Goal: Task Accomplishment & Management: Use online tool/utility

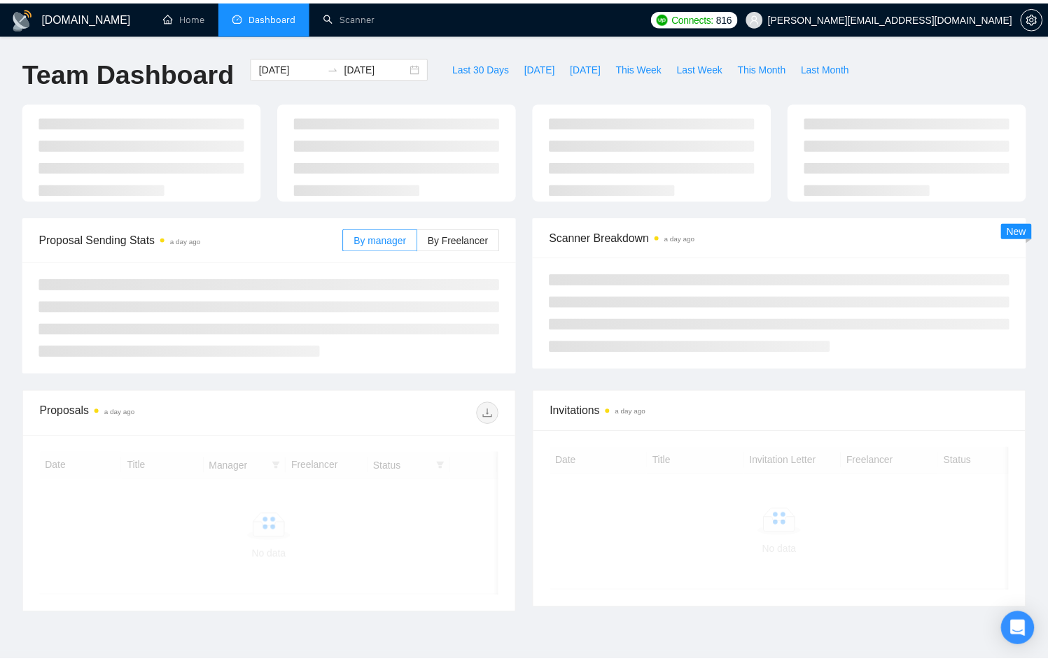
scroll to position [57, 0]
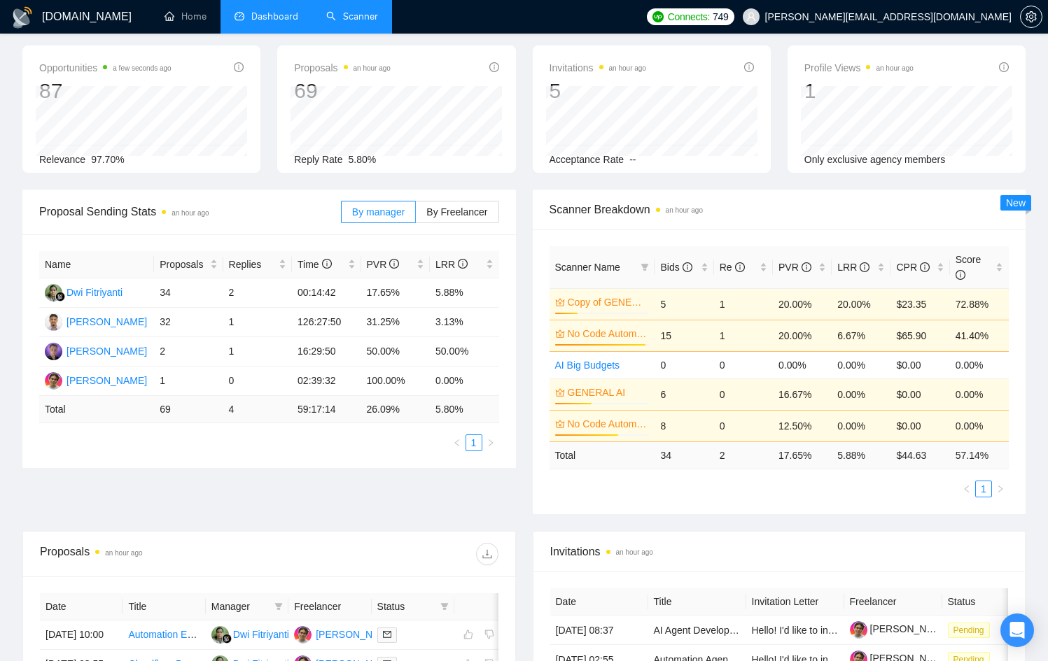
click at [370, 15] on link "Scanner" at bounding box center [352, 16] width 52 height 12
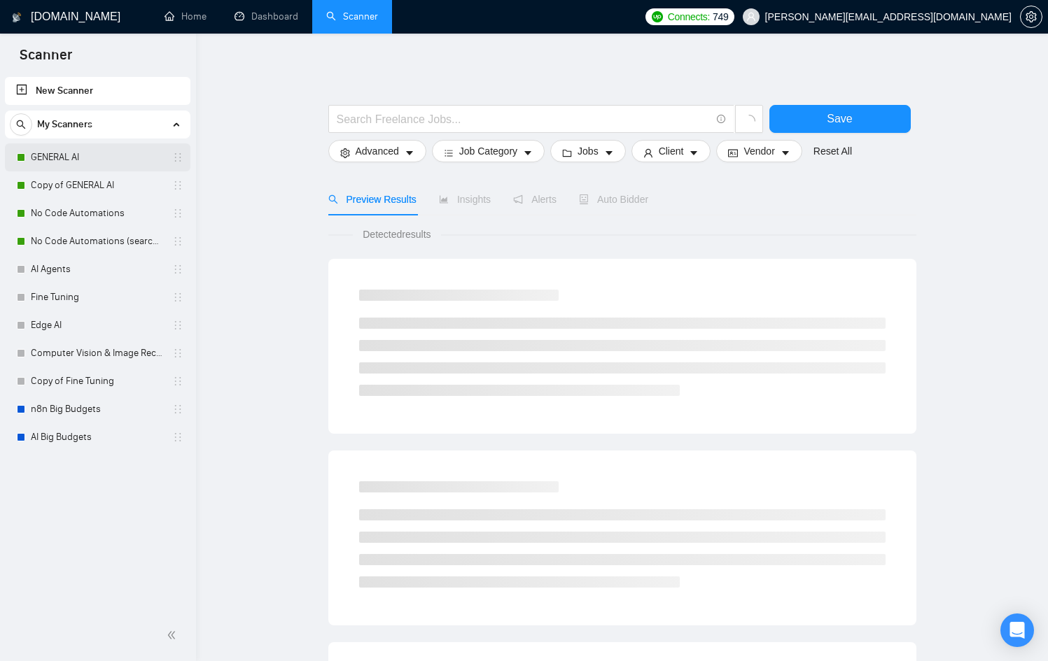
click at [85, 149] on link "GENERAL AI" at bounding box center [97, 157] width 133 height 28
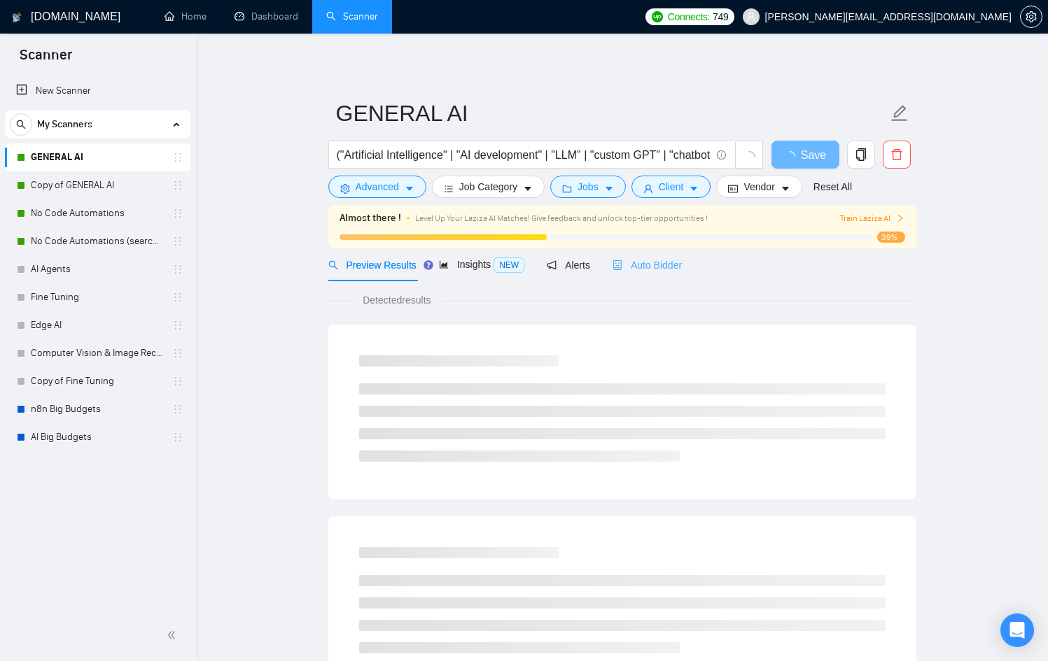
click at [668, 253] on div "Auto Bidder" at bounding box center [646, 264] width 69 height 33
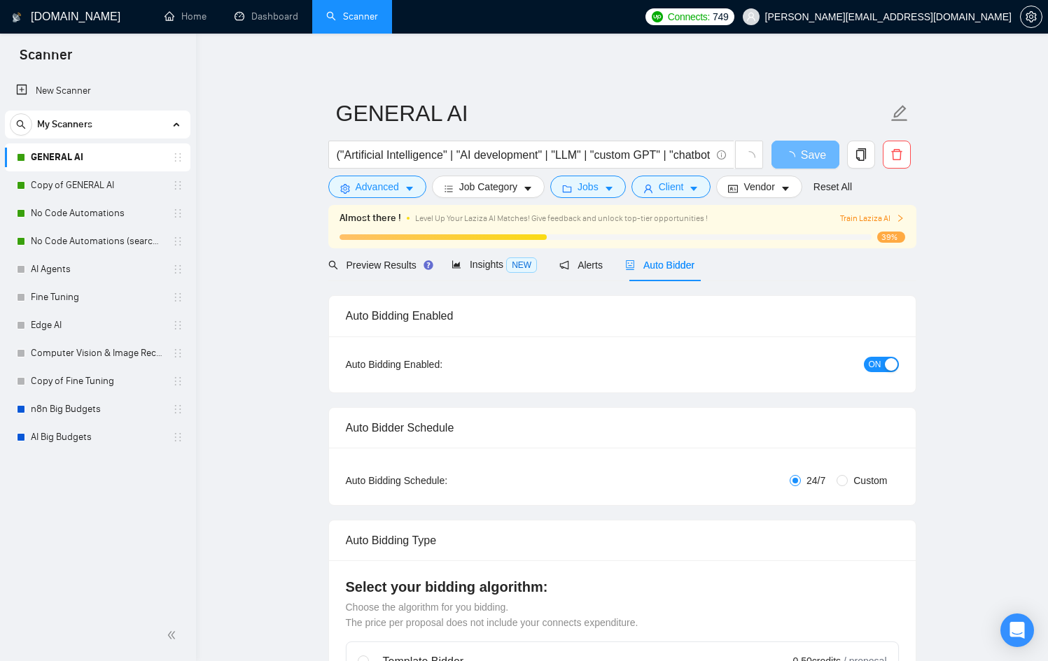
checkbox input "true"
click at [664, 253] on div "Auto Bidder" at bounding box center [659, 264] width 69 height 33
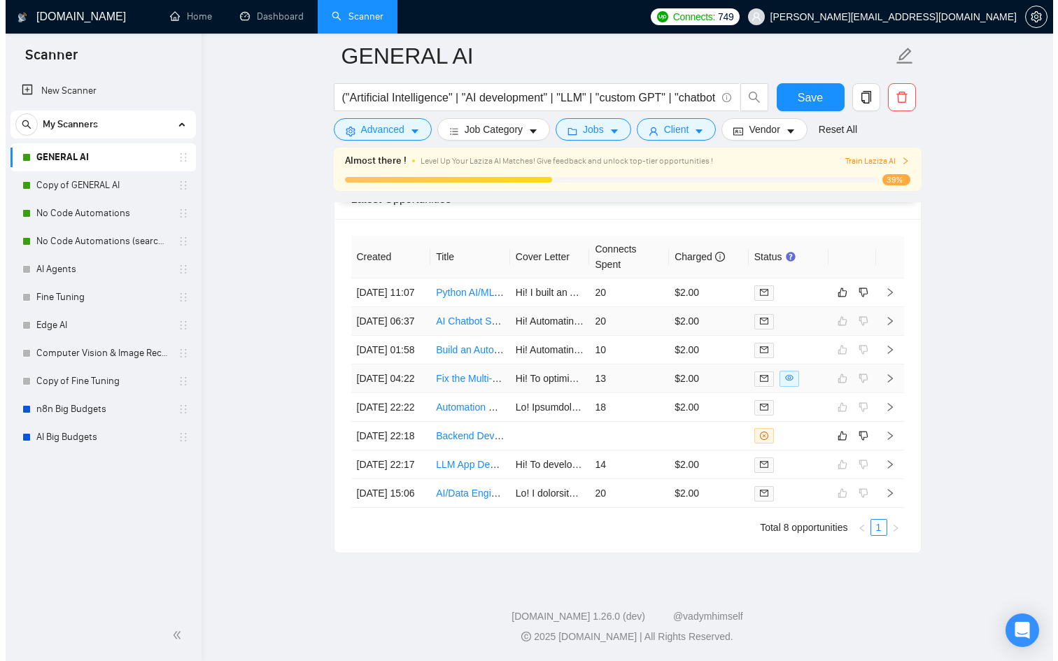
scroll to position [3740, 0]
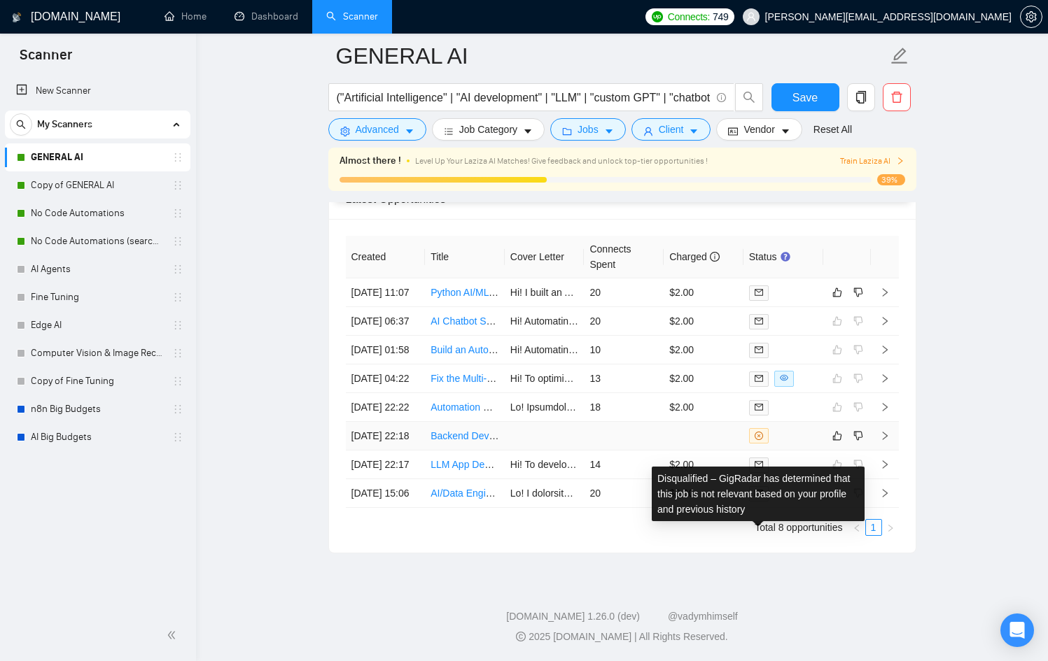
click at [722, 451] on td at bounding box center [704, 436] width 80 height 29
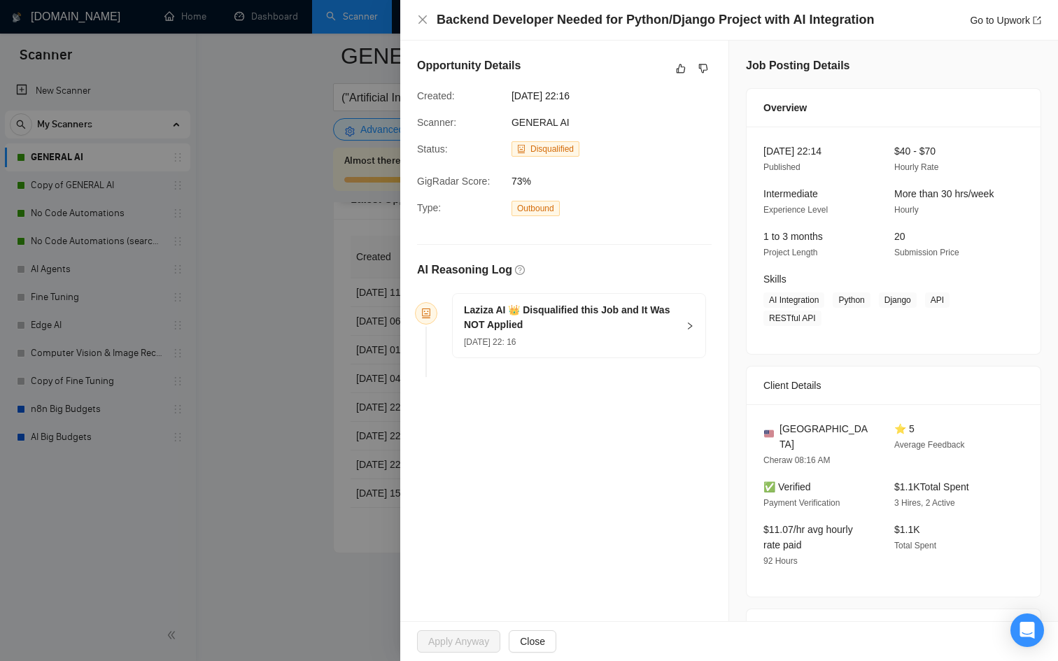
drag, startPoint x: 396, startPoint y: 463, endPoint x: 366, endPoint y: 454, distance: 31.4
click at [395, 465] on div at bounding box center [529, 330] width 1058 height 661
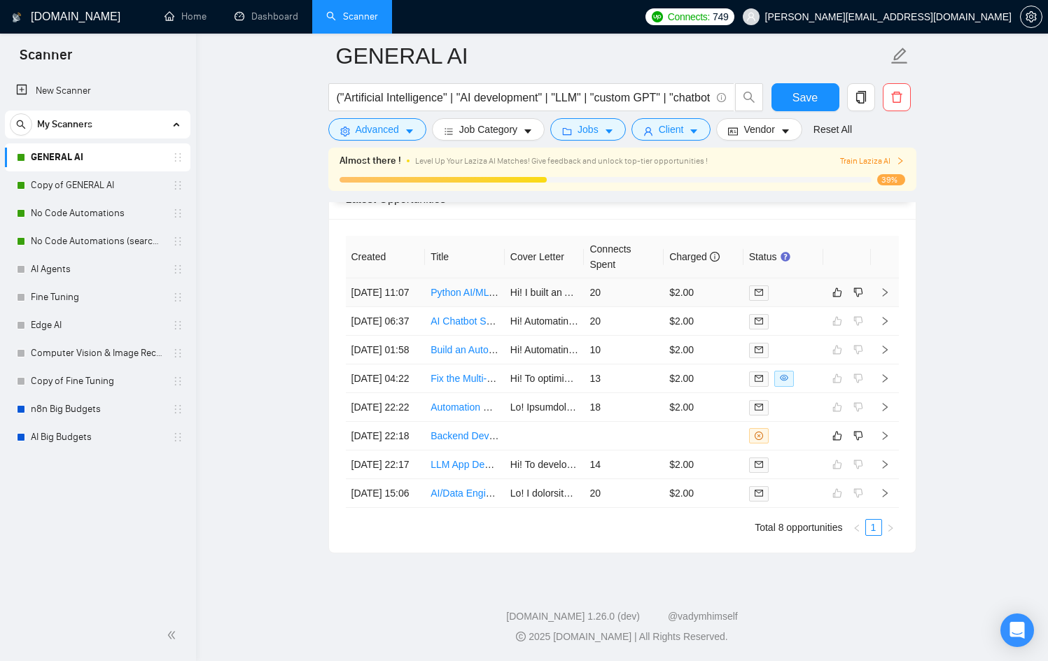
click at [810, 289] on div at bounding box center [783, 293] width 69 height 16
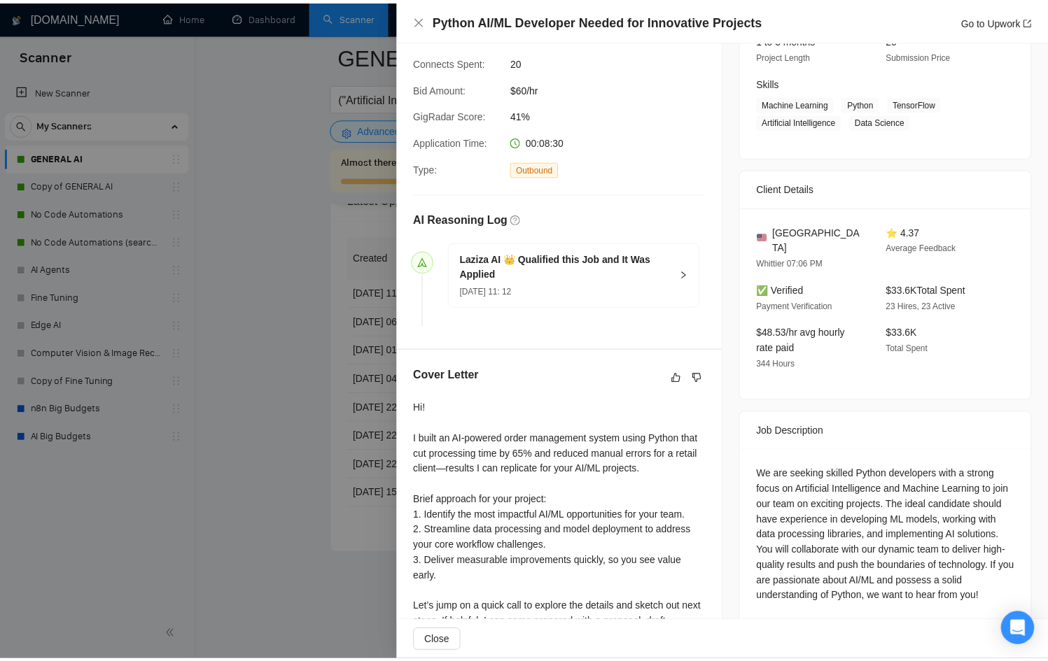
scroll to position [336, 0]
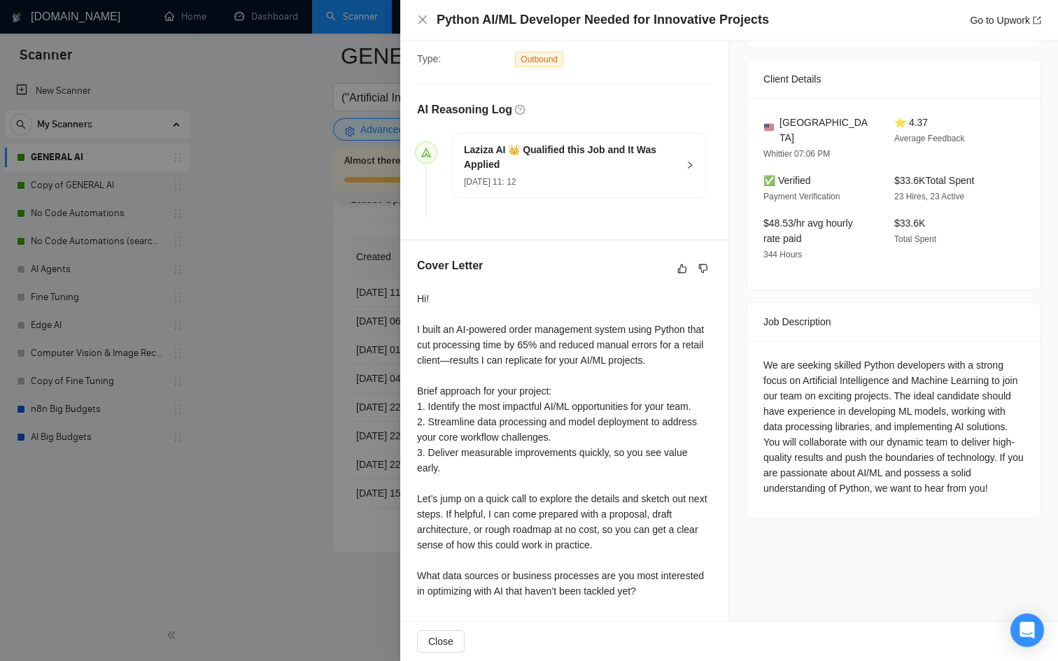
click at [321, 447] on div at bounding box center [529, 330] width 1058 height 661
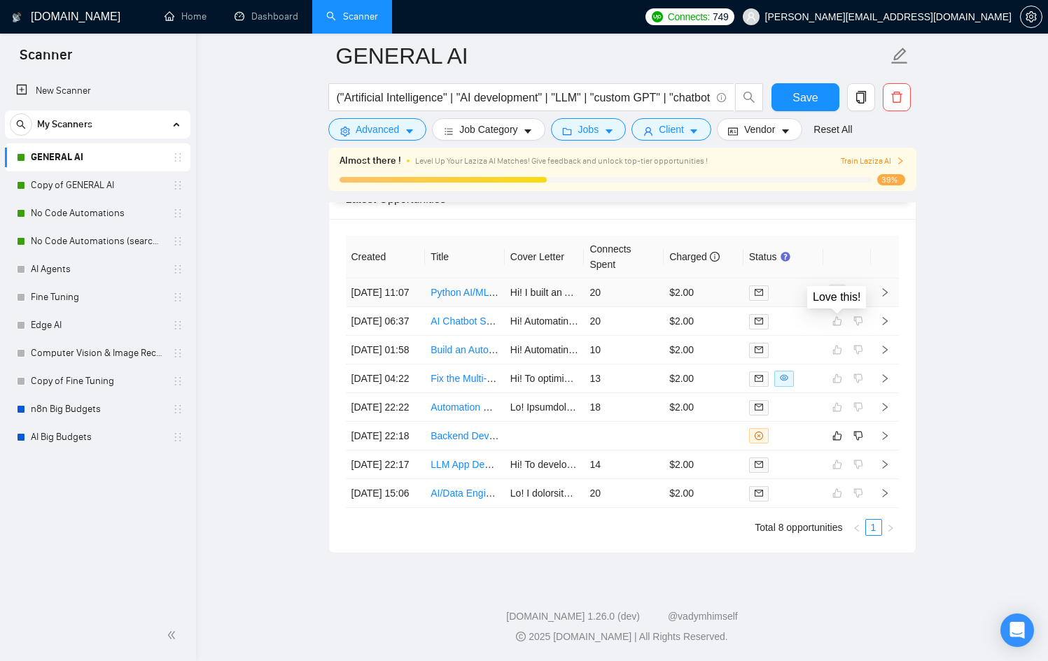
click at [831, 288] on button "button" at bounding box center [837, 292] width 17 height 17
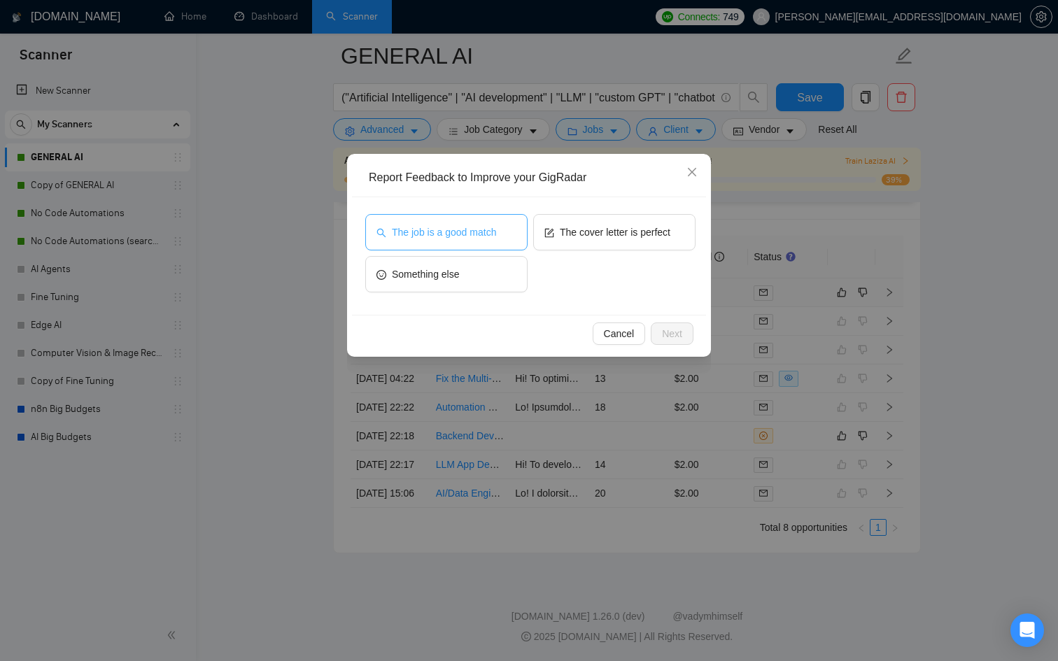
click at [491, 239] on span "The job is a good match" at bounding box center [444, 232] width 104 height 15
click at [666, 328] on span "Next" at bounding box center [672, 333] width 20 height 15
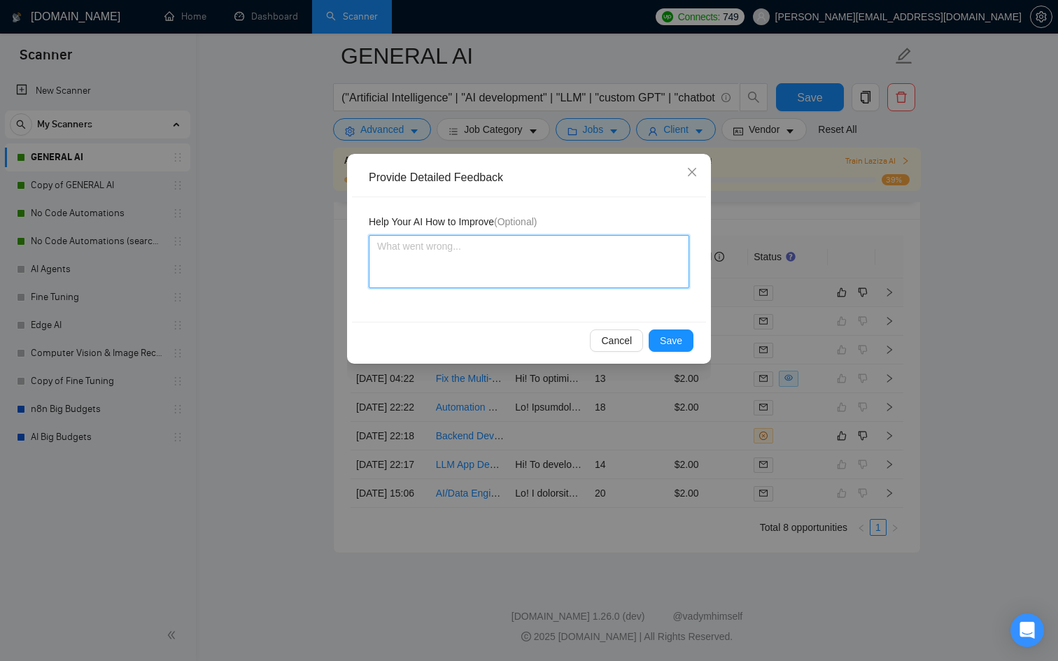
click at [503, 273] on textarea at bounding box center [529, 261] width 321 height 53
click at [576, 279] on textarea at bounding box center [529, 261] width 321 height 53
click at [476, 100] on div "Provide Detailed Feedback Help Your AI How to Improve (Optional) Cancel Save" at bounding box center [529, 330] width 1058 height 661
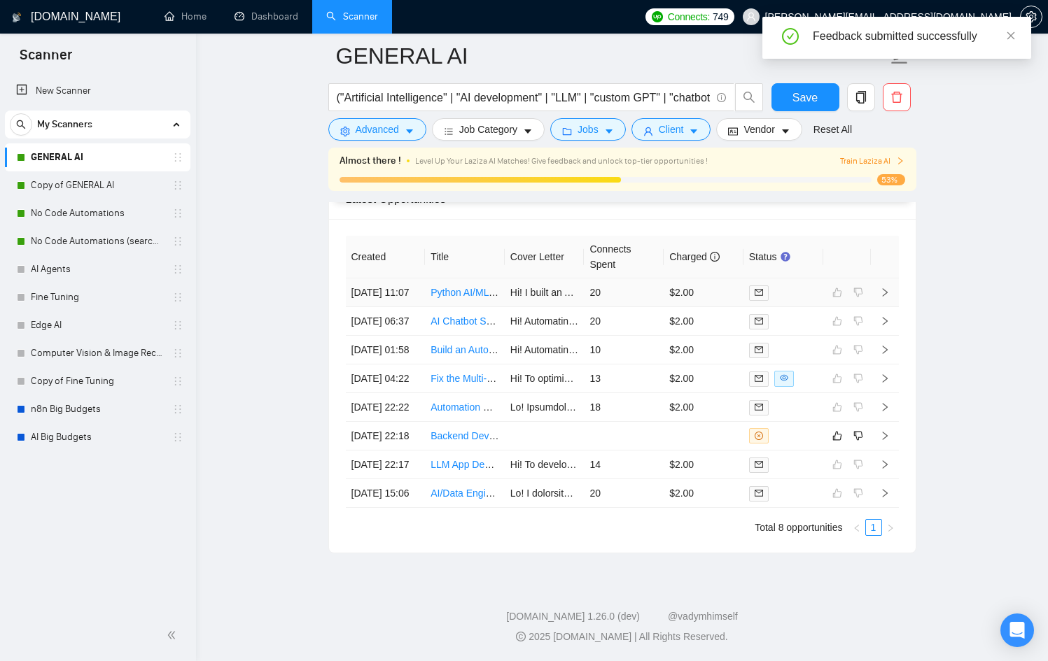
scroll to position [3740, 0]
click at [101, 177] on link "Copy of GENERAL AI" at bounding box center [97, 185] width 133 height 28
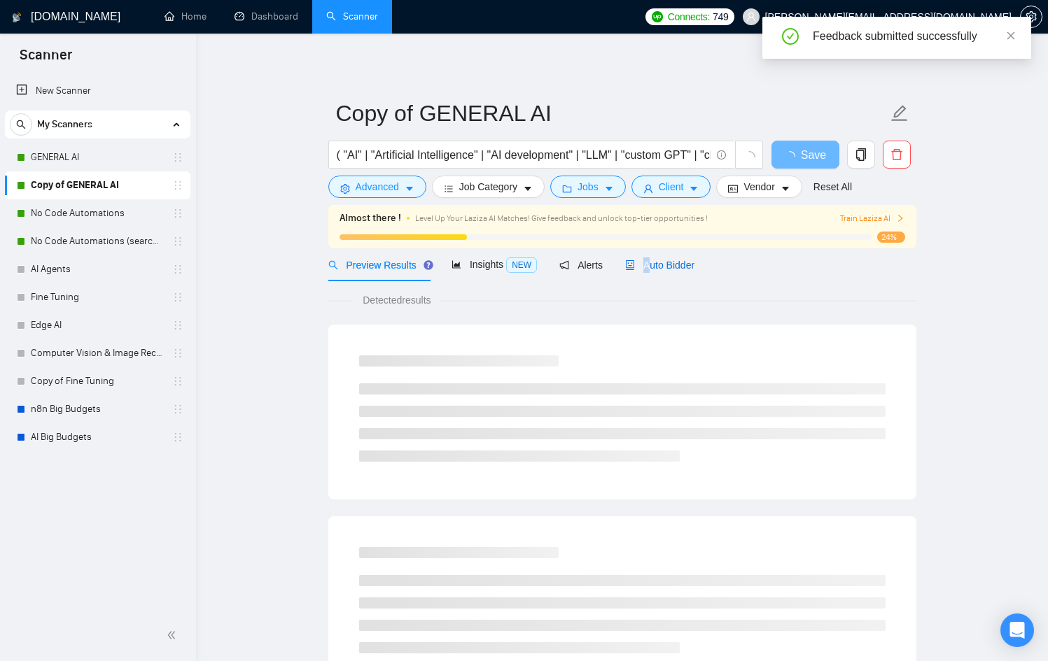
click at [650, 261] on span "Auto Bidder" at bounding box center [659, 265] width 69 height 11
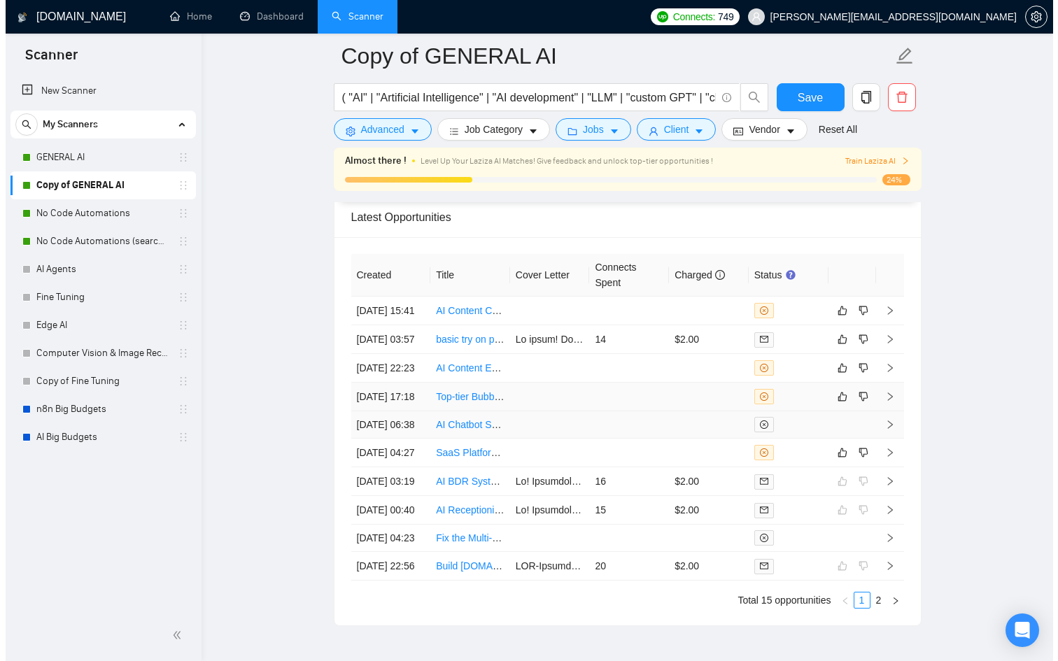
scroll to position [3713, 0]
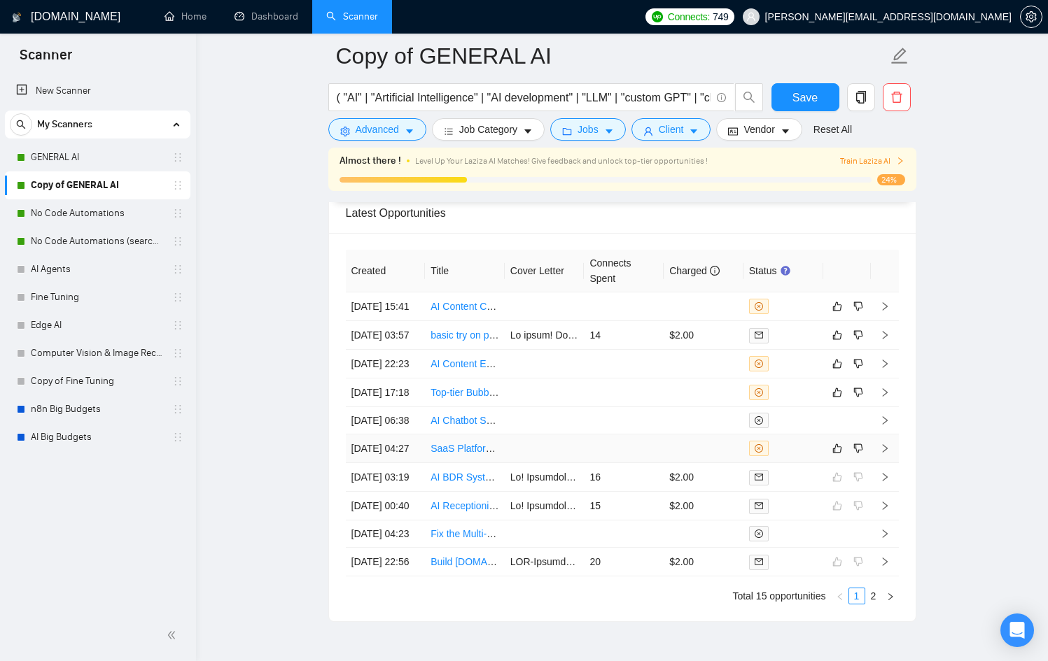
click at [654, 463] on td at bounding box center [624, 449] width 80 height 29
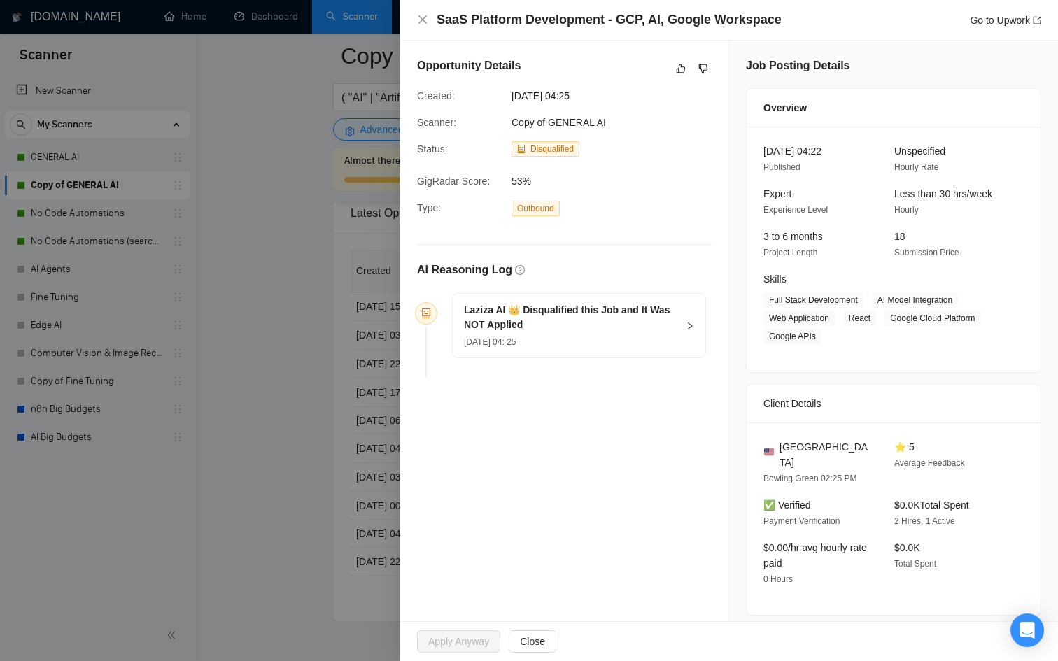
drag, startPoint x: 280, startPoint y: 492, endPoint x: 314, endPoint y: 490, distance: 34.4
click at [282, 492] on div at bounding box center [529, 330] width 1058 height 661
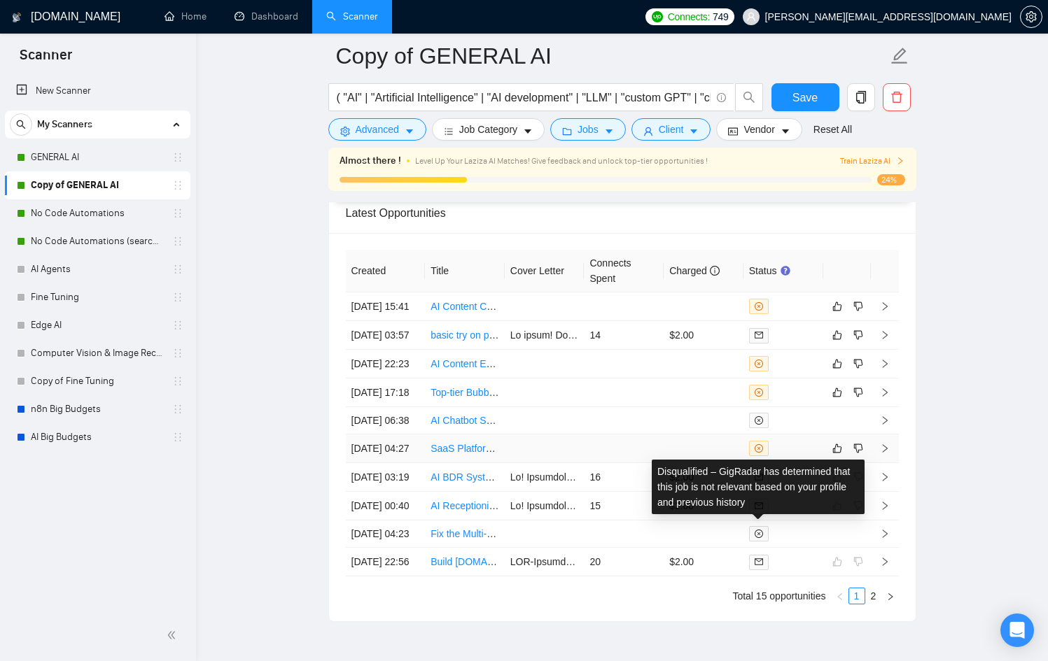
click at [762, 453] on icon "close-circle" at bounding box center [759, 448] width 8 height 8
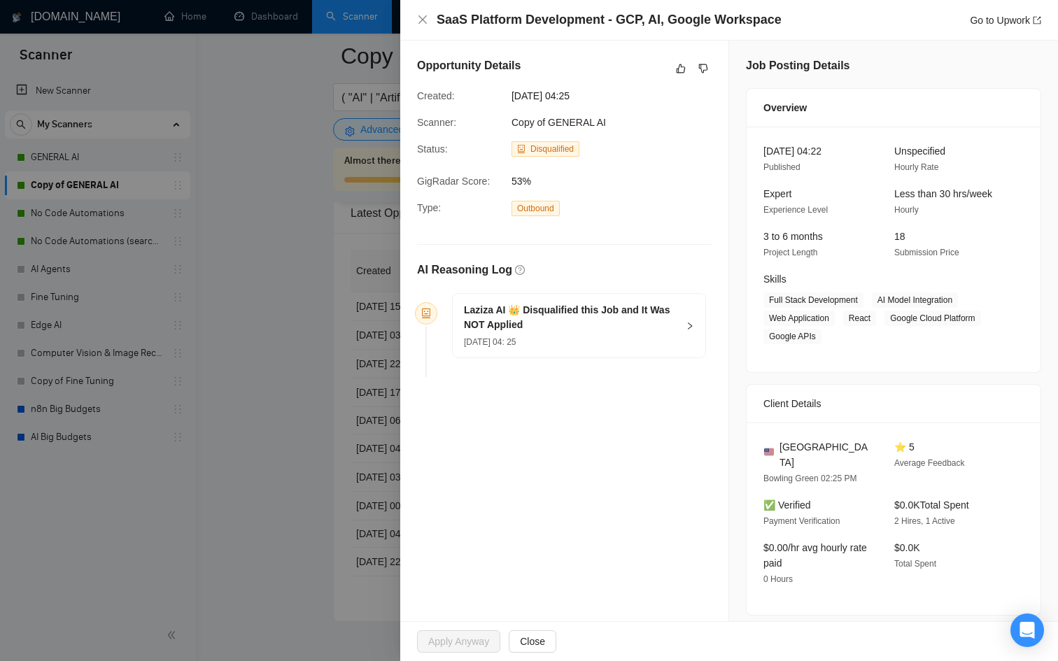
click at [621, 338] on div "13 Sep, 2025 04: 25" at bounding box center [570, 341] width 213 height 15
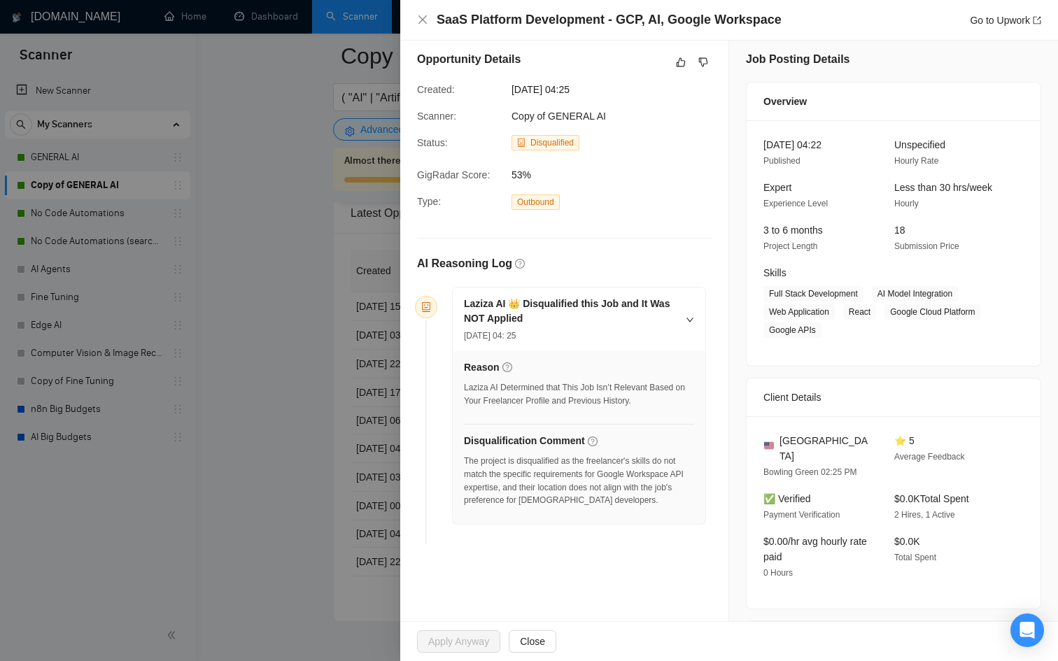
scroll to position [7, 0]
click at [255, 419] on div at bounding box center [529, 330] width 1058 height 661
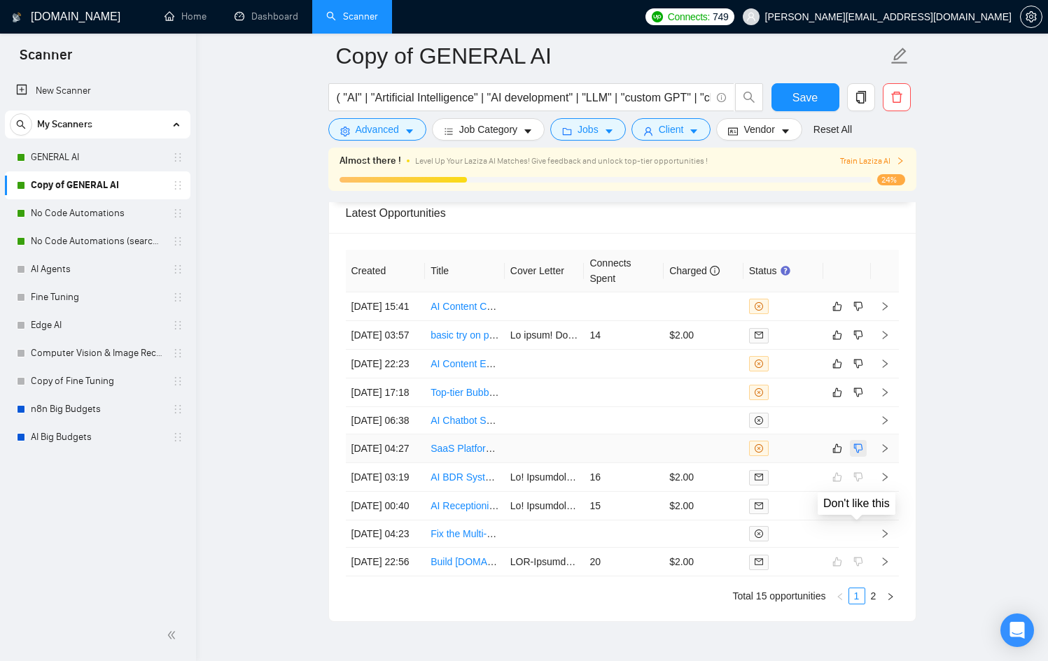
click at [857, 454] on icon "dislike" at bounding box center [858, 448] width 10 height 11
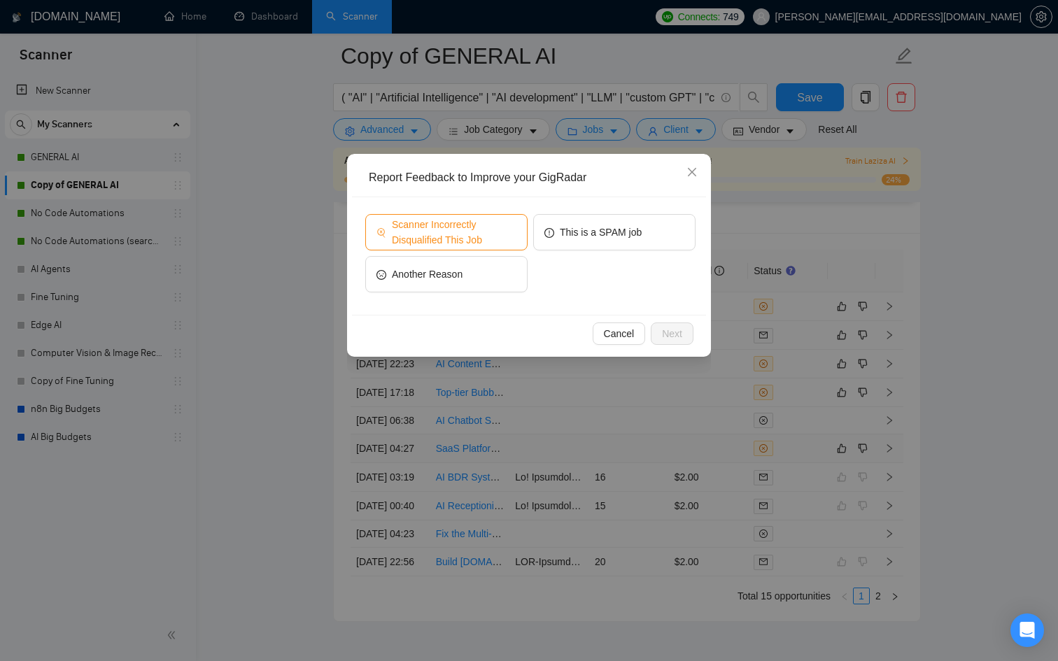
click at [493, 225] on span "Scanner Incorrectly Disqualified This Job" at bounding box center [454, 232] width 125 height 31
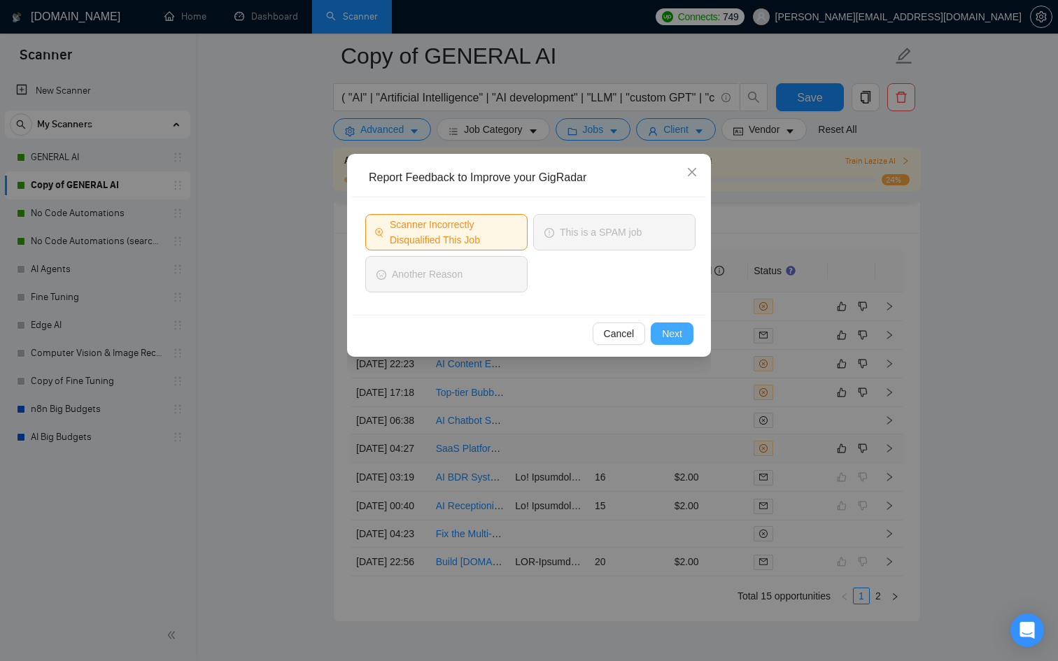
click at [669, 331] on span "Next" at bounding box center [672, 333] width 20 height 15
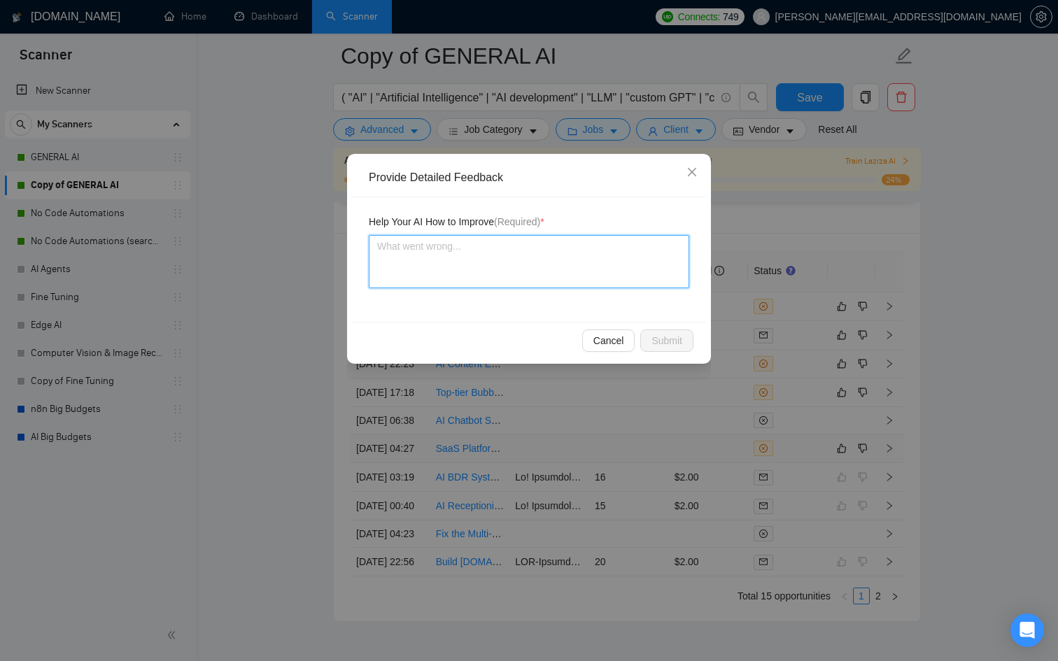
click at [509, 251] on textarea at bounding box center [529, 261] width 321 height 53
type textarea "G"
type textarea "Go"
type textarea "Goo"
type textarea "Goog"
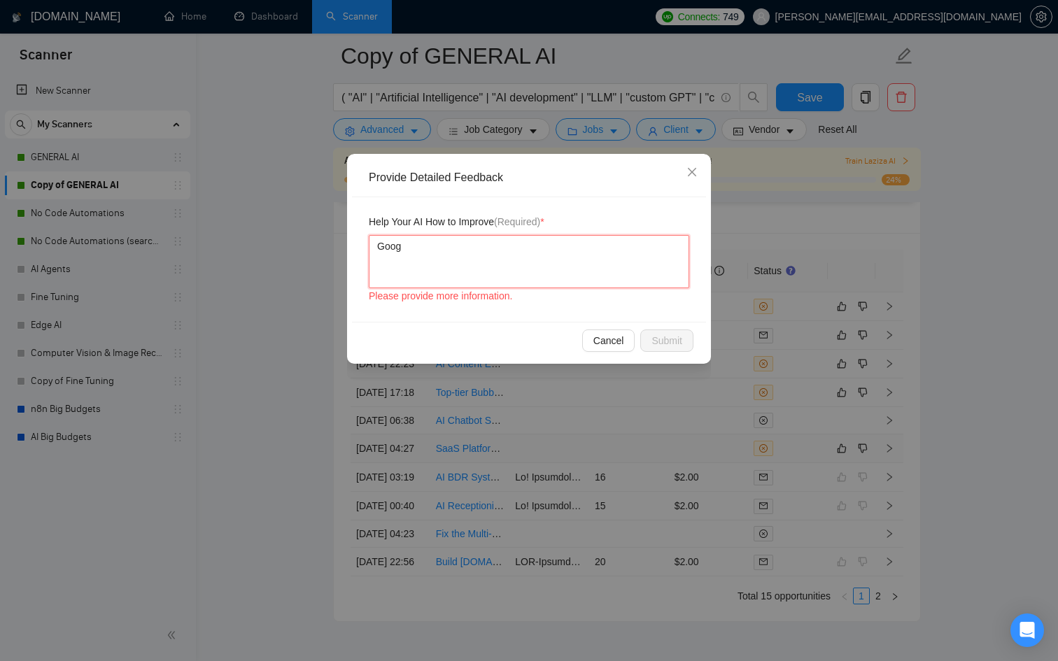
type textarea "Googl"
type textarea "Google"
type textarea "Google A"
type textarea "Google API"
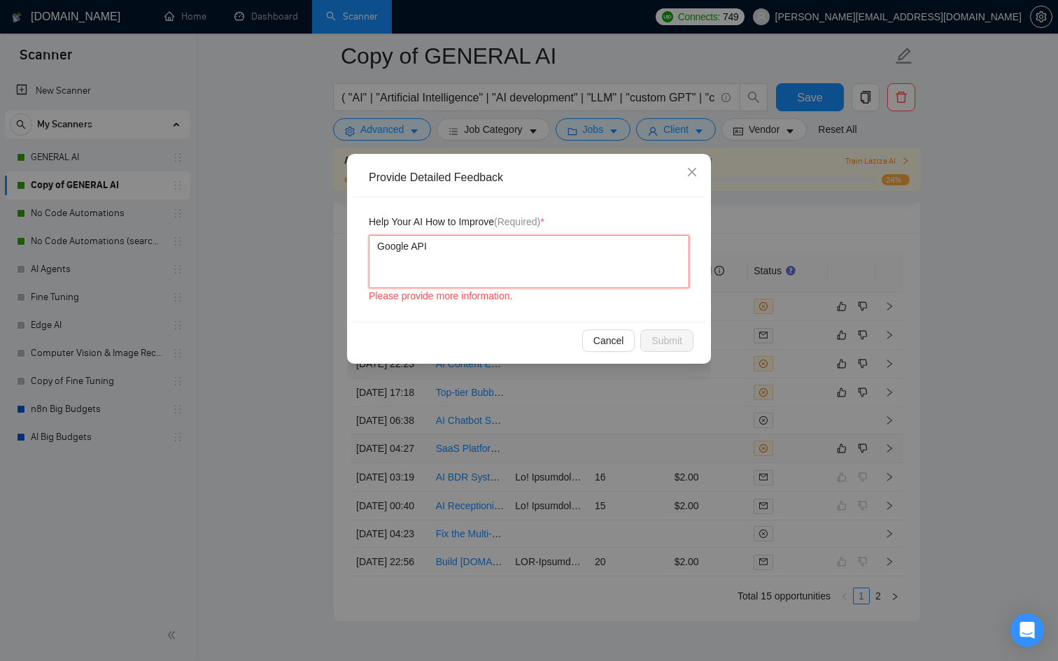
type textarea "Google API"
type textarea "Google API s"
type textarea "Google API se"
type textarea "Google API ser"
type textarea "Google API serv"
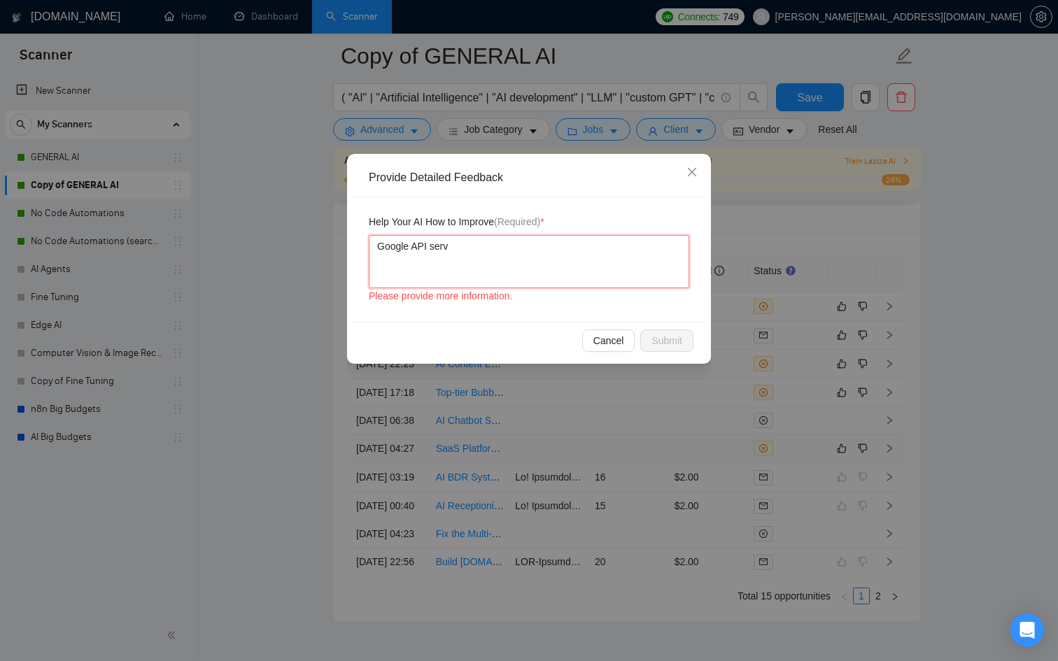
type textarea "Google API servi"
type textarea "Google API servic"
type textarea "Google API service"
type textarea "Google API services"
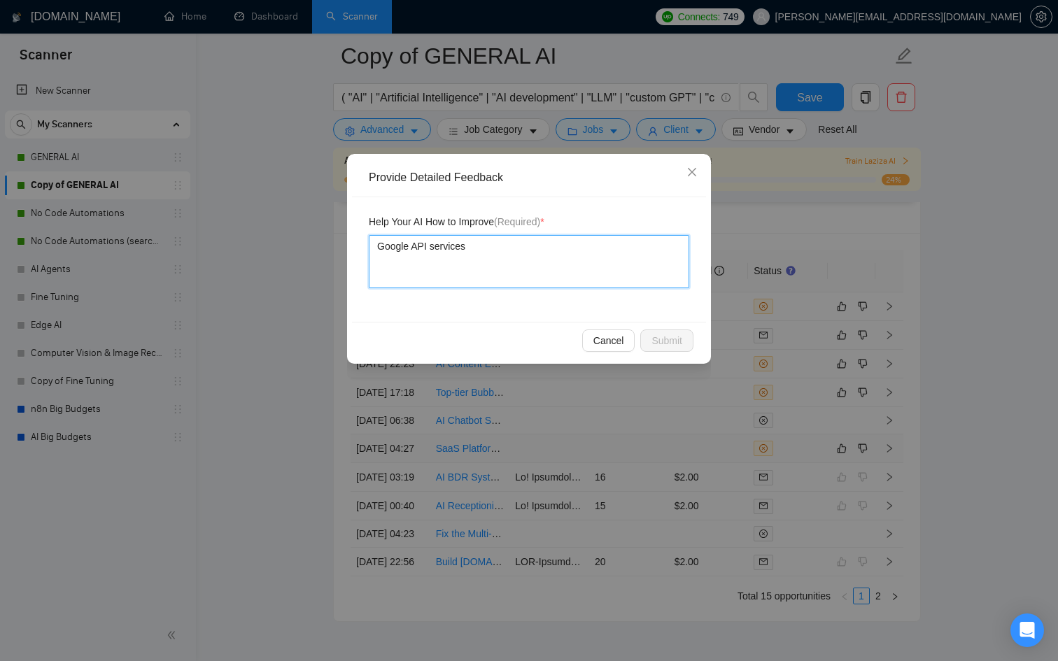
type textarea "Google API services w"
type textarea "Google API services we"
type textarea "Google API services w"
type textarea "Google API services"
type textarea "Google API services I"
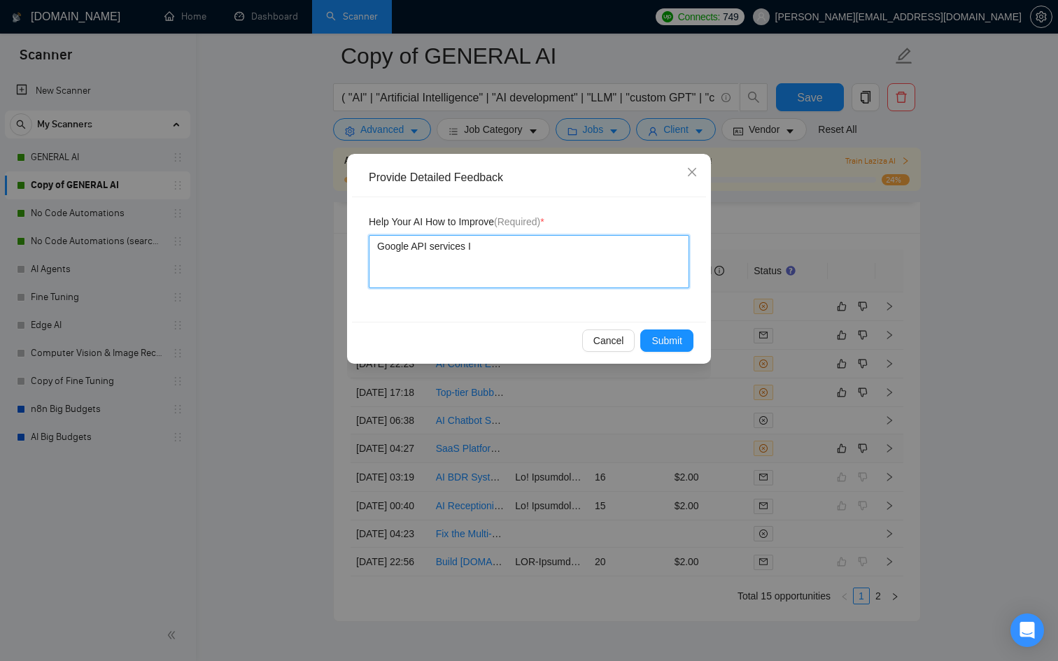
type textarea "Google API services I"
type textarea "Google API services I d"
type textarea "Google API services I do"
type textarea "Google API services I do h"
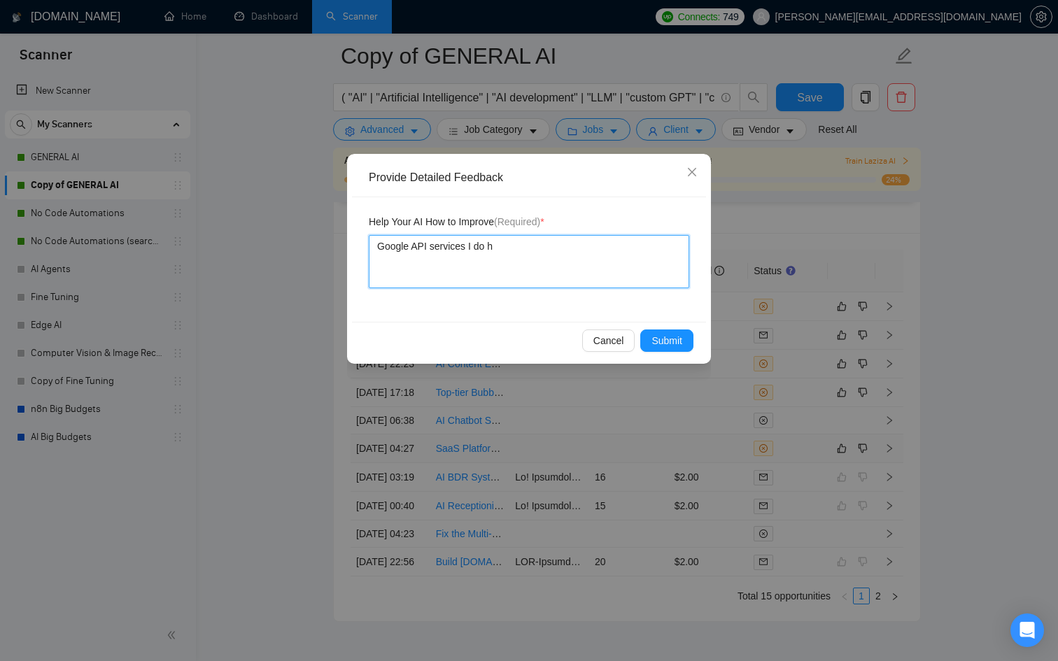
type textarea "Google API services I do ha"
type textarea "Google API services I do hav"
type textarea "Google API services I do have"
type textarea "Google API services I do have t"
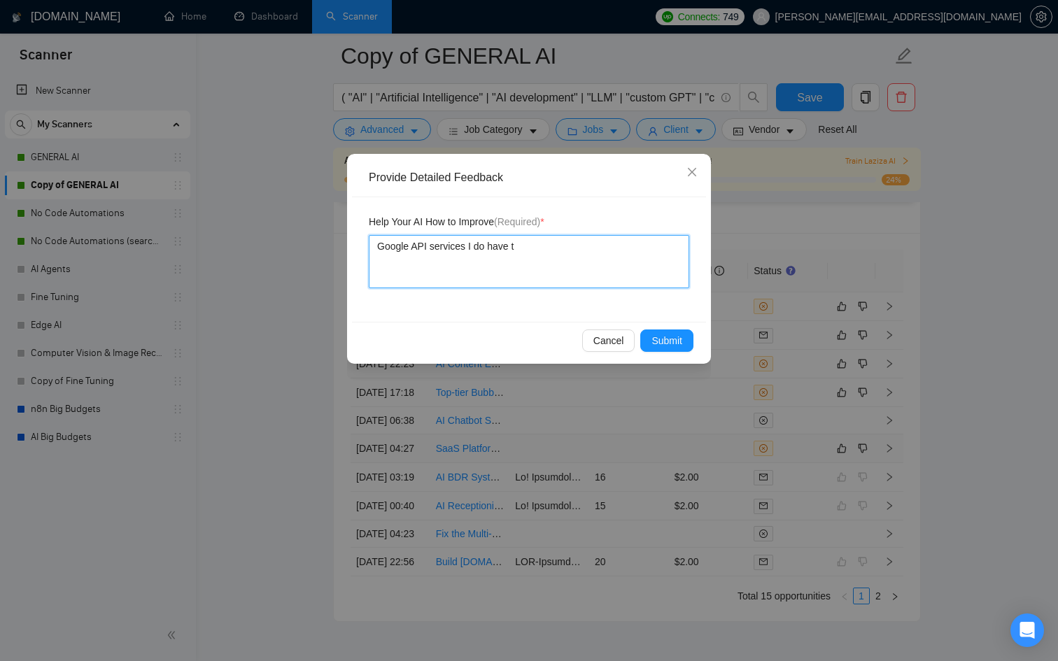
type textarea "Google API services I do have th"
type textarea "Google API services I do have the"
type textarea "Google API services I do have the s"
type textarea "Google API services I do have the sk"
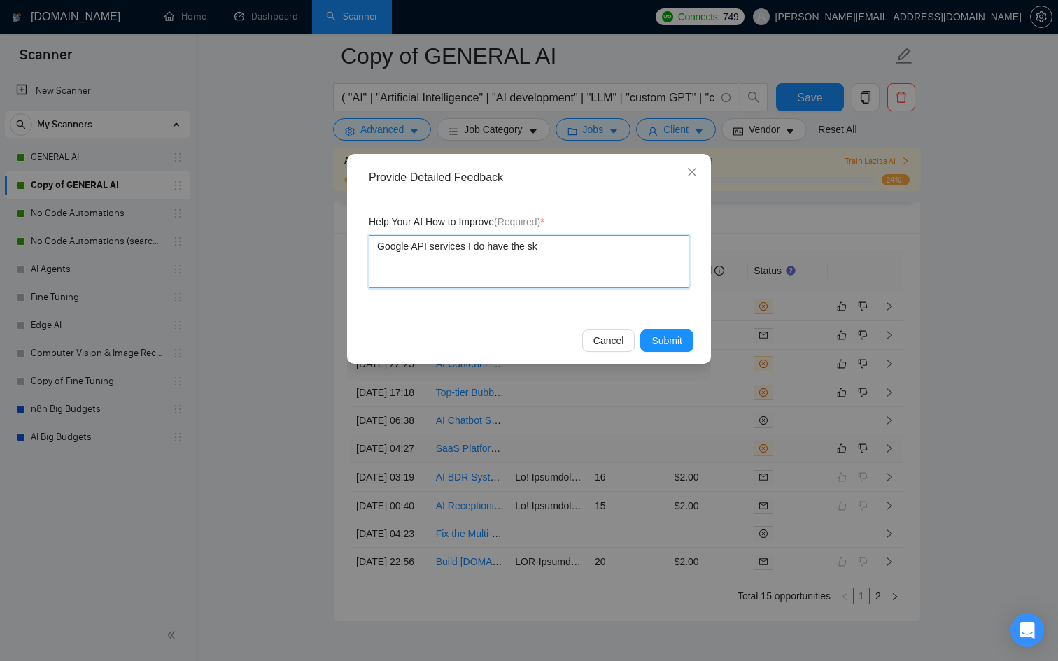
type textarea "Google API services I do have the ski"
type textarea "Google API services I do have the skil"
type textarea "Google API services I do have the skill"
type textarea "Google API services I do have the skills"
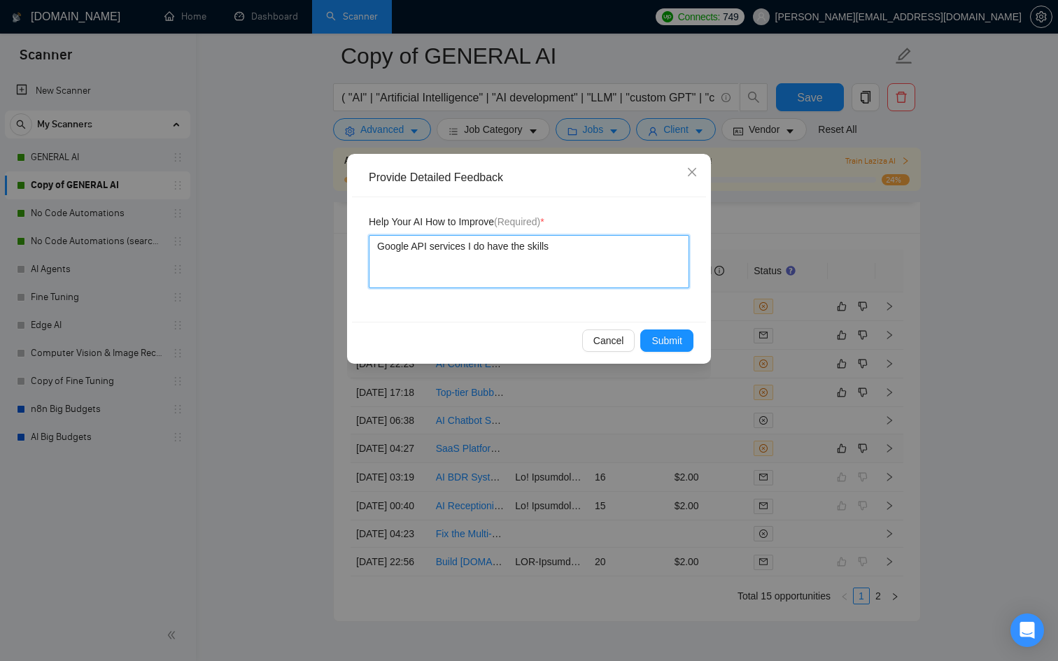
type textarea "Google API services I do have the skills s"
type textarea "Google API services I do have the skills sh"
type textarea "Google API services I do have the skills sho"
type textarea "Google API services I do have the skills shou"
type textarea "Google API services I do have the skills shoul"
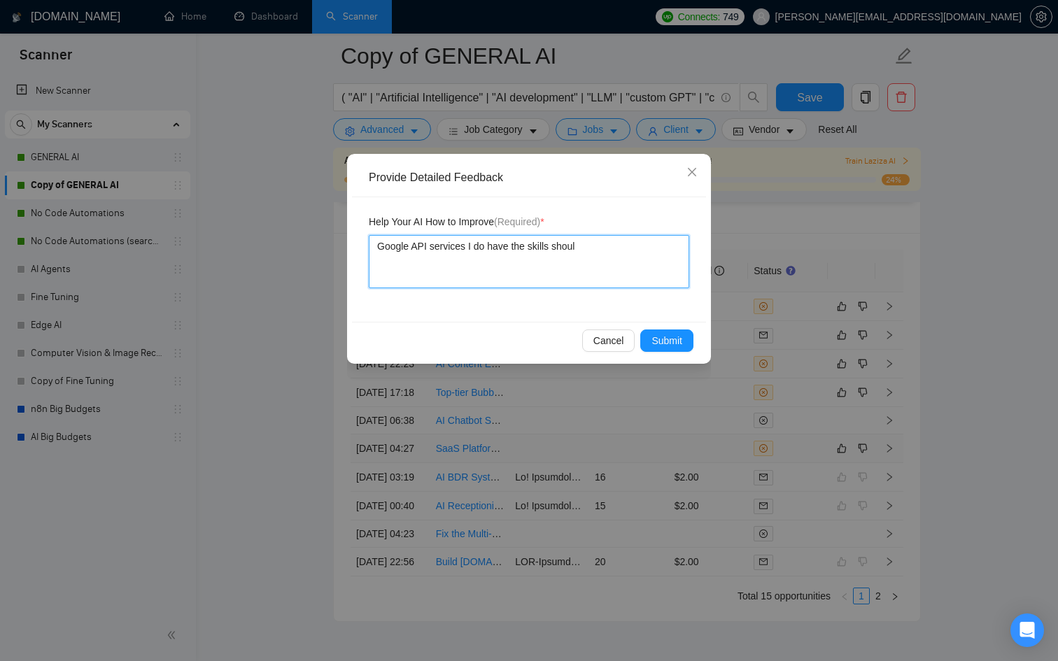
type textarea "Google API services I do have the skills should"
type textarea "Google API services I do have the skills should h"
type textarea "Google API services I do have the skills should ha"
type textarea "Google API services I do have the skills should hav"
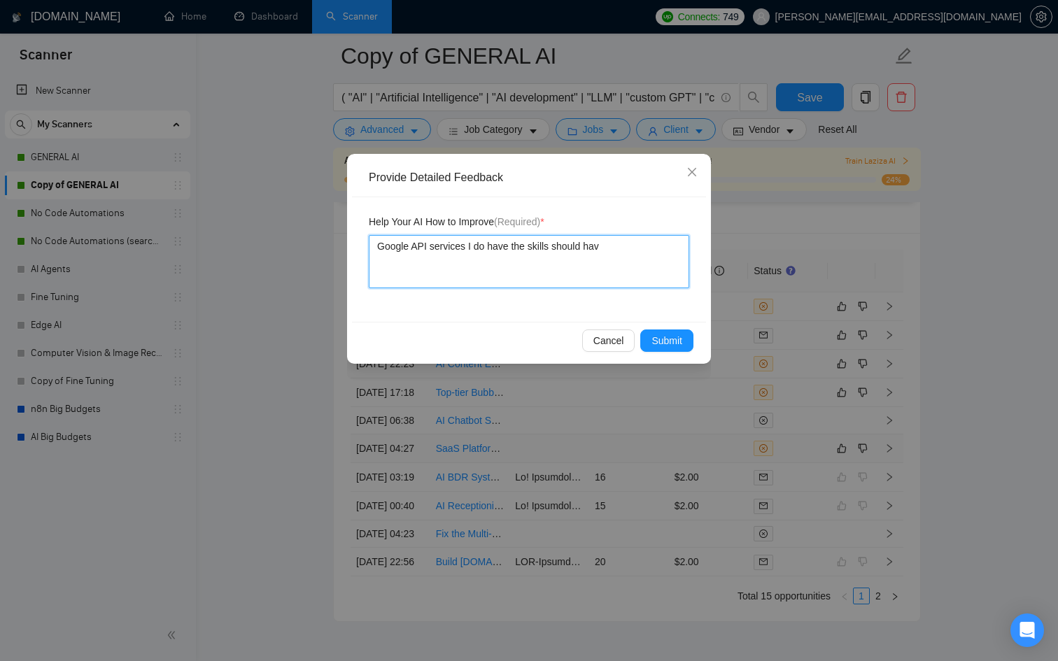
type textarea "Google API services I do have the skills should have"
type textarea "Google API services I do have the skills should have a"
type textarea "Google API services I do have the skills should have ap"
type textarea "Google API services I do have the skills should have app"
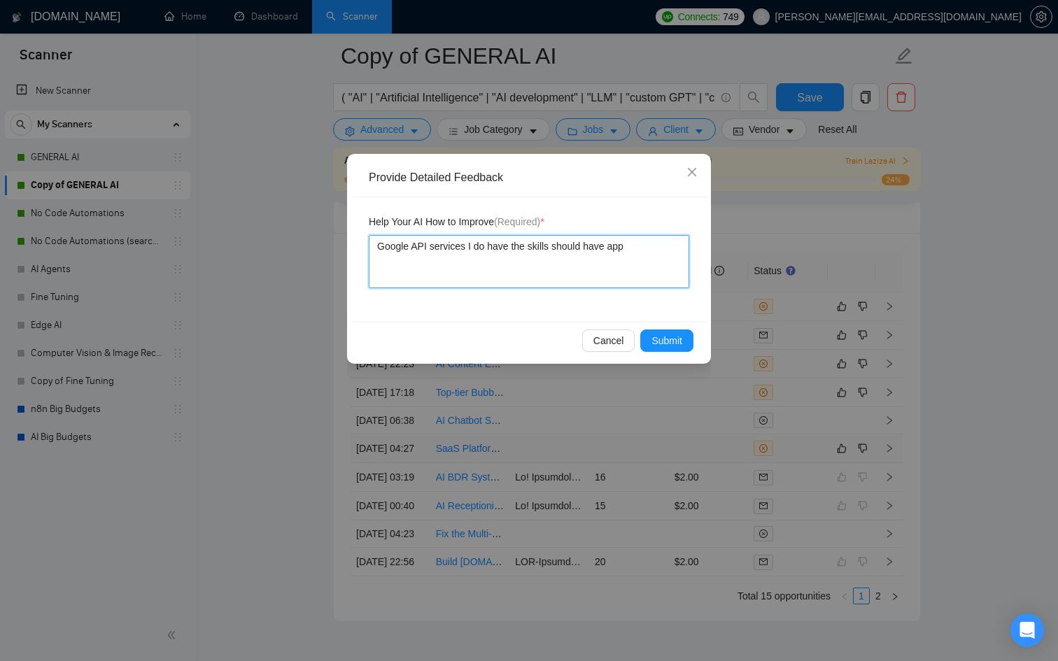
type textarea "Google API services I do have the skills should have appl"
type textarea "Google API services I do have the skills should have appli"
type textarea "Google API services I do have the skills should have applie"
type textarea "Google API services I do have the skills should have applied"
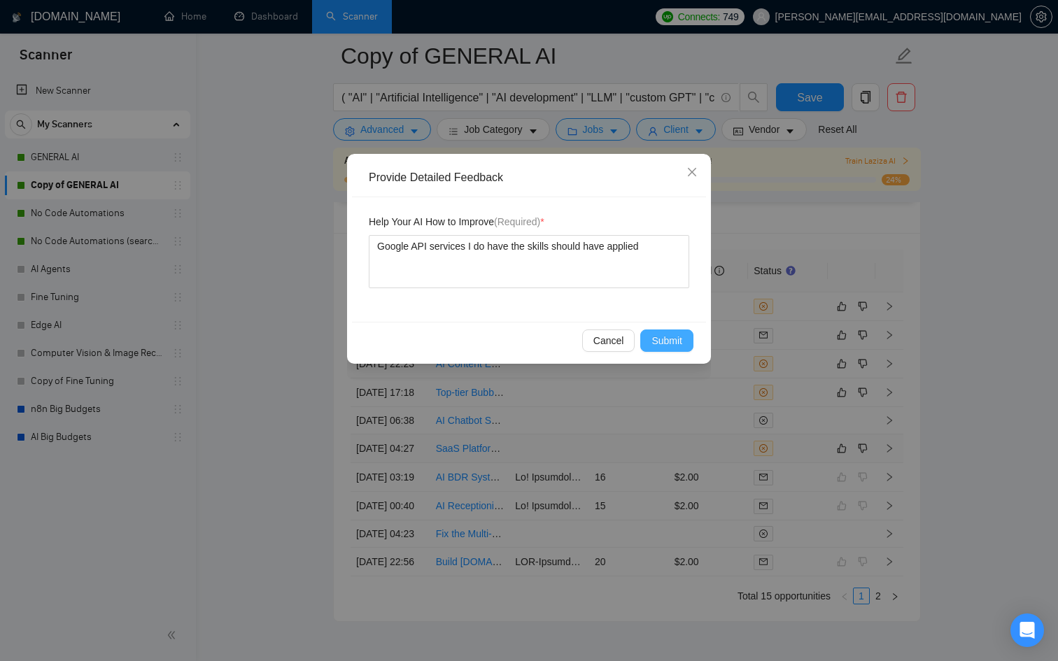
click at [657, 343] on span "Submit" at bounding box center [667, 340] width 31 height 15
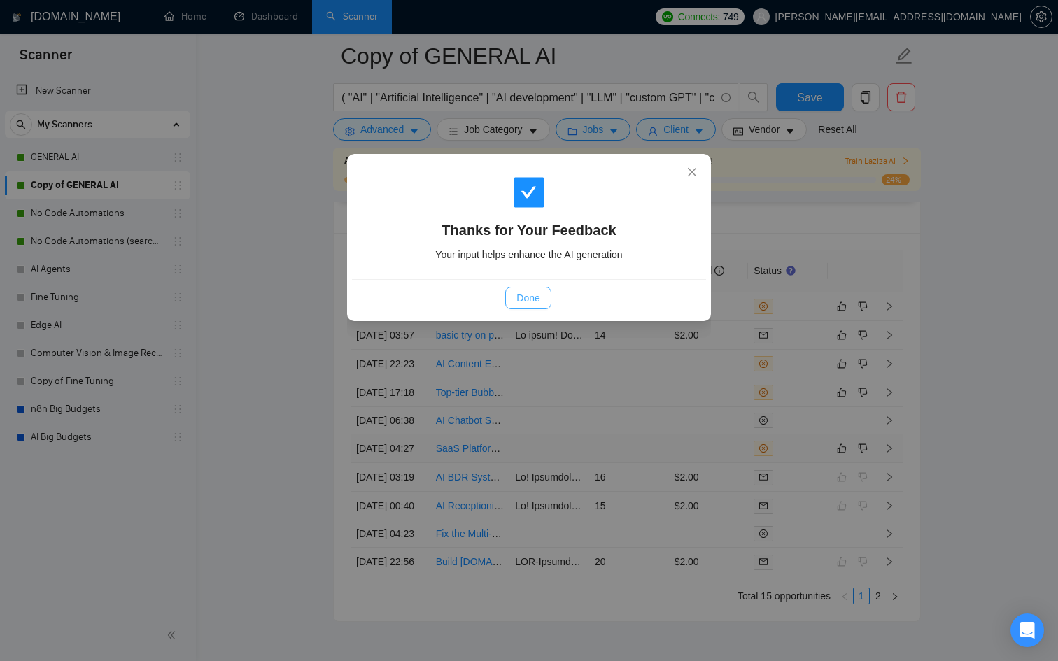
click at [523, 302] on span "Done" at bounding box center [528, 297] width 23 height 15
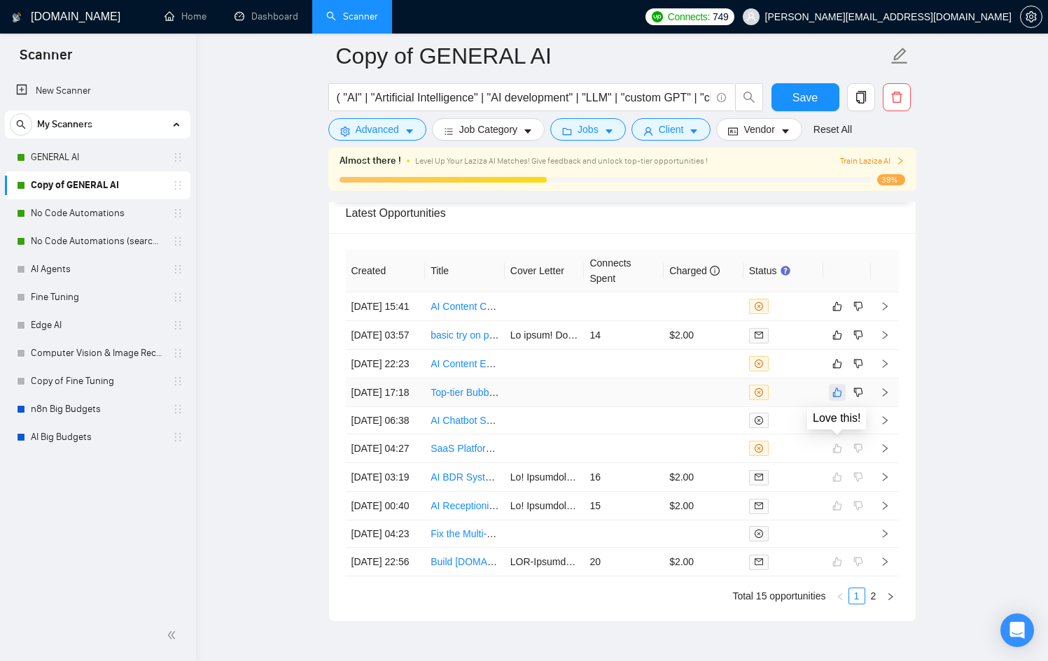
click at [832, 401] on button "button" at bounding box center [837, 392] width 17 height 17
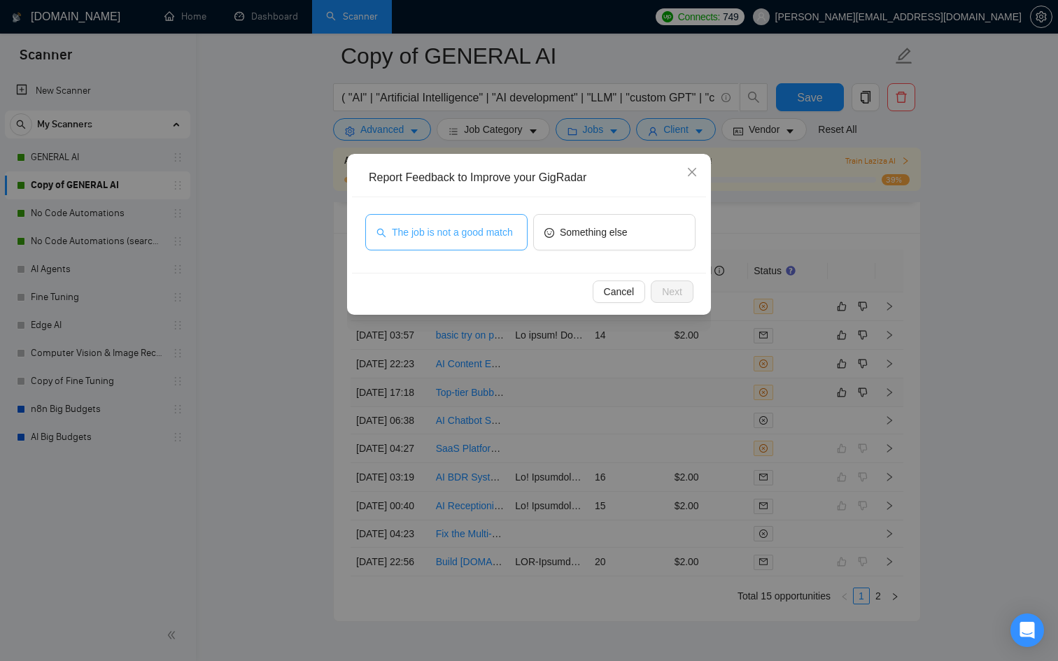
click at [456, 225] on span "The job is not a good match" at bounding box center [452, 232] width 121 height 15
click at [678, 295] on span "Next" at bounding box center [672, 291] width 20 height 15
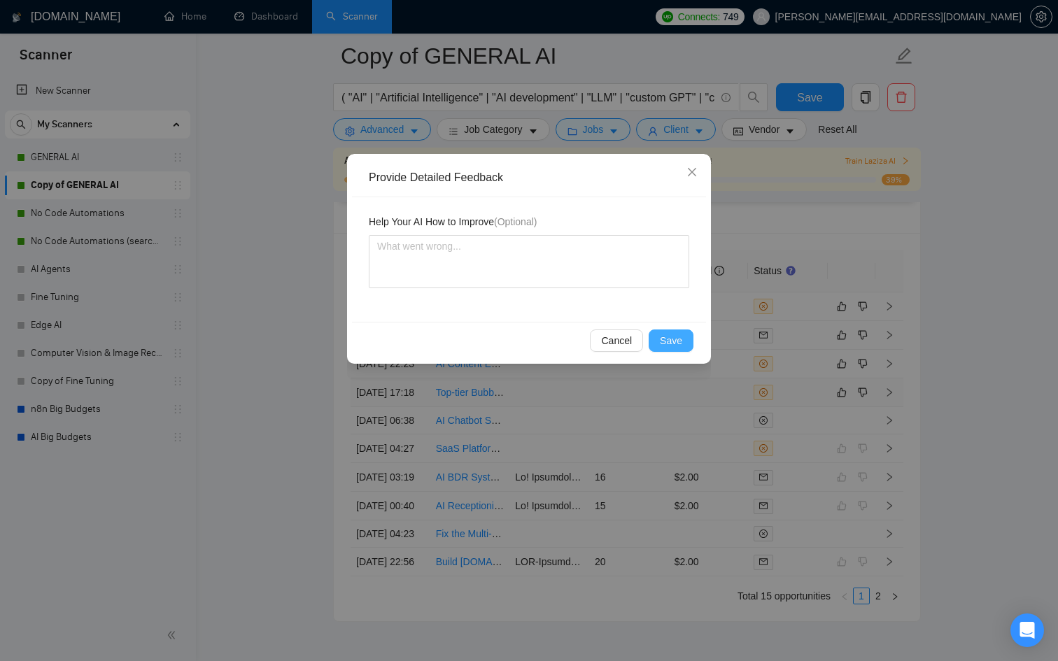
drag, startPoint x: 667, startPoint y: 361, endPoint x: 658, endPoint y: 339, distance: 23.5
click at [667, 361] on div "Provide Detailed Feedback Help Your AI How to Improve (Optional) Cancel Save" at bounding box center [529, 259] width 364 height 210
click at [679, 339] on span "Save" at bounding box center [671, 340] width 22 height 15
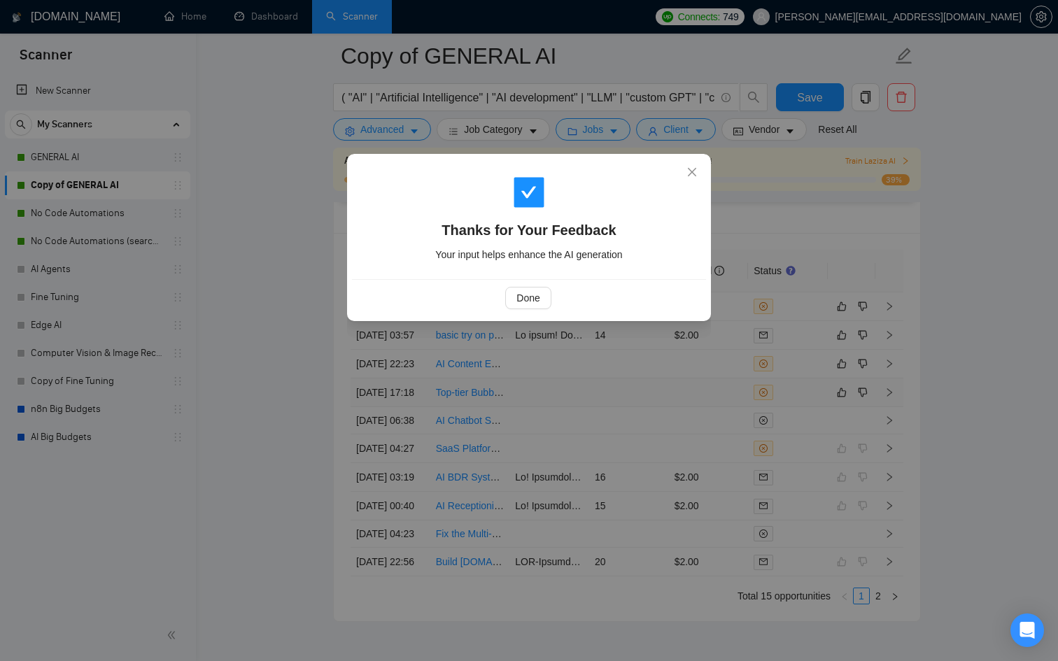
click at [626, 393] on div "Thanks for Your Feedback Your input helps enhance the AI generation Done" at bounding box center [529, 330] width 1058 height 661
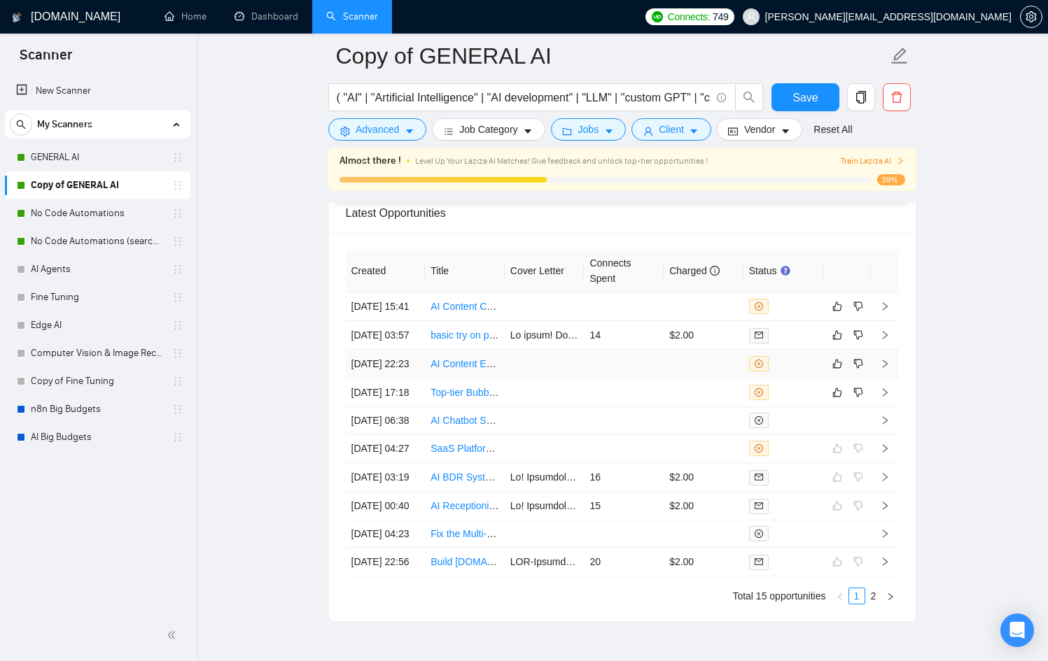
click at [648, 379] on td at bounding box center [624, 364] width 80 height 29
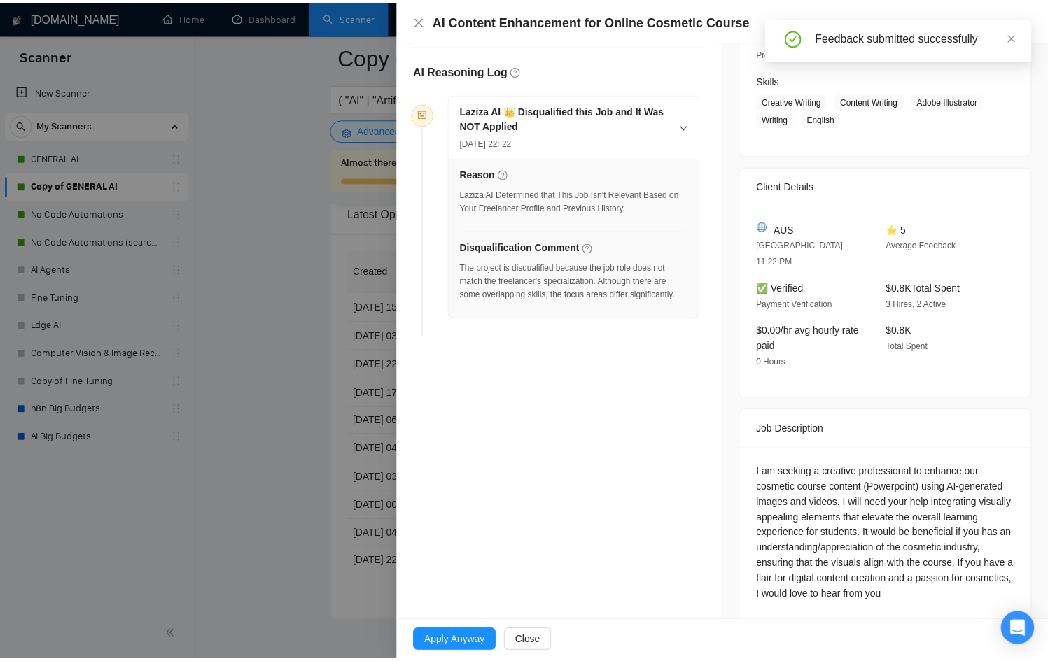
scroll to position [219, 0]
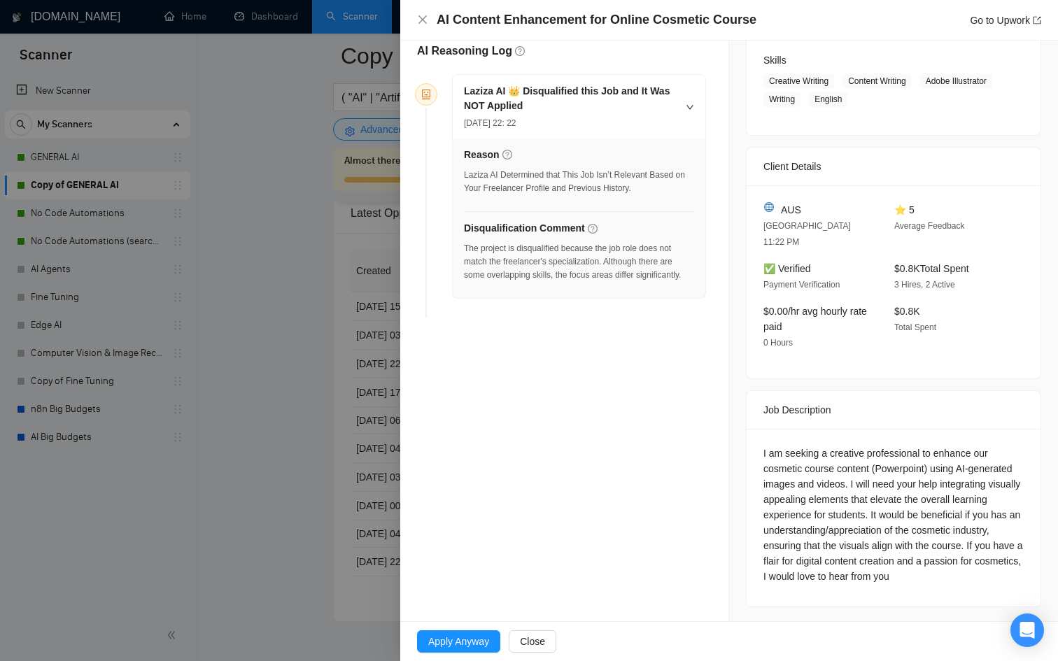
click at [316, 403] on div at bounding box center [529, 330] width 1058 height 661
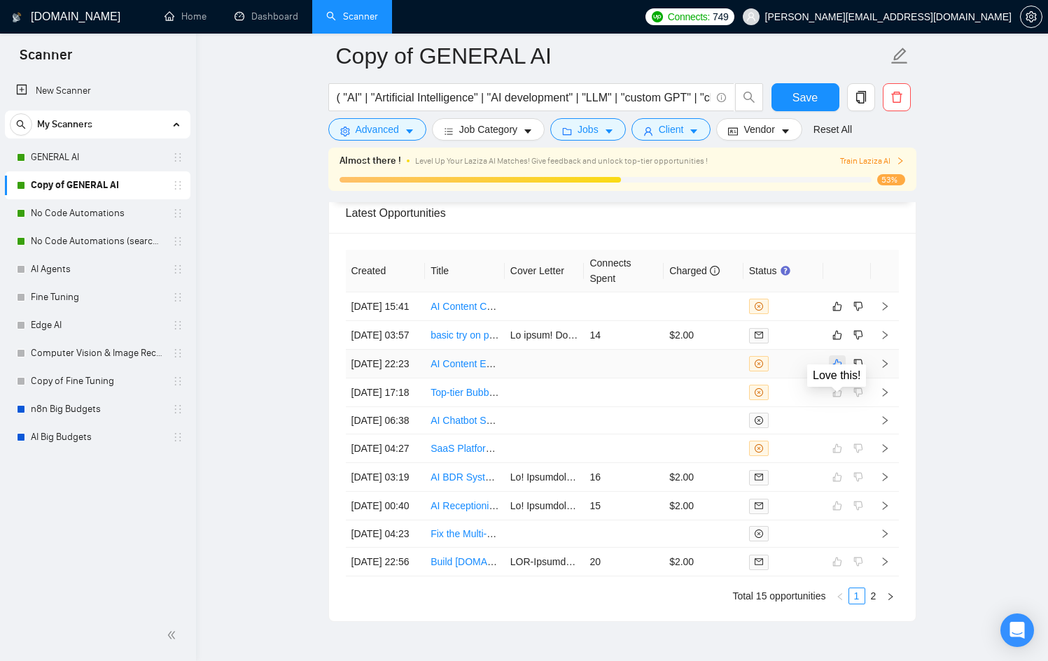
click at [839, 370] on icon "like" at bounding box center [837, 363] width 10 height 11
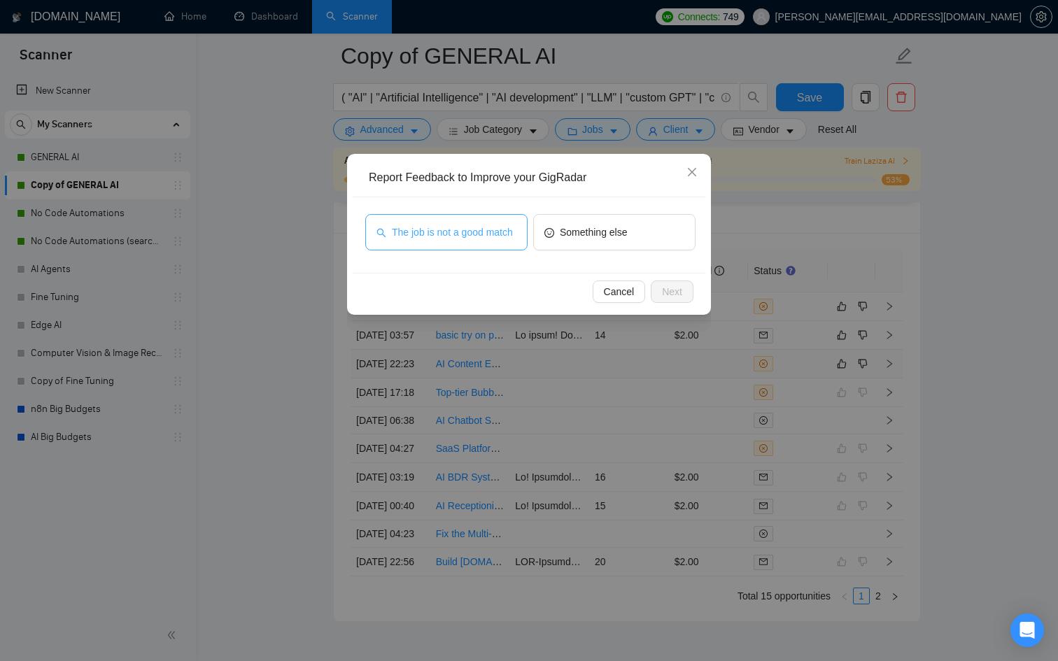
click at [435, 225] on span "The job is not a good match" at bounding box center [452, 232] width 121 height 15
drag, startPoint x: 682, startPoint y: 291, endPoint x: 671, endPoint y: 289, distance: 11.4
click at [682, 291] on span "Next" at bounding box center [672, 291] width 20 height 15
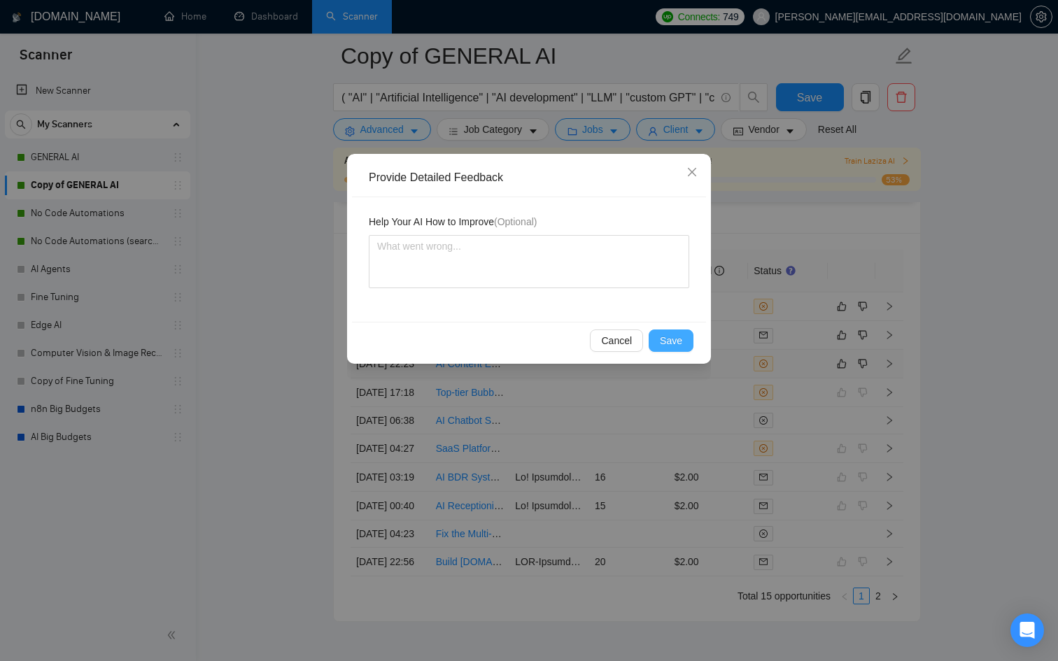
click at [650, 345] on button "Save" at bounding box center [671, 341] width 45 height 22
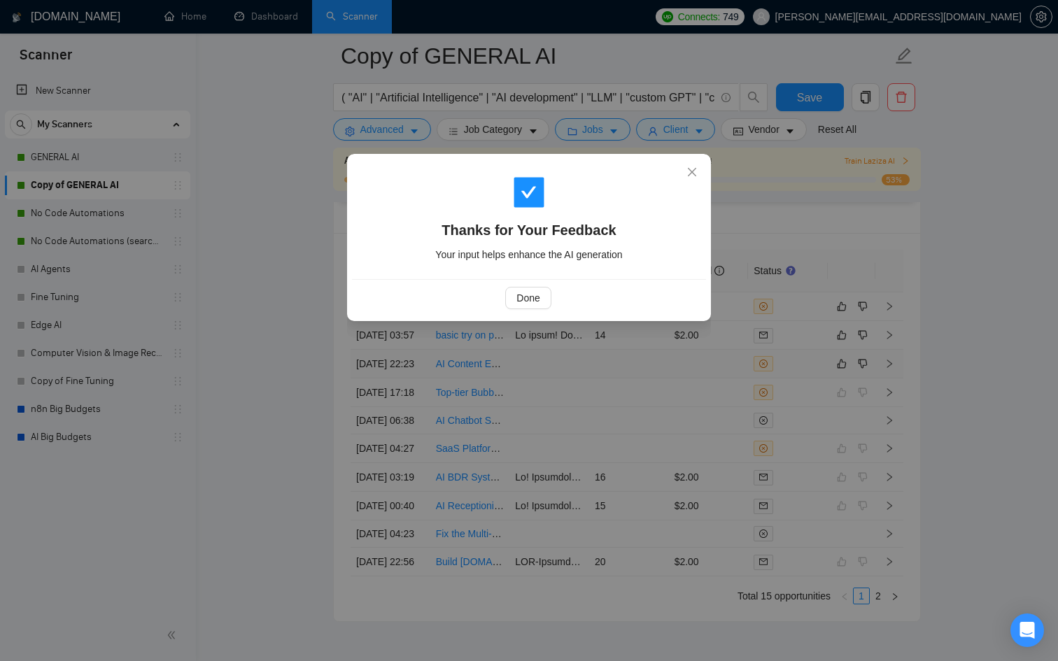
click at [630, 395] on div "Thanks for Your Feedback Your input helps enhance the AI generation Done" at bounding box center [529, 330] width 1058 height 661
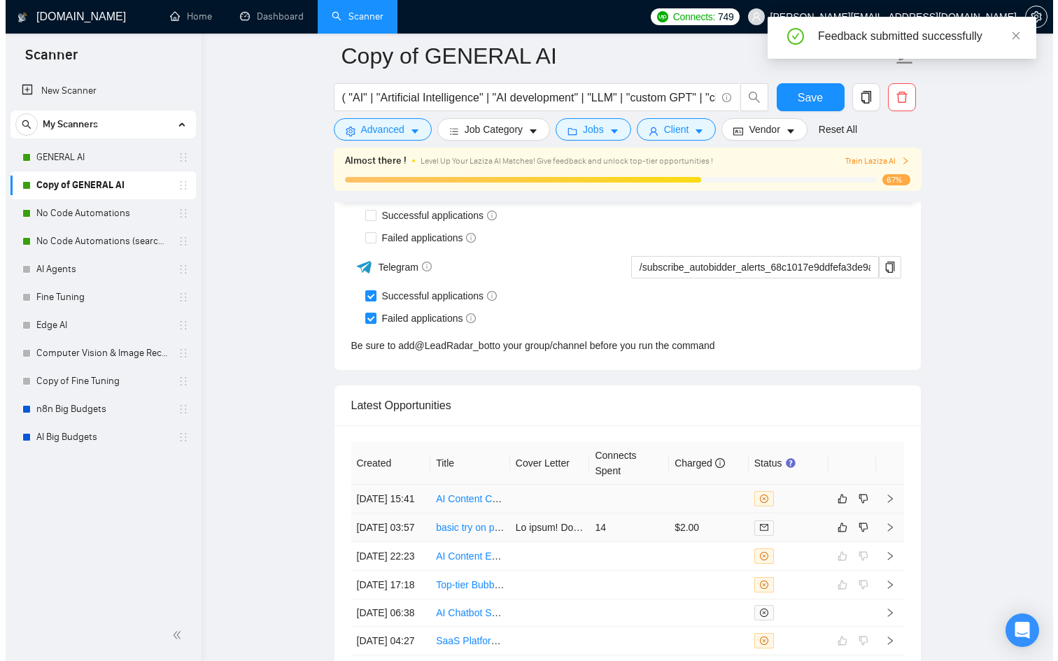
scroll to position [3529, 0]
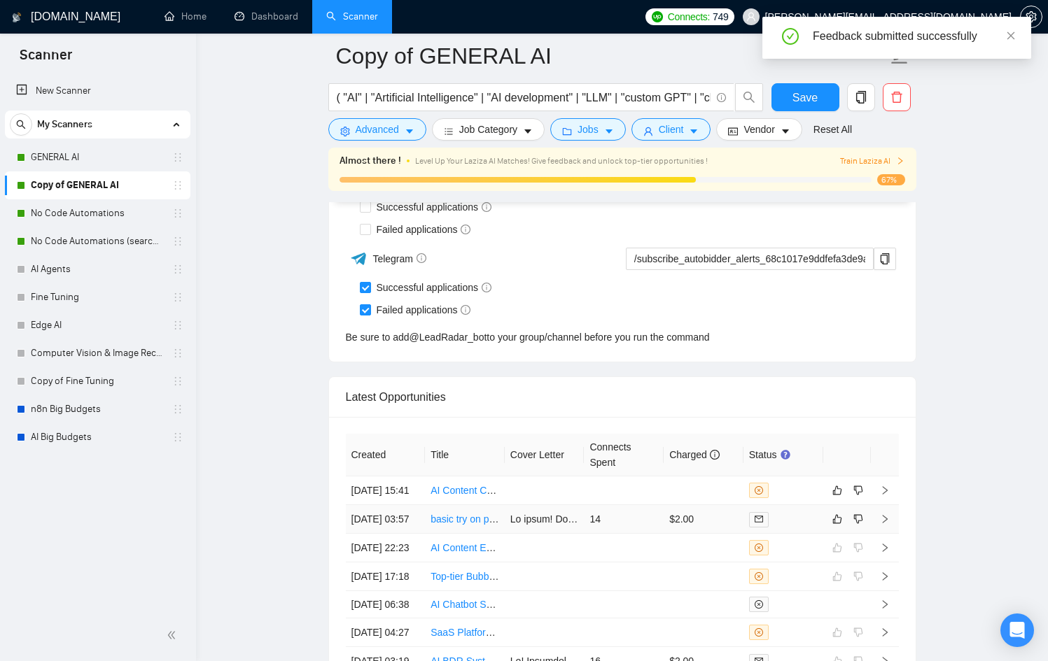
click at [618, 527] on td "14" at bounding box center [624, 519] width 80 height 29
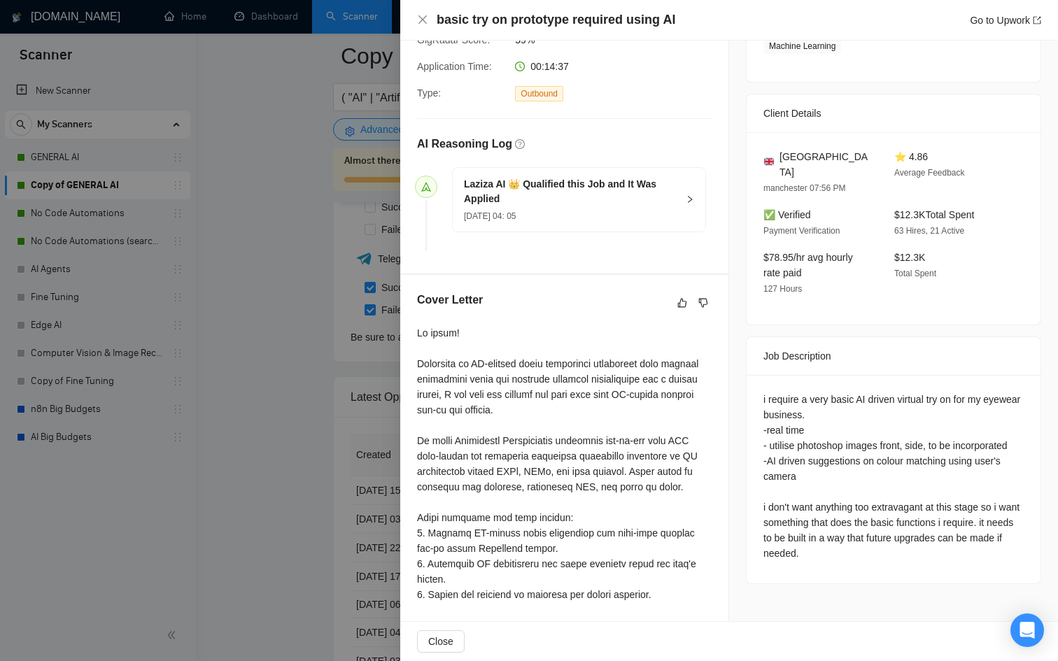
scroll to position [273, 0]
click at [274, 395] on div at bounding box center [529, 330] width 1058 height 661
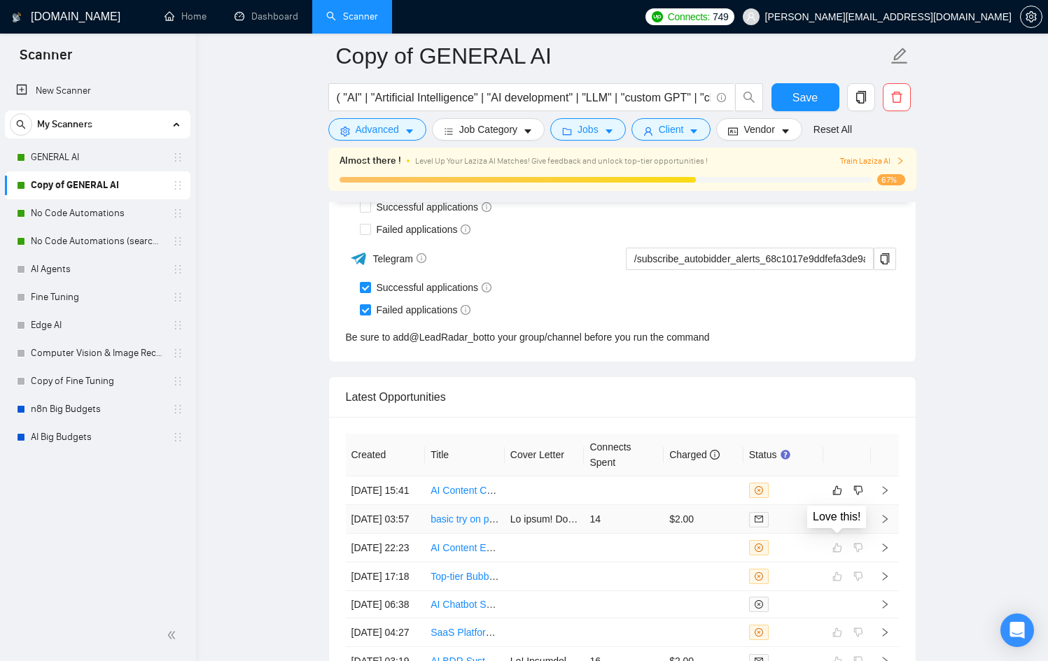
click at [832, 525] on icon "like" at bounding box center [837, 519] width 10 height 11
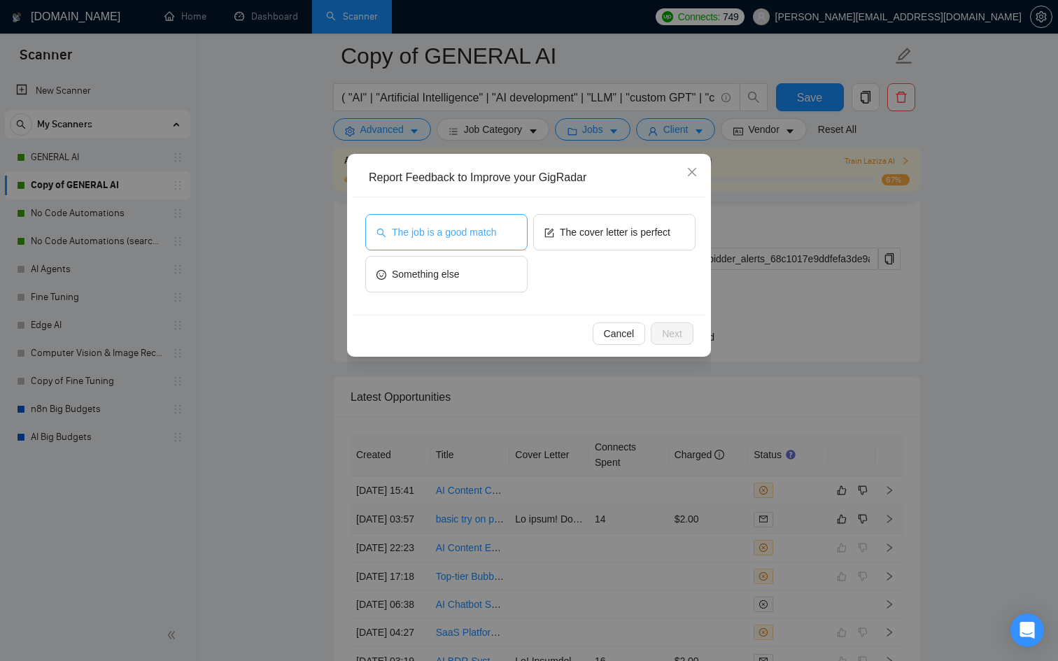
drag, startPoint x: 417, startPoint y: 206, endPoint x: 435, endPoint y: 220, distance: 23.0
click at [418, 206] on div "The job is a good match The cover letter is perfect Something else" at bounding box center [529, 256] width 354 height 118
click at [437, 225] on span "The job is a good match" at bounding box center [444, 232] width 104 height 15
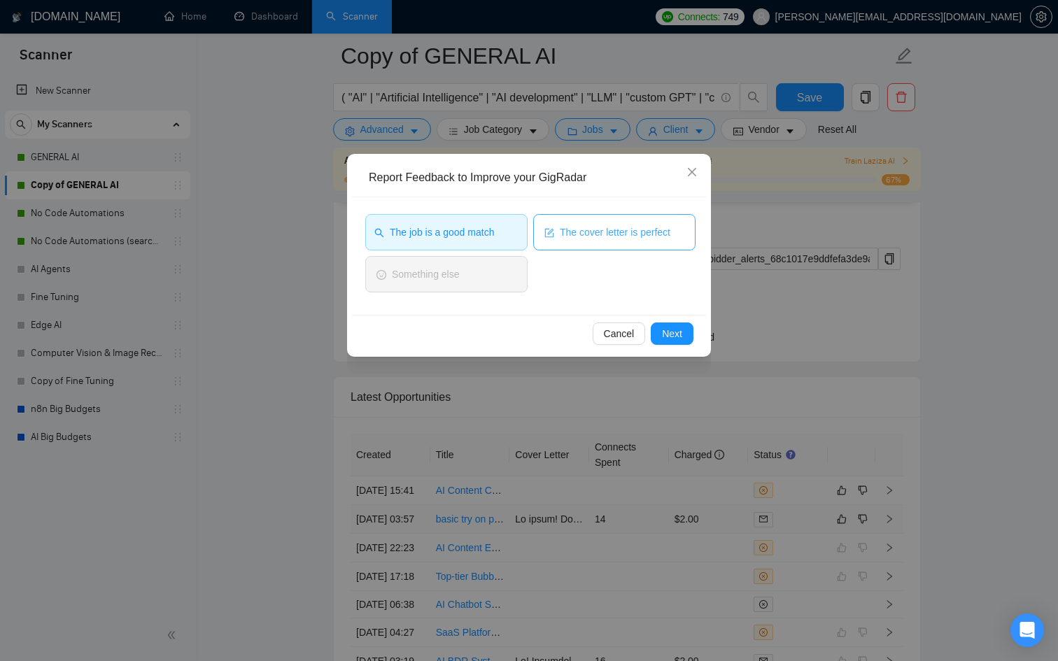
click at [610, 248] on button "The cover letter is perfect" at bounding box center [614, 232] width 162 height 36
click at [681, 336] on span "Next" at bounding box center [672, 333] width 20 height 15
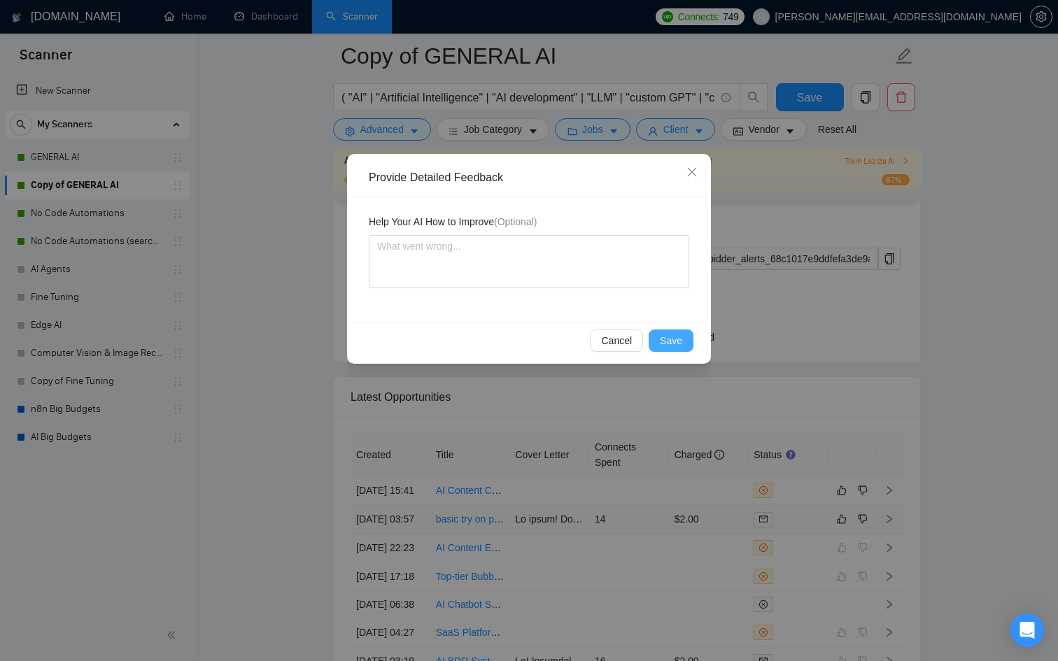
click at [680, 337] on span "Save" at bounding box center [671, 340] width 22 height 15
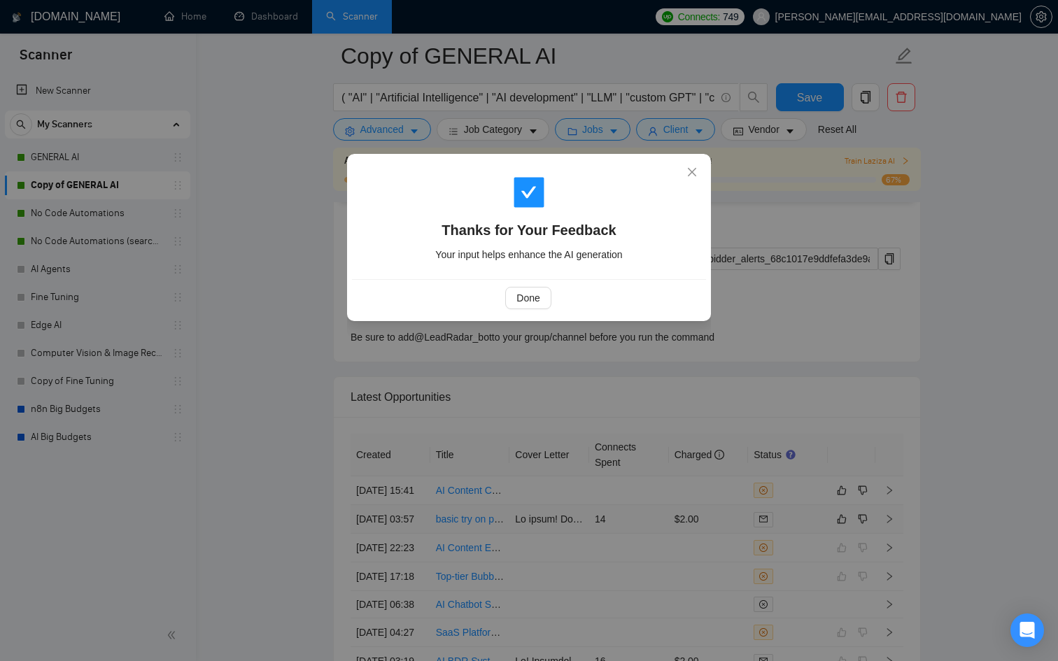
click at [530, 310] on div "Done" at bounding box center [529, 297] width 354 height 37
click at [533, 293] on span "Done" at bounding box center [528, 297] width 23 height 15
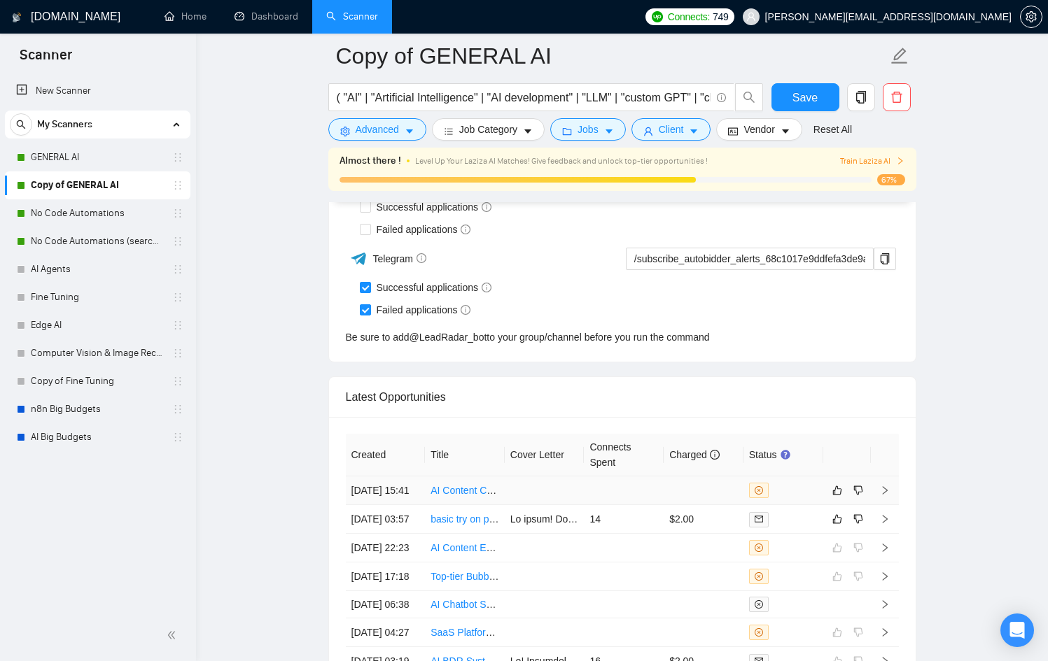
click at [643, 486] on td at bounding box center [624, 491] width 80 height 29
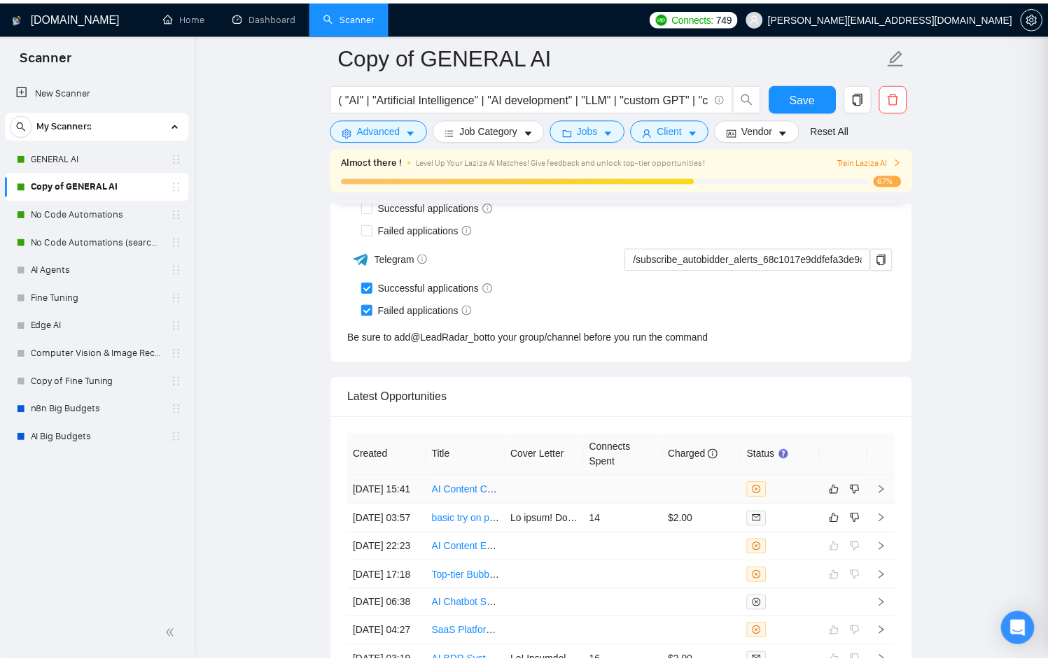
scroll to position [202, 0]
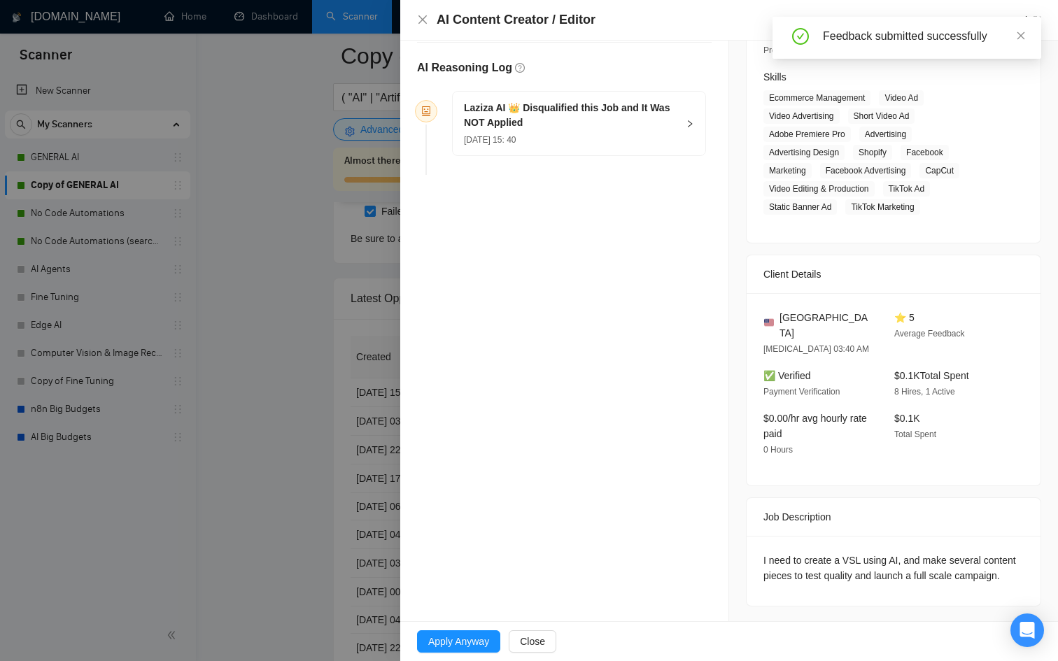
click at [375, 458] on div at bounding box center [529, 330] width 1058 height 661
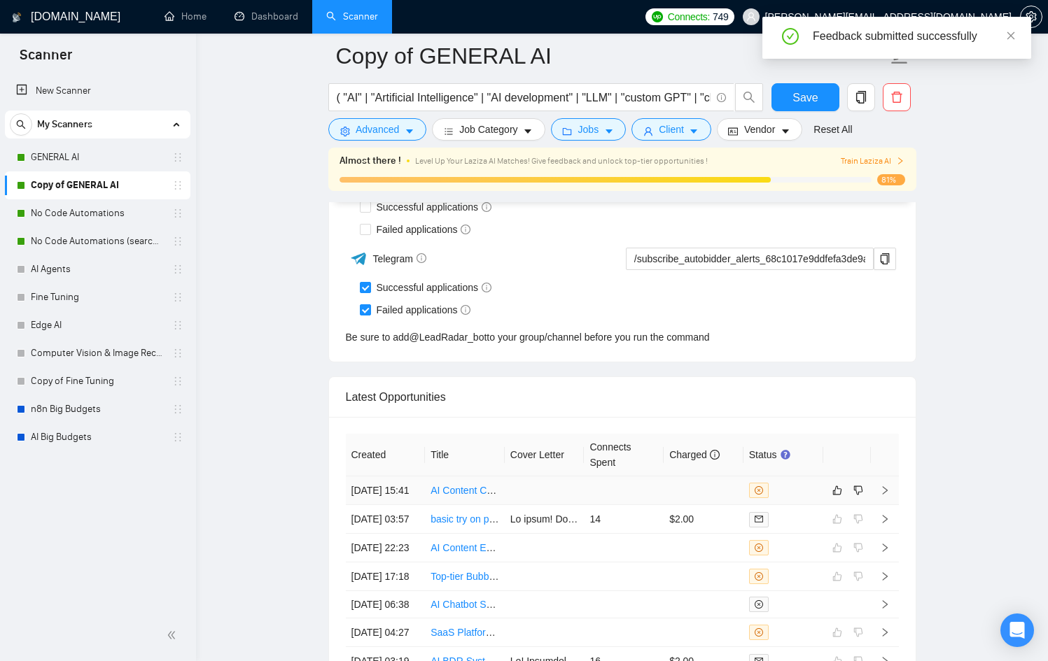
click at [650, 493] on td at bounding box center [624, 491] width 80 height 29
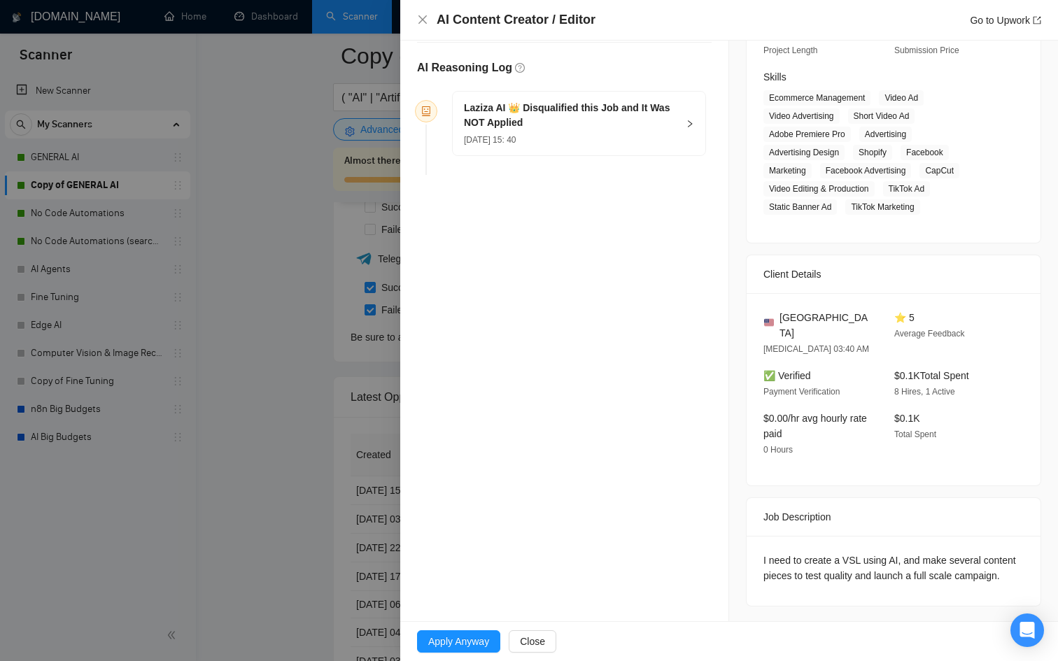
click at [294, 487] on div at bounding box center [529, 330] width 1058 height 661
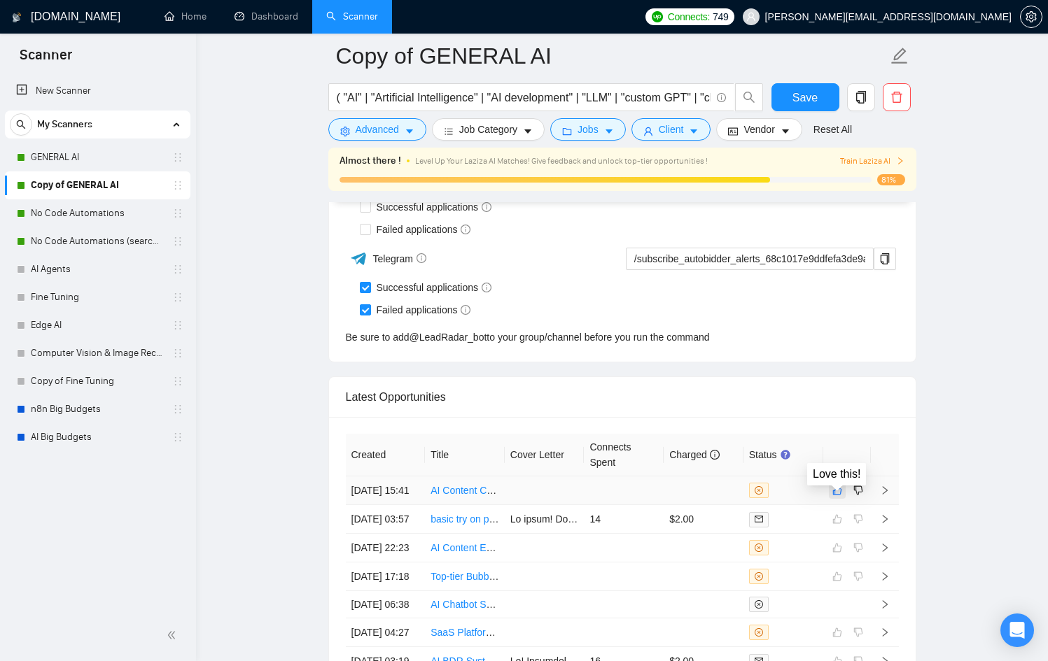
click at [841, 496] on icon "like" at bounding box center [837, 490] width 10 height 11
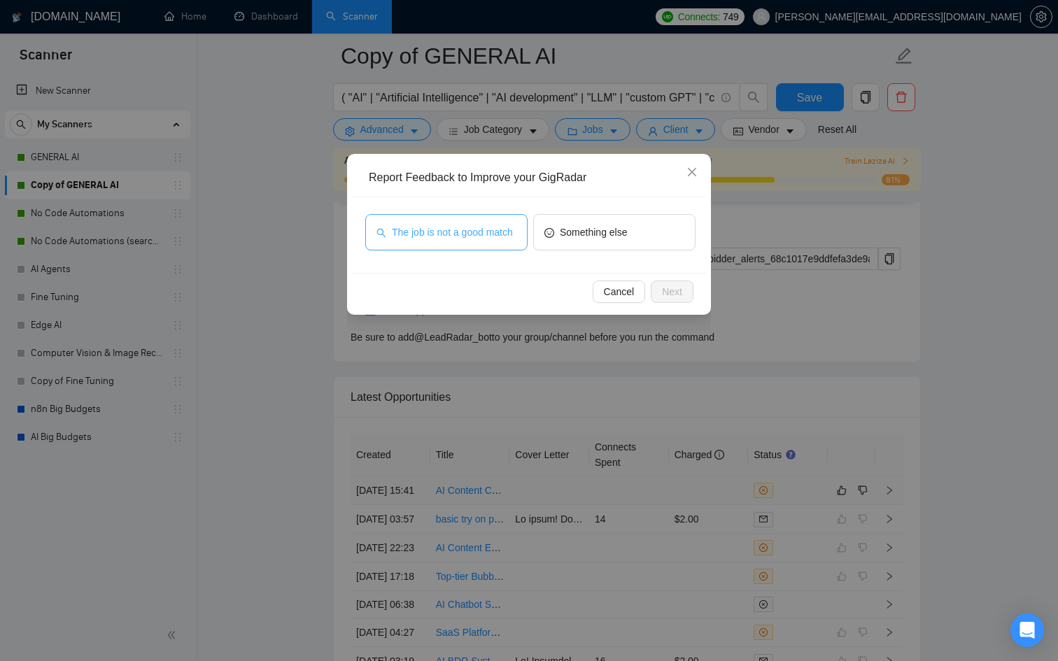
click at [465, 214] on button "The job is not a good match" at bounding box center [446, 232] width 162 height 36
click at [668, 293] on span "Next" at bounding box center [672, 291] width 20 height 15
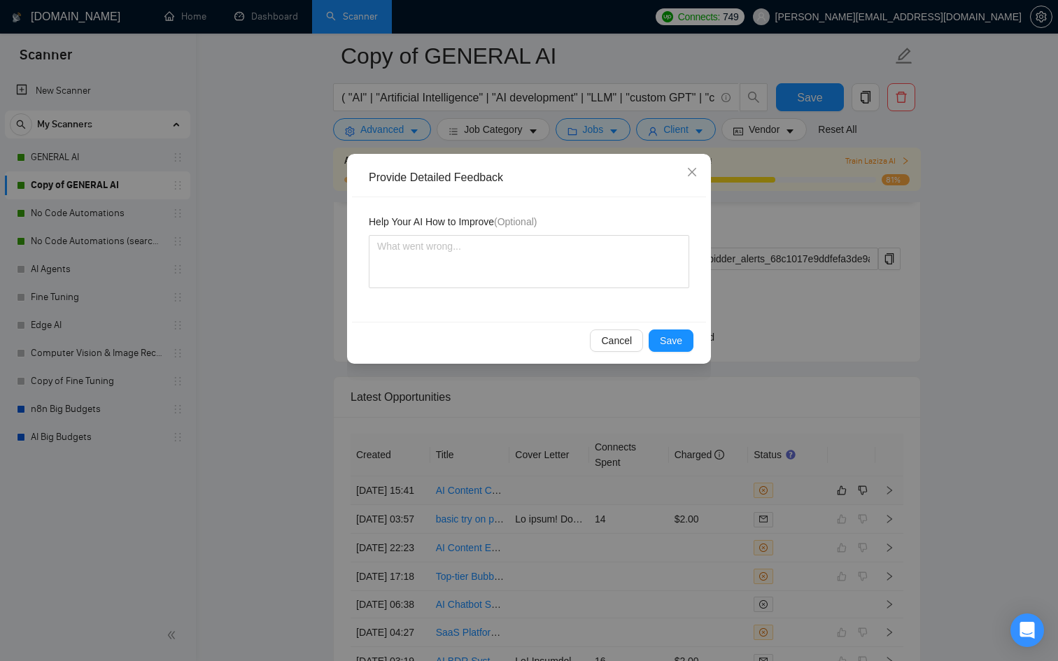
click at [668, 321] on div "Provide Detailed Feedback Help Your AI How to Improve (Optional) Cancel Save" at bounding box center [529, 259] width 364 height 210
click at [667, 339] on span "Save" at bounding box center [671, 340] width 22 height 15
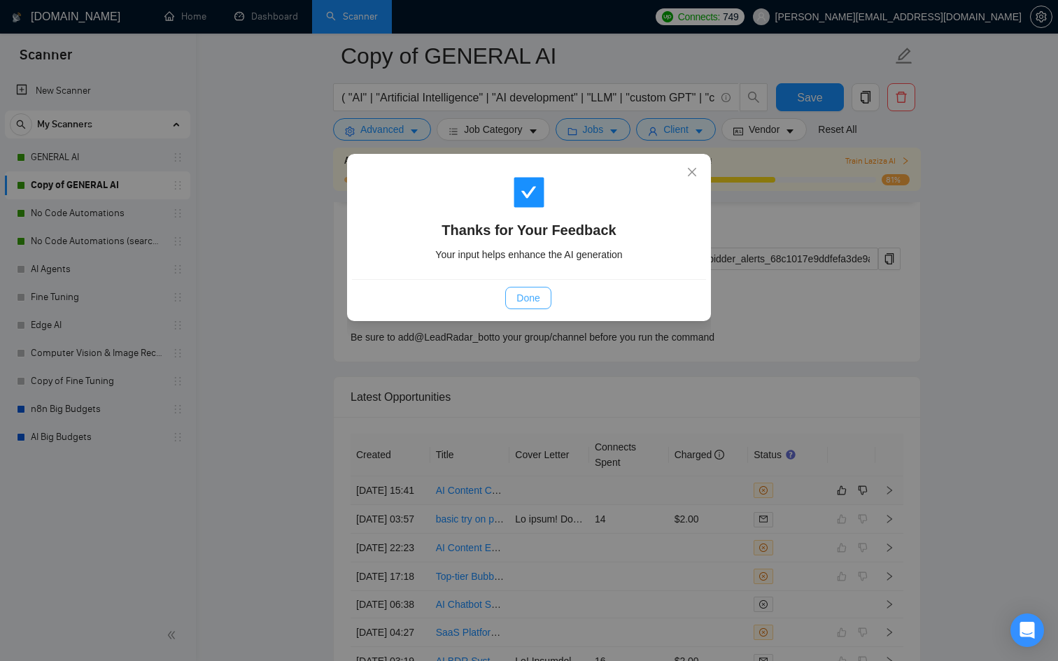
click at [529, 290] on span "Done" at bounding box center [528, 297] width 23 height 15
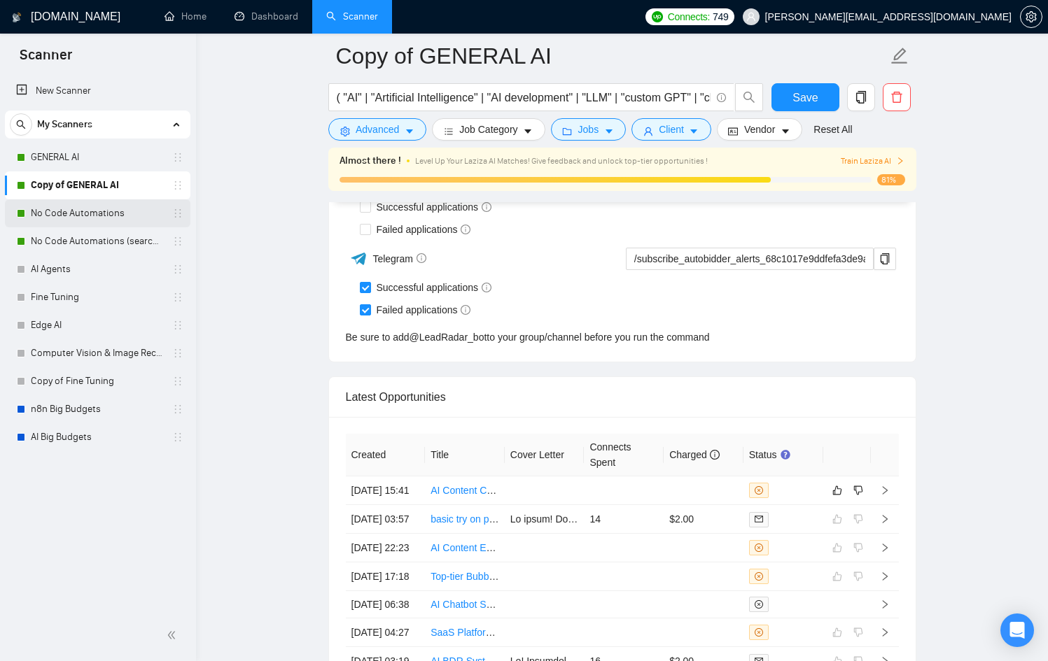
click at [139, 211] on link "No Code Automations" at bounding box center [97, 213] width 133 height 28
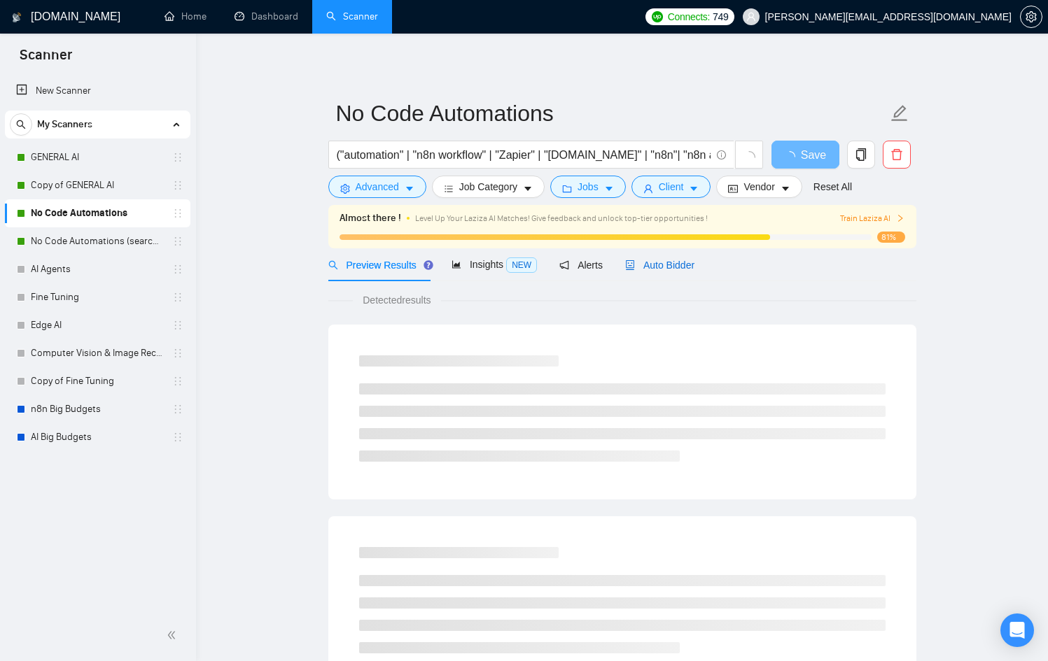
click at [694, 267] on span "Auto Bidder" at bounding box center [659, 265] width 69 height 11
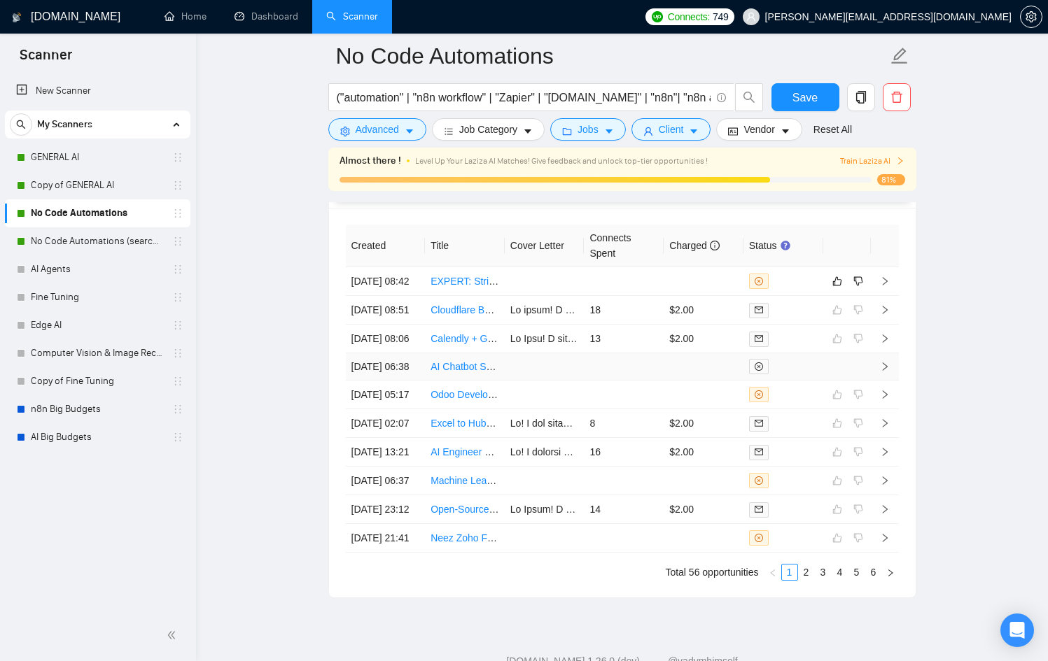
scroll to position [3713, 0]
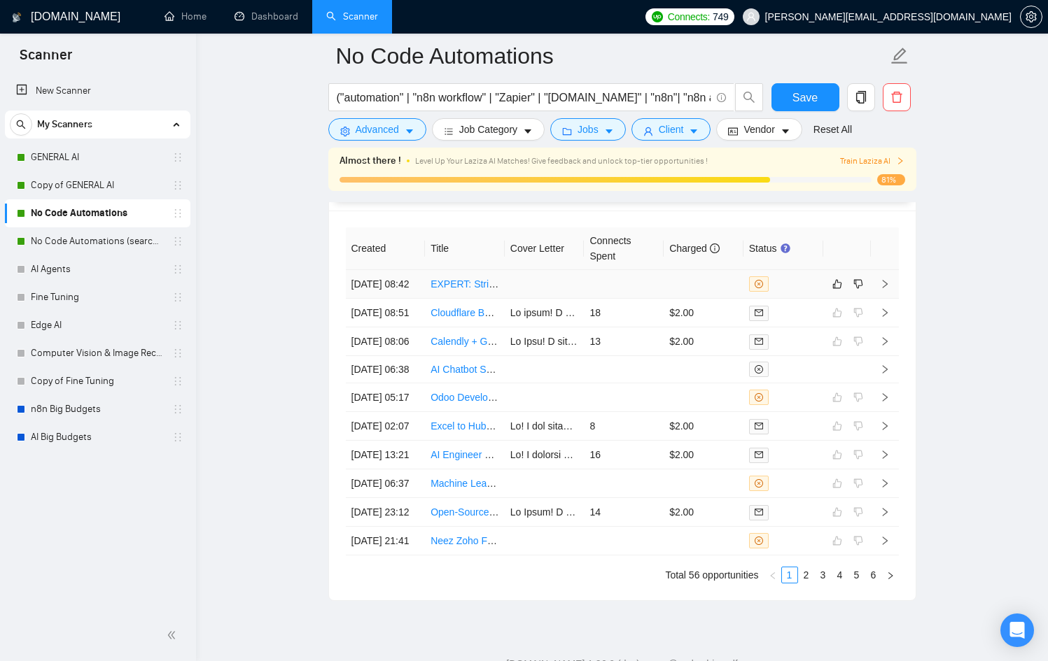
click at [592, 299] on td at bounding box center [624, 284] width 80 height 29
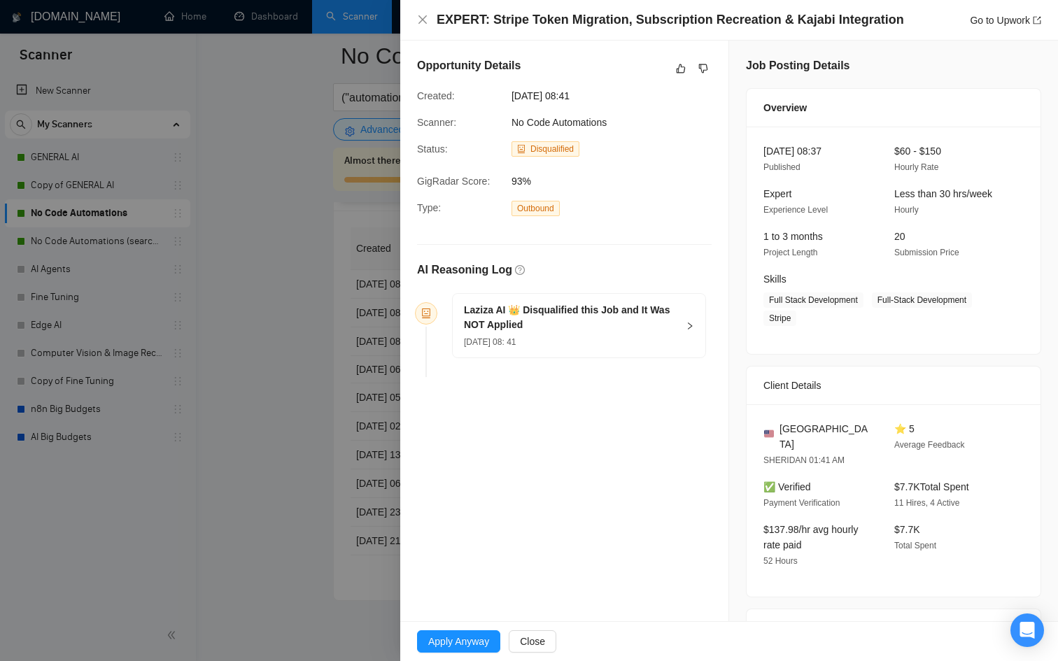
click at [295, 358] on div at bounding box center [529, 330] width 1058 height 661
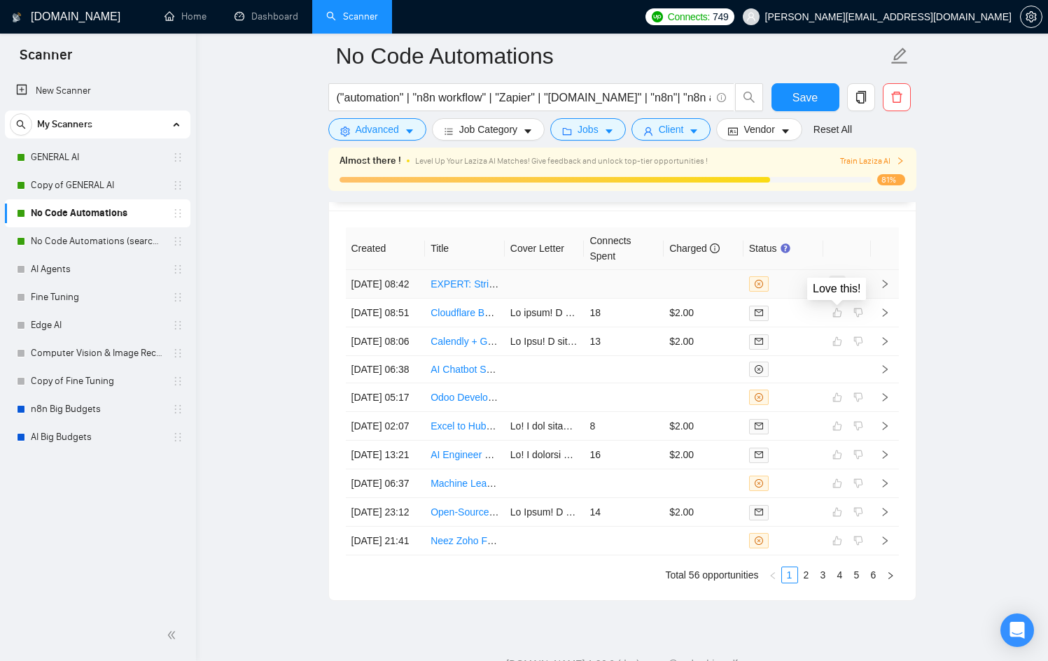
click at [841, 289] on icon "like" at bounding box center [836, 284] width 9 height 9
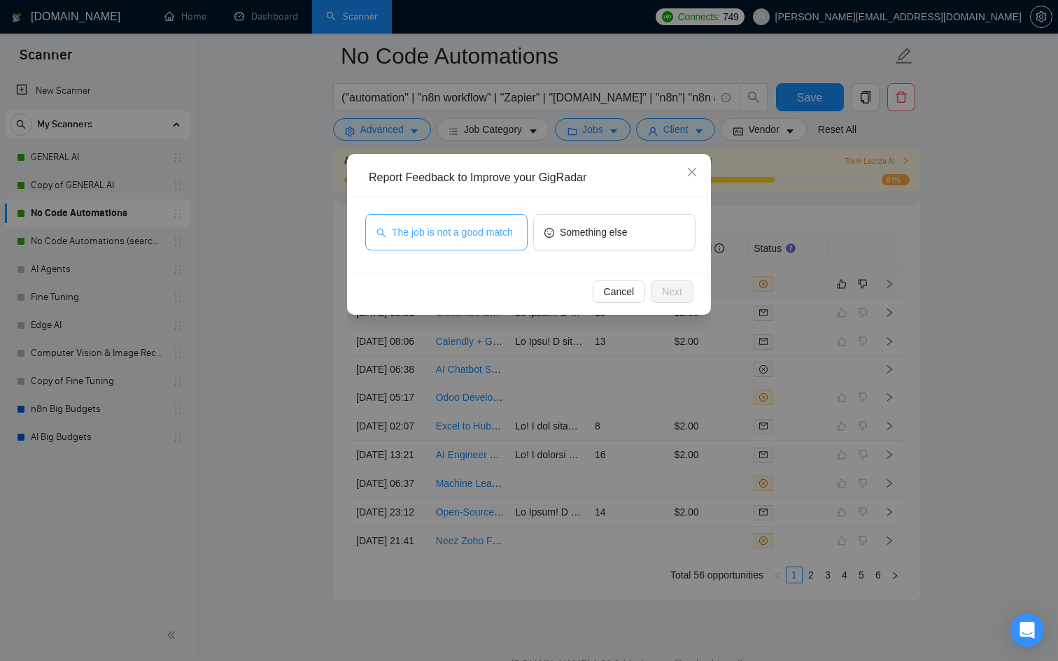
click at [461, 232] on span "The job is not a good match" at bounding box center [452, 232] width 121 height 15
click at [671, 288] on span "Next" at bounding box center [672, 291] width 20 height 15
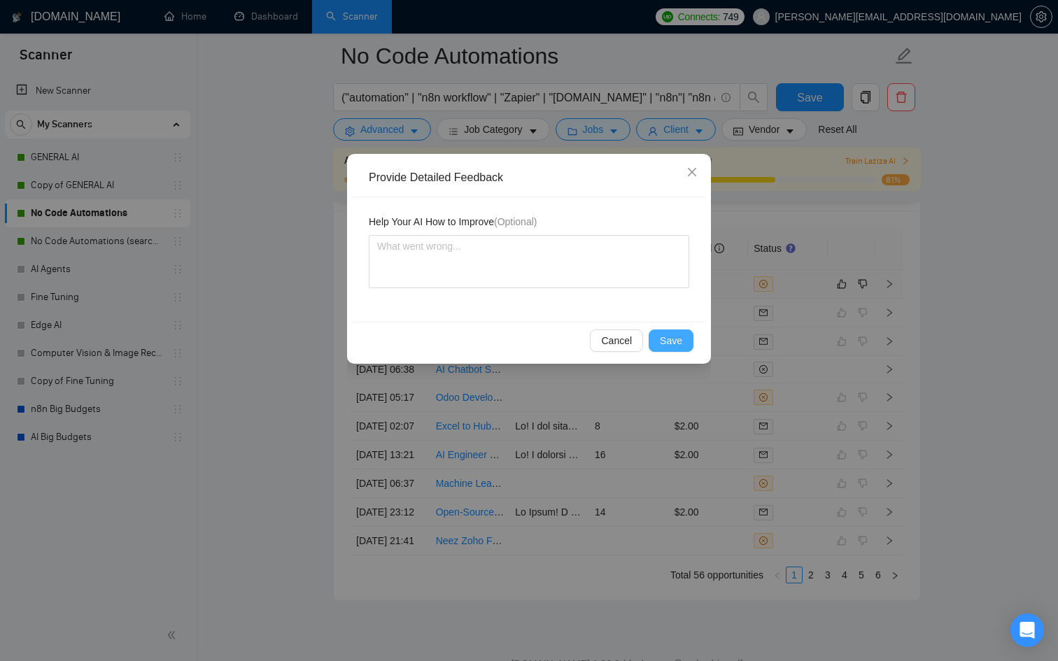
drag, startPoint x: 676, startPoint y: 344, endPoint x: 660, endPoint y: 339, distance: 16.8
click at [676, 344] on span "Save" at bounding box center [671, 340] width 22 height 15
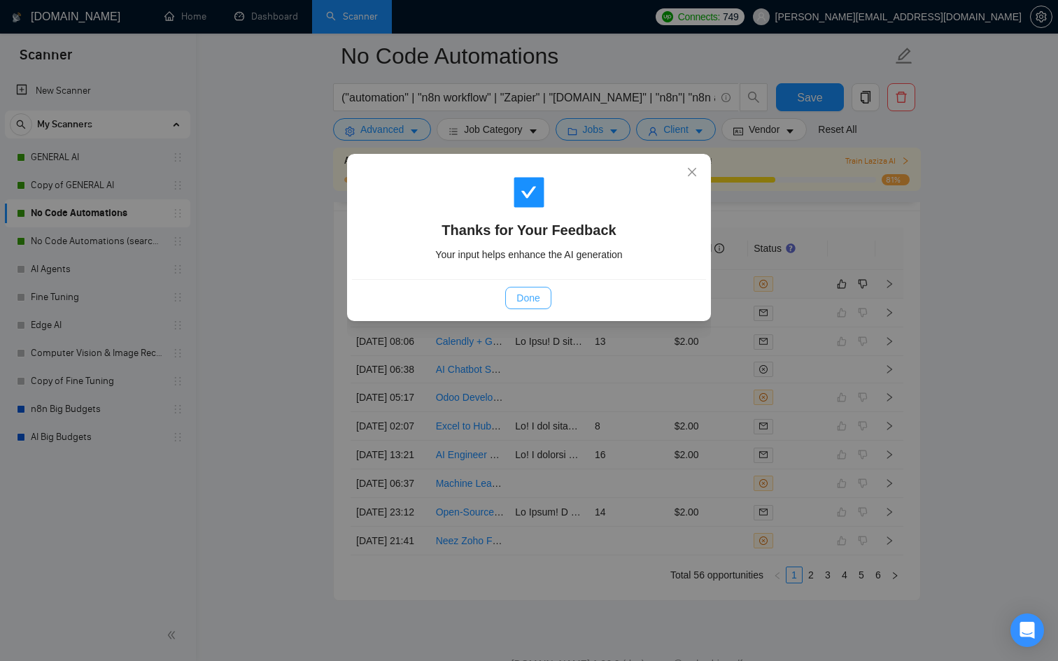
click at [507, 299] on div "Done" at bounding box center [528, 298] width 330 height 22
click at [542, 297] on button "Done" at bounding box center [527, 298] width 45 height 22
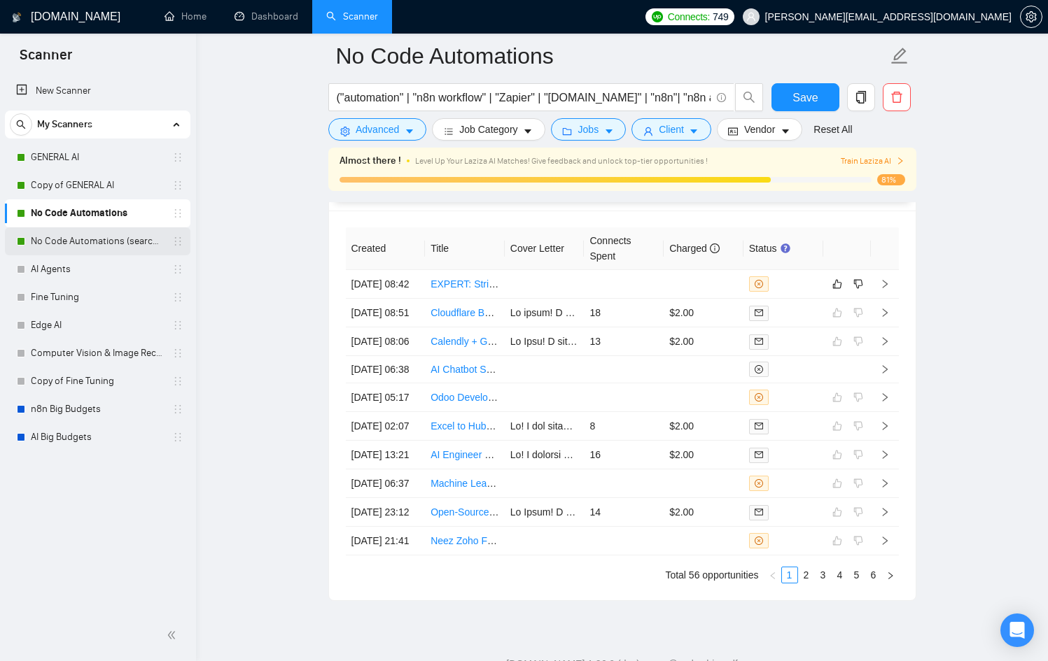
click at [95, 248] on link "No Code Automations (search only in Tites)" at bounding box center [97, 241] width 133 height 28
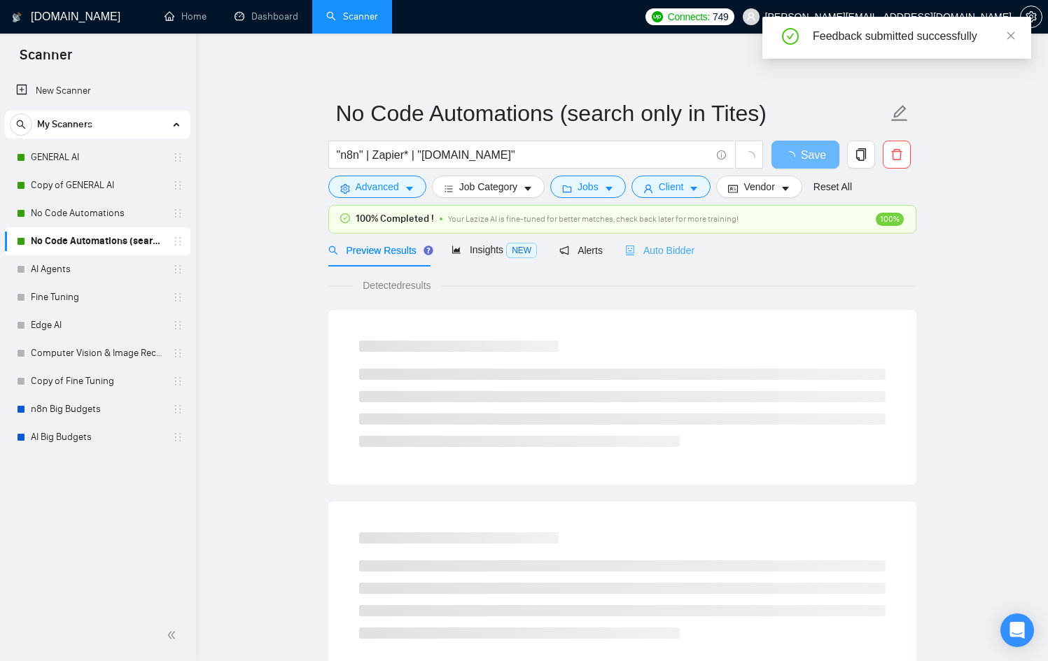
click at [644, 260] on div "Auto Bidder" at bounding box center [659, 250] width 69 height 33
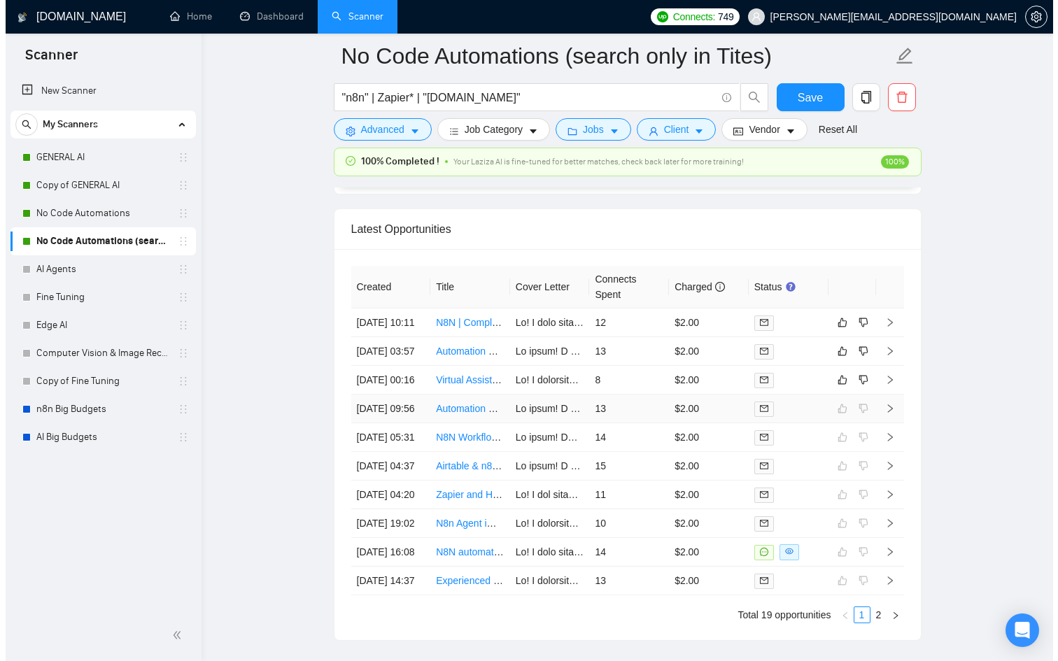
scroll to position [3662, 0]
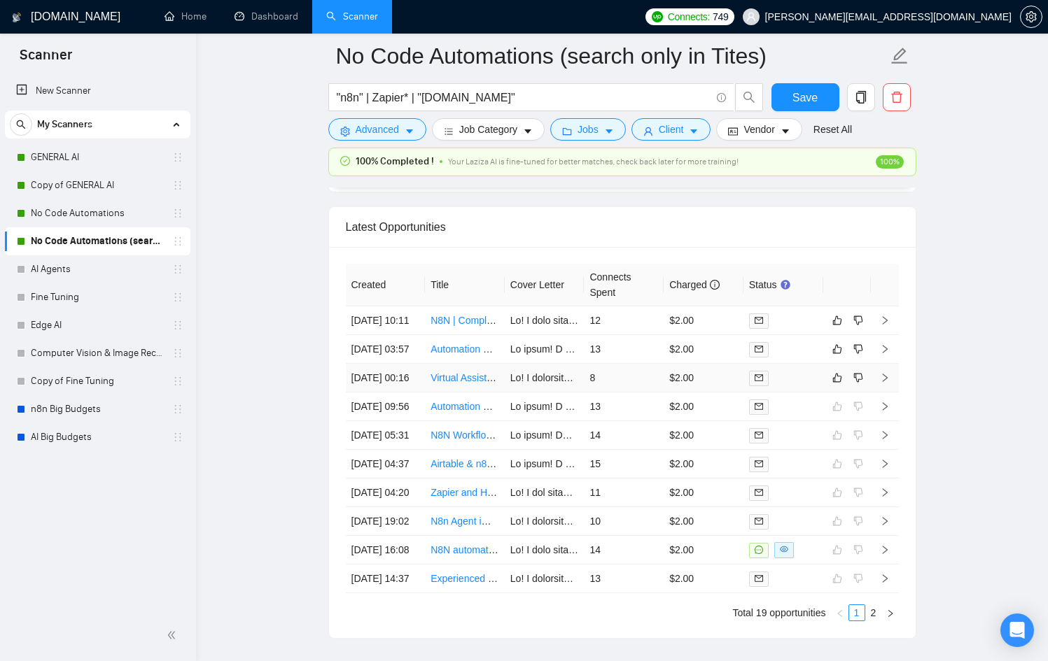
drag, startPoint x: 781, startPoint y: 421, endPoint x: 777, endPoint y: 414, distance: 8.8
click at [779, 393] on td at bounding box center [783, 378] width 80 height 29
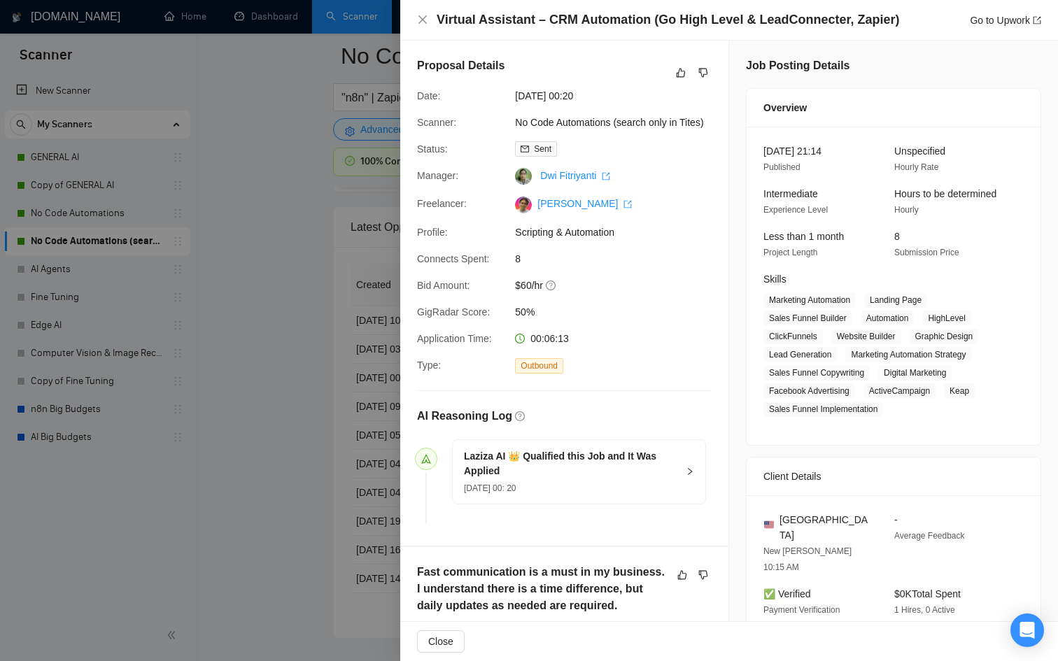
click at [355, 424] on div at bounding box center [529, 330] width 1058 height 661
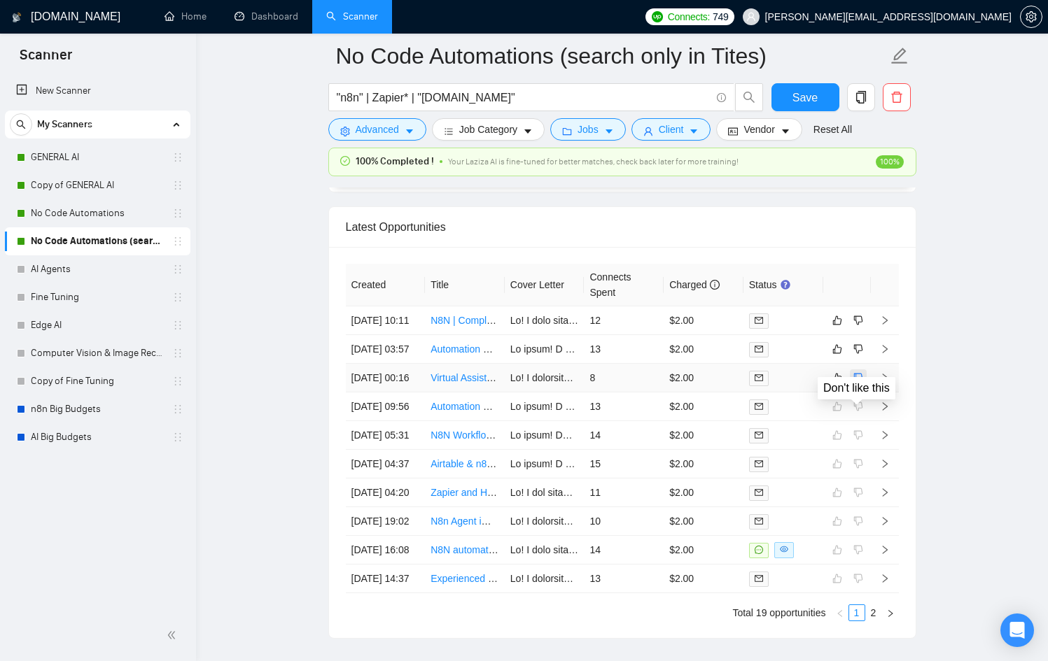
click at [864, 386] on button "button" at bounding box center [858, 378] width 17 height 17
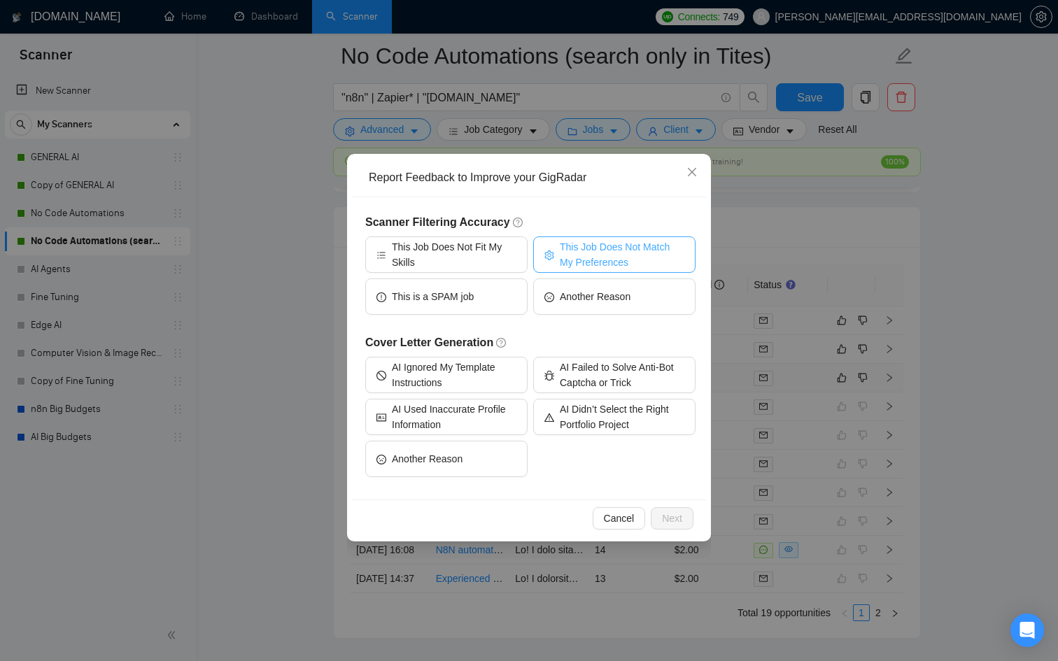
click at [580, 253] on span "This Job Does Not Match My Preferences" at bounding box center [622, 254] width 125 height 31
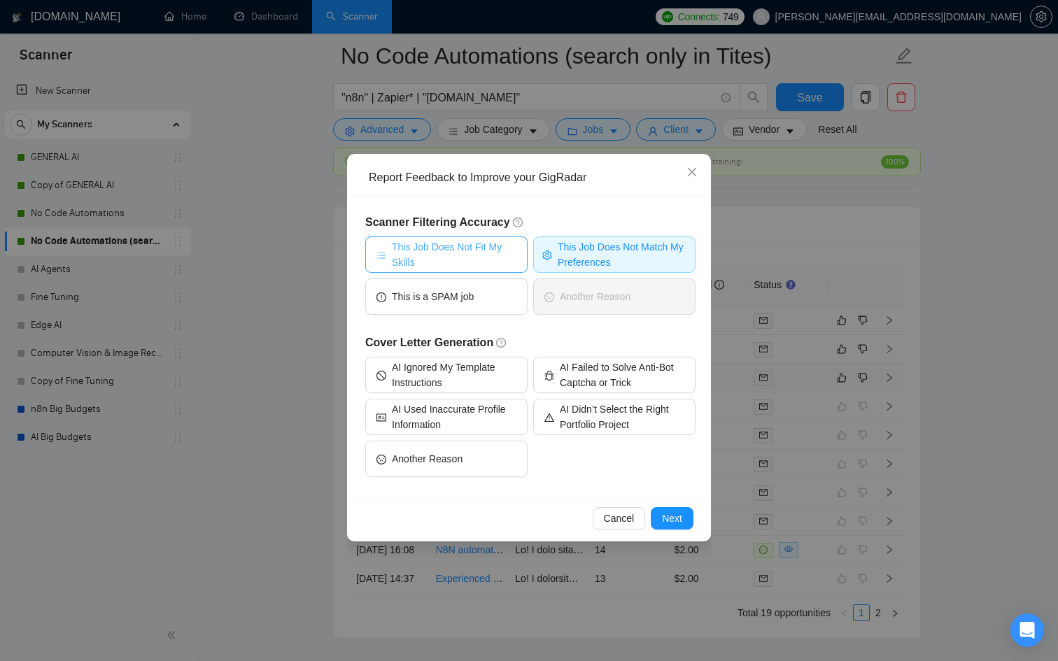
click at [461, 239] on span "This Job Does Not Fit My Skills" at bounding box center [454, 254] width 125 height 31
click at [670, 511] on span "Next" at bounding box center [672, 518] width 20 height 15
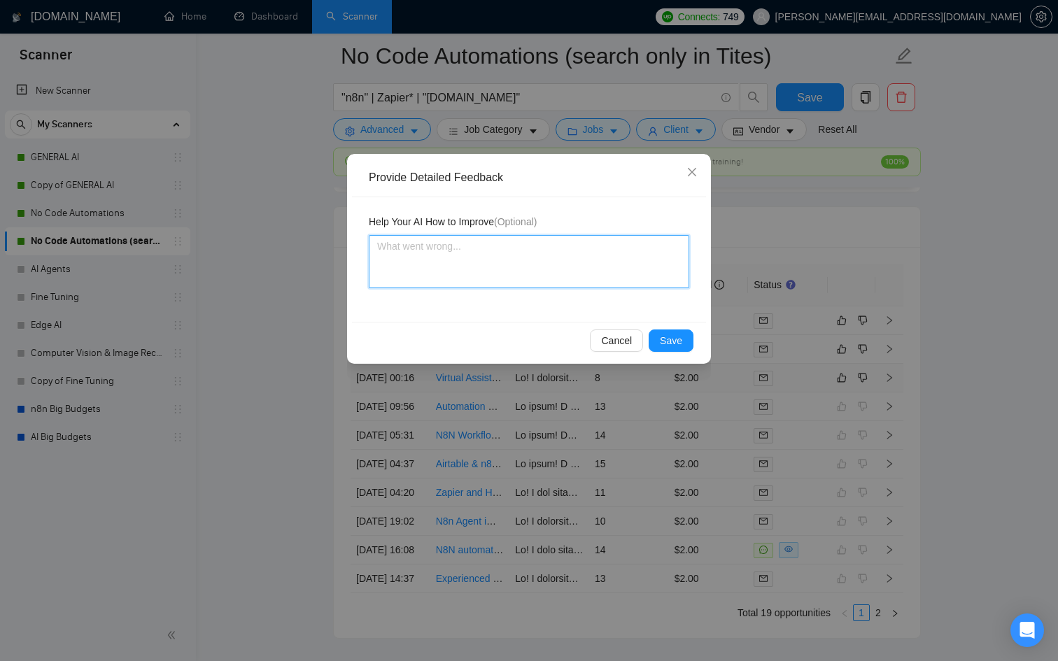
click at [475, 261] on textarea at bounding box center [529, 261] width 321 height 53
type textarea "V"
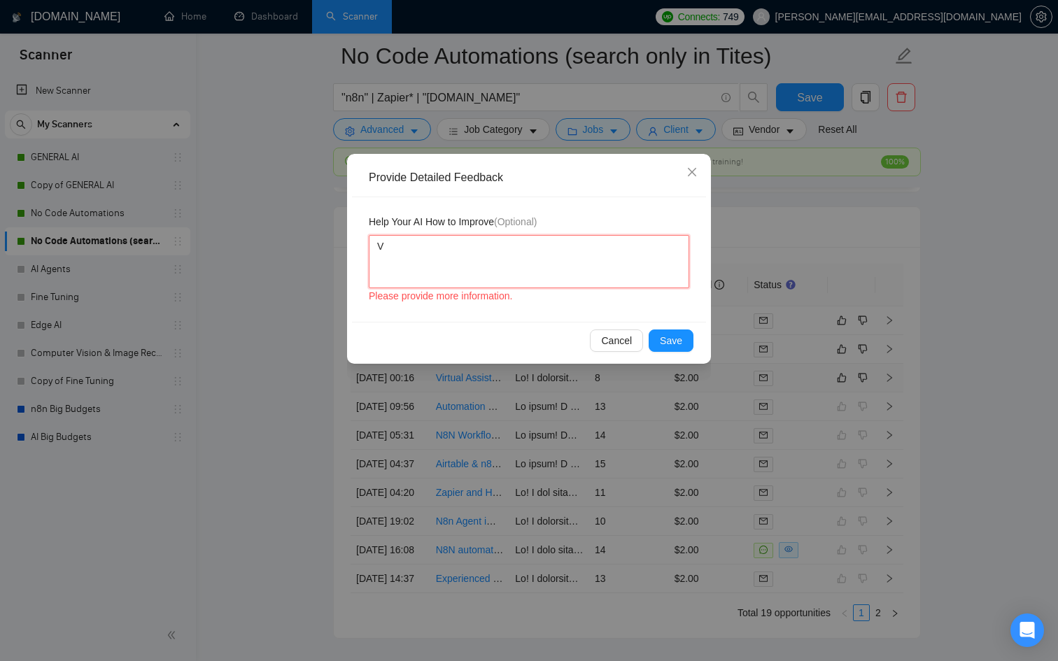
type textarea "Vi"
type textarea "Vir"
type textarea "Vi"
type textarea "V"
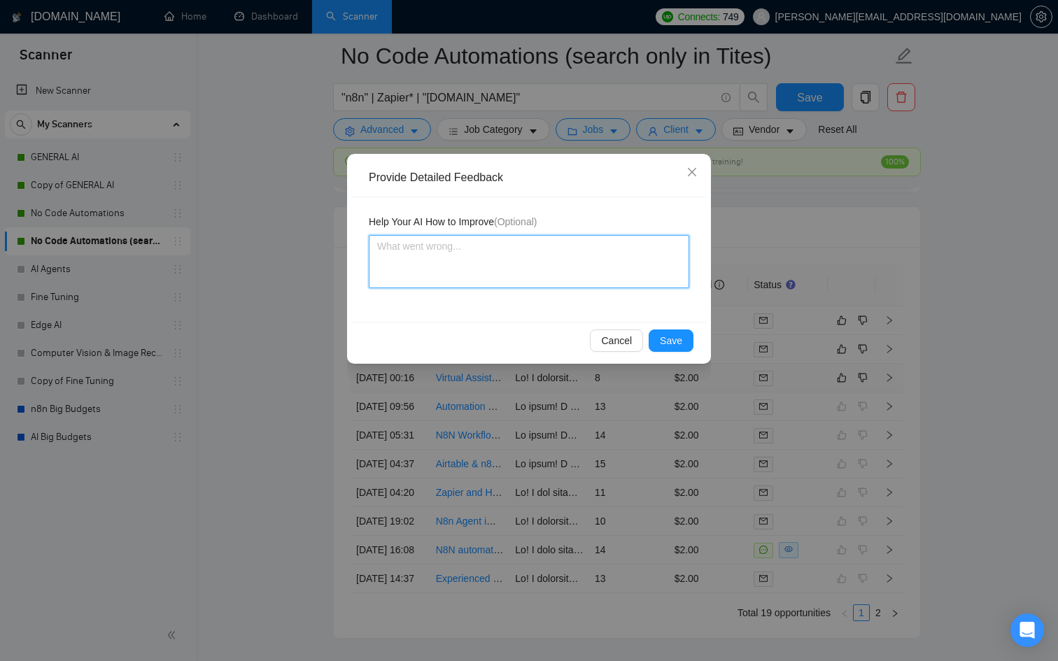
type textarea "N"
type textarea "Ne"
type textarea "Nev"
type textarea "Neve"
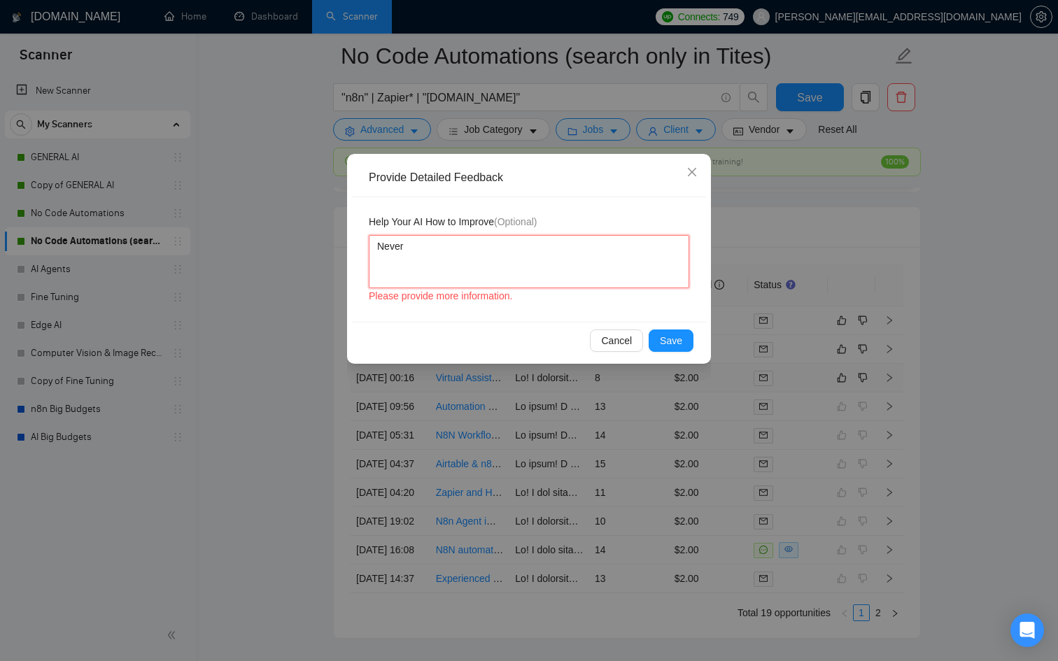
type textarea "Never"
type textarea "Never a"
type textarea "Never ap"
type textarea "Never app"
type textarea "Never appl"
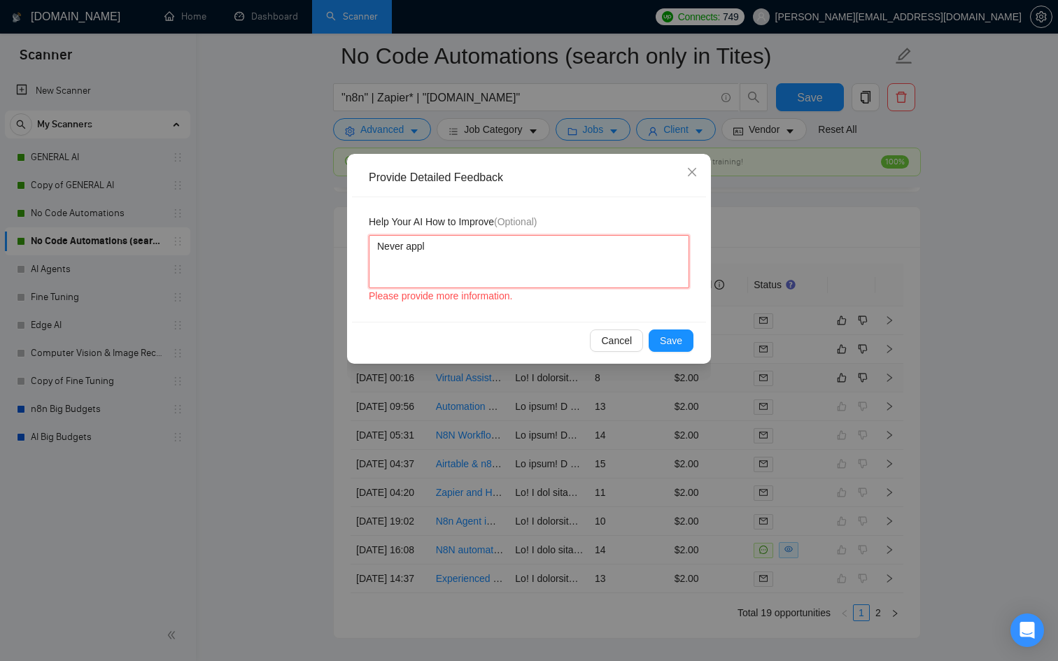
type textarea "Never apply"
type textarea "Never apply t"
type textarea "Never apply to"
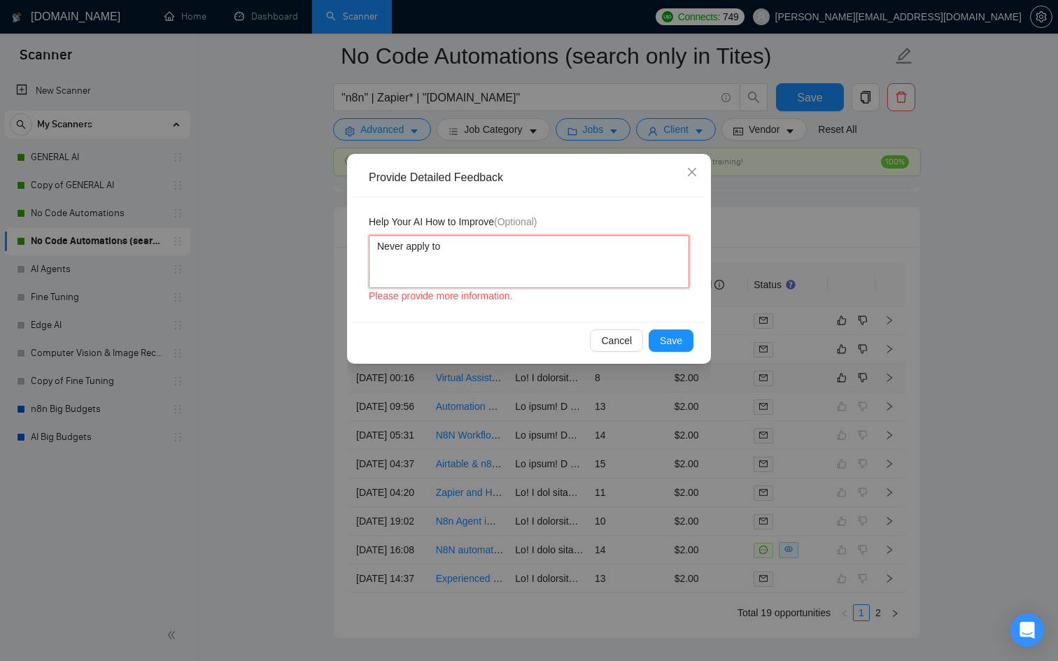
type textarea "Never apply to t"
type textarea "Never apply to th"
type textarea "Never apply to the"
type textarea "Never apply to the j"
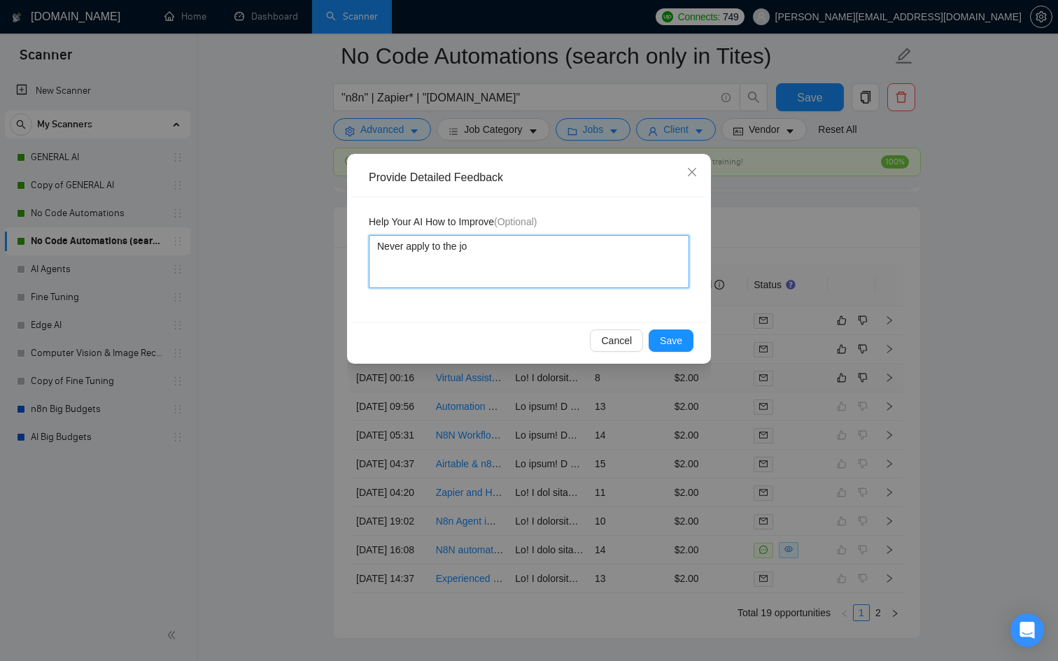
type textarea "Never apply to the job"
type textarea "Never apply to the job s"
type textarea "Never apply to the job s t"
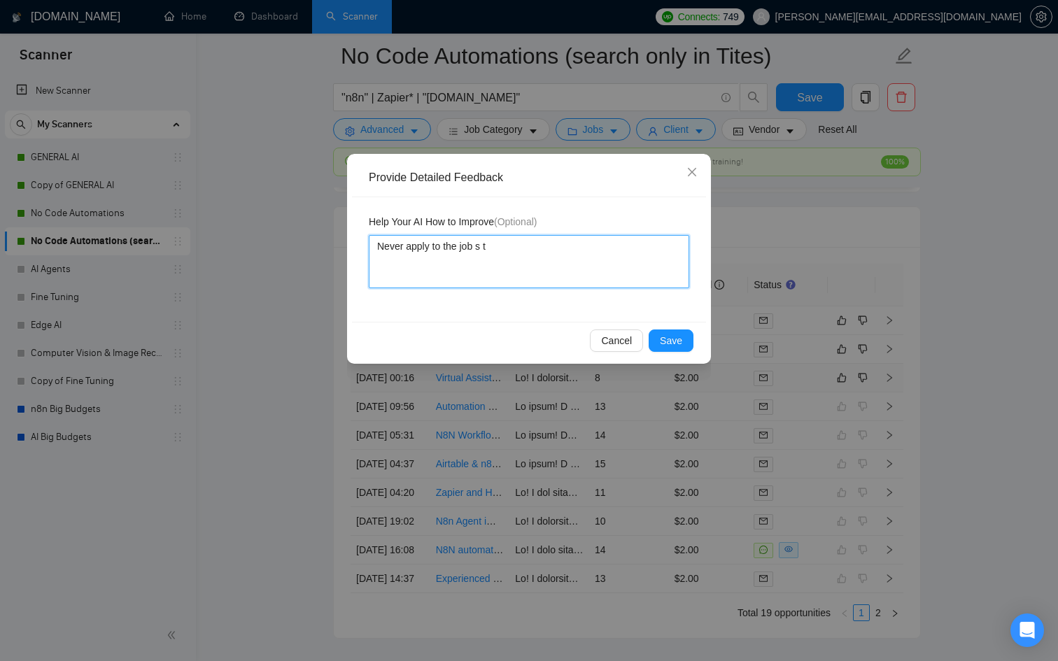
type textarea "Never apply to the job s th"
type textarea "Never apply to the job s tha"
type textarea "Never apply to the job s that"
click at [660, 337] on span "Save" at bounding box center [671, 340] width 22 height 15
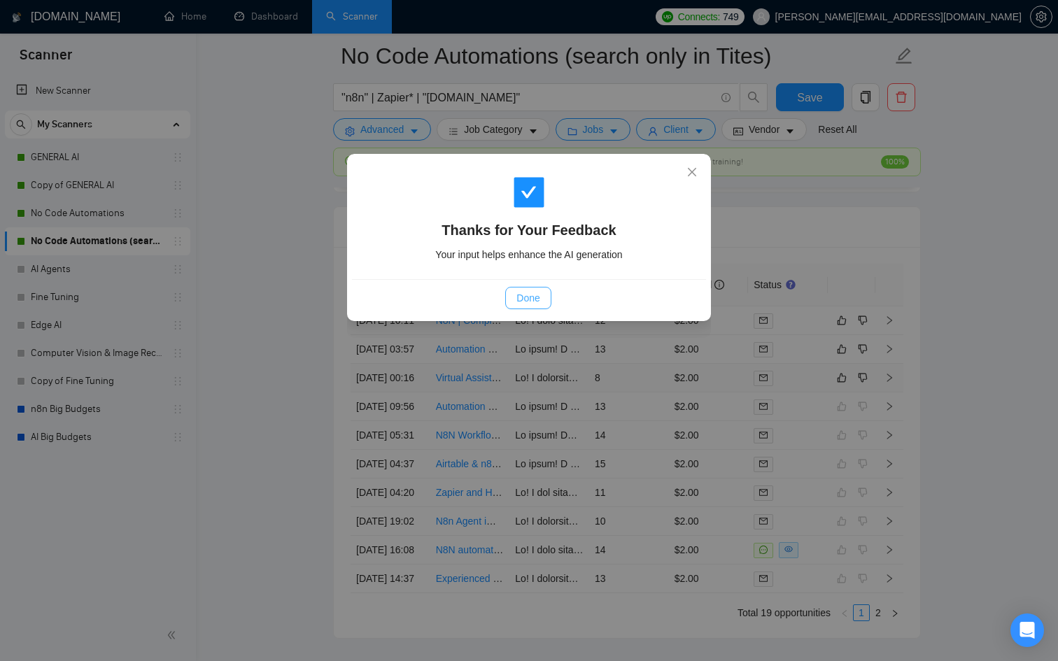
click at [541, 301] on button "Done" at bounding box center [527, 298] width 45 height 22
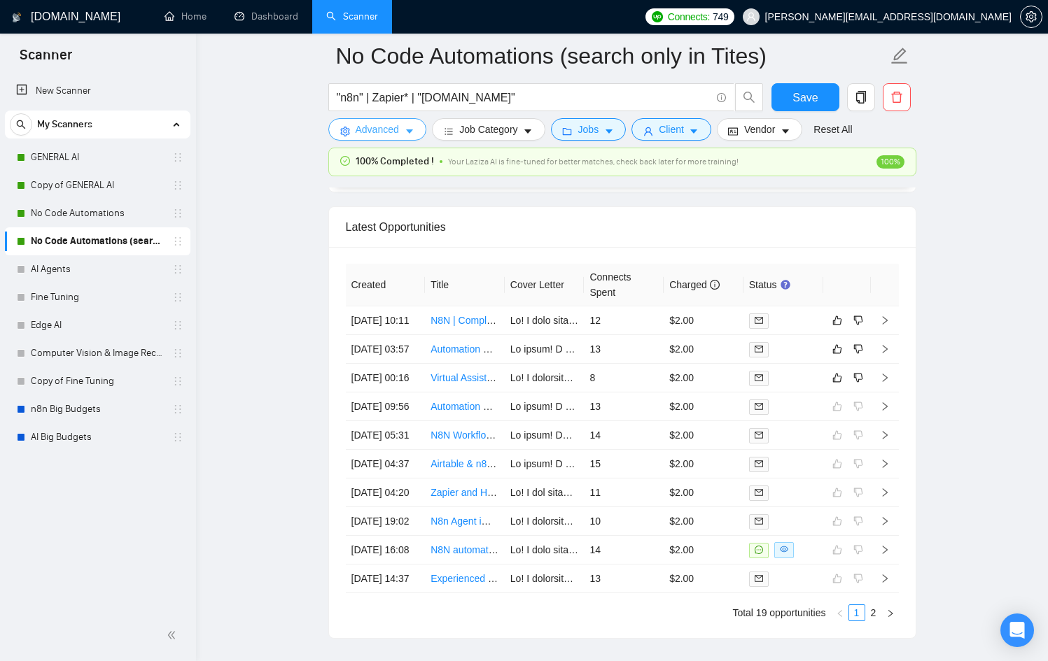
click at [388, 133] on span "Advanced" at bounding box center [377, 129] width 43 height 15
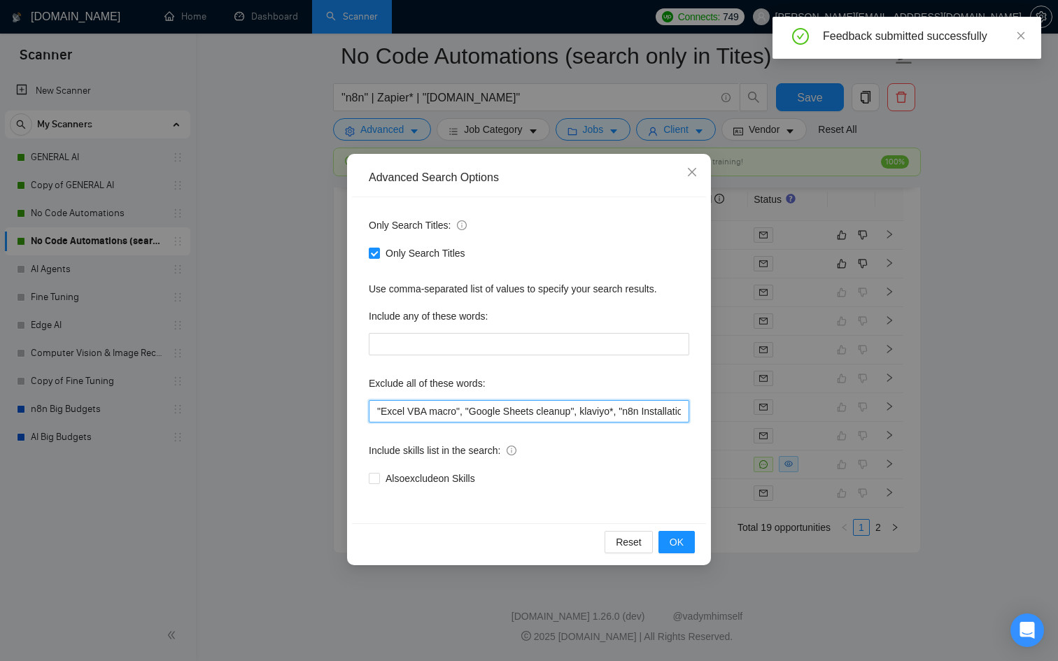
scroll to position [0, 272]
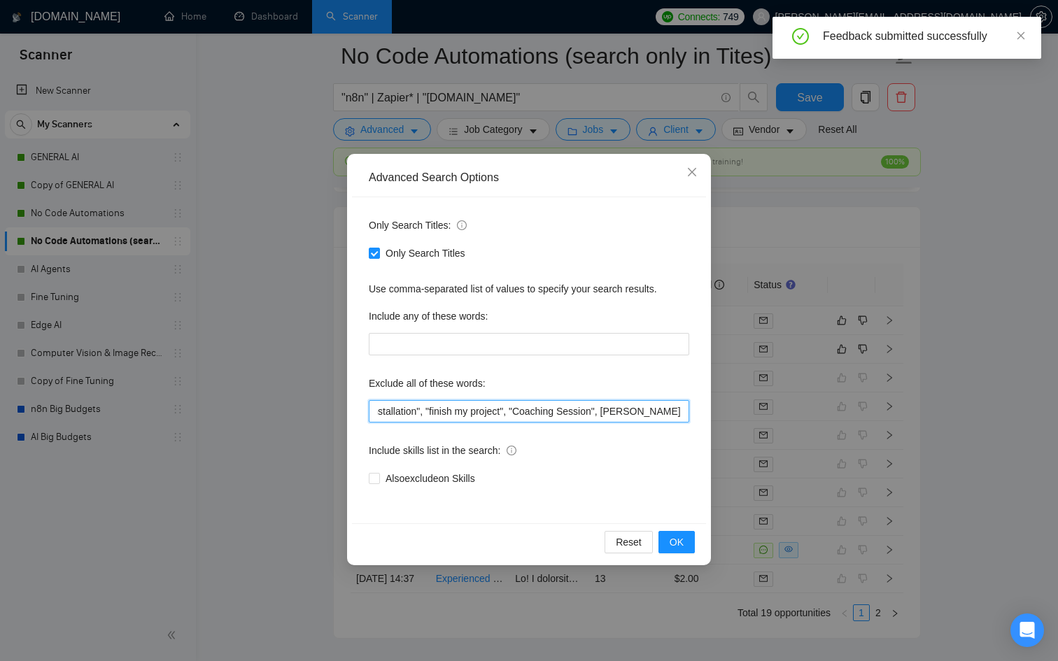
drag, startPoint x: 639, startPoint y: 409, endPoint x: 983, endPoint y: 416, distance: 344.4
click at [983, 416] on div "Advanced Search Options Only Search Titles: Only Search Titles Use comma-separa…" at bounding box center [529, 330] width 1058 height 661
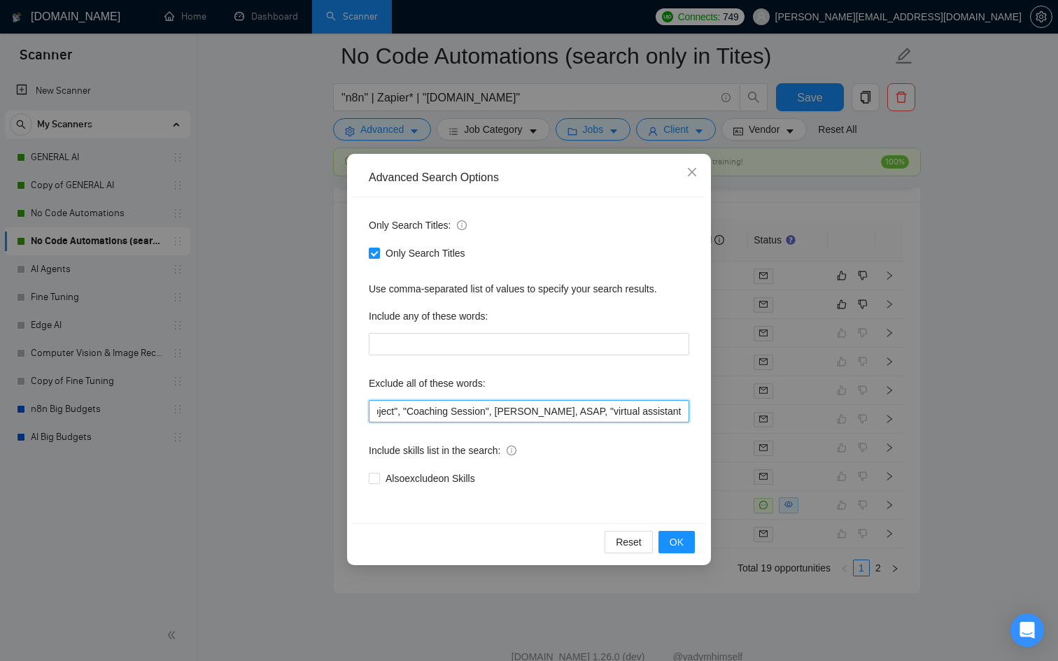
scroll to position [0, 381]
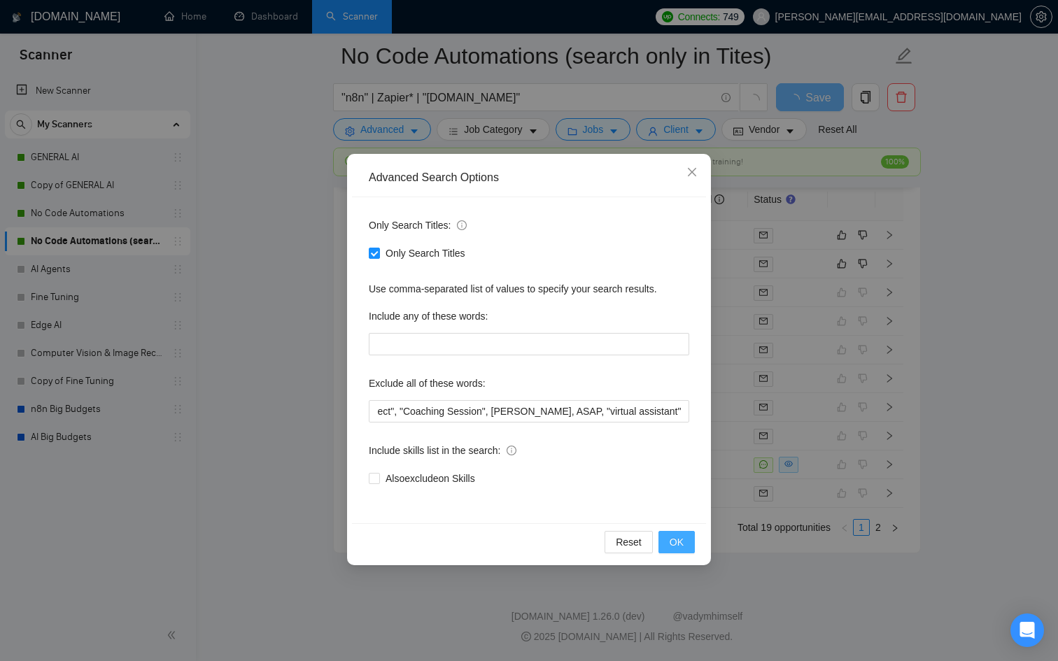
click at [671, 531] on button "OK" at bounding box center [677, 542] width 36 height 22
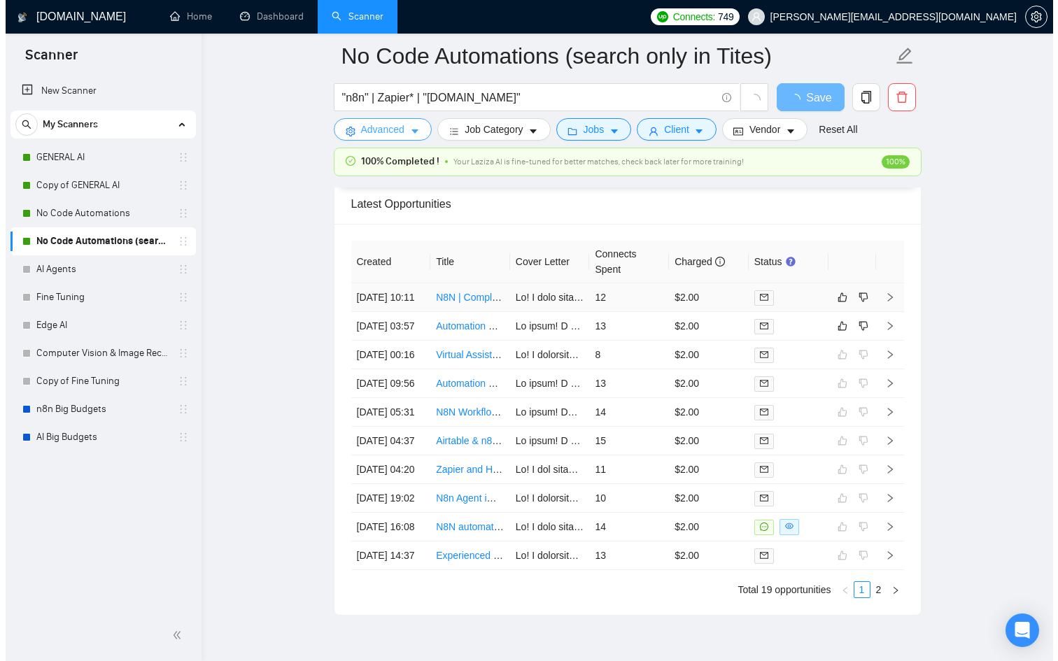
scroll to position [3530, 0]
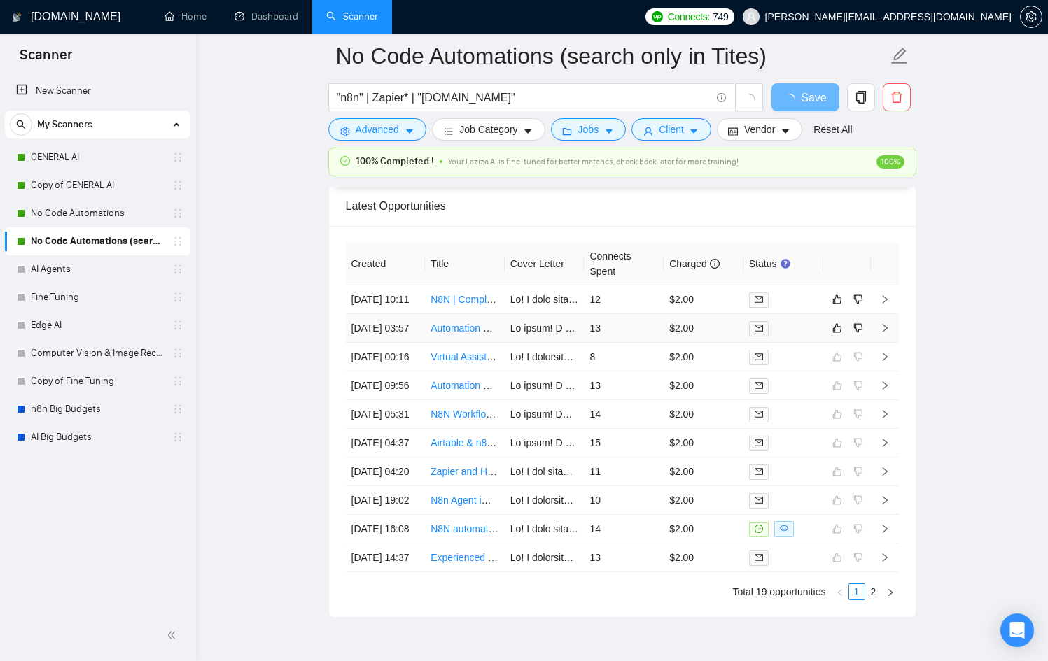
click at [783, 343] on td at bounding box center [783, 328] width 80 height 29
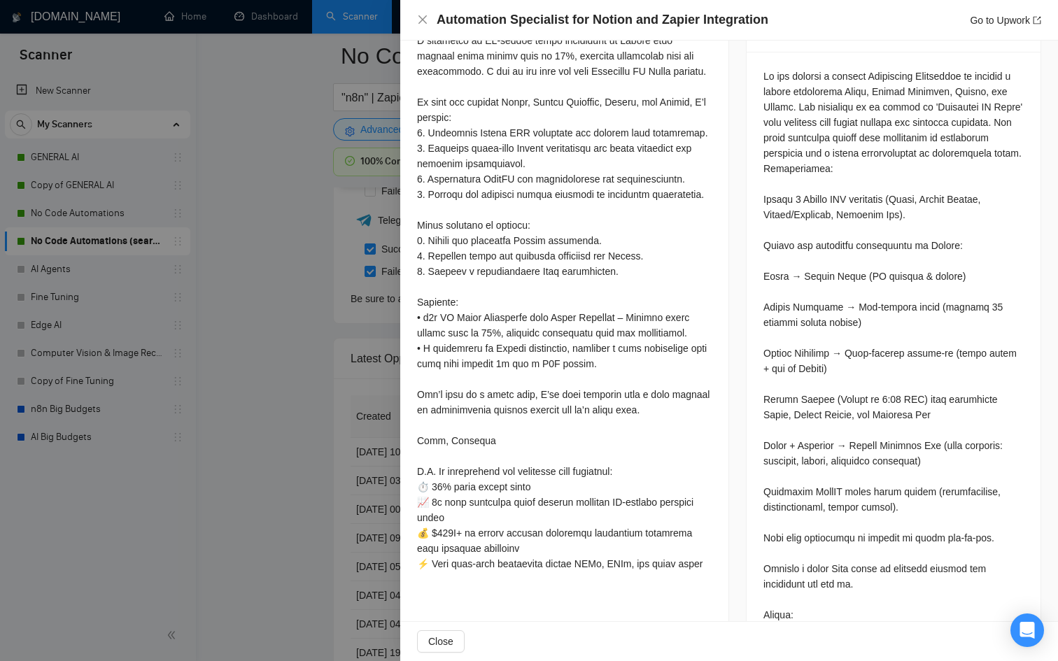
scroll to position [551, 0]
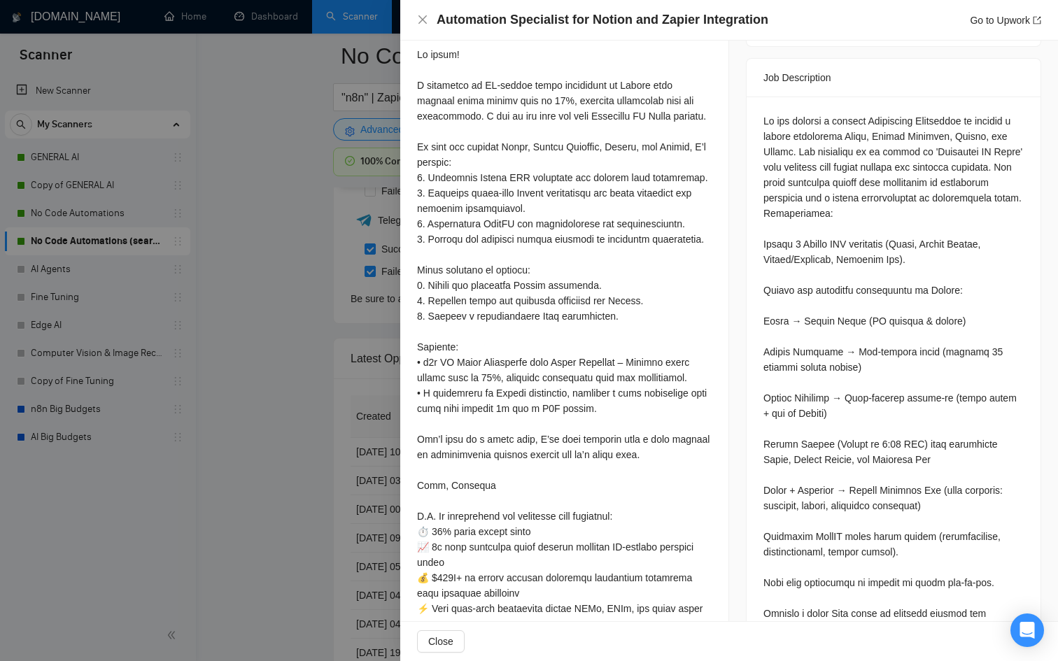
click at [296, 391] on div at bounding box center [529, 330] width 1058 height 661
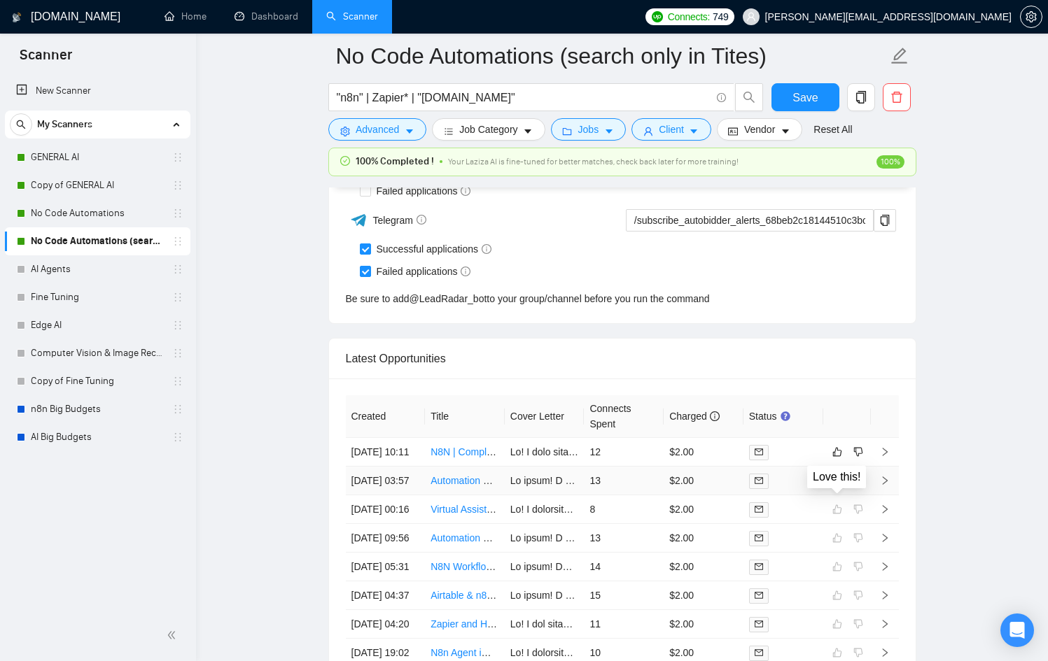
click at [837, 489] on button "button" at bounding box center [837, 480] width 17 height 17
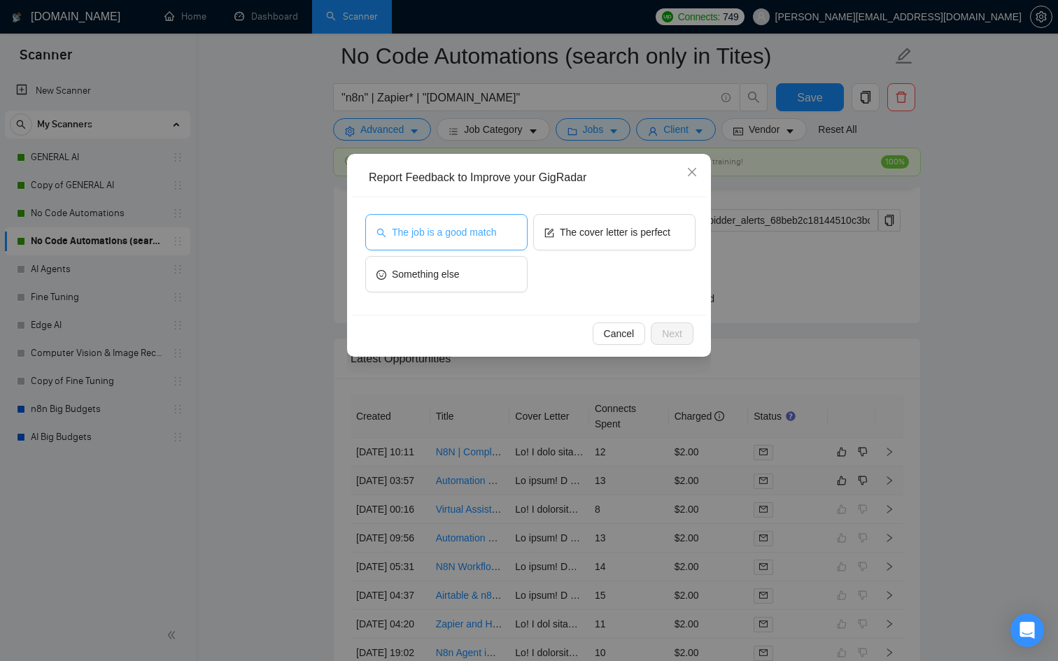
click at [440, 223] on button "The job is a good match" at bounding box center [446, 232] width 162 height 36
click at [665, 329] on span "Next" at bounding box center [672, 333] width 20 height 15
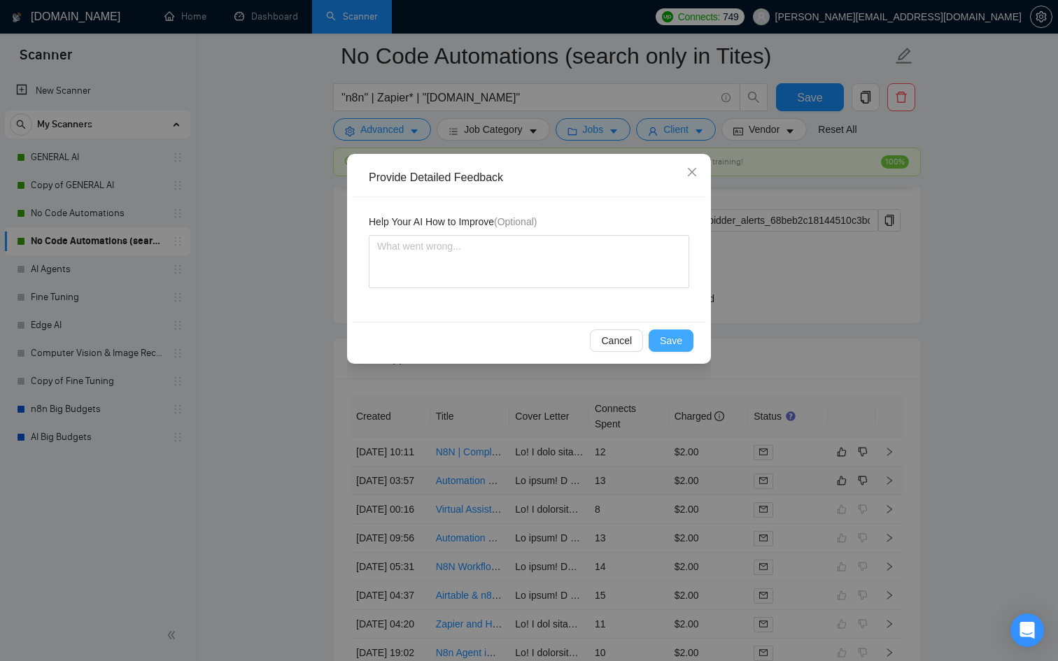
drag, startPoint x: 668, startPoint y: 348, endPoint x: 666, endPoint y: 340, distance: 8.0
click at [668, 348] on span "Save" at bounding box center [671, 340] width 22 height 15
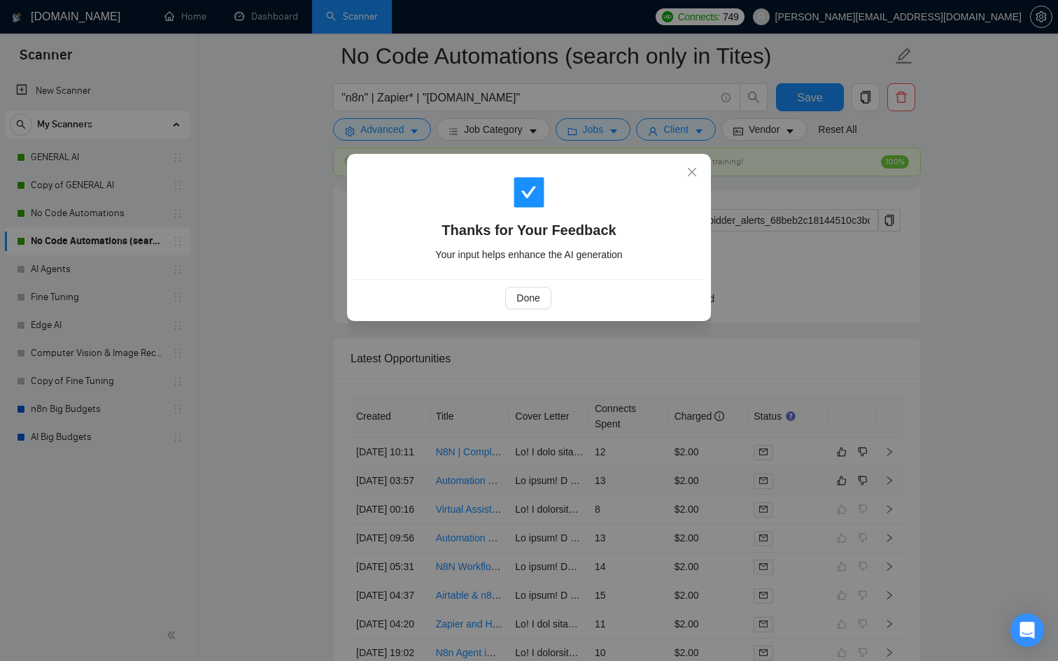
click at [715, 449] on div "Thanks for Your Feedback Your input helps enhance the AI generation Done" at bounding box center [529, 330] width 1058 height 661
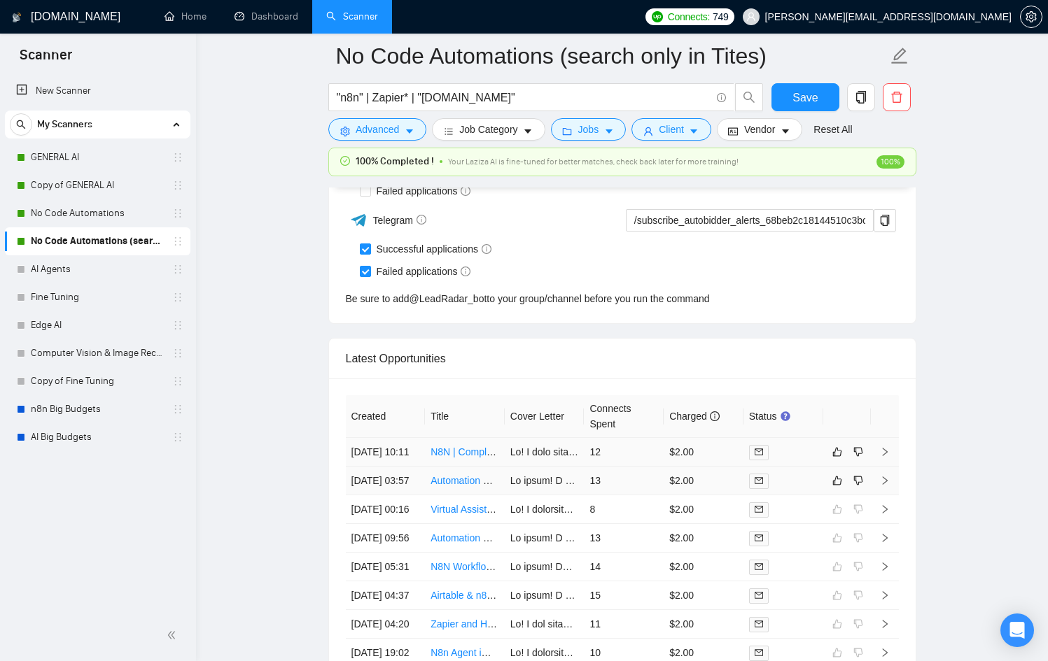
click at [806, 467] on td at bounding box center [783, 452] width 80 height 29
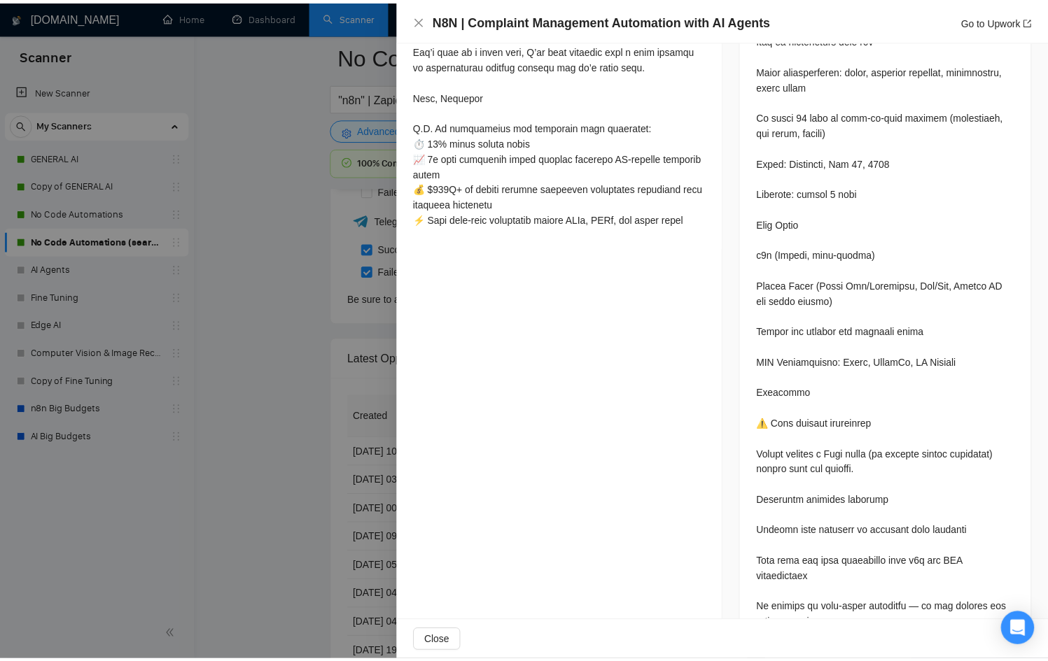
scroll to position [1143, 0]
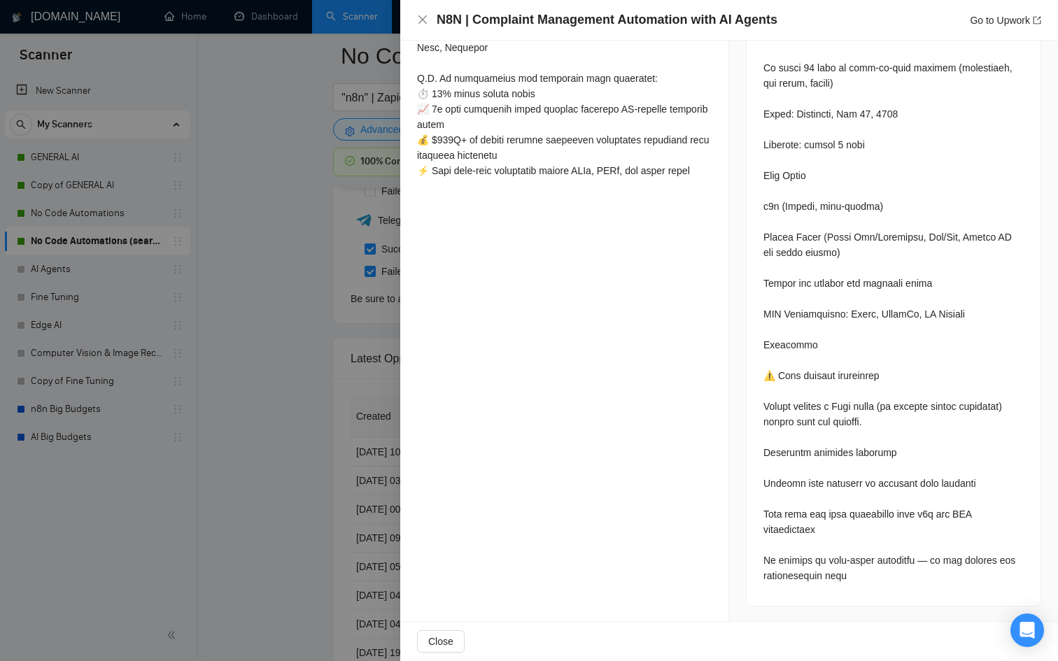
click at [265, 442] on div at bounding box center [529, 330] width 1058 height 661
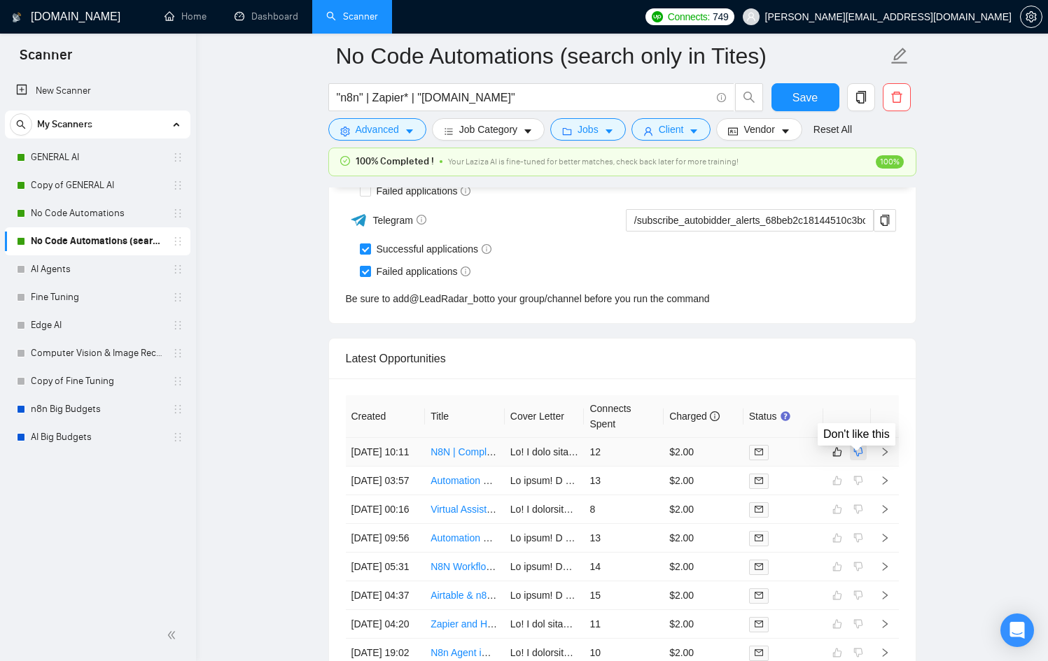
click at [862, 457] on icon "dislike" at bounding box center [857, 452] width 9 height 9
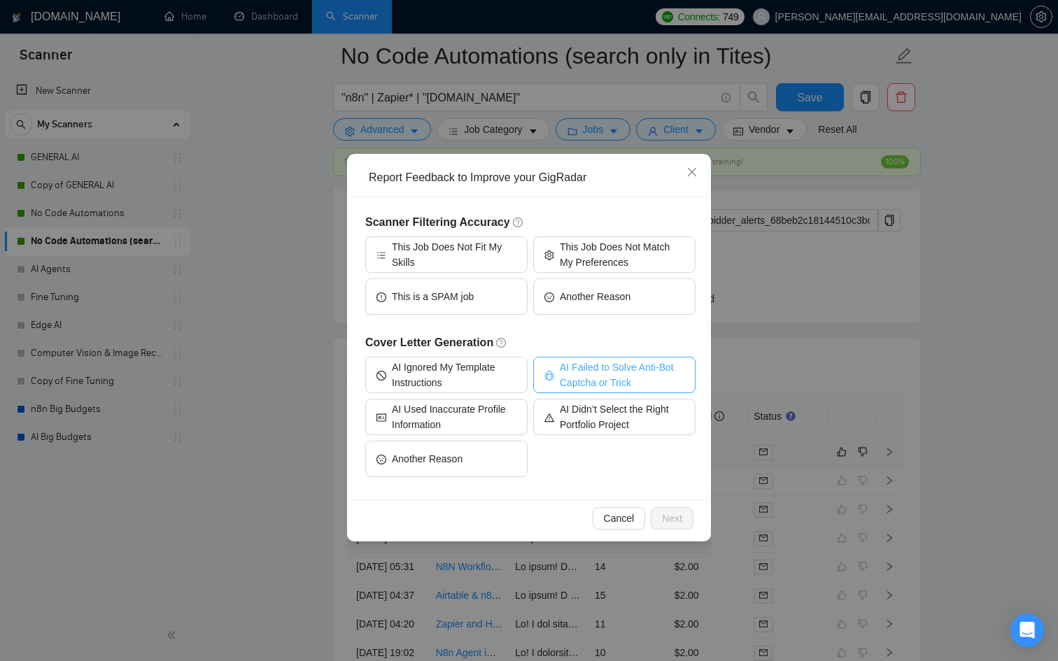
click at [563, 361] on span "AI Failed to Solve Anti-Bot Captcha or Trick" at bounding box center [622, 375] width 125 height 31
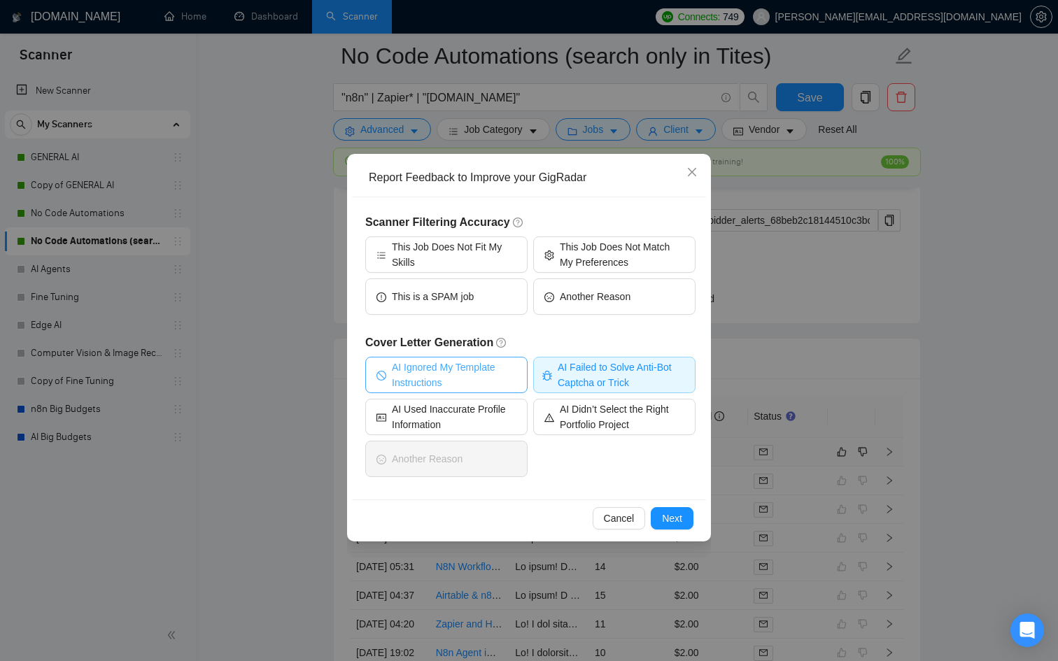
click at [488, 367] on span "AI Ignored My Template Instructions" at bounding box center [454, 375] width 125 height 31
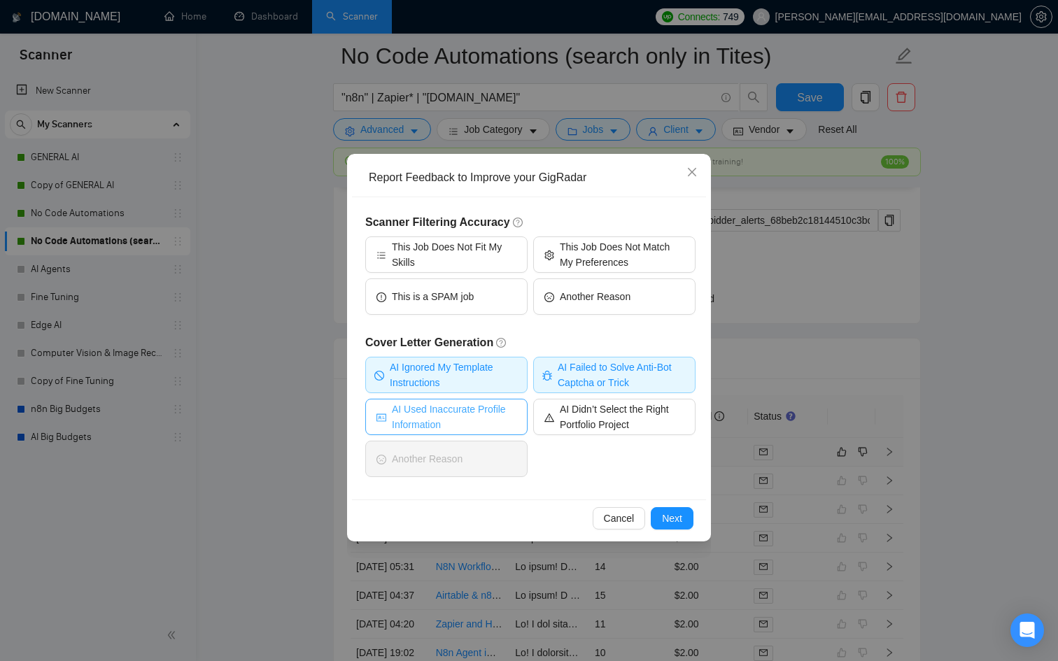
click at [438, 421] on span "AI Used Inaccurate Profile Information" at bounding box center [454, 417] width 125 height 31
click at [464, 374] on span "AI Ignored My Template Instructions" at bounding box center [454, 375] width 129 height 31
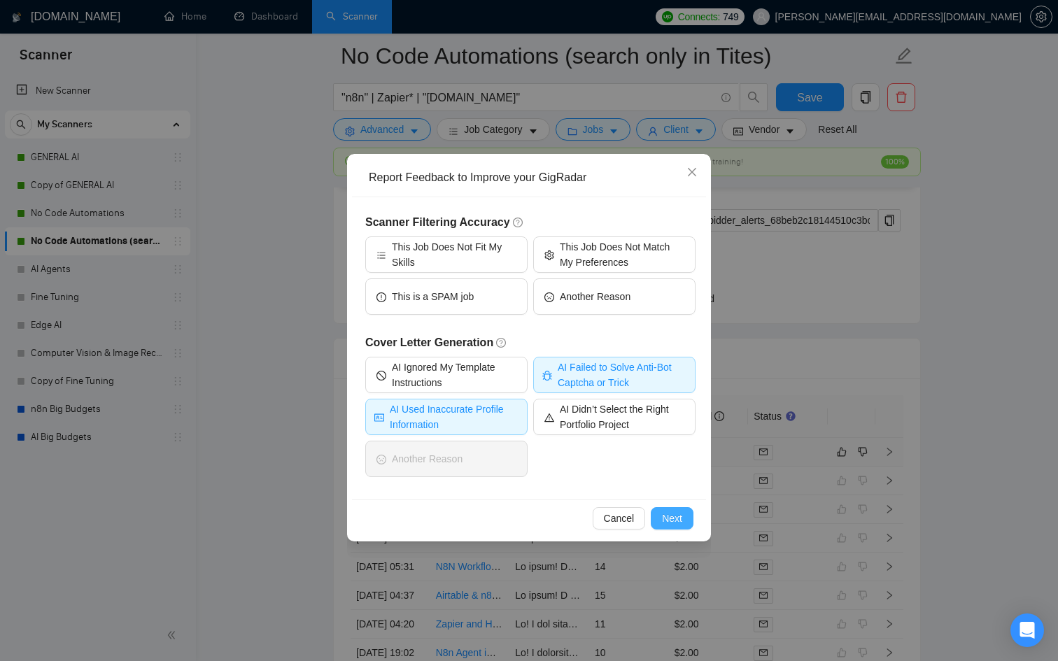
click at [668, 519] on span "Next" at bounding box center [672, 518] width 20 height 15
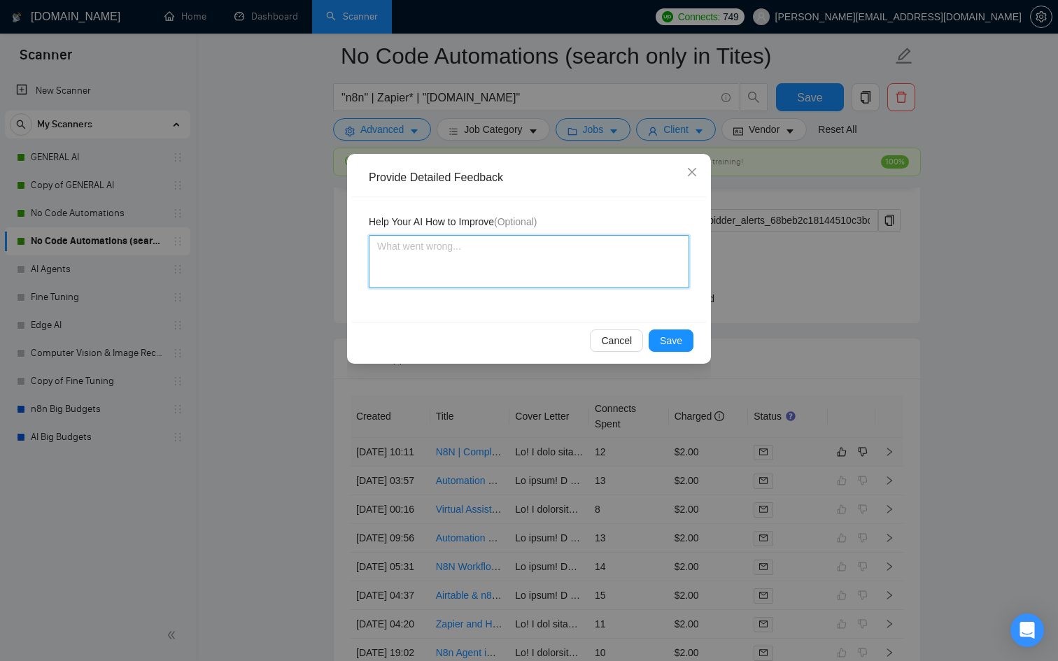
click at [552, 266] on textarea at bounding box center [529, 261] width 321 height 53
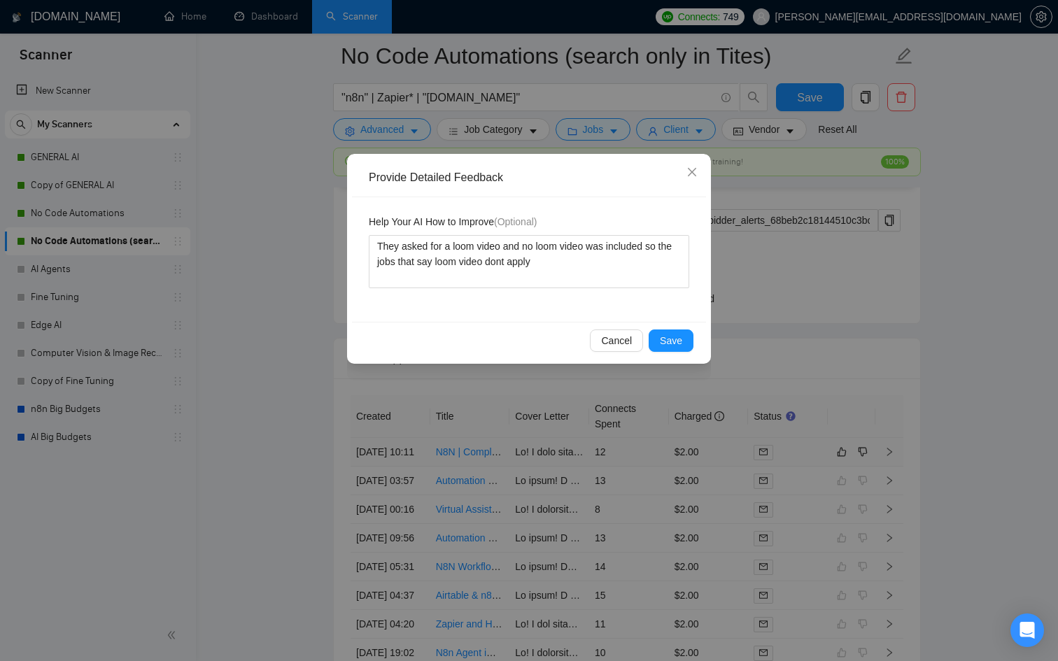
click at [699, 346] on div "Cancel Save" at bounding box center [529, 340] width 354 height 37
click at [685, 342] on button "Save" at bounding box center [671, 341] width 45 height 22
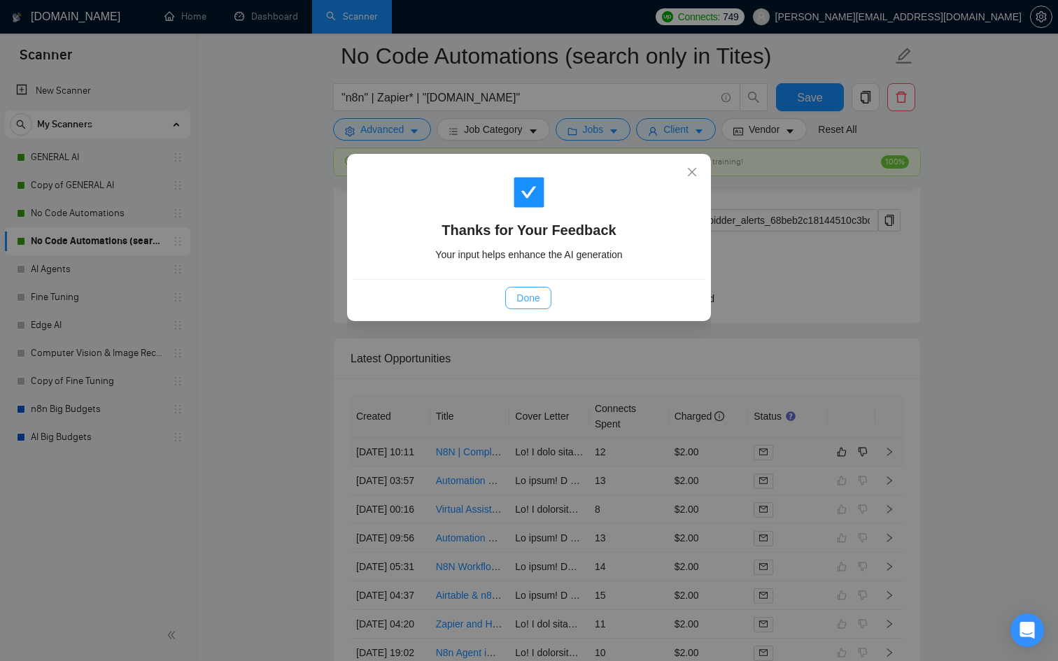
click at [520, 292] on span "Done" at bounding box center [528, 297] width 23 height 15
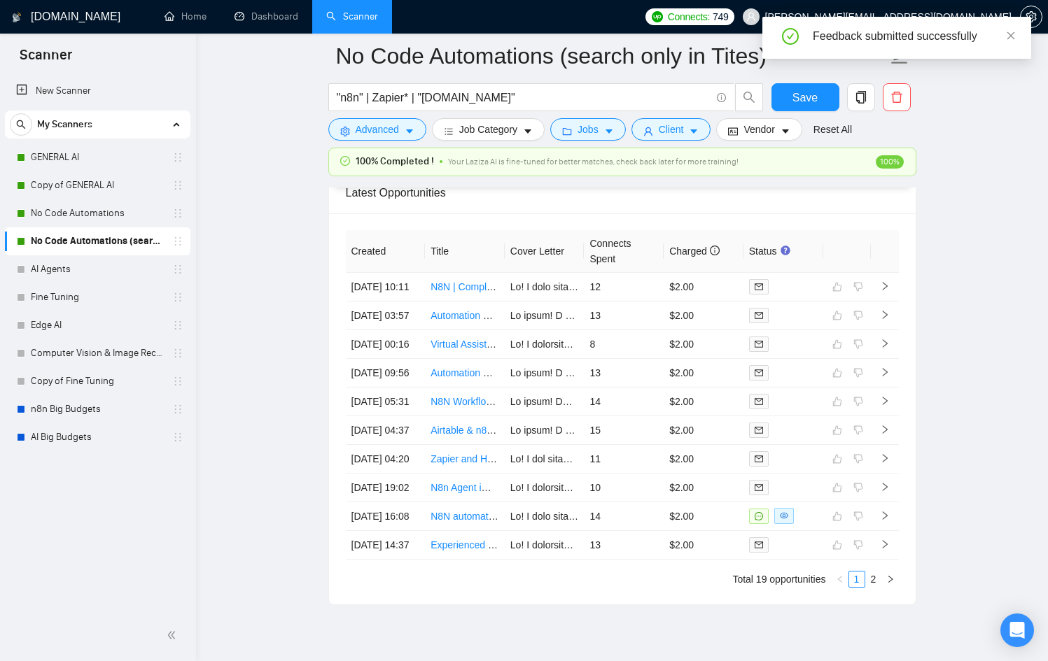
click at [80, 124] on span "My Scanners" at bounding box center [64, 125] width 55 height 28
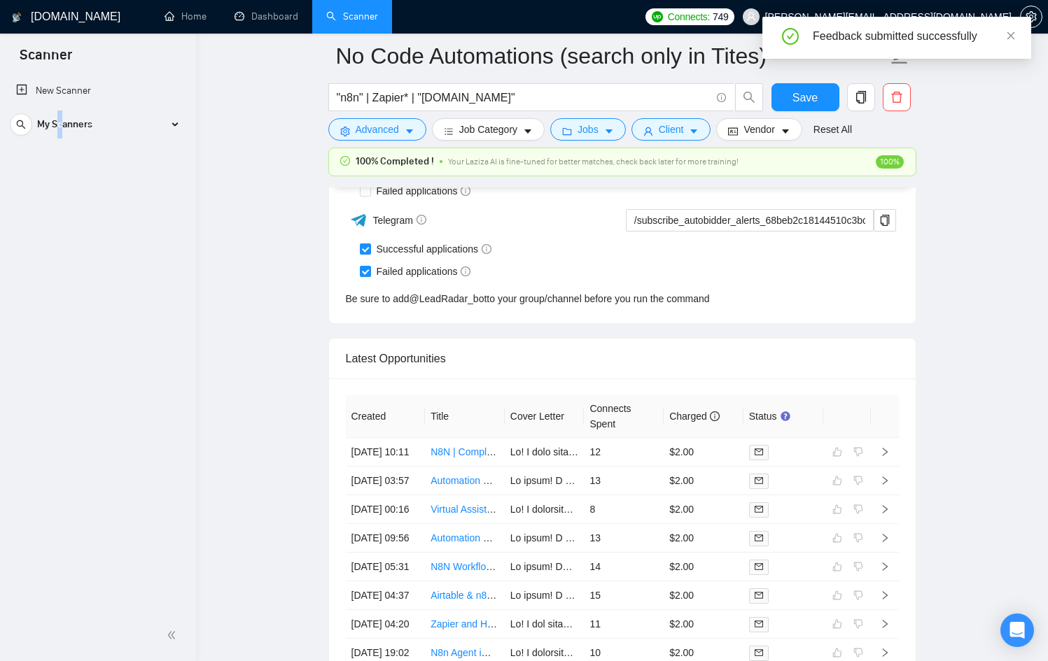
drag, startPoint x: 62, startPoint y: 115, endPoint x: 54, endPoint y: 109, distance: 9.5
click at [58, 115] on span "My Scanners" at bounding box center [64, 125] width 55 height 28
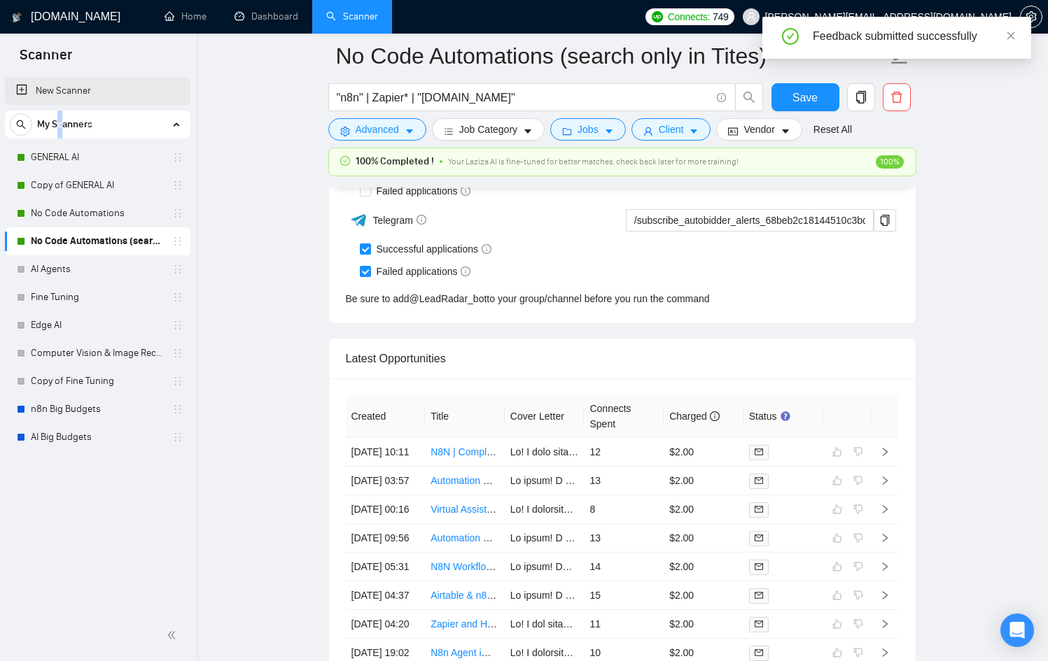
click at [70, 89] on link "New Scanner" at bounding box center [97, 91] width 163 height 28
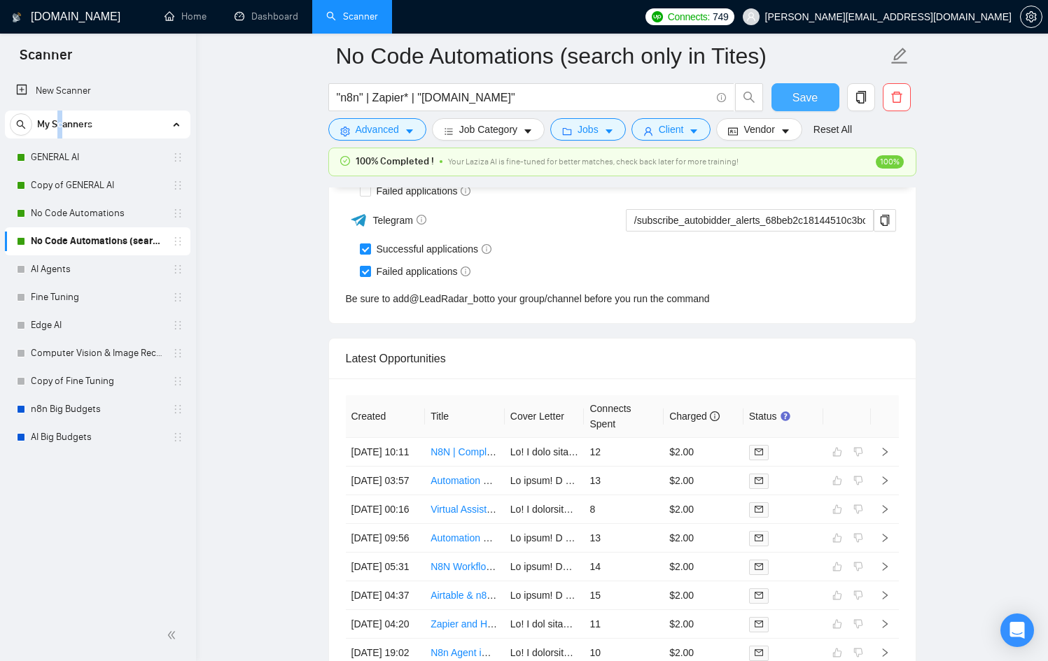
drag, startPoint x: 627, startPoint y: 283, endPoint x: 786, endPoint y: 103, distance: 240.0
click at [788, 102] on button "Save" at bounding box center [805, 97] width 68 height 28
click at [117, 97] on link "New Scanner" at bounding box center [97, 91] width 163 height 28
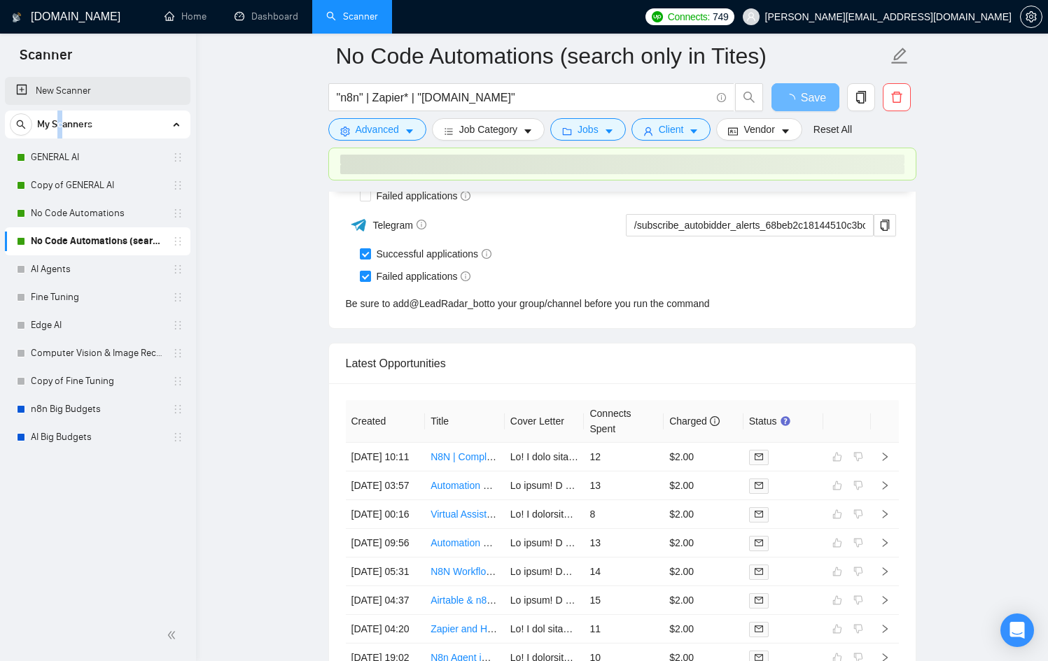
scroll to position [681, 0]
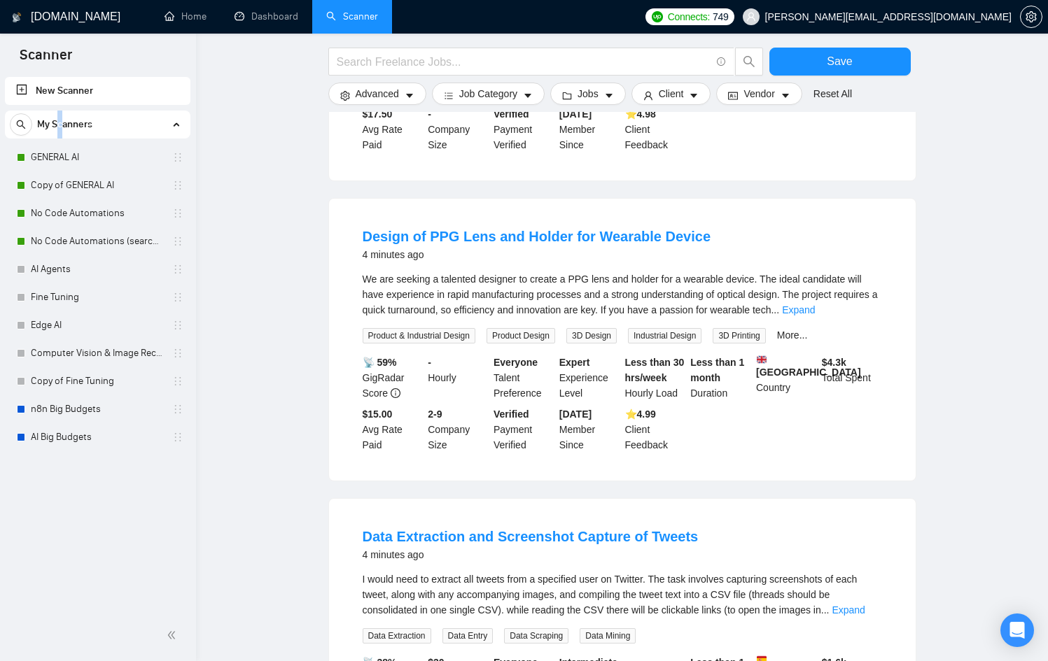
click at [84, 89] on link "New Scanner" at bounding box center [97, 91] width 163 height 28
click at [85, 88] on link "New Scanner" at bounding box center [97, 91] width 163 height 28
click at [457, 53] on input "text" at bounding box center [524, 61] width 374 height 17
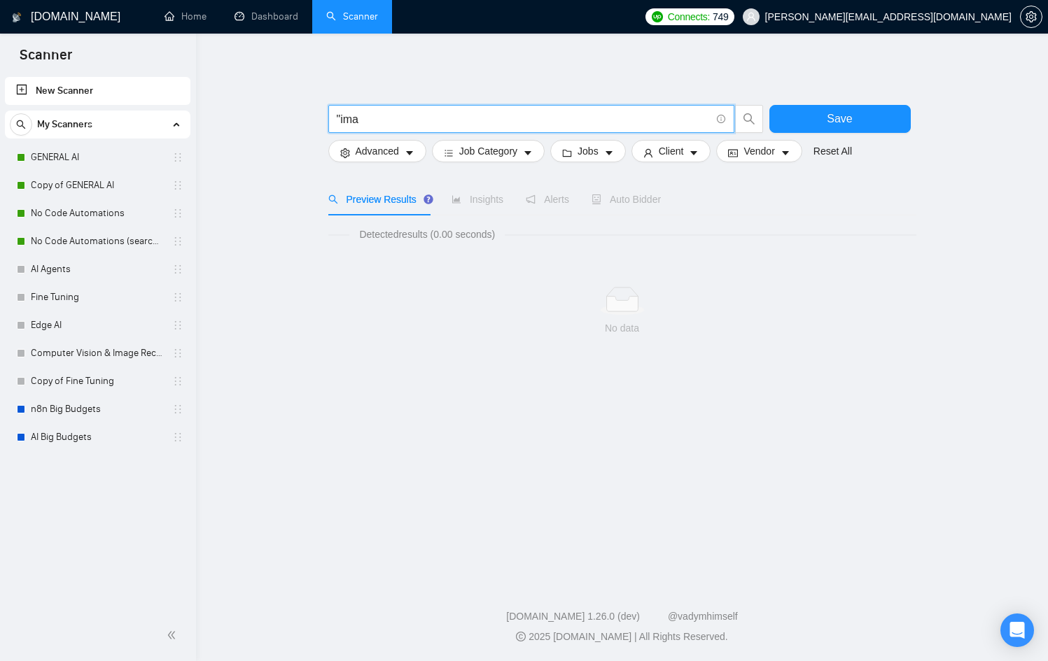
scroll to position [0, 0]
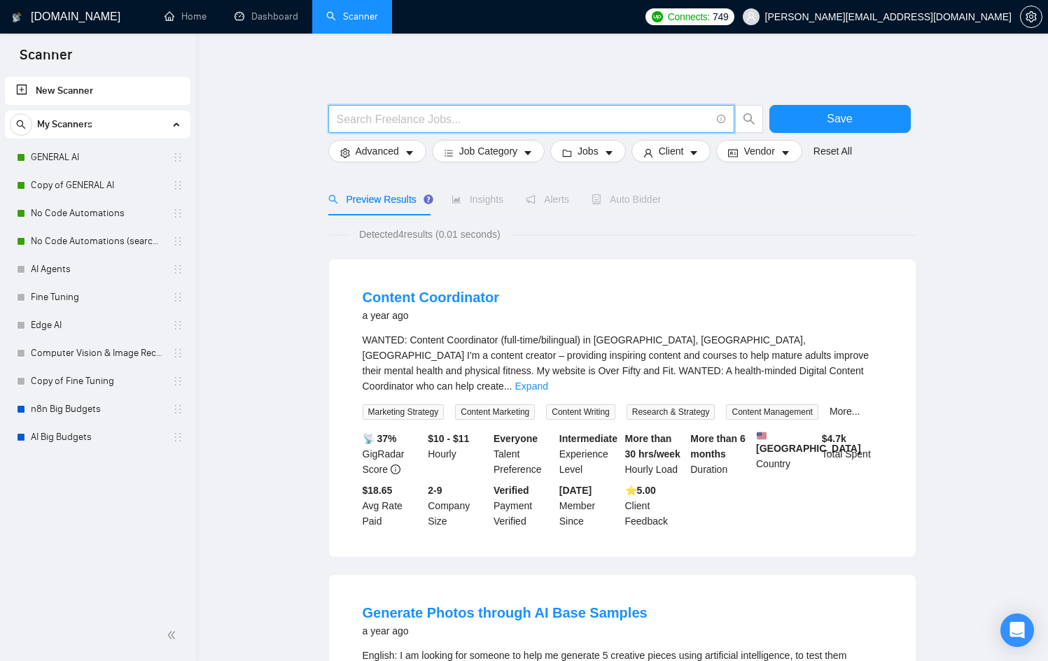
click at [67, 136] on span "My Scanners" at bounding box center [64, 125] width 55 height 28
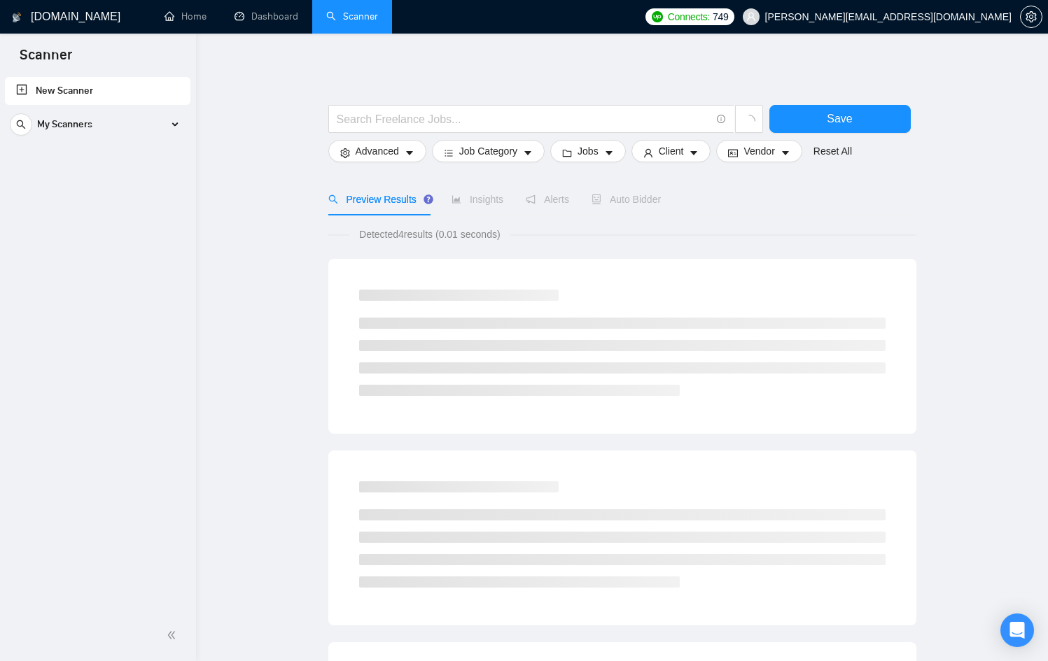
click at [69, 149] on div "New Scanner My Scanners GENERAL AI Copy of GENERAL AI No Code Automations No Co…" at bounding box center [98, 342] width 196 height 536
click at [86, 115] on span "My Scanners" at bounding box center [64, 125] width 55 height 28
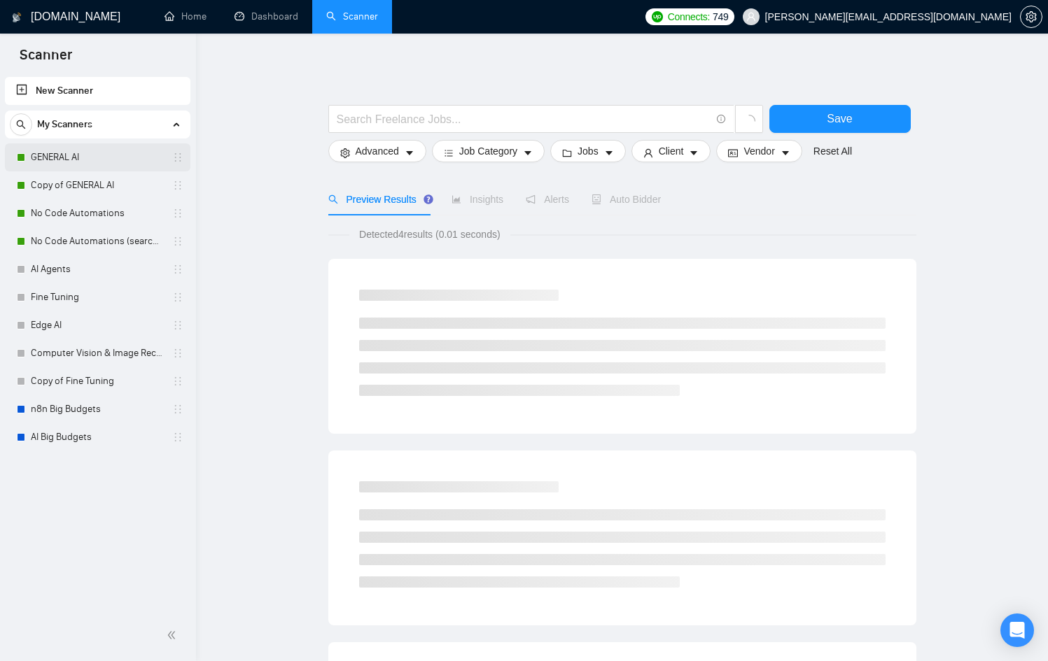
click at [57, 160] on link "GENERAL AI" at bounding box center [97, 157] width 133 height 28
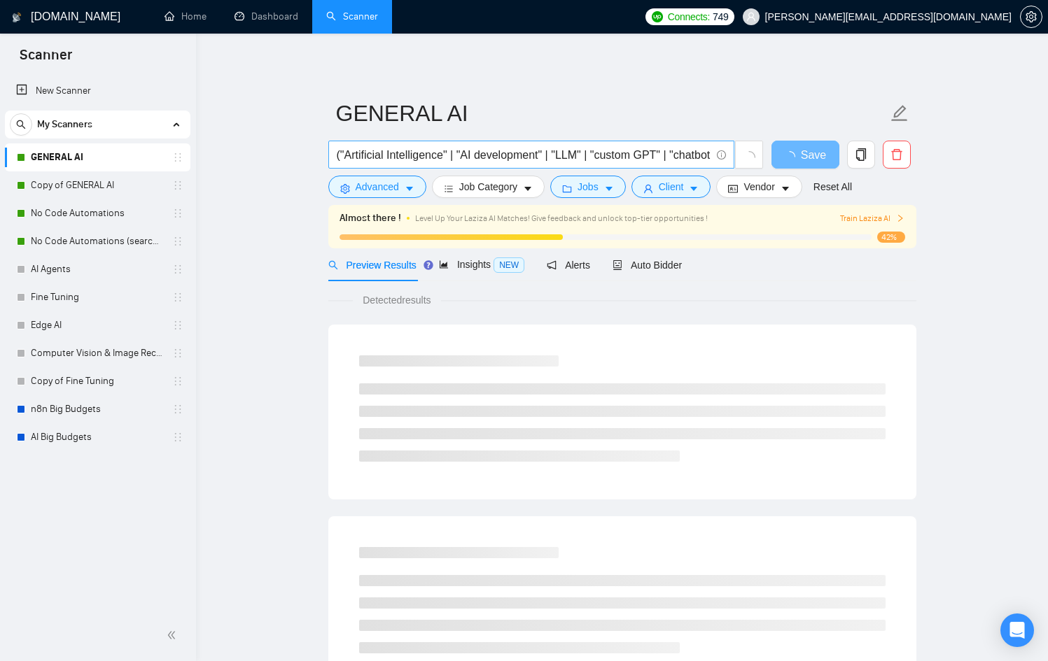
click at [490, 150] on input "("Artificial Intelligence" | "AI development" | "LLM" | "custom GPT" | "chatbot…" at bounding box center [524, 154] width 374 height 17
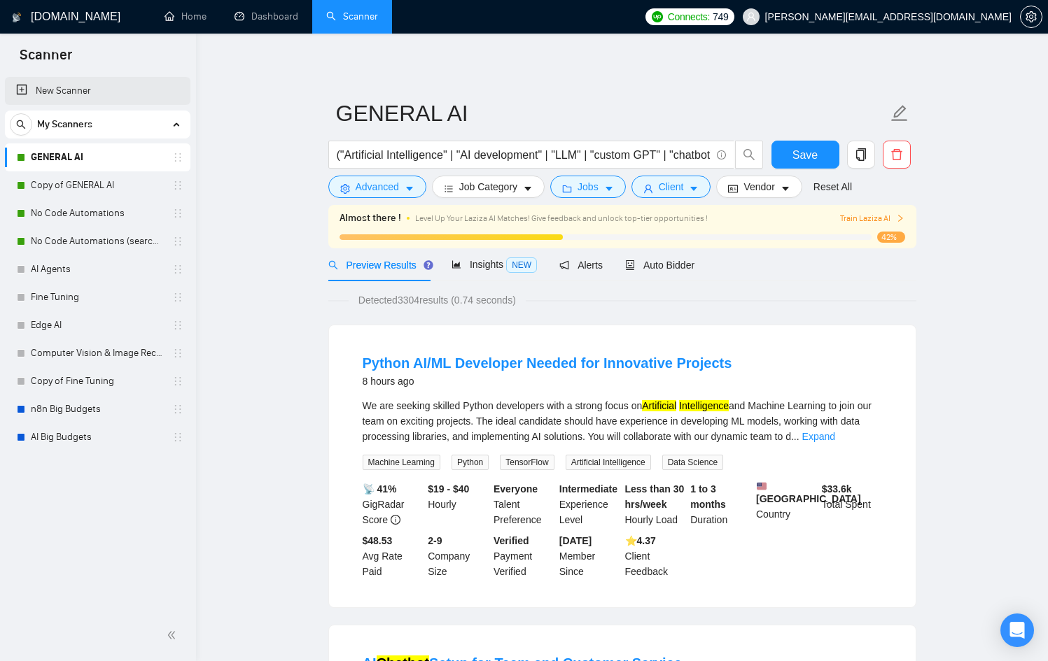
click at [73, 95] on link "New Scanner" at bounding box center [97, 91] width 163 height 28
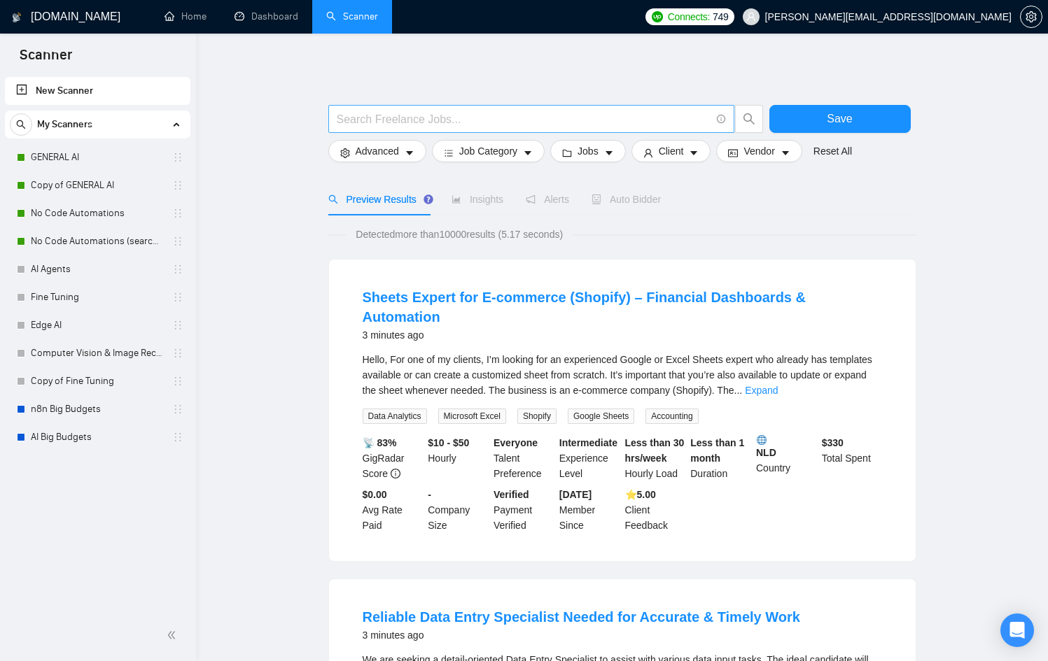
click at [478, 123] on input "text" at bounding box center [524, 119] width 374 height 17
paste input "("AI video generation" | "AI video" | "AI video editing" | "AI content generati…"
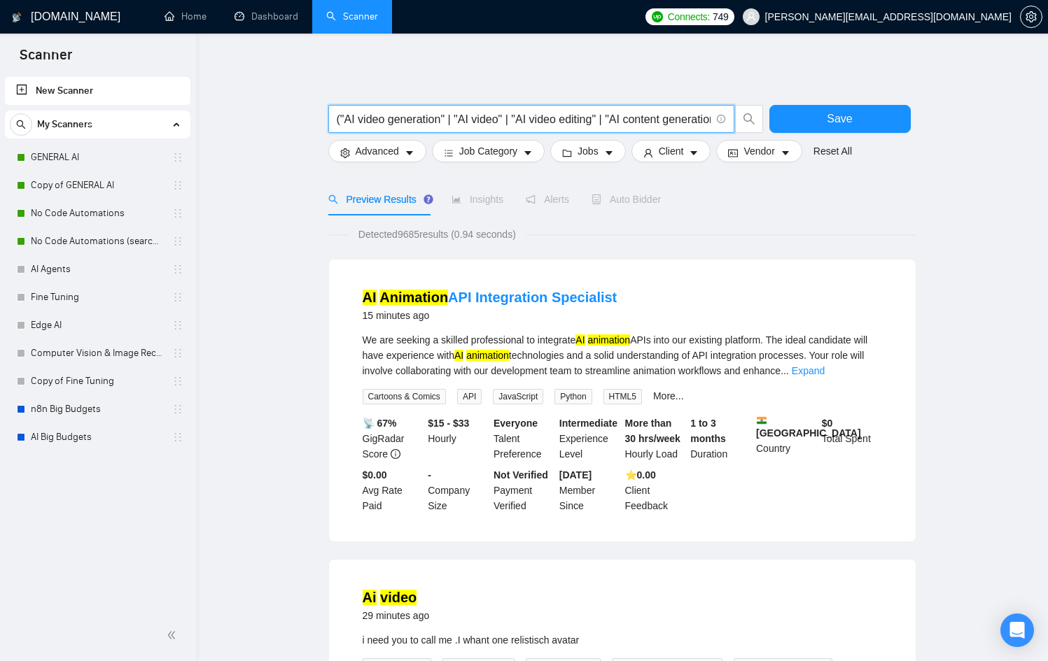
drag, startPoint x: 671, startPoint y: 116, endPoint x: 183, endPoint y: 125, distance: 488.6
click at [480, 120] on input "("AI video generation" | "AI video" | "AI video editing" | "AI content generati…" at bounding box center [524, 119] width 374 height 17
drag, startPoint x: 552, startPoint y: 115, endPoint x: 766, endPoint y: 122, distance: 213.6
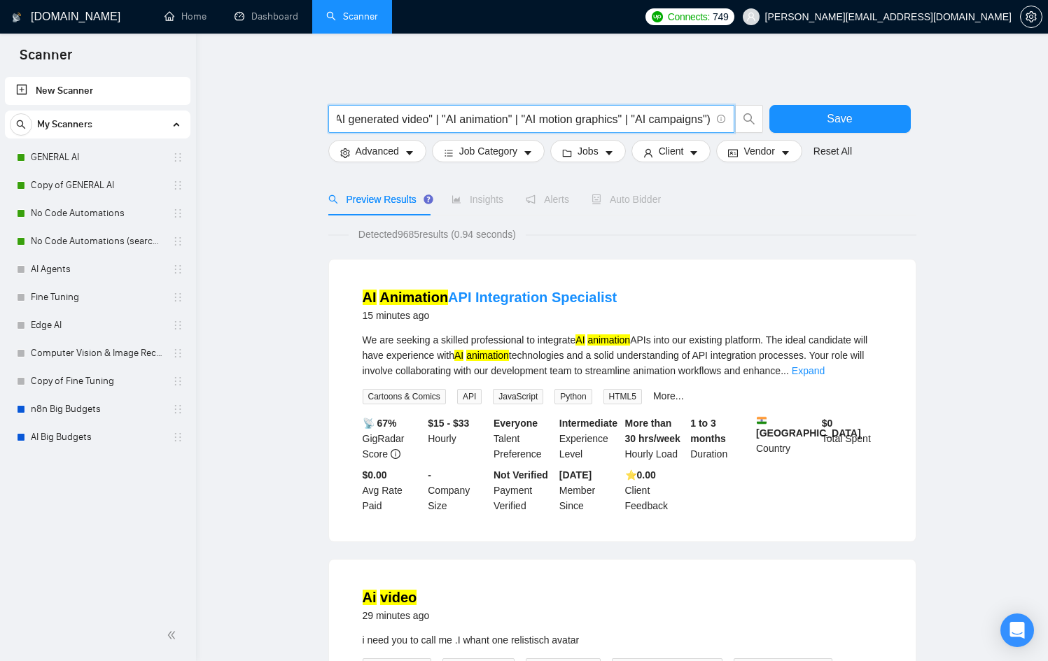
click at [766, 122] on div "("AI video generation" | "AI video" | "AI video editing" | "AI content generati…" at bounding box center [619, 122] width 588 height 35
drag, startPoint x: 644, startPoint y: 120, endPoint x: 964, endPoint y: 118, distance: 320.6
click at [708, 121] on input "("AI video generation" | "AI video" | "AI video editing" | "AI content generati…" at bounding box center [524, 119] width 374 height 17
click at [699, 120] on input "("AI video generation" | "AI video" | "AI video editing" | "AI content generati…" at bounding box center [524, 119] width 374 height 17
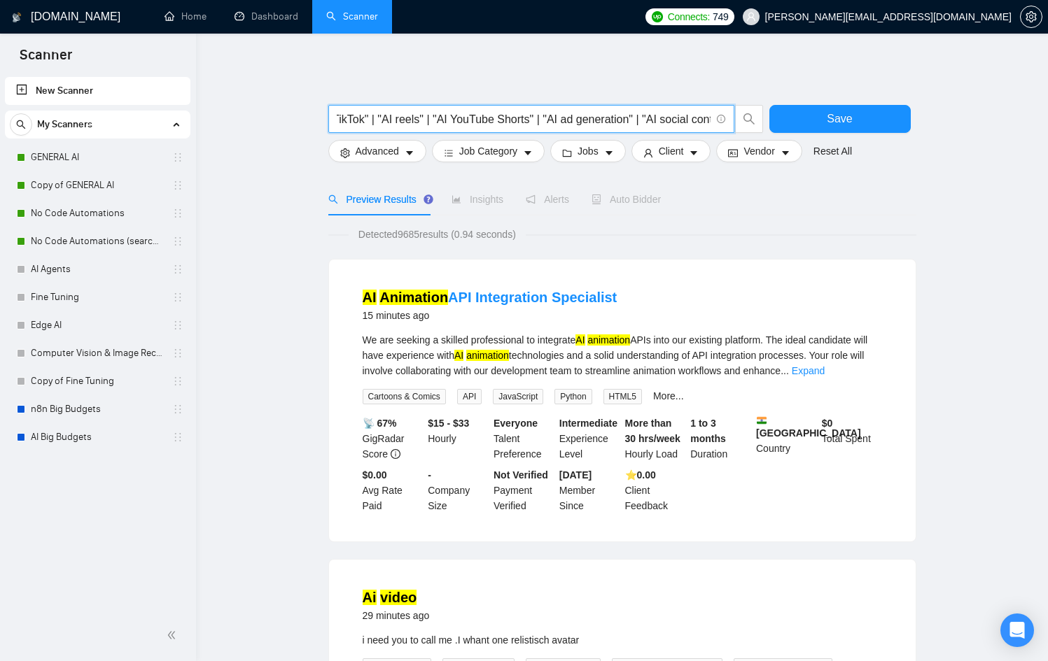
scroll to position [0, 0]
drag, startPoint x: 701, startPoint y: 120, endPoint x: 100, endPoint y: 122, distance: 600.5
click at [482, 188] on div "Insights" at bounding box center [477, 199] width 52 height 32
drag, startPoint x: 592, startPoint y: 106, endPoint x: 601, endPoint y: 113, distance: 10.5
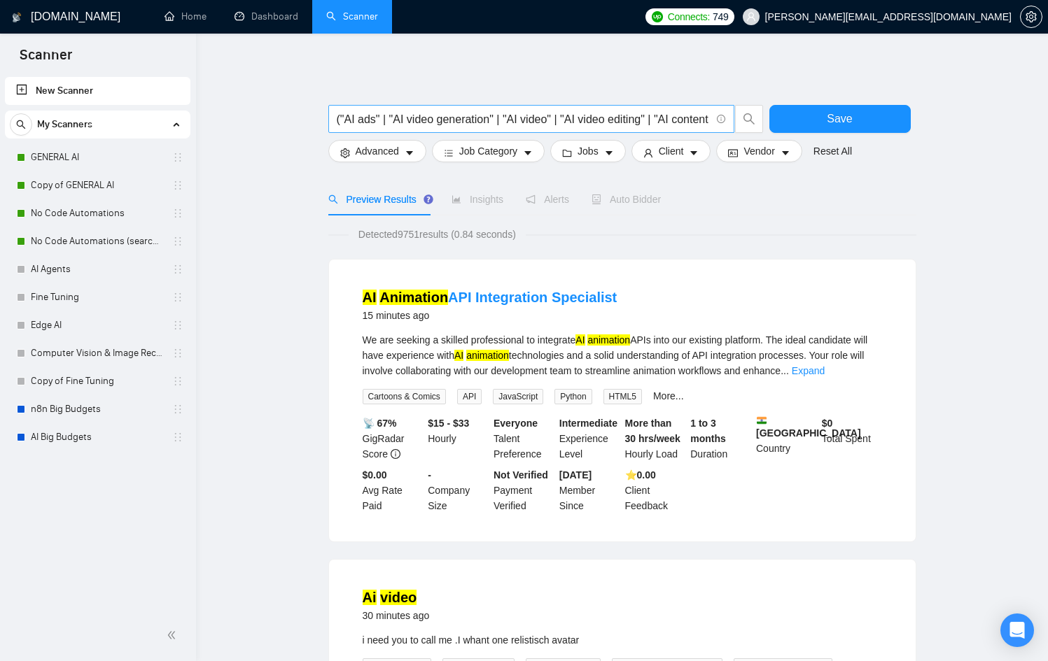
click at [593, 107] on span "("AI ads" | "AI video generation" | "AI video" | "AI video editing" | "AI conte…" at bounding box center [531, 119] width 406 height 28
drag, startPoint x: 599, startPoint y: 113, endPoint x: 722, endPoint y: 121, distance: 123.5
click at [722, 121] on span "("AI ads" | "AI video generation" | "AI video" | "AI video editing" | "AI conte…" at bounding box center [531, 119] width 406 height 28
drag, startPoint x: 671, startPoint y: 118, endPoint x: 629, endPoint y: 120, distance: 42.0
click at [664, 120] on input "("AI ads" | "AI video generation" | "AI video" | "AI video editing" | "AI conte…" at bounding box center [524, 119] width 374 height 17
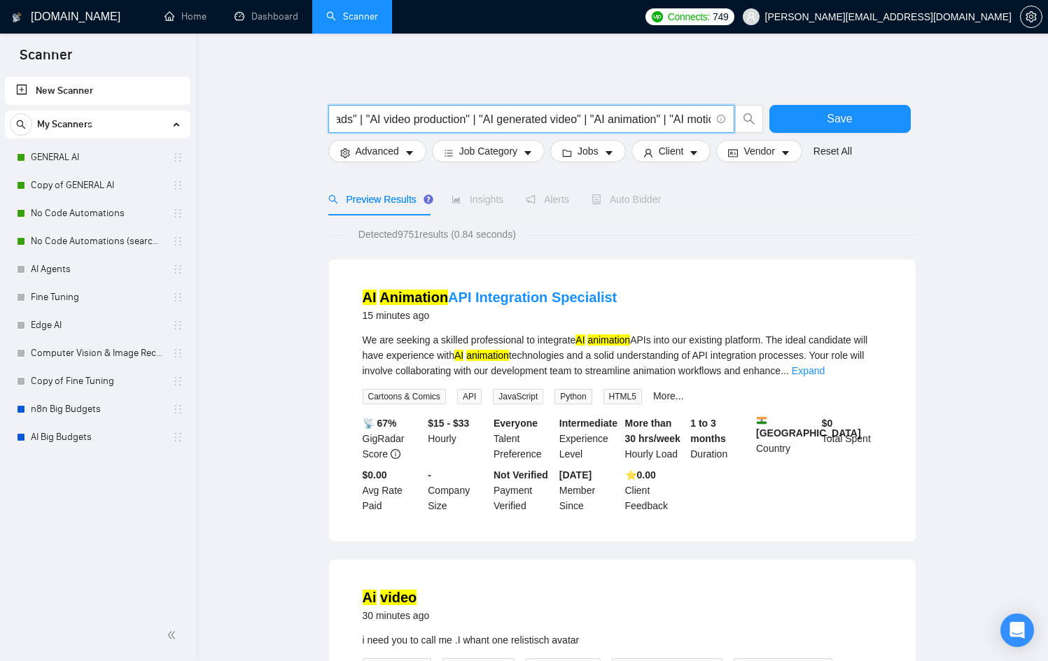
scroll to position [0, 1907]
click at [473, 119] on input "("AI ads" | "AI video generation" | "AI video" | "AI video editing" | "AI conte…" at bounding box center [524, 119] width 374 height 17
drag, startPoint x: 484, startPoint y: 116, endPoint x: 707, endPoint y: 117, distance: 223.3
click at [707, 117] on input "("AI ads" | "AI video generation" | "AI video" | "AI video editing" | "AI conte…" at bounding box center [524, 119] width 374 height 17
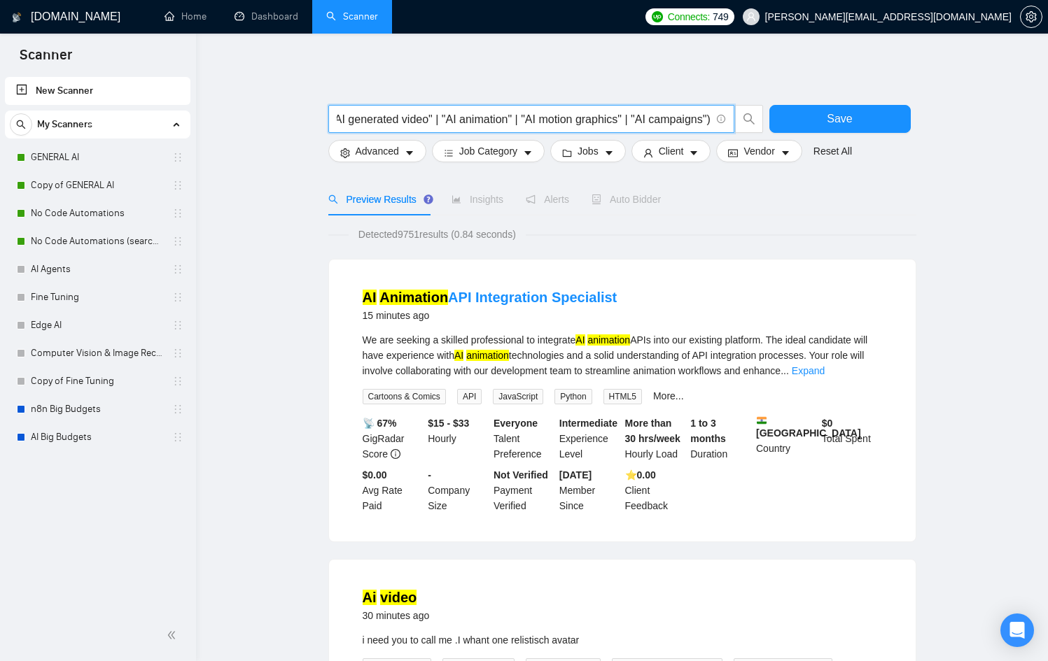
drag, startPoint x: 602, startPoint y: 119, endPoint x: 505, endPoint y: 113, distance: 96.8
click at [599, 118] on input "("AI ads" | "AI video generation" | "AI video" | "AI video editing" | "AI conte…" at bounding box center [524, 119] width 374 height 17
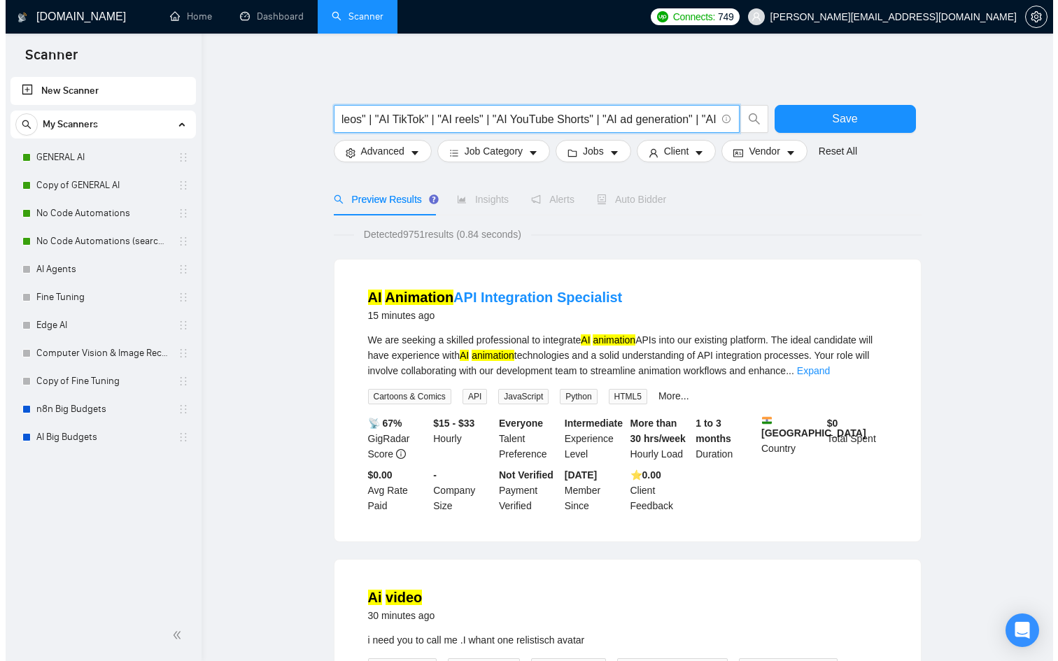
scroll to position [0, 0]
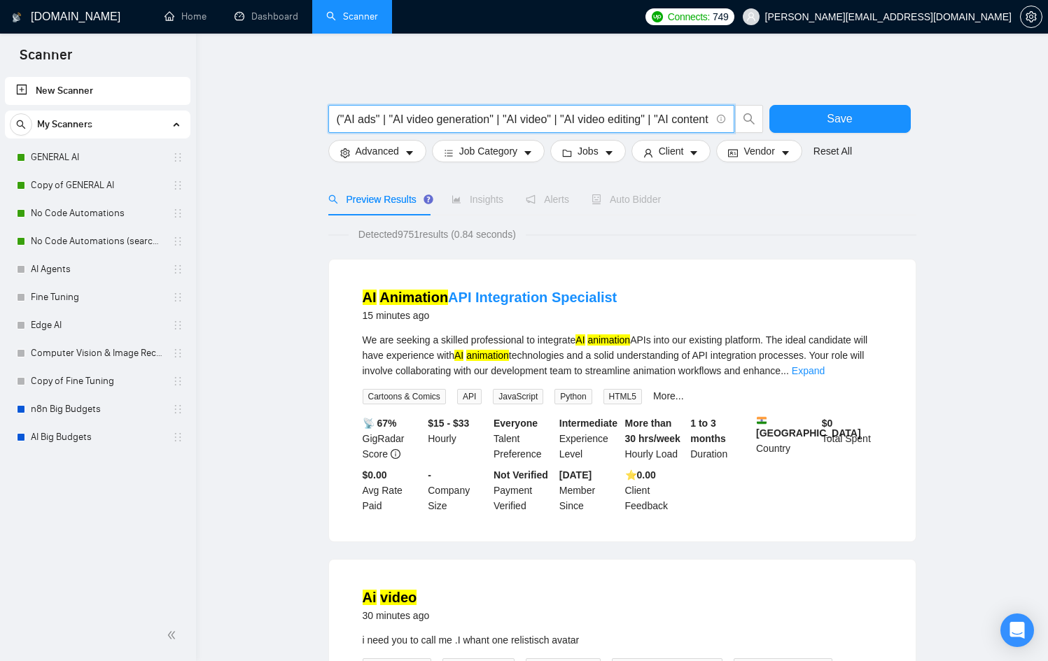
drag, startPoint x: 493, startPoint y: 113, endPoint x: 166, endPoint y: 117, distance: 327.6
click at [510, 122] on input "("AI ads" | "AI video generation" | "AI video" | "AI video editing" | "AI conte…" at bounding box center [524, 119] width 374 height 17
click at [656, 141] on button "Client" at bounding box center [671, 151] width 80 height 22
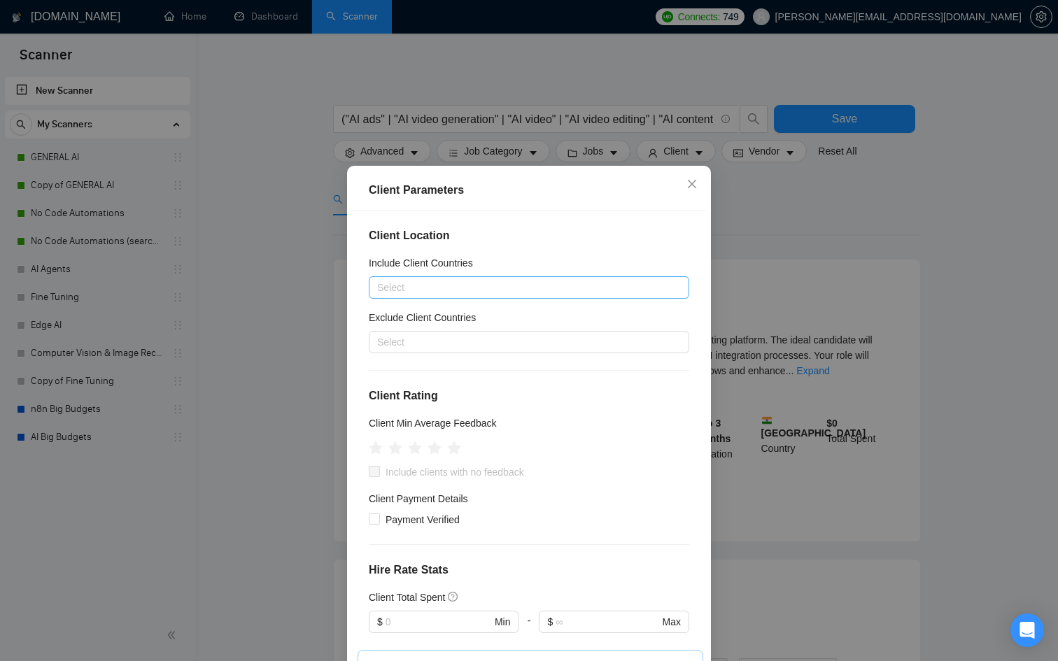
click at [480, 284] on div at bounding box center [522, 287] width 300 height 17
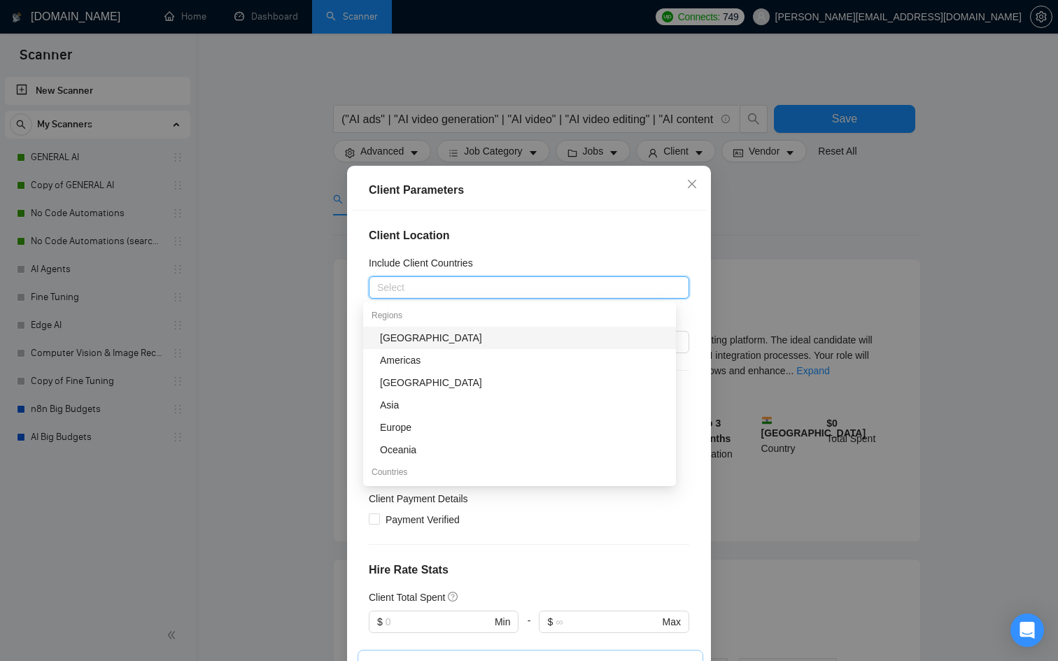
drag, startPoint x: 356, startPoint y: 266, endPoint x: 362, endPoint y: 279, distance: 14.4
click at [356, 266] on div "Client Location Include Client Countries Select Exclude Client Countries Select…" at bounding box center [529, 442] width 354 height 463
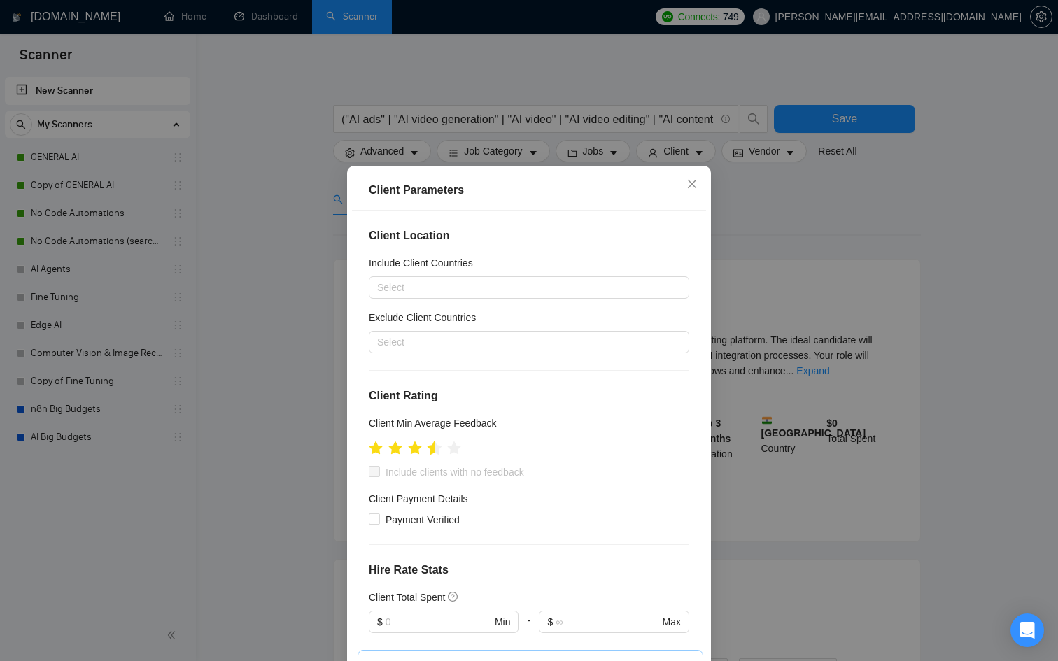
click at [428, 446] on icon "star" at bounding box center [435, 448] width 15 height 14
click at [429, 448] on icon "star" at bounding box center [435, 448] width 15 height 14
click at [429, 447] on icon "star" at bounding box center [435, 448] width 15 height 14
click at [431, 449] on icon "star" at bounding box center [435, 448] width 15 height 14
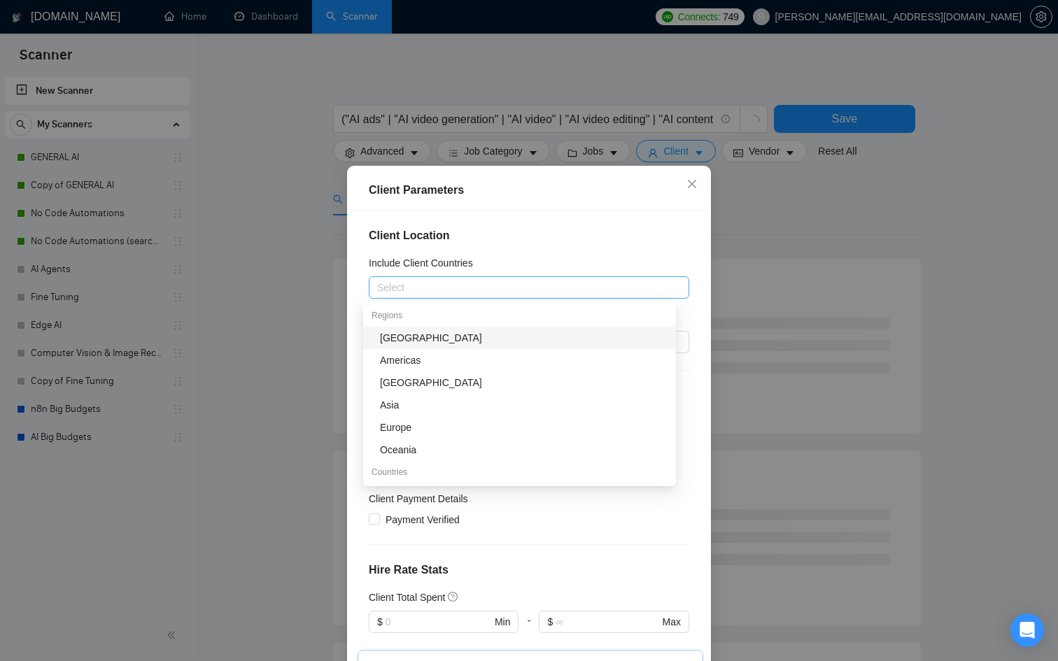
click at [426, 281] on div at bounding box center [522, 287] width 300 height 17
click at [358, 318] on div "Client Location Include Client Countries Select Exclude Client Countries Select…" at bounding box center [529, 442] width 354 height 463
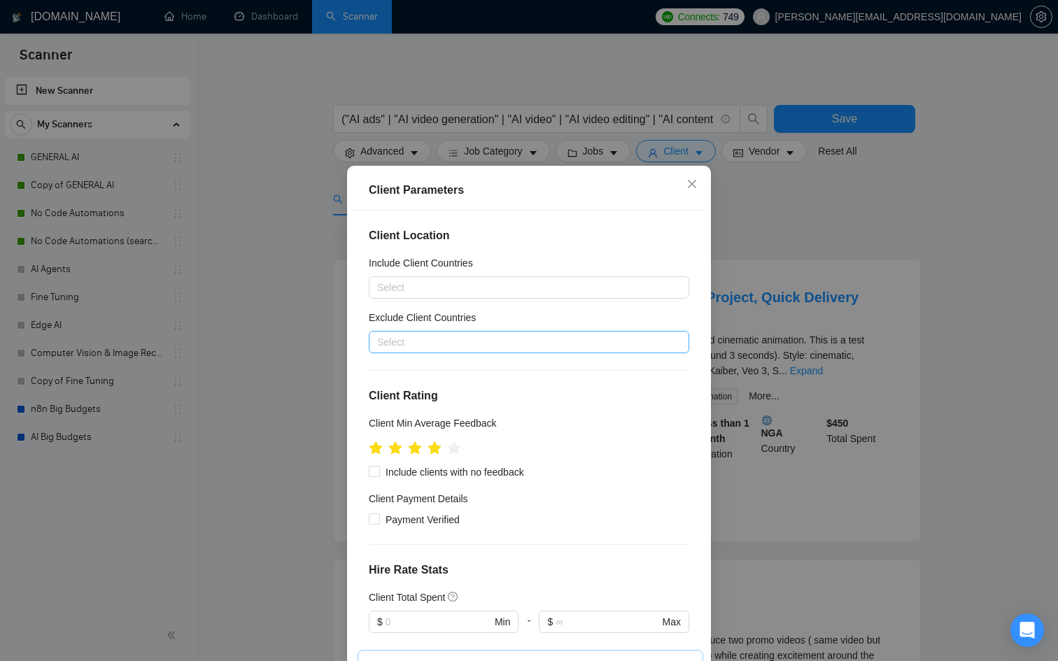
click at [396, 339] on div at bounding box center [522, 342] width 300 height 17
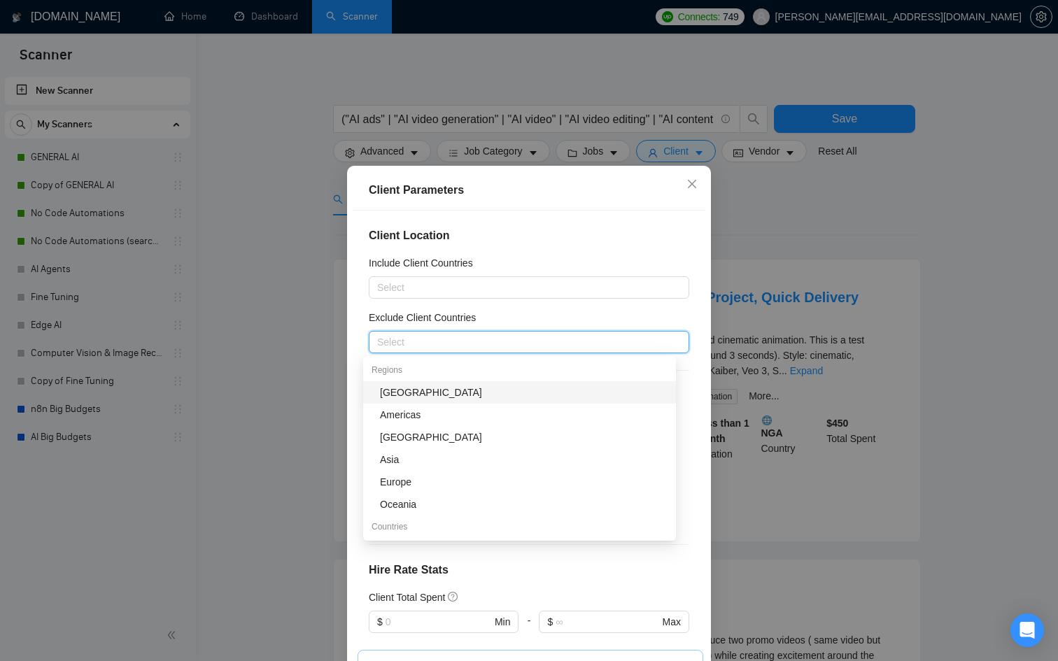
click at [352, 352] on div "Client Location Include Client Countries Select Exclude Client Countries Select…" at bounding box center [529, 442] width 354 height 463
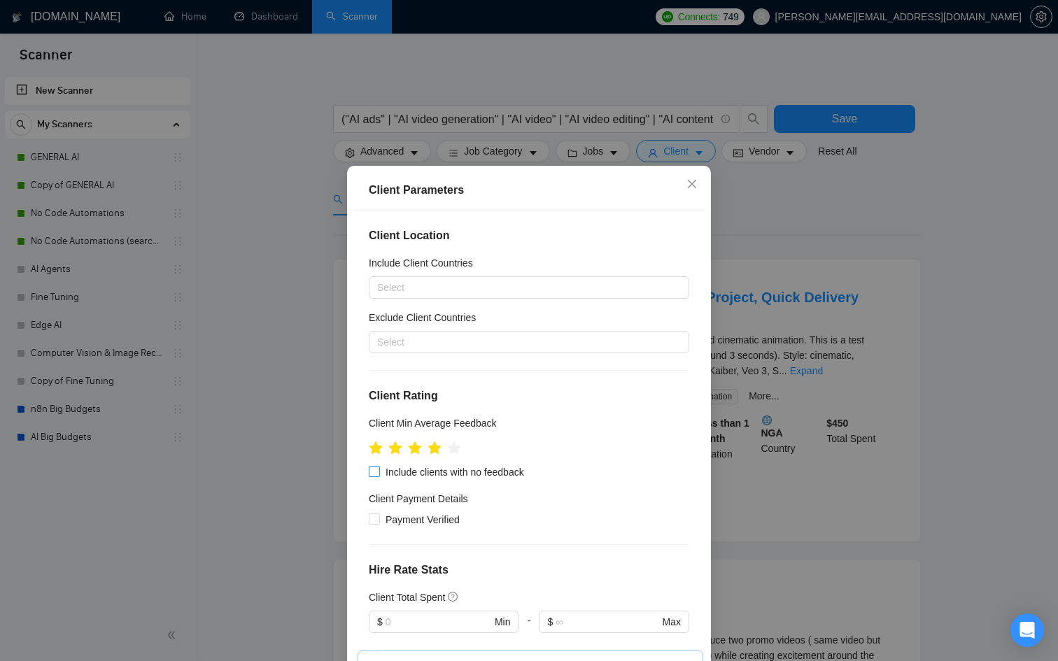
click at [380, 474] on span "Include clients with no feedback" at bounding box center [455, 472] width 150 height 15
click at [377, 474] on input "Include clients with no feedback" at bounding box center [374, 471] width 10 height 10
click at [409, 348] on div at bounding box center [522, 342] width 300 height 17
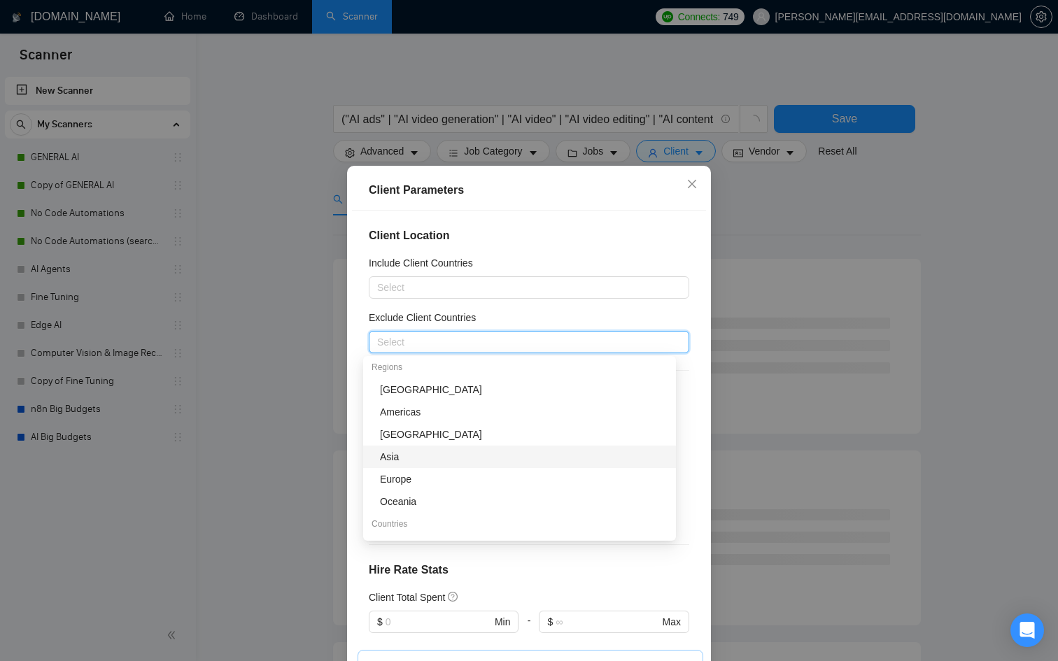
scroll to position [7, 0]
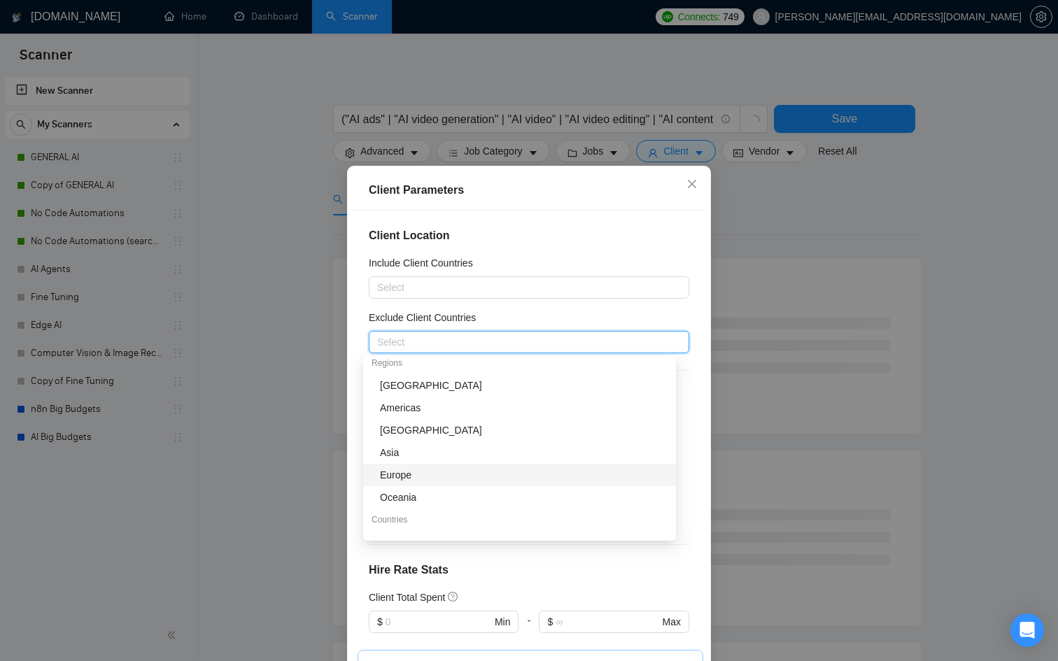
click at [432, 469] on div "Europe" at bounding box center [524, 475] width 288 height 15
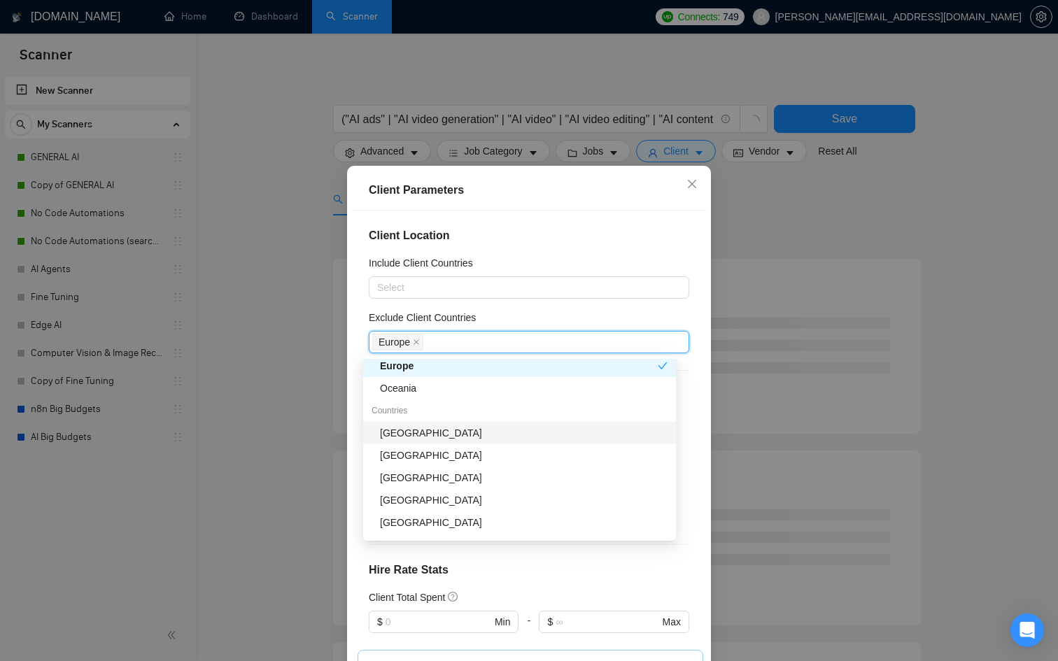
scroll to position [119, 0]
click at [422, 367] on div "Europe" at bounding box center [519, 363] width 278 height 15
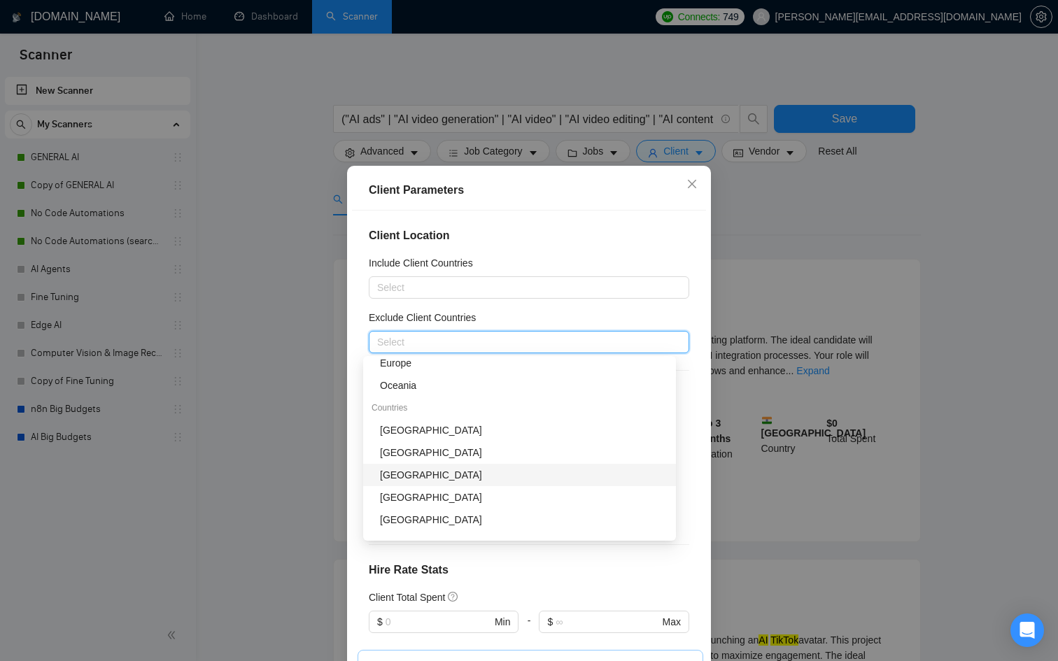
click at [416, 494] on div "[GEOGRAPHIC_DATA]" at bounding box center [524, 497] width 288 height 15
click at [416, 484] on div "[GEOGRAPHIC_DATA]" at bounding box center [519, 475] width 313 height 22
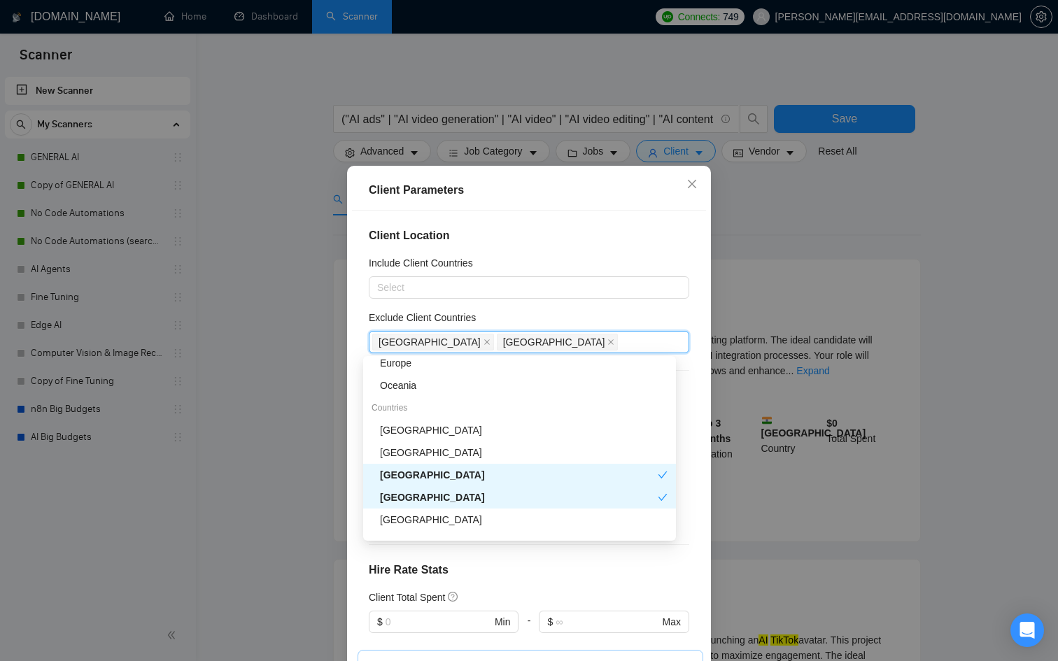
click at [412, 503] on div "[GEOGRAPHIC_DATA]" at bounding box center [519, 497] width 278 height 15
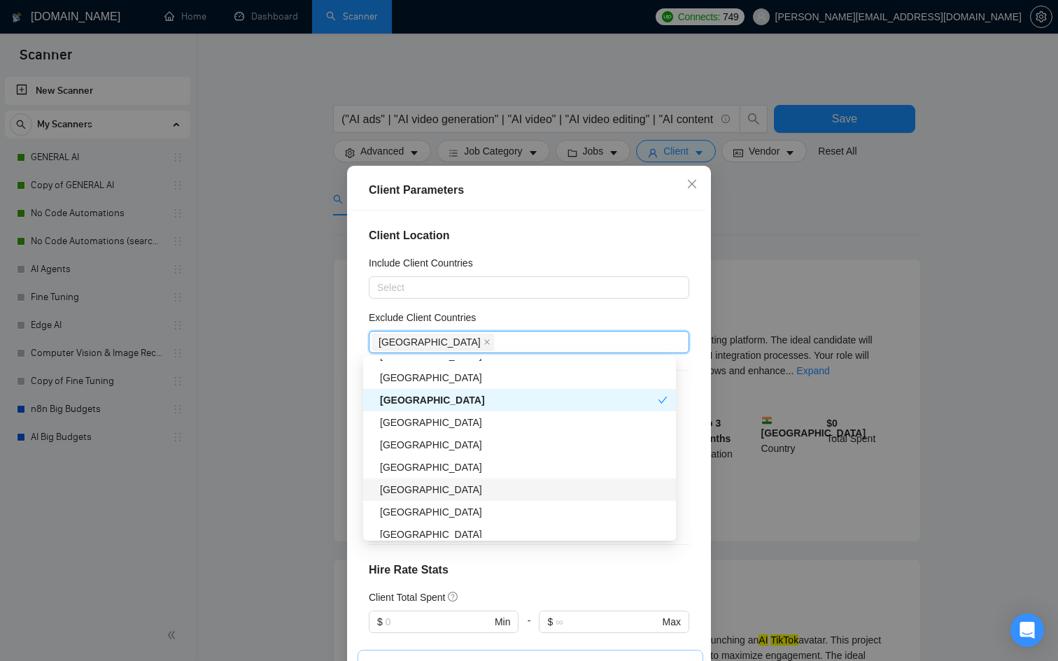
click at [415, 491] on div "[GEOGRAPHIC_DATA]" at bounding box center [524, 489] width 288 height 15
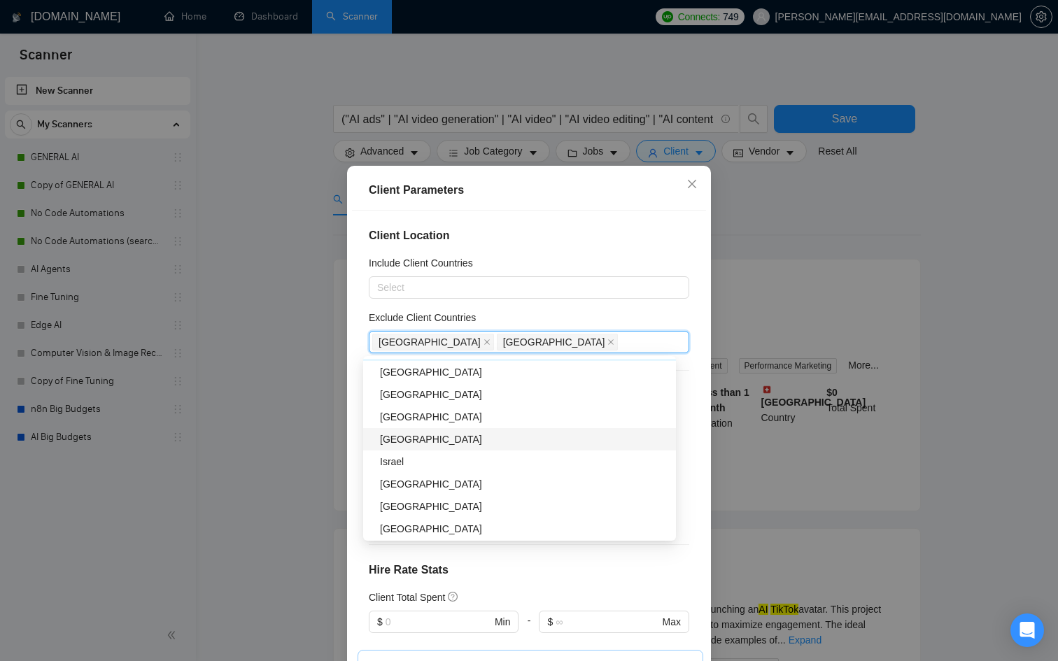
scroll to position [335, 0]
click at [423, 460] on div "Israel" at bounding box center [524, 461] width 288 height 15
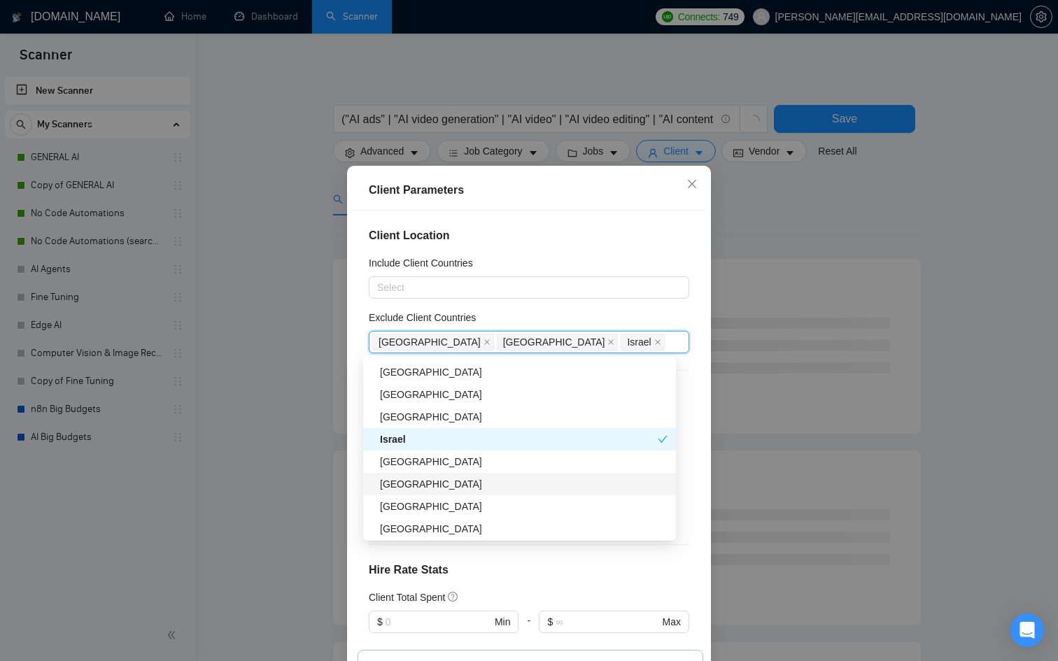
click at [456, 481] on div "[GEOGRAPHIC_DATA]" at bounding box center [524, 484] width 288 height 15
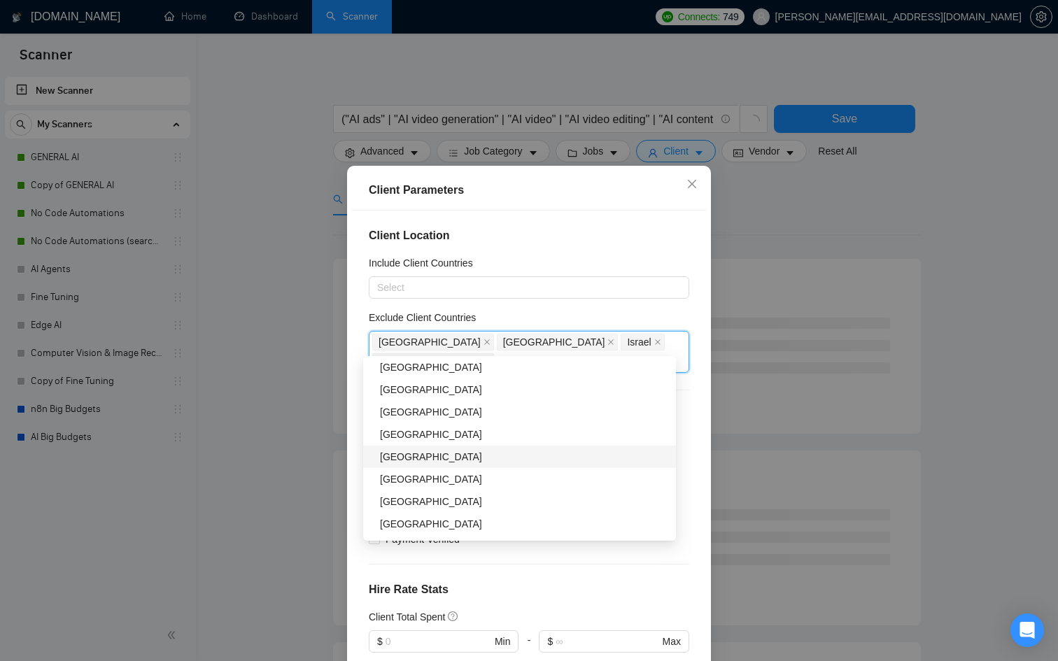
scroll to position [520, 0]
click at [401, 367] on div "[GEOGRAPHIC_DATA]" at bounding box center [524, 365] width 288 height 15
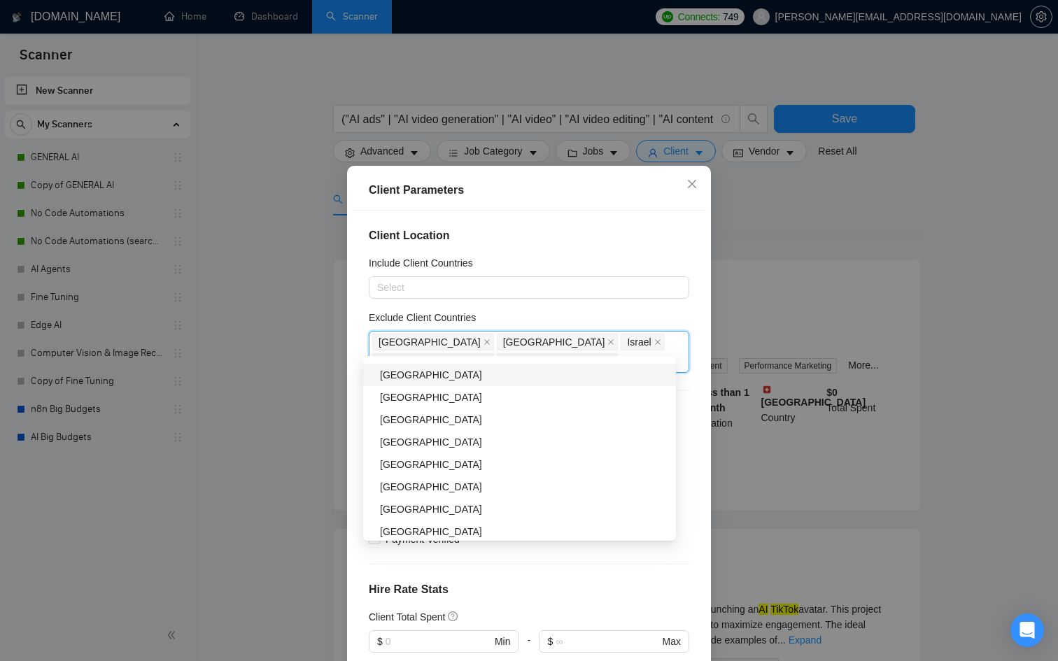
scroll to position [713, 0]
click at [407, 438] on div "[GEOGRAPHIC_DATA]" at bounding box center [524, 441] width 288 height 15
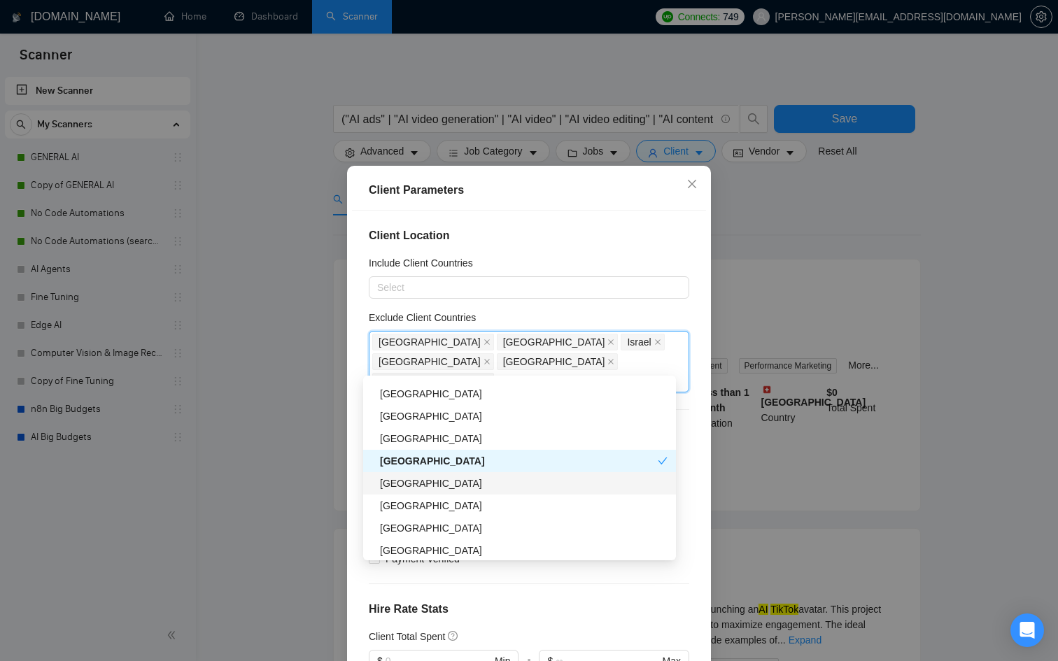
click at [407, 491] on div "[GEOGRAPHIC_DATA]" at bounding box center [524, 483] width 288 height 15
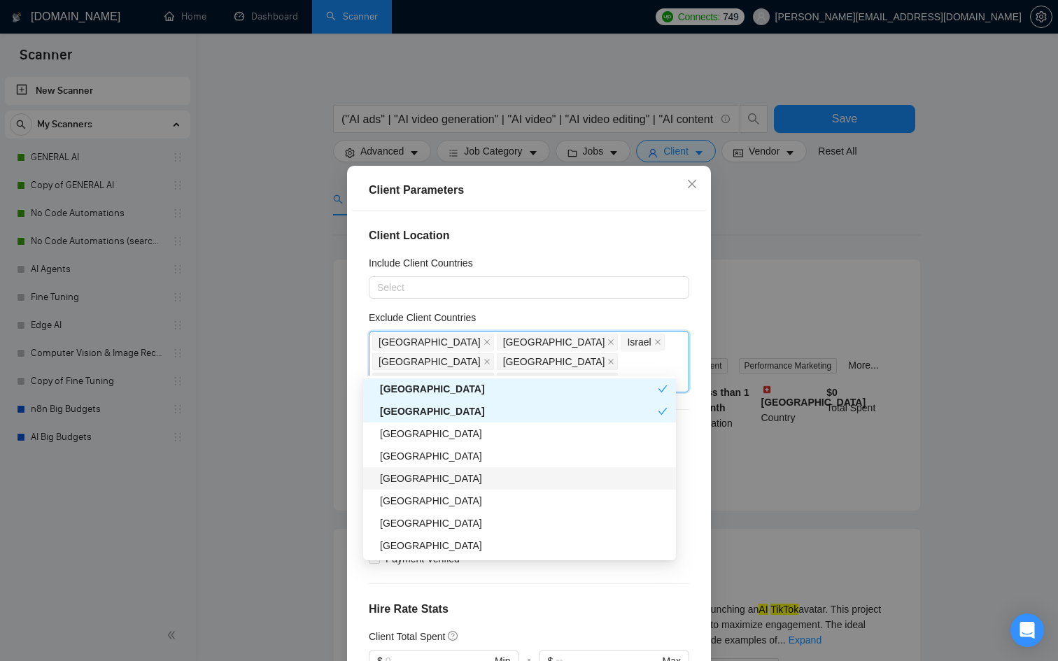
scroll to position [789, 0]
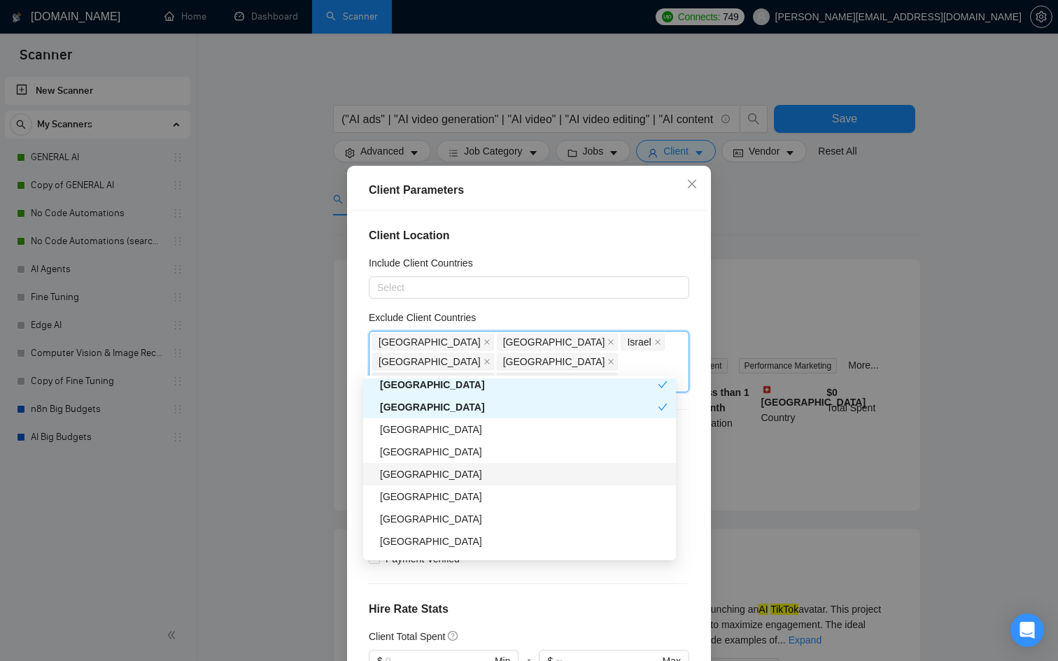
click at [416, 473] on div "[GEOGRAPHIC_DATA]" at bounding box center [524, 474] width 288 height 15
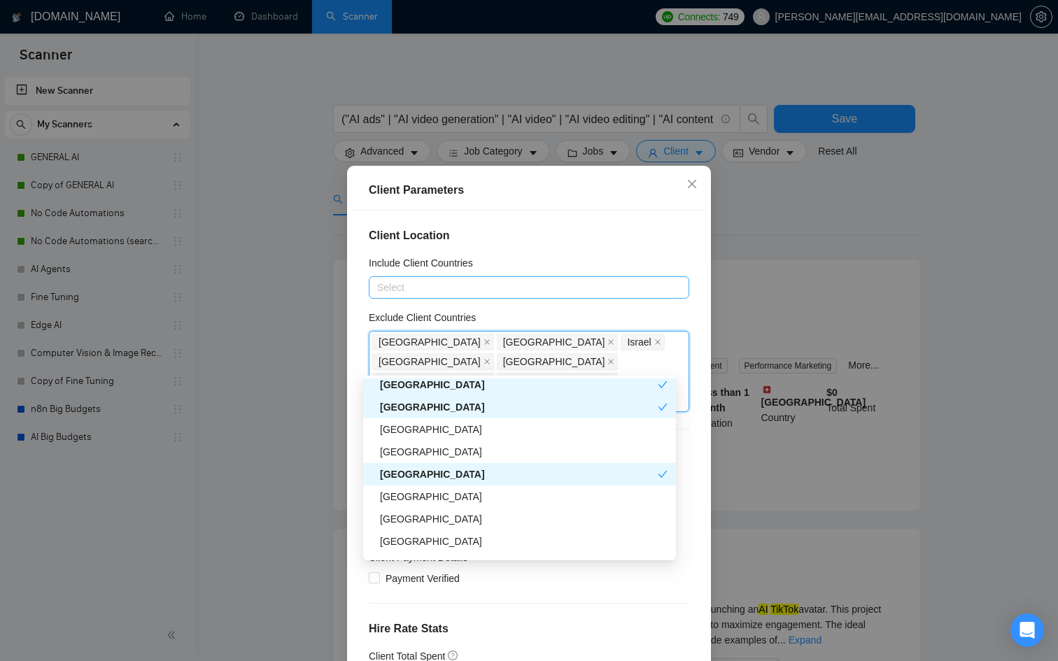
click at [437, 288] on div at bounding box center [522, 287] width 300 height 17
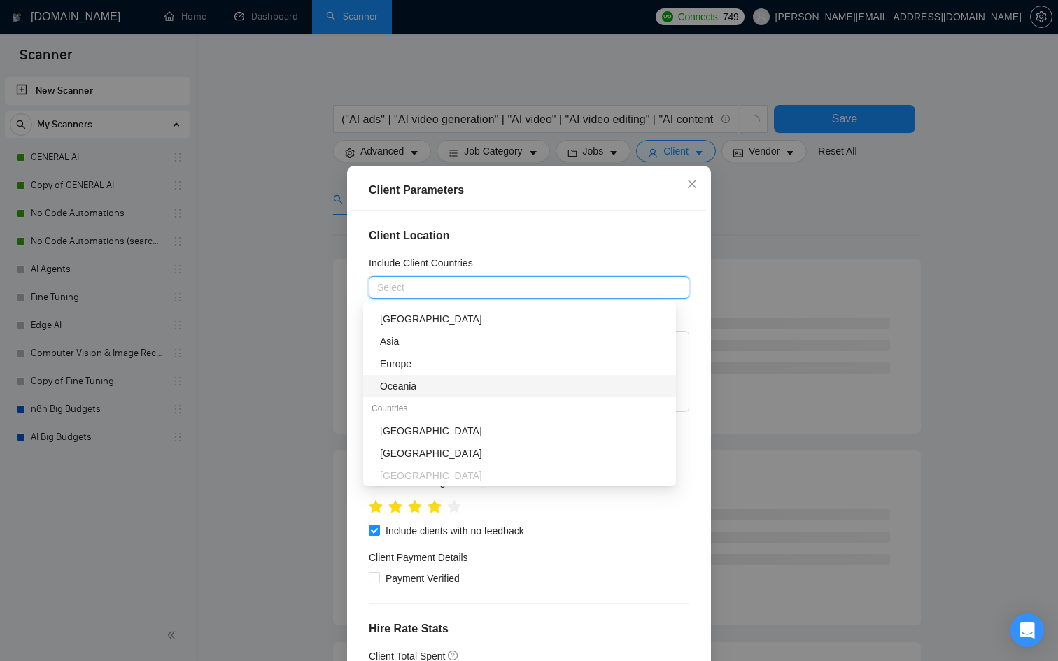
scroll to position [61, 0]
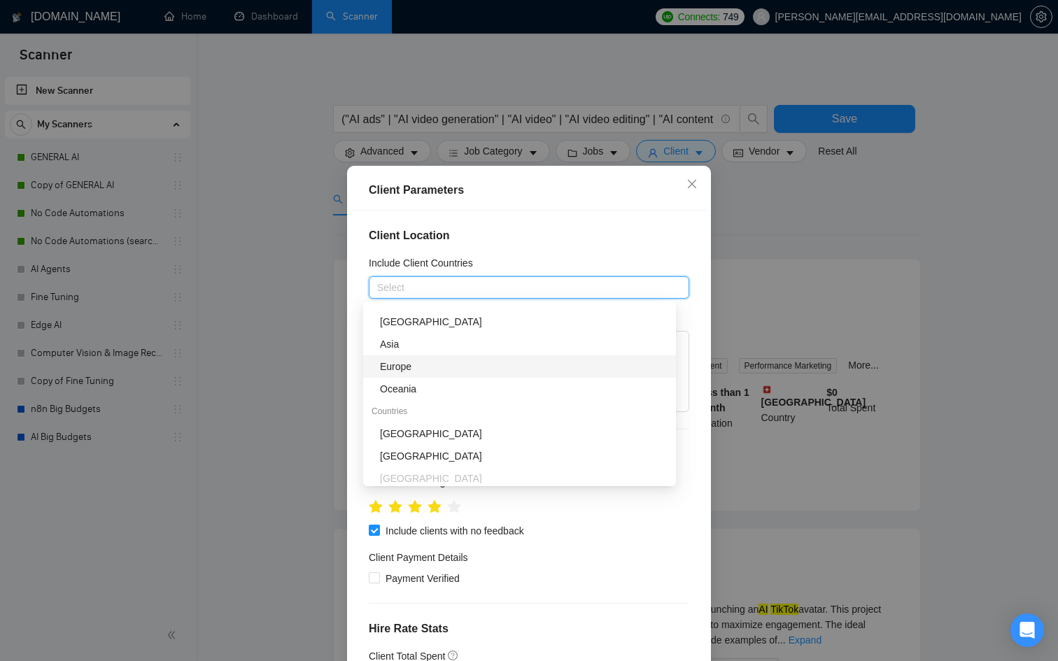
click at [412, 370] on div "Europe" at bounding box center [524, 366] width 288 height 15
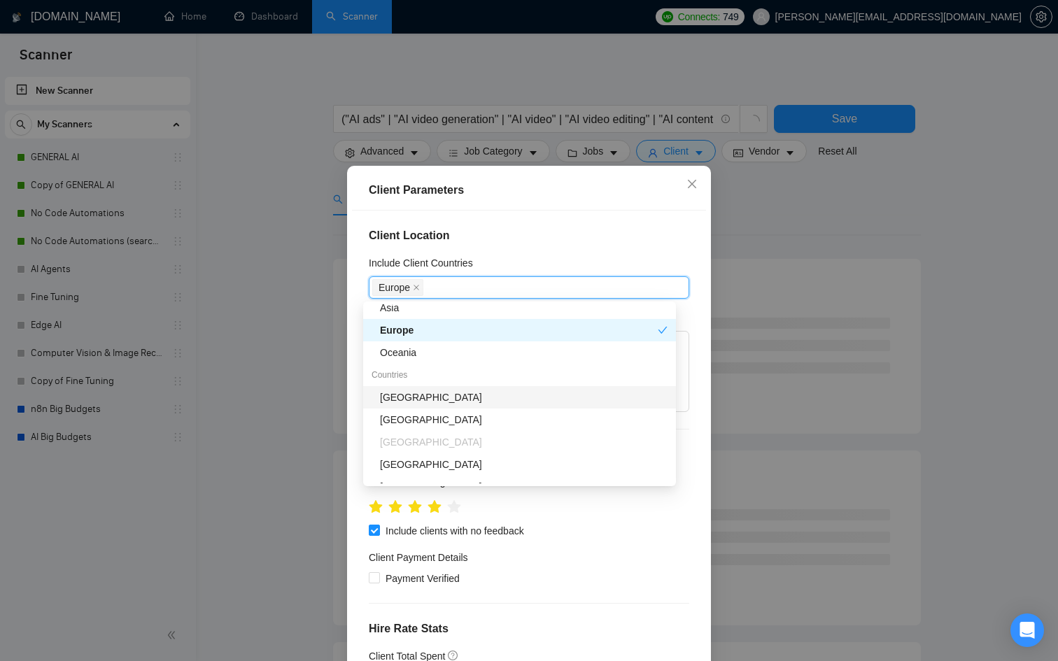
click at [412, 391] on div "[GEOGRAPHIC_DATA]" at bounding box center [524, 397] width 288 height 15
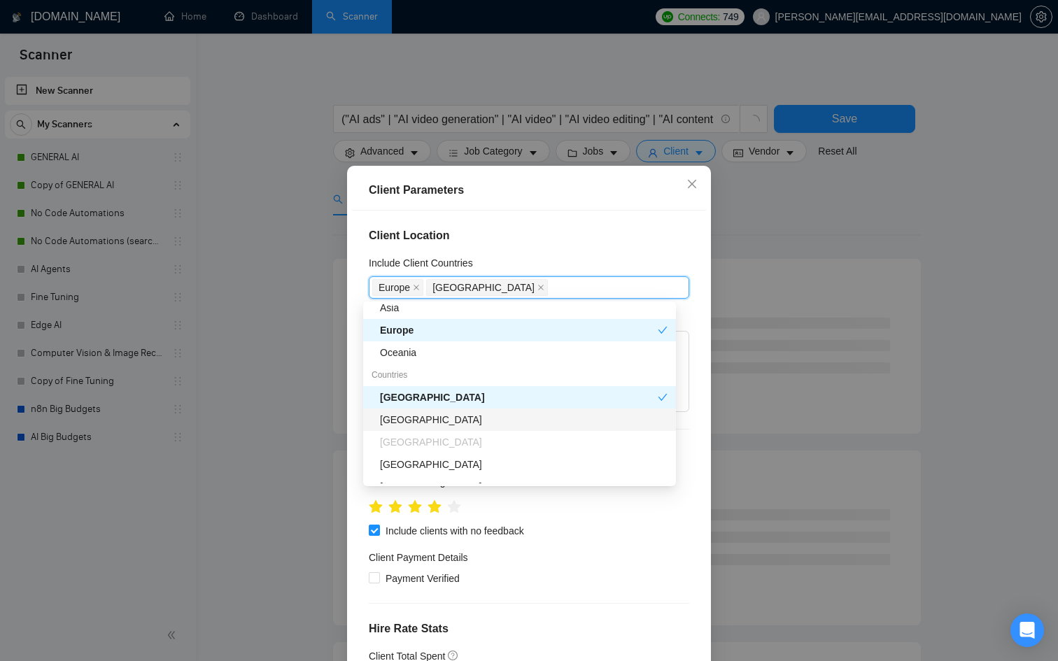
click at [415, 415] on div "[GEOGRAPHIC_DATA]" at bounding box center [524, 419] width 288 height 15
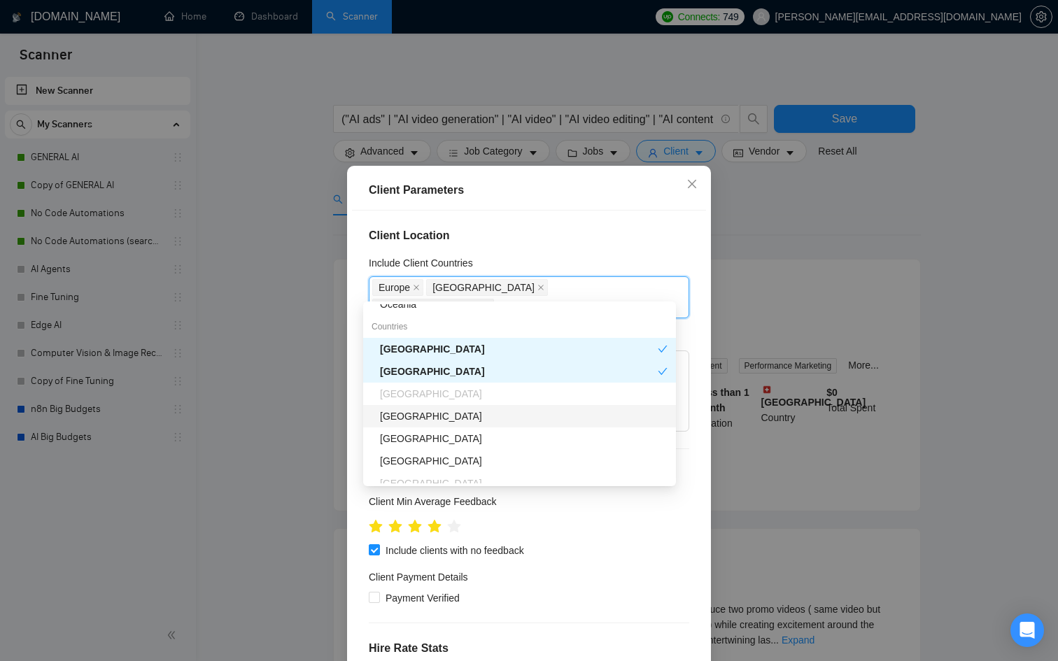
click at [413, 424] on div "[GEOGRAPHIC_DATA]" at bounding box center [519, 416] width 313 height 22
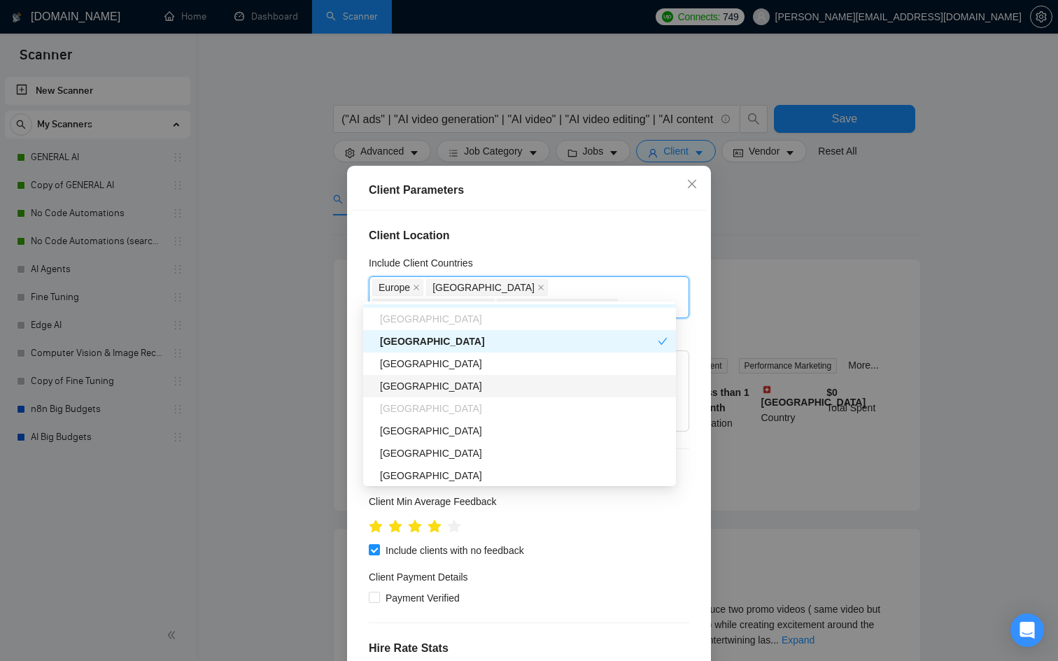
scroll to position [221, 0]
click at [423, 377] on div "[GEOGRAPHIC_DATA]" at bounding box center [519, 385] width 313 height 22
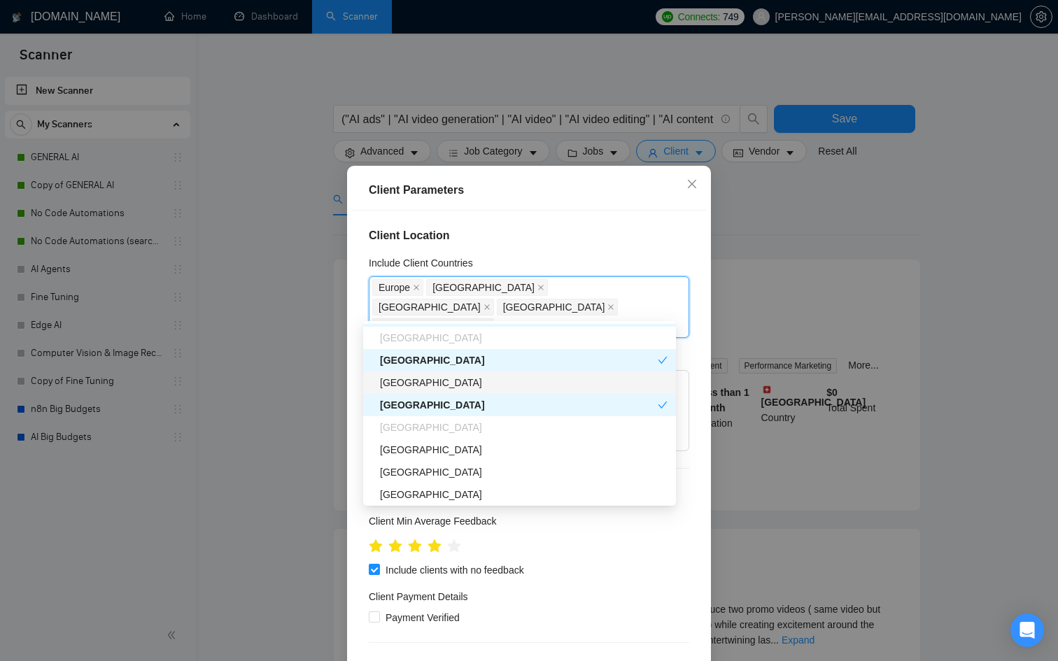
click at [420, 387] on div "[GEOGRAPHIC_DATA]" at bounding box center [524, 382] width 288 height 15
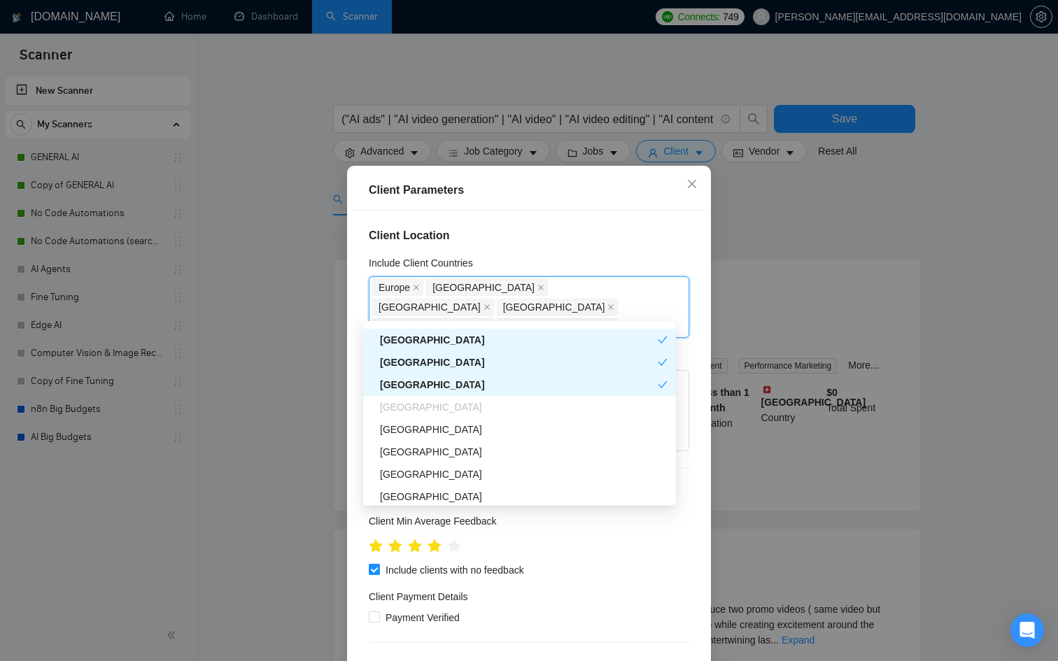
click at [428, 388] on div "[GEOGRAPHIC_DATA]" at bounding box center [519, 384] width 278 height 15
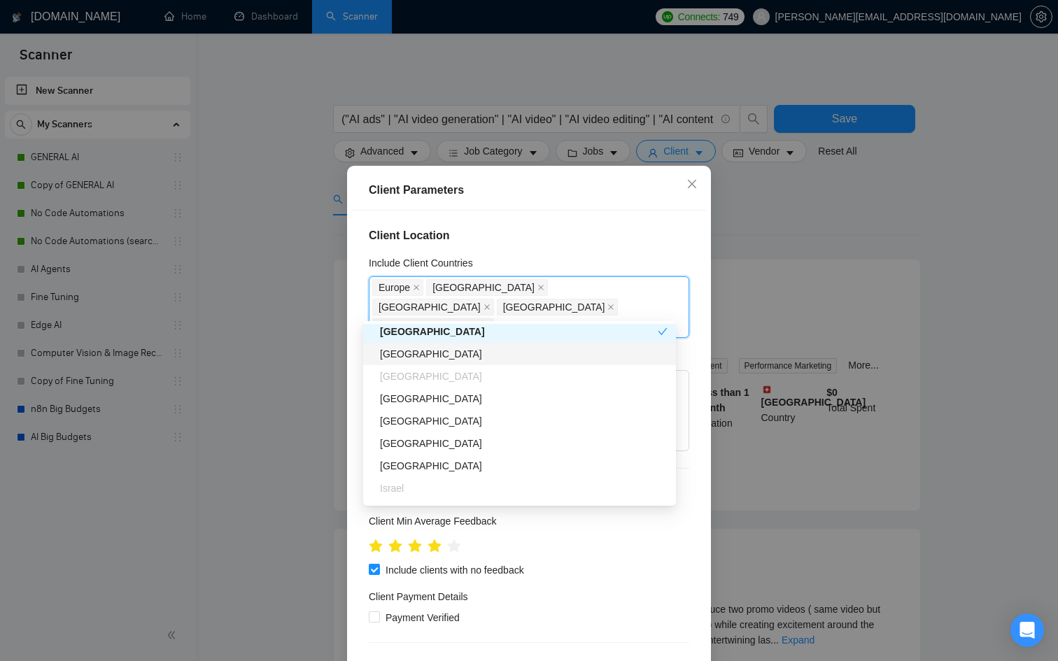
scroll to position [275, 0]
click at [425, 352] on div "[GEOGRAPHIC_DATA]" at bounding box center [524, 351] width 288 height 15
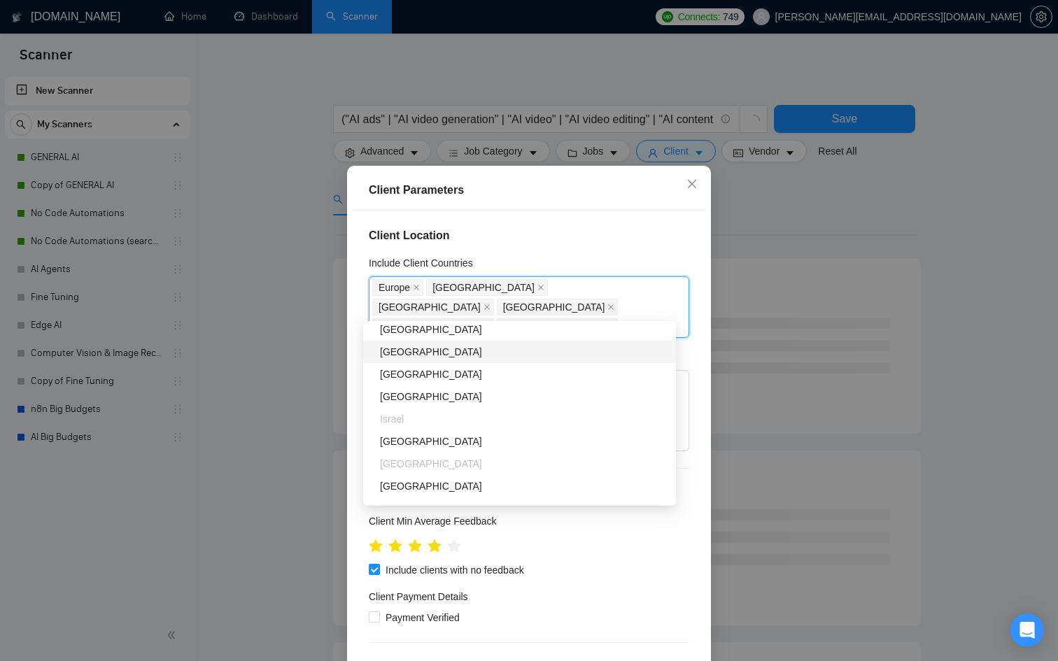
scroll to position [345, 0]
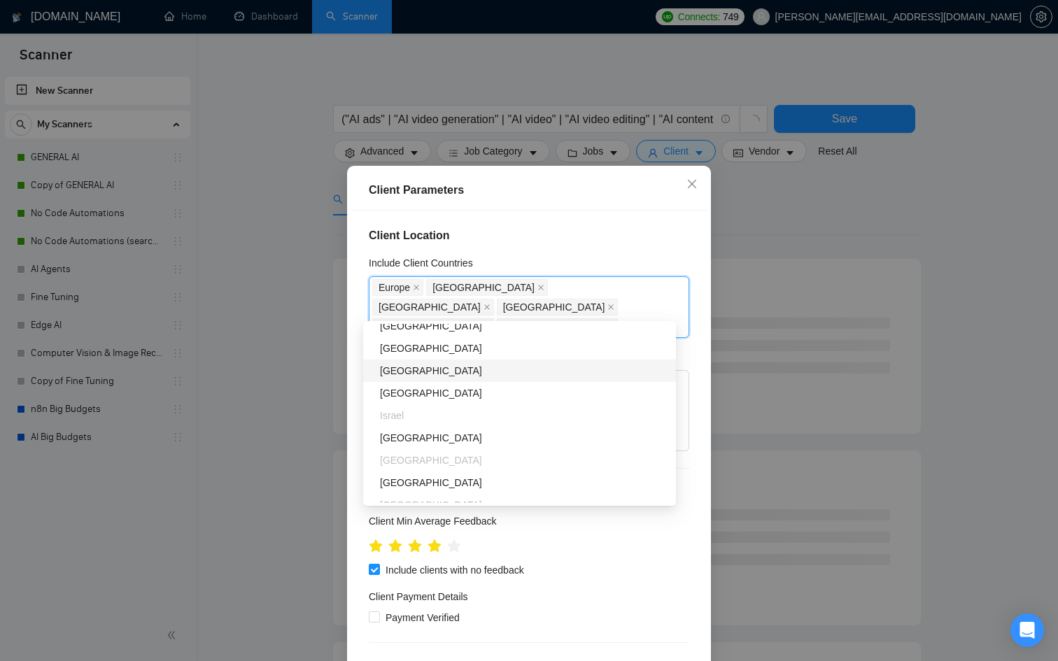
click at [423, 378] on div "[GEOGRAPHIC_DATA]" at bounding box center [524, 370] width 288 height 15
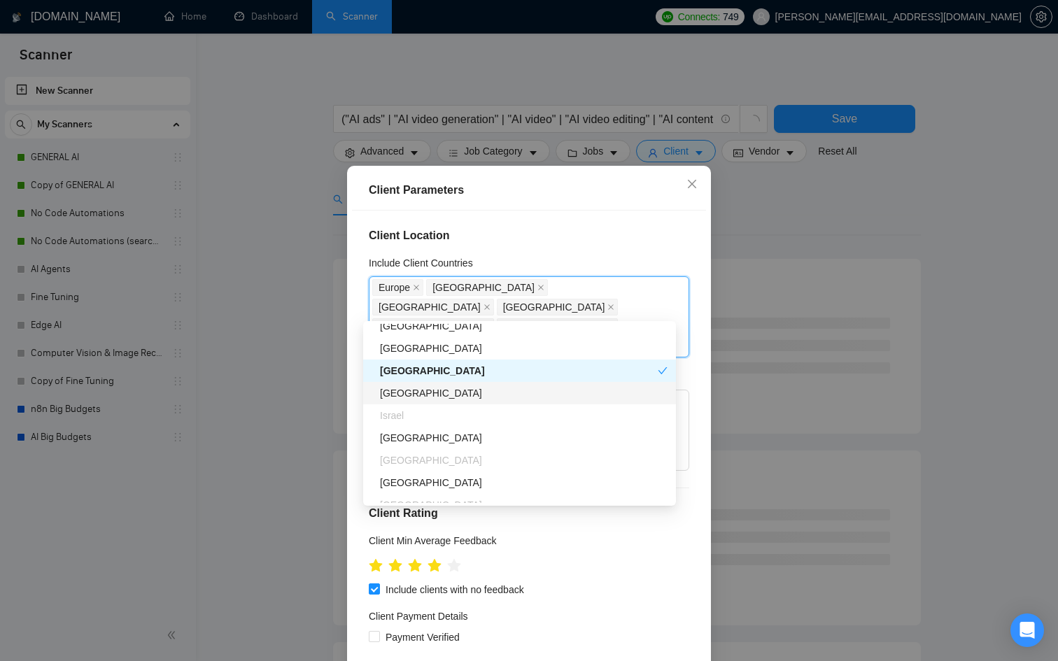
click at [414, 393] on div "[GEOGRAPHIC_DATA]" at bounding box center [524, 393] width 288 height 15
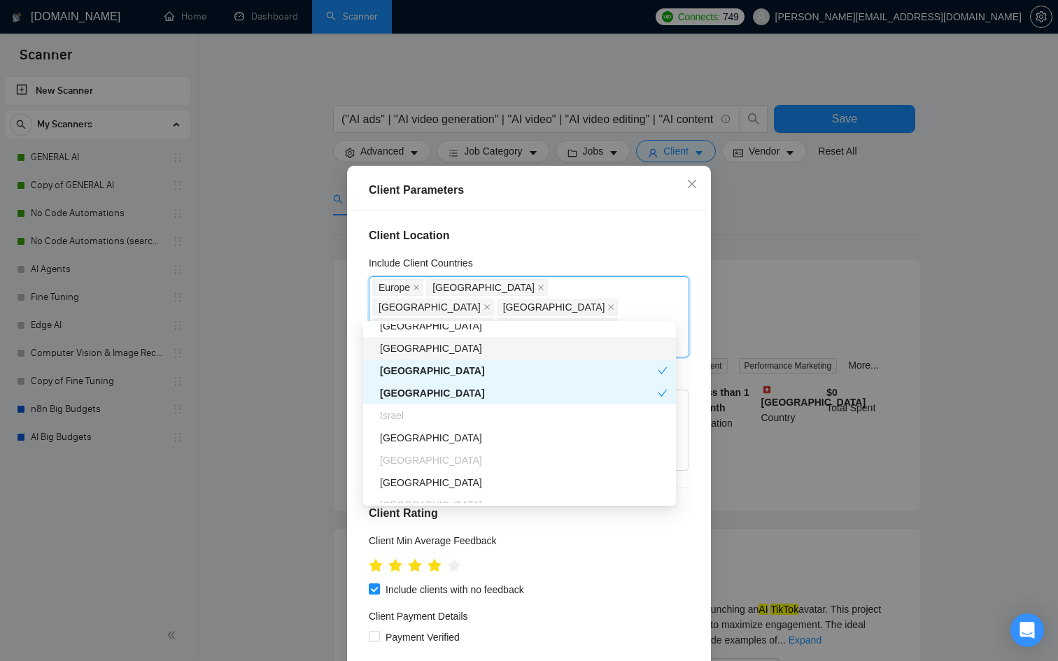
click at [427, 350] on div "[GEOGRAPHIC_DATA]" at bounding box center [524, 348] width 288 height 15
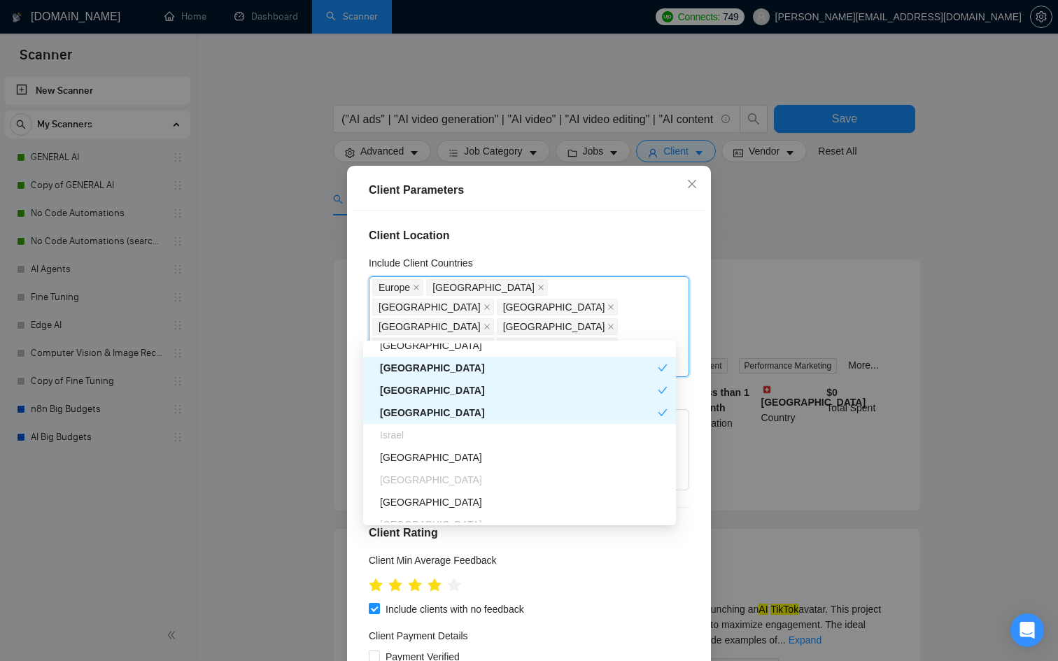
click at [429, 352] on div "[GEOGRAPHIC_DATA]" at bounding box center [524, 345] width 288 height 15
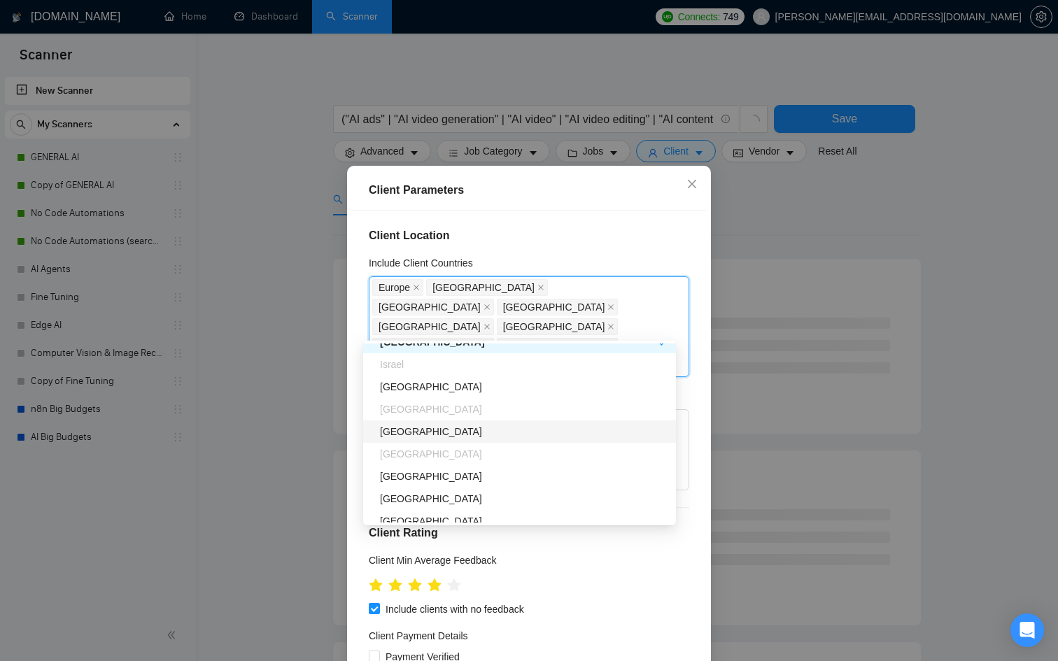
scroll to position [421, 0]
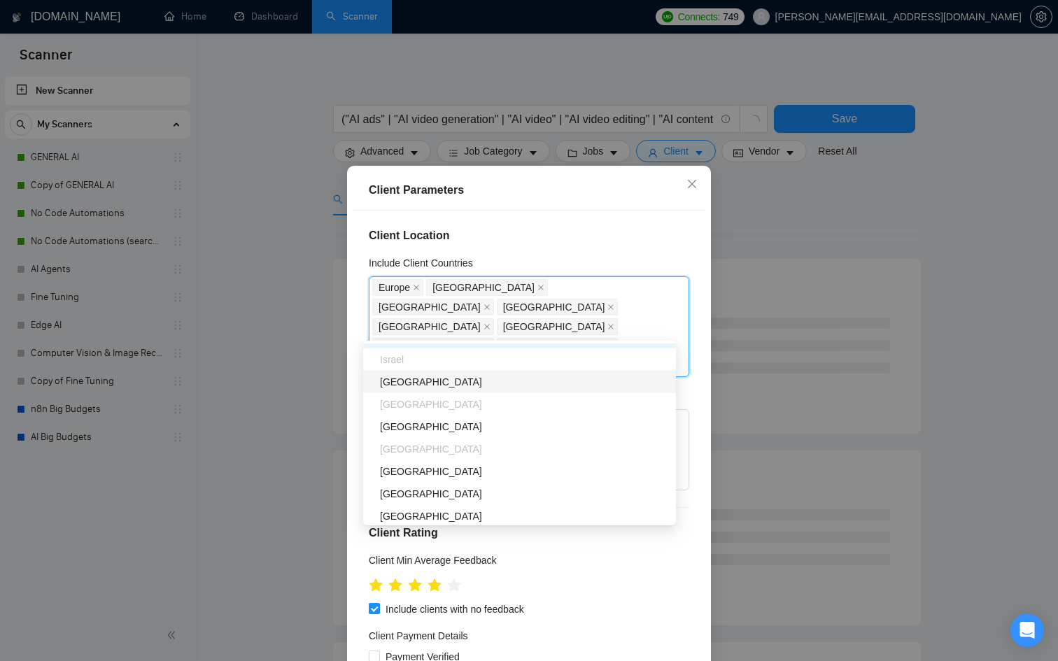
click at [424, 385] on div "[GEOGRAPHIC_DATA]" at bounding box center [524, 381] width 288 height 15
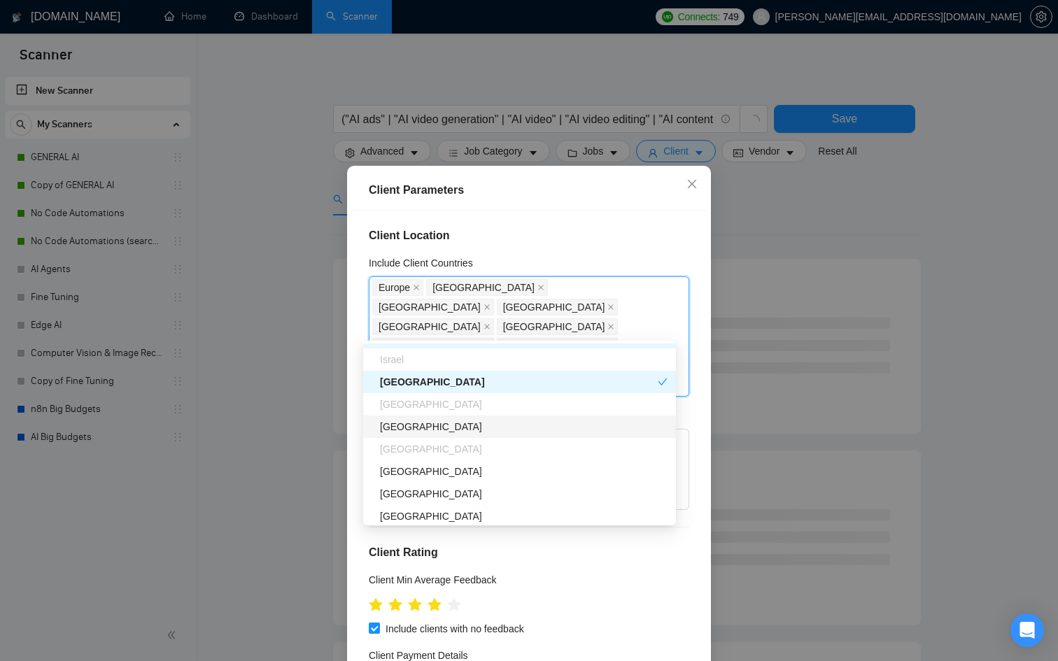
click at [407, 425] on div "[GEOGRAPHIC_DATA]" at bounding box center [524, 426] width 288 height 15
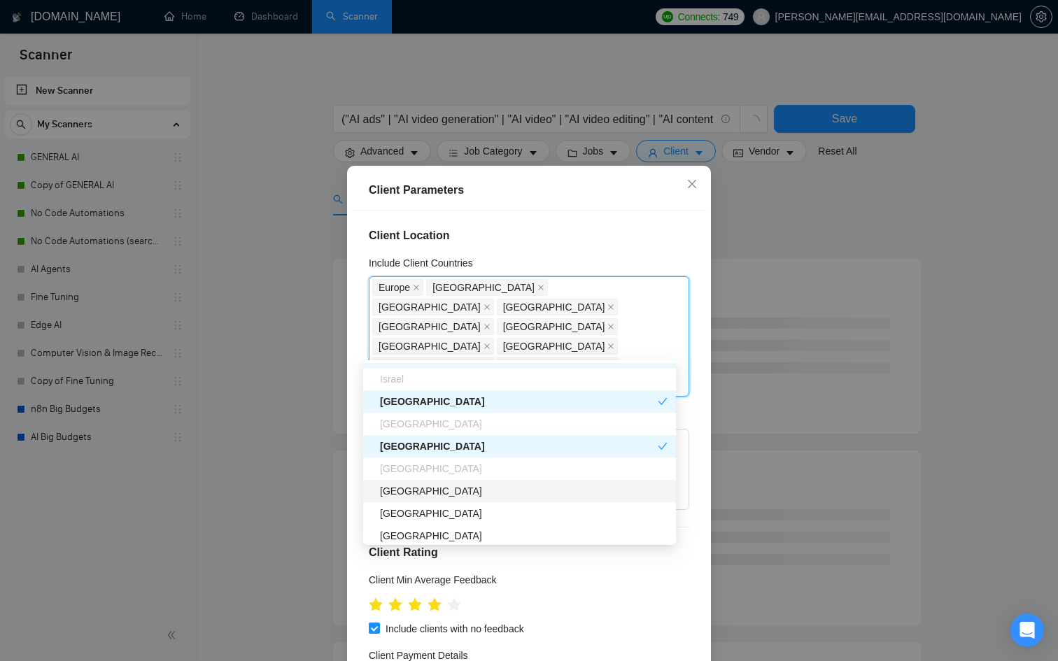
click at [428, 479] on div "France Israel Saudi Arabia Philippines Spain Ukraine Switzerland Russia China I…" at bounding box center [519, 458] width 313 height 224
click at [422, 490] on div "[GEOGRAPHIC_DATA]" at bounding box center [524, 491] width 288 height 15
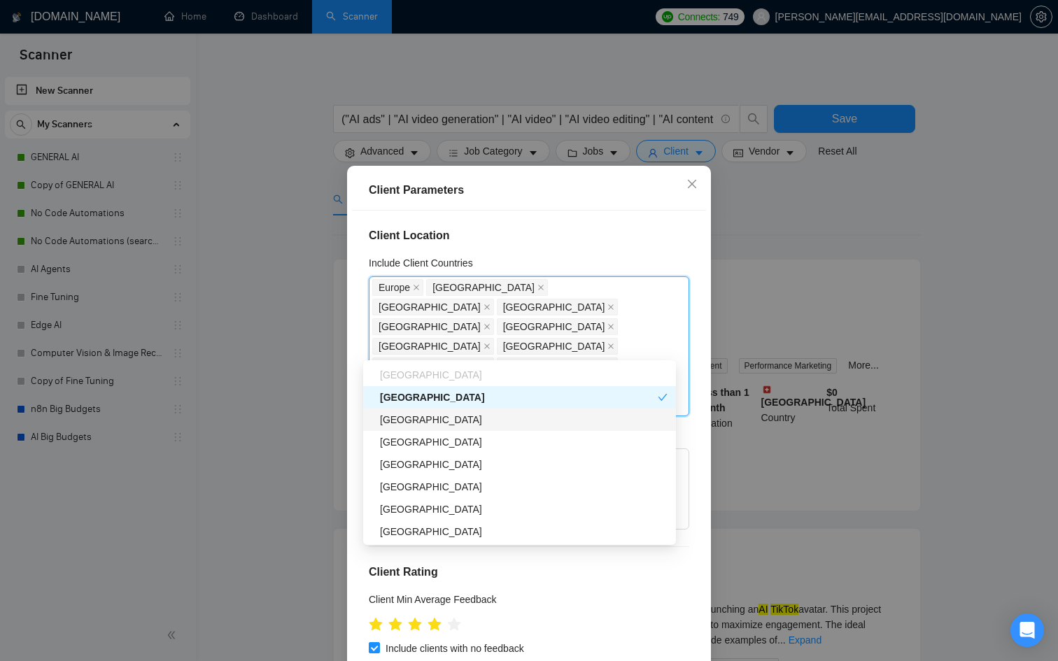
scroll to position [516, 0]
click at [414, 423] on div "[GEOGRAPHIC_DATA]" at bounding box center [524, 418] width 288 height 15
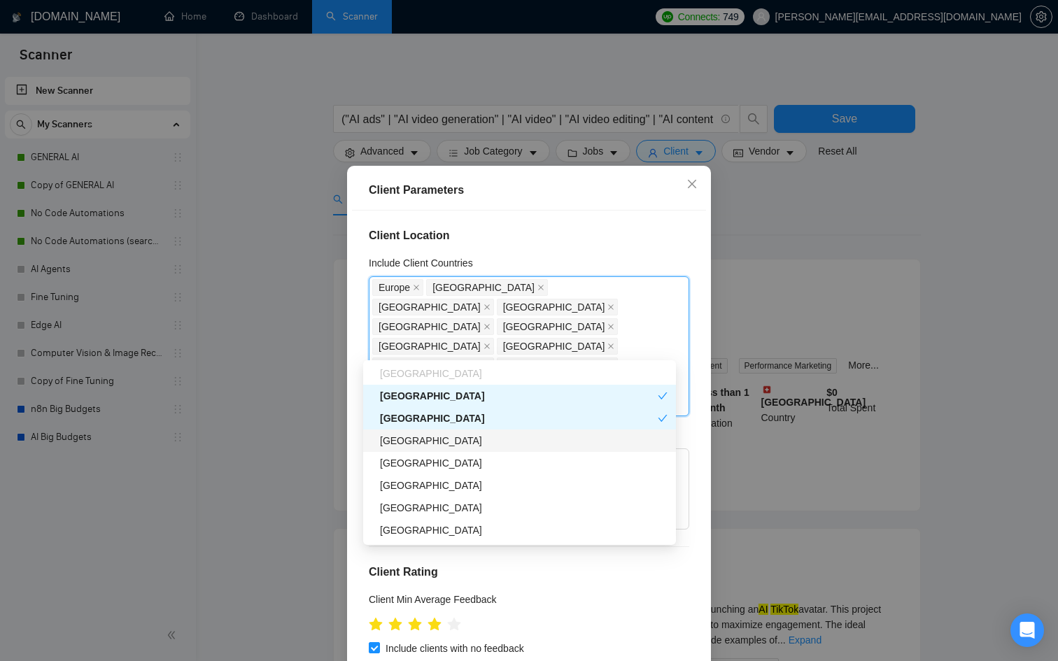
click at [412, 437] on div "[GEOGRAPHIC_DATA]" at bounding box center [524, 440] width 288 height 15
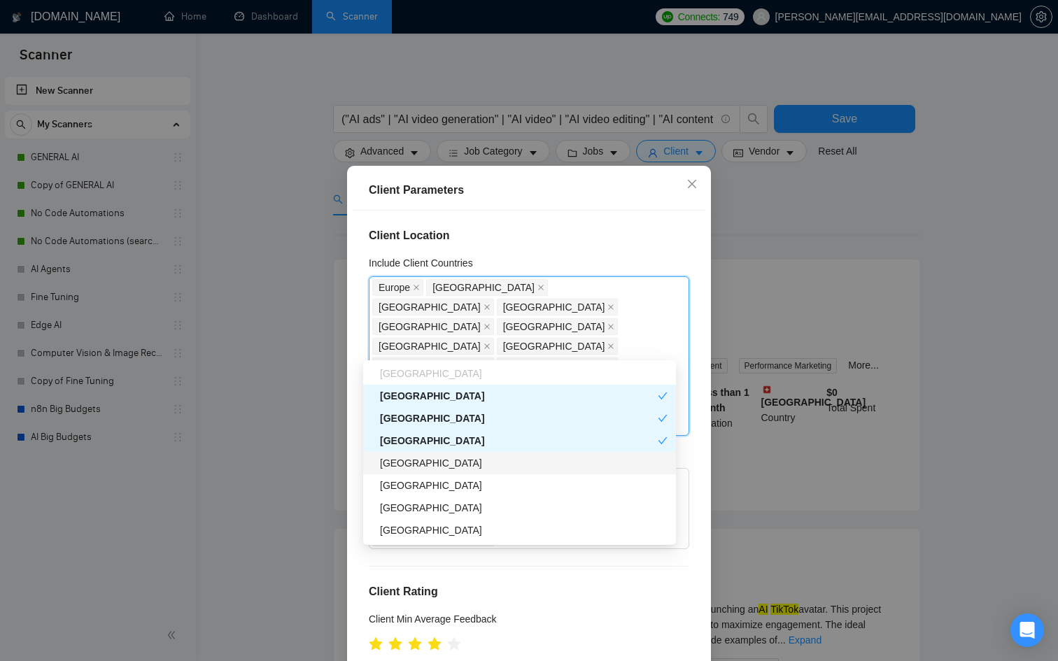
click at [407, 467] on div "[GEOGRAPHIC_DATA]" at bounding box center [524, 463] width 288 height 15
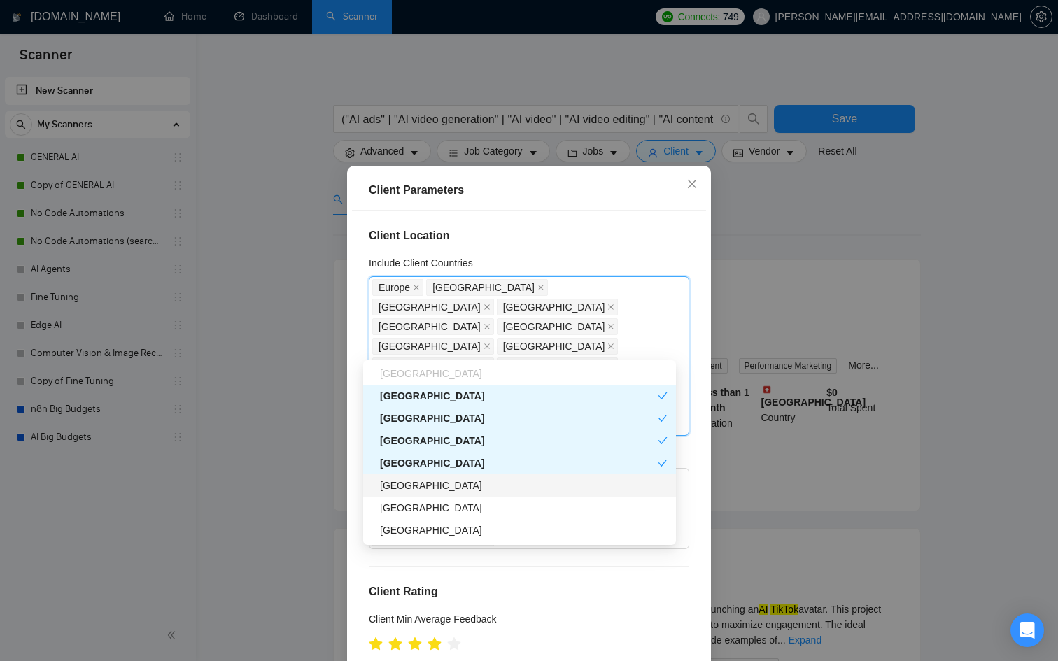
click at [407, 482] on div "[GEOGRAPHIC_DATA]" at bounding box center [524, 485] width 288 height 15
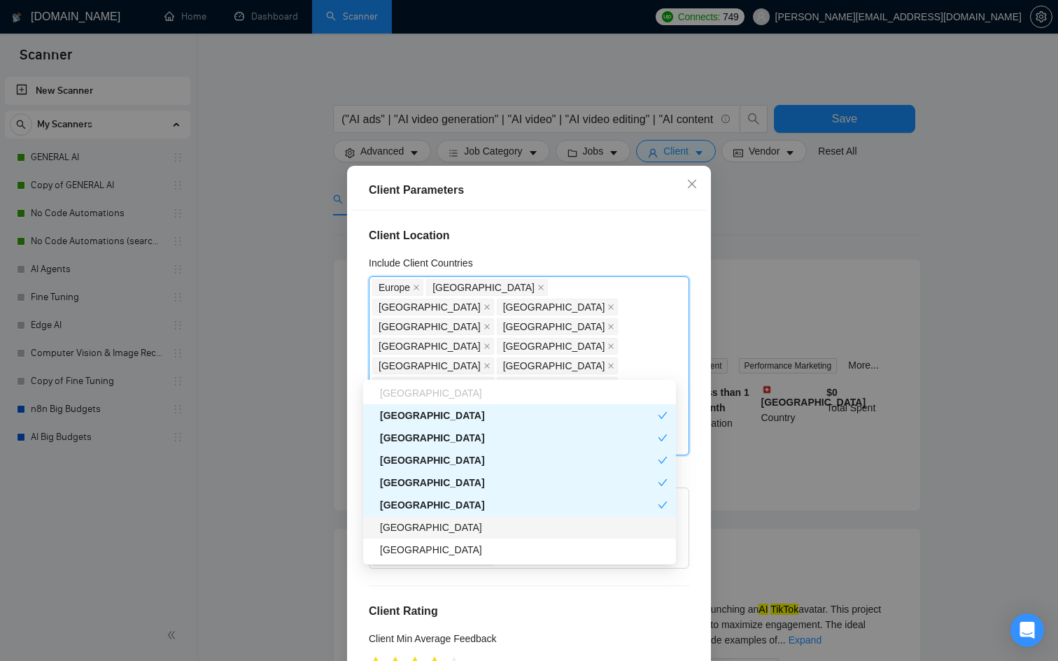
drag, startPoint x: 420, startPoint y: 526, endPoint x: 414, endPoint y: 522, distance: 7.2
click at [420, 526] on div "[GEOGRAPHIC_DATA]" at bounding box center [524, 527] width 288 height 15
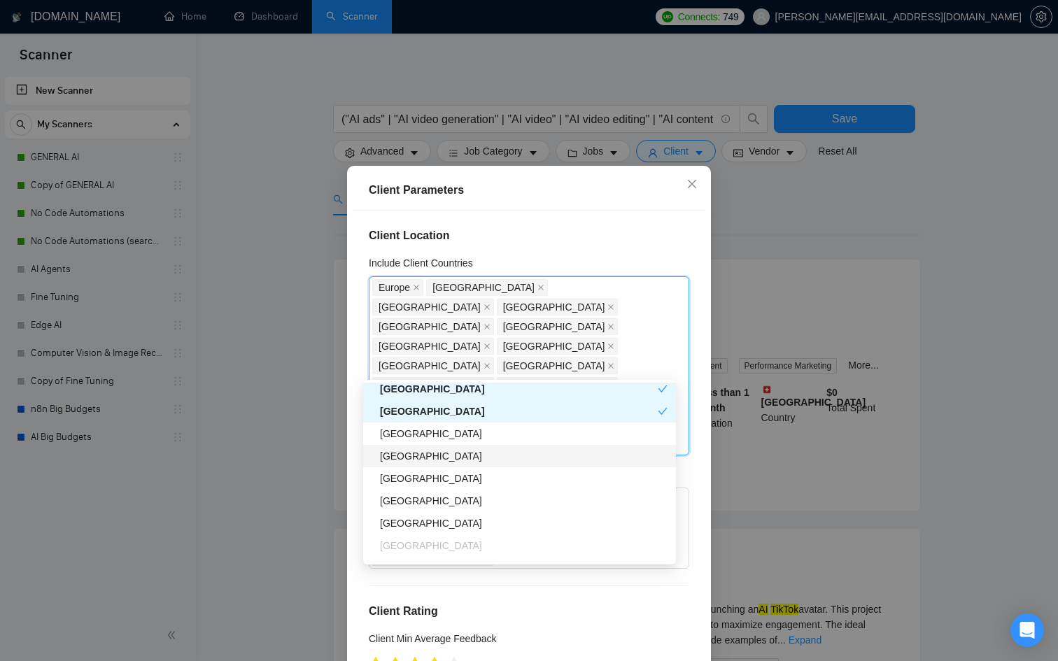
scroll to position [633, 0]
click at [421, 458] on div "[GEOGRAPHIC_DATA]" at bounding box center [524, 455] width 288 height 15
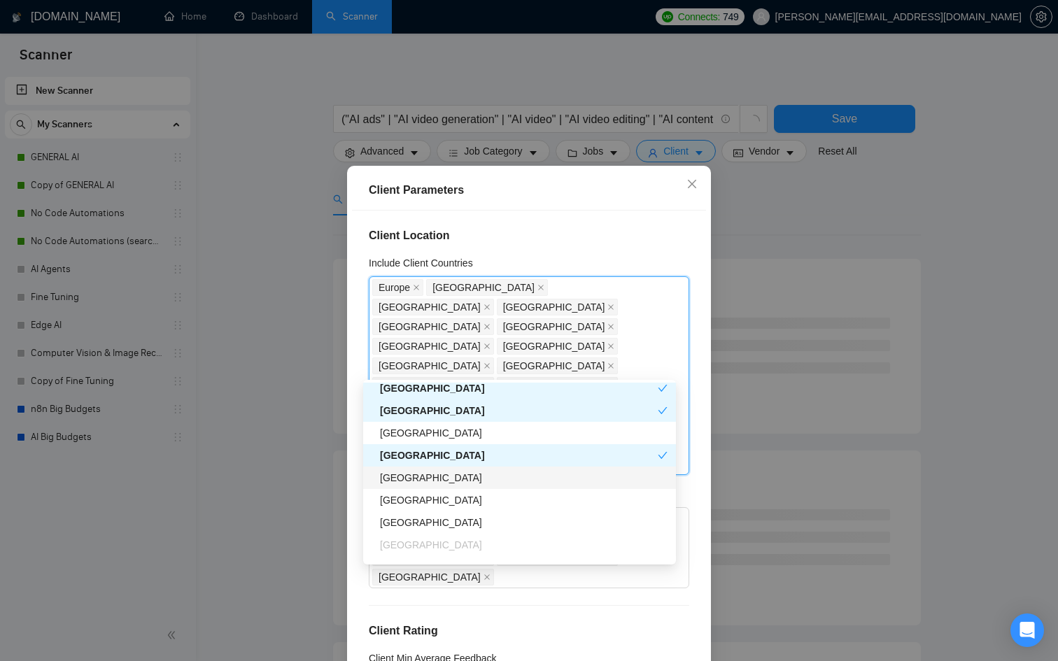
click at [413, 477] on div "[GEOGRAPHIC_DATA]" at bounding box center [524, 477] width 288 height 15
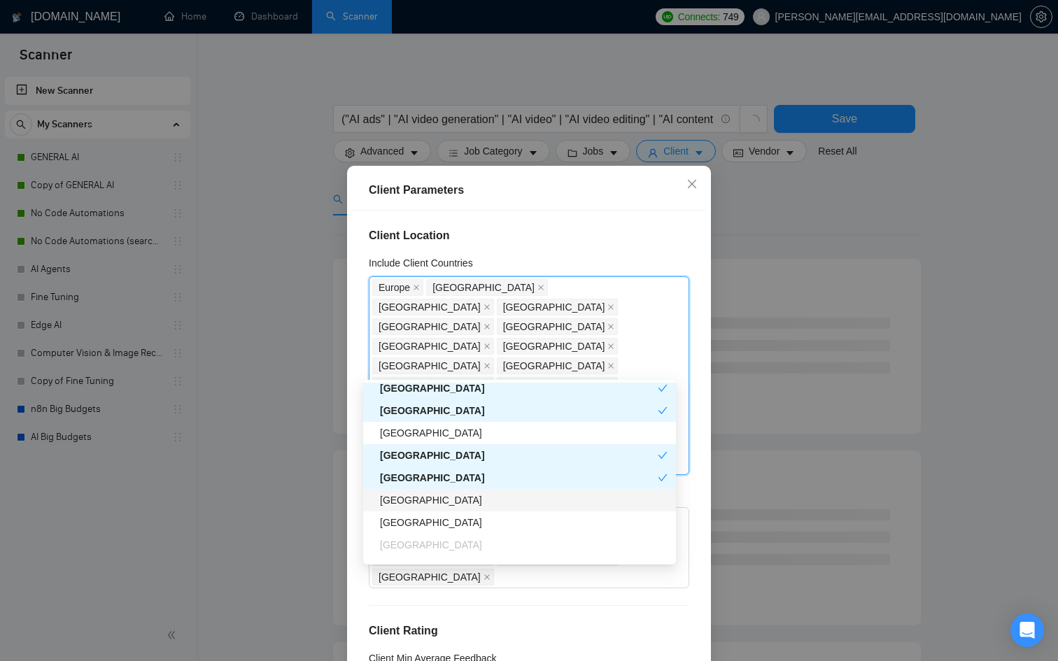
click at [416, 500] on div "[GEOGRAPHIC_DATA]" at bounding box center [524, 500] width 288 height 15
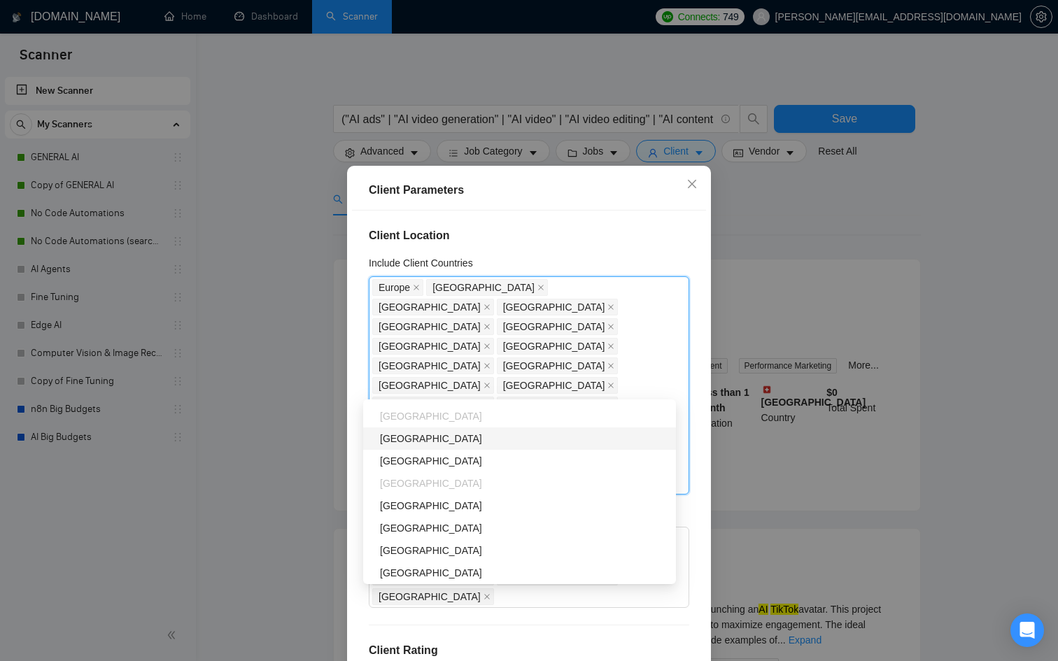
scroll to position [811, 0]
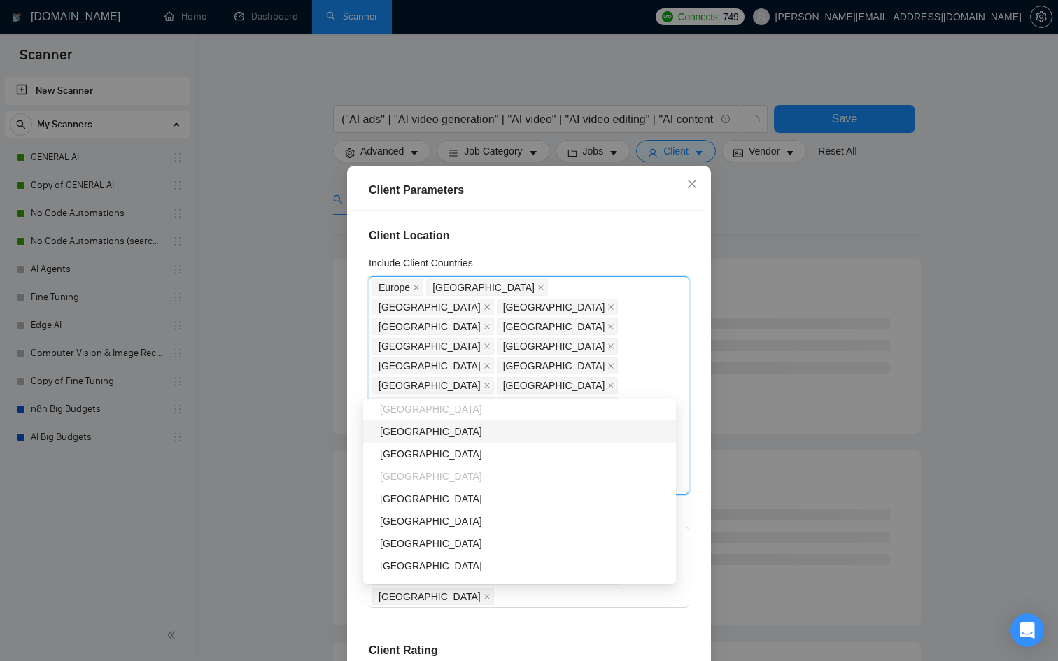
drag, startPoint x: 416, startPoint y: 434, endPoint x: 416, endPoint y: 441, distance: 7.0
click at [416, 434] on div "[GEOGRAPHIC_DATA]" at bounding box center [524, 431] width 288 height 15
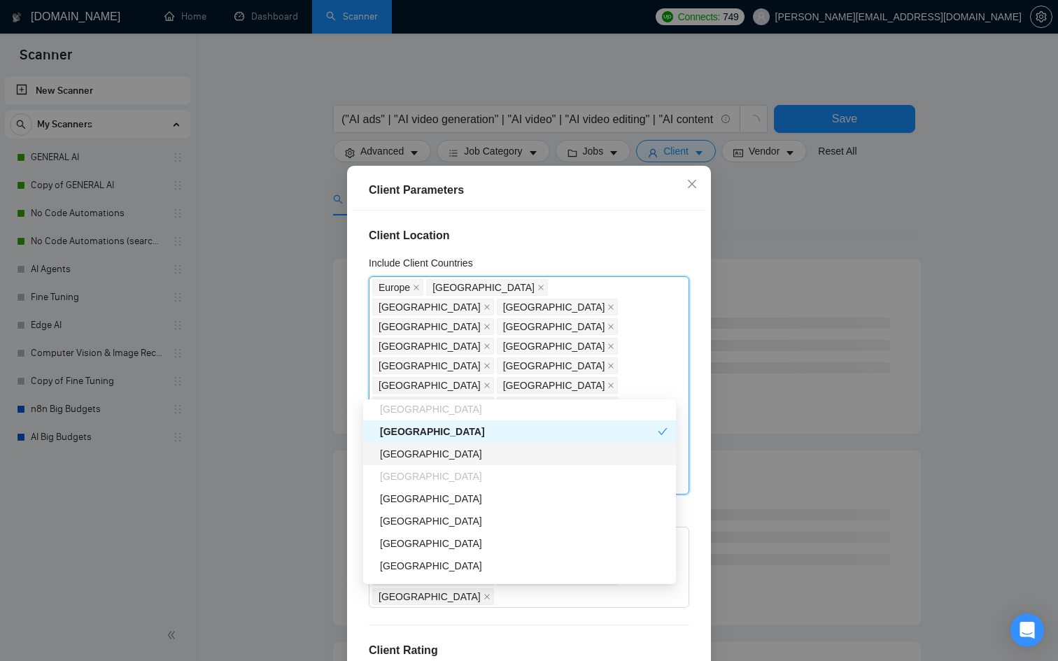
click at [414, 451] on div "[GEOGRAPHIC_DATA]" at bounding box center [524, 454] width 288 height 15
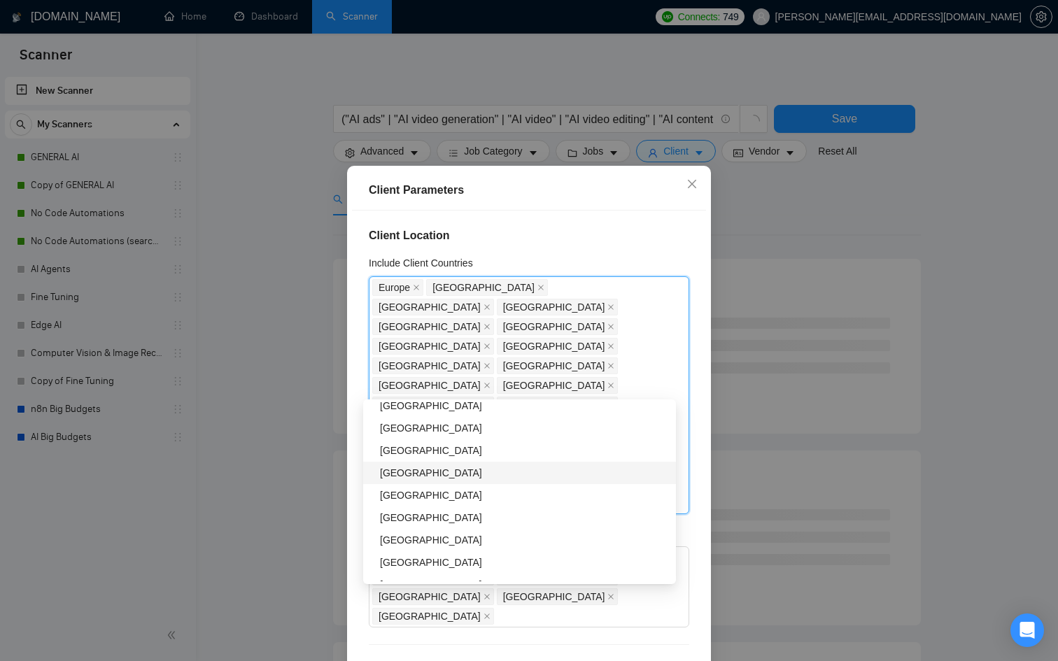
scroll to position [908, 0]
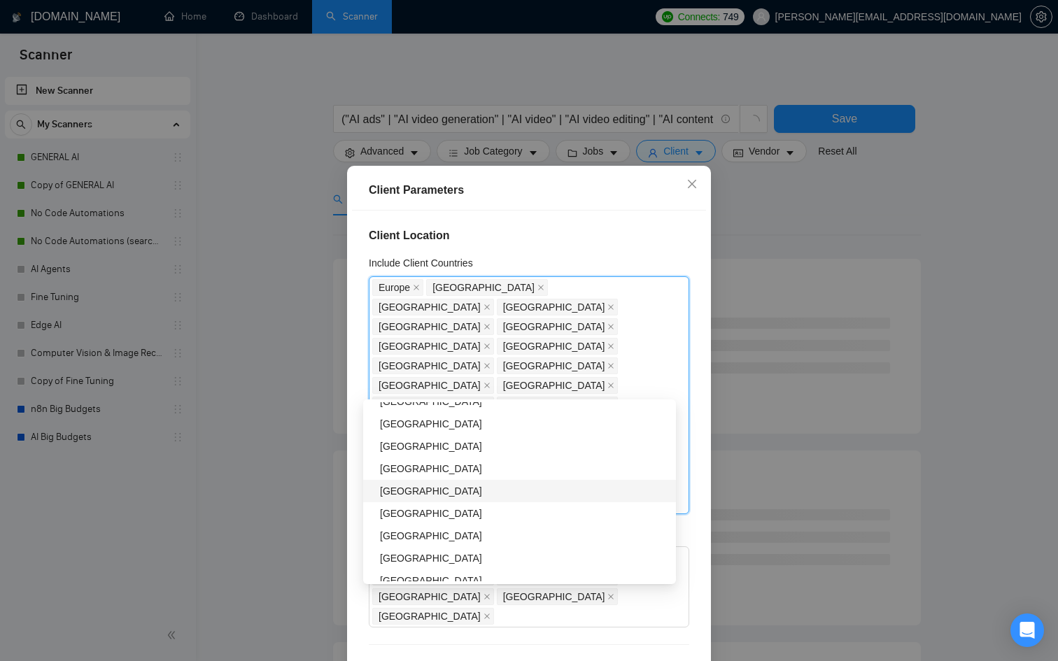
click at [421, 485] on div "[GEOGRAPHIC_DATA]" at bounding box center [524, 491] width 288 height 15
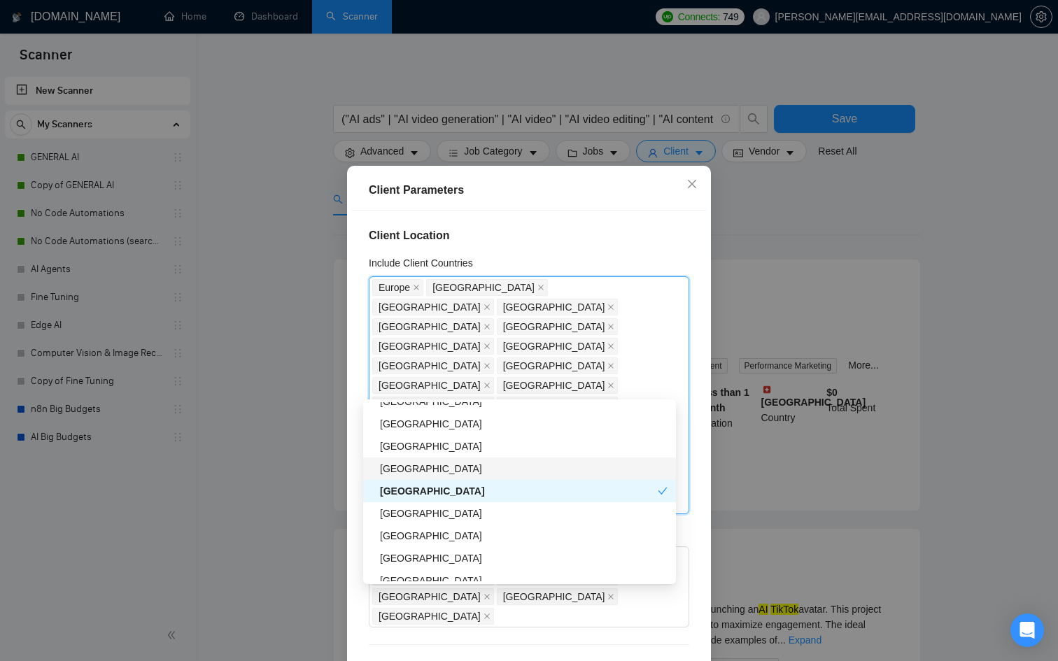
click at [423, 475] on div "[GEOGRAPHIC_DATA]" at bounding box center [524, 468] width 288 height 15
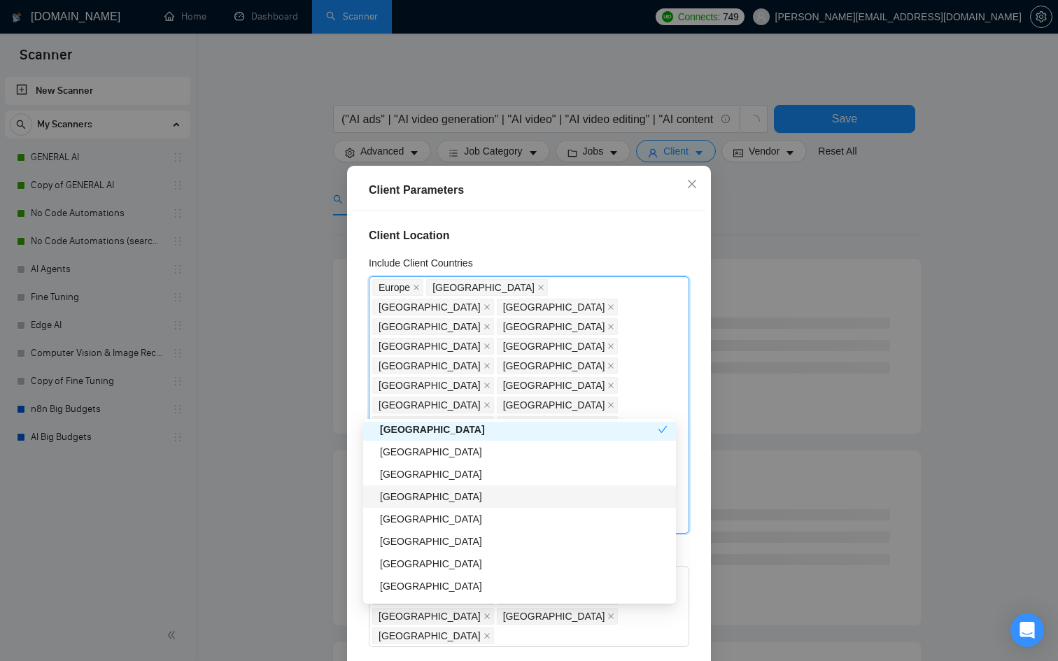
scroll to position [990, 0]
click at [415, 493] on div "[GEOGRAPHIC_DATA]" at bounding box center [524, 496] width 288 height 15
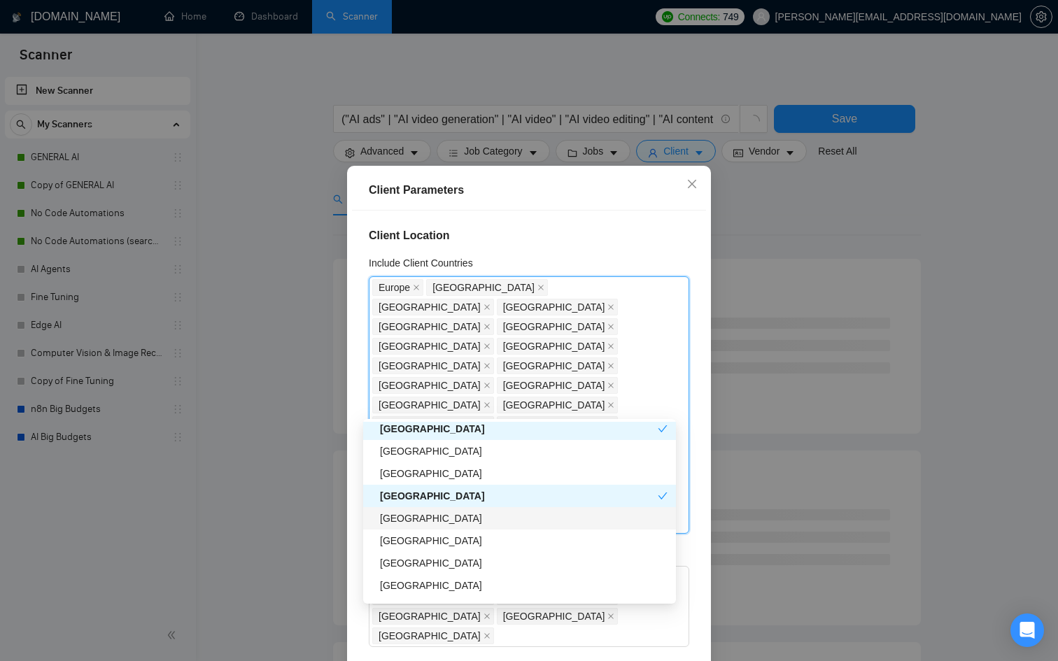
click at [421, 525] on div "[GEOGRAPHIC_DATA]" at bounding box center [524, 518] width 288 height 15
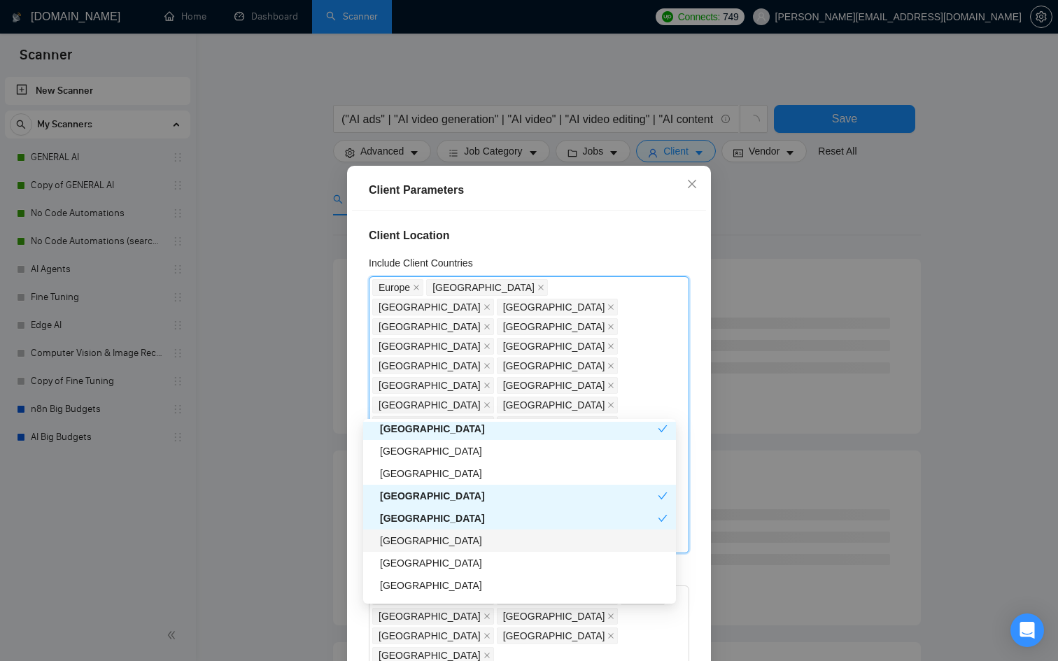
click at [414, 539] on div "[GEOGRAPHIC_DATA]" at bounding box center [524, 540] width 288 height 15
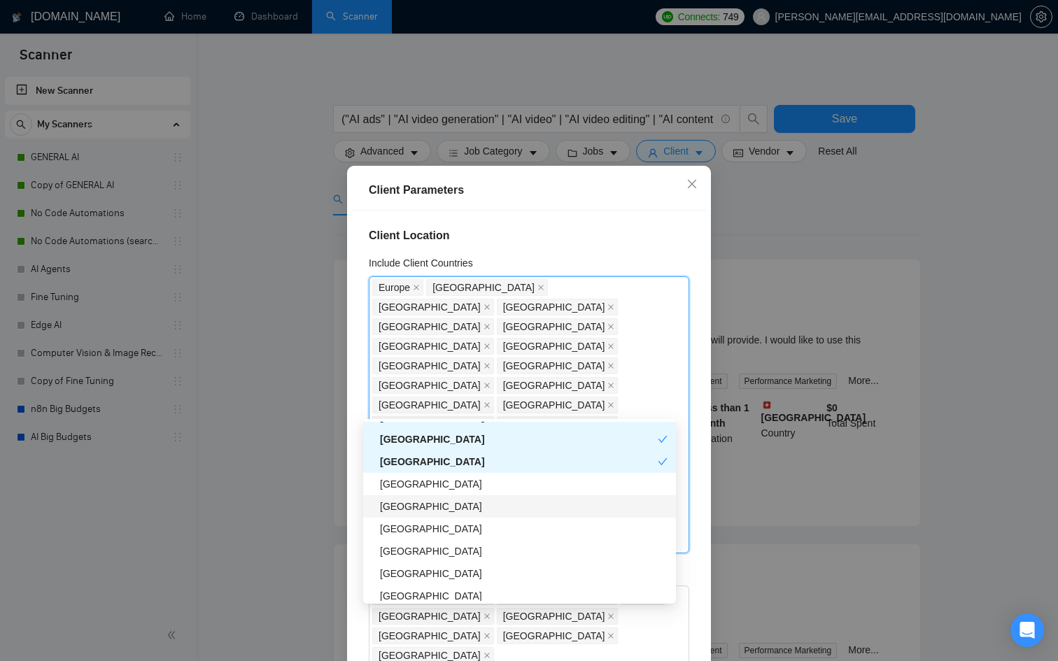
scroll to position [1077, 0]
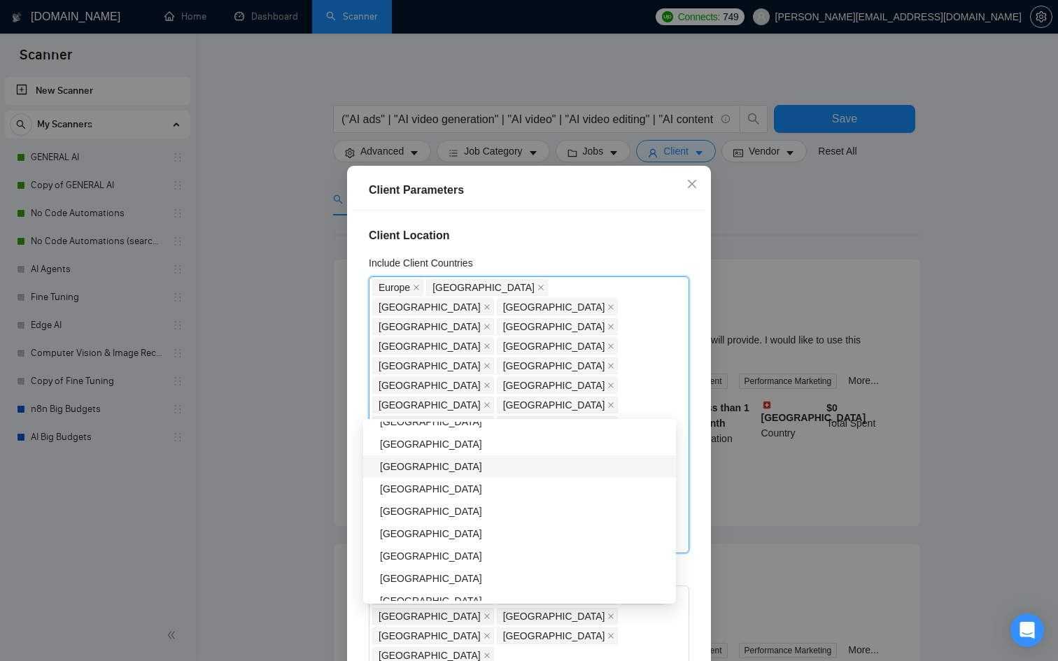
click at [421, 459] on div "[GEOGRAPHIC_DATA]" at bounding box center [524, 466] width 288 height 15
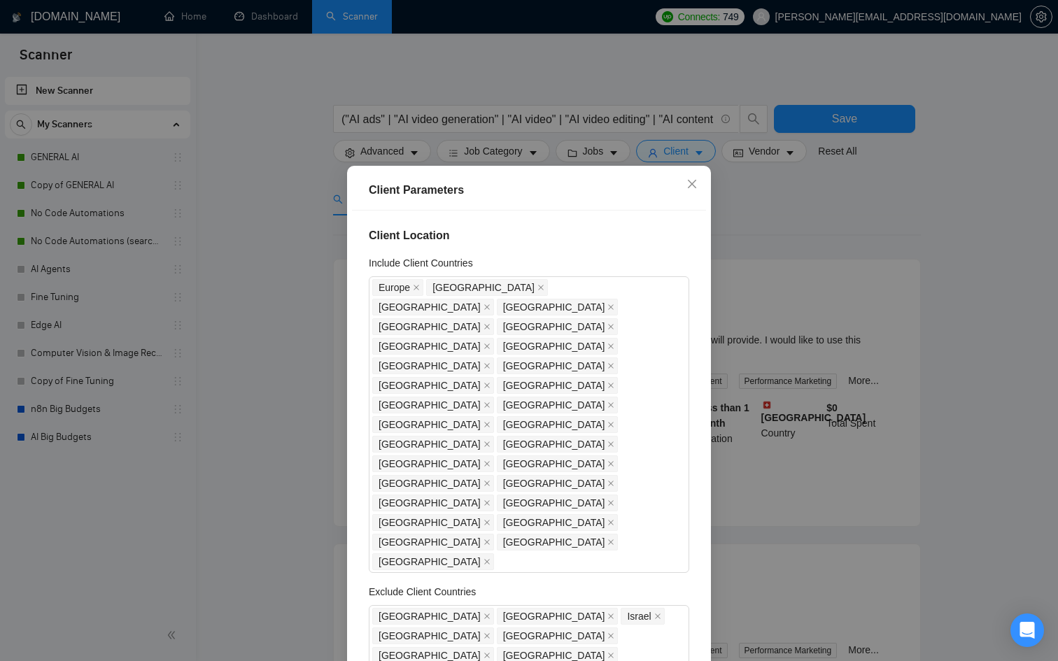
click at [338, 479] on div "Client Parameters Client Location Include Client Countries Europe United States…" at bounding box center [529, 330] width 1058 height 661
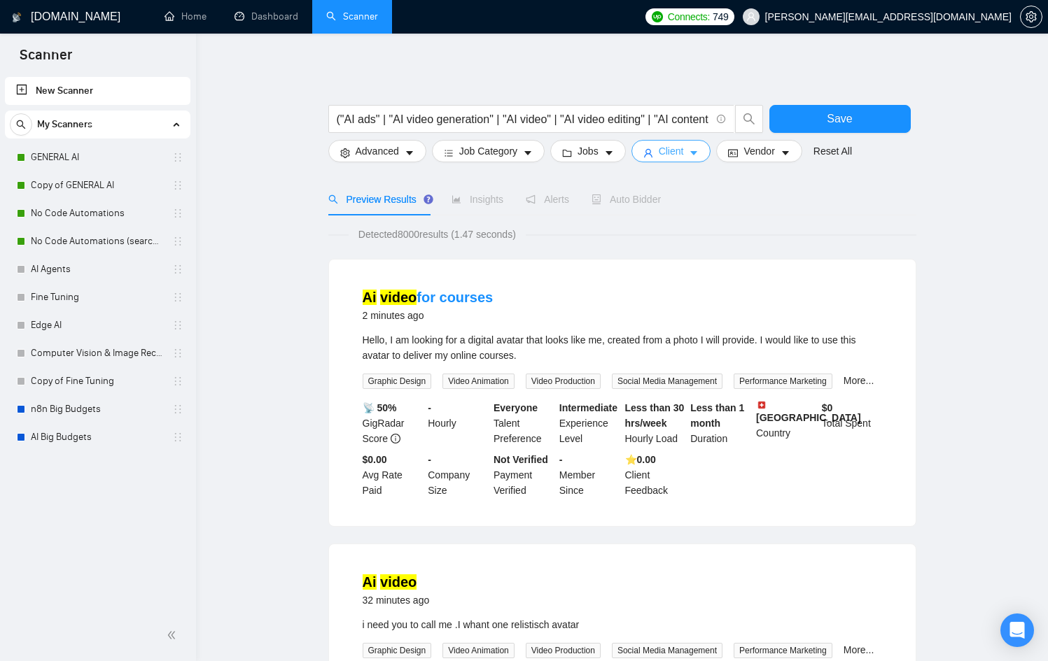
click at [663, 161] on button "Client" at bounding box center [671, 151] width 80 height 22
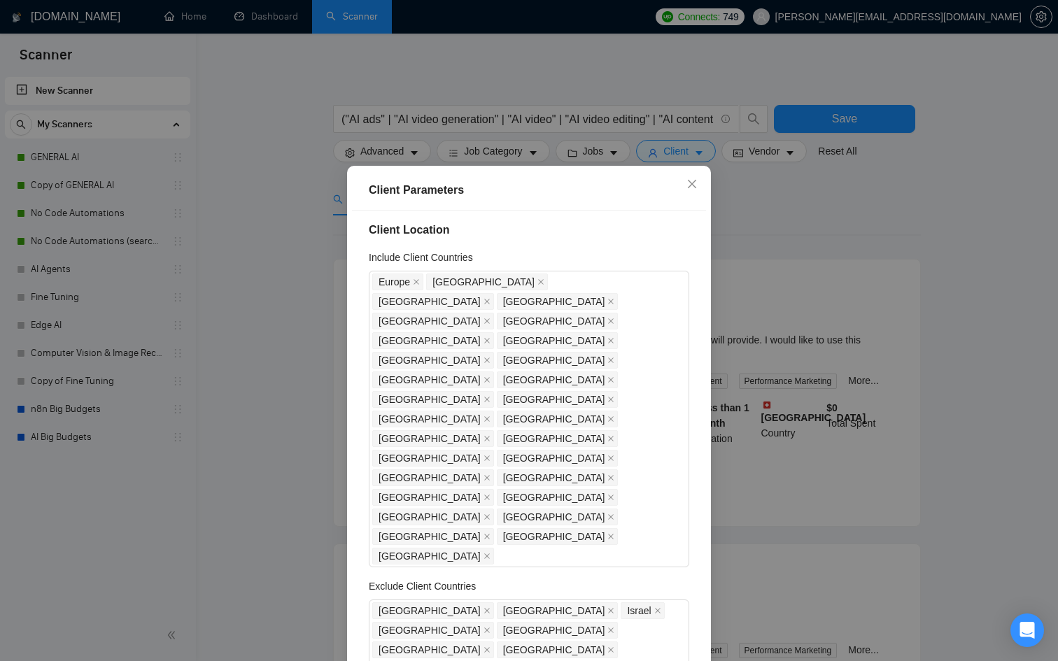
scroll to position [7, 0]
drag, startPoint x: 608, startPoint y: 477, endPoint x: 581, endPoint y: 465, distance: 29.1
click at [612, 598] on div "India Pakistan Israel Philippines Ukraine Turkey Egypt Bangladesh" at bounding box center [529, 638] width 321 height 81
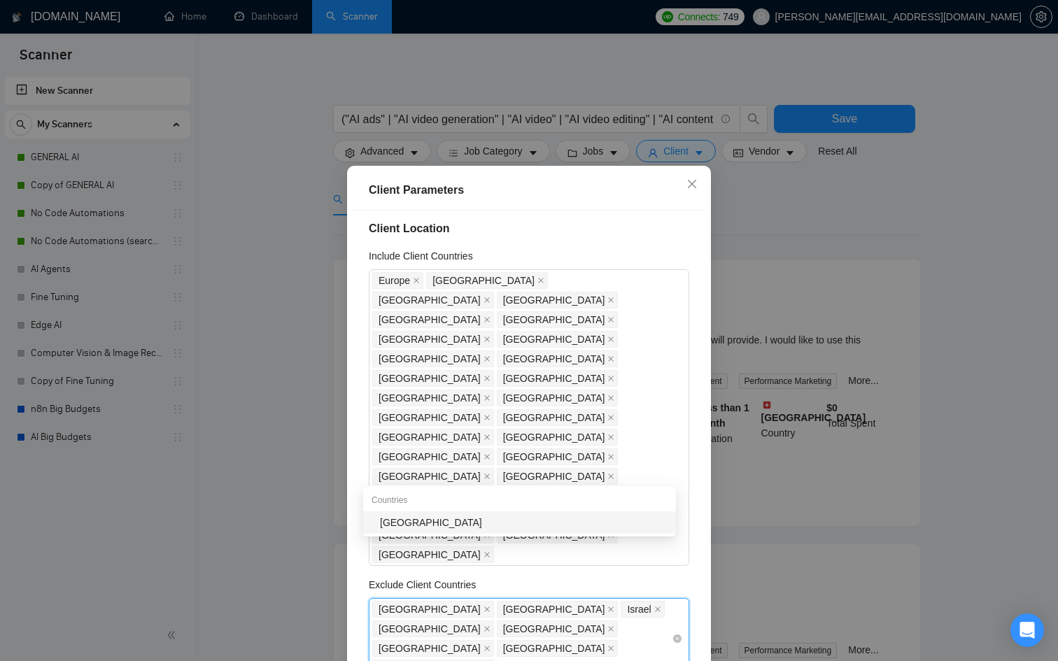
scroll to position [0, 0]
click at [465, 529] on div "[GEOGRAPHIC_DATA]" at bounding box center [524, 522] width 288 height 15
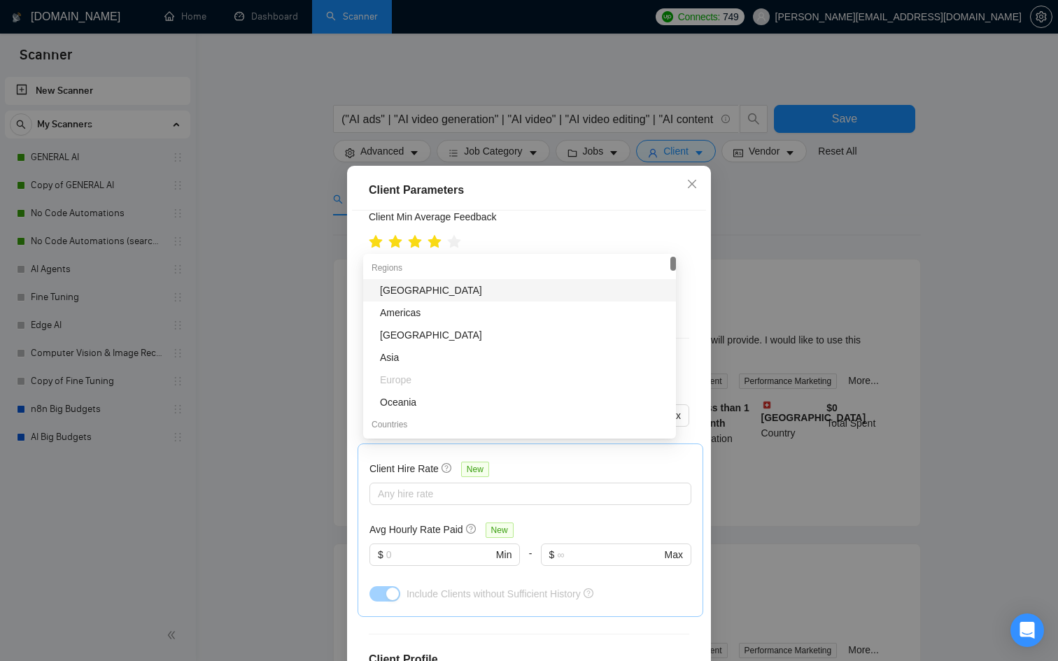
scroll to position [546, 0]
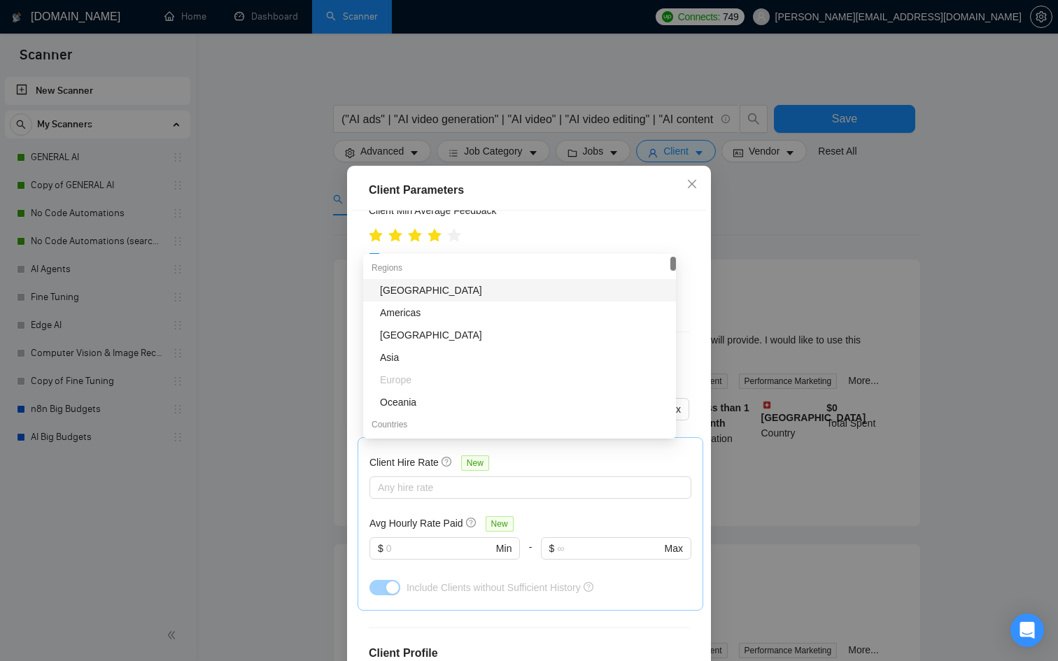
click at [805, 457] on div "Client Parameters Client Location Include Client Countries Europe United States…" at bounding box center [529, 330] width 1058 height 661
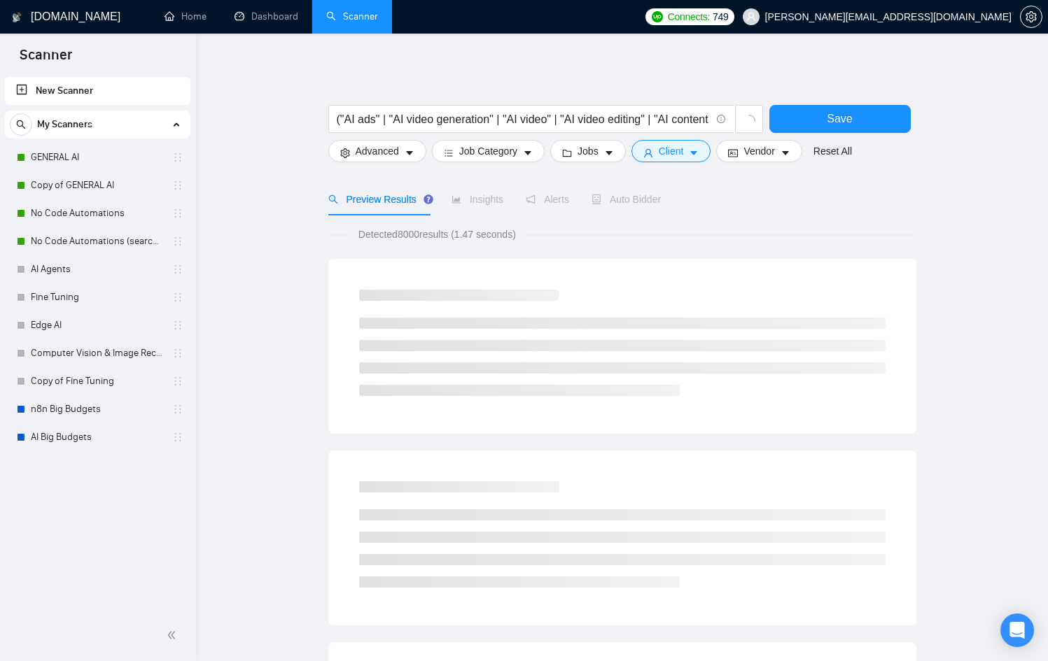
click at [386, 164] on form "("AI ads" | "AI video generation" | "AI video" | "AI video editing" | "AI conte…" at bounding box center [622, 130] width 588 height 78
click at [397, 145] on span "Advanced" at bounding box center [377, 150] width 43 height 15
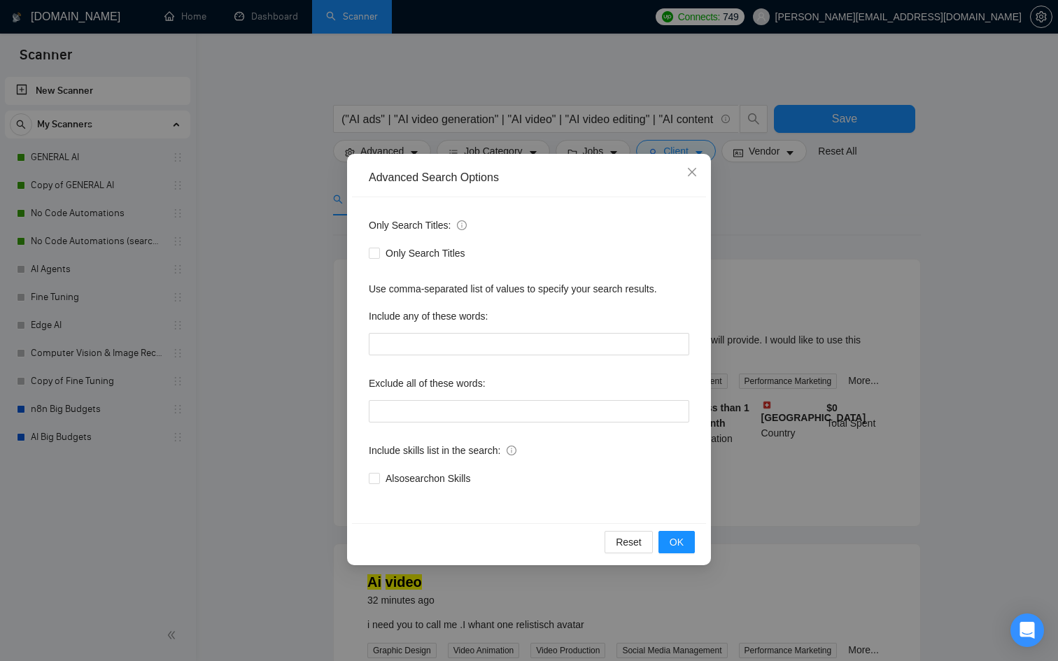
click at [836, 357] on div "Advanced Search Options Only Search Titles: Only Search Titles Use comma-separa…" at bounding box center [529, 330] width 1058 height 661
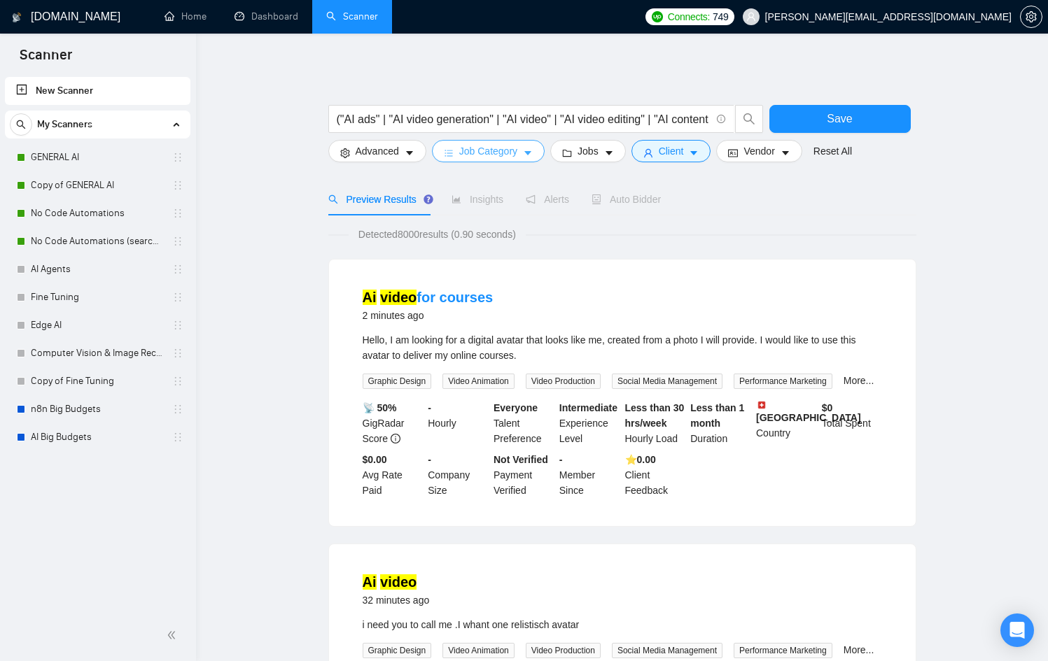
click at [525, 158] on button "Job Category" at bounding box center [488, 151] width 113 height 22
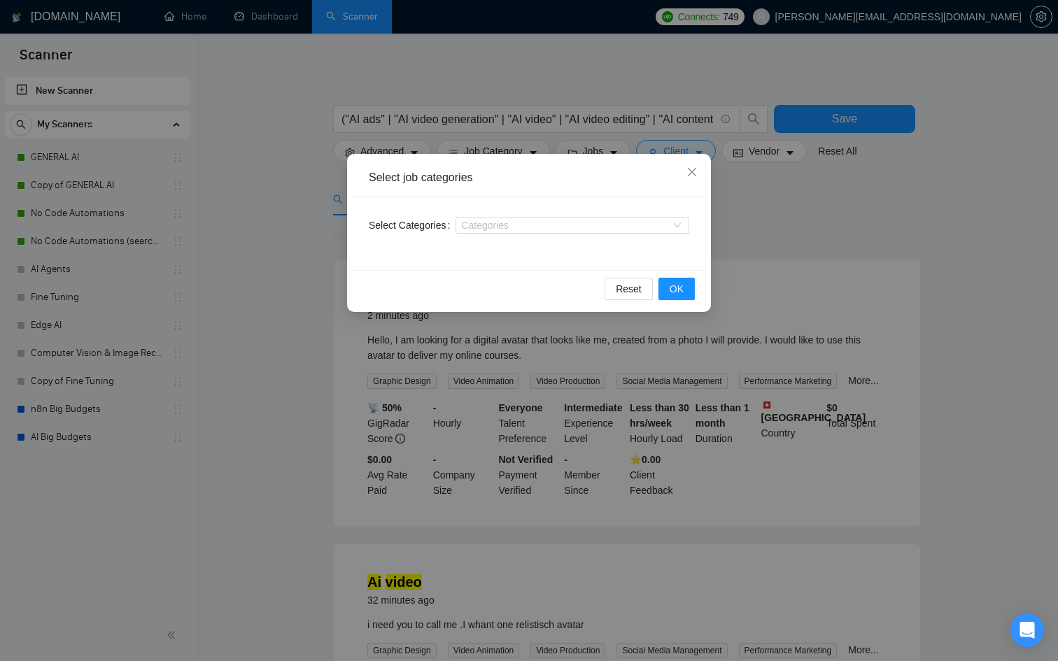
click at [484, 138] on div "Select job categories Select Categories Categories Reset OK" at bounding box center [529, 330] width 1058 height 661
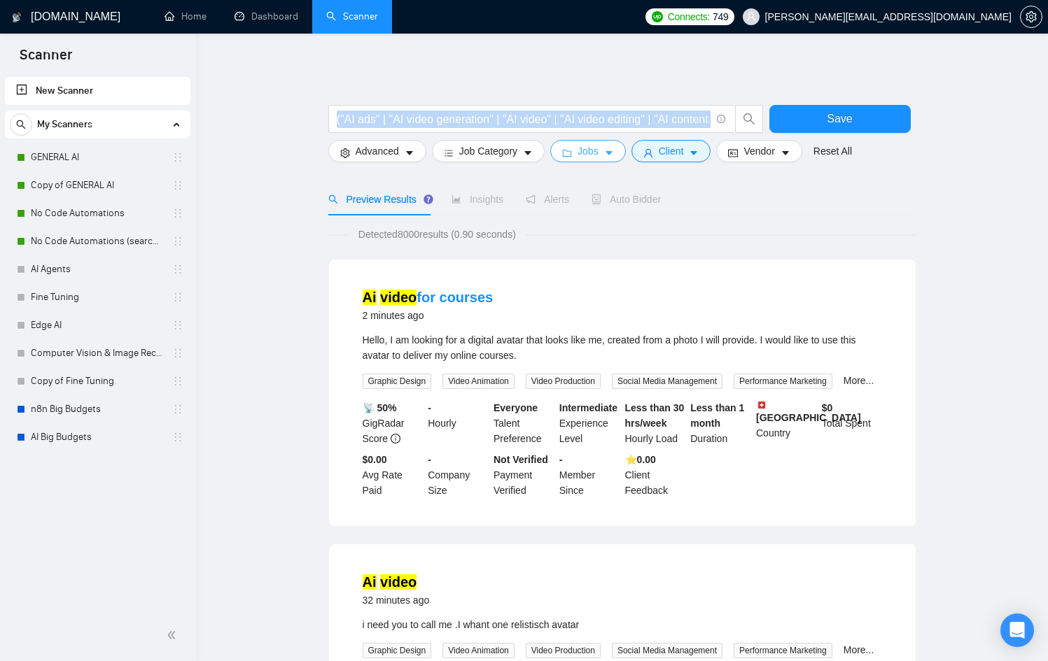
click at [597, 140] on form "("AI ads" | "AI video generation" | "AI video" | "AI video editing" | "AI conte…" at bounding box center [622, 130] width 588 height 78
click at [577, 153] on button "Jobs" at bounding box center [588, 151] width 76 height 22
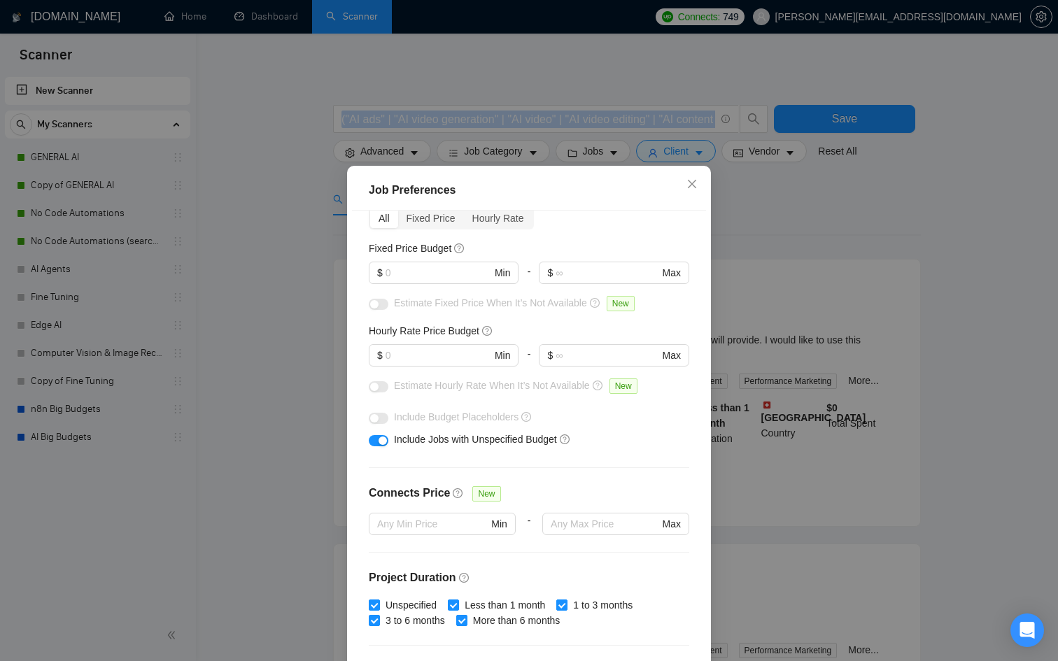
scroll to position [71, 0]
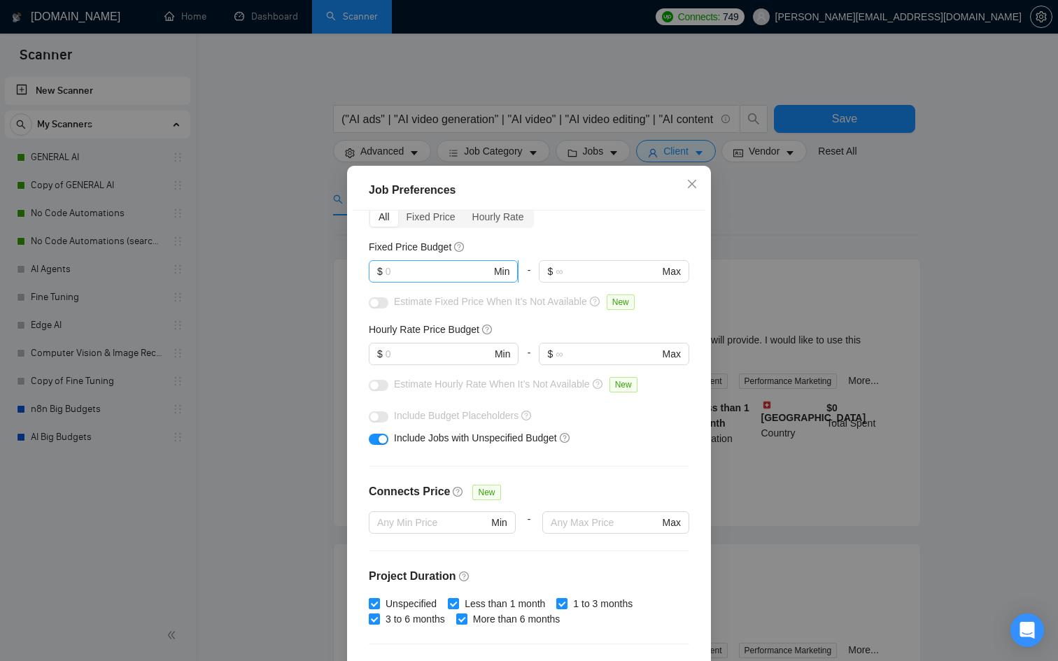
click at [404, 266] on input "text" at bounding box center [439, 271] width 106 height 15
click at [426, 322] on h5 "Hourly Rate Price Budget" at bounding box center [424, 329] width 111 height 15
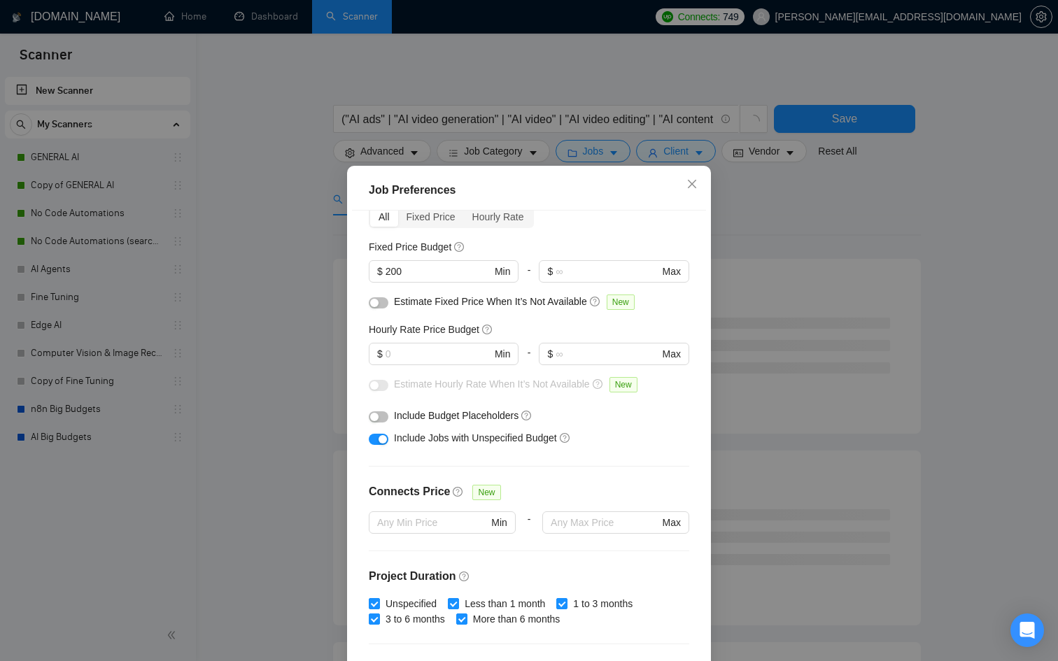
click at [413, 304] on span "Estimate Fixed Price When It’s Not Available" at bounding box center [490, 301] width 193 height 11
click at [392, 351] on input "text" at bounding box center [439, 353] width 106 height 15
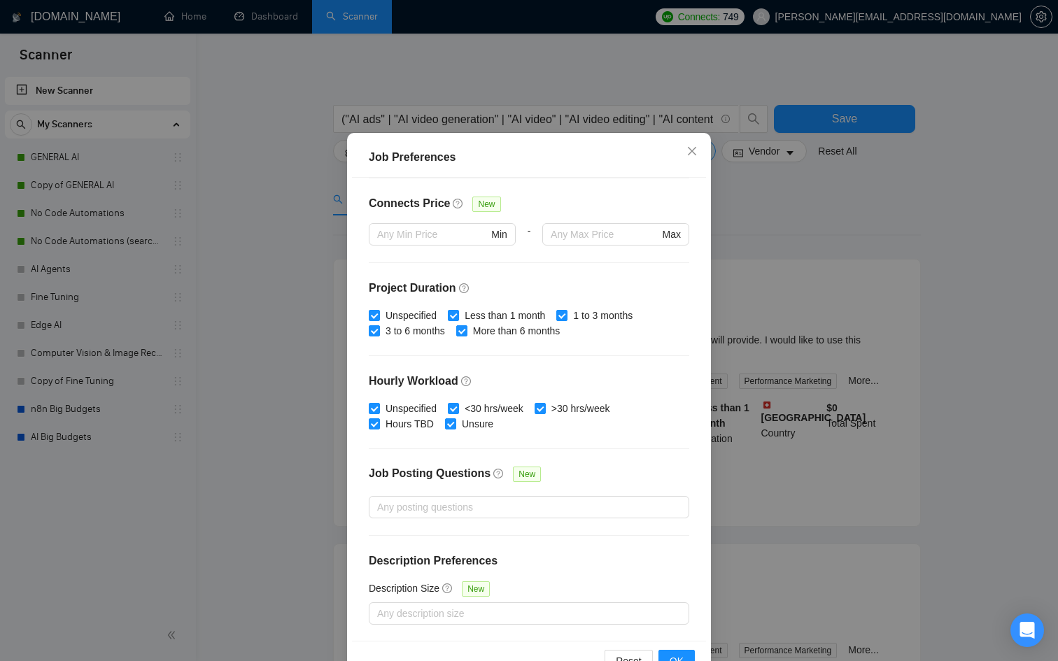
scroll to position [74, 0]
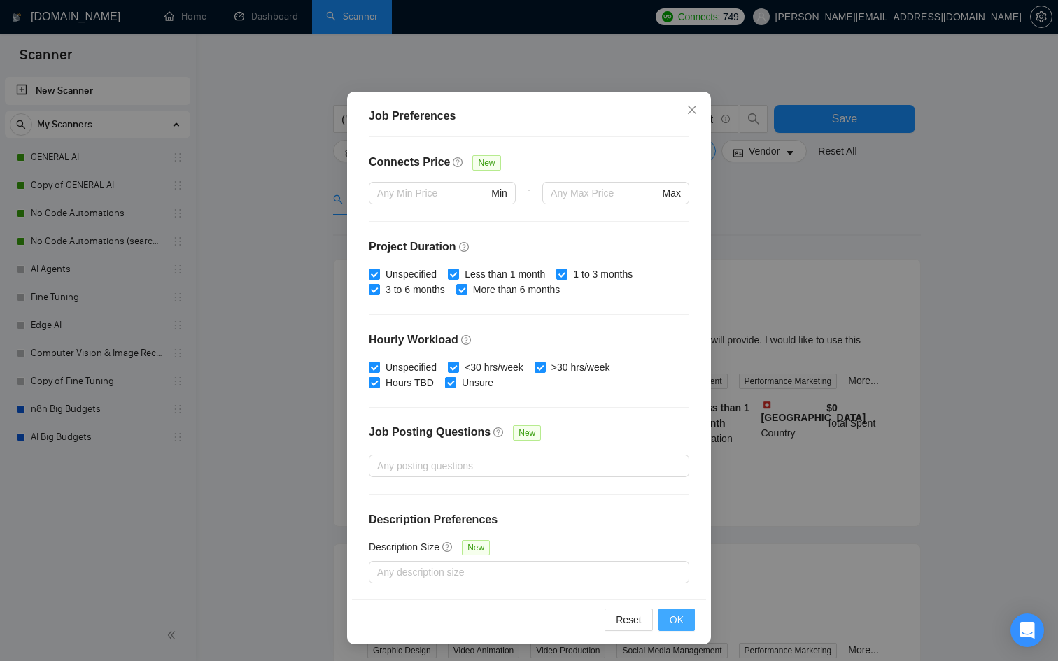
click at [674, 622] on span "OK" at bounding box center [677, 619] width 14 height 15
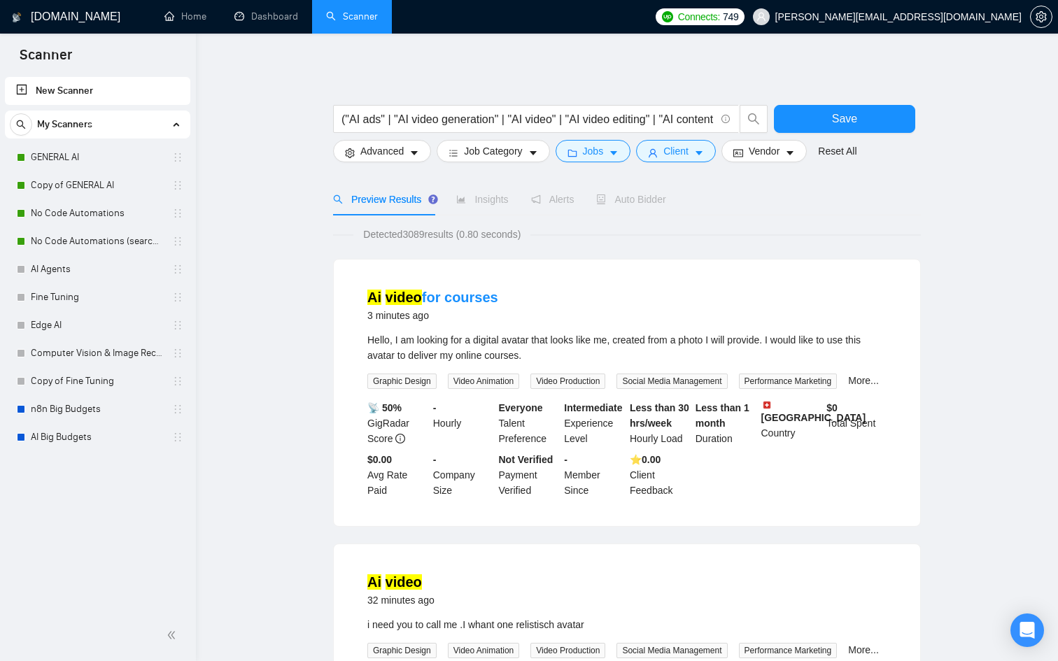
scroll to position [0, 0]
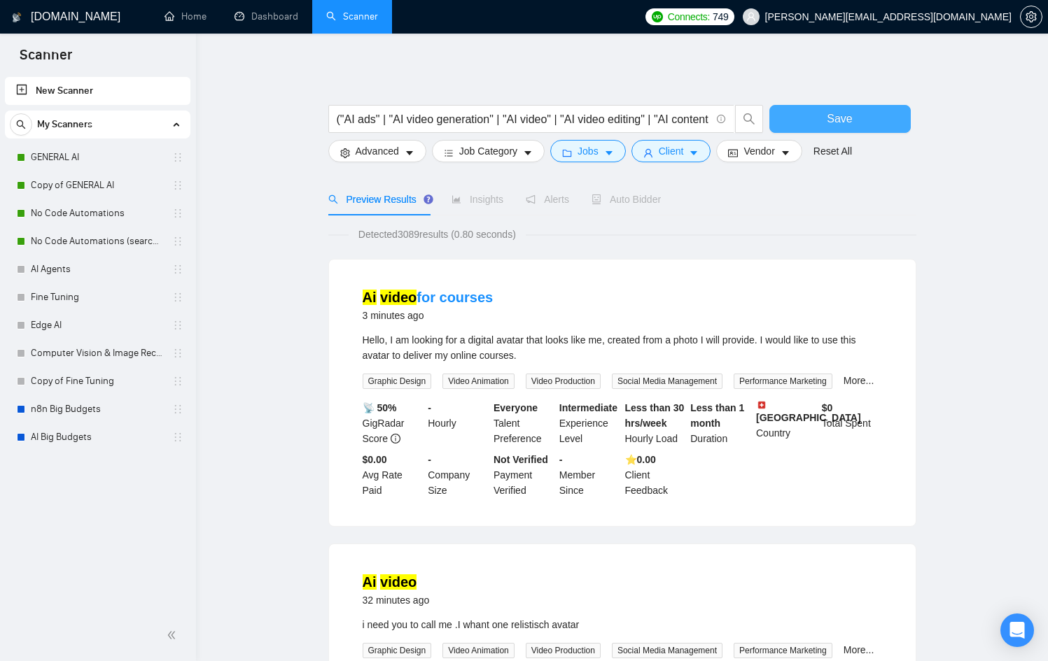
click at [848, 121] on span "Save" at bounding box center [839, 118] width 25 height 17
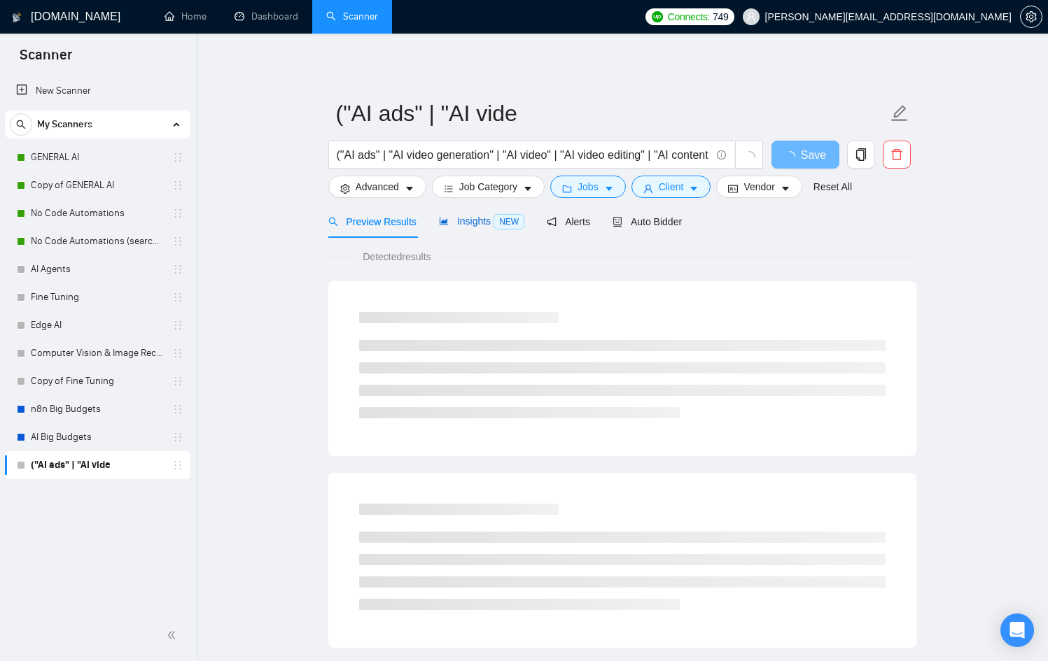
click at [500, 219] on span "NEW" at bounding box center [508, 221] width 31 height 15
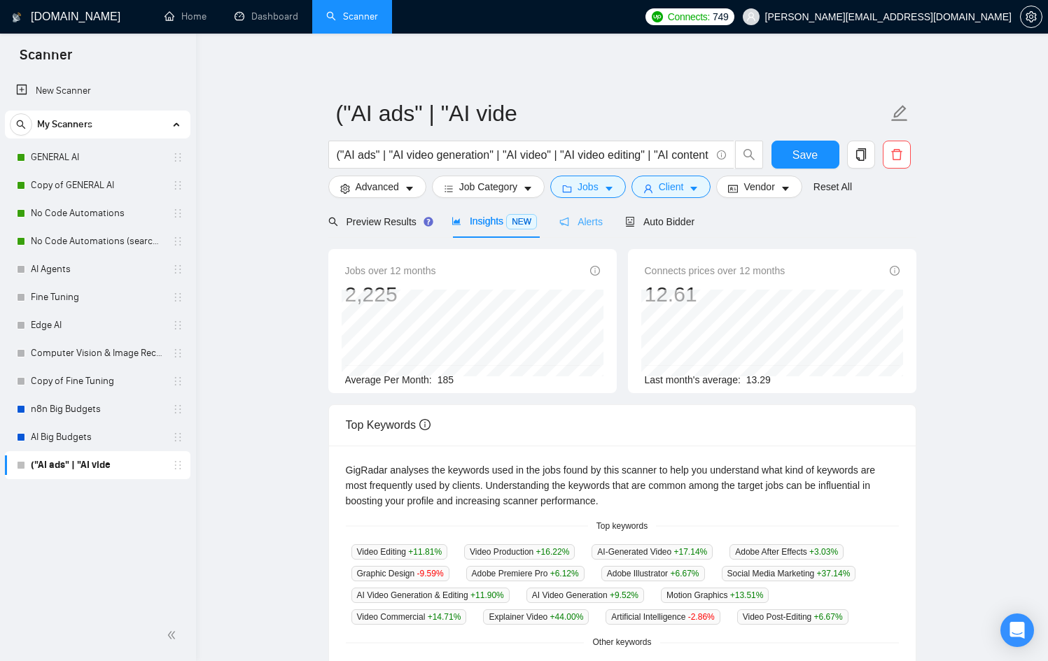
click at [593, 231] on div "Alerts" at bounding box center [580, 221] width 43 height 33
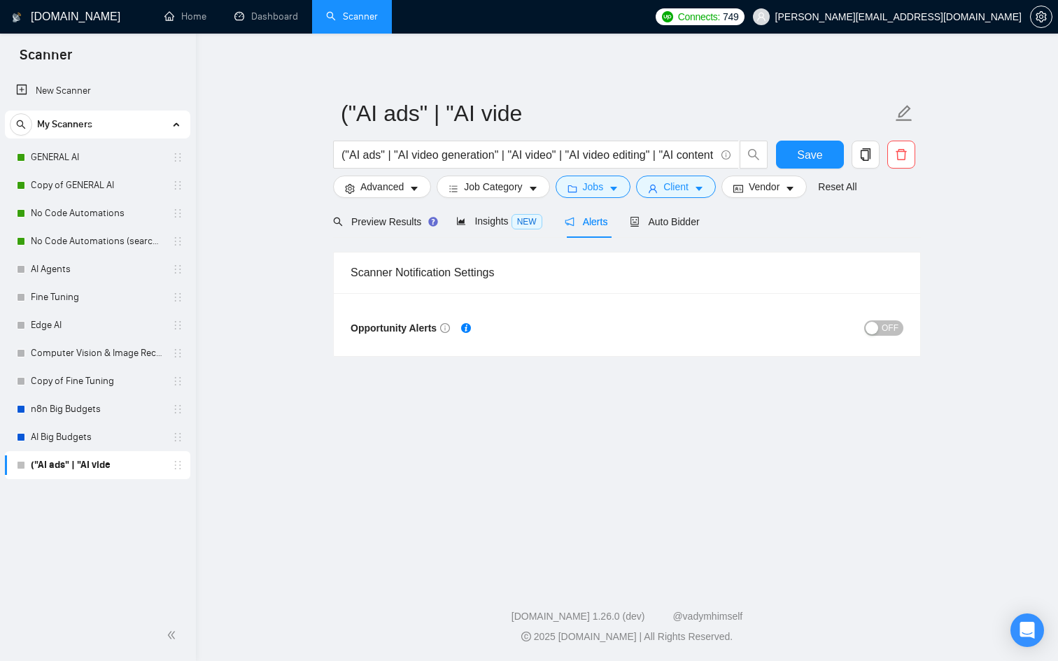
click at [878, 328] on div "button" at bounding box center [872, 328] width 13 height 13
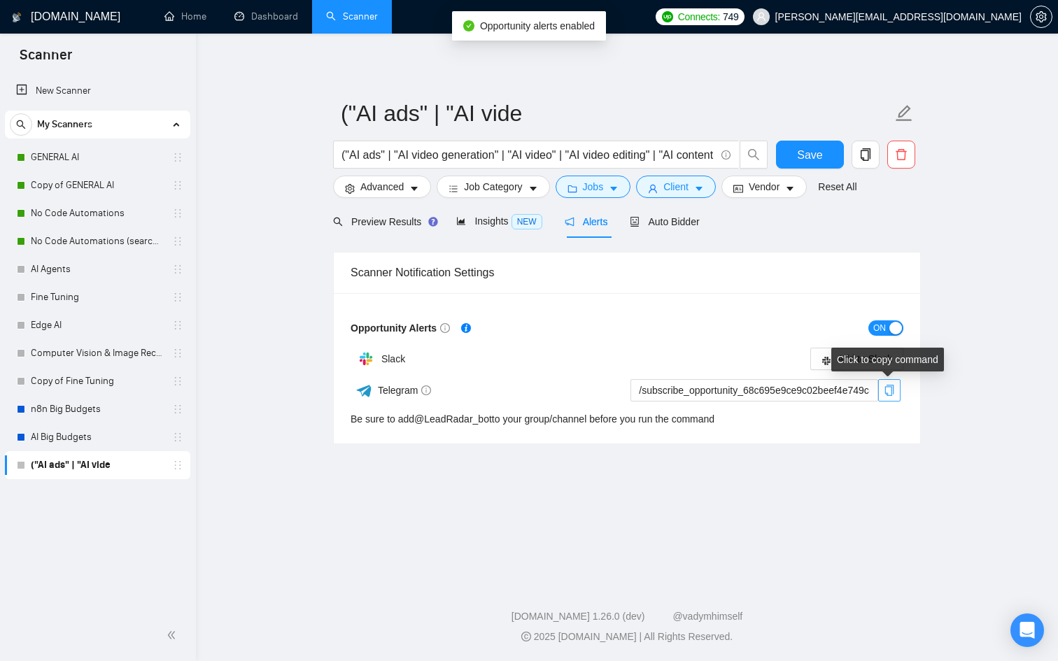
click at [894, 388] on icon "copy" at bounding box center [889, 390] width 11 height 11
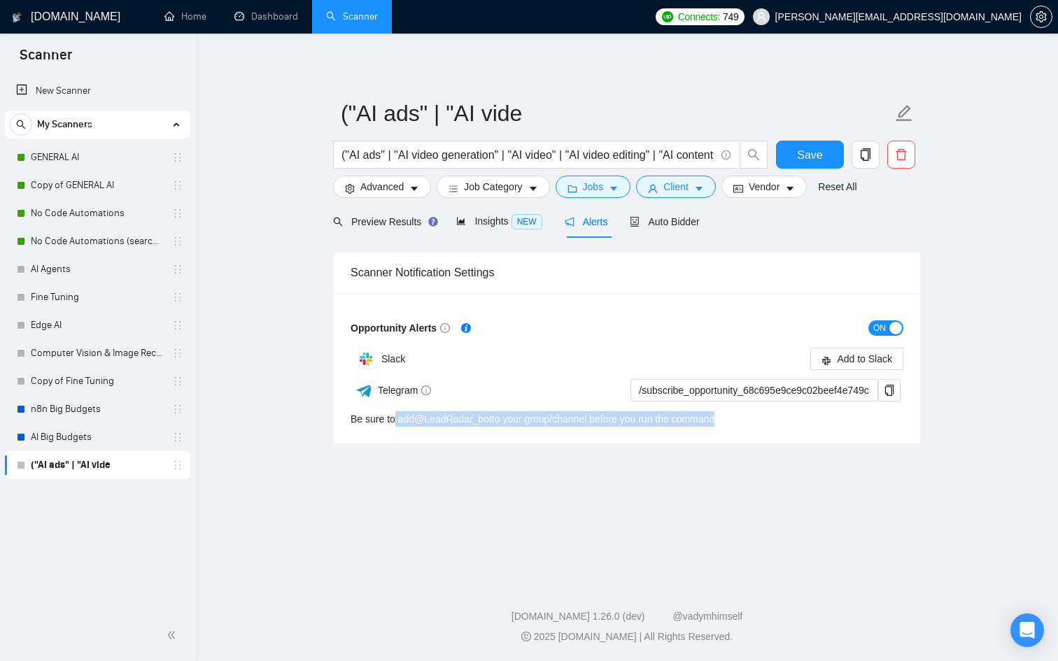
drag, startPoint x: 397, startPoint y: 419, endPoint x: 727, endPoint y: 424, distance: 330.4
click at [715, 424] on div "Be sure to add @ LeadRadar_bot to your group/channel before you run the command" at bounding box center [533, 419] width 364 height 15
click at [482, 477] on main "("AI ads" | "AI vide ("AI ads" | "AI video generation" | "AI video" | "AI video…" at bounding box center [627, 305] width 818 height 498
click at [438, 418] on link "@ LeadRadar_bot" at bounding box center [453, 419] width 78 height 11
click at [437, 418] on link "@ LeadRadar_bot" at bounding box center [453, 419] width 78 height 11
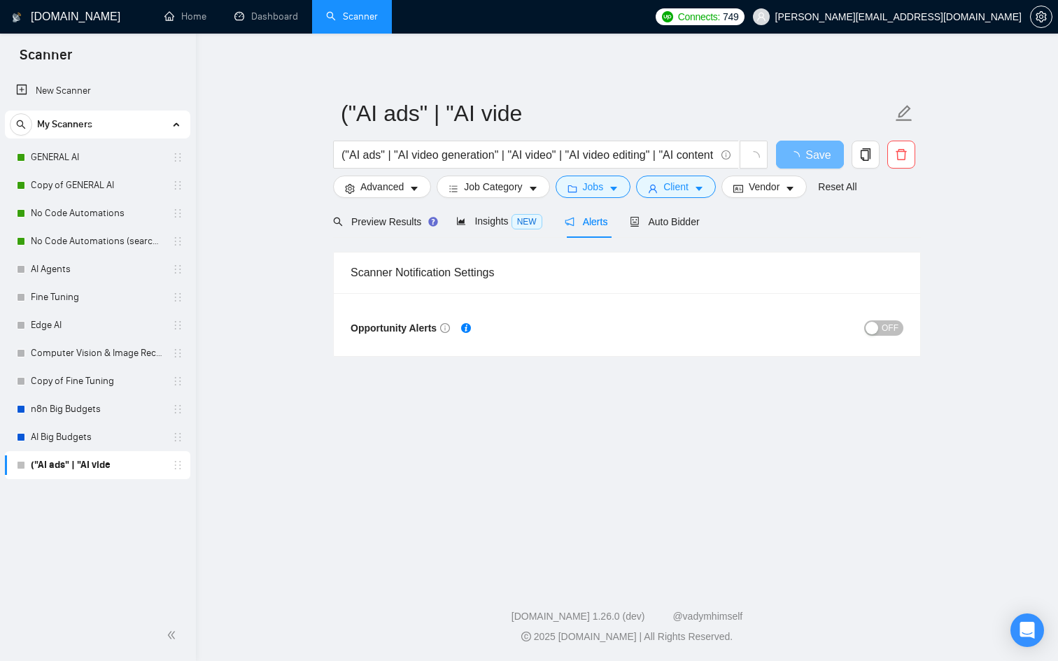
click at [886, 330] on span "OFF" at bounding box center [890, 328] width 17 height 15
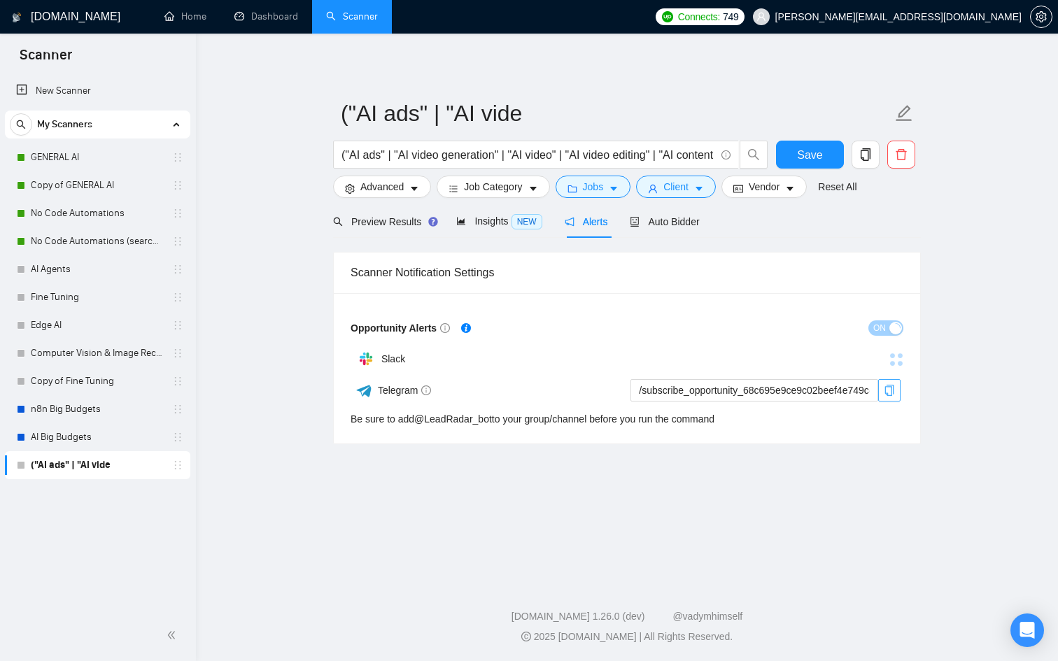
click at [892, 386] on icon "copy" at bounding box center [889, 390] width 9 height 11
click at [680, 230] on div "Auto Bidder" at bounding box center [664, 221] width 69 height 33
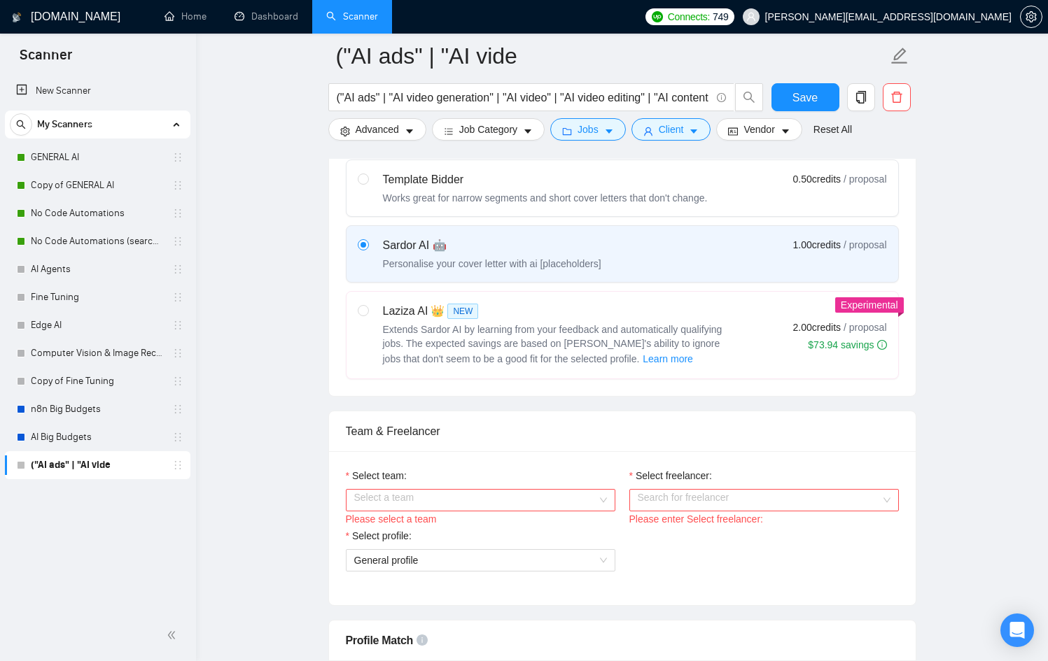
click at [470, 333] on span "Extends Sardor AI by learning from your feedback and automatically qualifying j…" at bounding box center [552, 344] width 339 height 41
click at [367, 315] on input "radio" at bounding box center [363, 310] width 10 height 10
radio input "true"
radio input "false"
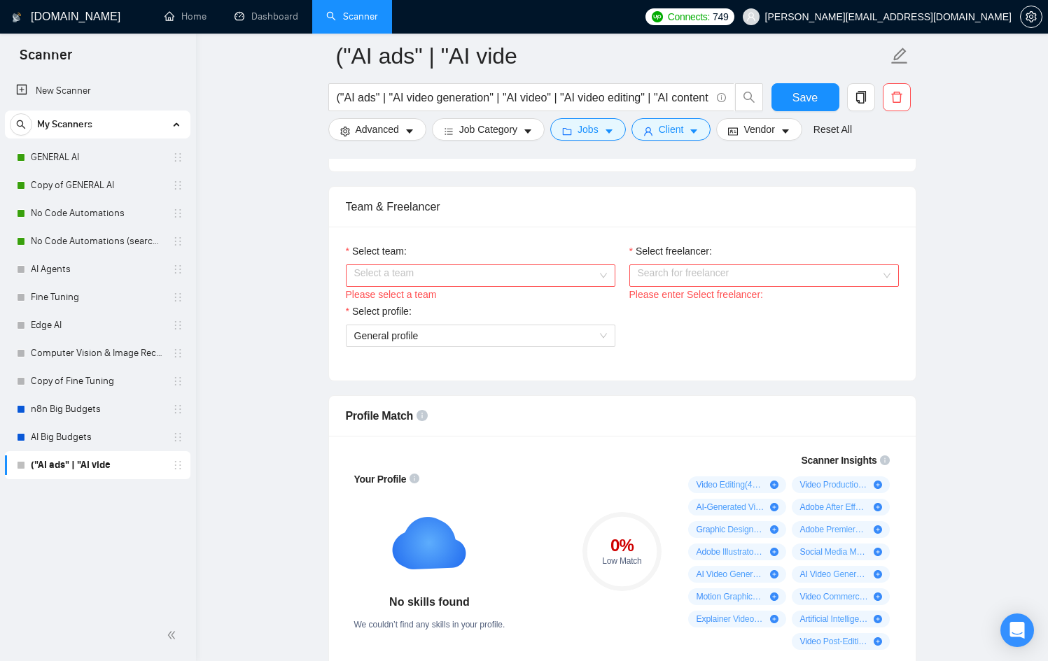
scroll to position [679, 0]
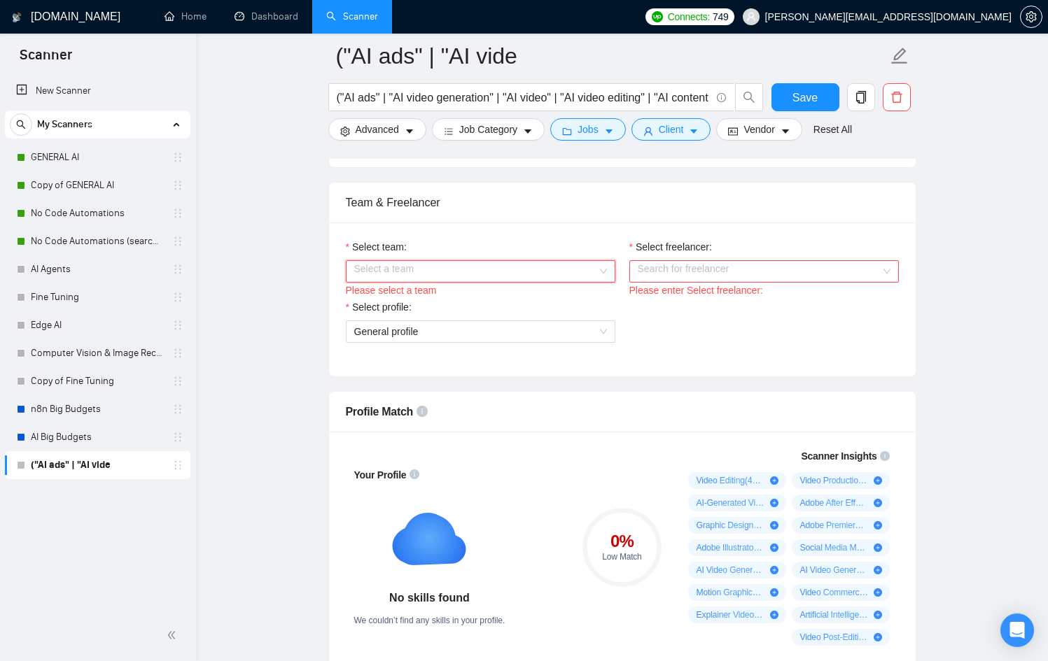
click at [450, 272] on input "Select team:" at bounding box center [475, 271] width 243 height 21
click at [436, 302] on div "Nexx AI" at bounding box center [479, 298] width 253 height 15
click at [775, 275] on input "Select freelancer:" at bounding box center [759, 271] width 243 height 21
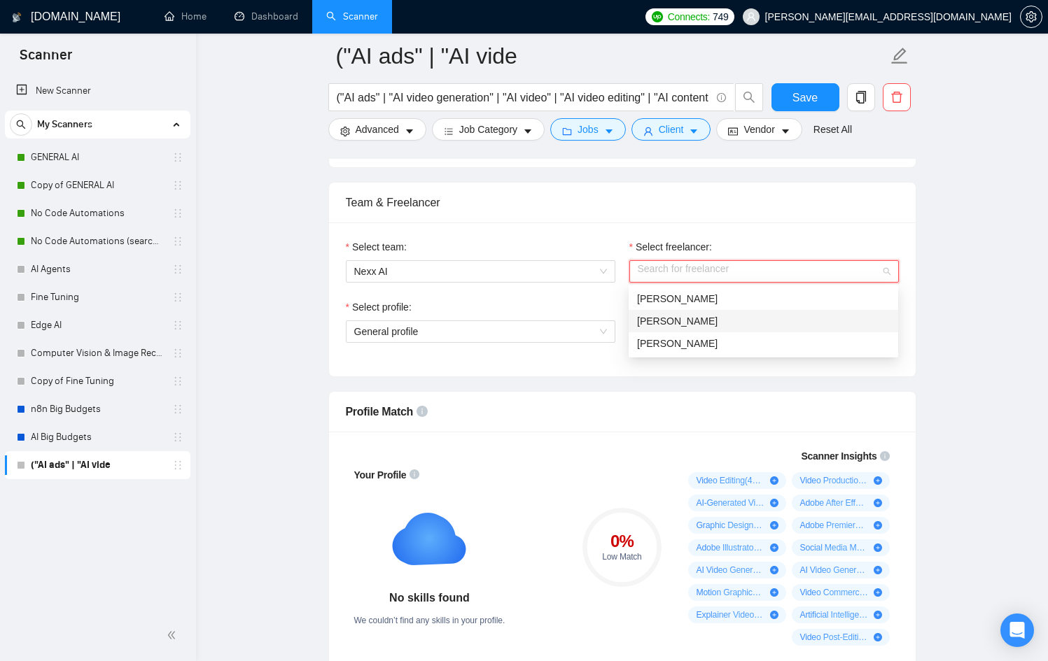
click at [718, 319] on div "[PERSON_NAME]" at bounding box center [763, 321] width 253 height 15
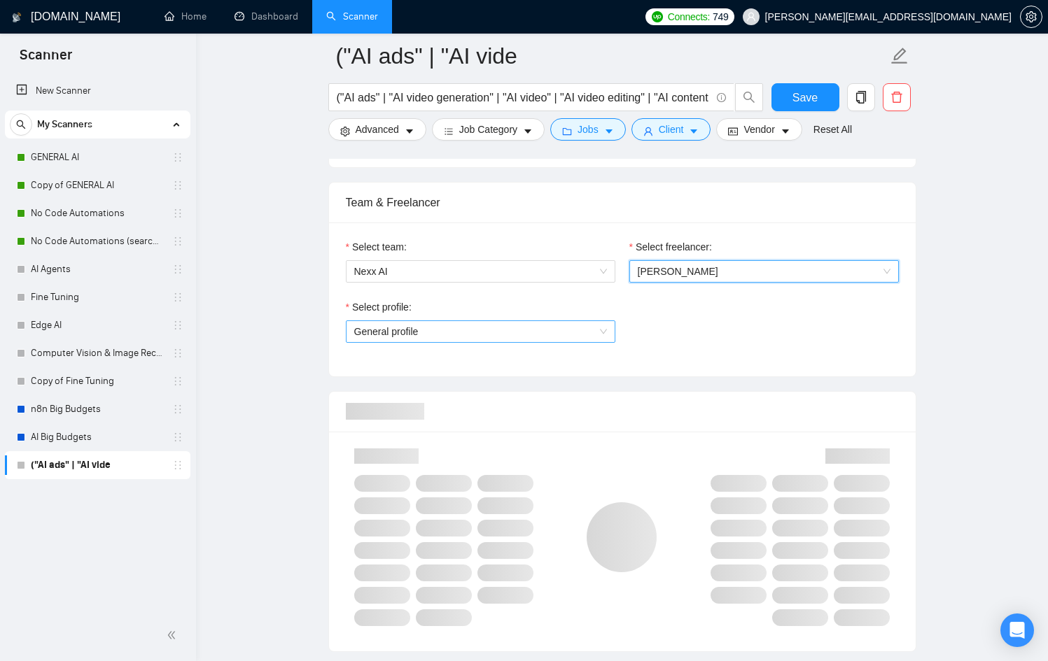
click at [507, 327] on span "General profile" at bounding box center [480, 331] width 253 height 21
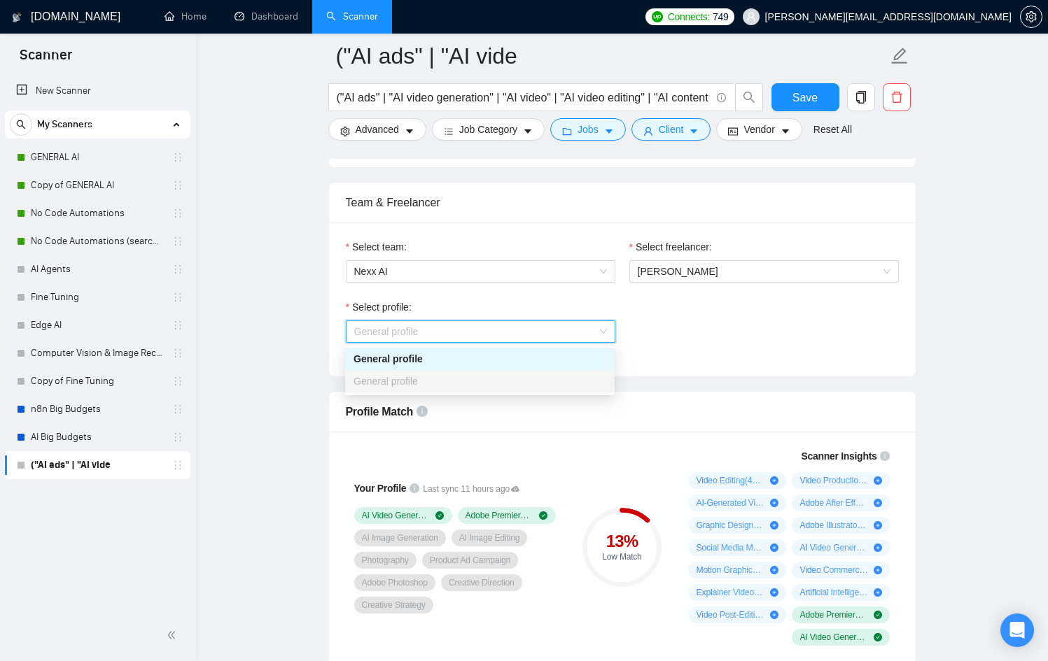
click at [456, 381] on div "General profile" at bounding box center [479, 381] width 253 height 15
click at [552, 321] on span "General profile" at bounding box center [480, 331] width 253 height 21
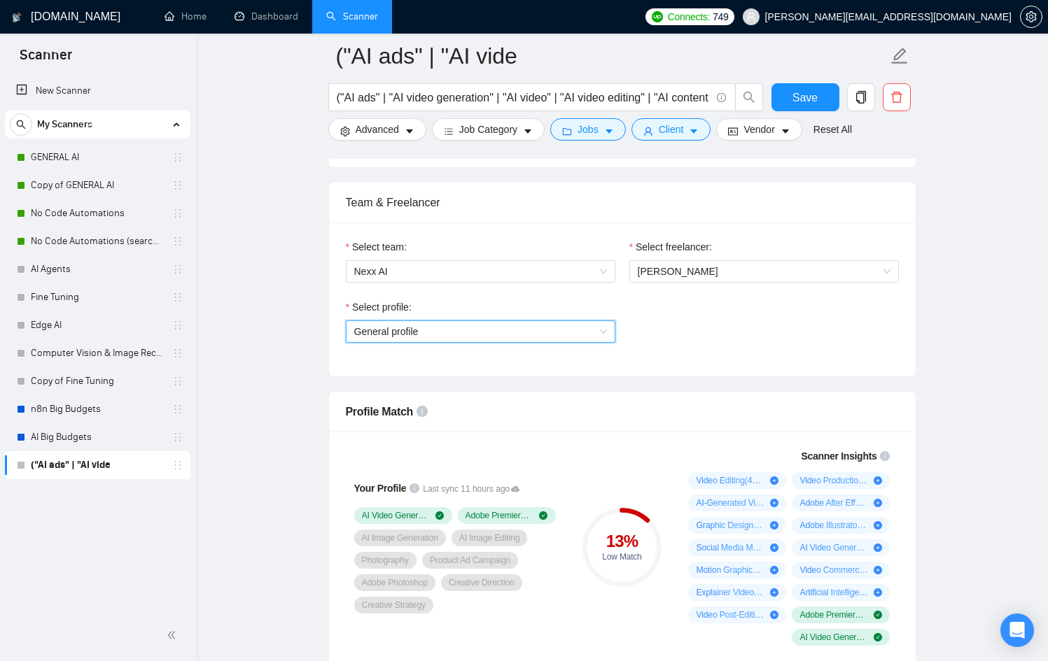
click at [552, 321] on span "General profile" at bounding box center [480, 331] width 253 height 21
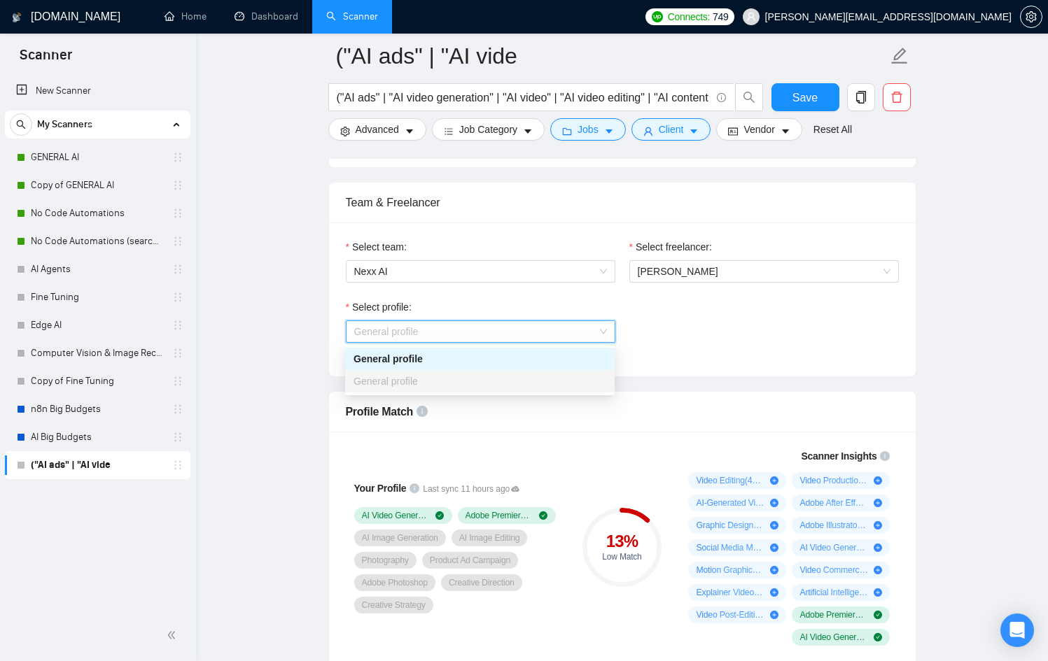
click at [531, 352] on div "General profile" at bounding box center [479, 358] width 253 height 15
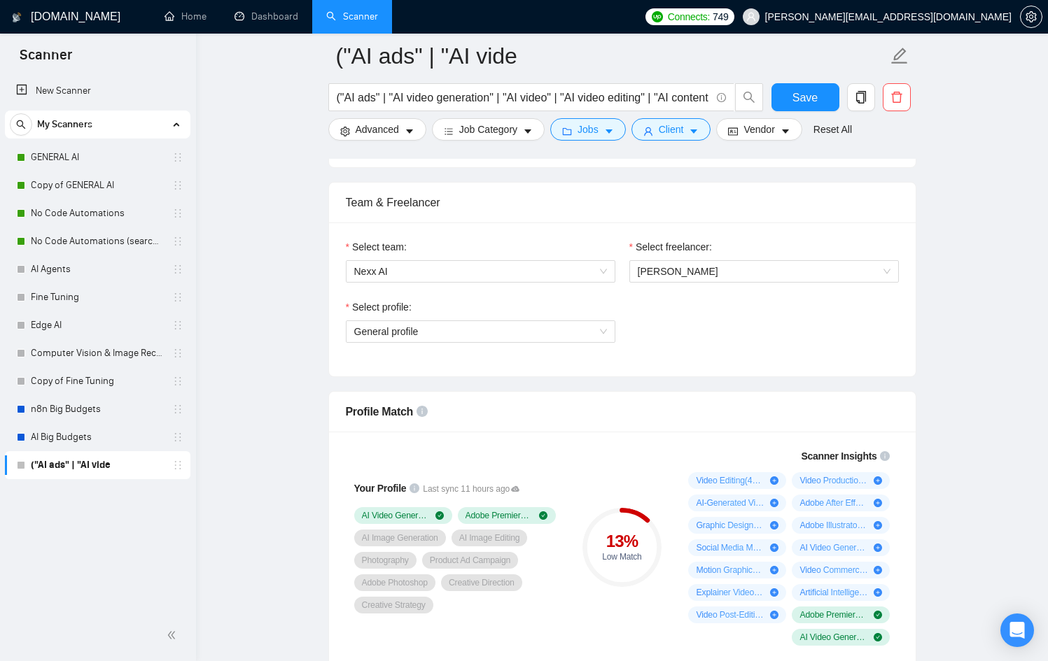
click at [747, 330] on div "Select profile: General profile" at bounding box center [622, 330] width 567 height 60
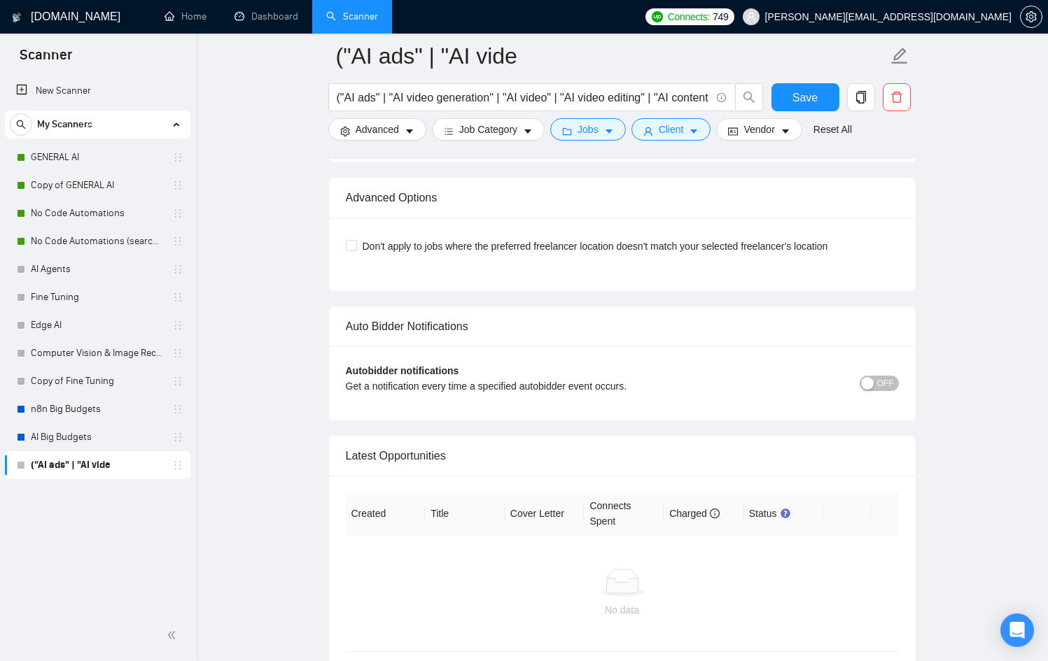
scroll to position [3213, 0]
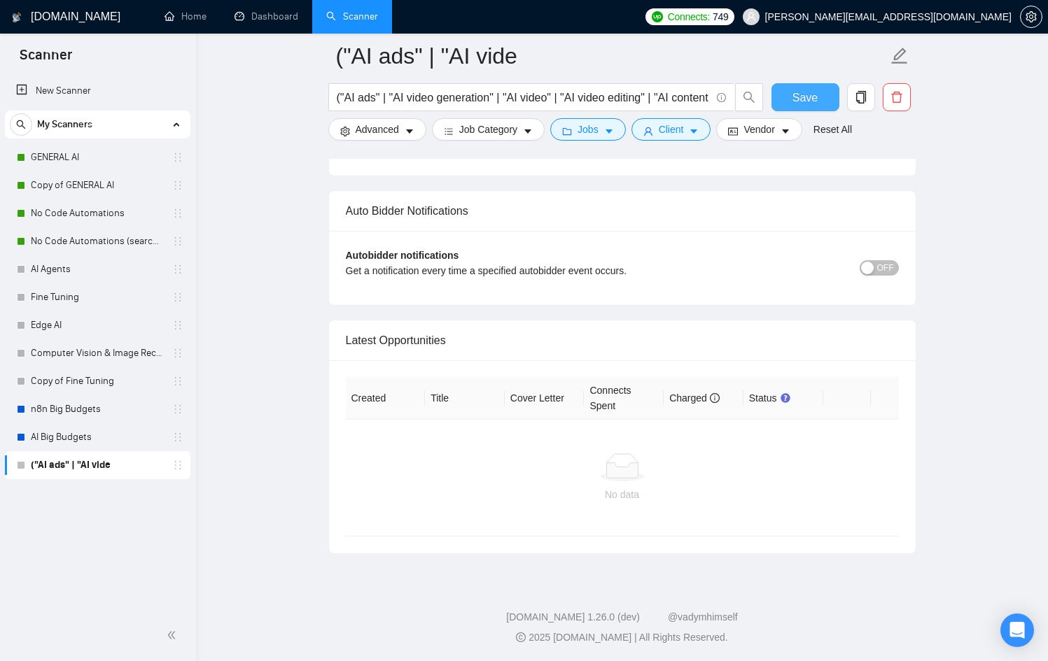
click at [819, 87] on button "Save" at bounding box center [805, 97] width 68 height 28
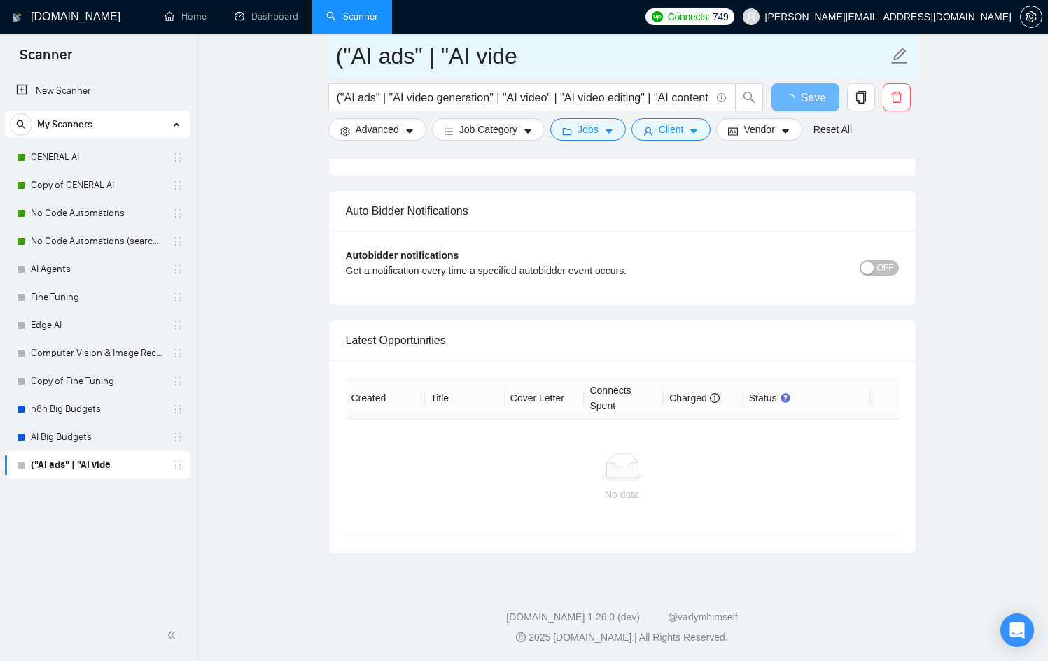
click at [499, 50] on input "("AI ads" | "AI vide" at bounding box center [612, 55] width 552 height 35
drag, startPoint x: 539, startPoint y: 51, endPoint x: 737, endPoint y: 62, distance: 198.4
click at [539, 51] on input "("AI ads" | "AI vide" at bounding box center [612, 55] width 552 height 35
click at [899, 50] on icon "edit" at bounding box center [899, 56] width 16 height 16
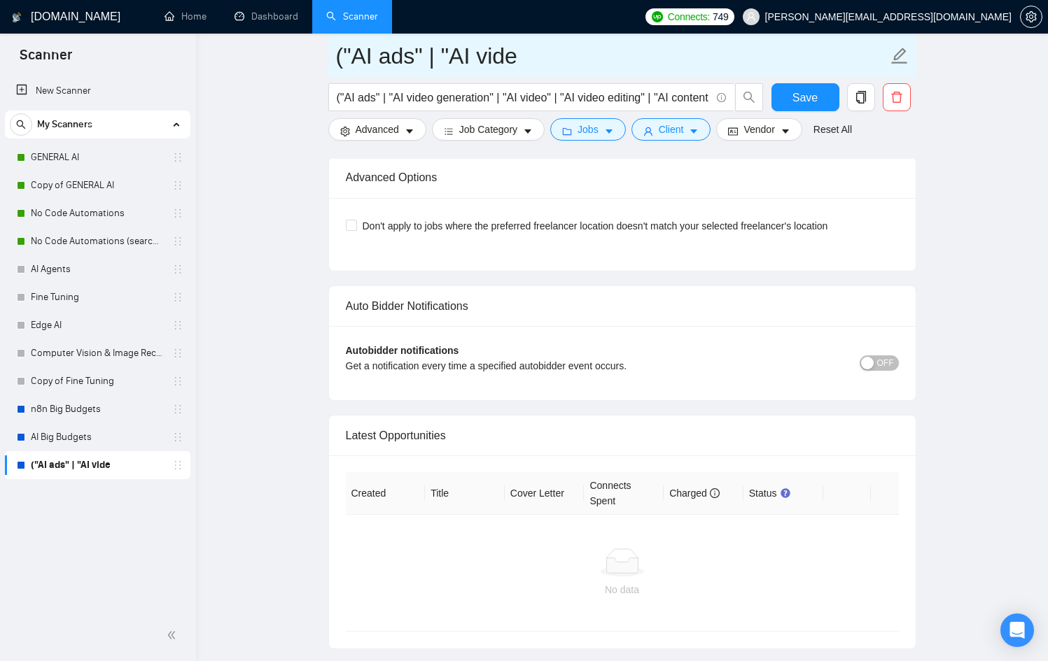
scroll to position [3106, 0]
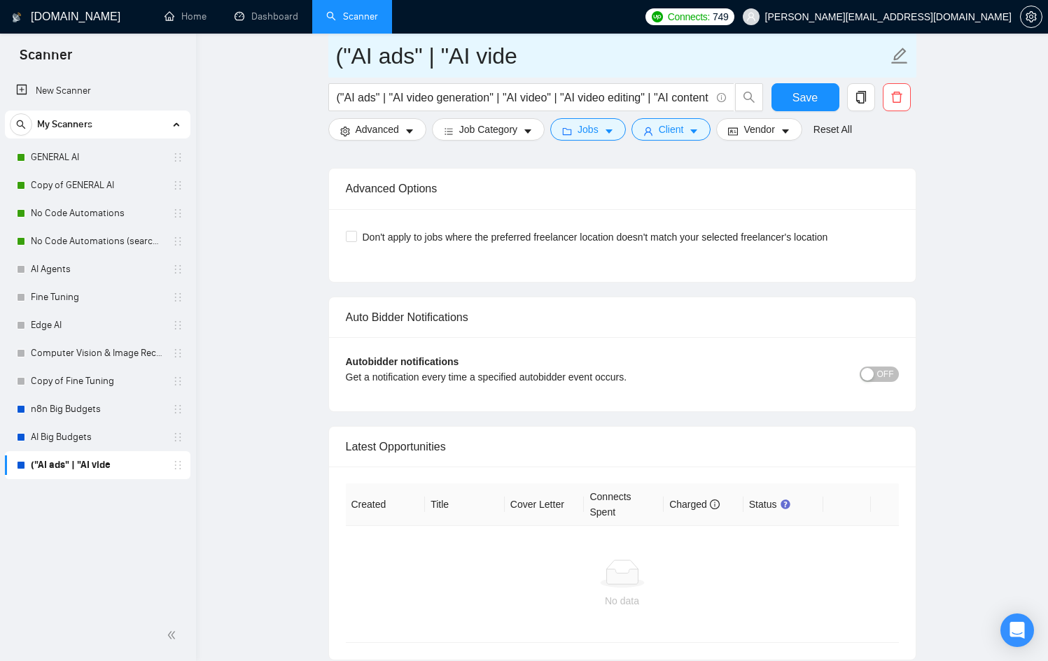
click at [891, 52] on icon "edit" at bounding box center [899, 56] width 18 height 18
type input "AI Video"
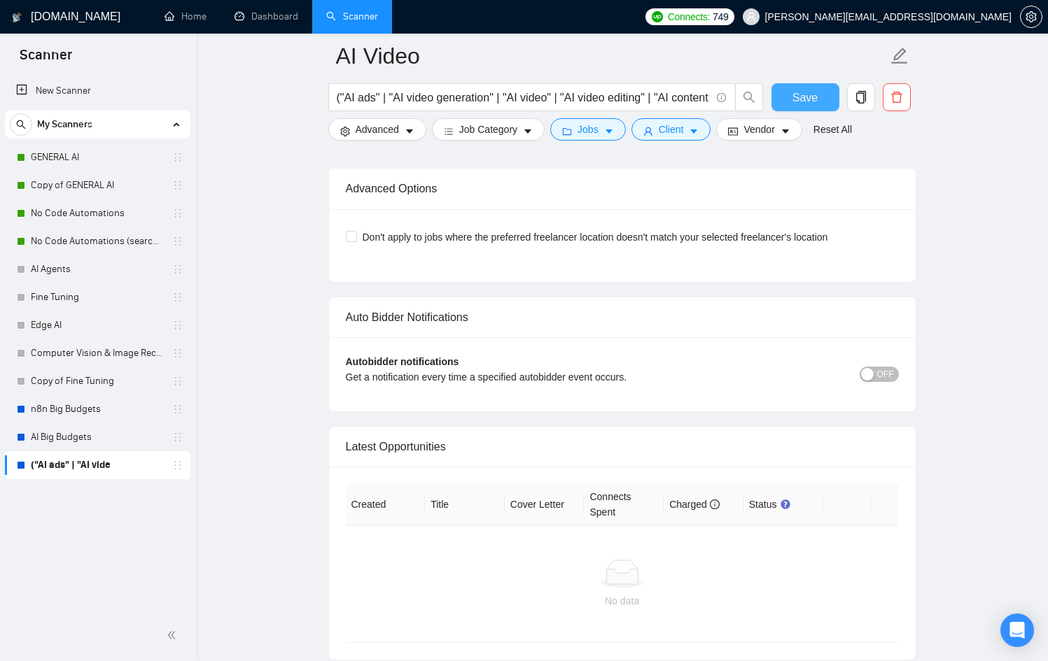
click at [808, 96] on span "Save" at bounding box center [804, 97] width 25 height 17
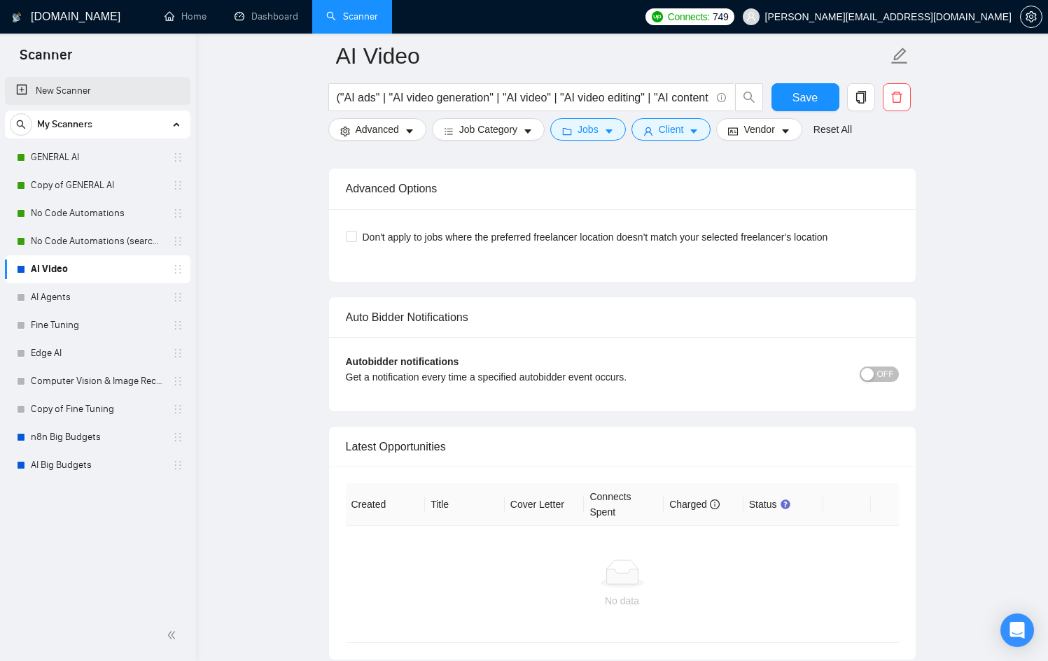
click at [121, 96] on link "New Scanner" at bounding box center [97, 91] width 163 height 28
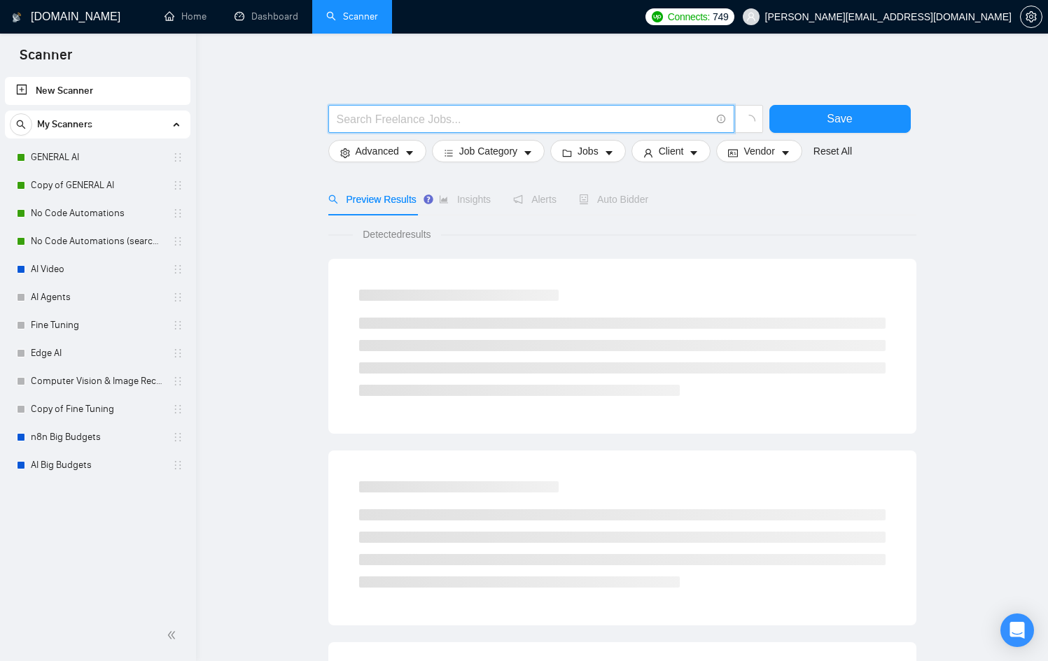
click at [446, 112] on input "text" at bounding box center [524, 119] width 374 height 17
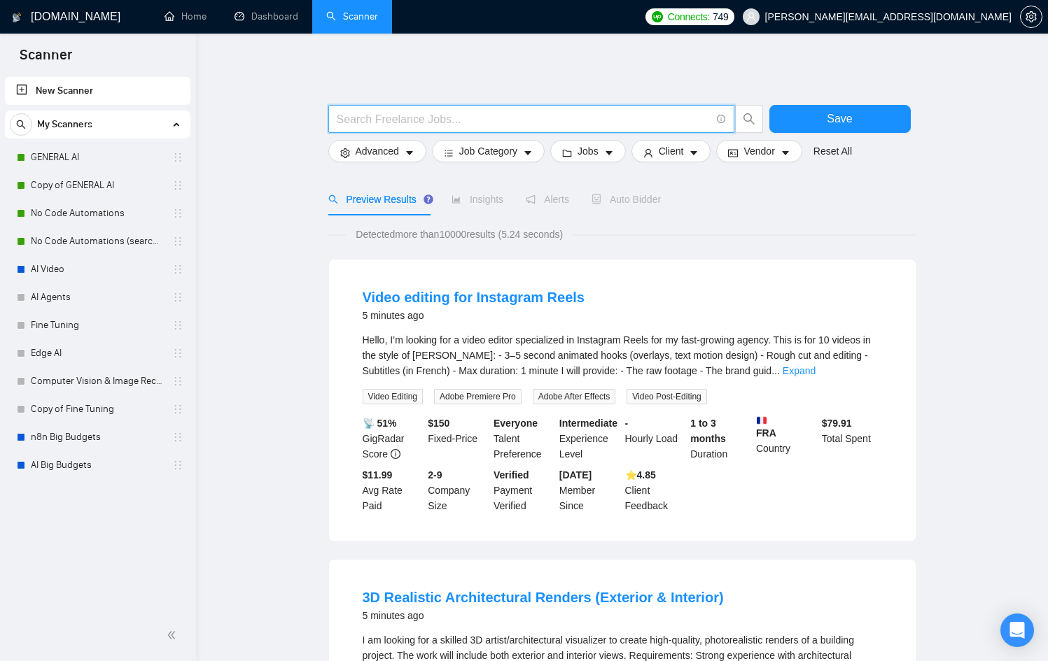
paste input "("AI image generation" | "AI images" | "AI product photography" | "AI photo edi…"
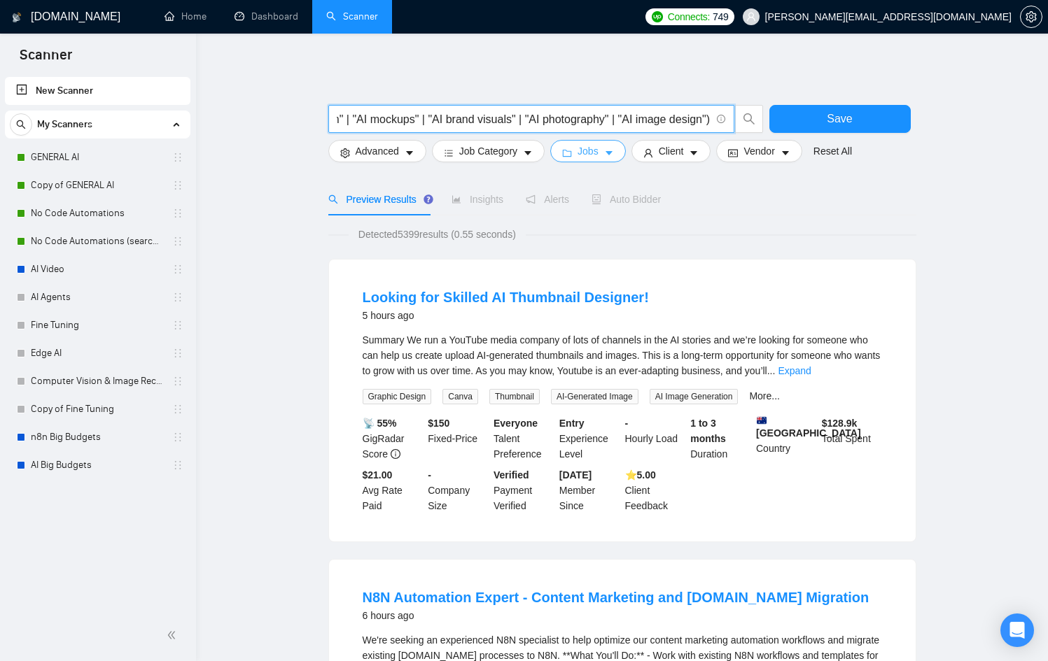
type input "("AI image generation" | "AI images" | "AI product photography" | "AI photo edi…"
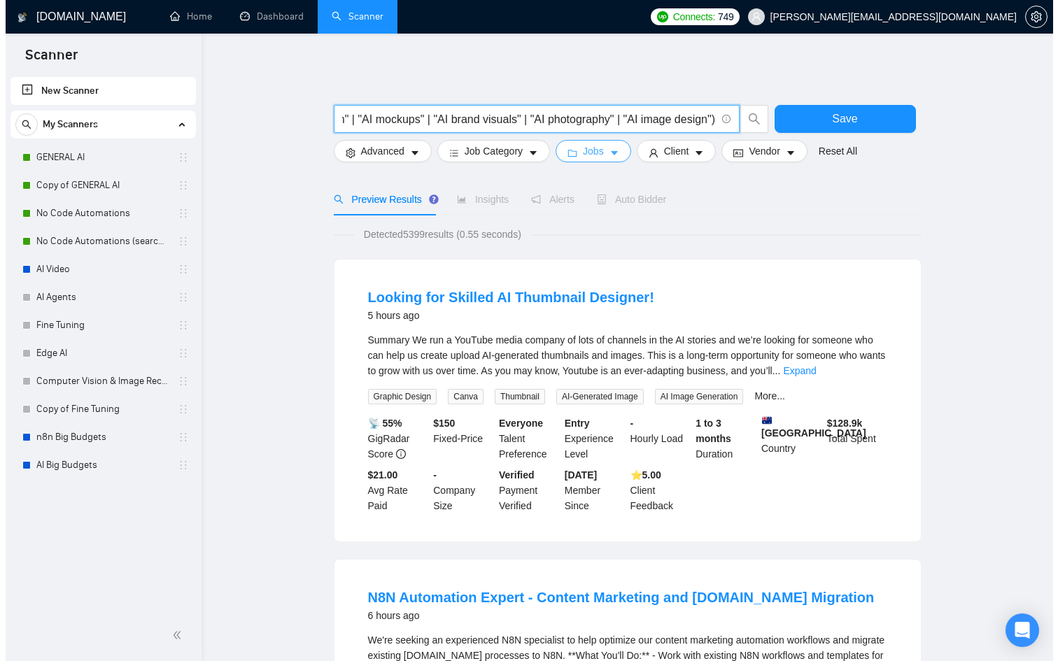
scroll to position [0, 0]
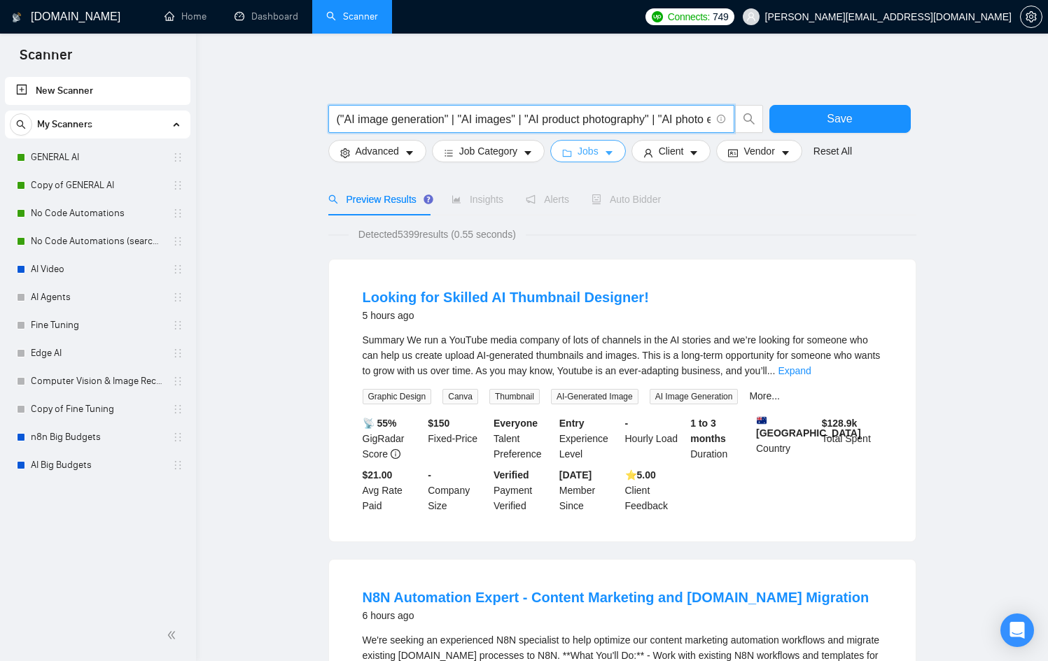
click at [605, 150] on button "Jobs" at bounding box center [588, 151] width 76 height 22
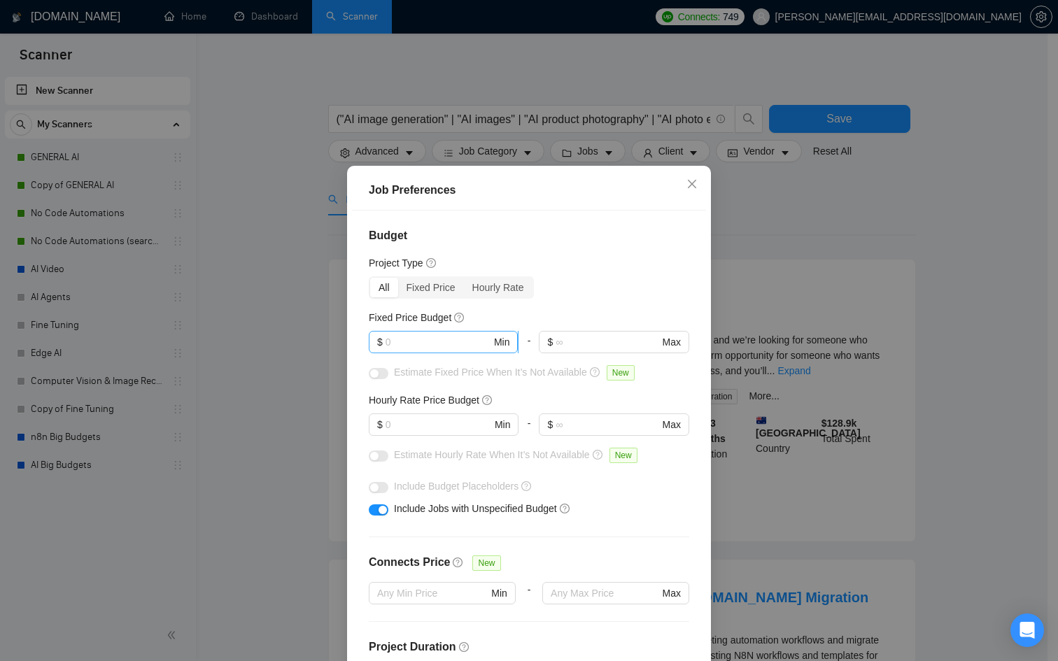
click at [405, 344] on input "text" at bounding box center [439, 342] width 106 height 15
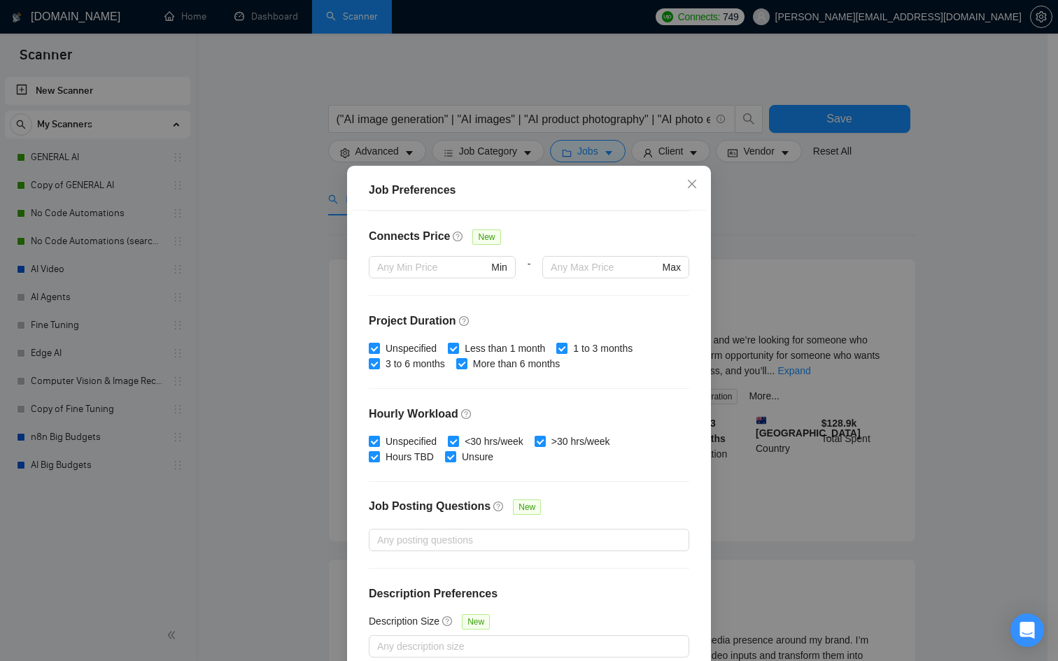
scroll to position [74, 0]
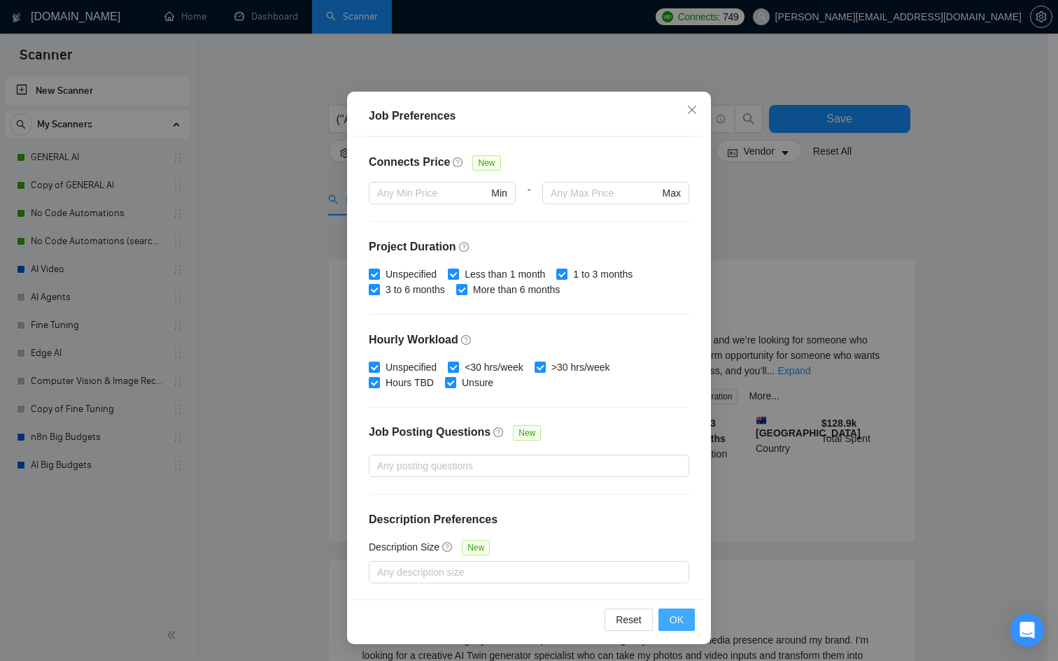
type input "100"
click at [673, 625] on span "OK" at bounding box center [677, 619] width 14 height 15
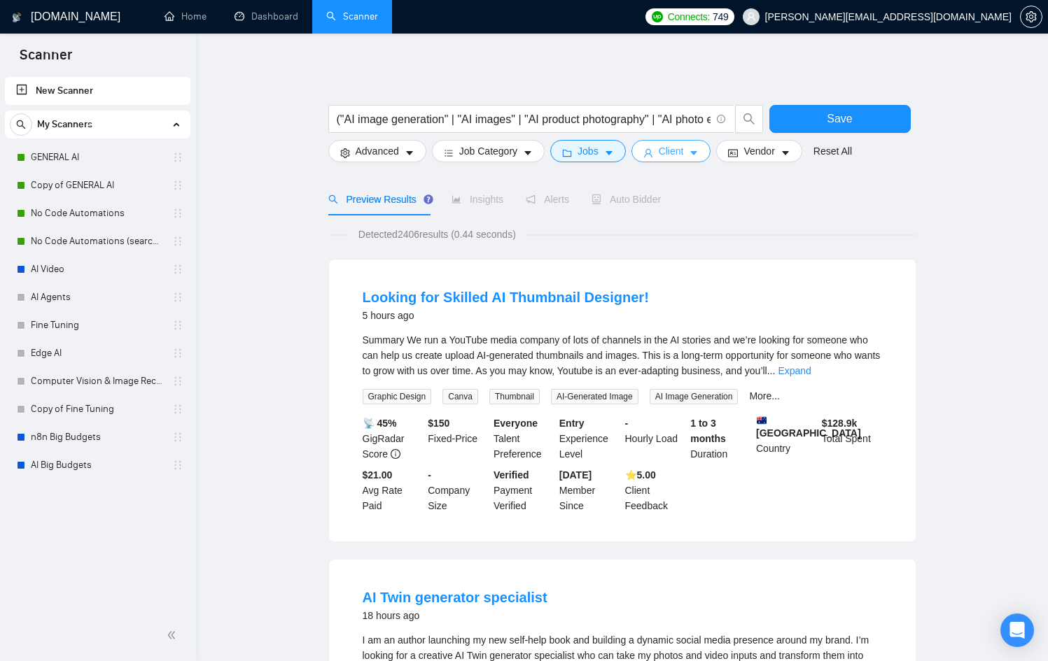
click at [661, 155] on button "Client" at bounding box center [671, 151] width 80 height 22
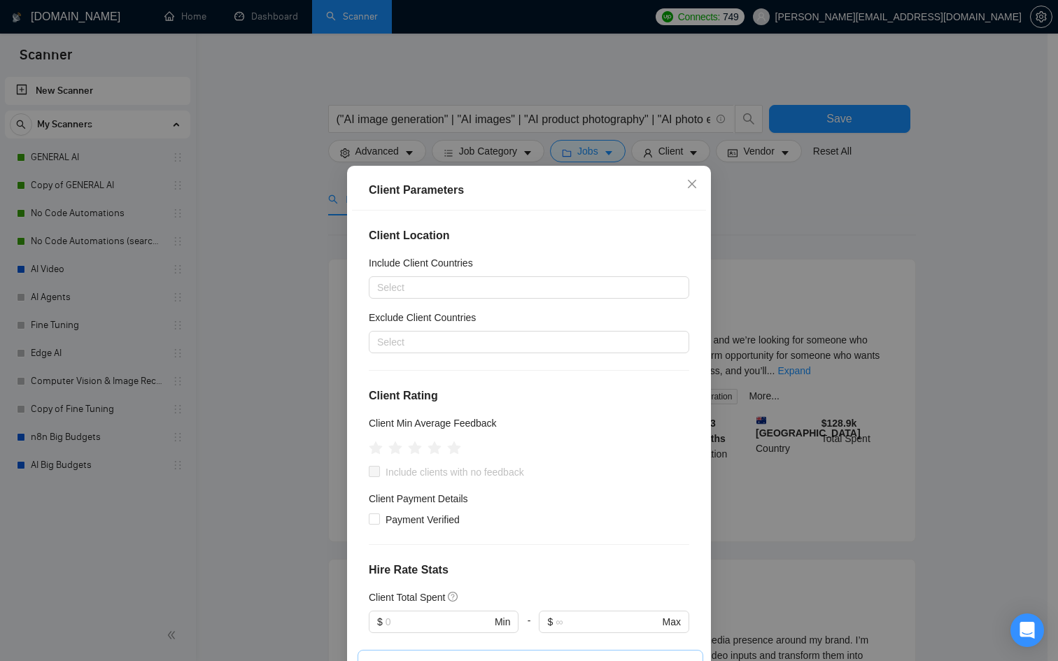
click at [408, 272] on div "Include Client Countries" at bounding box center [529, 265] width 321 height 21
click at [408, 282] on div at bounding box center [522, 287] width 300 height 17
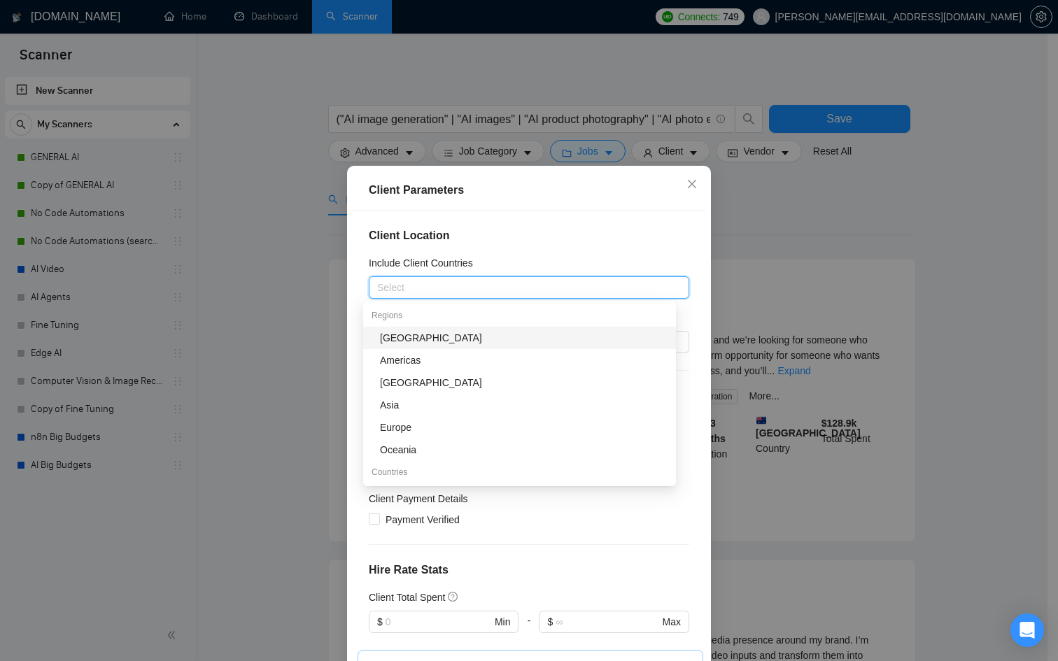
click at [421, 263] on h5 "Include Client Countries" at bounding box center [421, 262] width 104 height 15
click at [380, 279] on input "Include Client Countries" at bounding box center [378, 287] width 3 height 17
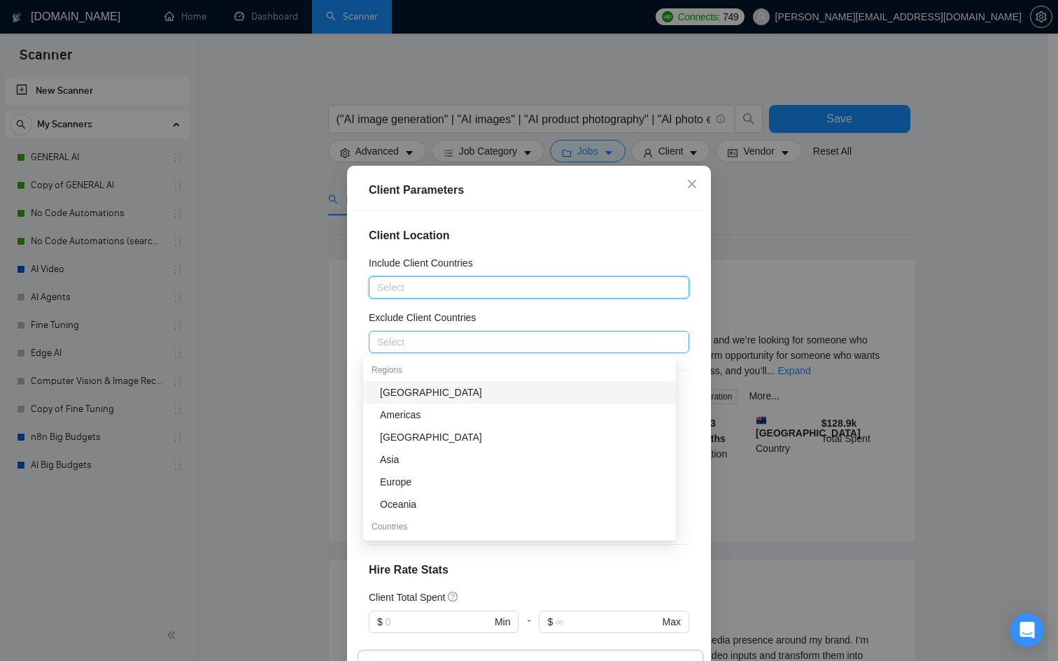
click at [407, 337] on div at bounding box center [522, 342] width 300 height 17
click at [419, 393] on div "[GEOGRAPHIC_DATA]" at bounding box center [524, 392] width 288 height 15
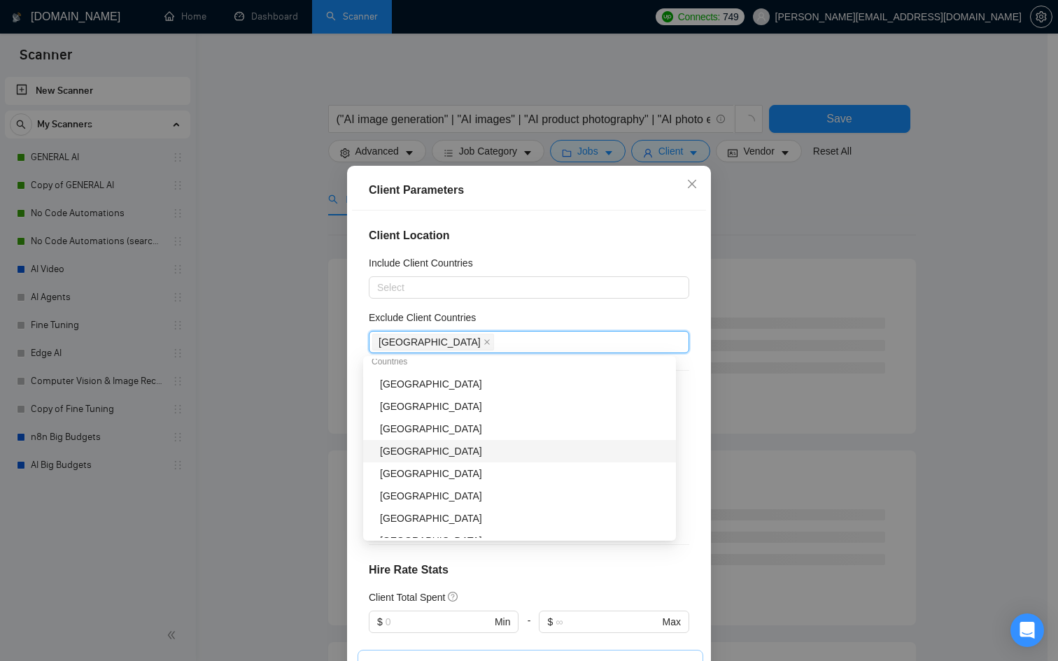
scroll to position [171, 0]
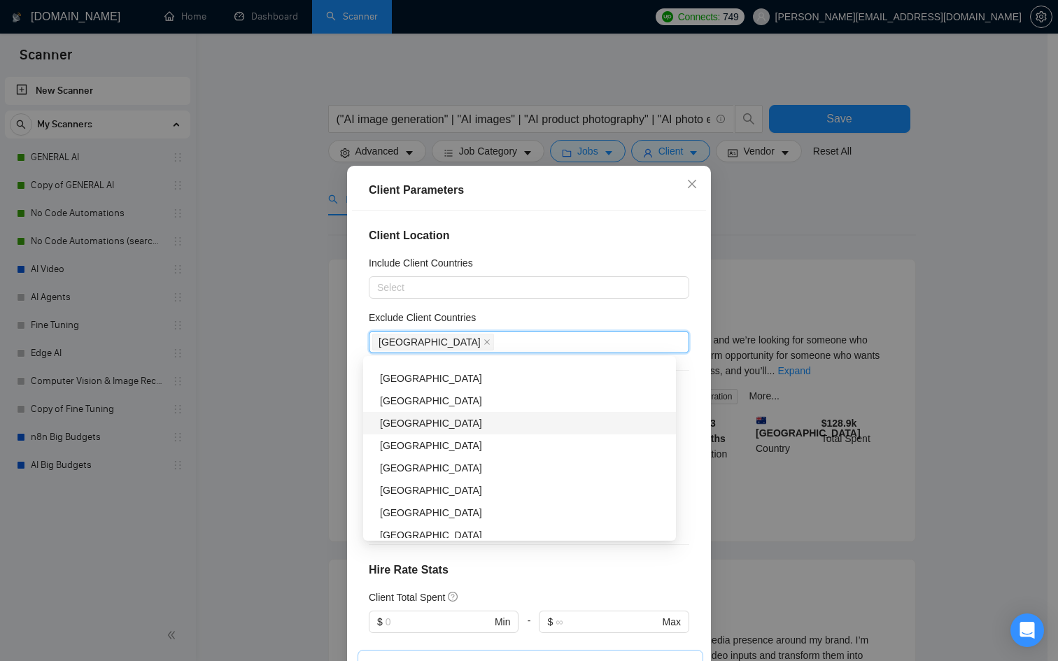
click at [422, 424] on div "[GEOGRAPHIC_DATA]" at bounding box center [524, 423] width 288 height 15
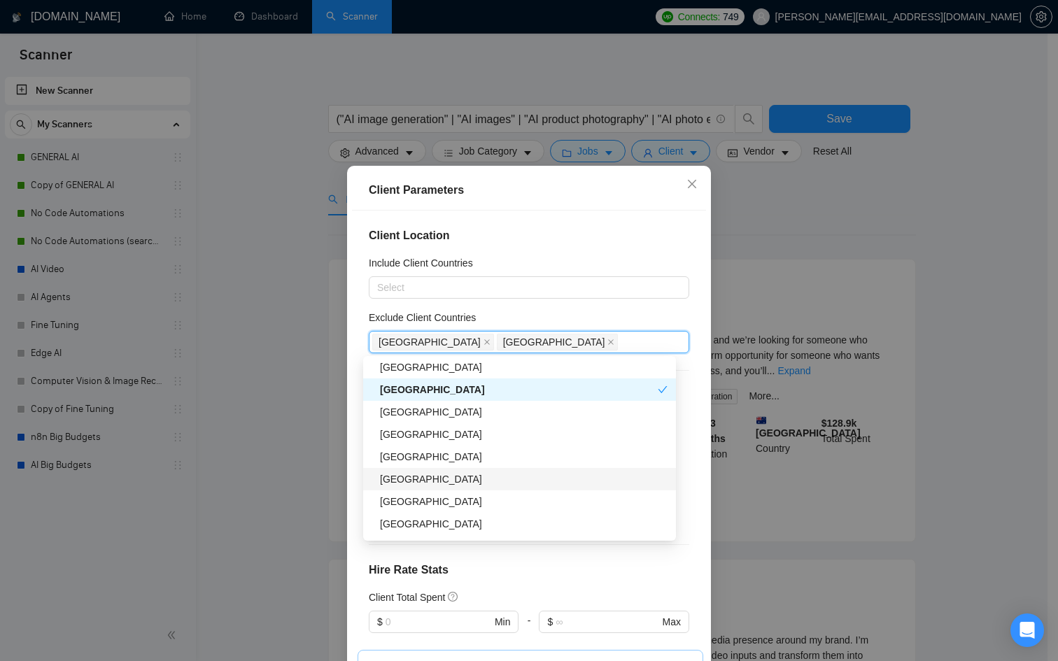
click at [416, 475] on div "[GEOGRAPHIC_DATA]" at bounding box center [524, 479] width 288 height 15
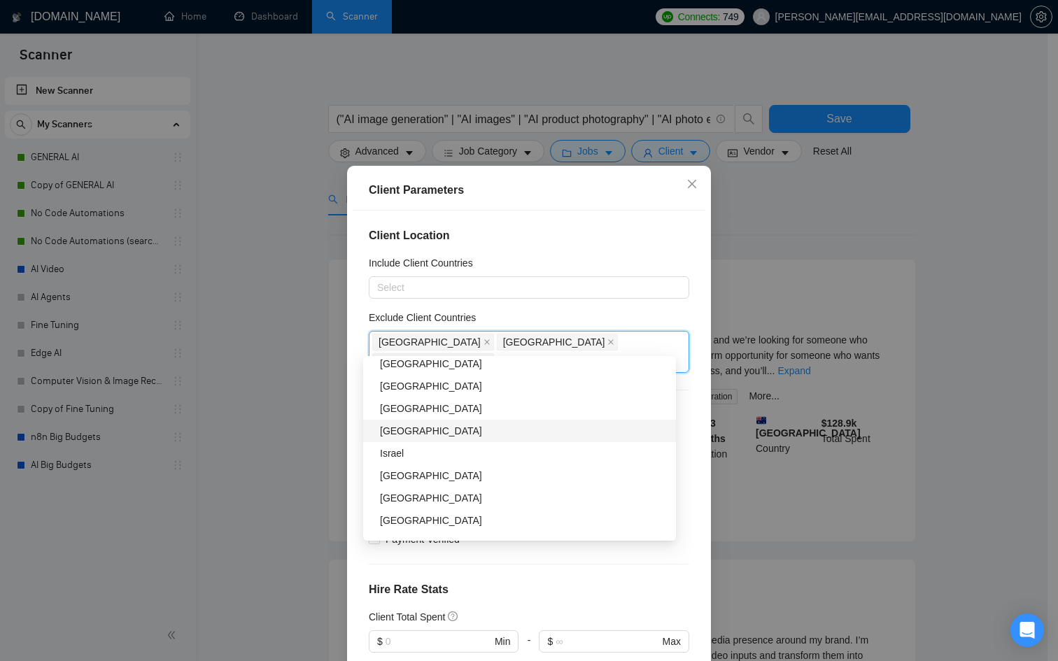
click at [418, 457] on div "Israel" at bounding box center [524, 453] width 288 height 15
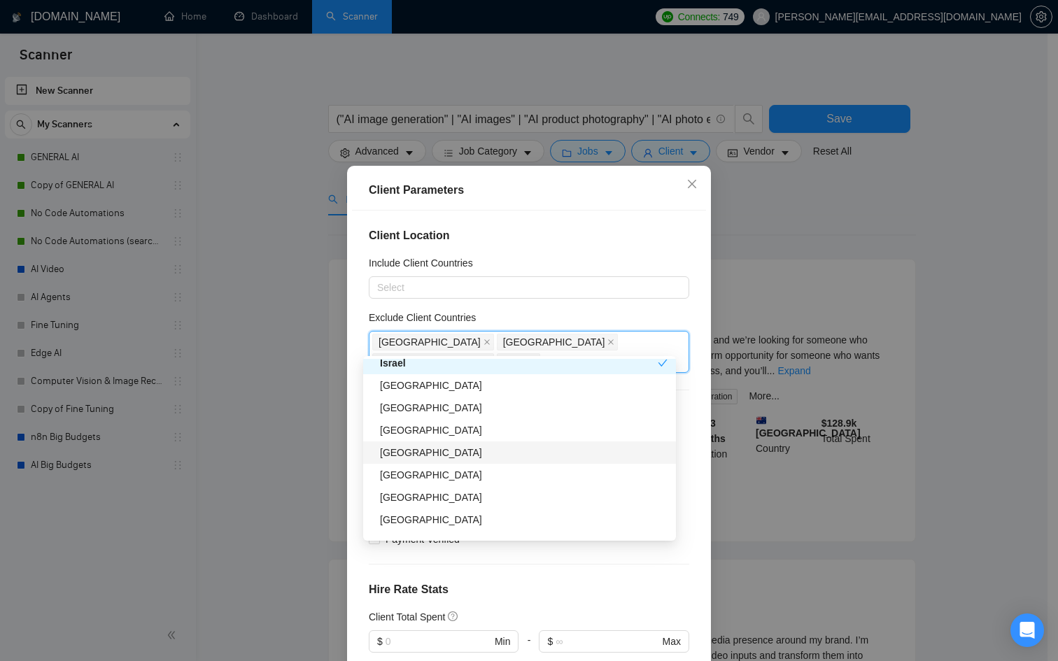
scroll to position [433, 0]
click at [421, 414] on div "[GEOGRAPHIC_DATA]" at bounding box center [524, 407] width 288 height 15
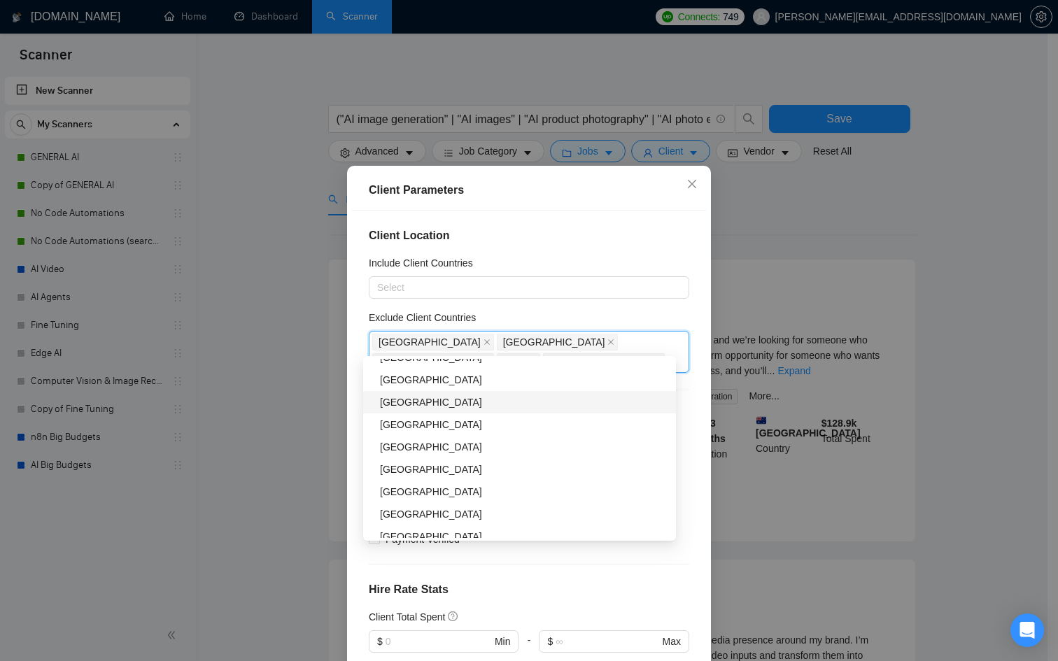
scroll to position [709, 0]
click at [416, 437] on div "[GEOGRAPHIC_DATA]" at bounding box center [524, 444] width 288 height 15
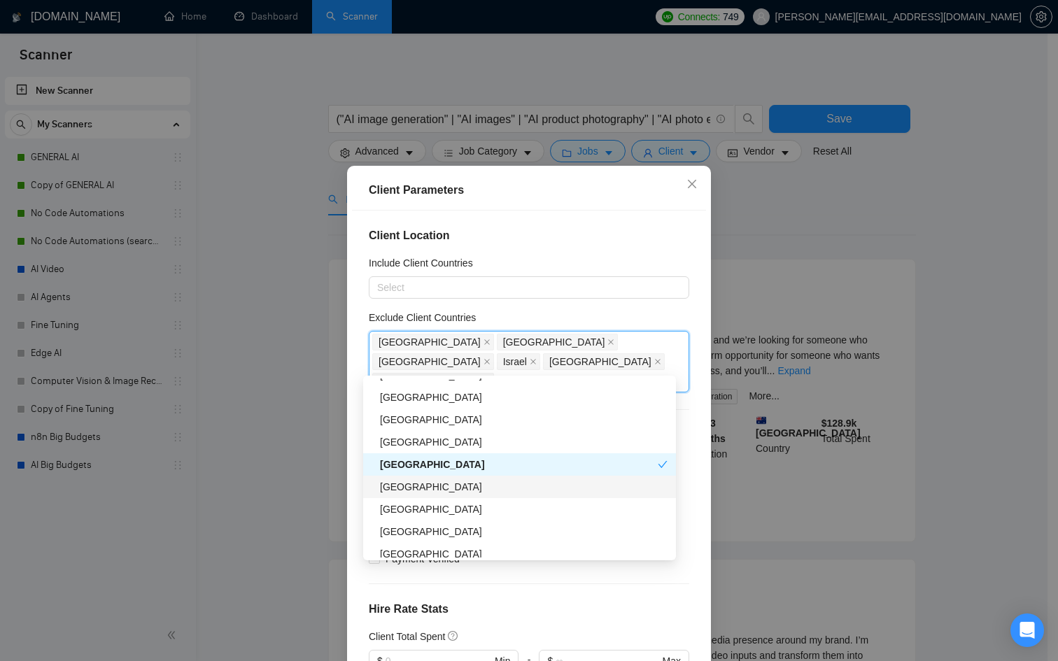
click at [406, 486] on div "[GEOGRAPHIC_DATA]" at bounding box center [524, 486] width 288 height 15
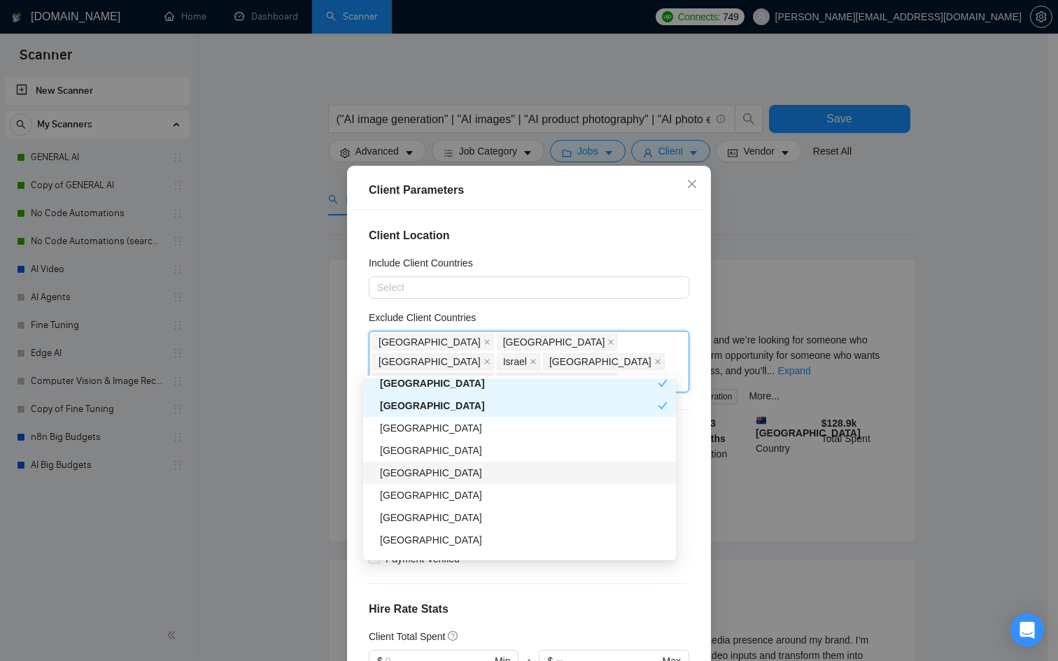
click at [413, 468] on div "[GEOGRAPHIC_DATA]" at bounding box center [524, 472] width 288 height 15
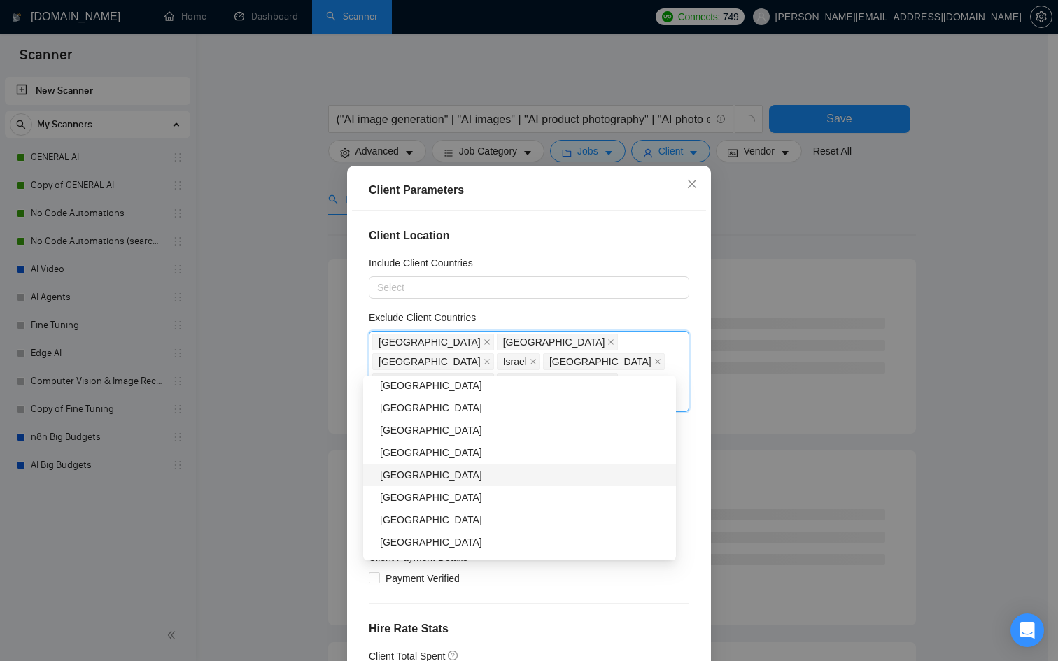
click at [411, 469] on div "[GEOGRAPHIC_DATA]" at bounding box center [524, 475] width 288 height 15
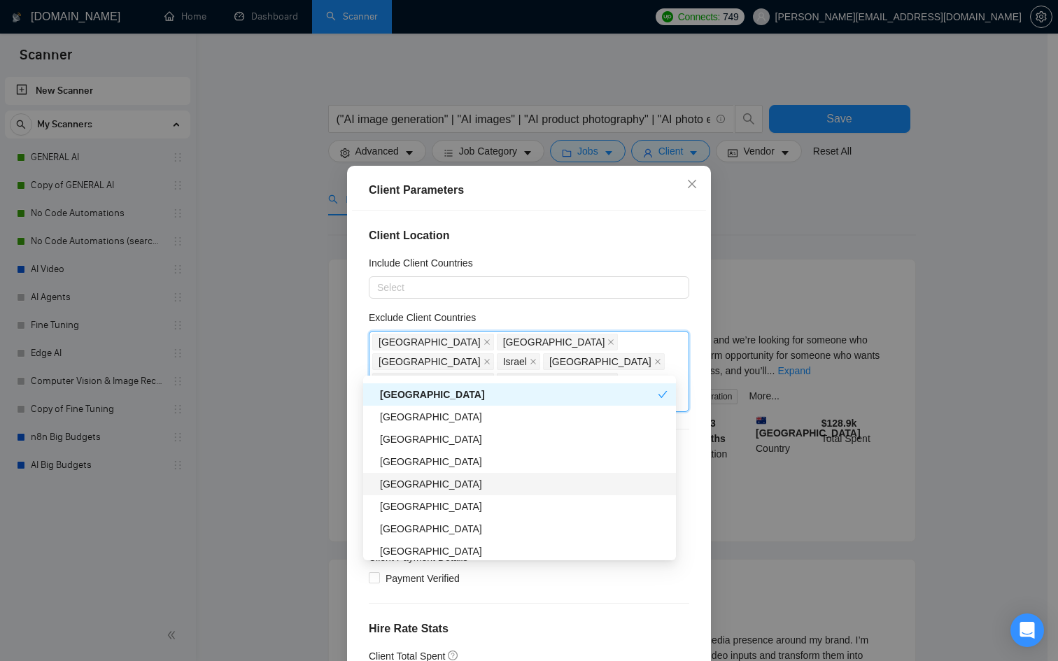
click at [407, 486] on div "[GEOGRAPHIC_DATA]" at bounding box center [524, 484] width 288 height 15
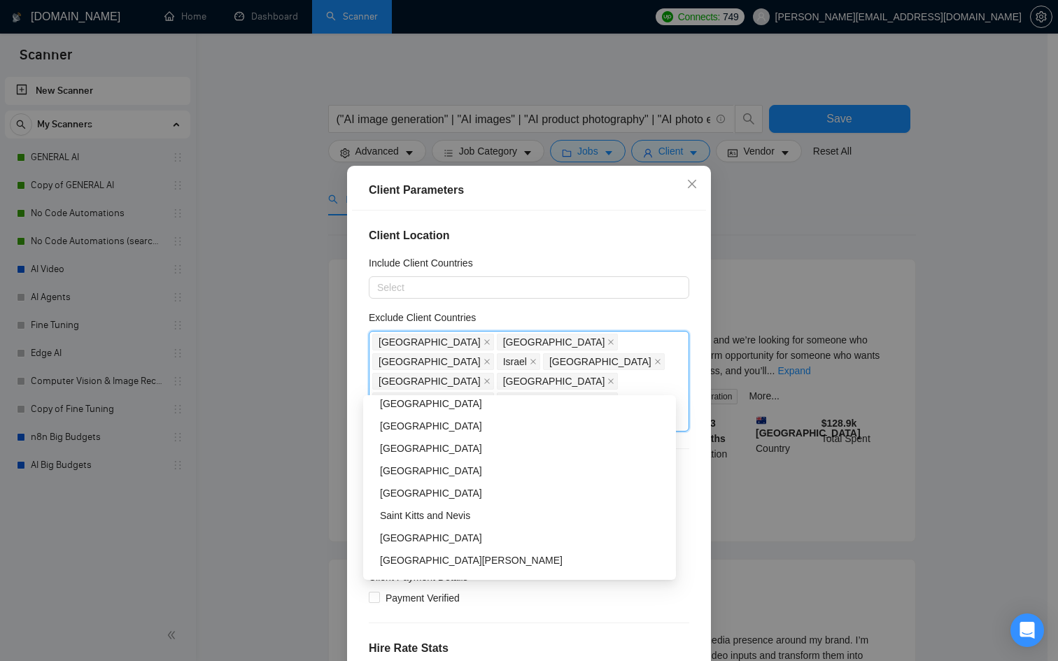
scroll to position [0, 0]
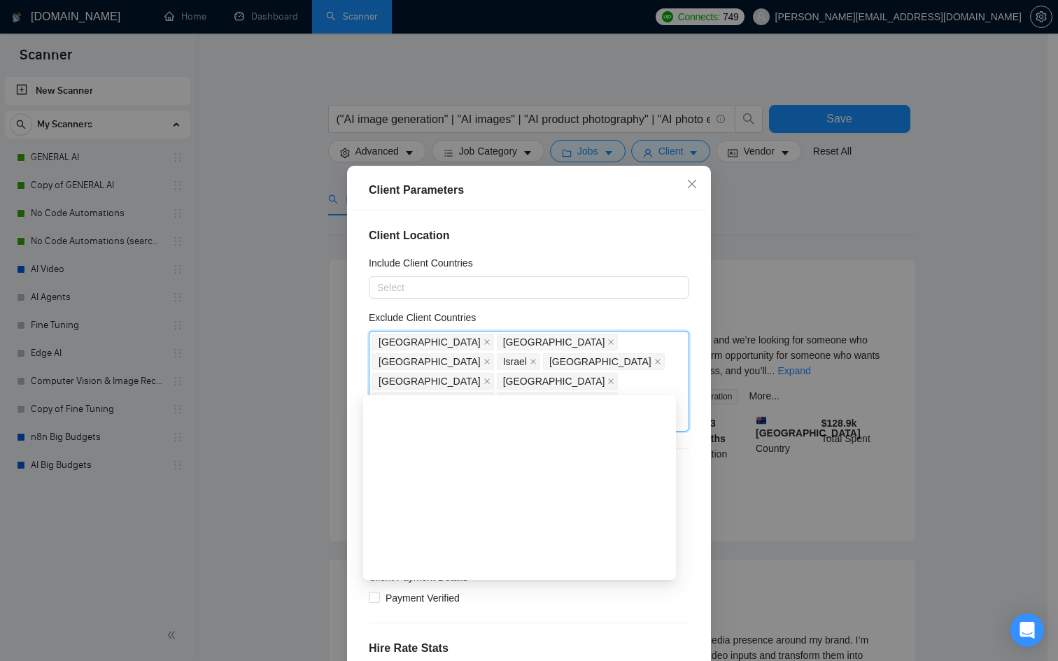
type input "nepa"
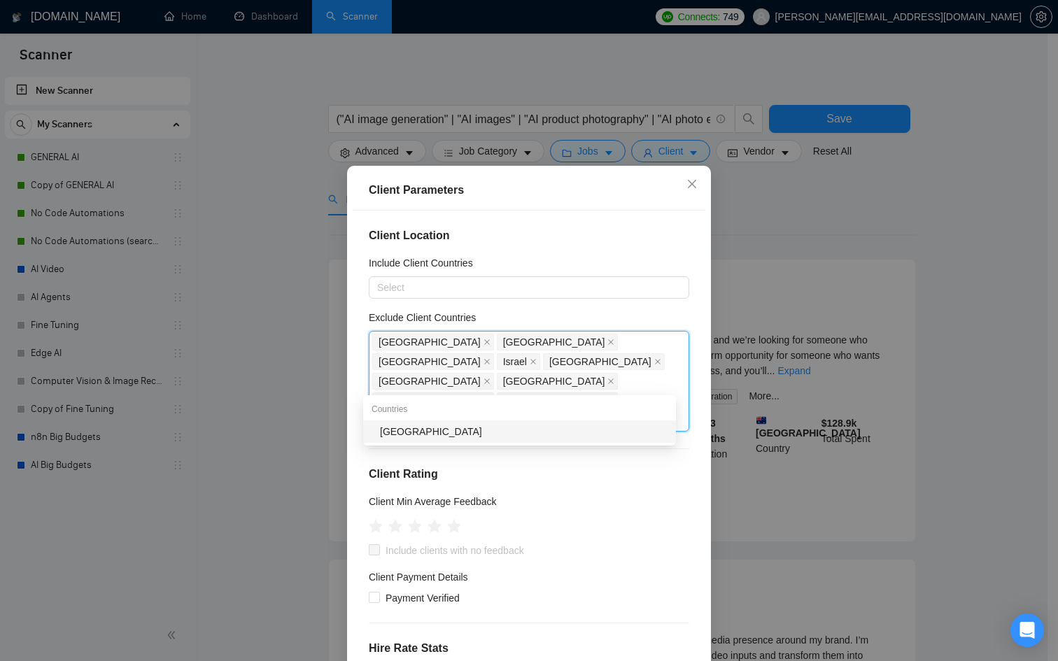
click at [459, 423] on div "[GEOGRAPHIC_DATA]" at bounding box center [519, 432] width 313 height 22
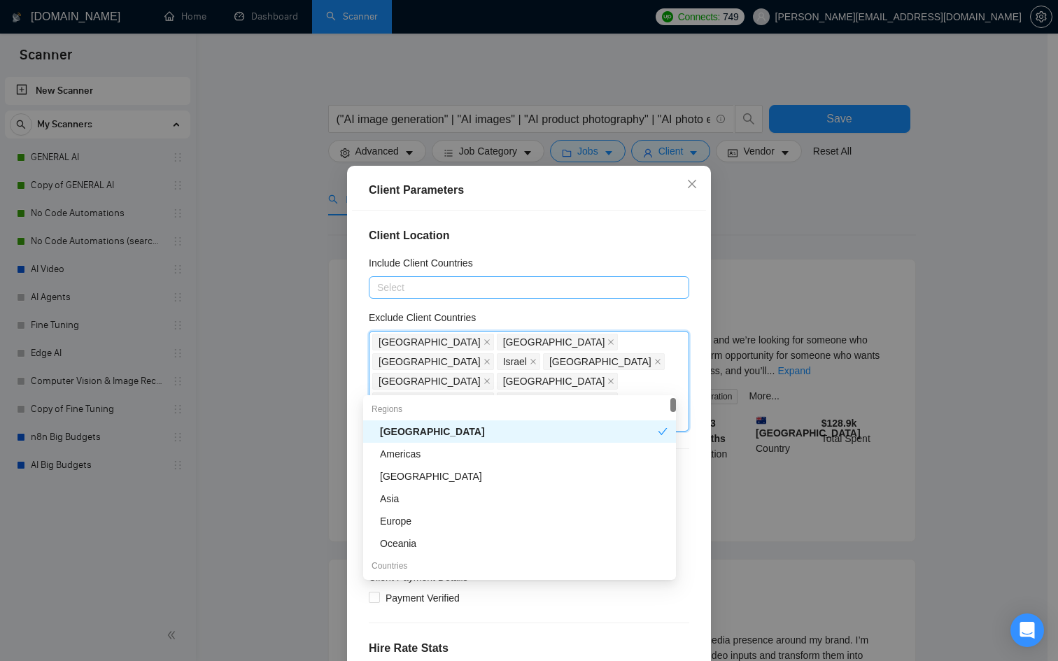
click at [465, 285] on div at bounding box center [522, 287] width 300 height 17
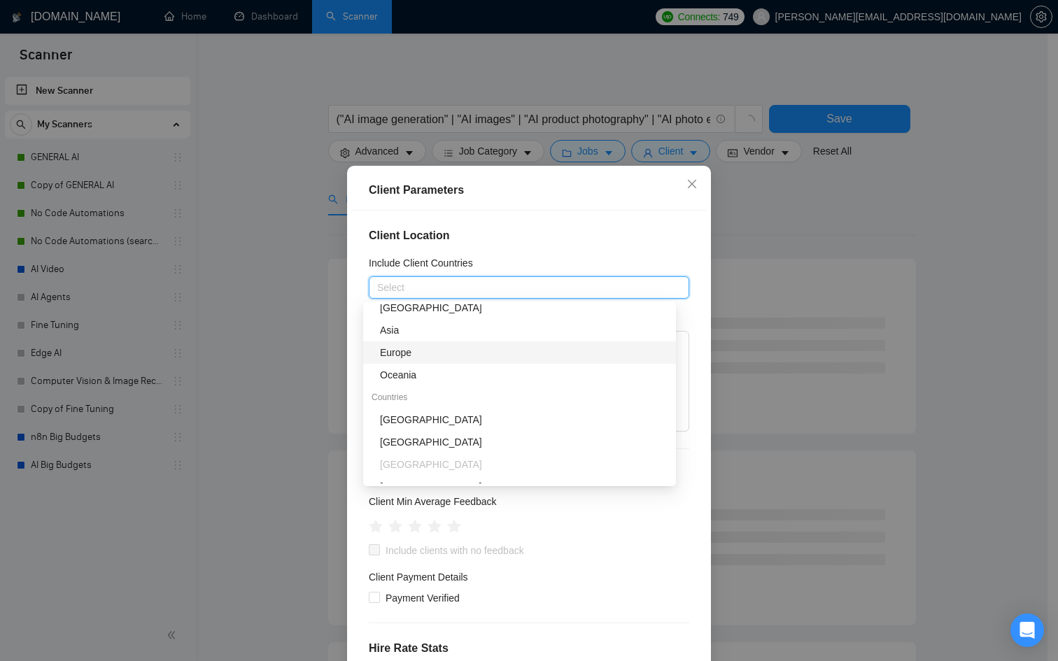
click at [410, 349] on div "Europe" at bounding box center [524, 352] width 288 height 15
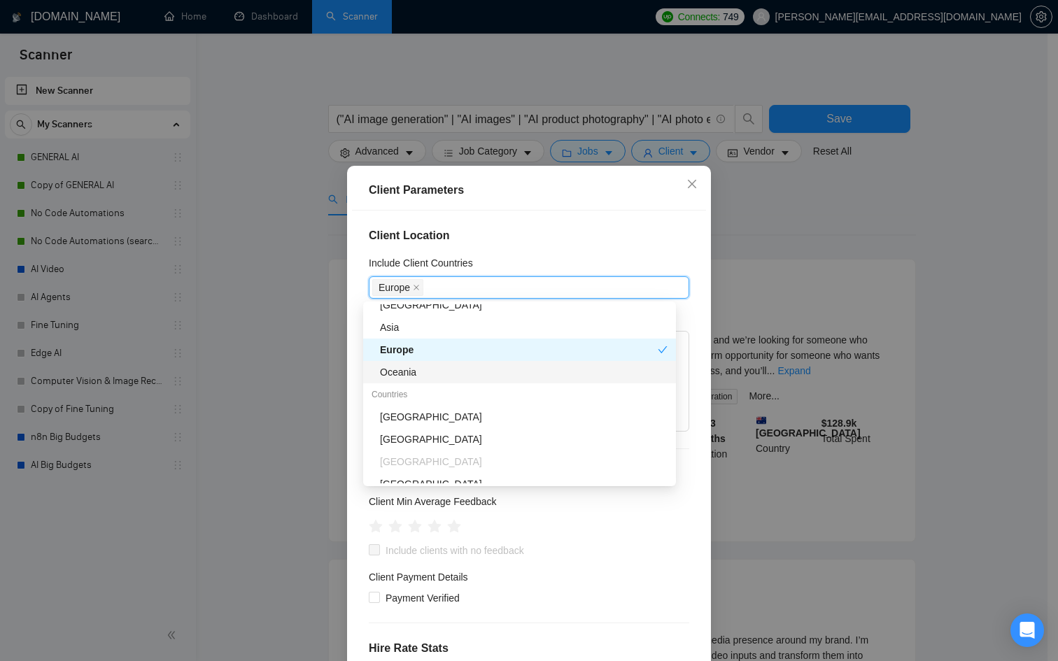
scroll to position [82, 0]
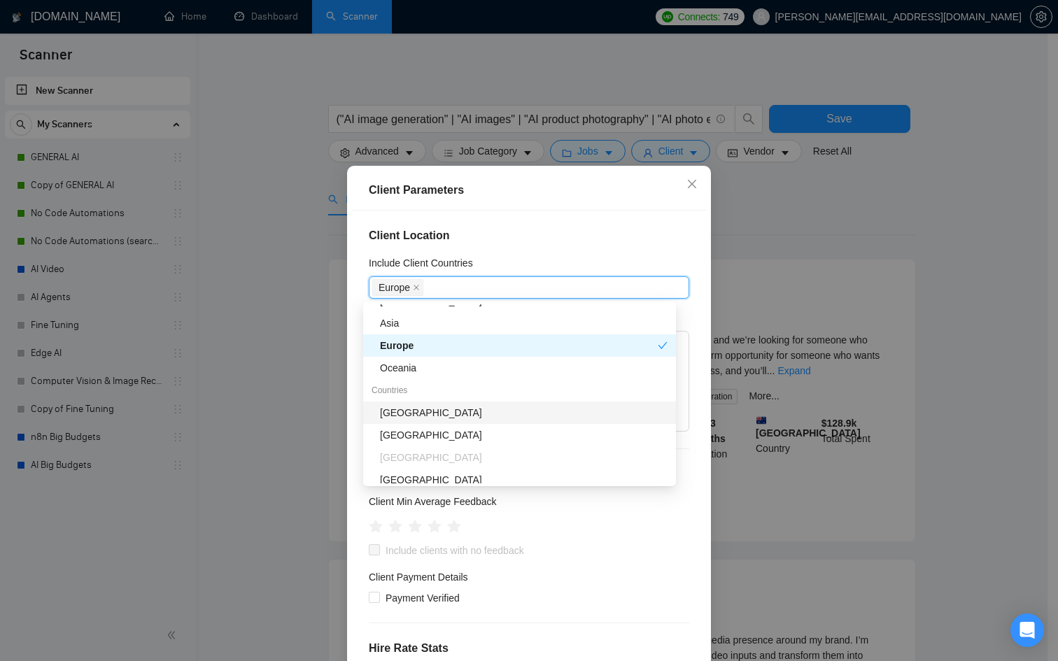
click at [422, 416] on div "[GEOGRAPHIC_DATA]" at bounding box center [524, 412] width 288 height 15
click at [426, 426] on div "[GEOGRAPHIC_DATA]" at bounding box center [519, 435] width 313 height 22
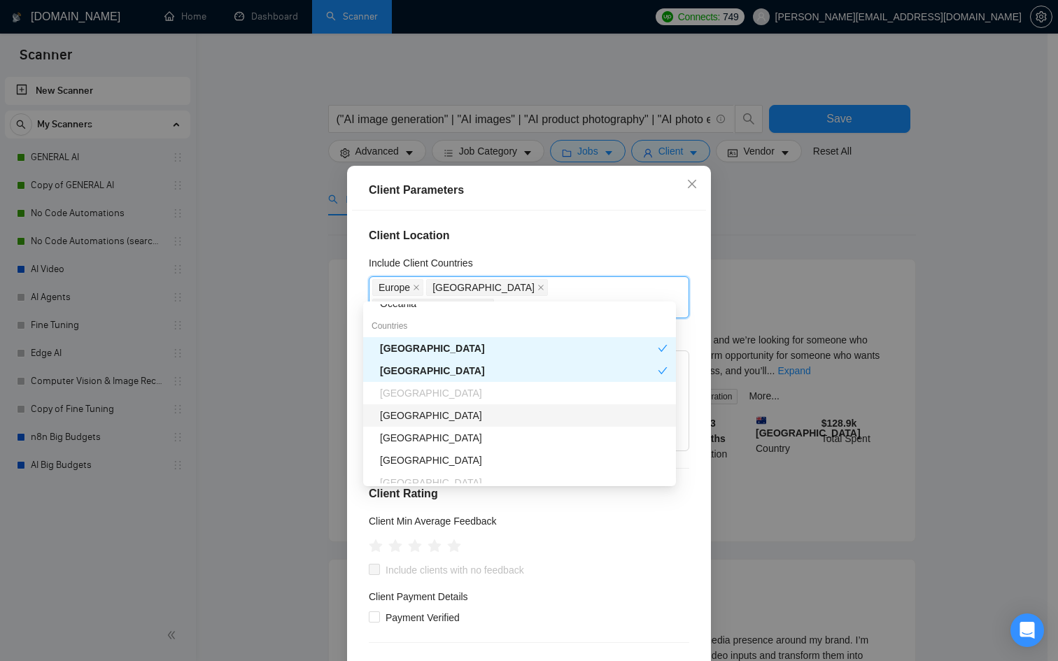
scroll to position [152, 0]
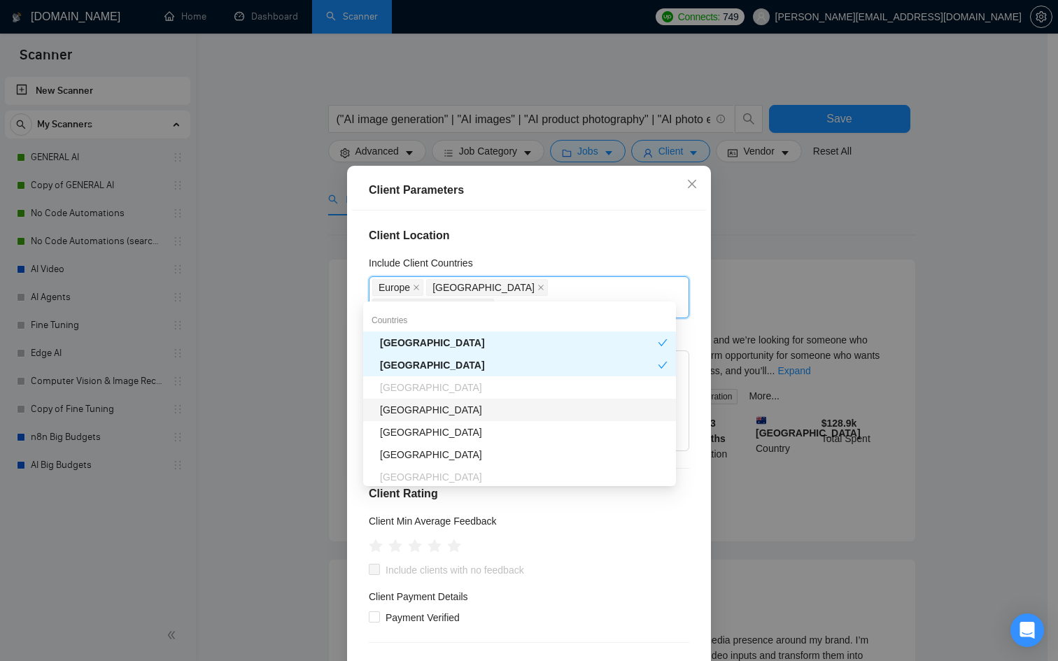
click at [425, 414] on div "[GEOGRAPHIC_DATA]" at bounding box center [524, 409] width 288 height 15
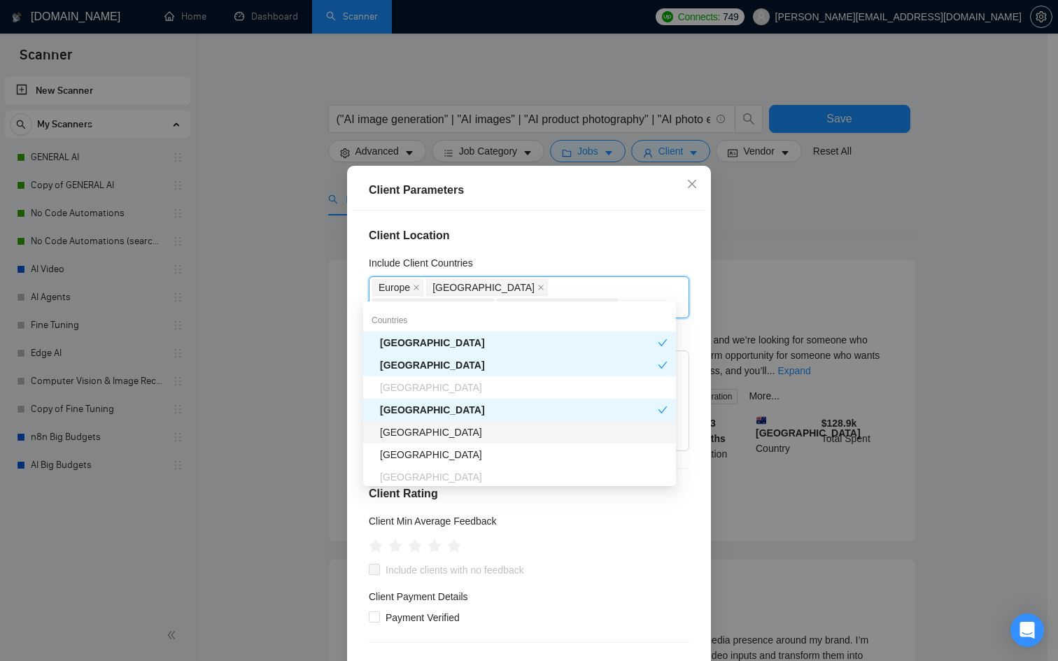
click at [421, 436] on div "[GEOGRAPHIC_DATA]" at bounding box center [524, 432] width 288 height 15
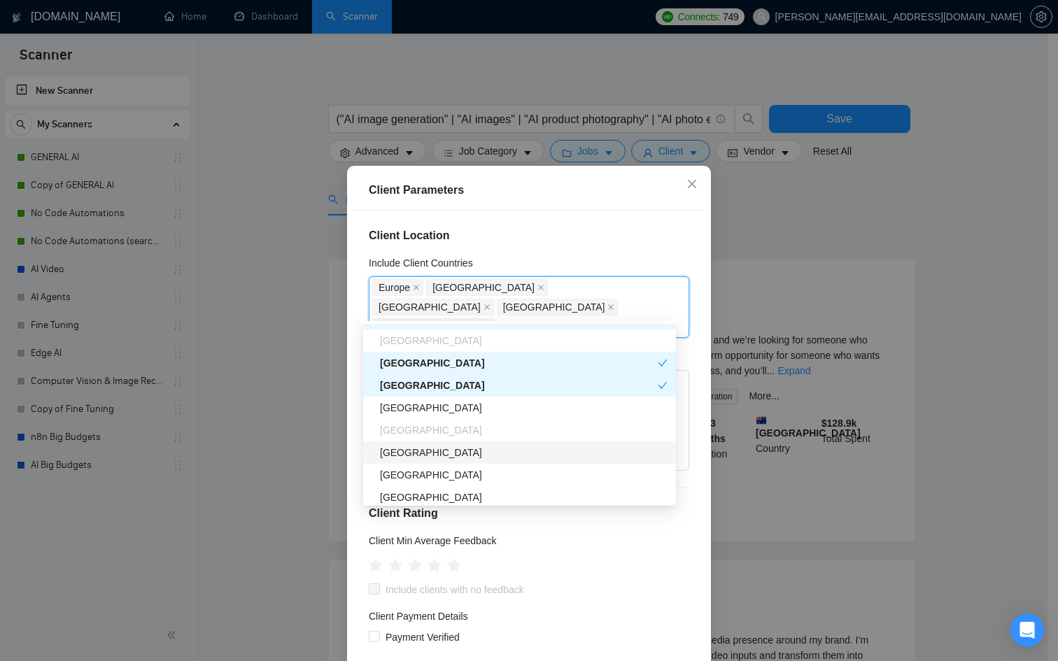
scroll to position [224, 0]
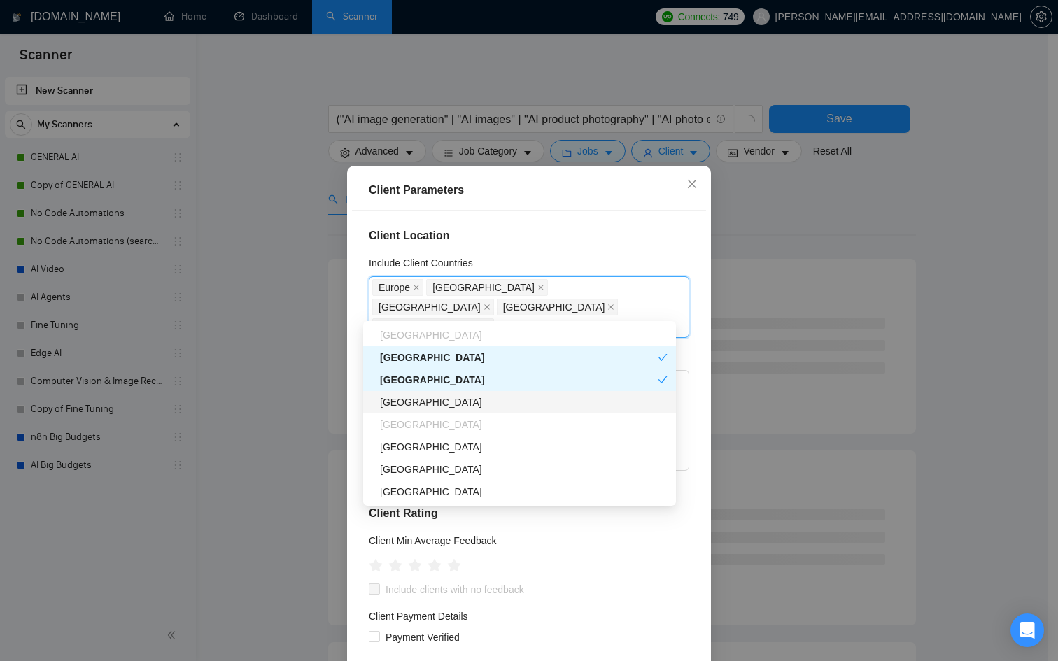
click at [430, 403] on div "[GEOGRAPHIC_DATA]" at bounding box center [524, 402] width 288 height 15
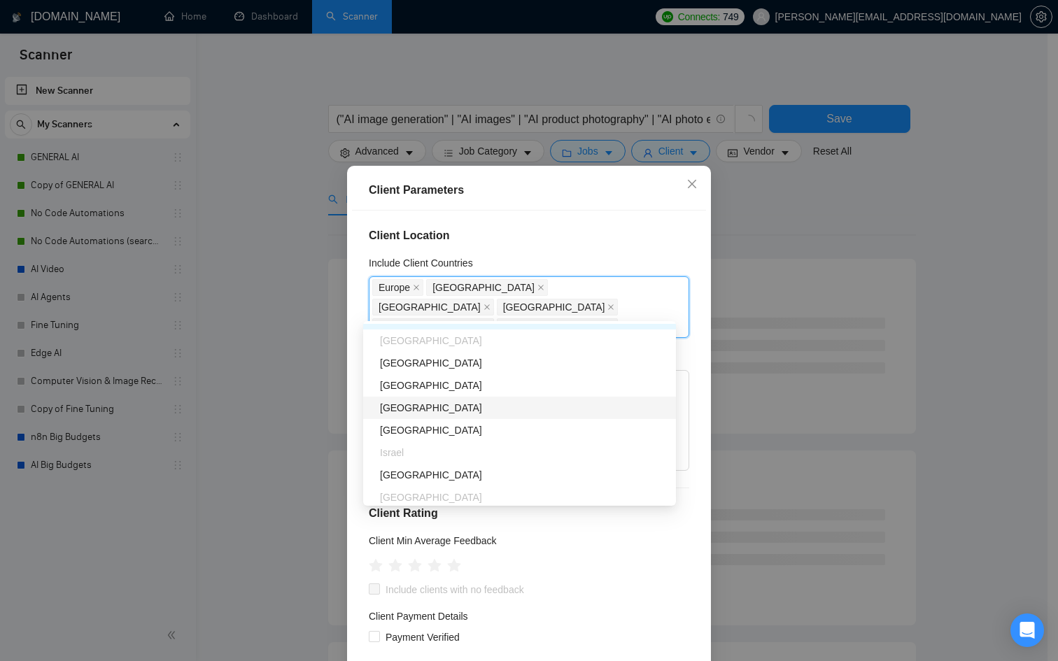
scroll to position [314, 0]
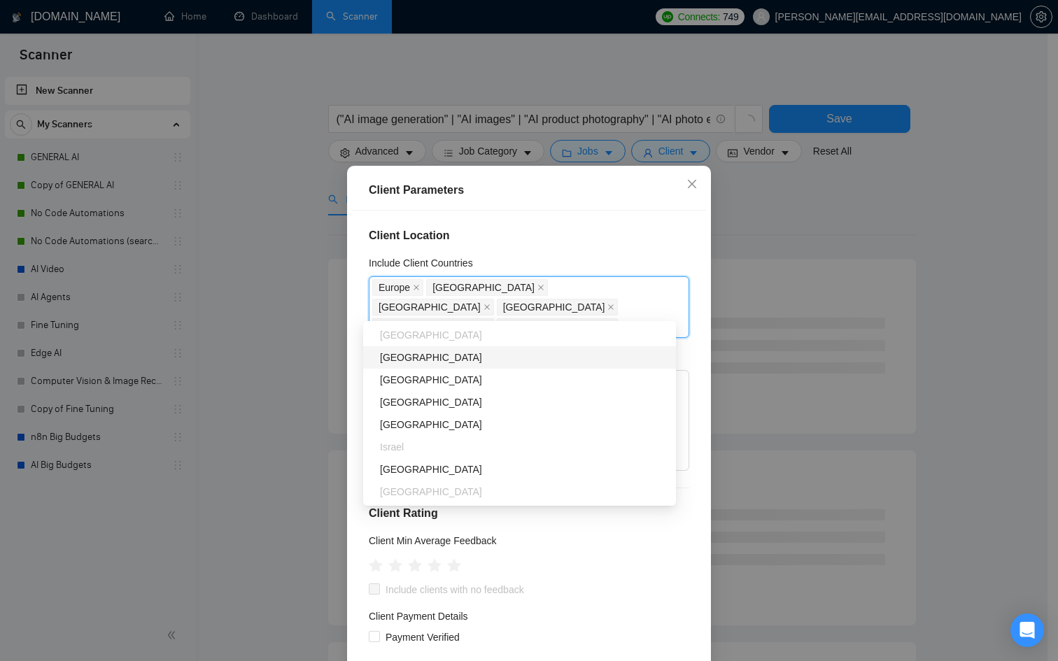
click at [431, 359] on div "[GEOGRAPHIC_DATA]" at bounding box center [524, 357] width 288 height 15
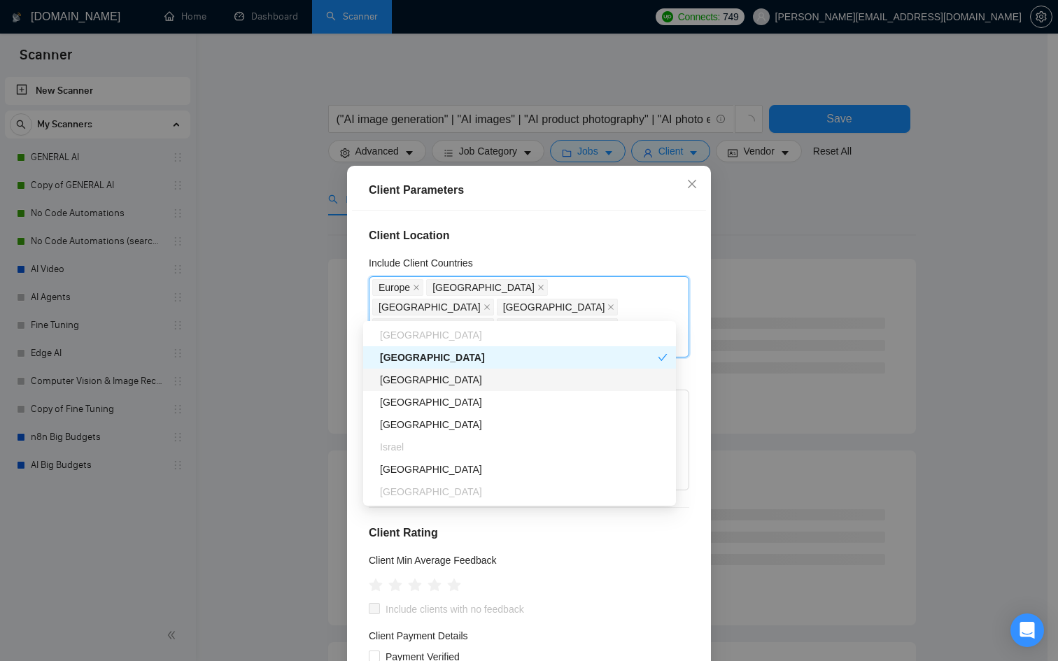
click at [418, 377] on div "[GEOGRAPHIC_DATA]" at bounding box center [524, 379] width 288 height 15
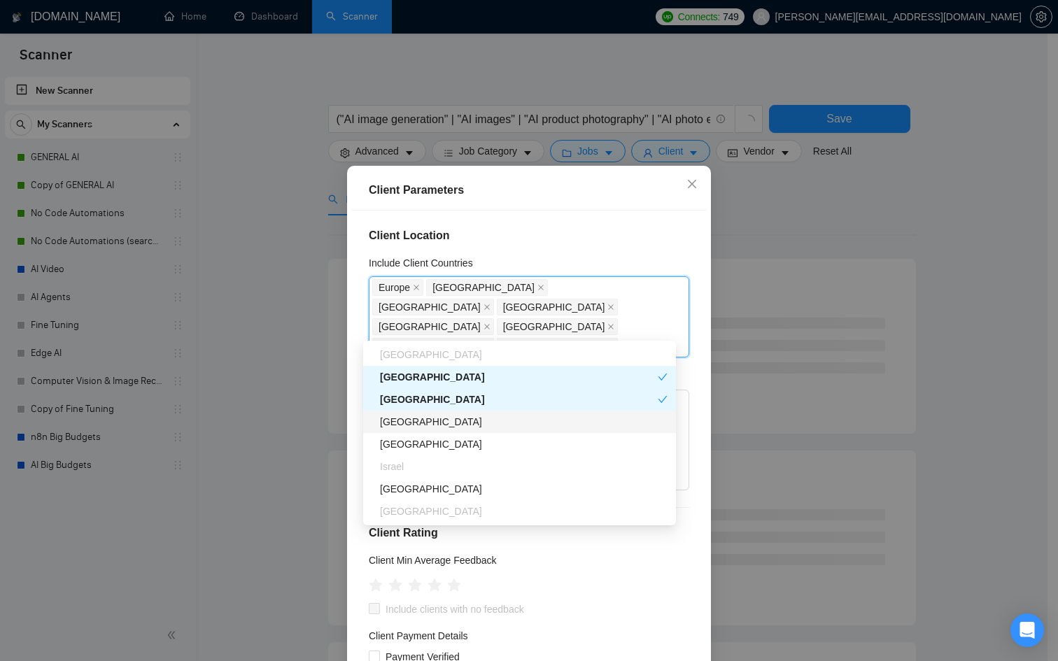
click at [423, 428] on div "[GEOGRAPHIC_DATA]" at bounding box center [524, 421] width 288 height 15
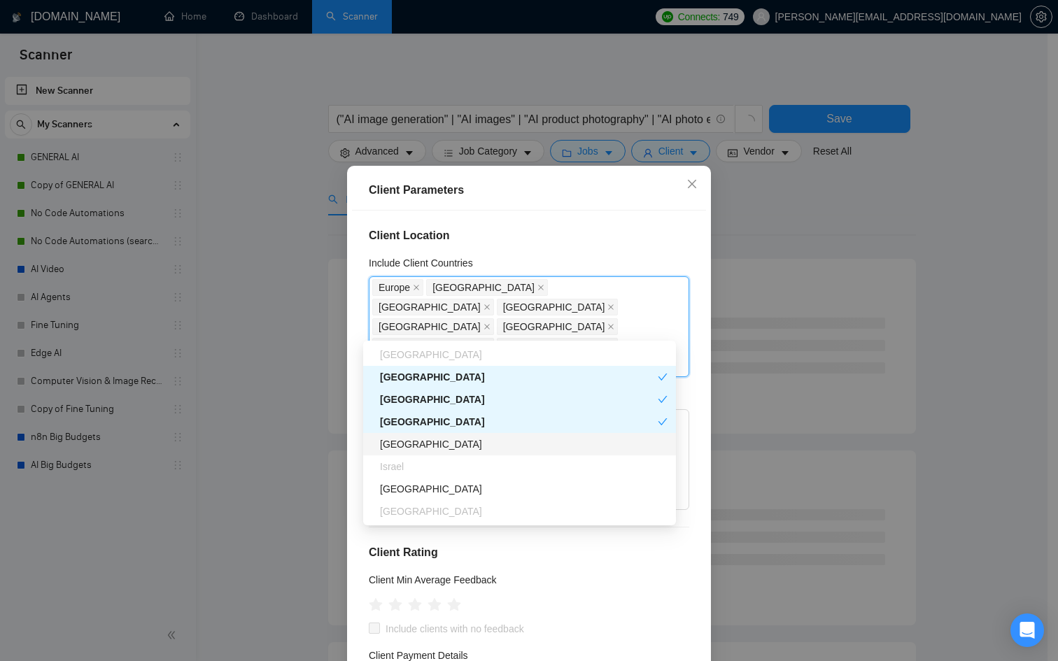
click at [410, 440] on div "[GEOGRAPHIC_DATA]" at bounding box center [524, 444] width 288 height 15
click at [423, 480] on div "[GEOGRAPHIC_DATA]" at bounding box center [519, 489] width 313 height 22
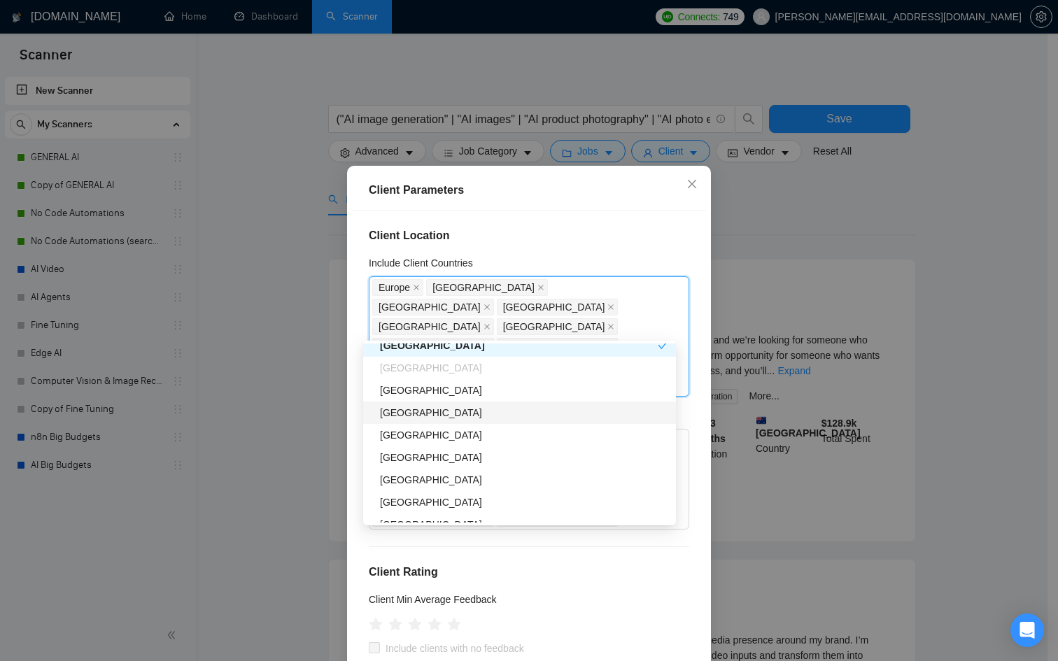
scroll to position [459, 0]
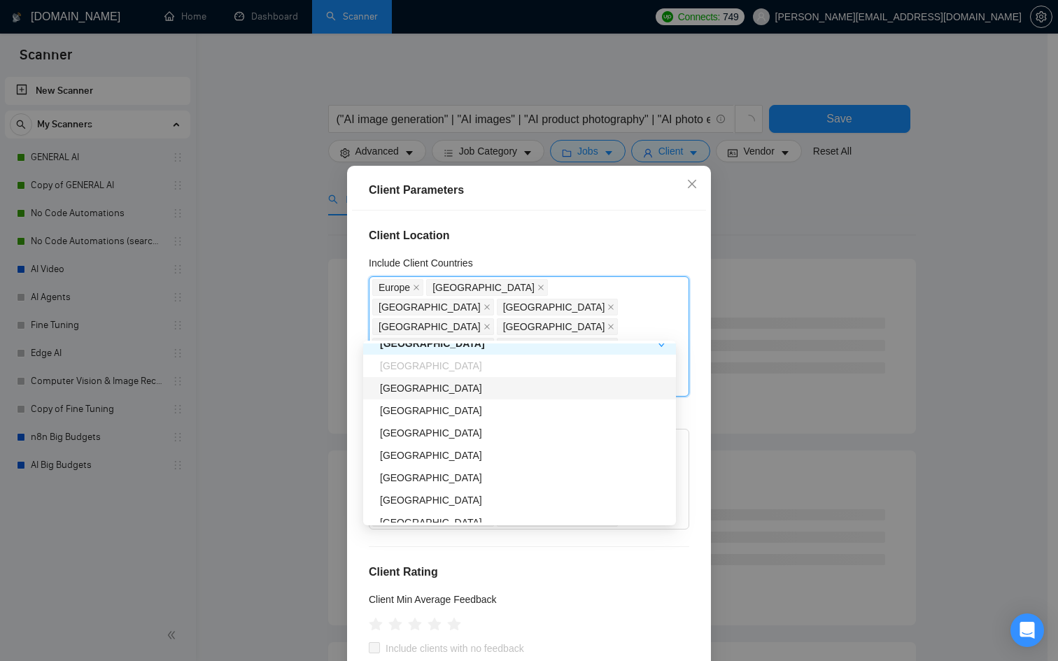
click at [406, 384] on div "[GEOGRAPHIC_DATA]" at bounding box center [524, 388] width 288 height 15
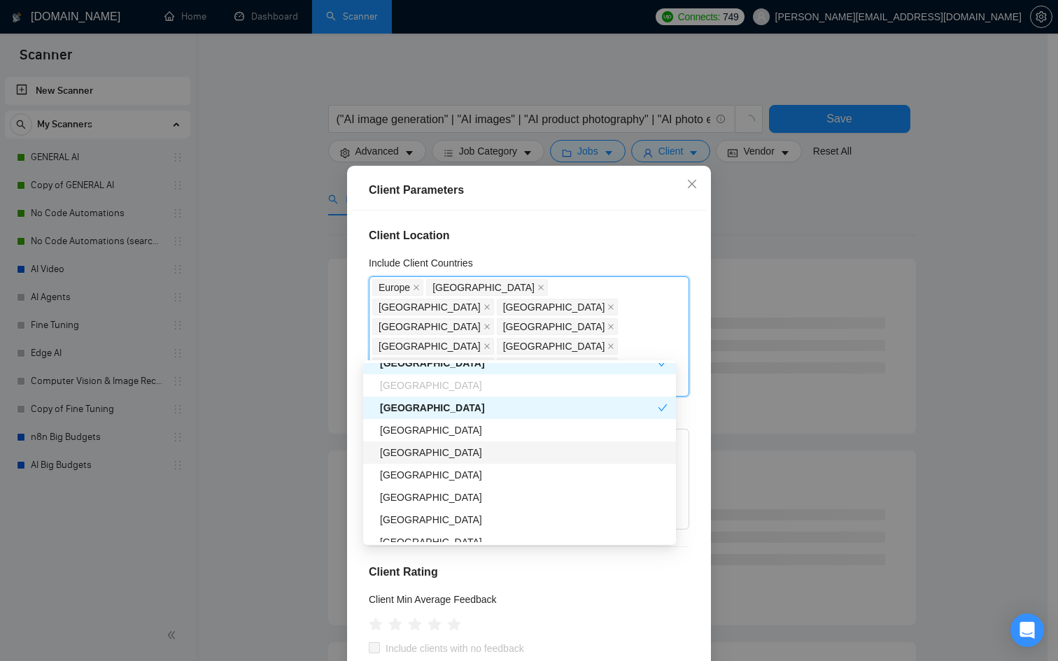
click at [433, 451] on div "[GEOGRAPHIC_DATA]" at bounding box center [524, 452] width 288 height 15
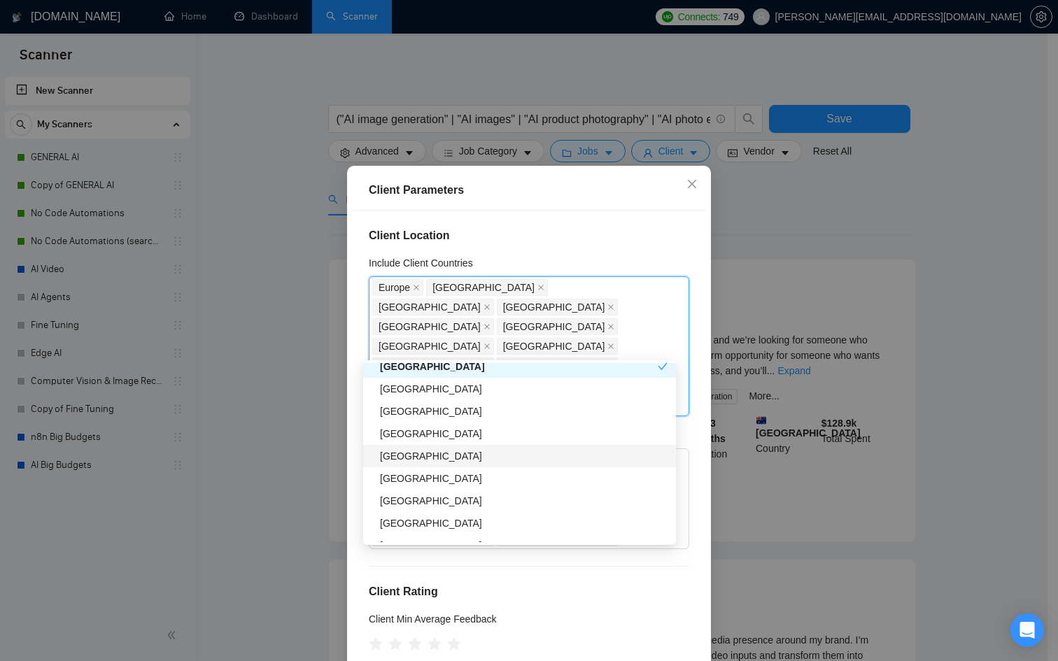
scroll to position [550, 0]
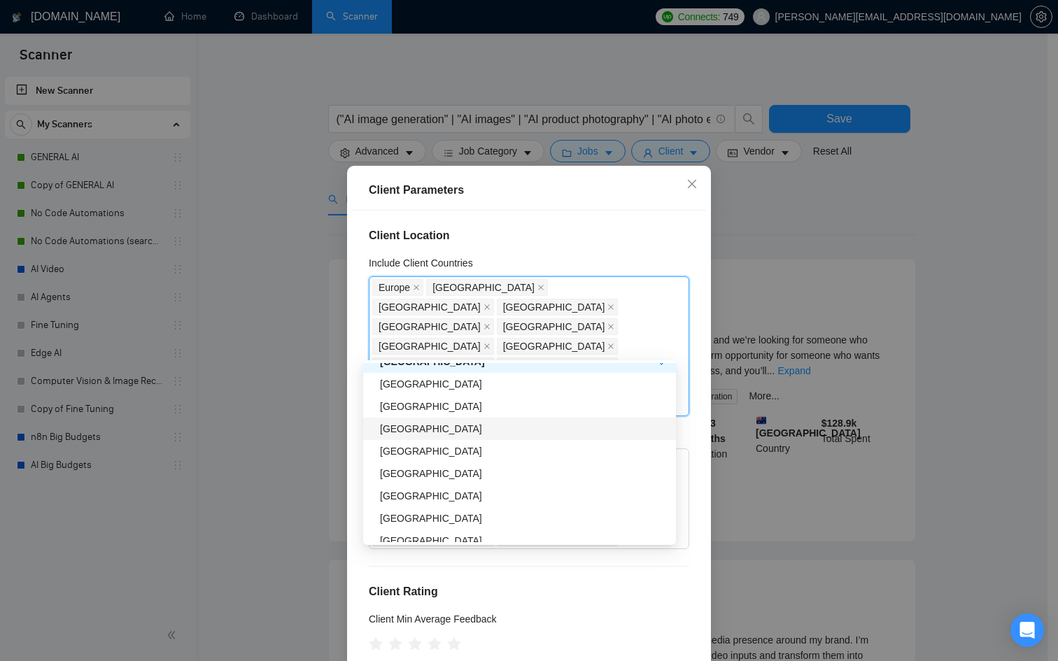
click at [424, 433] on div "[GEOGRAPHIC_DATA]" at bounding box center [524, 428] width 288 height 15
click at [426, 451] on div "[GEOGRAPHIC_DATA]" at bounding box center [524, 451] width 288 height 15
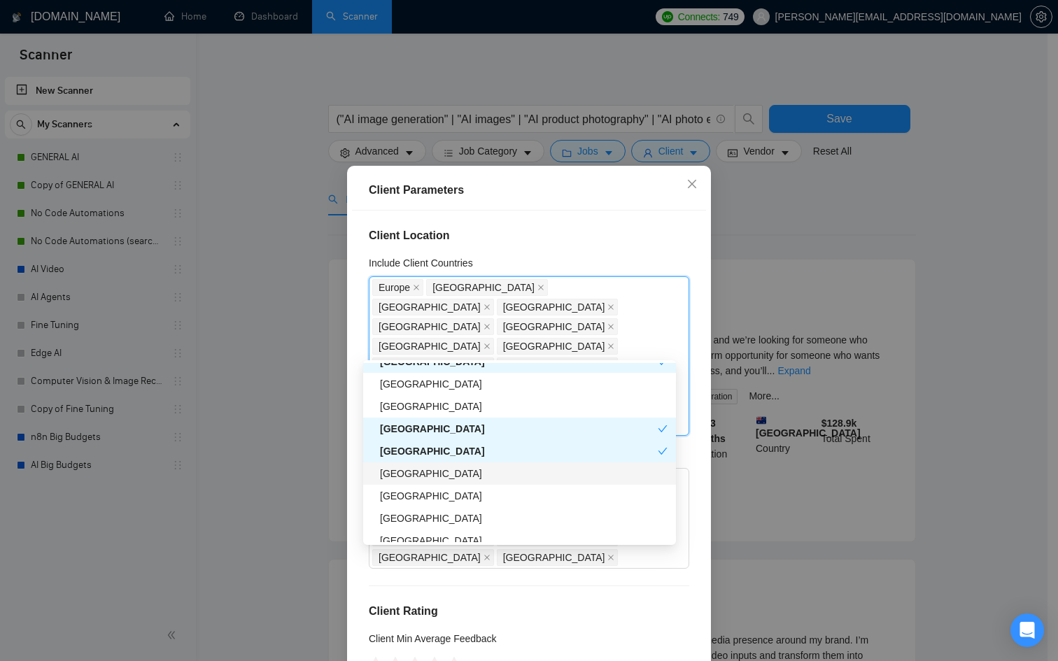
click at [419, 472] on div "[GEOGRAPHIC_DATA]" at bounding box center [524, 473] width 288 height 15
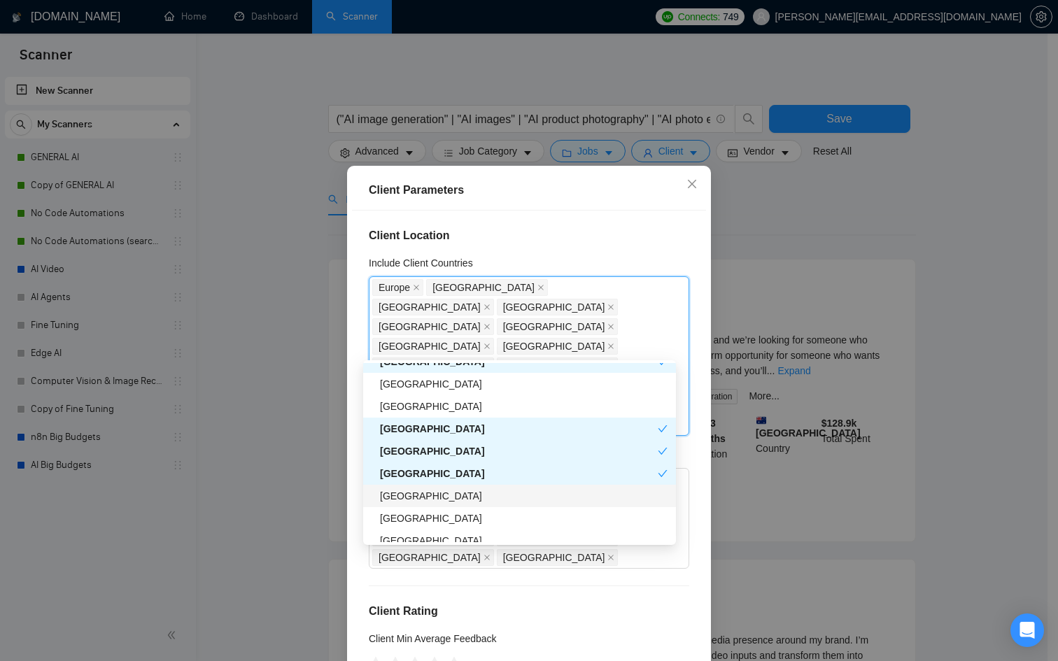
click at [416, 496] on div "[GEOGRAPHIC_DATA]" at bounding box center [524, 496] width 288 height 15
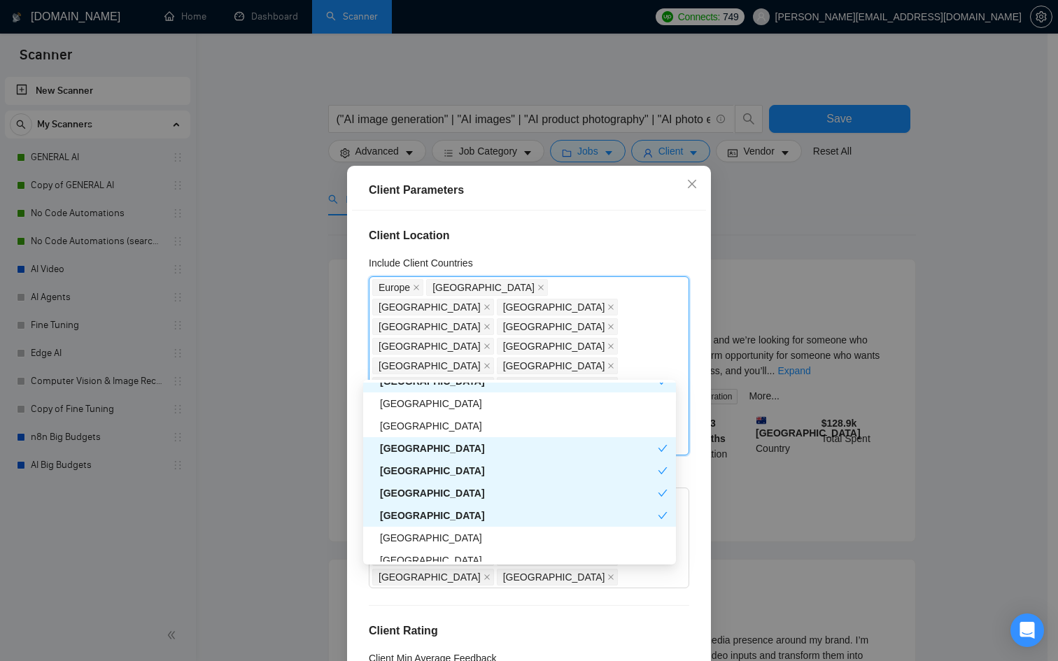
click at [416, 519] on div "[GEOGRAPHIC_DATA]" at bounding box center [519, 515] width 278 height 15
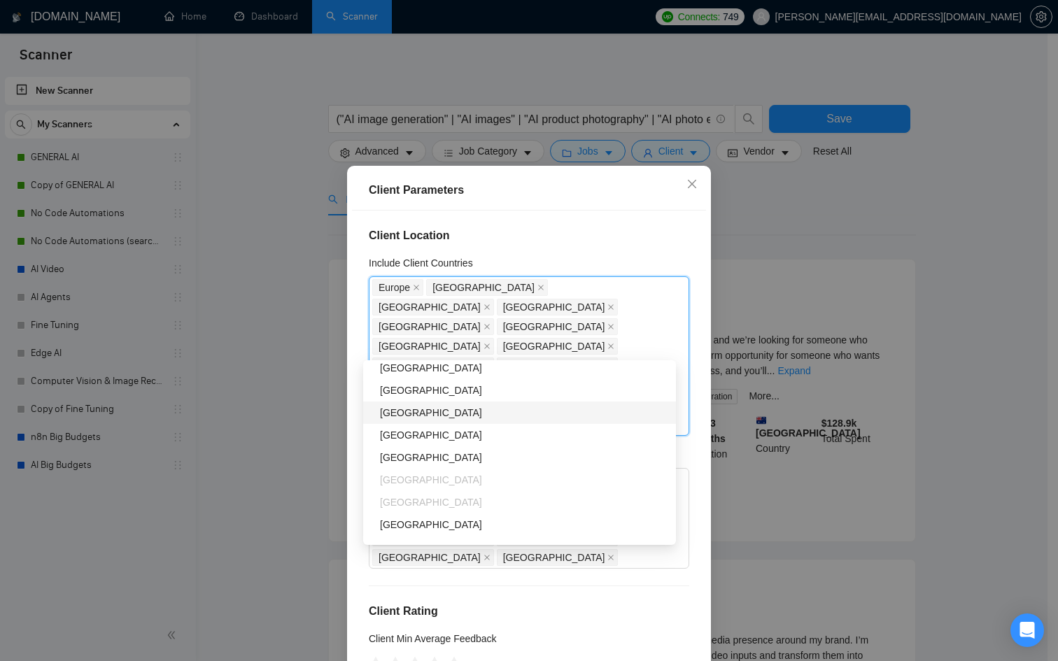
scroll to position [682, 0]
click at [432, 387] on div "[GEOGRAPHIC_DATA]" at bounding box center [524, 386] width 288 height 15
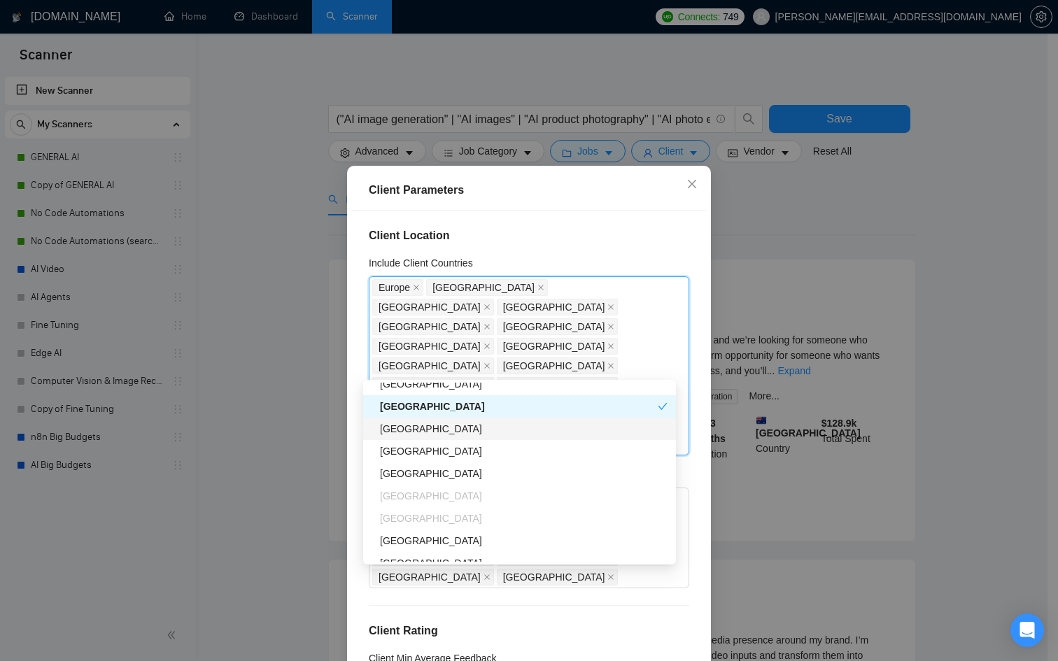
click at [423, 428] on div "[GEOGRAPHIC_DATA]" at bounding box center [524, 428] width 288 height 15
click at [426, 452] on div "[GEOGRAPHIC_DATA]" at bounding box center [524, 451] width 288 height 15
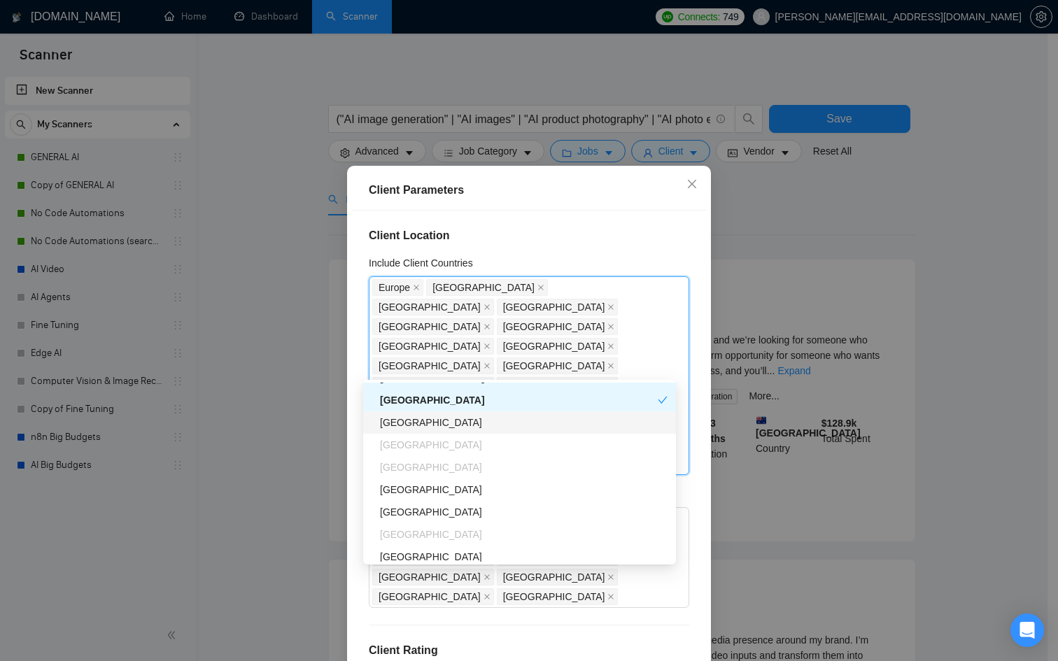
scroll to position [735, 0]
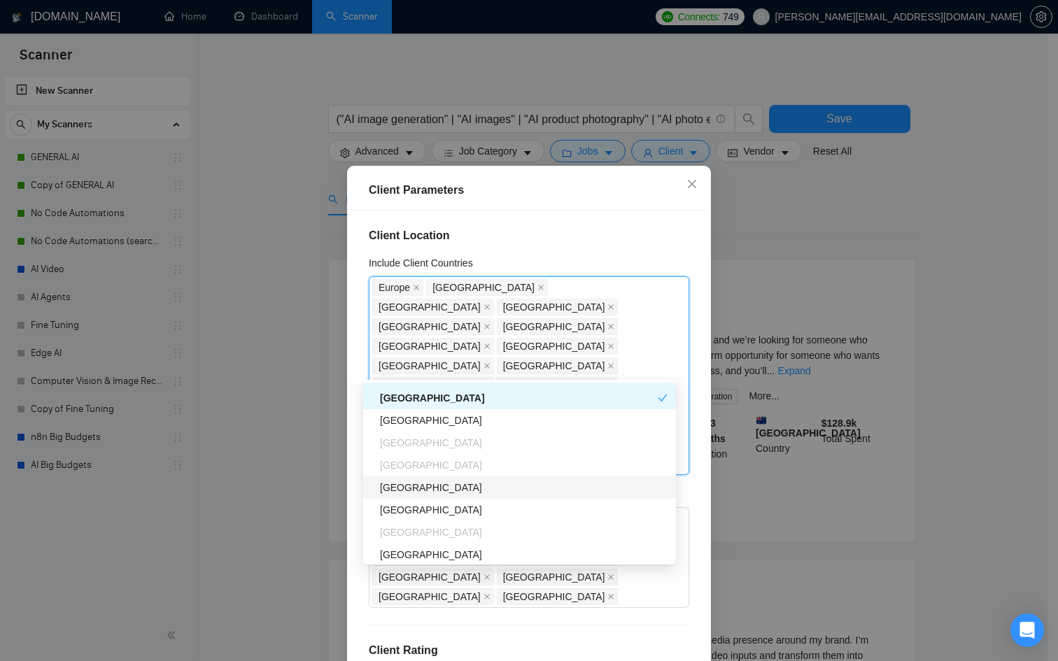
click at [403, 482] on div "[GEOGRAPHIC_DATA]" at bounding box center [524, 487] width 288 height 15
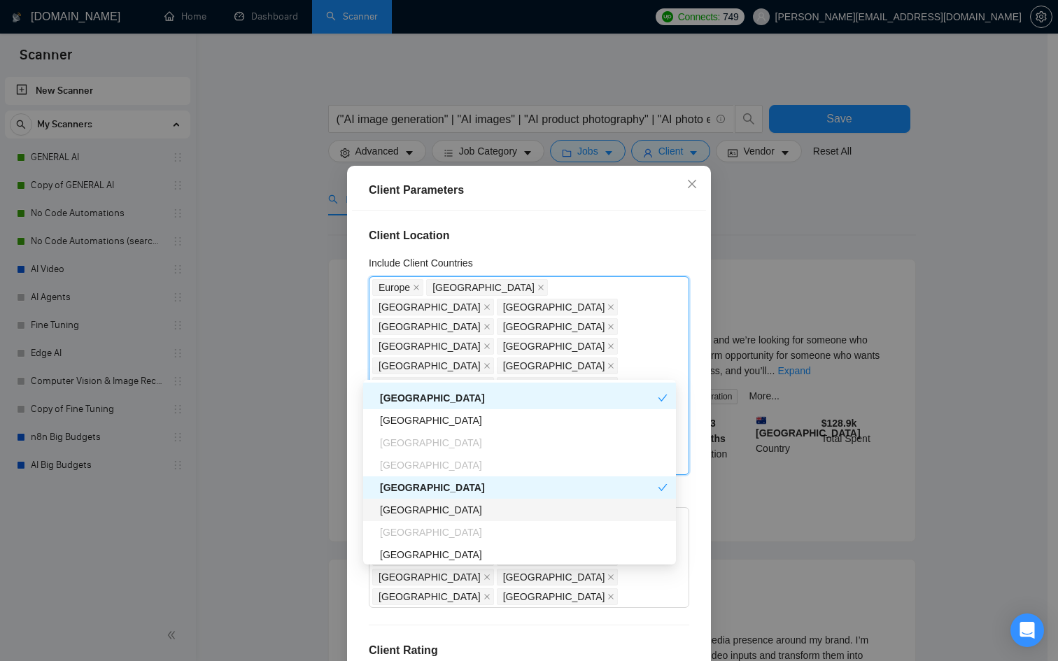
click at [405, 511] on div "[GEOGRAPHIC_DATA]" at bounding box center [524, 510] width 288 height 15
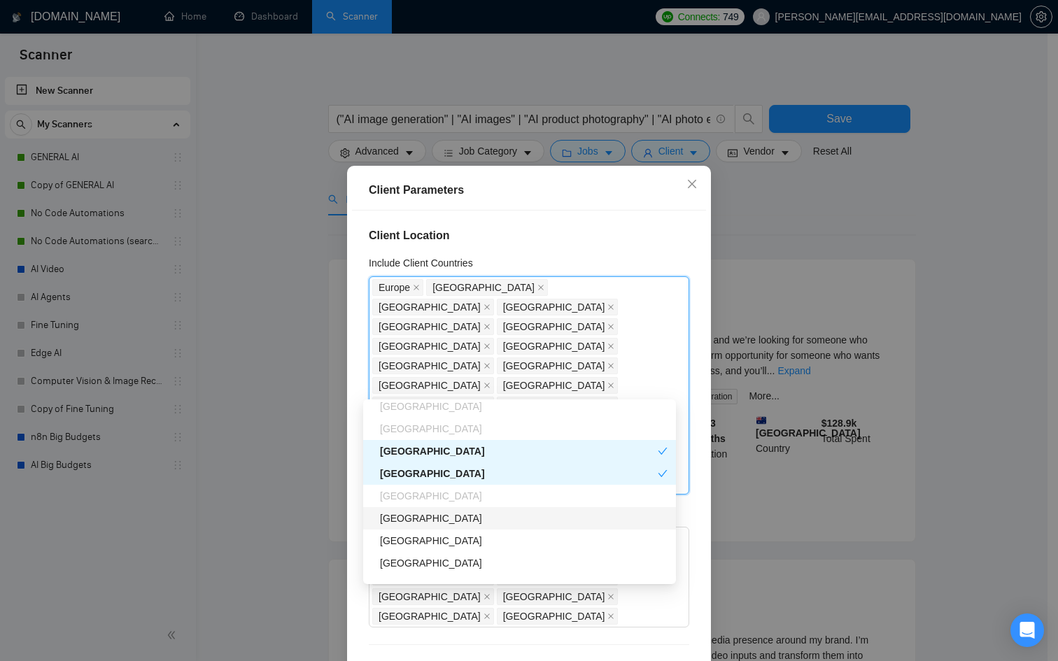
click at [407, 511] on div "[GEOGRAPHIC_DATA]" at bounding box center [524, 518] width 288 height 15
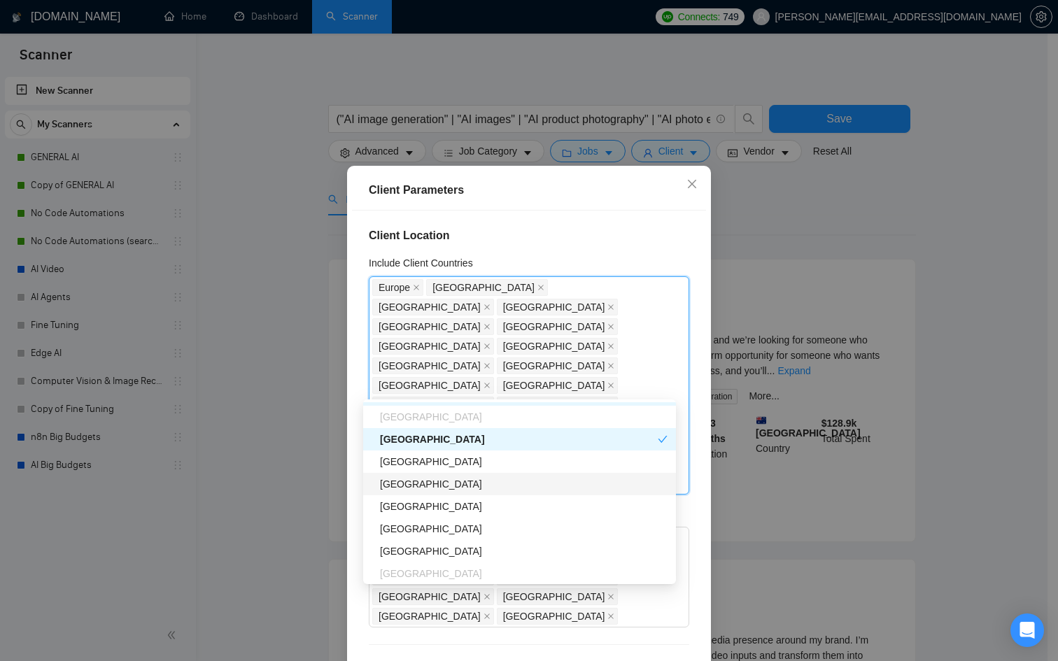
scroll to position [871, 0]
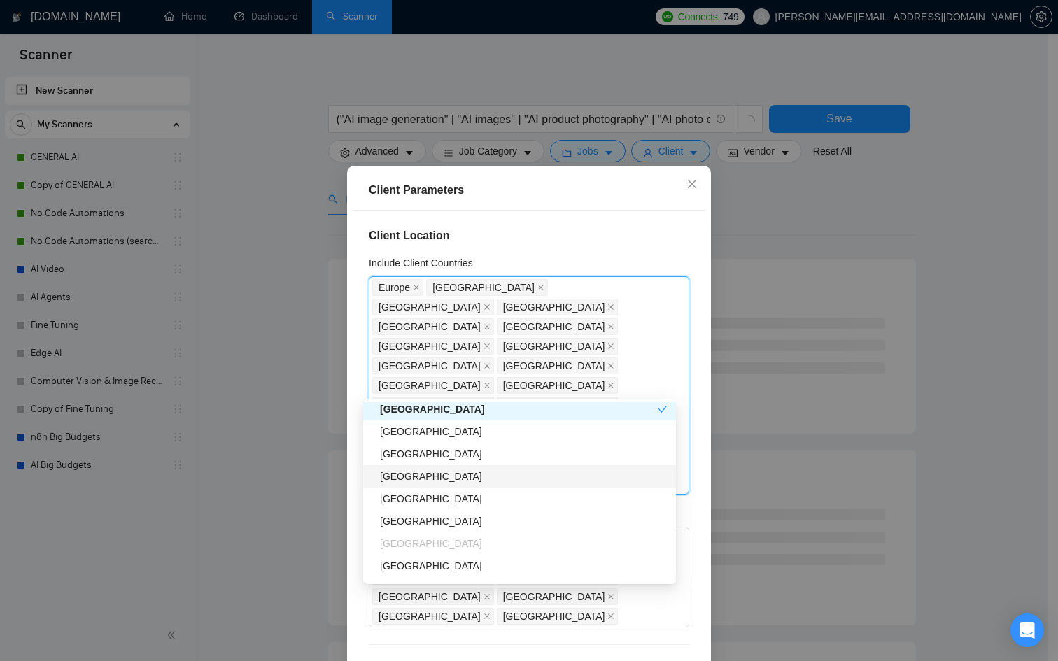
click at [405, 484] on div "[GEOGRAPHIC_DATA]" at bounding box center [519, 476] width 313 height 22
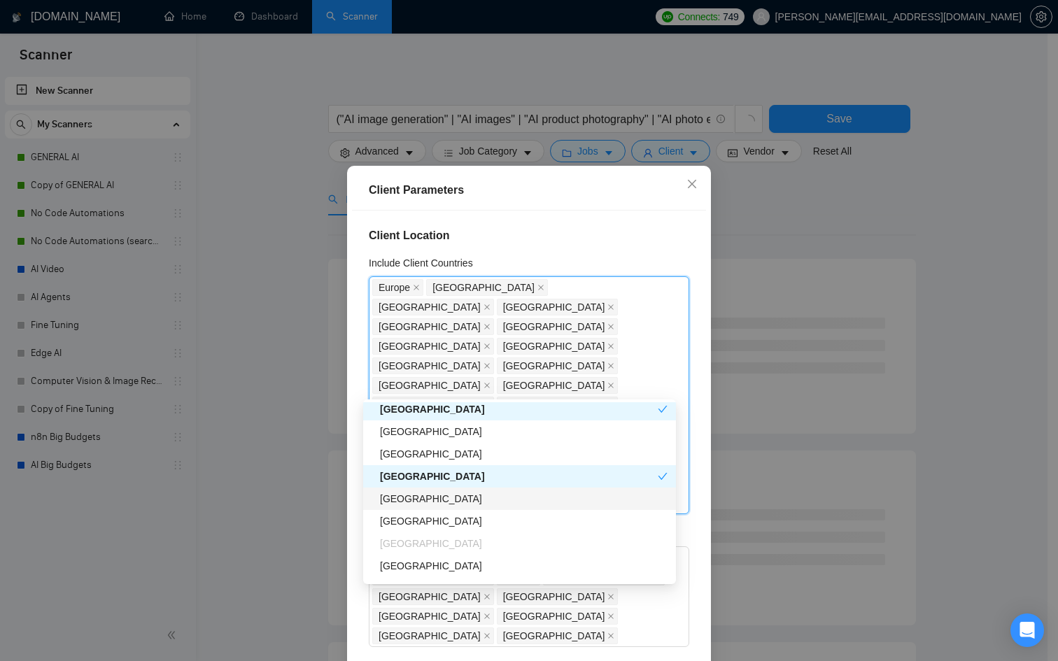
click at [405, 501] on div "[GEOGRAPHIC_DATA]" at bounding box center [524, 498] width 288 height 15
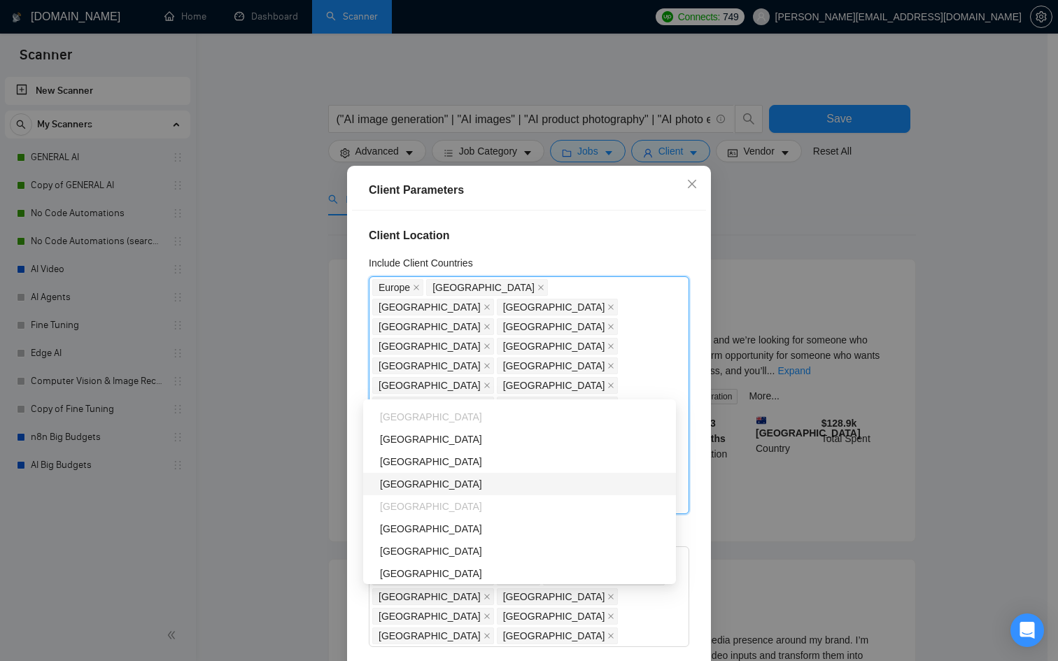
scroll to position [1030, 0]
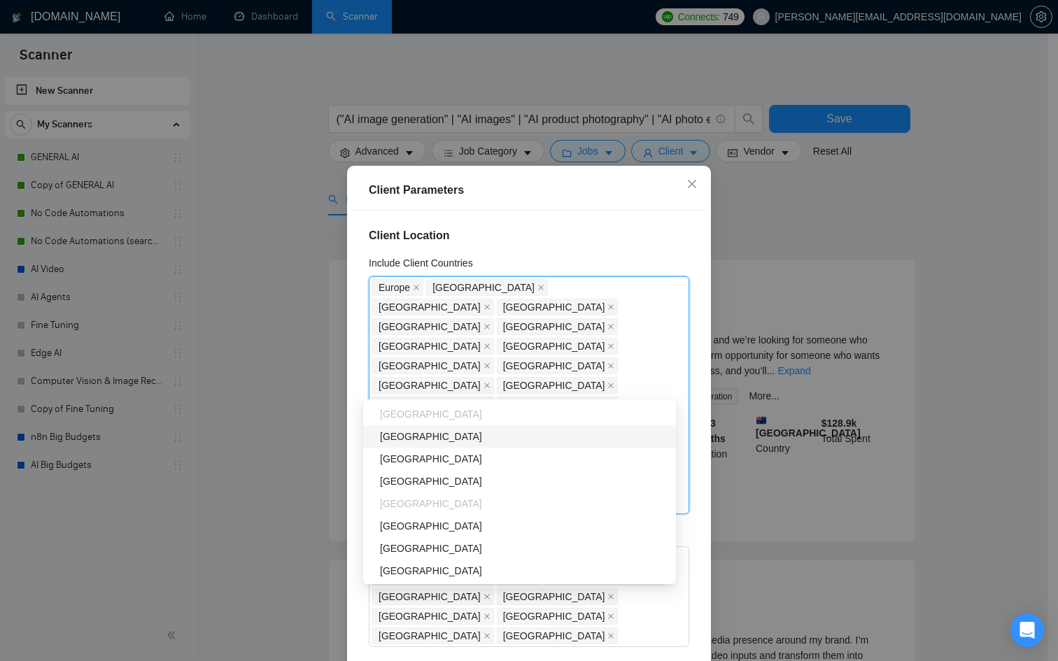
click at [414, 443] on div "[GEOGRAPHIC_DATA]" at bounding box center [524, 436] width 288 height 15
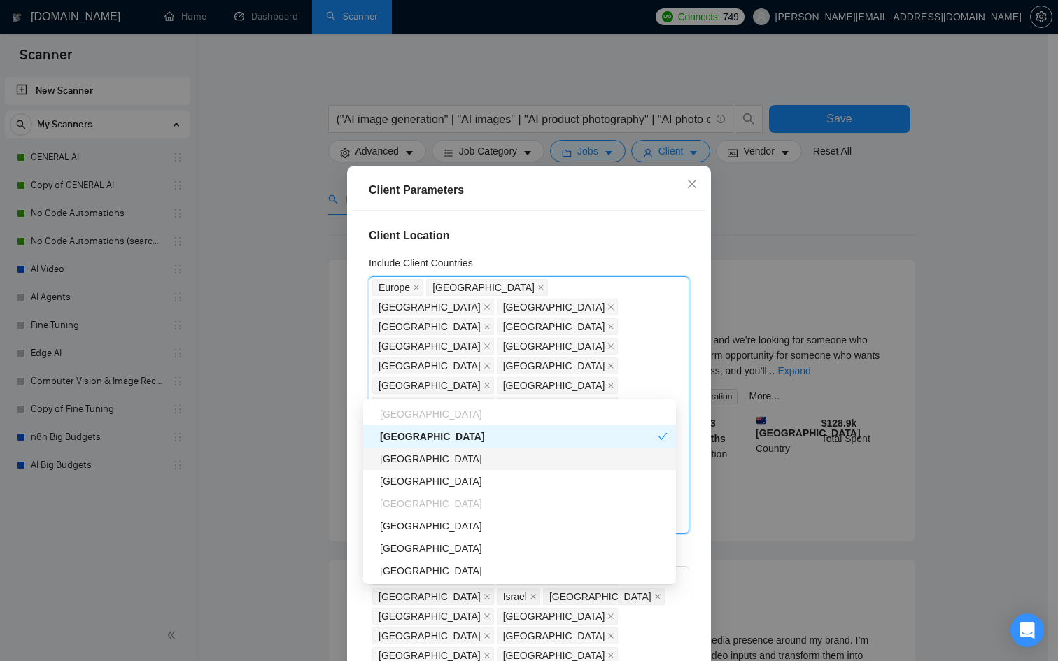
click at [409, 458] on div "[GEOGRAPHIC_DATA]" at bounding box center [524, 458] width 288 height 15
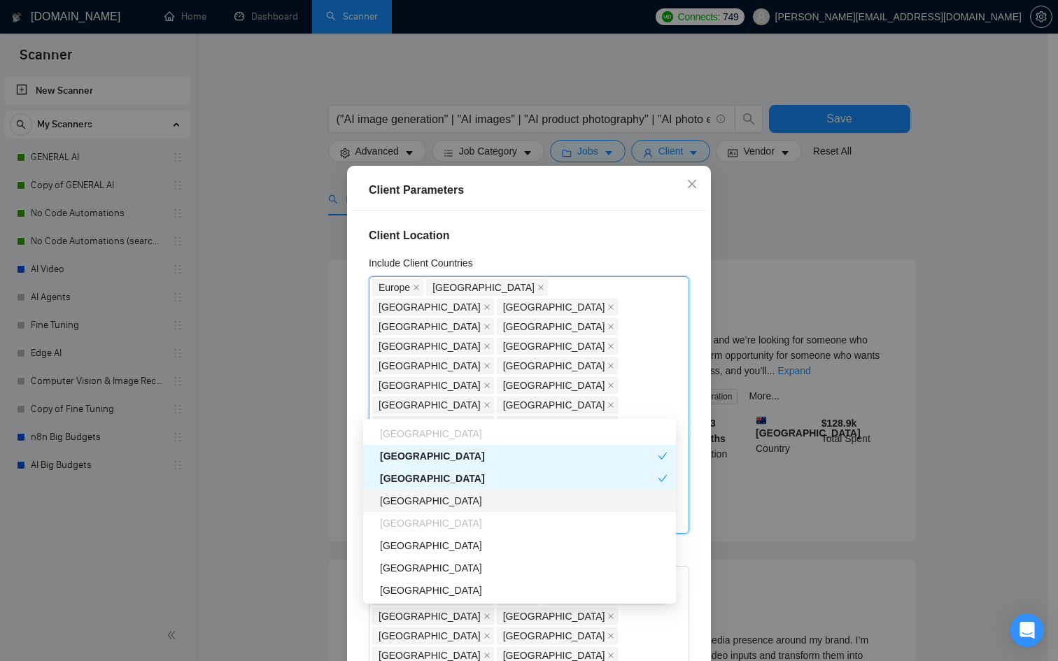
click at [410, 495] on div "[GEOGRAPHIC_DATA]" at bounding box center [524, 500] width 288 height 15
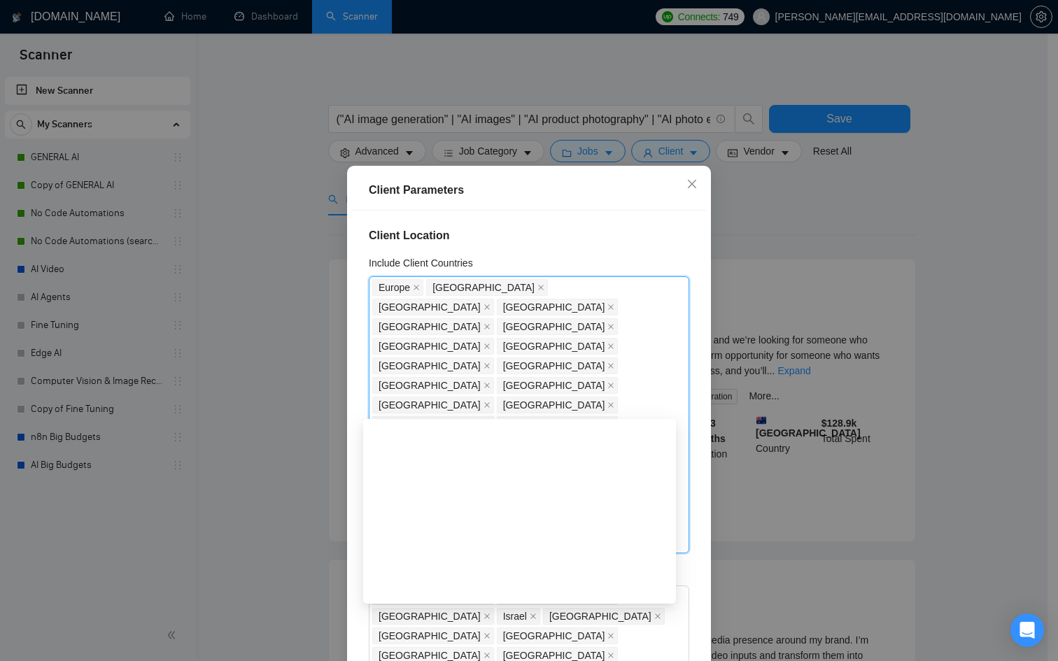
scroll to position [4479, 0]
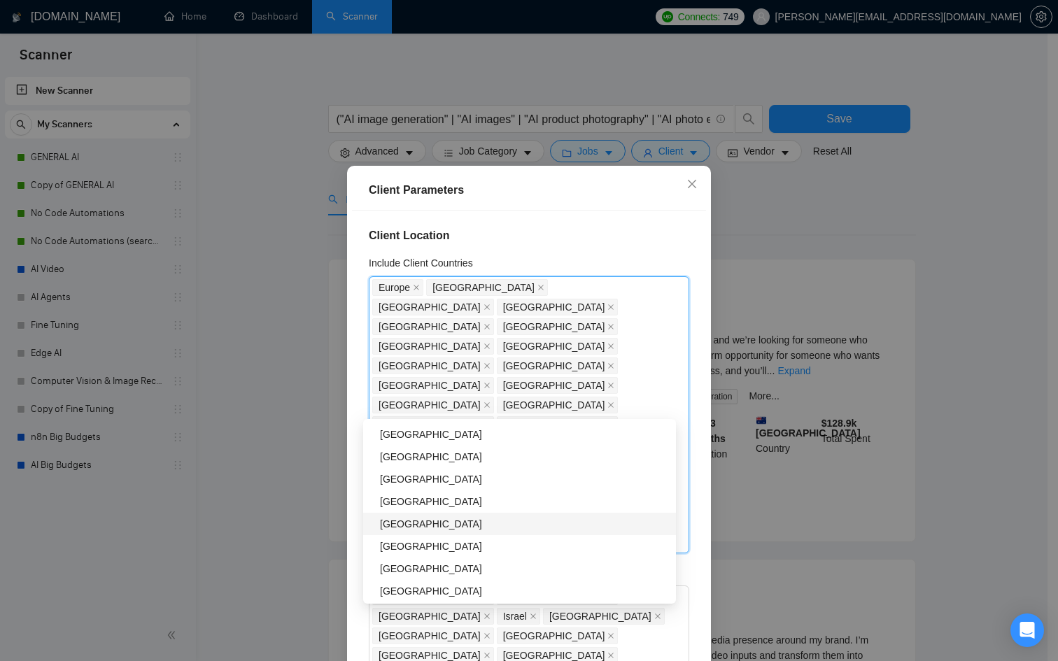
click at [433, 523] on div "[GEOGRAPHIC_DATA]" at bounding box center [524, 524] width 288 height 15
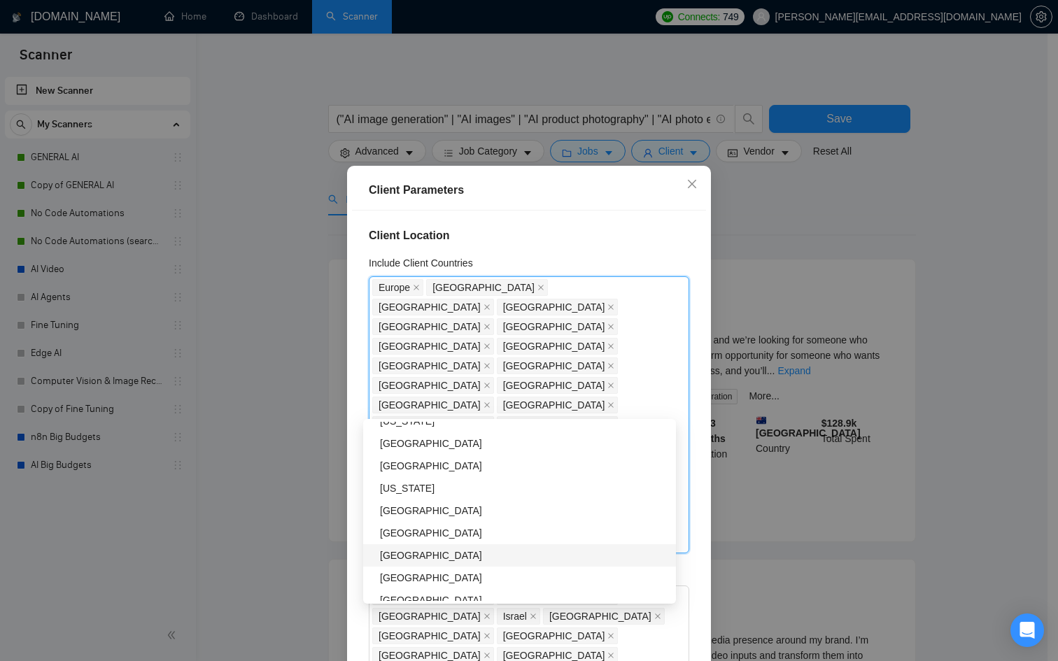
scroll to position [1754, 0]
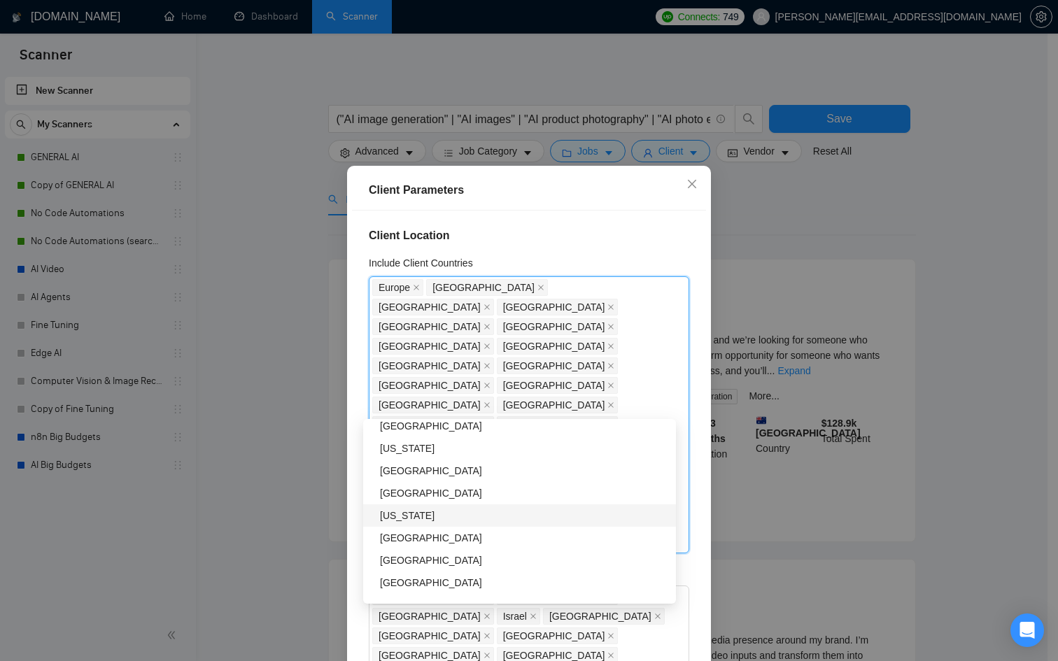
click at [434, 519] on div "[US_STATE]" at bounding box center [524, 515] width 288 height 15
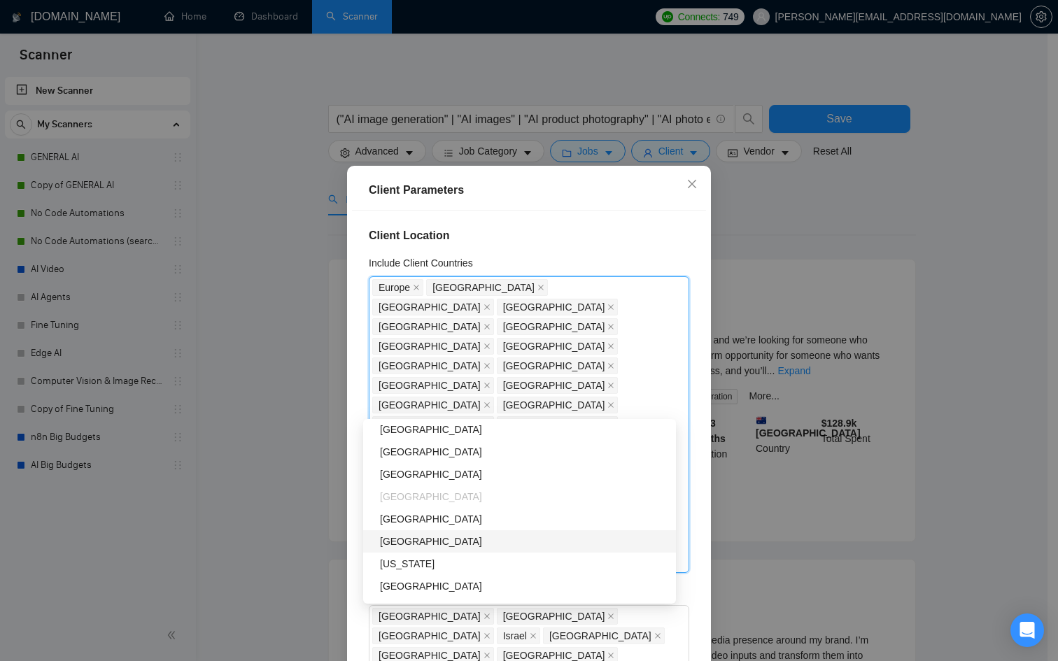
scroll to position [1634, 0]
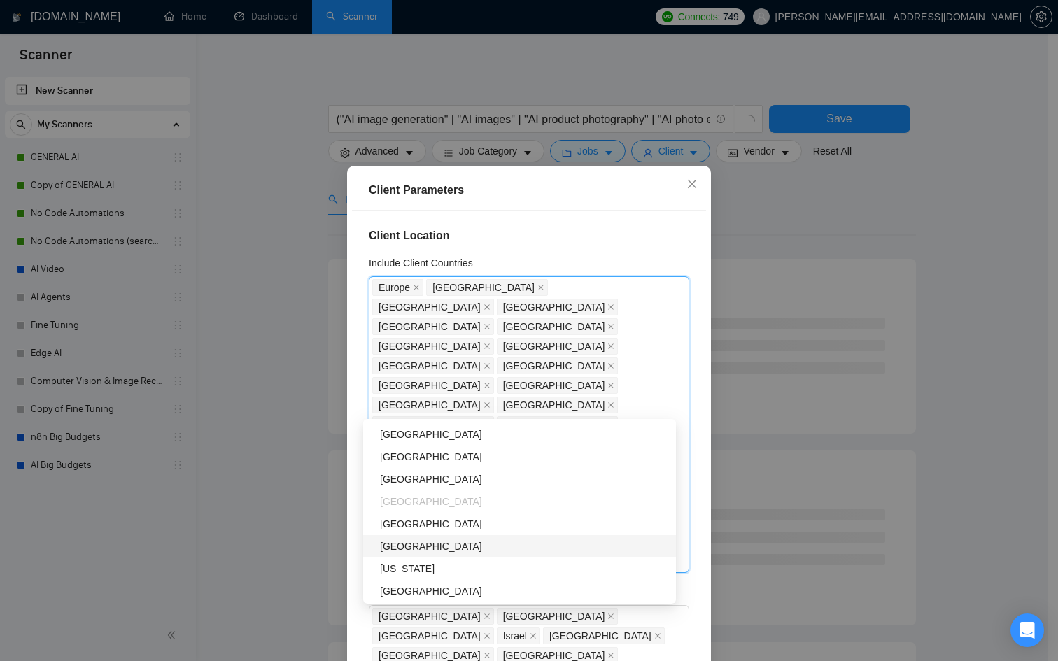
click at [356, 526] on div "Client Location Include Client Countries [GEOGRAPHIC_DATA] [GEOGRAPHIC_DATA] [G…" at bounding box center [529, 442] width 354 height 463
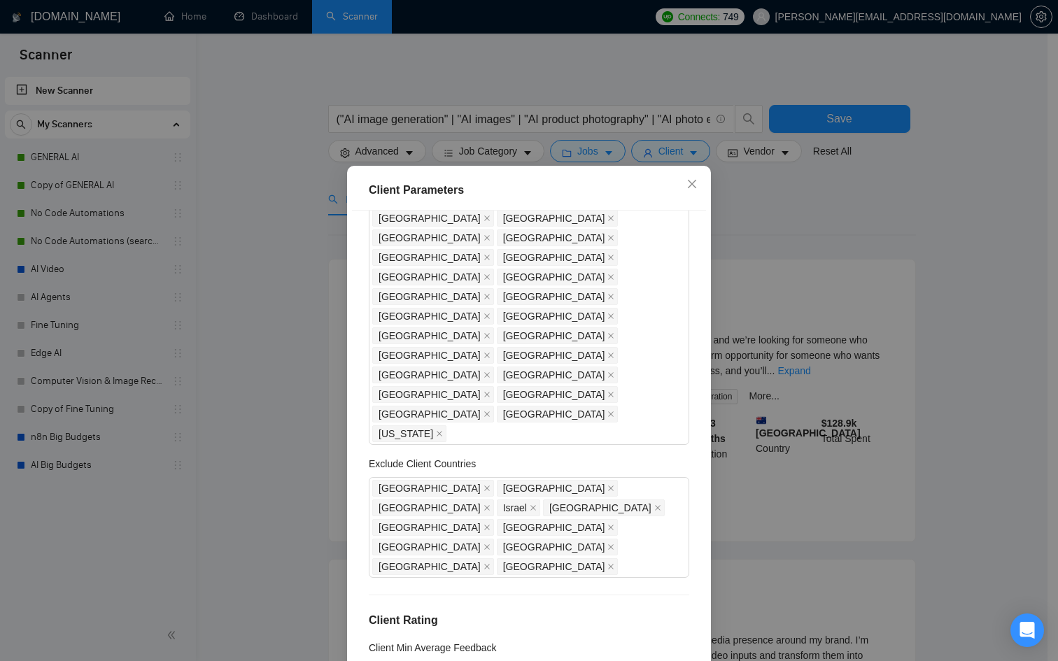
scroll to position [136, 0]
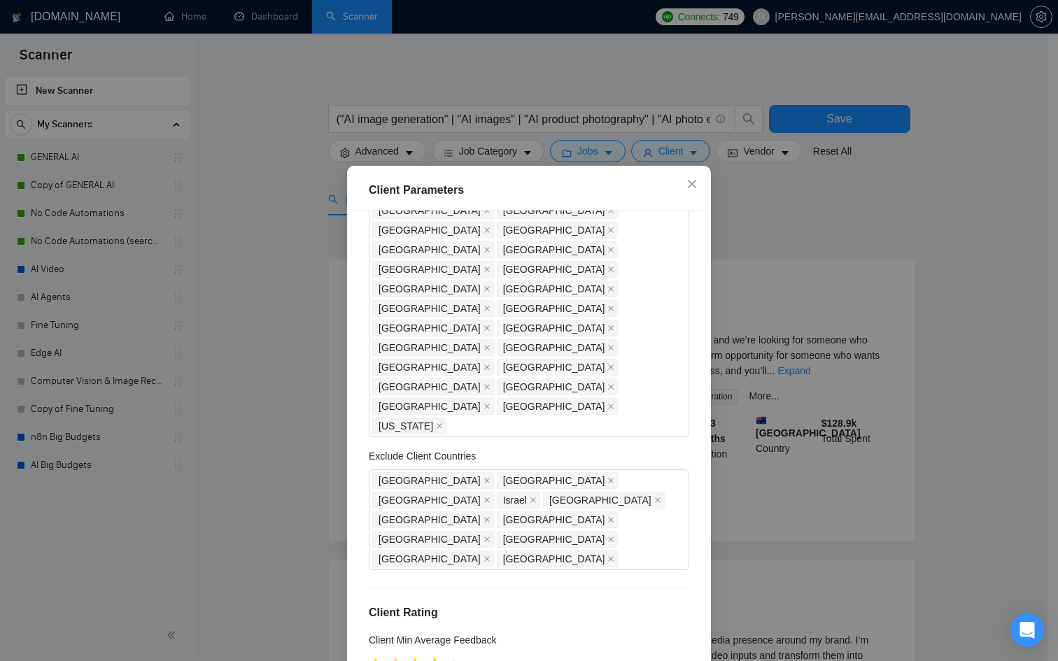
click at [432, 658] on icon "star" at bounding box center [435, 665] width 15 height 14
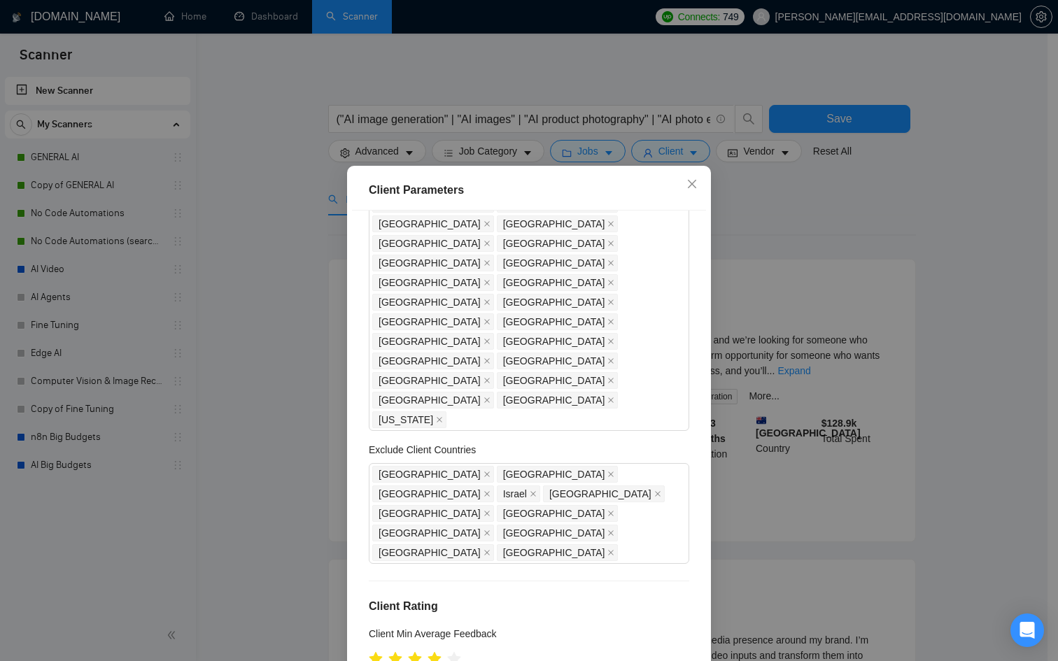
scroll to position [143, 0]
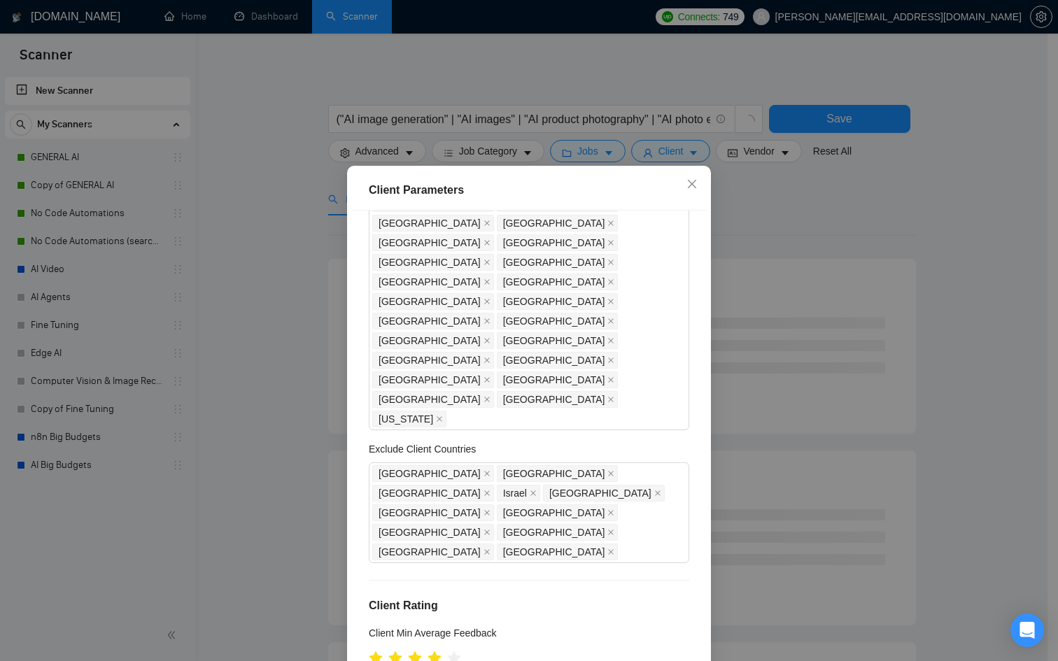
checkbox input "true"
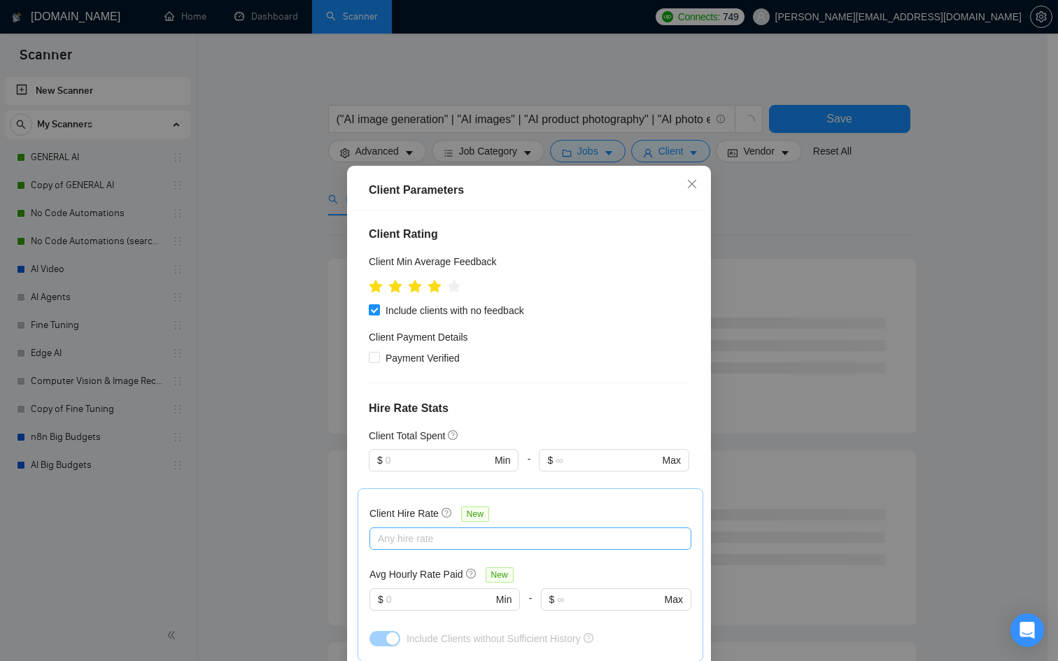
scroll to position [517, 0]
click at [447, 470] on div at bounding box center [444, 478] width 150 height 17
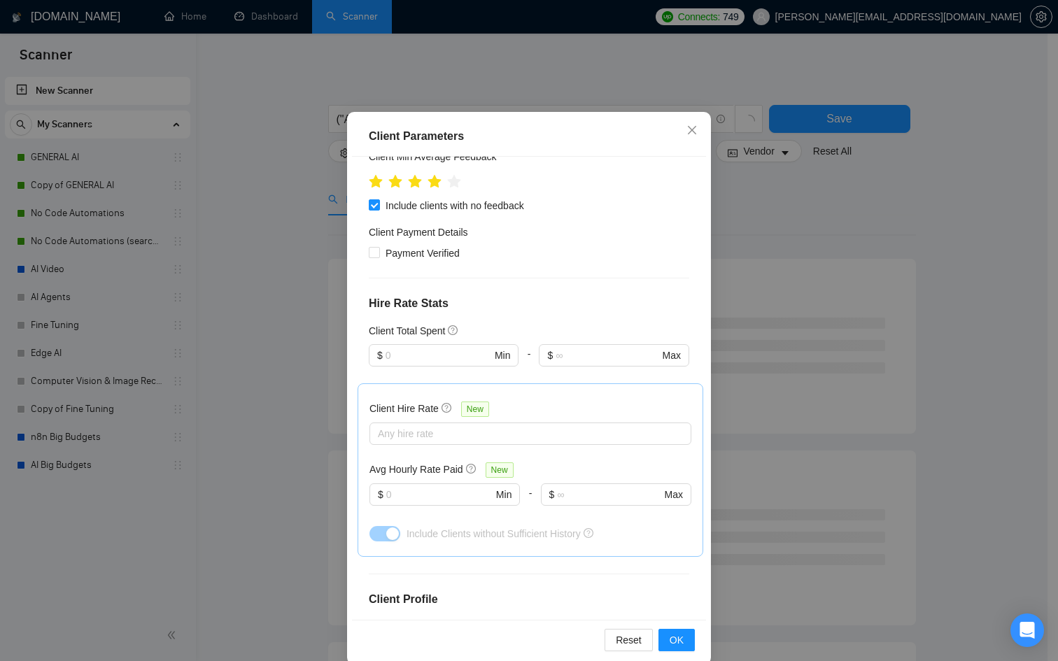
scroll to position [74, 0]
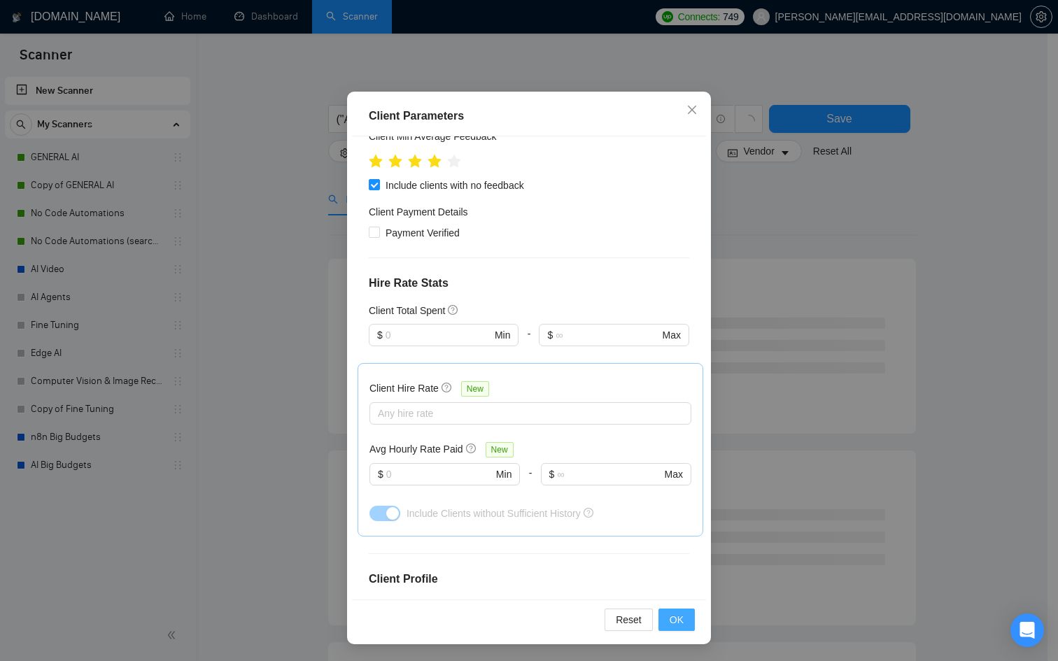
click at [670, 619] on span "OK" at bounding box center [677, 619] width 14 height 15
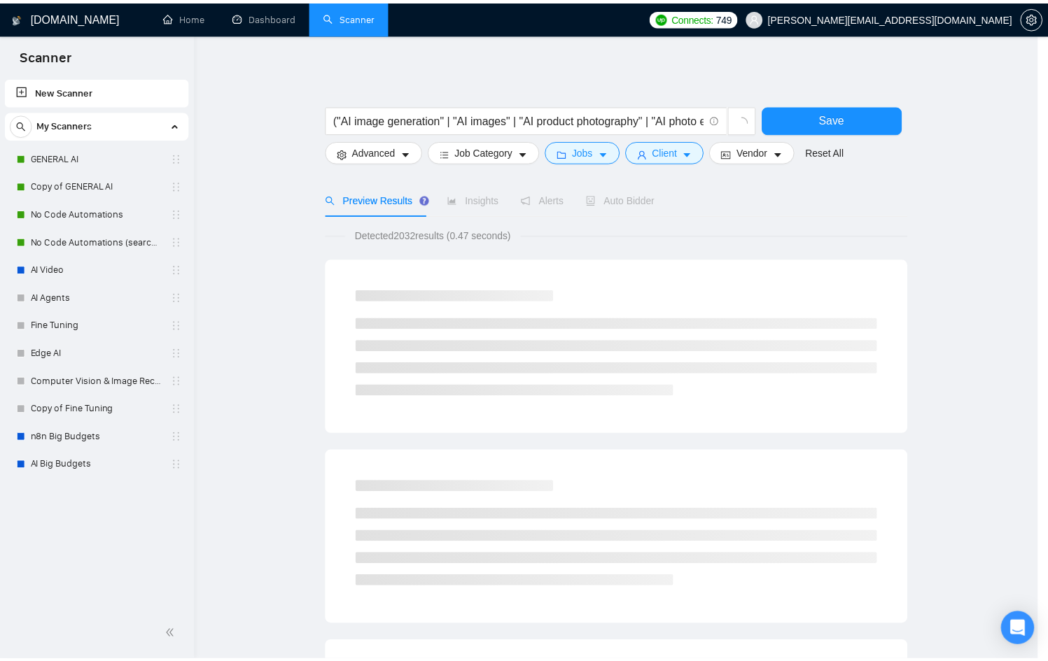
scroll to position [0, 0]
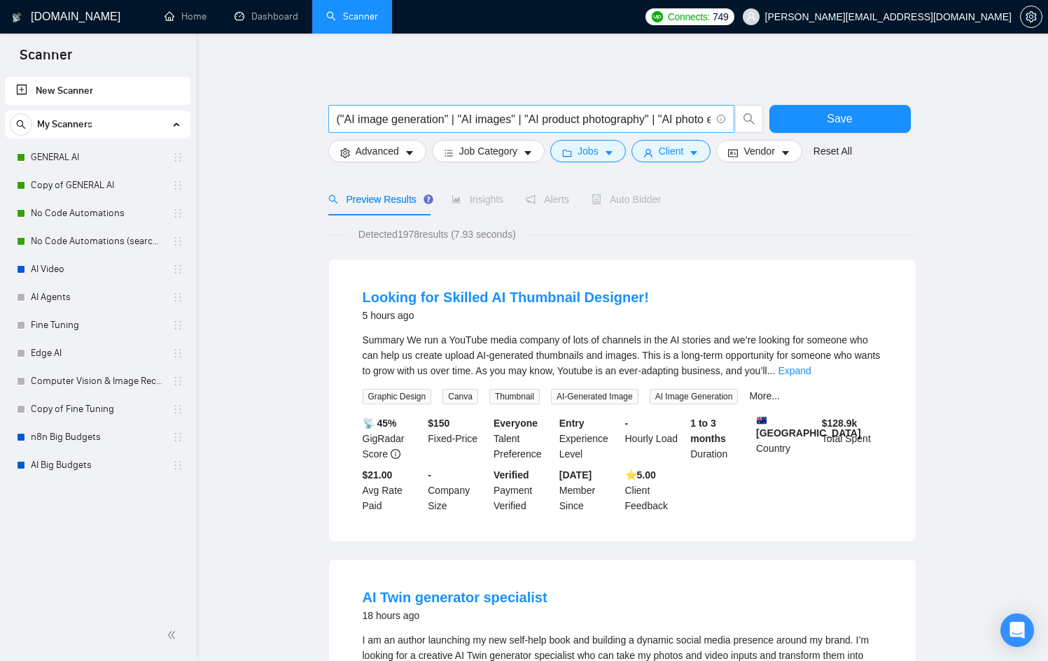
click at [342, 121] on input "("AI image generation" | "AI images" | "AI product photography" | "AI photo edi…" at bounding box center [524, 119] width 374 height 17
drag, startPoint x: 395, startPoint y: 119, endPoint x: 342, endPoint y: 121, distance: 53.9
click at [342, 121] on input "("AI image" | "AI image generation" | "AI images" | "AI product photography" | …" at bounding box center [524, 119] width 374 height 17
click at [340, 120] on input "("AI image" | "AI image generation" | "AI images" | "AI product photography" | …" at bounding box center [524, 119] width 374 height 17
paste input ""AI image""
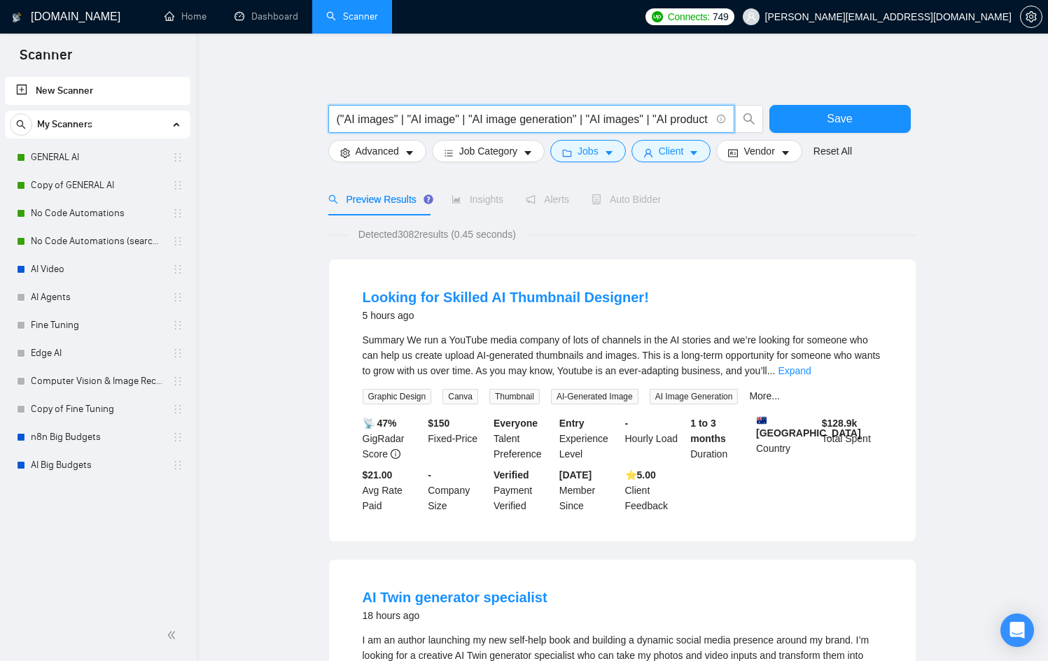
click at [342, 121] on input "("AI images" | "AI image" | "AI image generation" | "AI images" | "AI product p…" at bounding box center [524, 119] width 374 height 17
type input "("AI images" | "AI image" | "AI image generation" | "AI images" | "AI product p…"
click at [381, 144] on span "Advanced" at bounding box center [377, 150] width 43 height 15
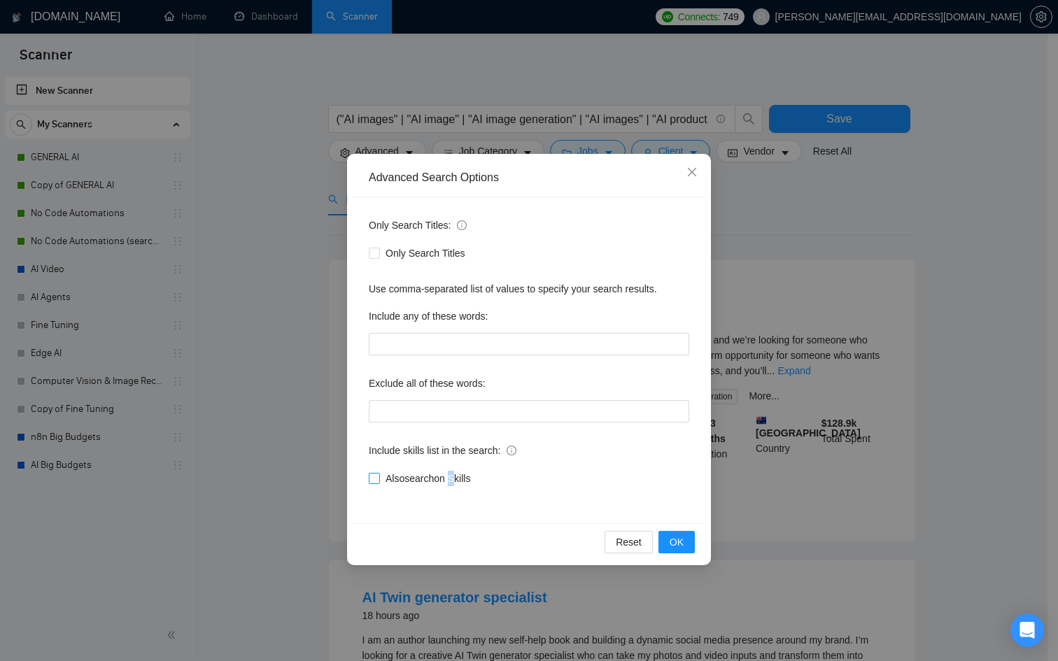
click at [453, 477] on span "Also search on Skills" at bounding box center [428, 478] width 96 height 15
click at [382, 475] on span "Also search on Skills" at bounding box center [428, 478] width 96 height 15
click at [379, 475] on input "Also search on Skills" at bounding box center [374, 478] width 10 height 10
click at [668, 542] on button "OK" at bounding box center [677, 542] width 36 height 22
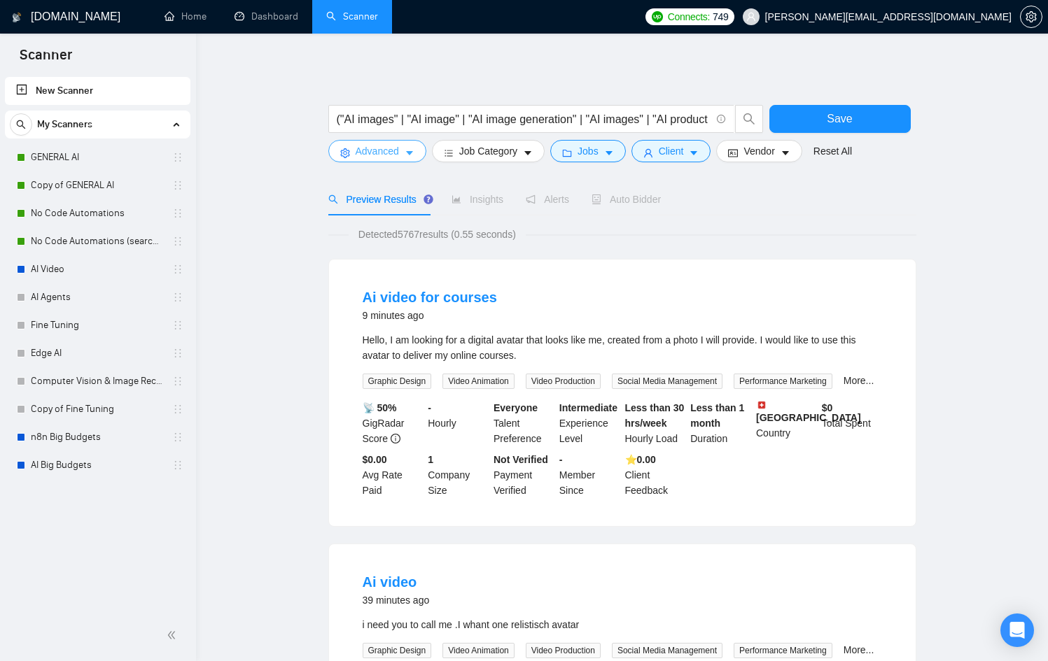
click at [398, 148] on span "Advanced" at bounding box center [377, 150] width 43 height 15
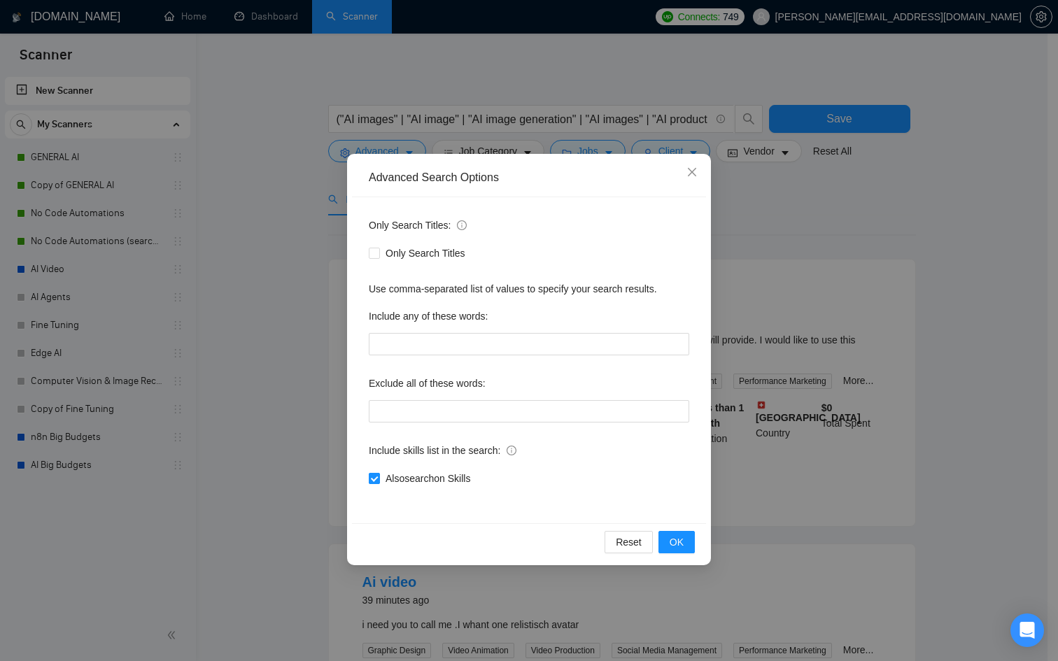
click at [376, 481] on input "Also search on Skills" at bounding box center [374, 478] width 10 height 10
checkbox input "false"
click at [706, 547] on div "Advanced Search Options Only Search Titles: Only Search Titles Use comma-separa…" at bounding box center [529, 360] width 364 height 412
click at [682, 549] on button "OK" at bounding box center [677, 542] width 36 height 22
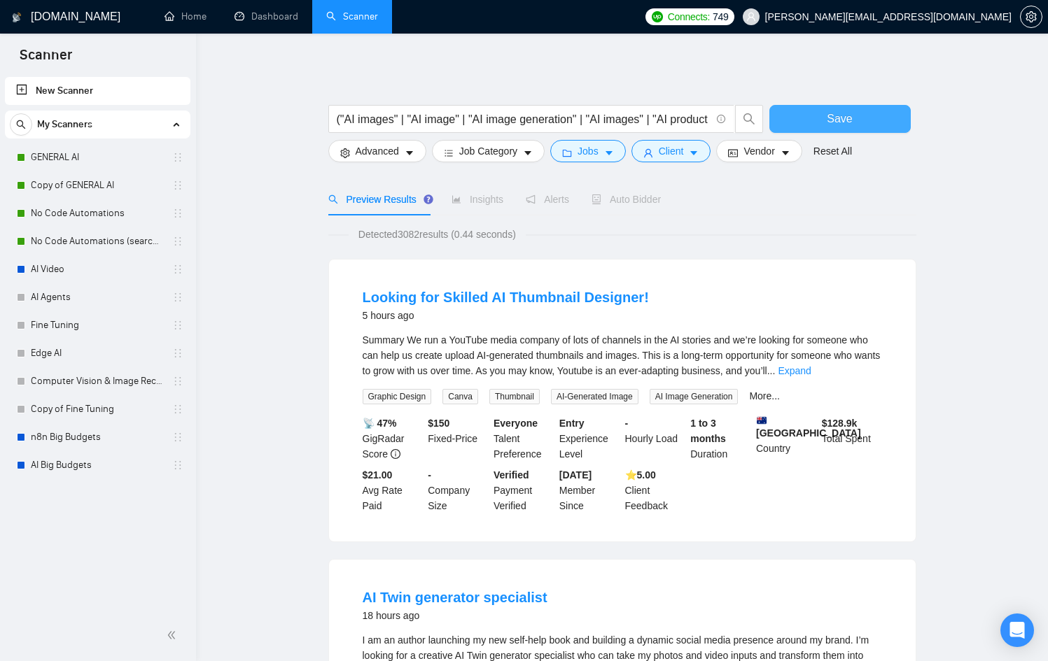
click at [806, 122] on button "Save" at bounding box center [839, 119] width 141 height 28
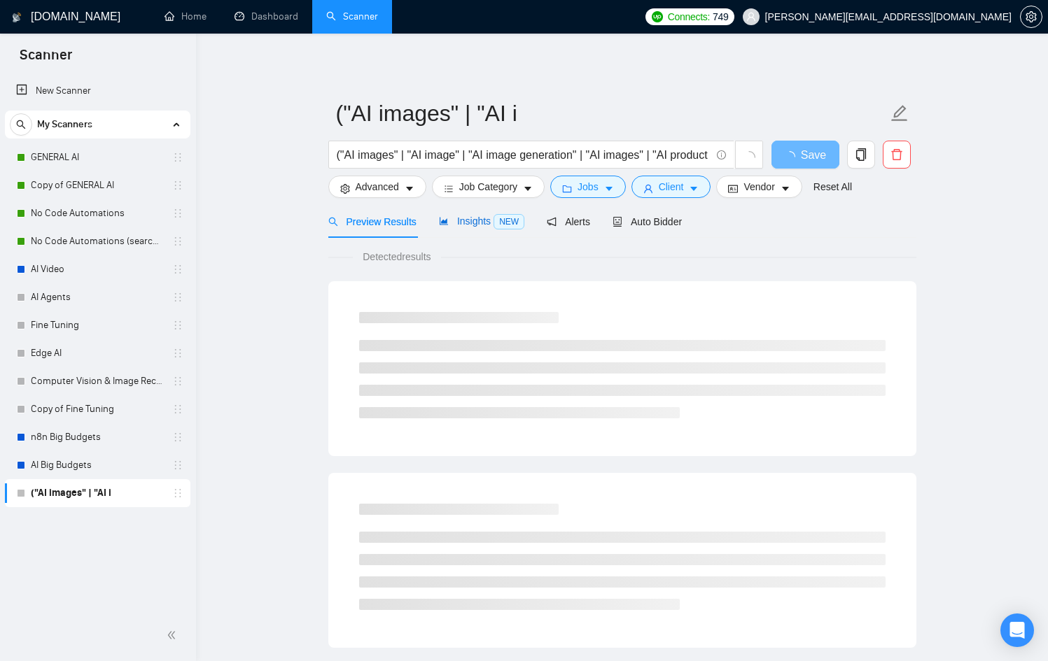
click at [479, 218] on span "Insights NEW" at bounding box center [481, 221] width 85 height 11
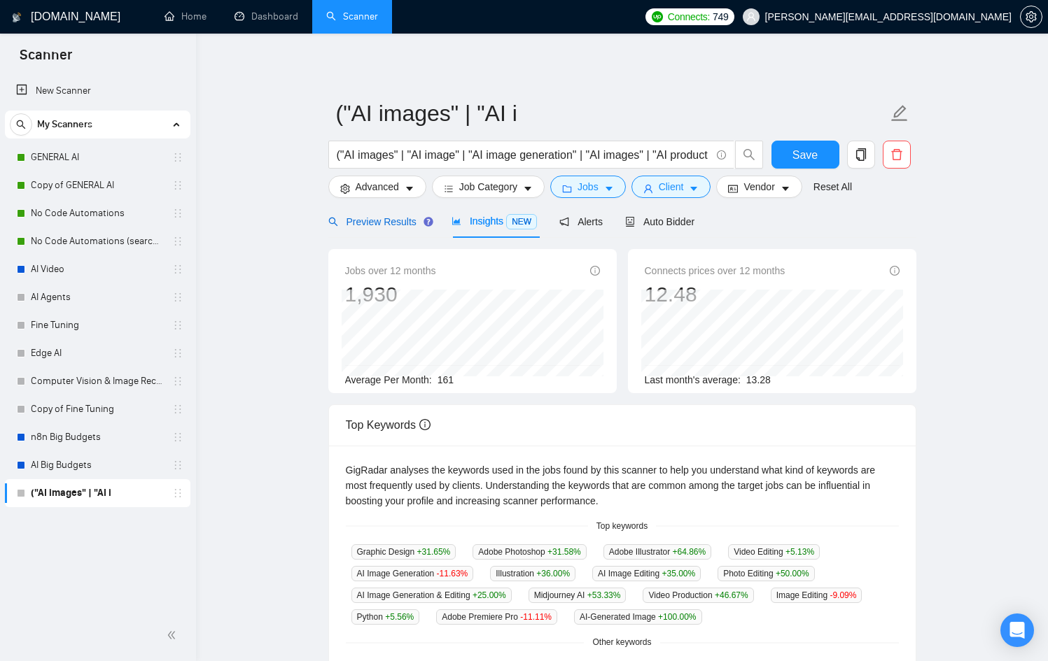
click at [360, 221] on span "Preview Results" at bounding box center [378, 221] width 101 height 11
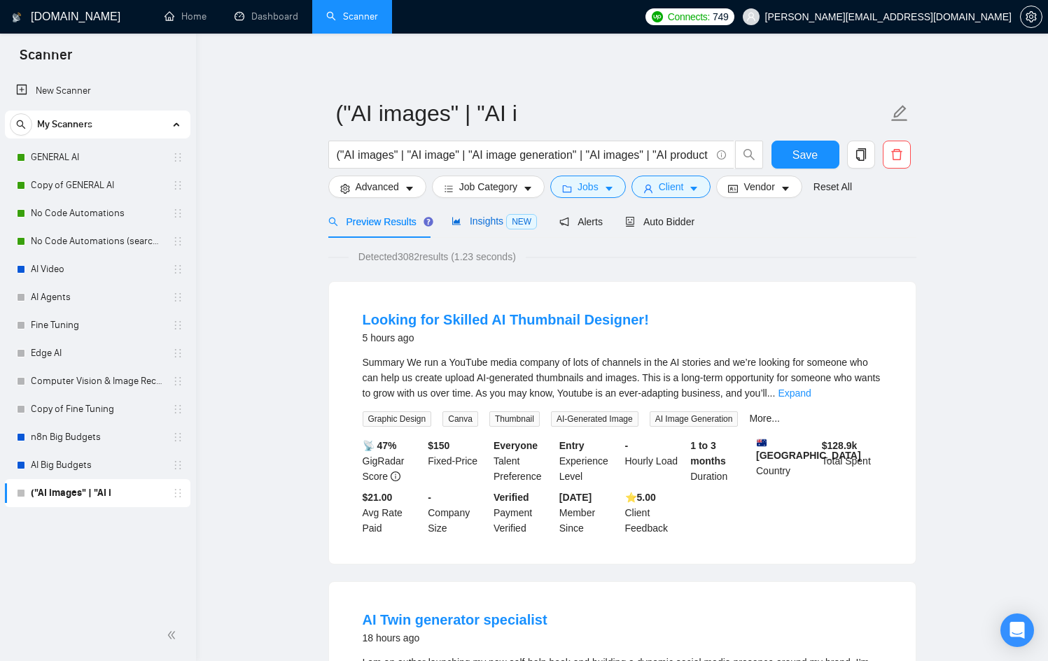
click at [461, 220] on icon "area-chart" at bounding box center [456, 221] width 10 height 10
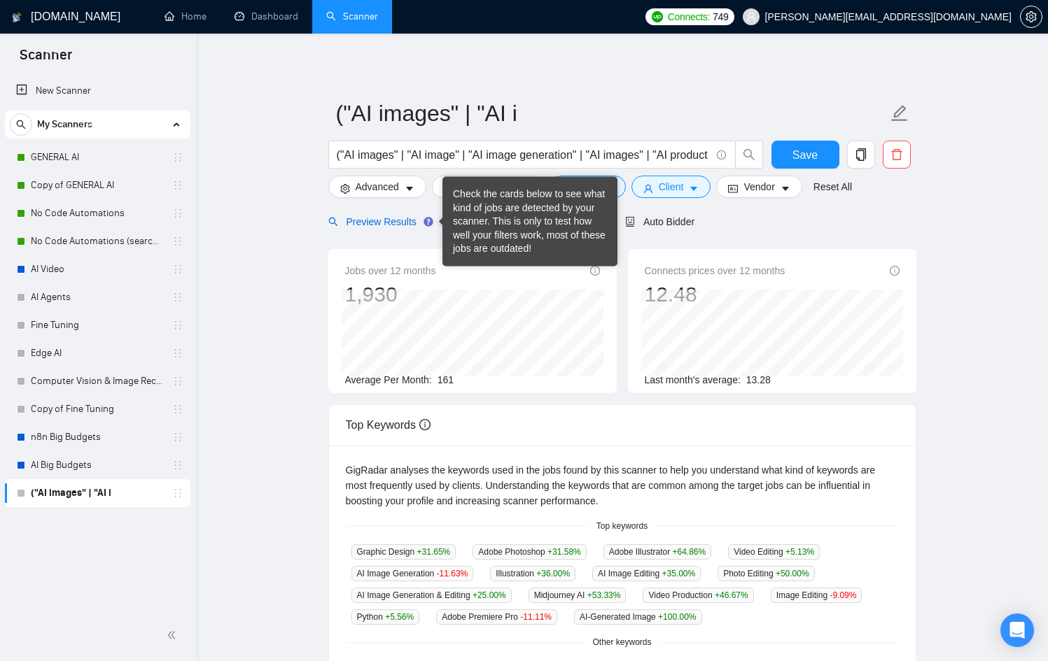
click at [412, 218] on span "Preview Results" at bounding box center [378, 221] width 101 height 11
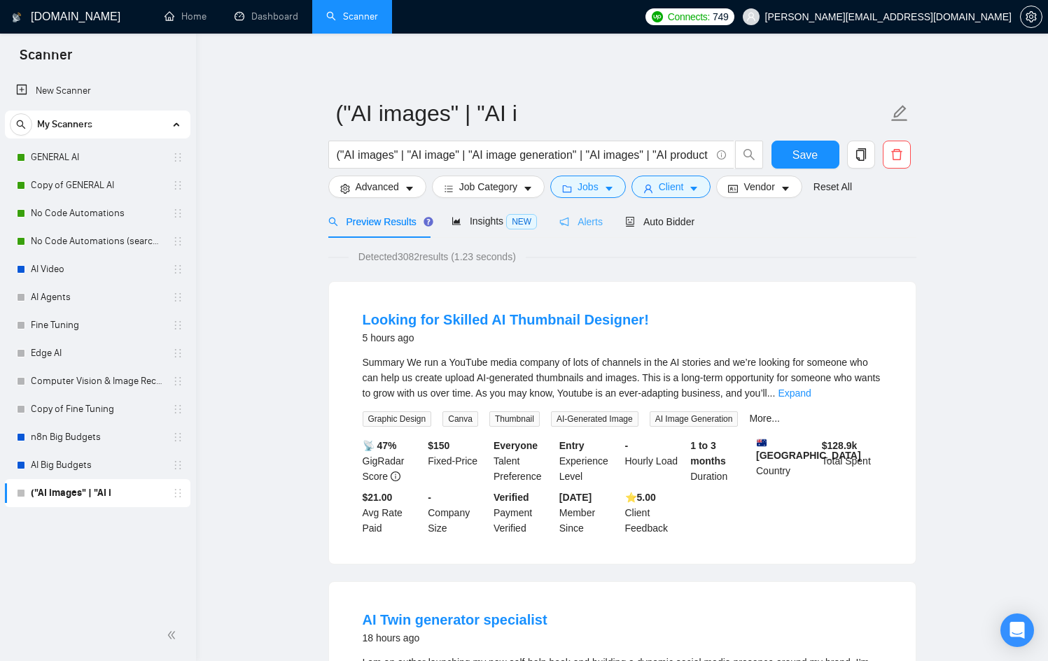
click at [603, 229] on div "Alerts" at bounding box center [580, 221] width 43 height 33
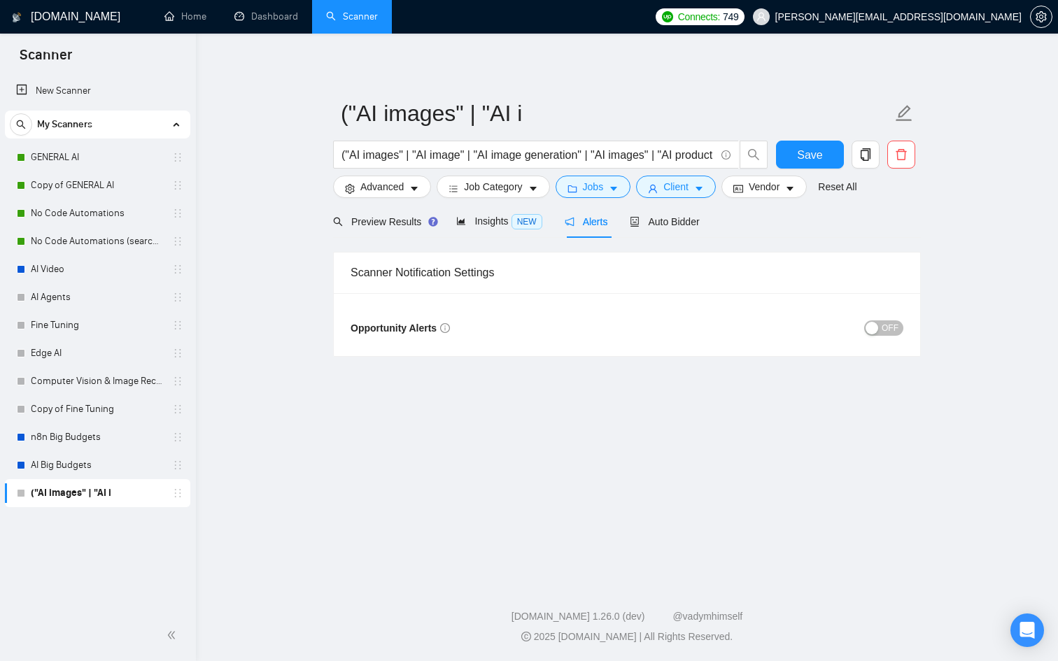
click at [883, 325] on span "OFF" at bounding box center [890, 328] width 17 height 15
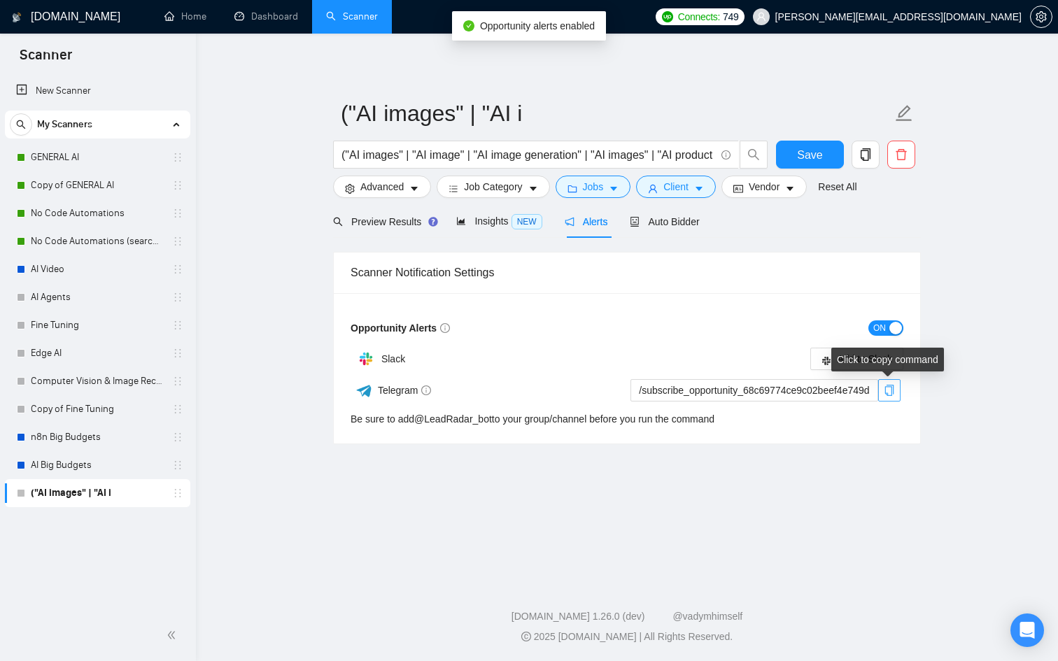
click at [890, 393] on icon "copy" at bounding box center [889, 390] width 11 height 11
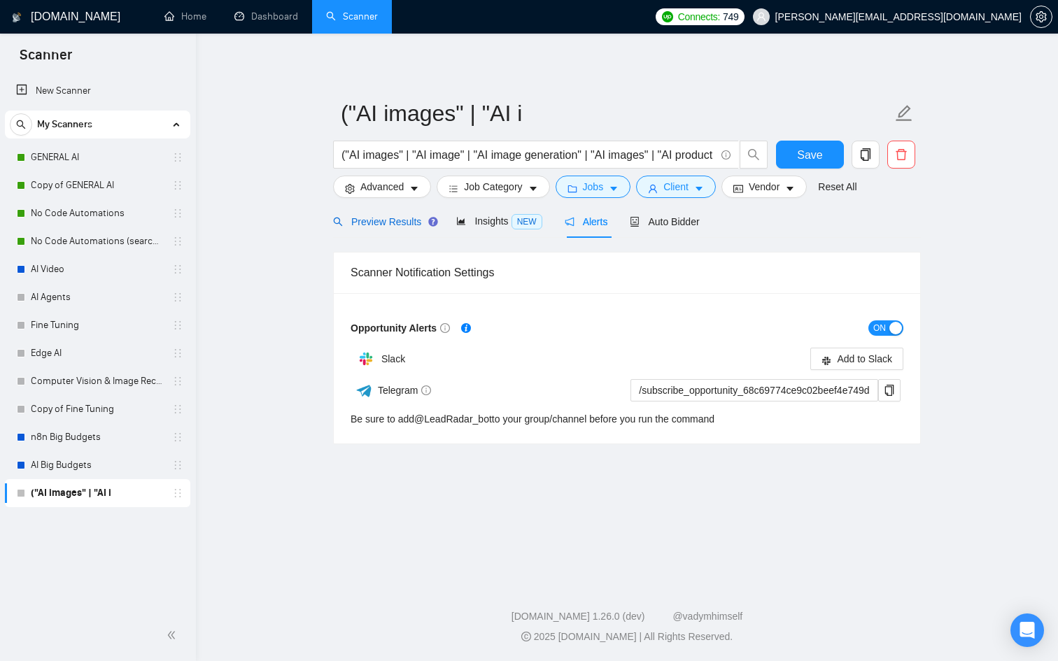
click at [384, 223] on span "Preview Results" at bounding box center [383, 221] width 101 height 11
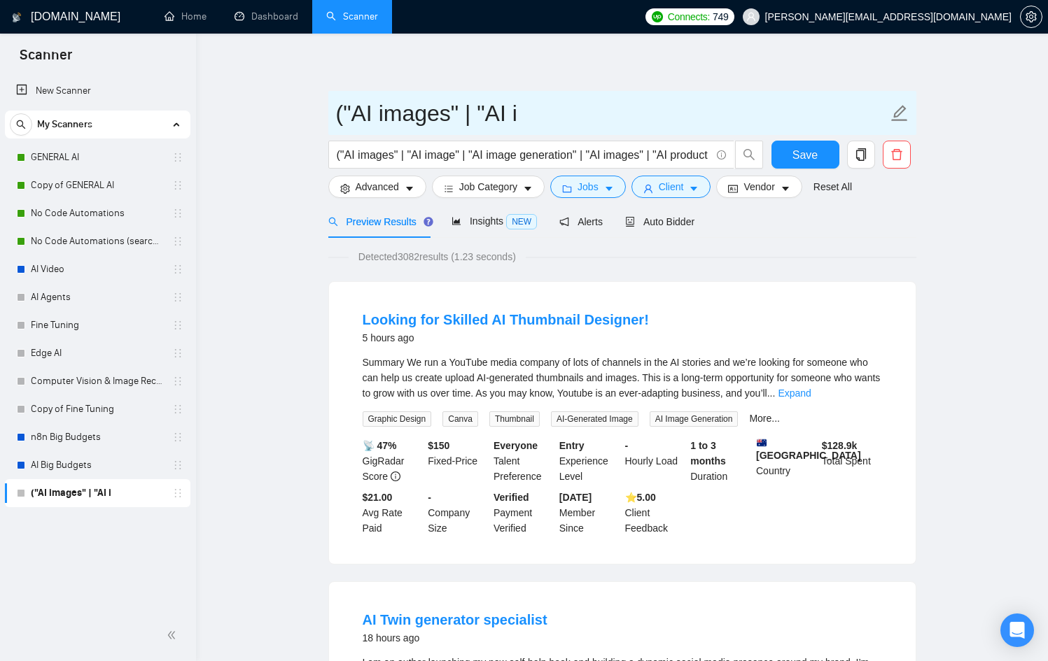
click at [562, 118] on input "("AI images" | "AI i" at bounding box center [612, 113] width 552 height 35
type input "AI Images"
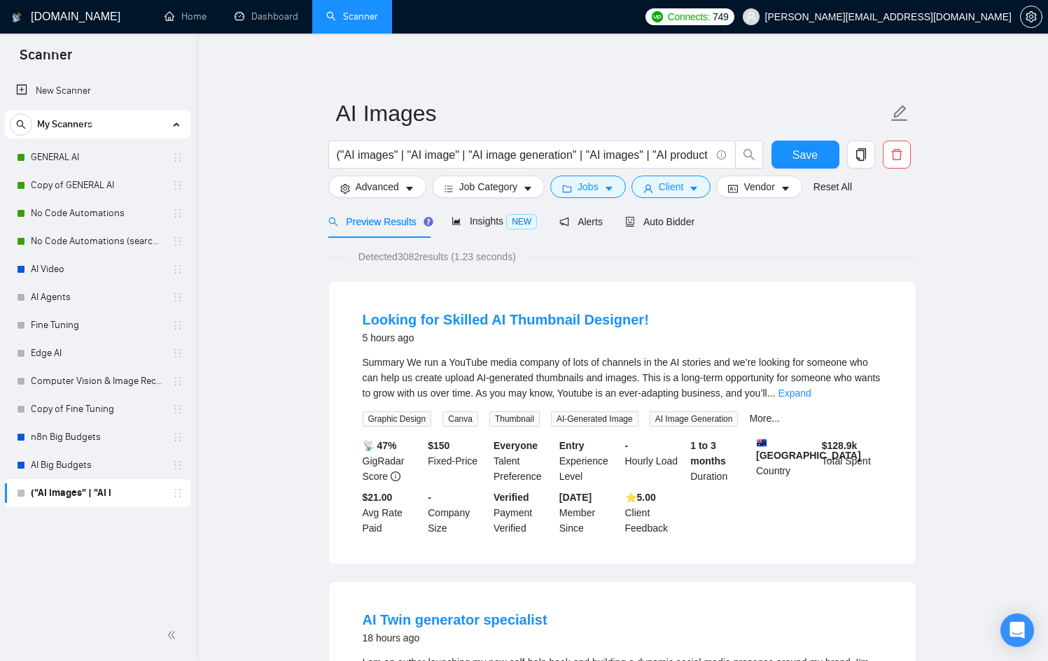
click at [653, 254] on div "Detected 3082 results (1.23 seconds)" at bounding box center [622, 256] width 588 height 15
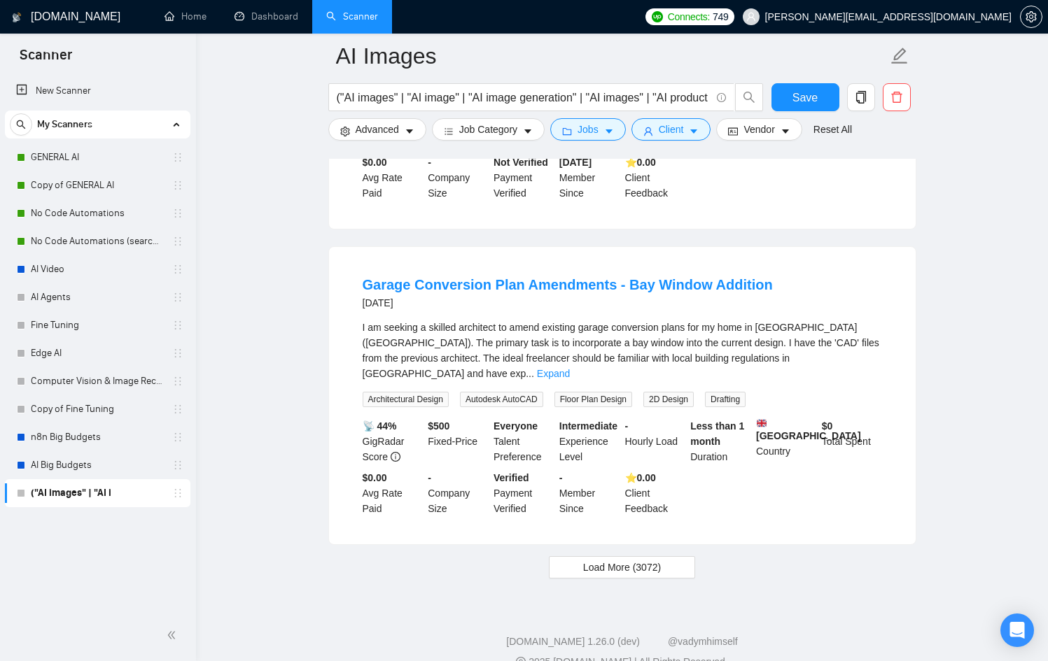
scroll to position [2753, 0]
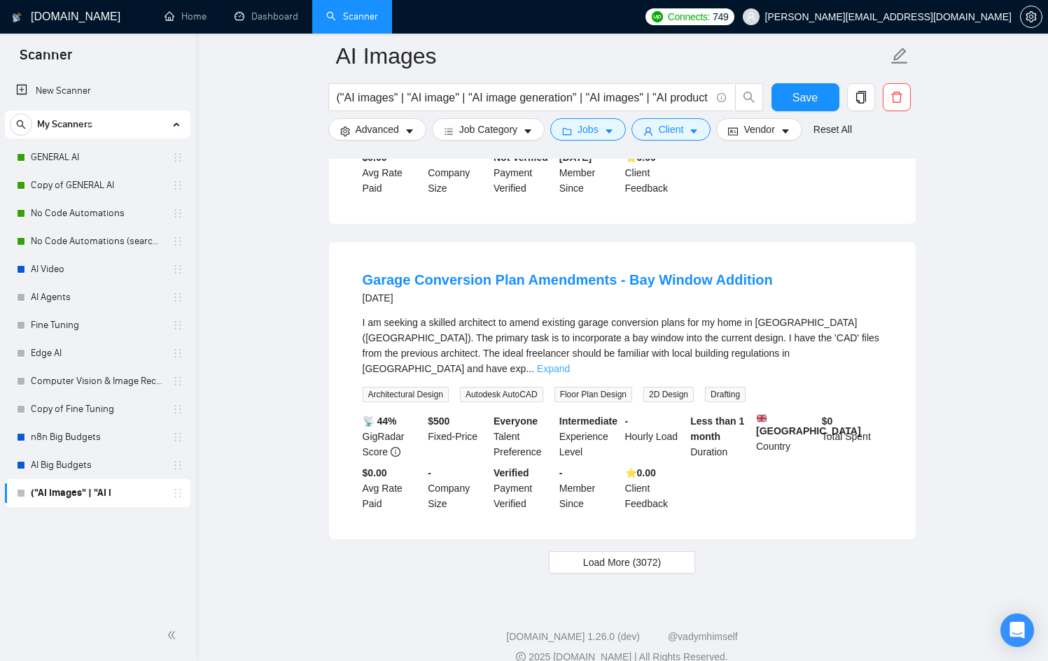
click at [570, 374] on link "Expand" at bounding box center [553, 368] width 33 height 11
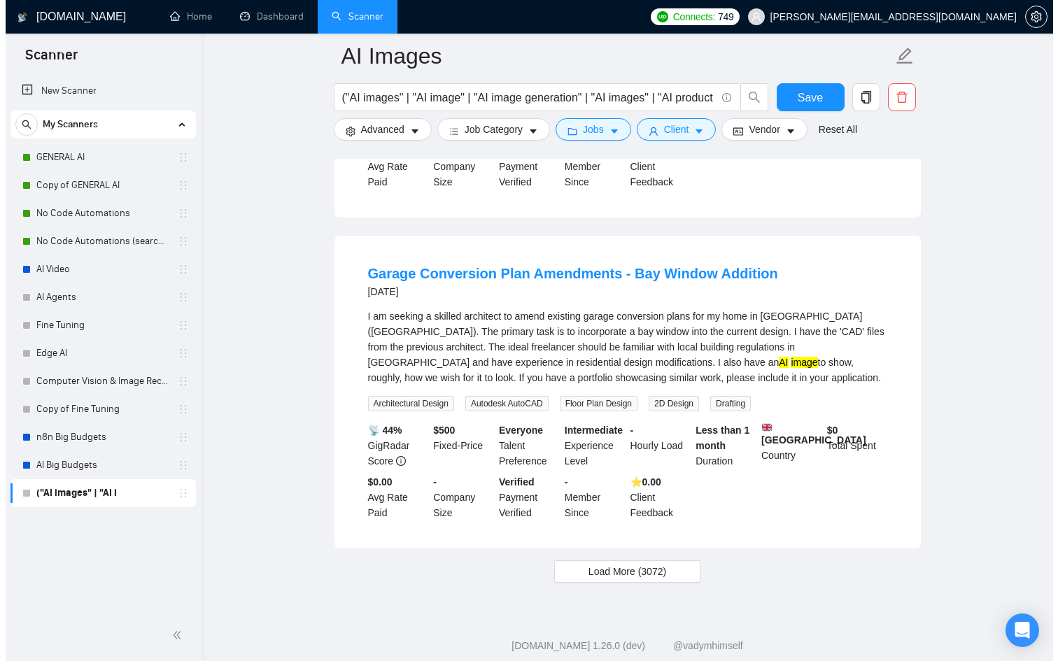
scroll to position [2760, 0]
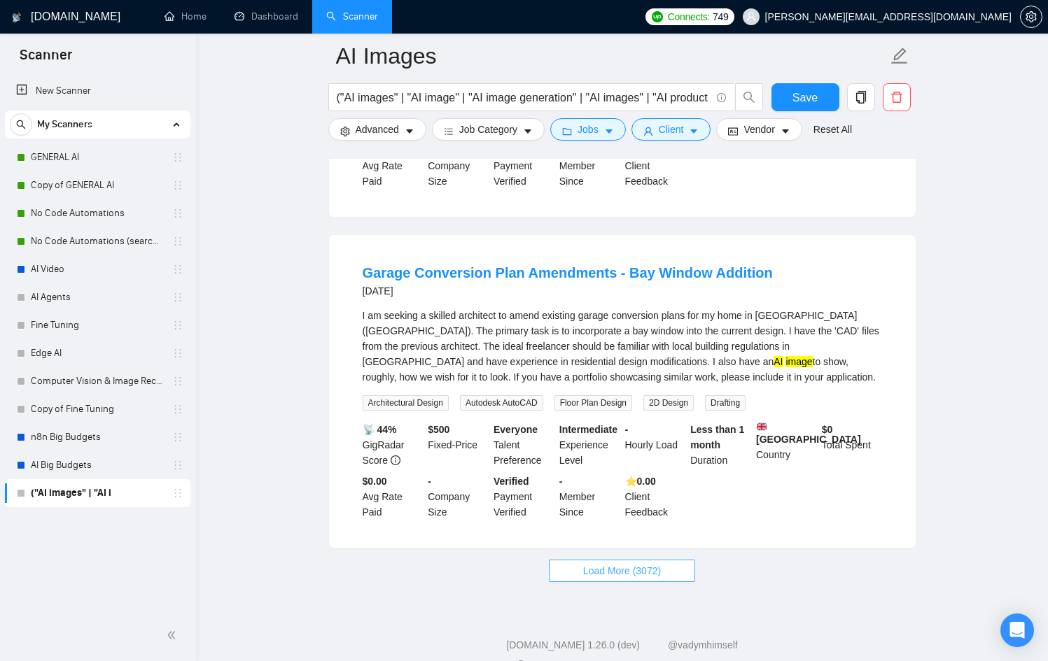
click at [640, 579] on span "Load More (3072)" at bounding box center [622, 570] width 78 height 15
click at [375, 124] on span "Advanced" at bounding box center [377, 129] width 43 height 15
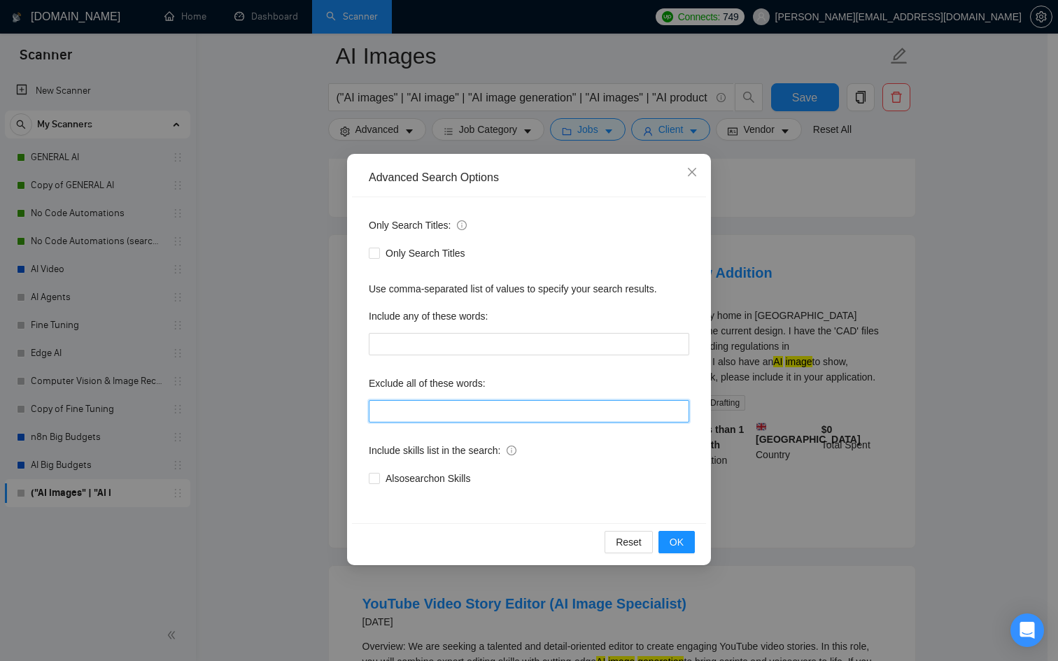
click at [439, 411] on input "text" at bounding box center [529, 411] width 321 height 22
type input "C"
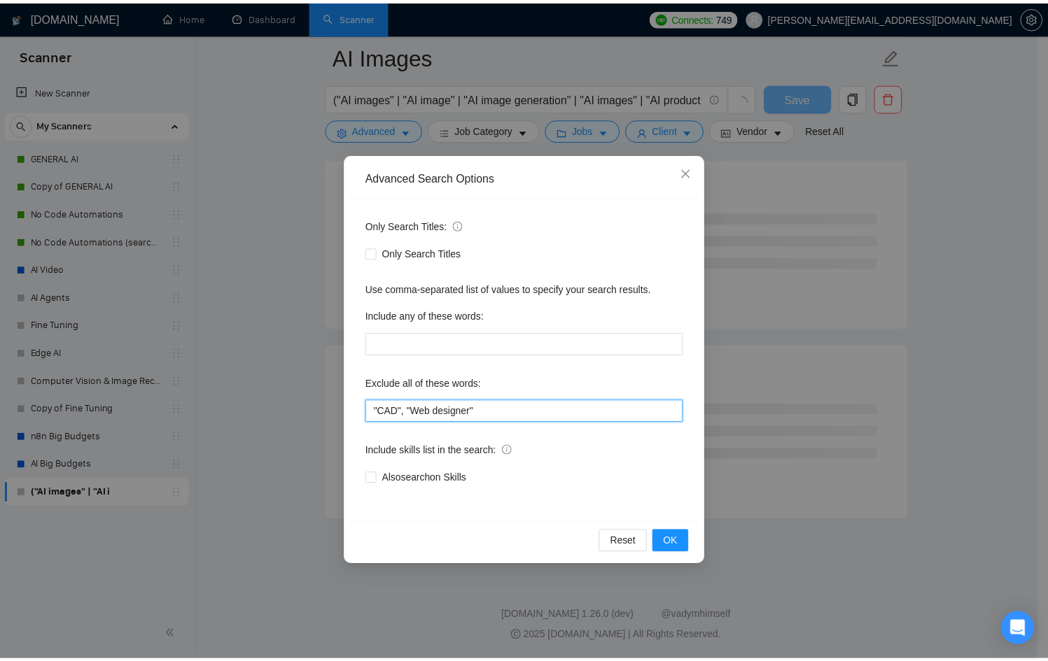
scroll to position [1674, 0]
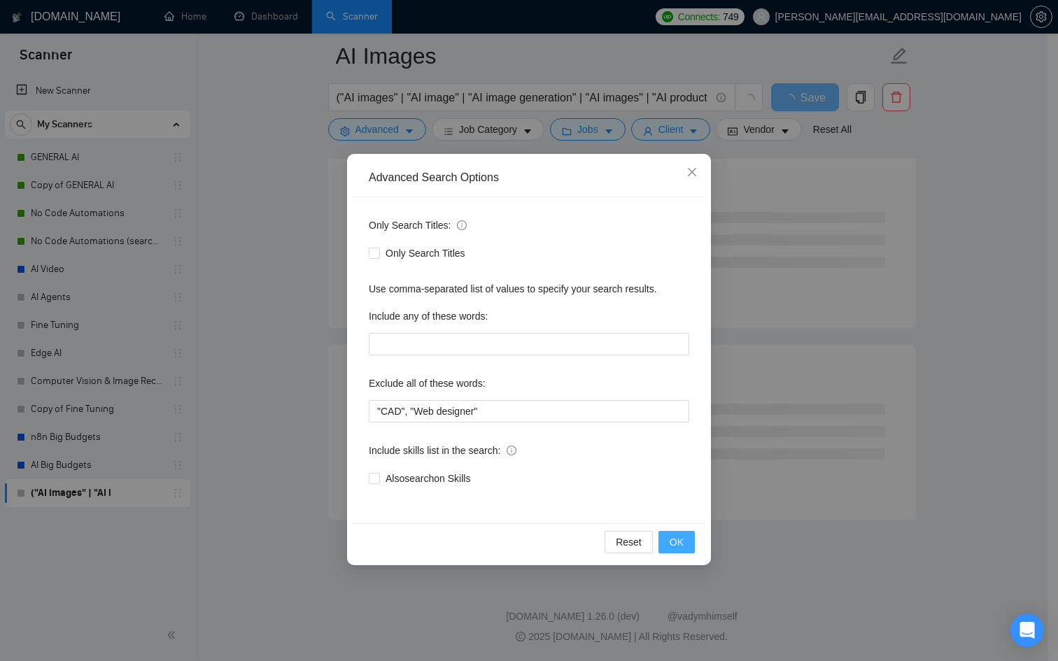
click at [677, 538] on span "OK" at bounding box center [677, 542] width 14 height 15
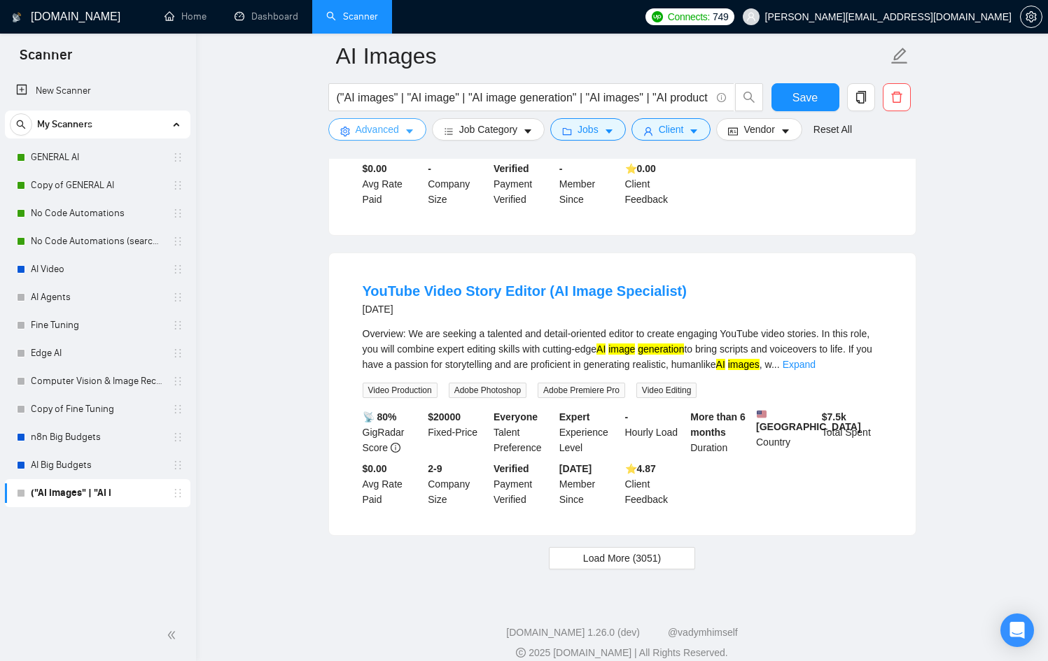
scroll to position [2760, 0]
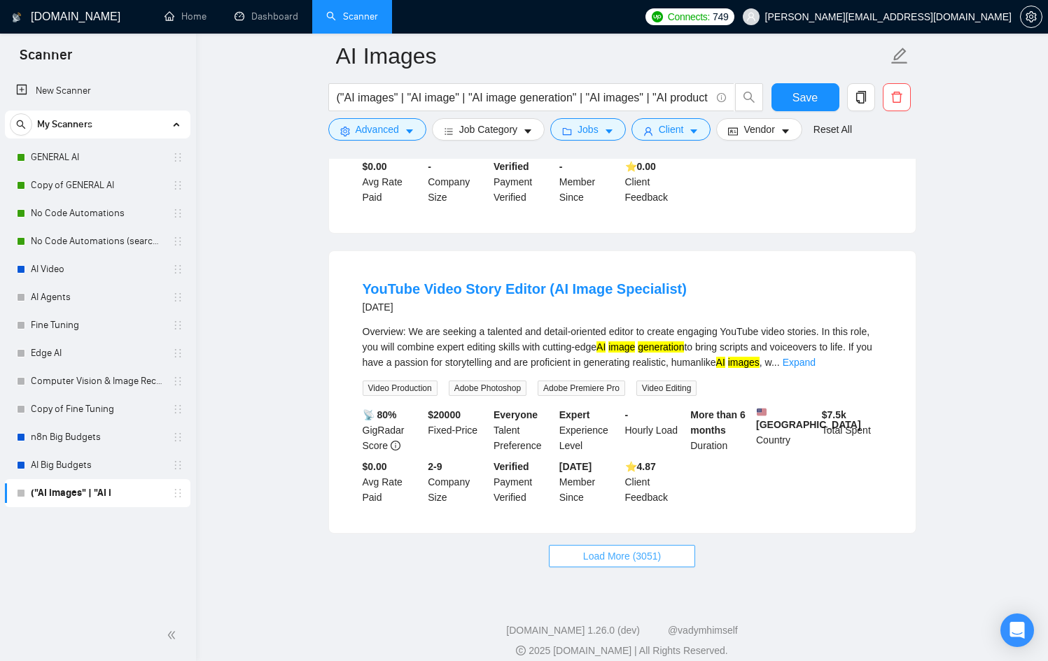
click at [641, 564] on span "Load More (3051)" at bounding box center [622, 556] width 78 height 15
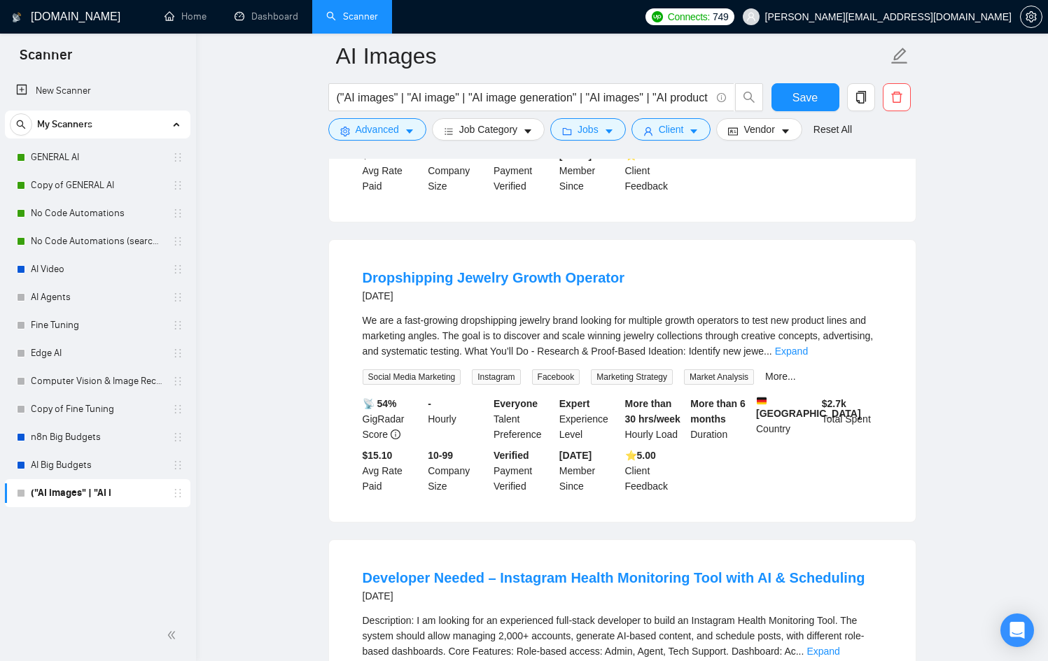
scroll to position [3674, 0]
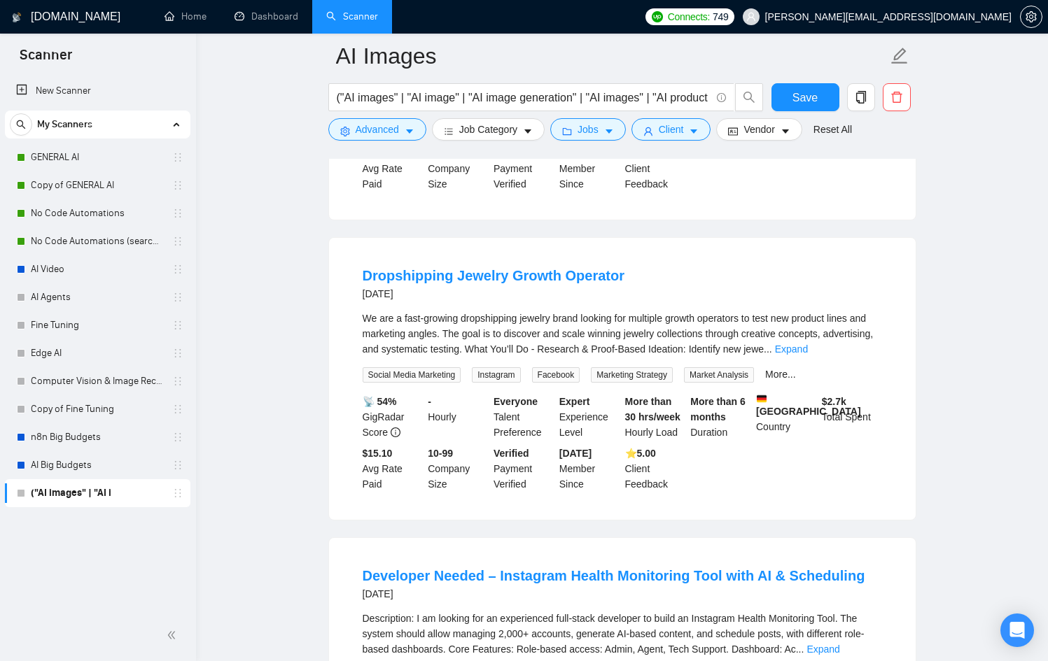
click at [856, 357] on div "We are a fast-growing dropshipping jewelry brand looking for multiple growth op…" at bounding box center [622, 334] width 519 height 46
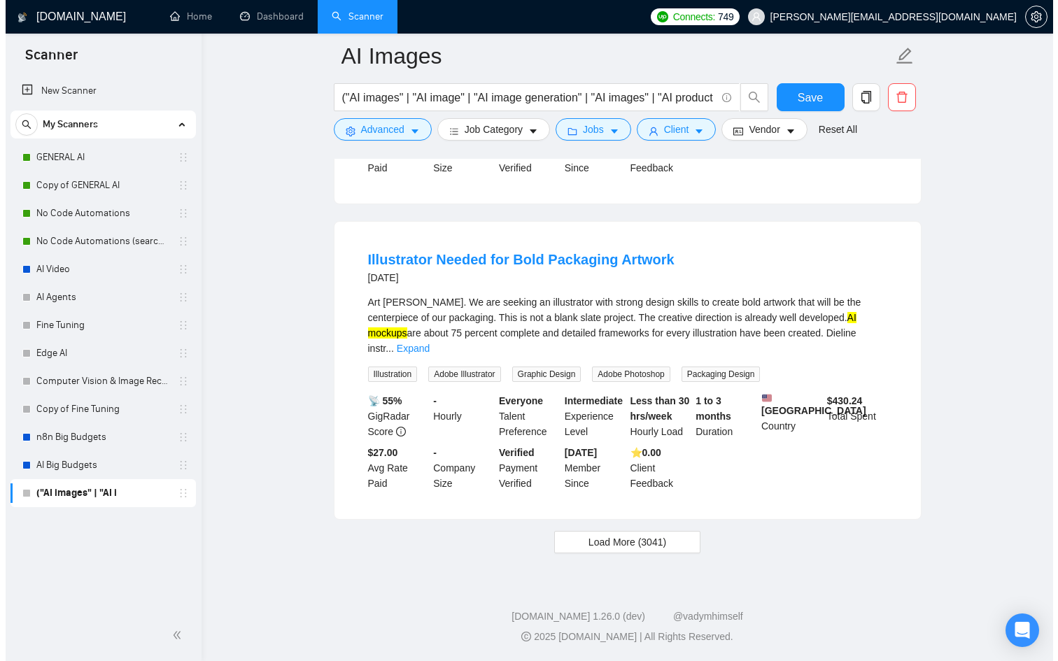
scroll to position [5863, 0]
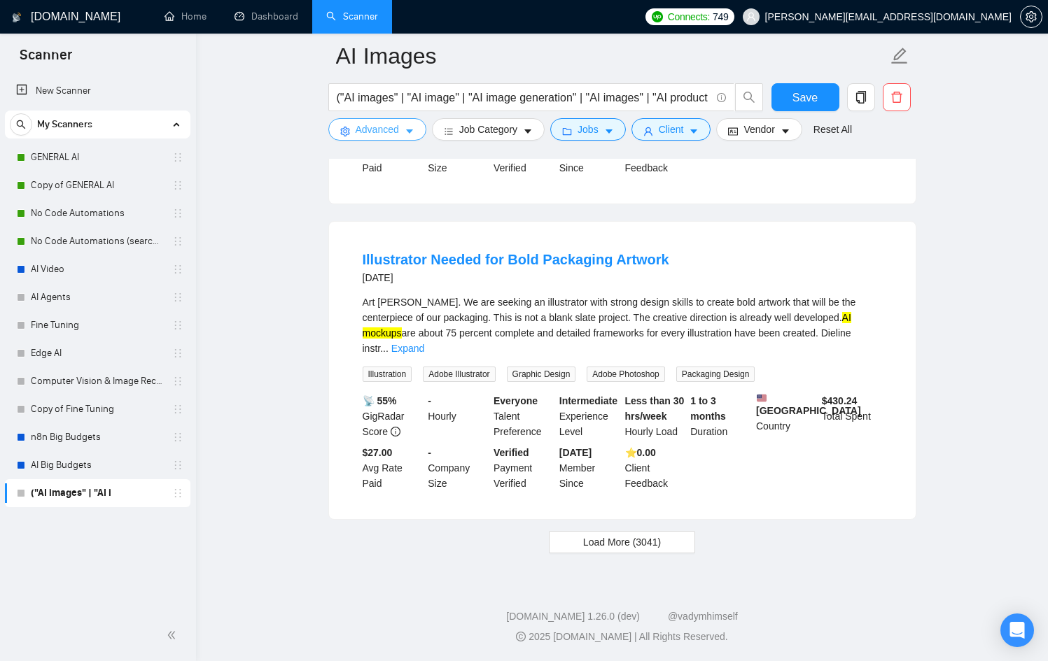
click at [402, 125] on button "Advanced" at bounding box center [377, 129] width 98 height 22
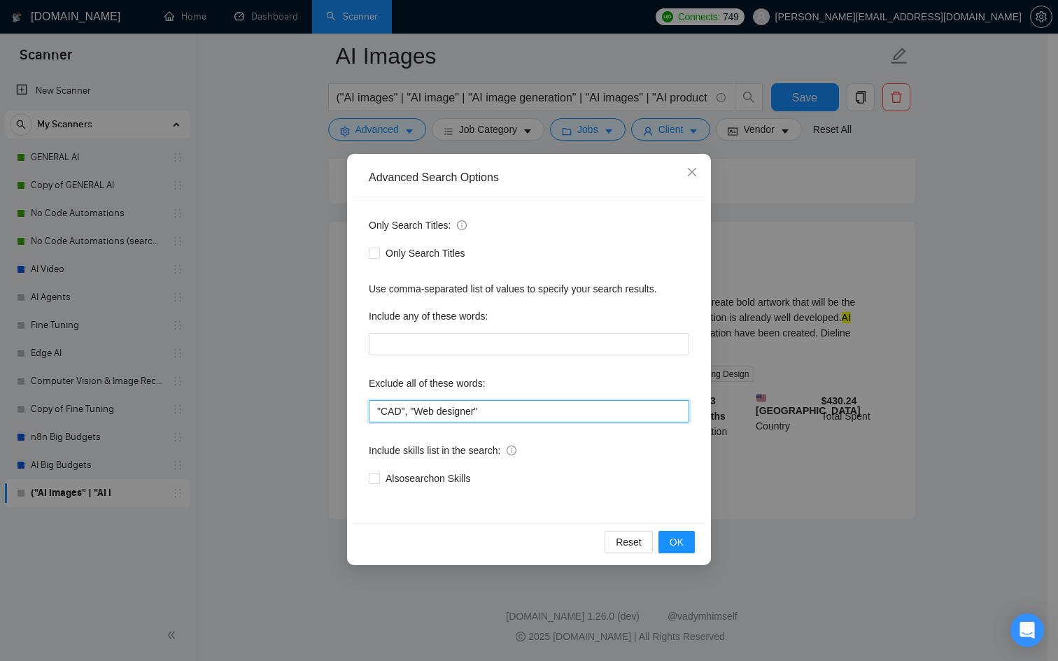
click at [512, 406] on input ""CAD", "Web designer"" at bounding box center [529, 411] width 321 height 22
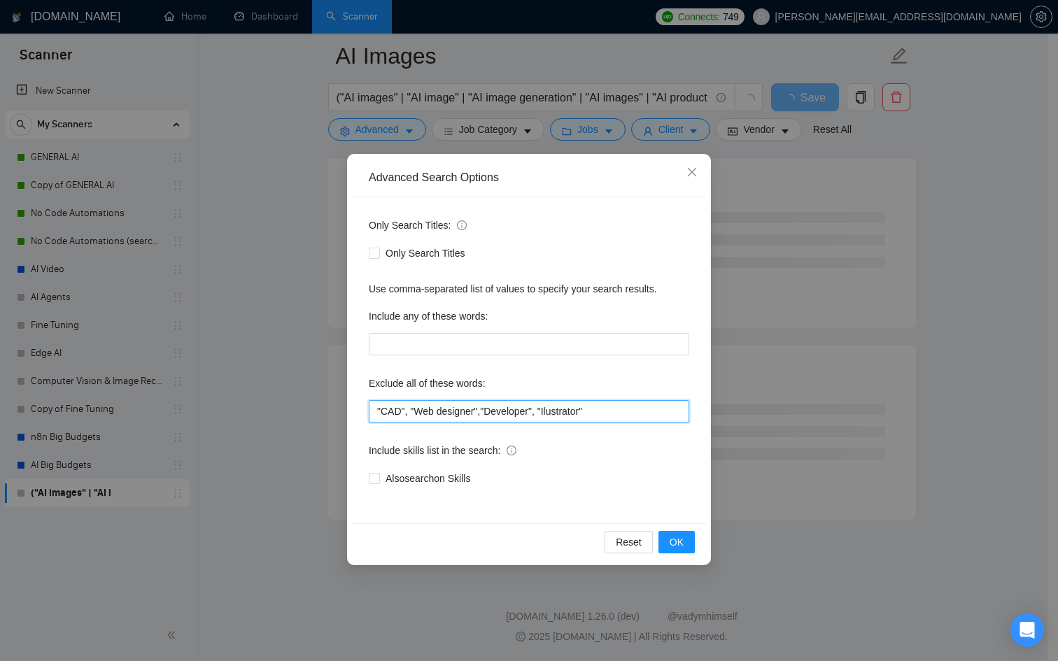
click at [574, 412] on input ""CAD", "Web designer","Developer", "Ilustrator"" at bounding box center [529, 411] width 321 height 22
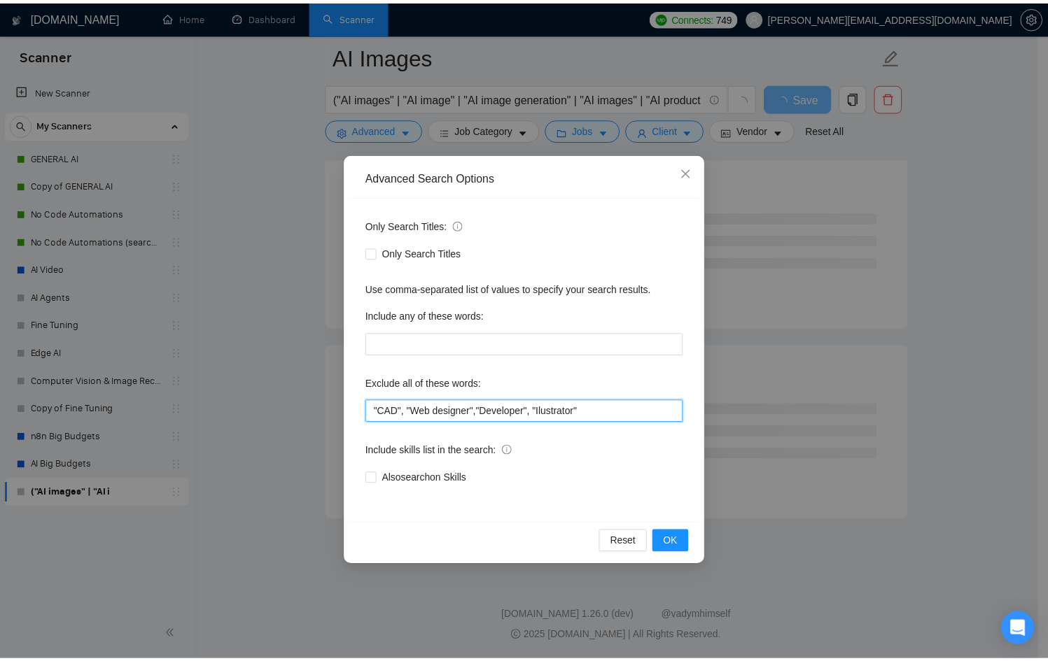
scroll to position [2804, 0]
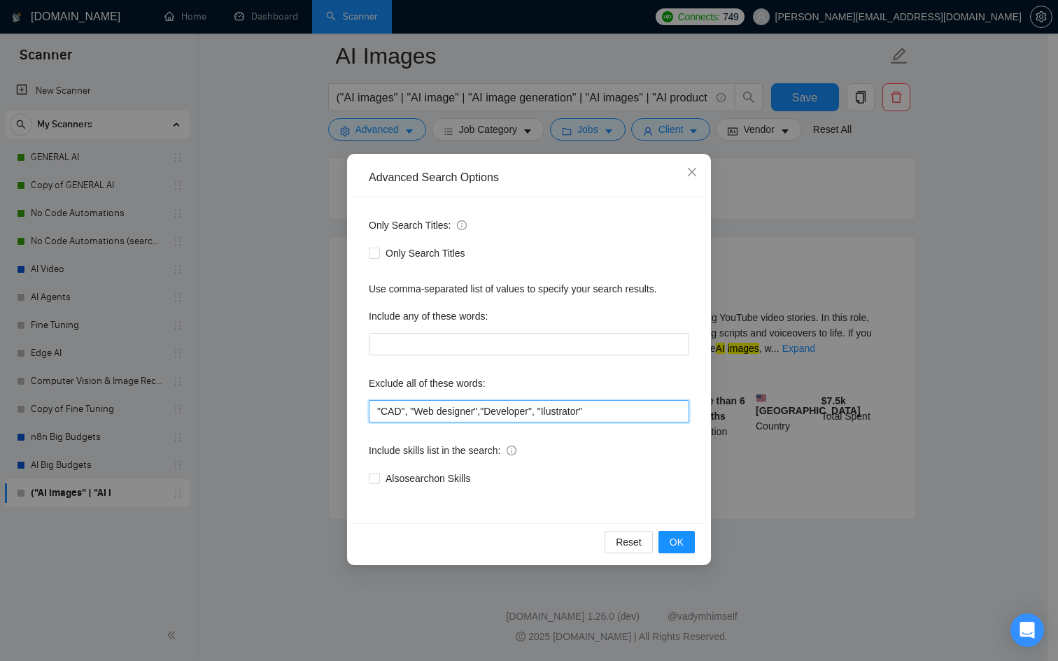
click at [550, 409] on input ""CAD", "Web designer","Developer", "Ilustrator"" at bounding box center [529, 411] width 321 height 22
click at [673, 545] on span "OK" at bounding box center [677, 542] width 14 height 15
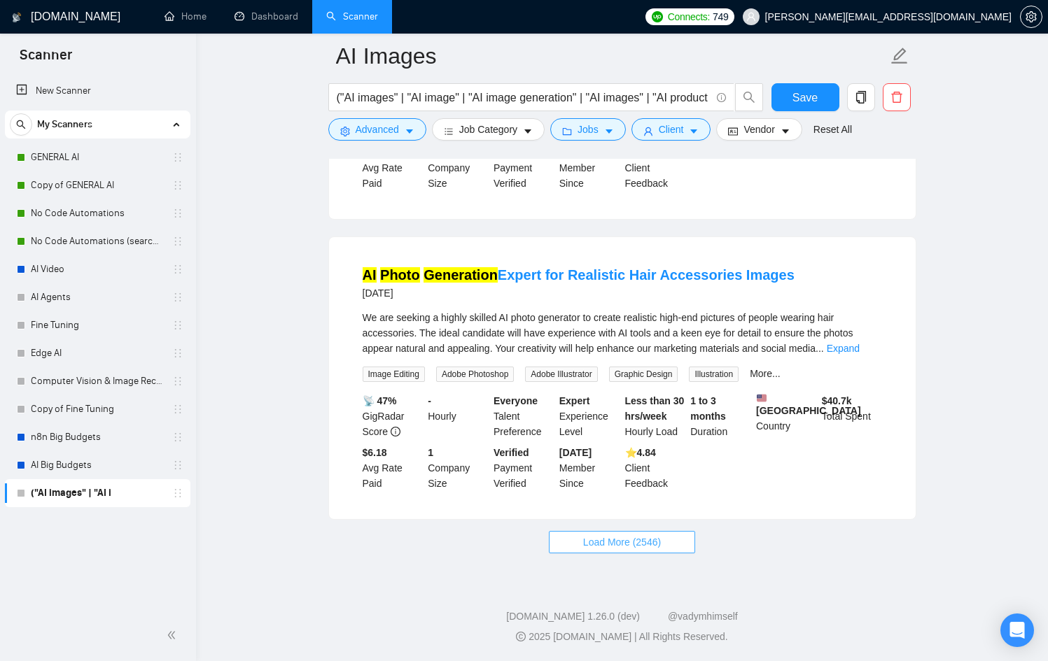
drag, startPoint x: 624, startPoint y: 544, endPoint x: 615, endPoint y: 545, distance: 8.4
click at [623, 544] on span "Load More (2546)" at bounding box center [622, 542] width 78 height 15
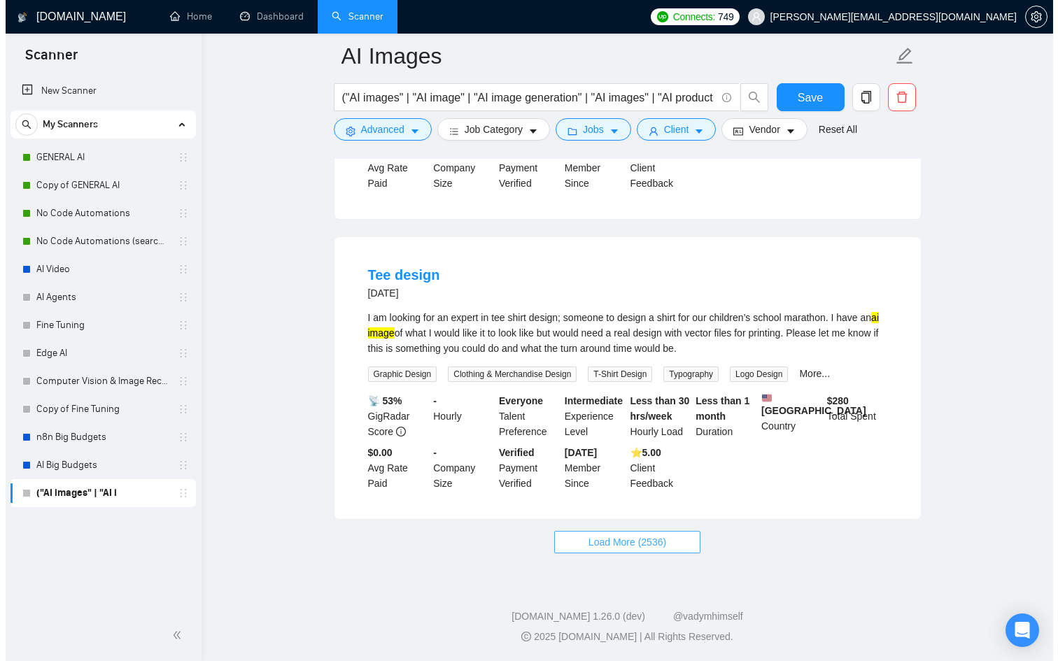
scroll to position [5842, 0]
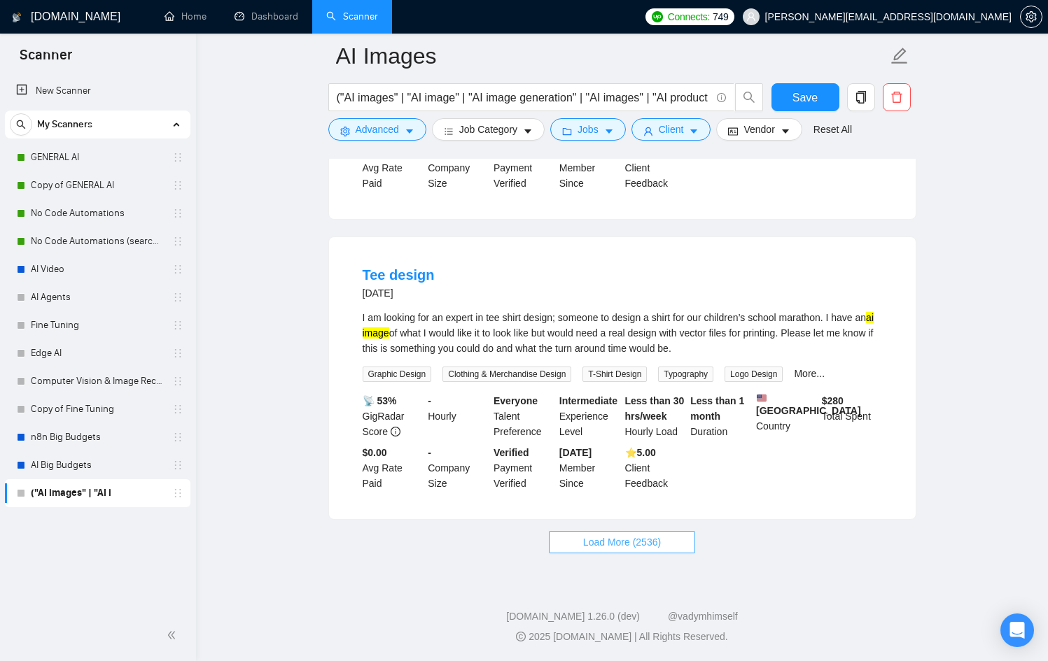
click at [589, 554] on button "Load More (2536)" at bounding box center [622, 542] width 146 height 22
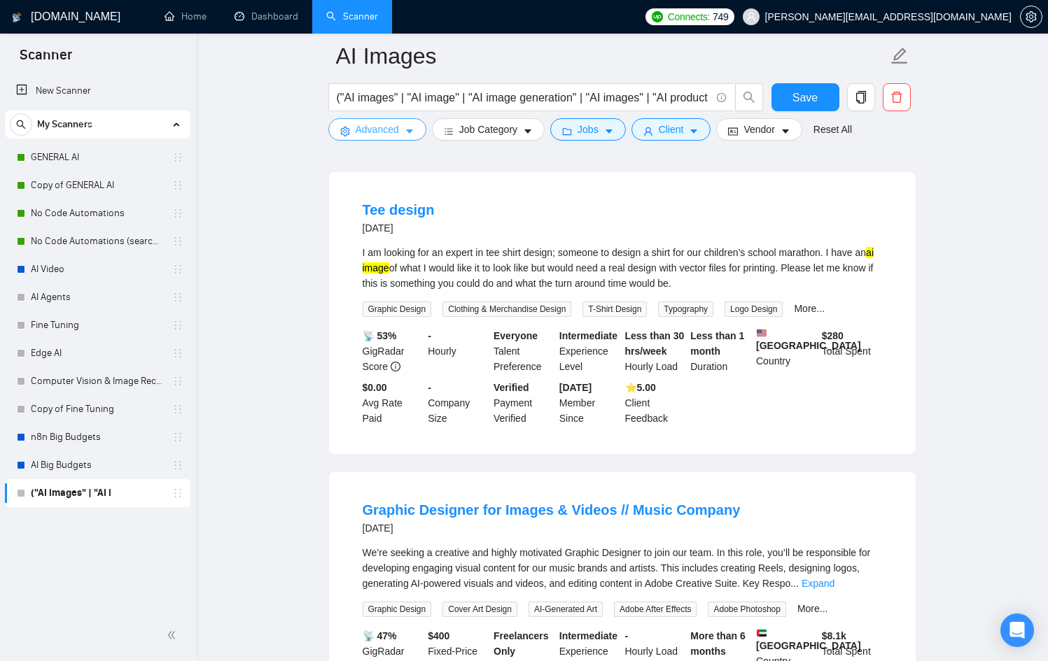
click at [409, 136] on icon "caret-down" at bounding box center [410, 132] width 10 height 10
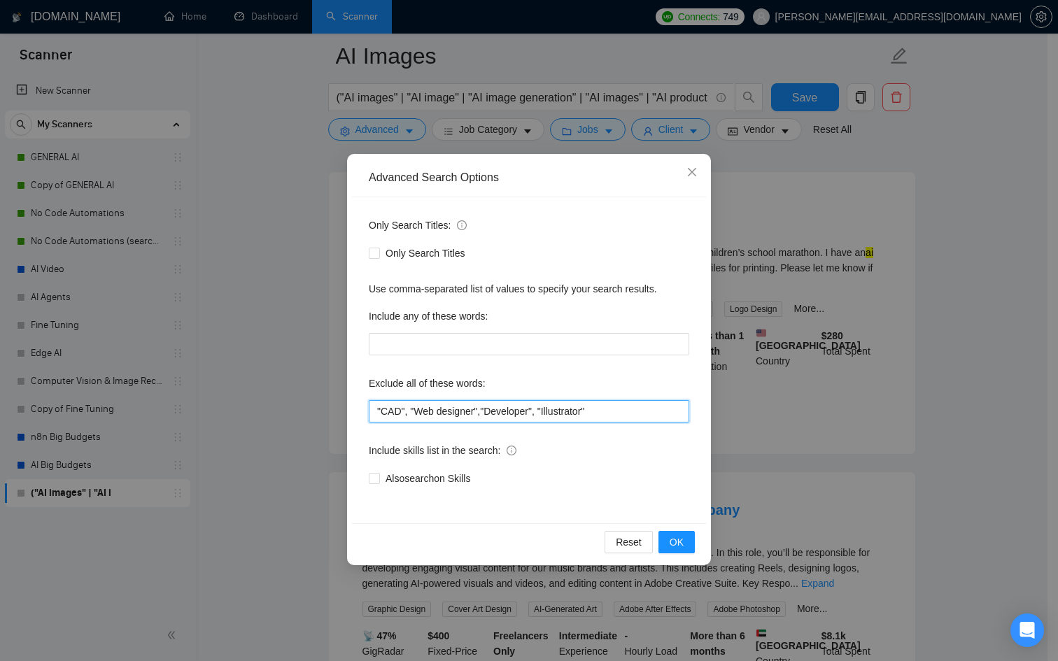
click at [636, 417] on input ""CAD", "Web designer","Developer", "Illustrator"" at bounding box center [529, 411] width 321 height 22
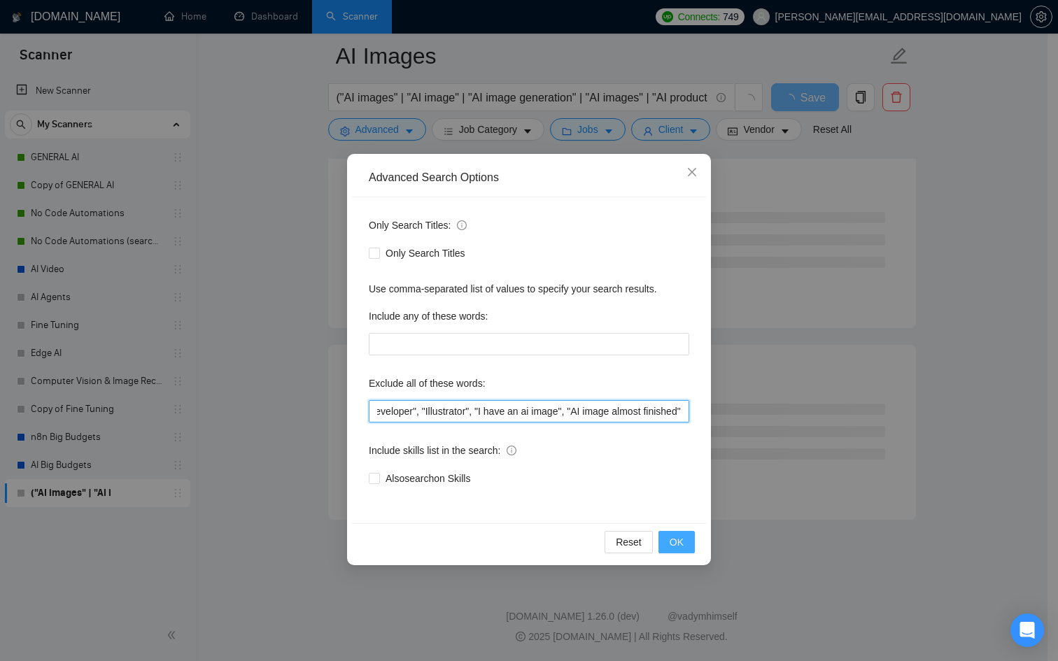
scroll to position [1674, 0]
click at [680, 546] on span "OK" at bounding box center [677, 542] width 14 height 15
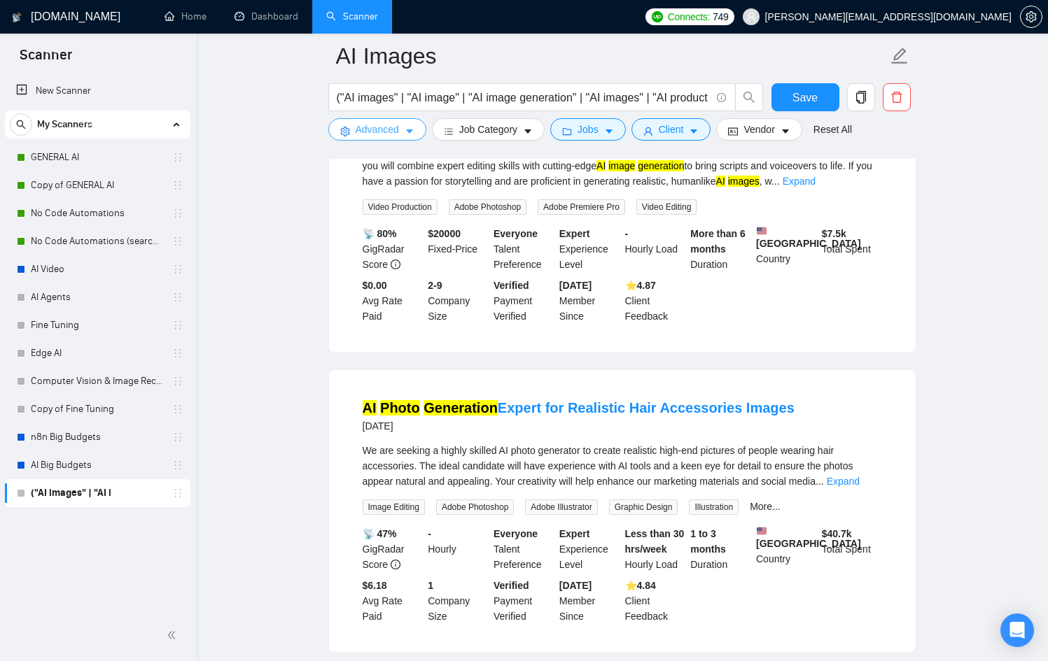
scroll to position [2814, 0]
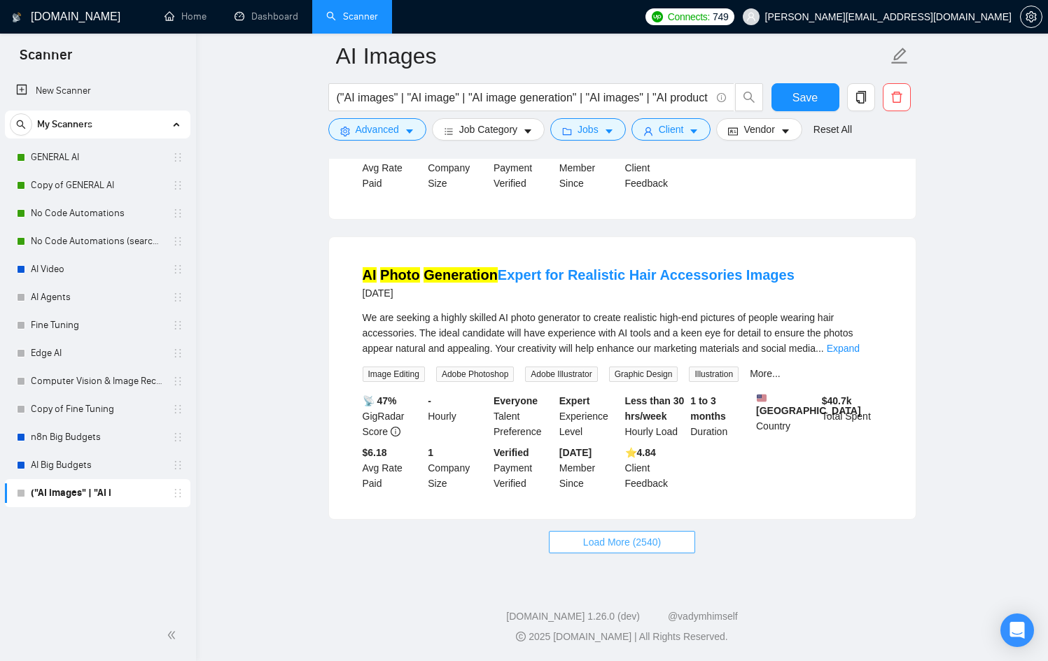
click at [660, 541] on span "Load More (2540)" at bounding box center [622, 542] width 78 height 15
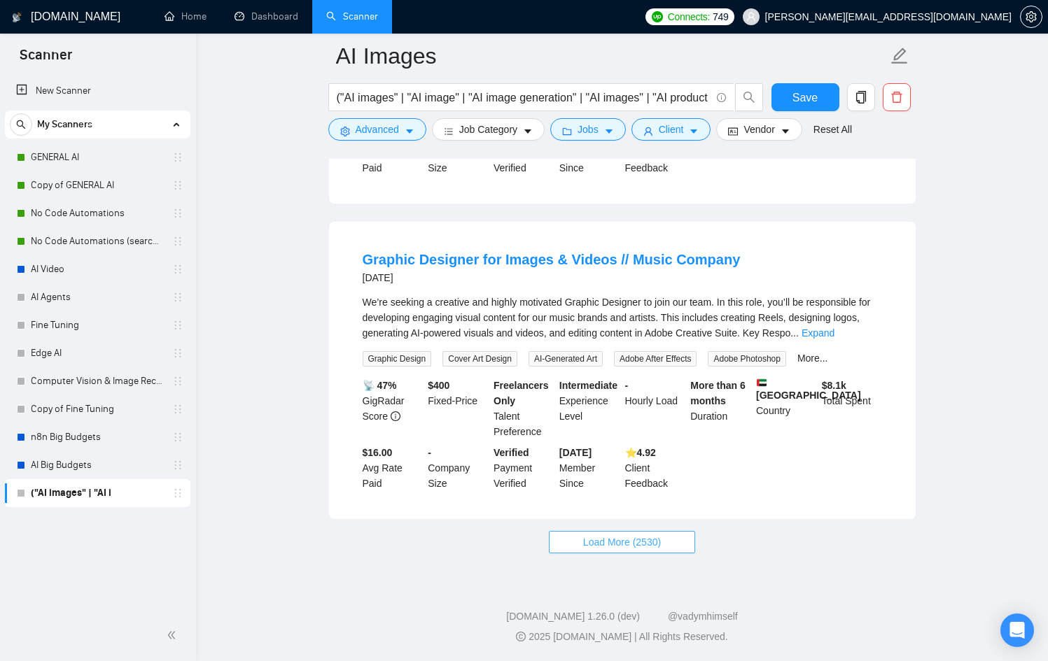
scroll to position [5900, 0]
click at [586, 538] on span "Load More (2530)" at bounding box center [622, 542] width 78 height 15
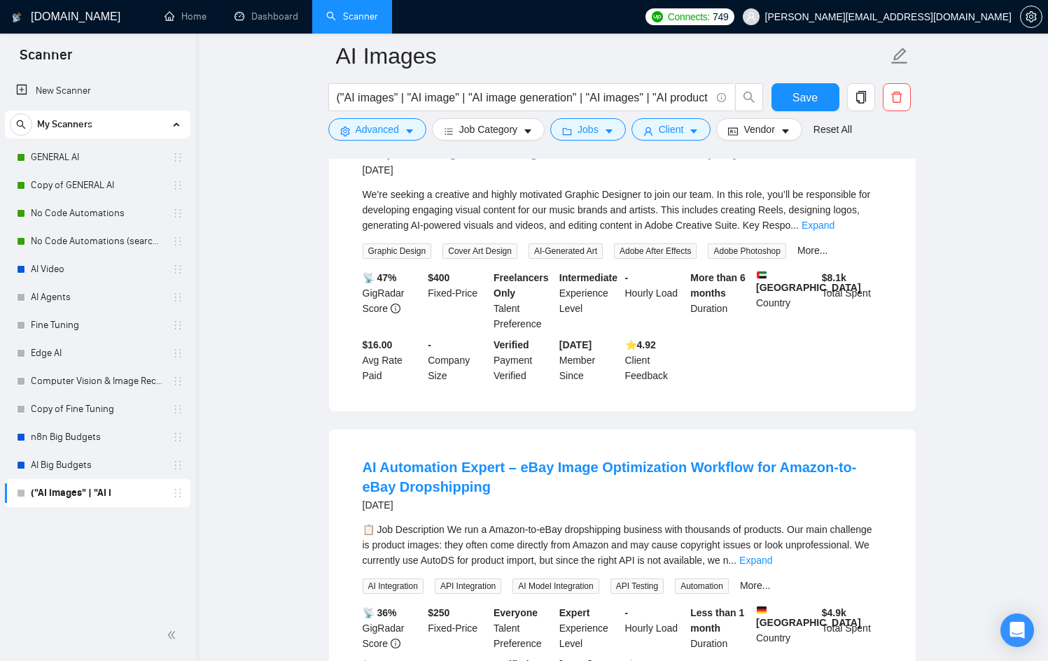
scroll to position [5902, 0]
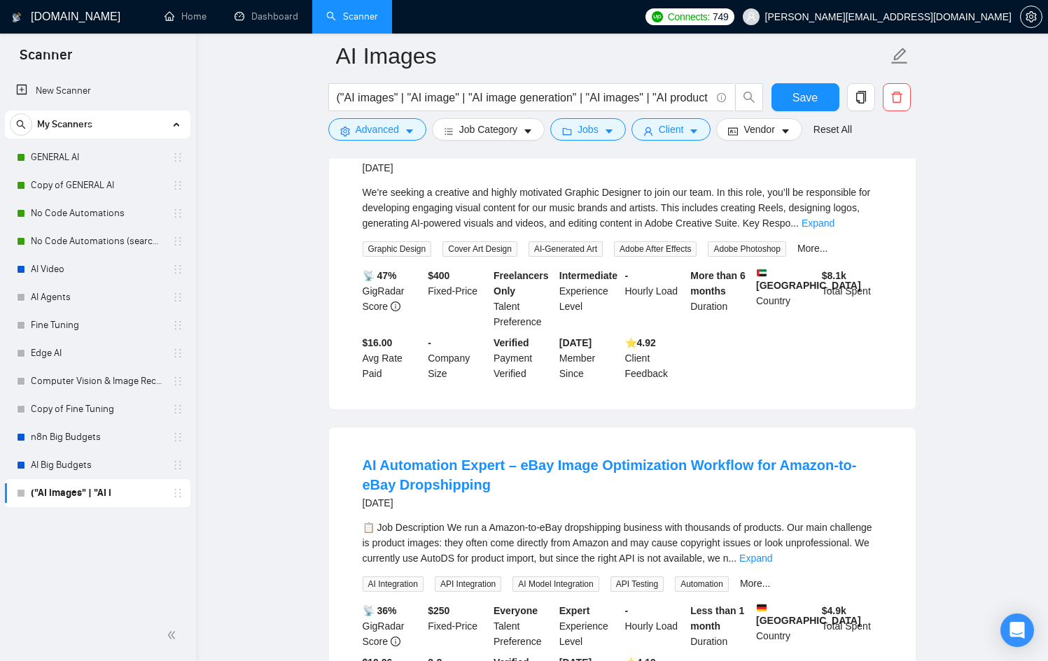
click at [834, 229] on link "Expand" at bounding box center [817, 223] width 33 height 11
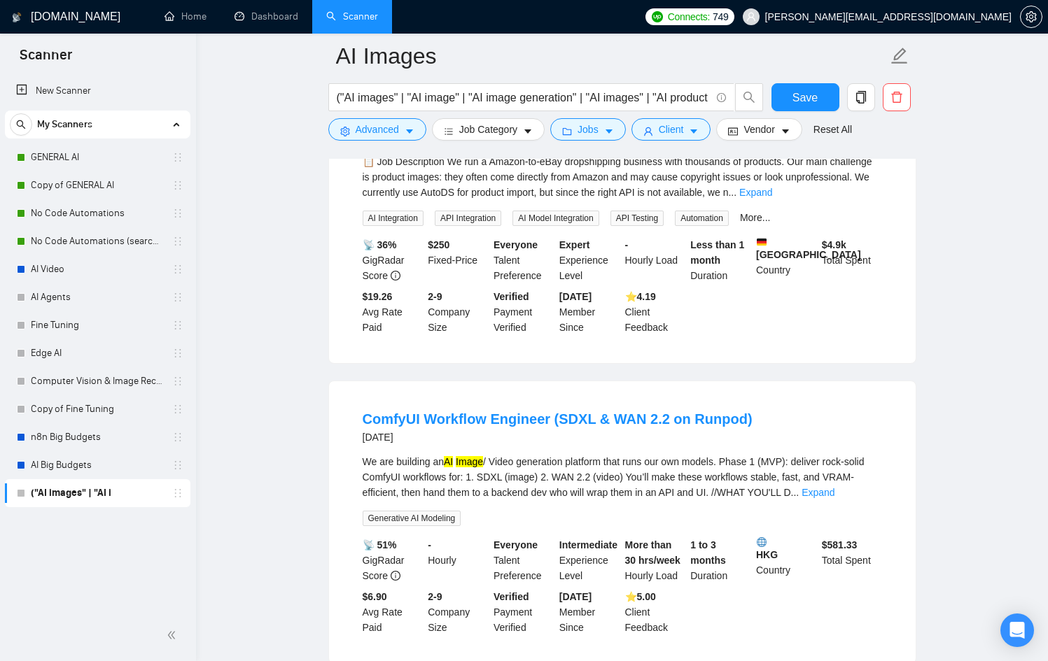
scroll to position [6422, 0]
click at [772, 197] on link "Expand" at bounding box center [755, 191] width 33 height 11
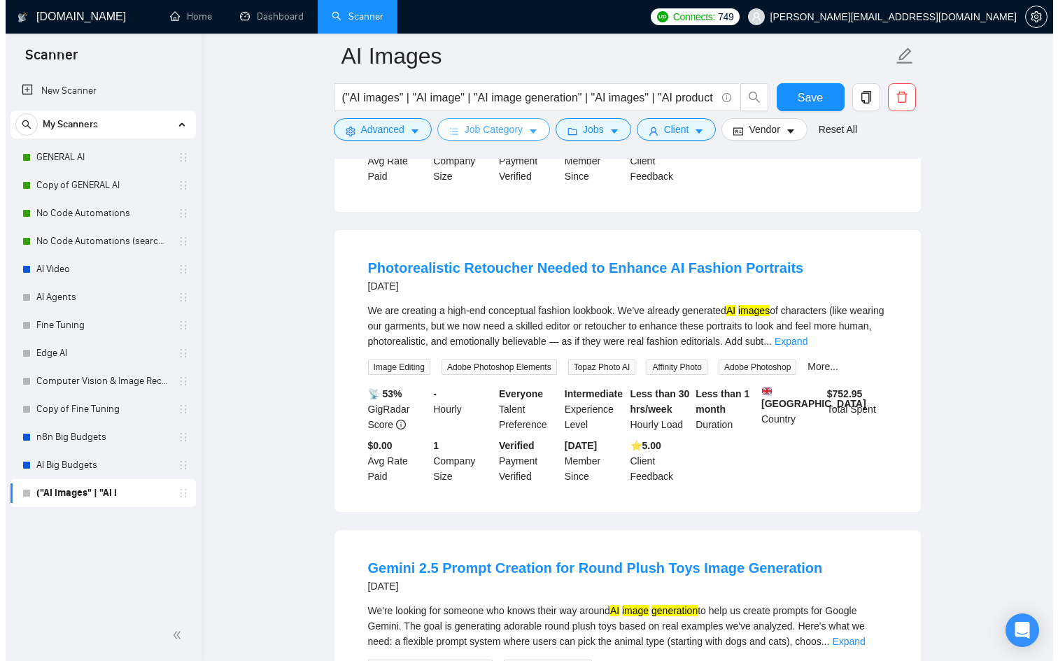
scroll to position [8965, 0]
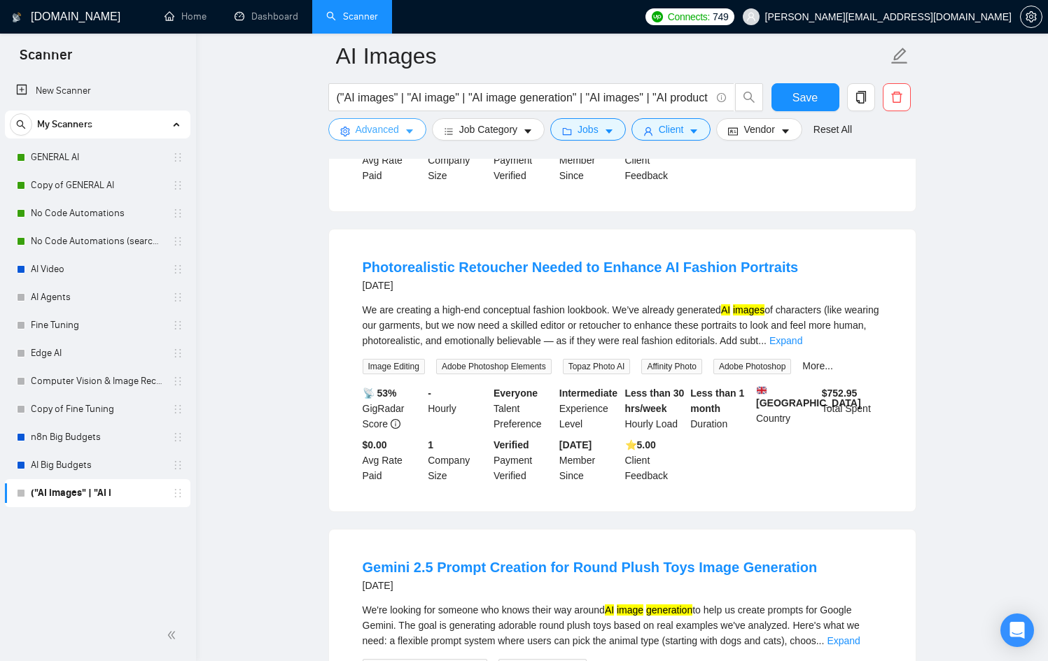
click at [399, 124] on span "Advanced" at bounding box center [377, 129] width 43 height 15
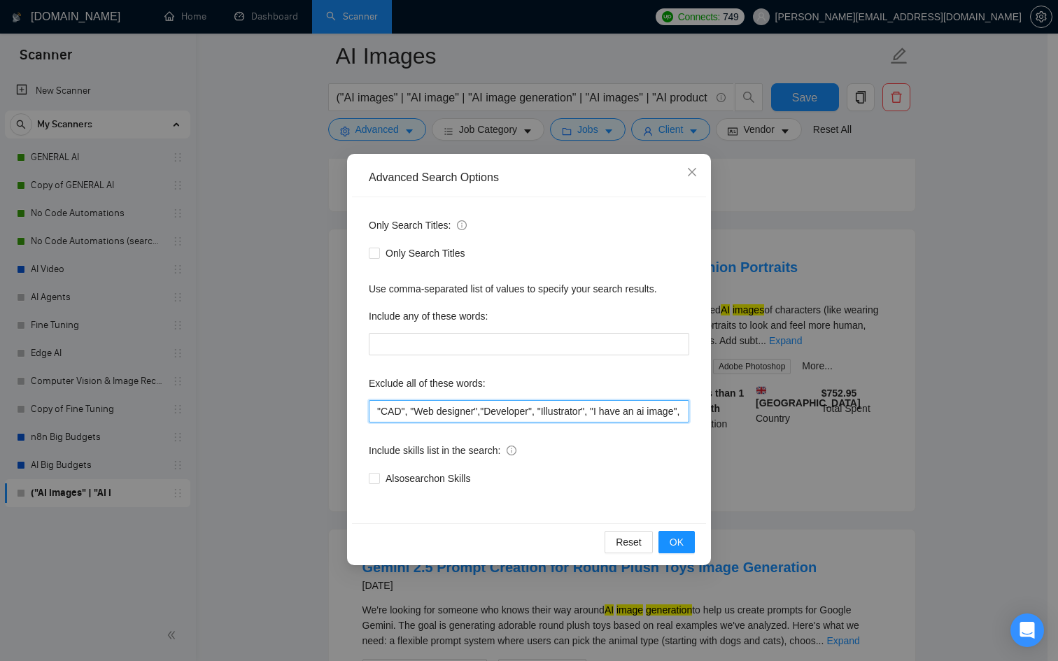
scroll to position [0, 132]
drag, startPoint x: 611, startPoint y: 414, endPoint x: 806, endPoint y: 399, distance: 195.8
click at [818, 411] on div "Advanced Search Options Only Search Titles: Only Search Titles Use comma-separa…" at bounding box center [529, 330] width 1058 height 661
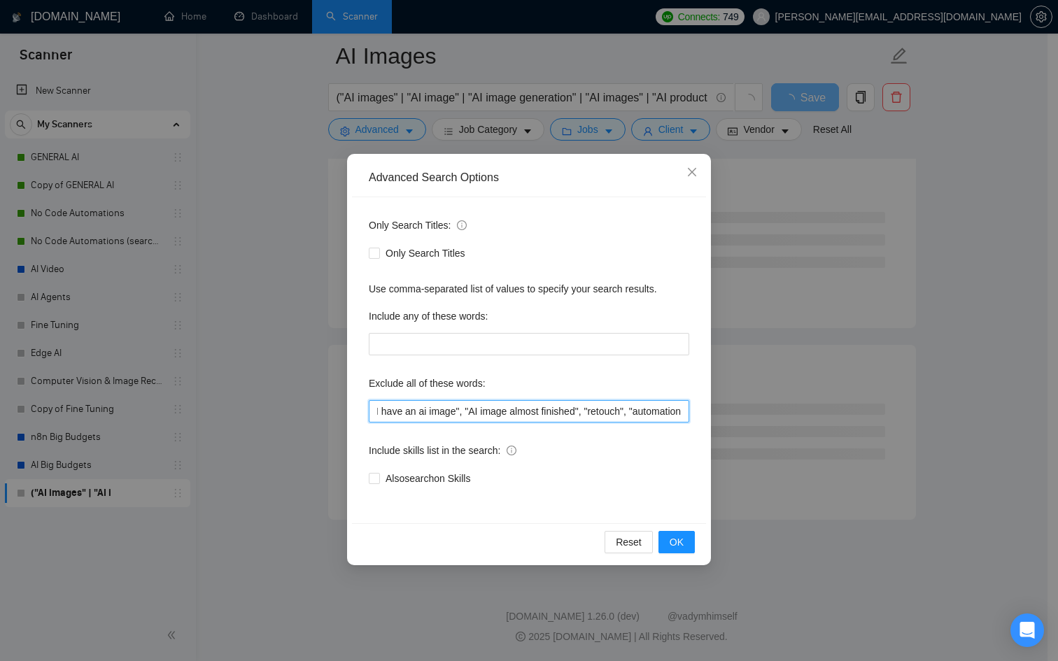
scroll to position [0, 240]
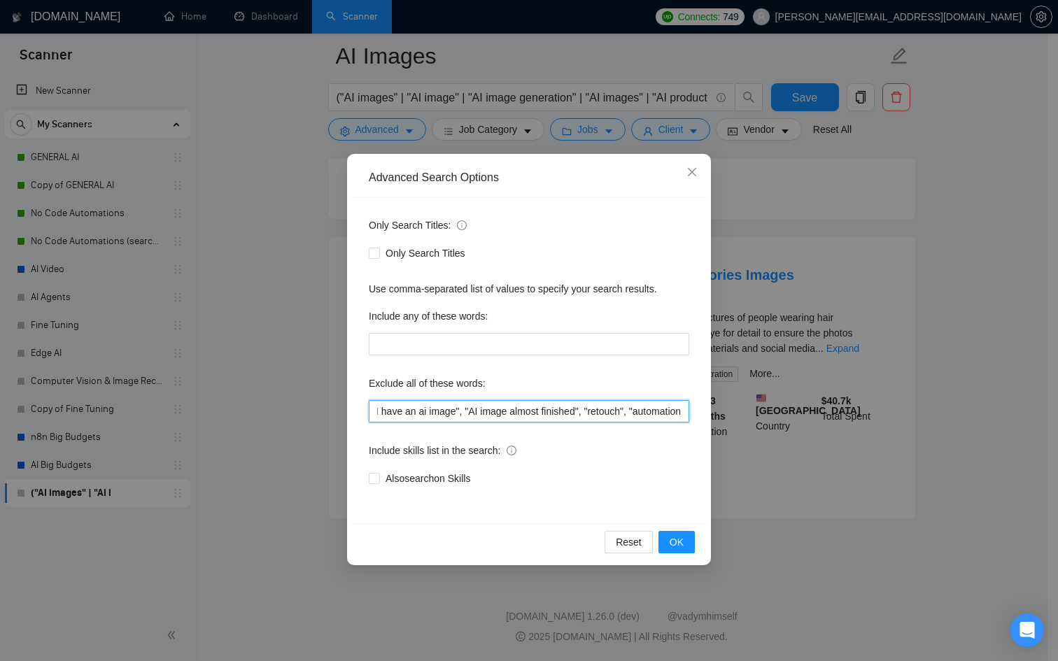
click at [627, 408] on input ""CAD", "Web designer","Developer", "Illustrator", "I have an ai image", "AI ima…" at bounding box center [529, 411] width 321 height 22
click at [680, 412] on input ""CAD", "Web designer","Developer", "Illustrator", "I have an ai image", "AI ima…" at bounding box center [529, 411] width 321 height 22
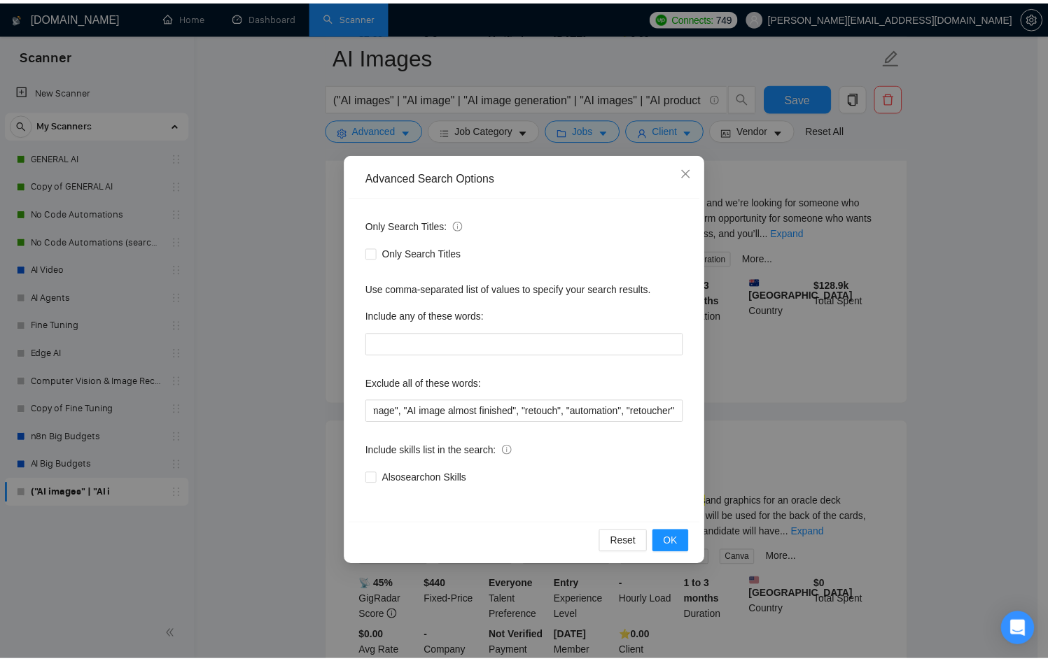
scroll to position [0, 0]
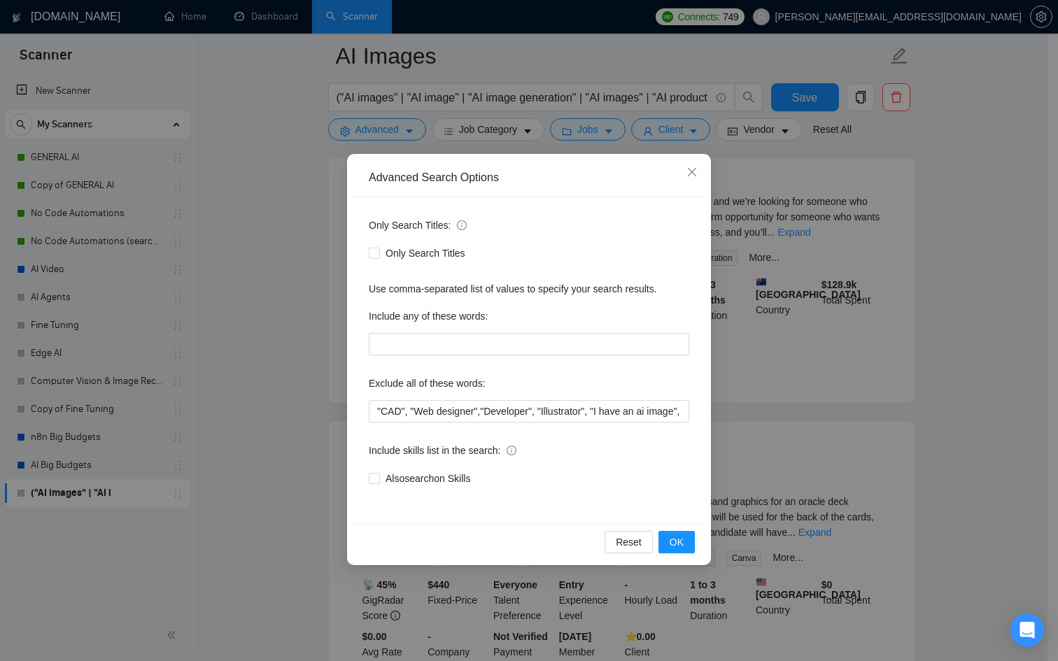
click at [686, 530] on div "Reset OK" at bounding box center [529, 542] width 354 height 37
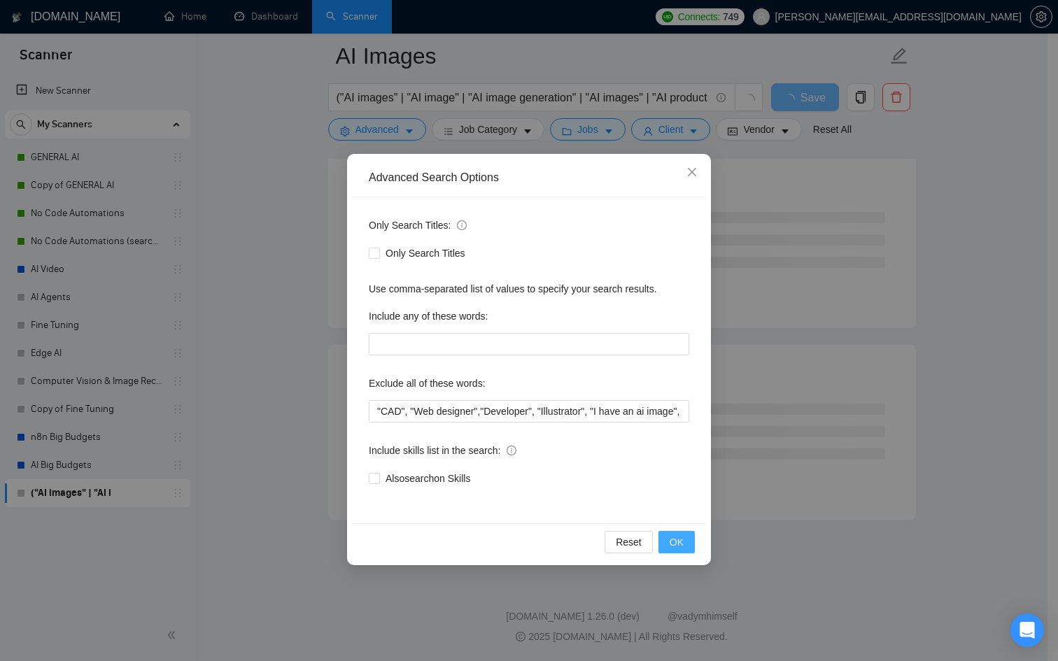
click at [683, 535] on button "OK" at bounding box center [677, 542] width 36 height 22
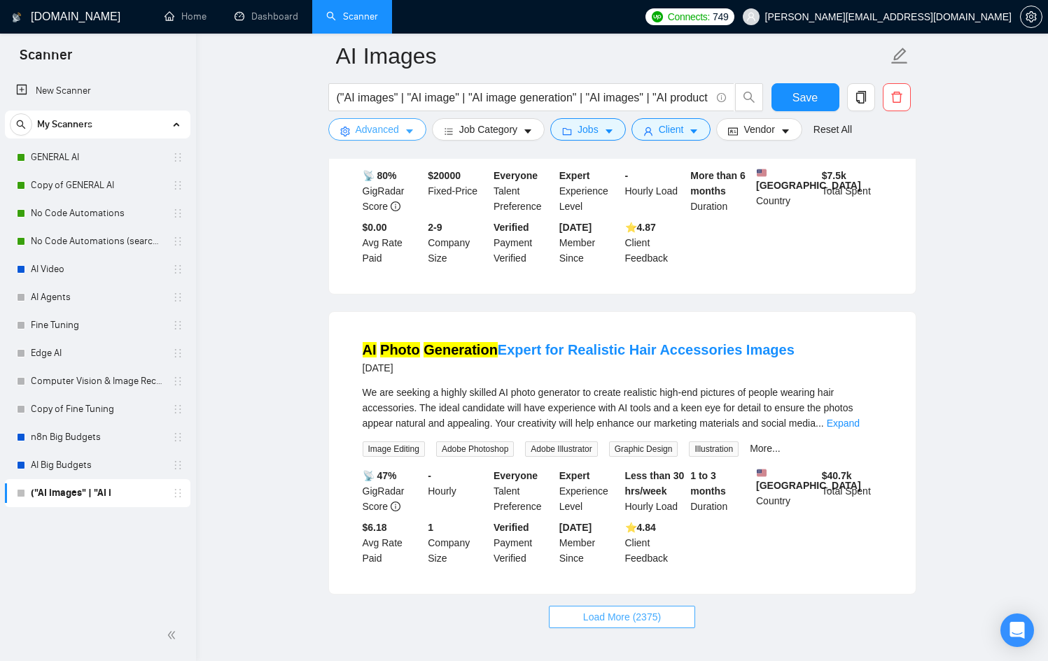
scroll to position [2814, 0]
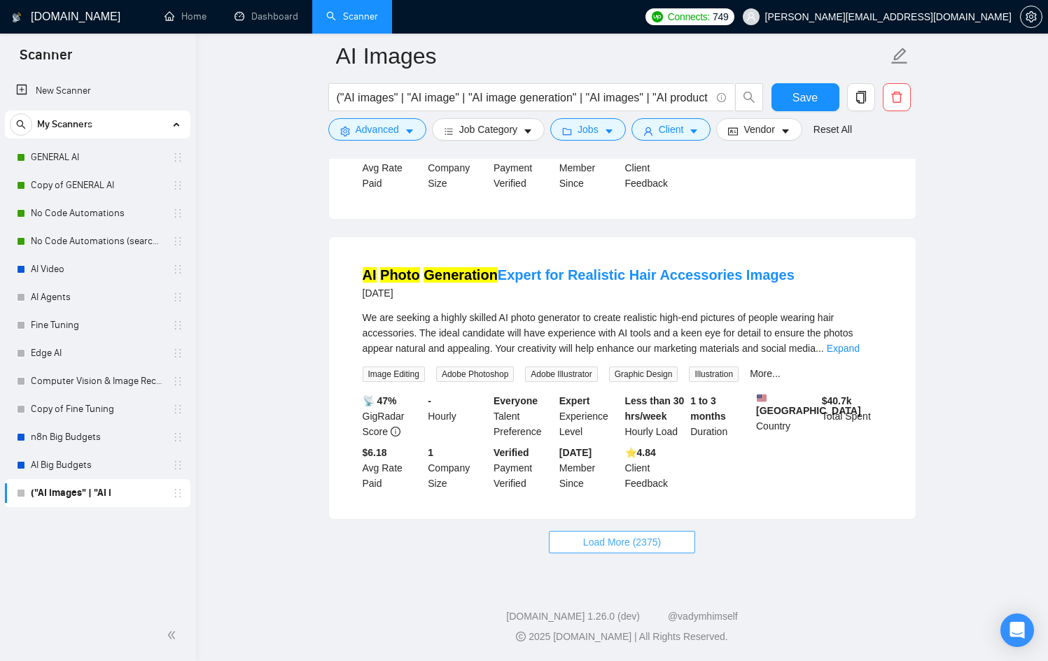
click at [666, 547] on button "Load More (2375)" at bounding box center [622, 542] width 146 height 22
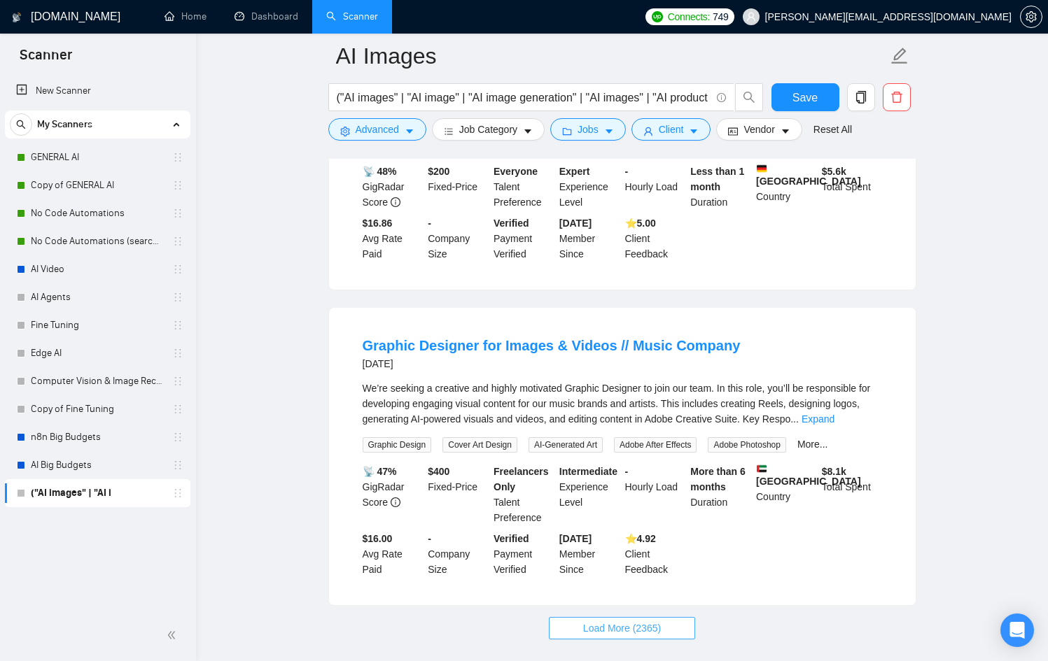
scroll to position [5900, 0]
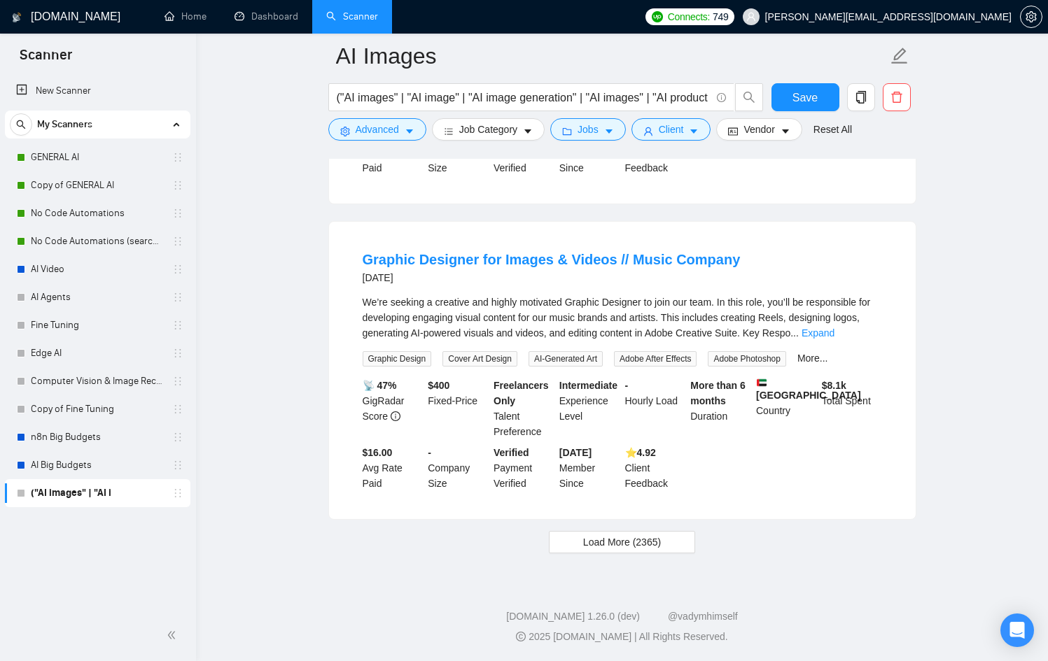
click at [601, 548] on span "Load More (2365)" at bounding box center [622, 542] width 78 height 15
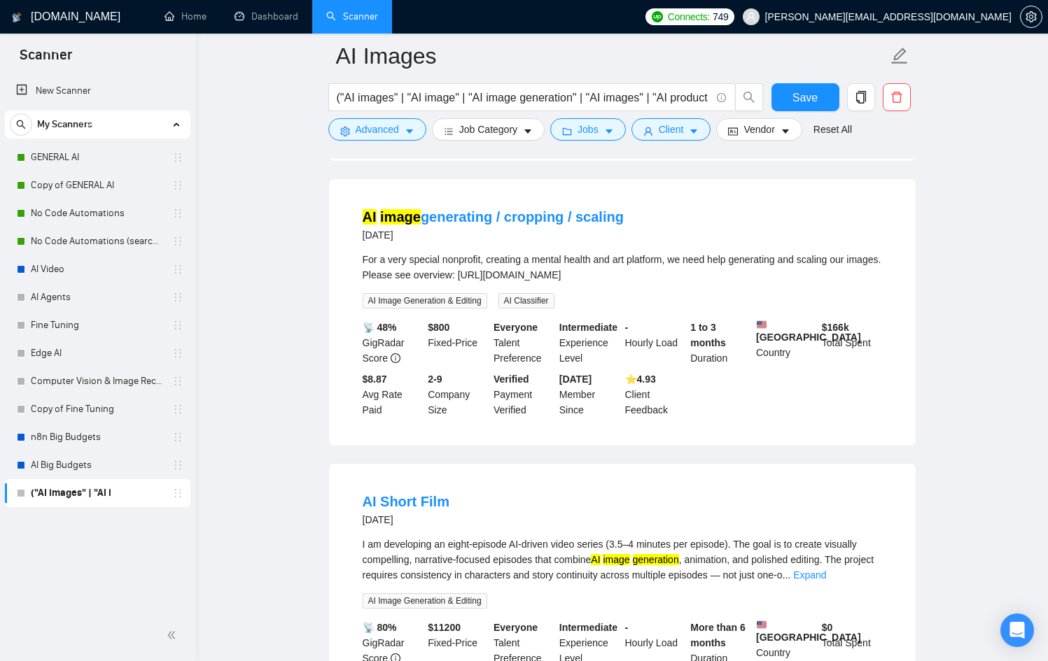
scroll to position [8927, 0]
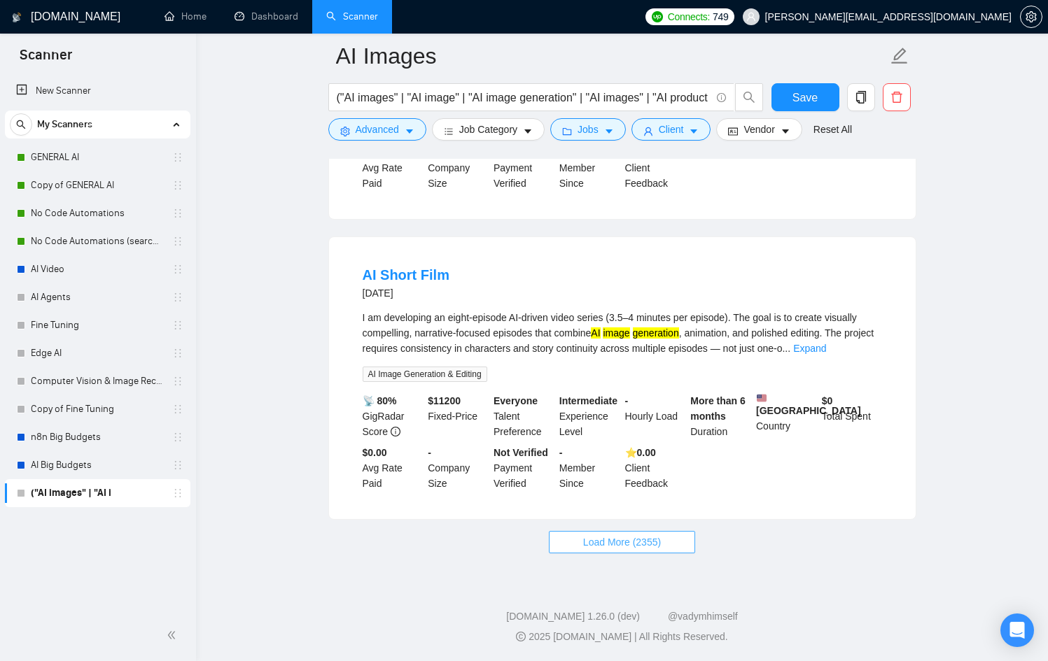
click at [609, 540] on span "Load More (2355)" at bounding box center [622, 542] width 78 height 15
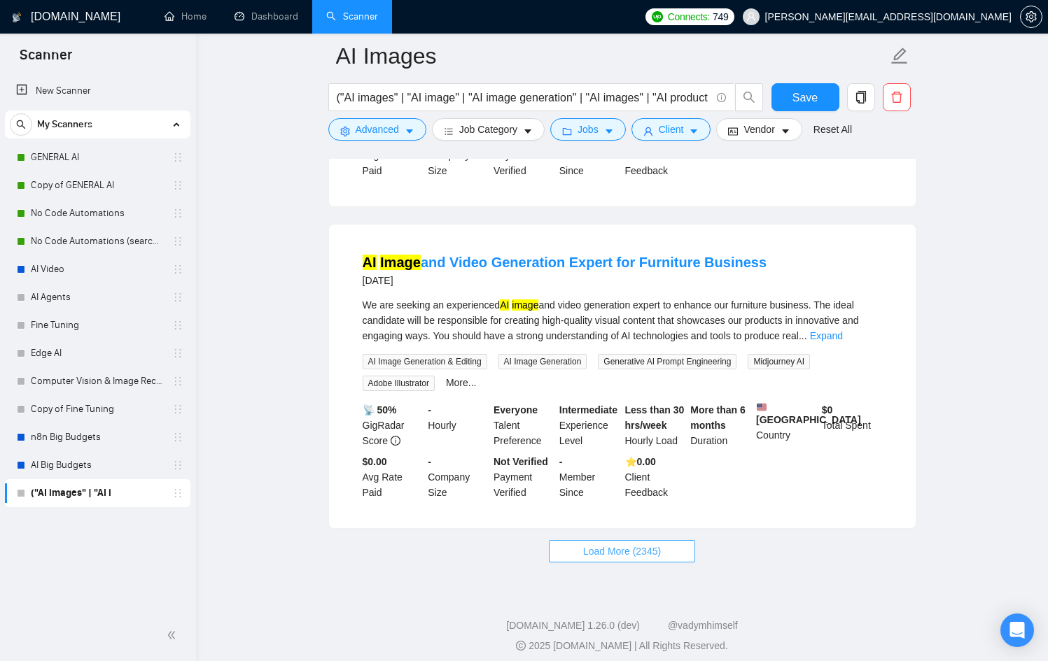
scroll to position [12006, 0]
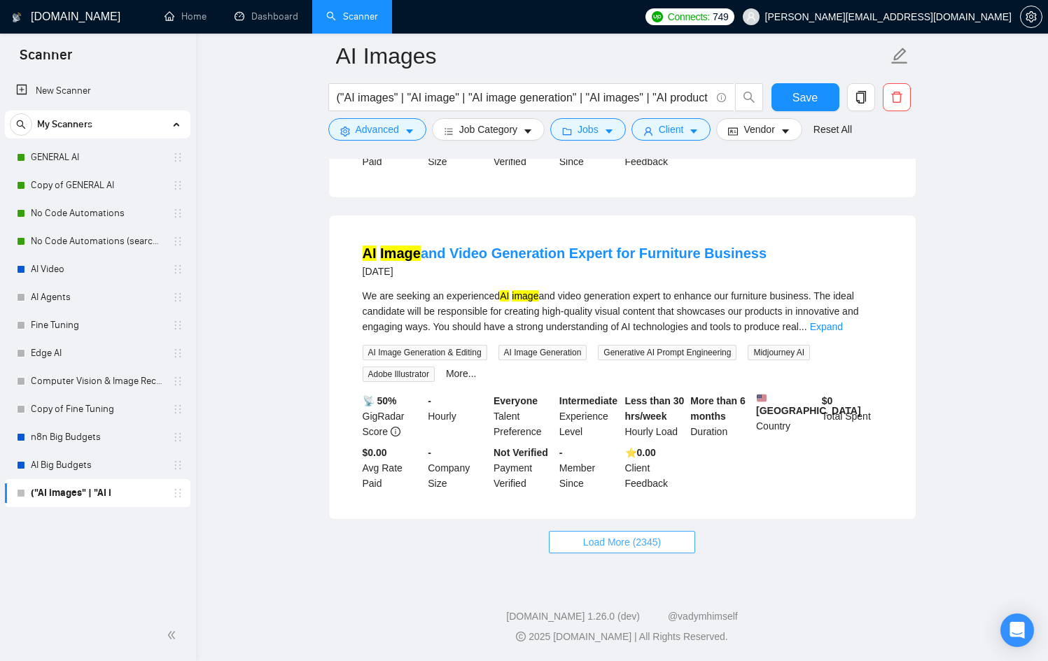
click at [678, 538] on button "Load More (2345)" at bounding box center [622, 542] width 146 height 22
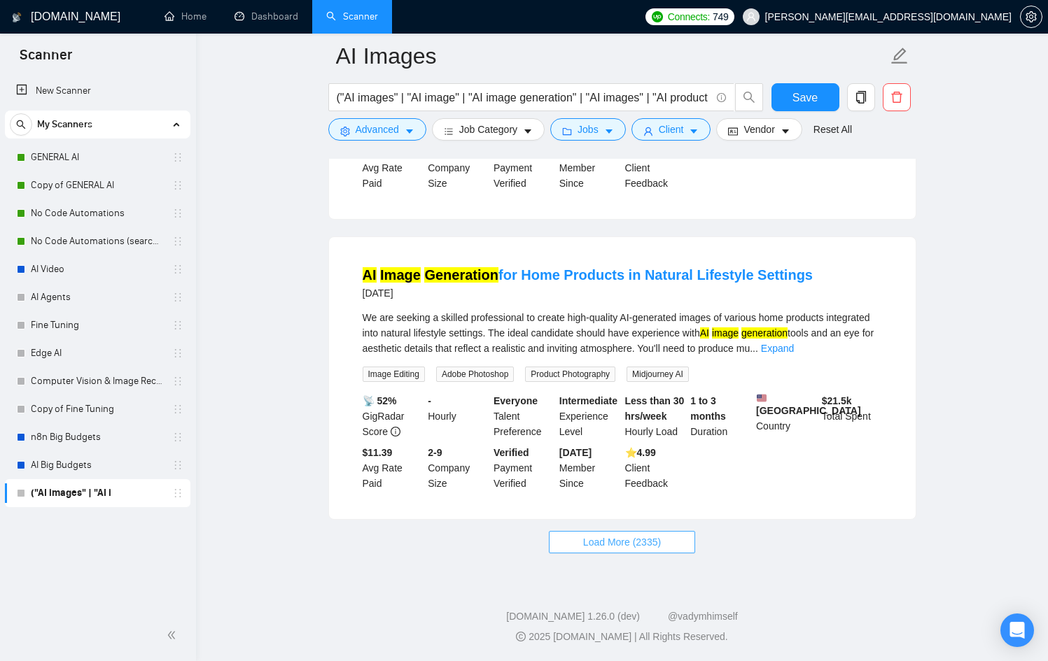
scroll to position [15031, 0]
click at [644, 550] on span "Load More (2335)" at bounding box center [622, 542] width 78 height 15
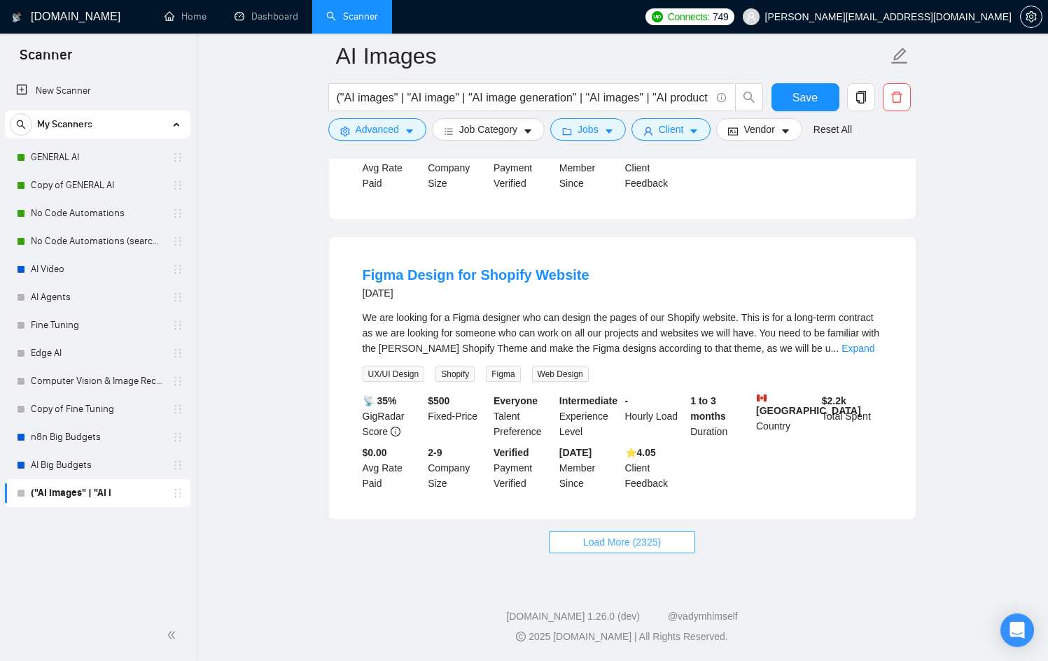
scroll to position [18119, 0]
click at [574, 539] on button "Load More (2325)" at bounding box center [622, 542] width 146 height 22
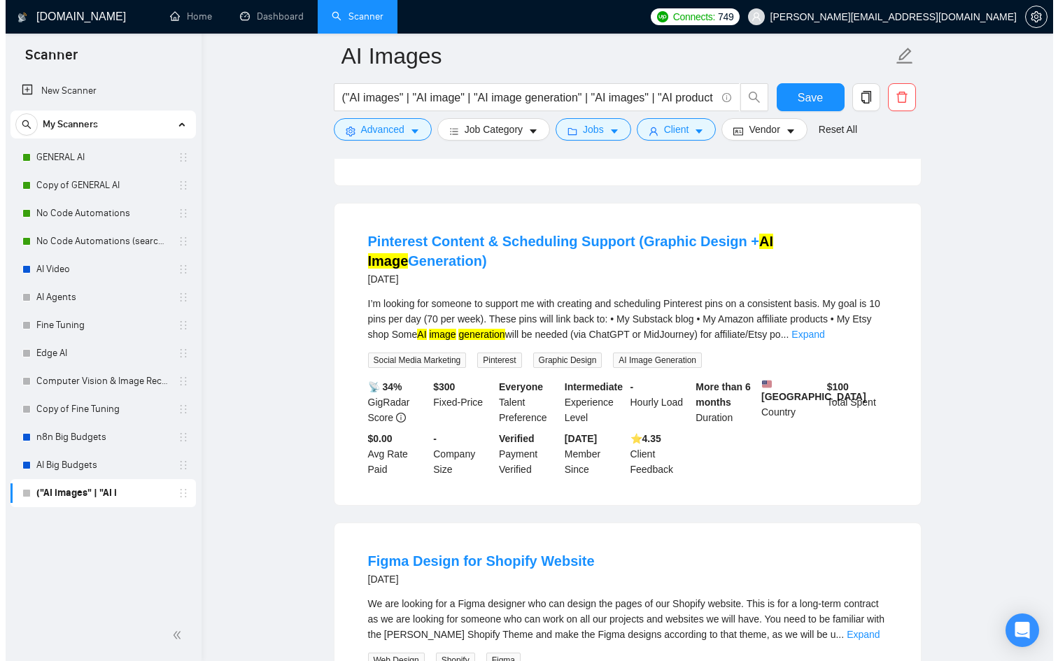
scroll to position [18805, 0]
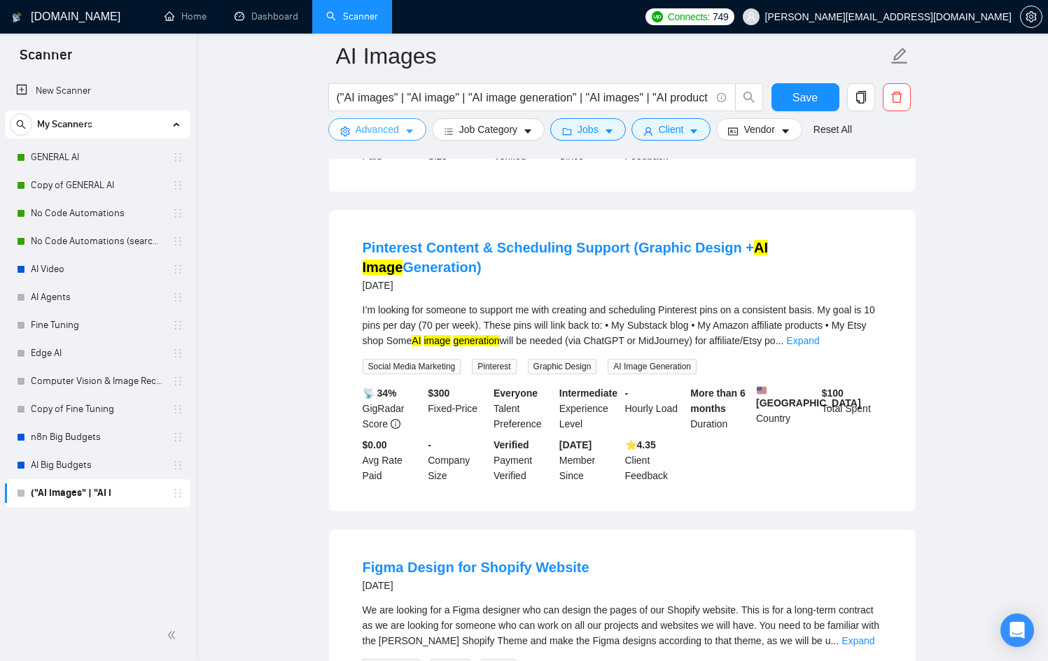
click at [394, 129] on span "Advanced" at bounding box center [377, 129] width 43 height 15
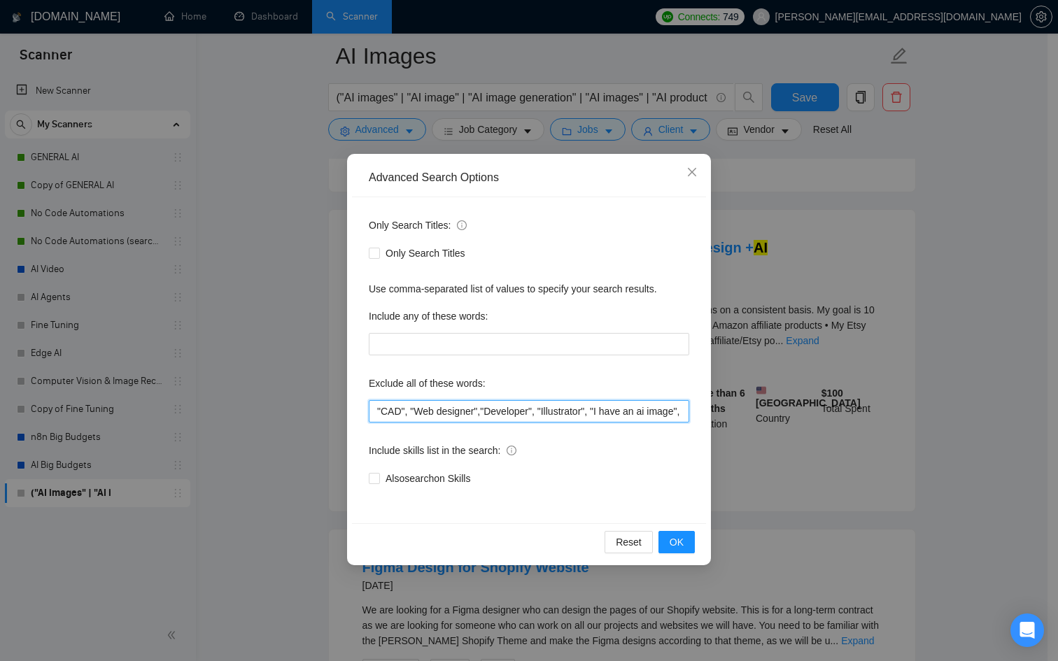
scroll to position [0, 302]
drag, startPoint x: 620, startPoint y: 407, endPoint x: 866, endPoint y: 415, distance: 246.5
click at [867, 421] on div "Advanced Search Options Only Search Titles: Only Search Titles Use comma-separa…" at bounding box center [529, 330] width 1058 height 661
type input ""CAD", "Web designer","Developer", "Illustrator", "I have an ai image", "AI ima…"
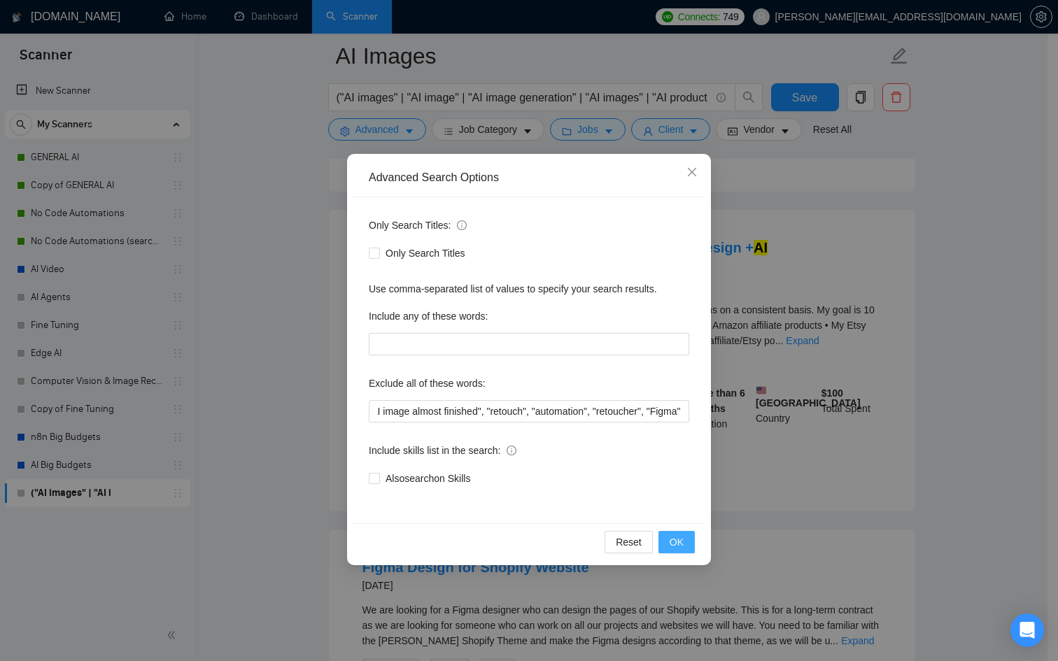
scroll to position [0, 0]
click at [680, 548] on span "OK" at bounding box center [677, 542] width 14 height 15
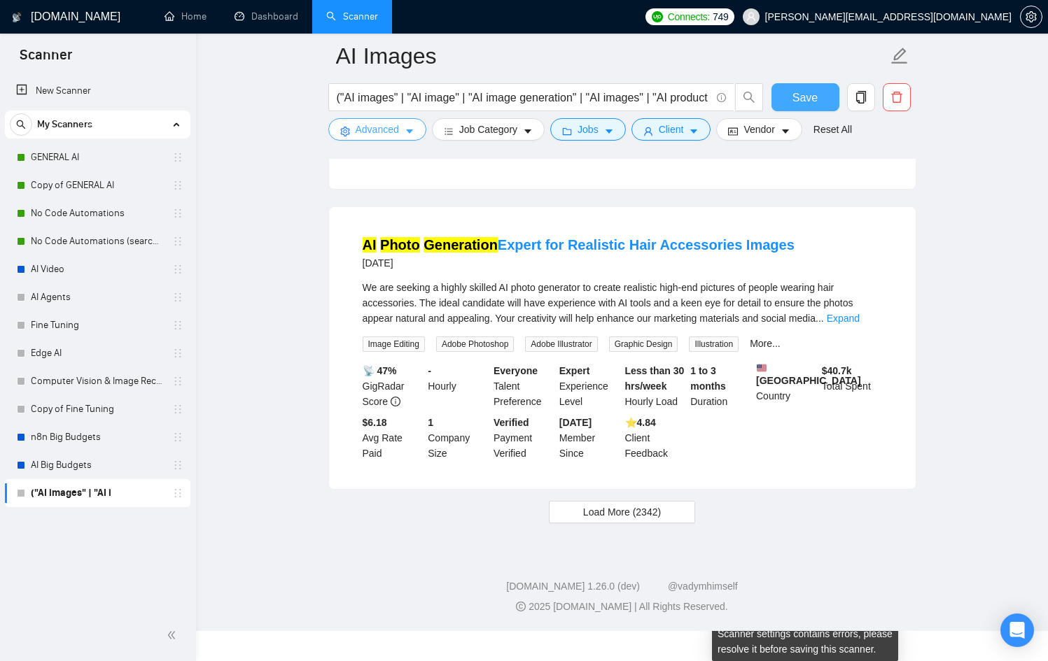
scroll to position [2819, 0]
click at [792, 96] on span "Save" at bounding box center [804, 97] width 25 height 17
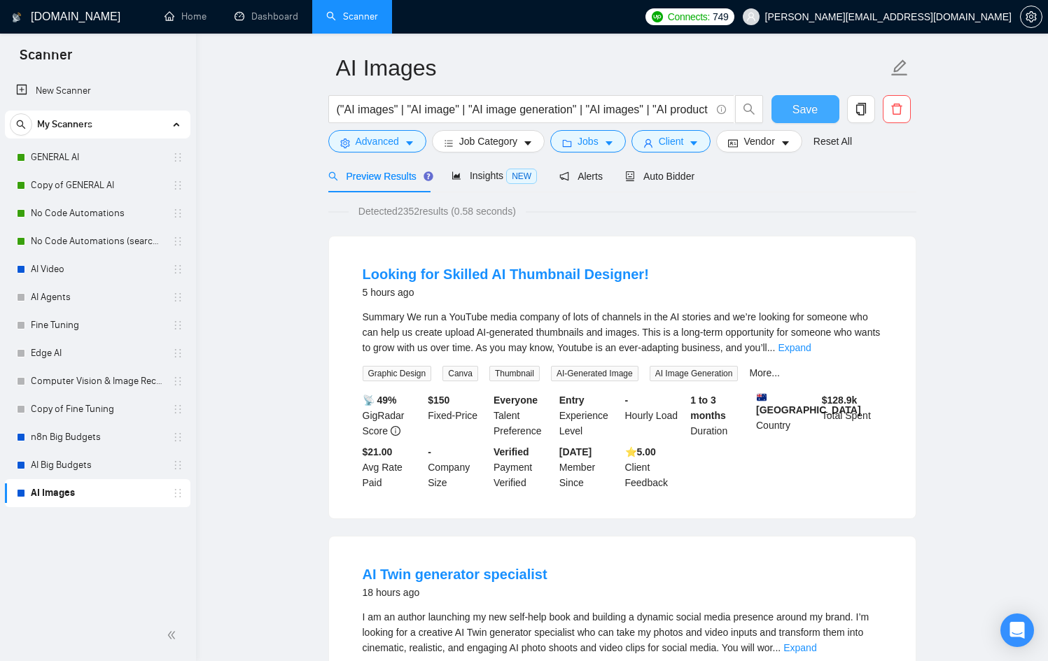
scroll to position [0, 0]
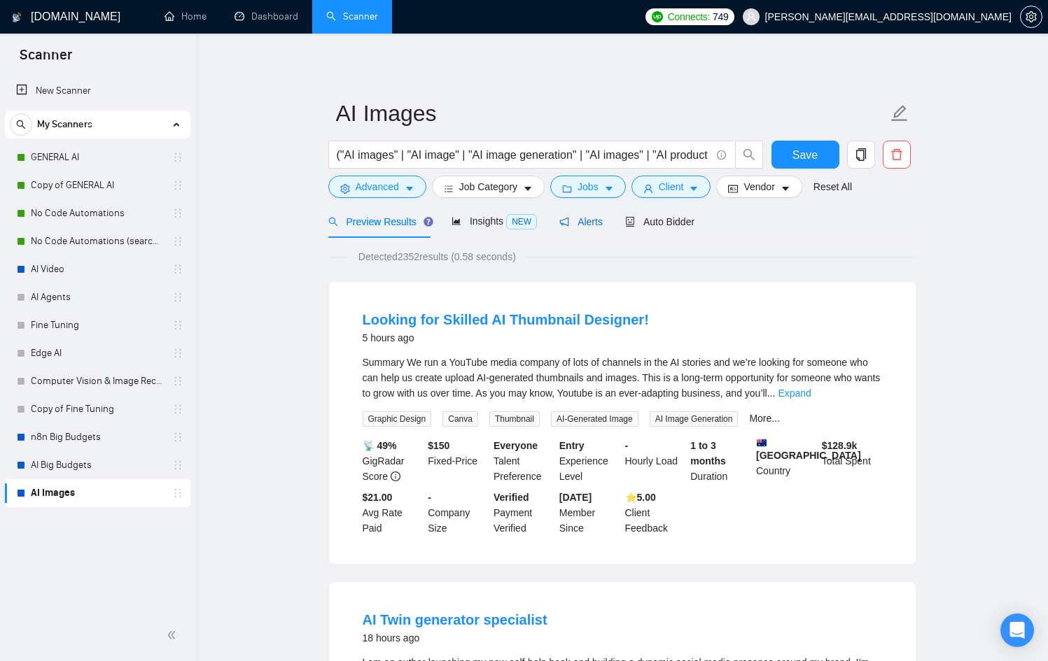
click at [583, 228] on div "Alerts" at bounding box center [580, 221] width 43 height 15
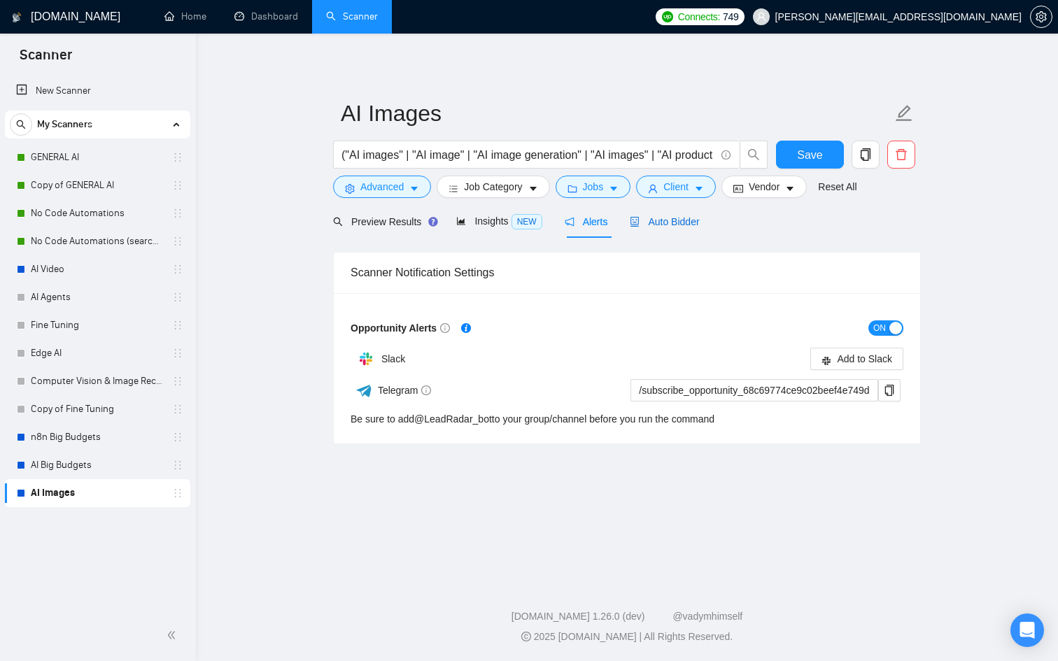
click at [680, 220] on span "Auto Bidder" at bounding box center [664, 221] width 69 height 11
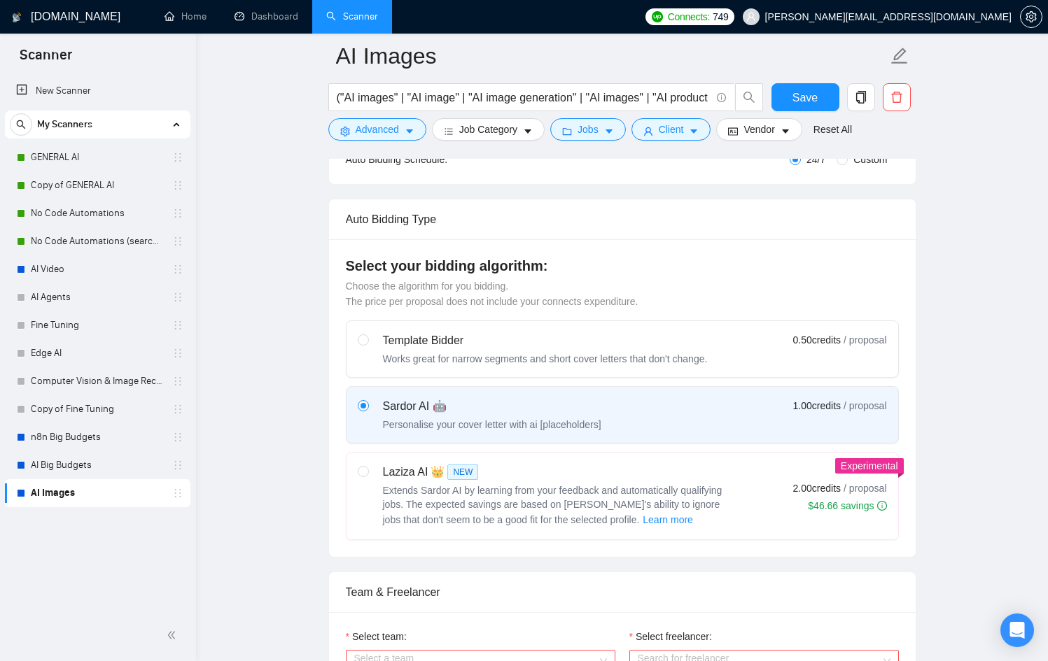
click at [569, 464] on div "Laziza AI 👑 NEW" at bounding box center [558, 472] width 350 height 17
click at [367, 466] on input "radio" at bounding box center [363, 471] width 10 height 10
radio input "true"
radio input "false"
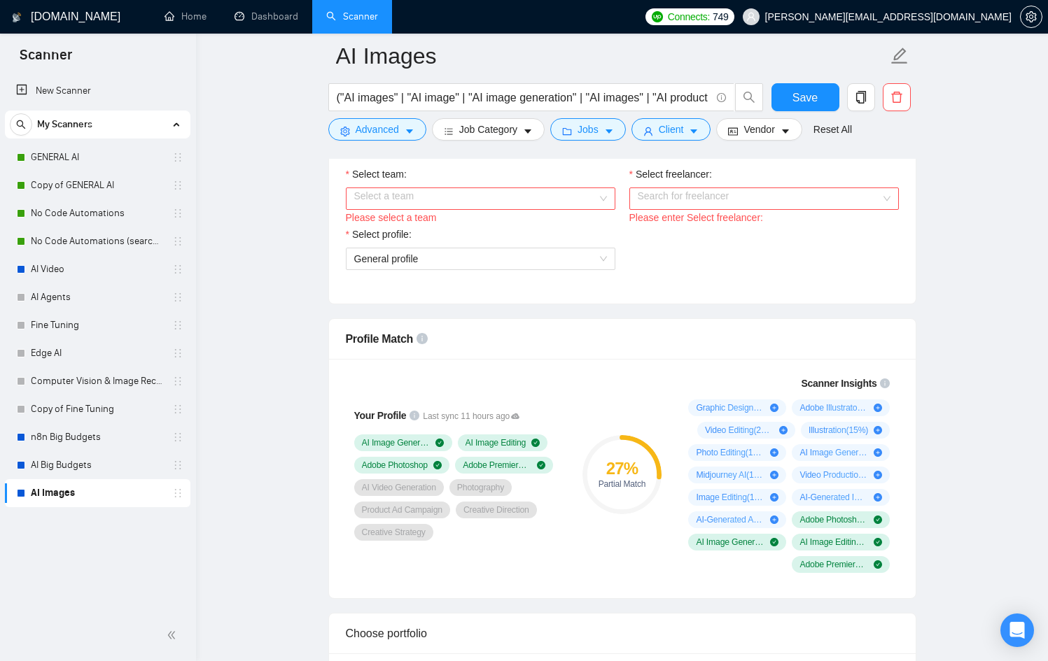
scroll to position [758, 0]
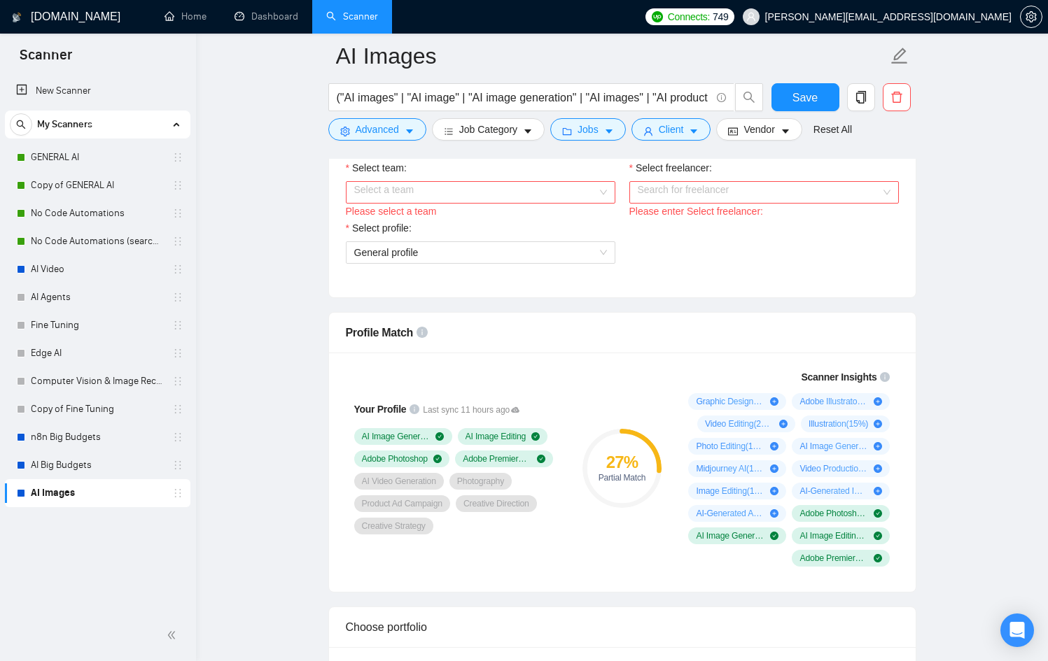
click at [517, 186] on input "Select team:" at bounding box center [475, 192] width 243 height 21
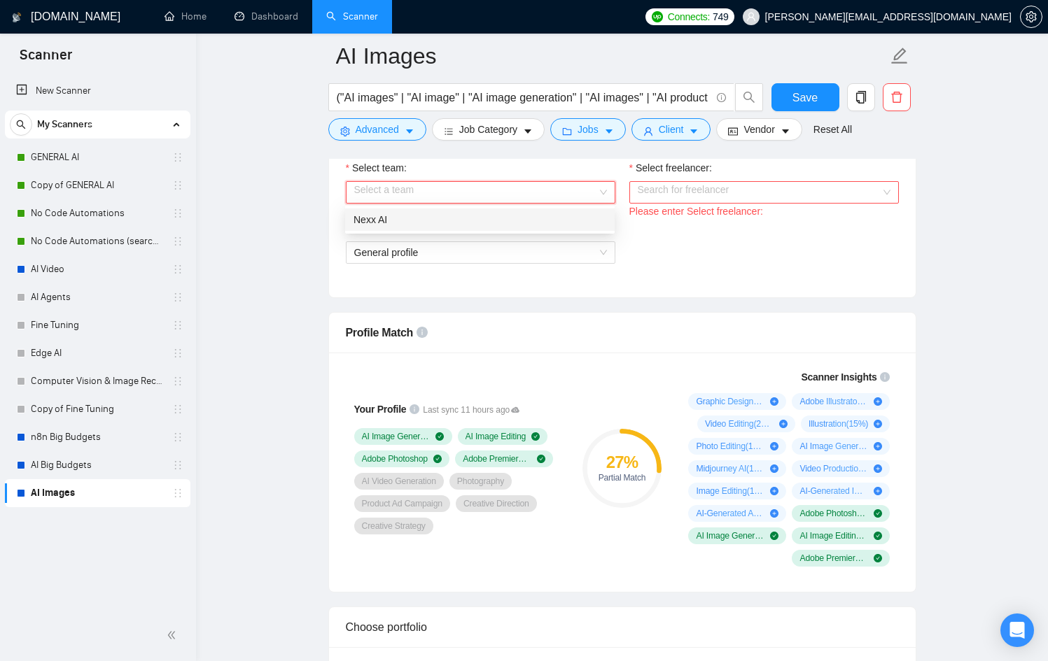
click at [486, 225] on div "Nexx AI" at bounding box center [479, 219] width 253 height 15
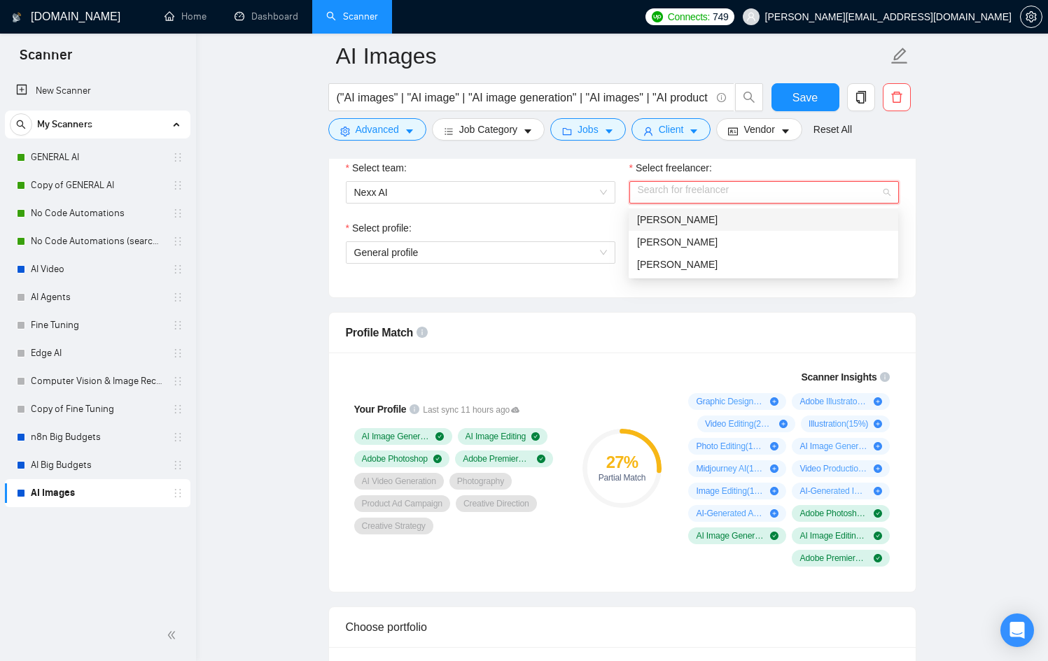
click at [734, 192] on input "Select freelancer:" at bounding box center [759, 192] width 243 height 21
click at [682, 248] on div "[PERSON_NAME]" at bounding box center [763, 241] width 253 height 15
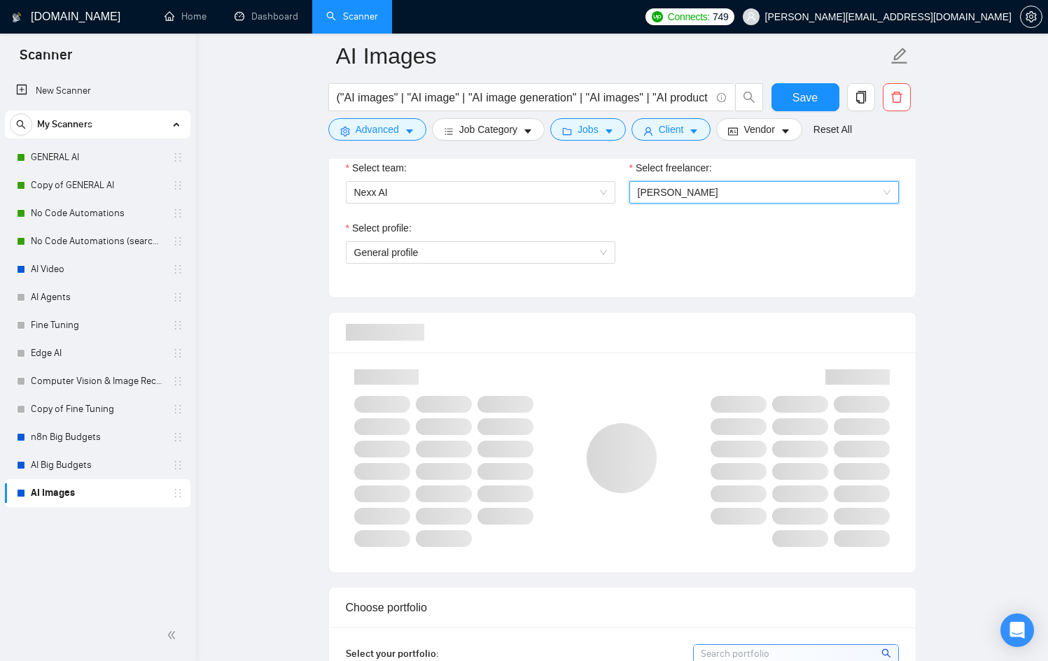
click at [493, 240] on div "Select profile:" at bounding box center [480, 230] width 269 height 21
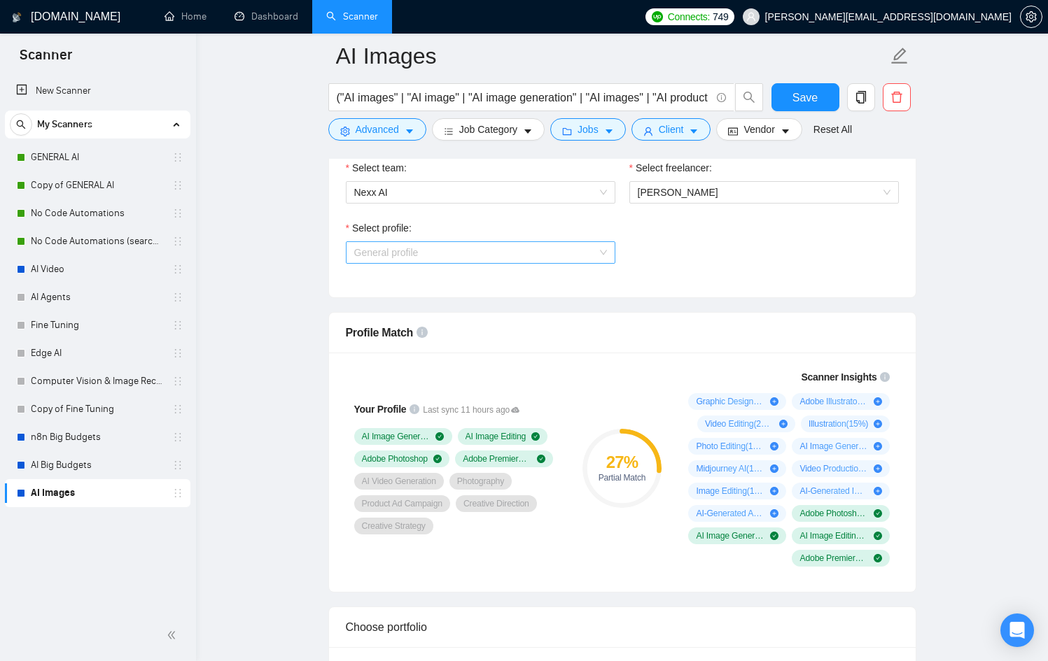
click at [491, 248] on span "General profile" at bounding box center [480, 252] width 253 height 21
click at [489, 248] on span "General profile" at bounding box center [480, 252] width 253 height 21
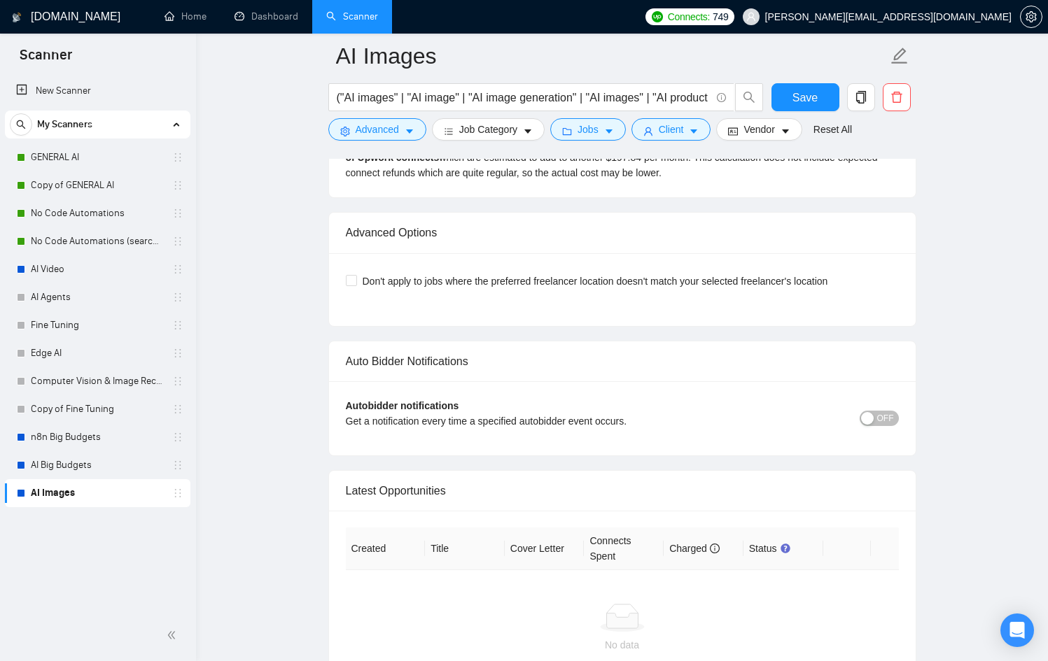
scroll to position [3213, 0]
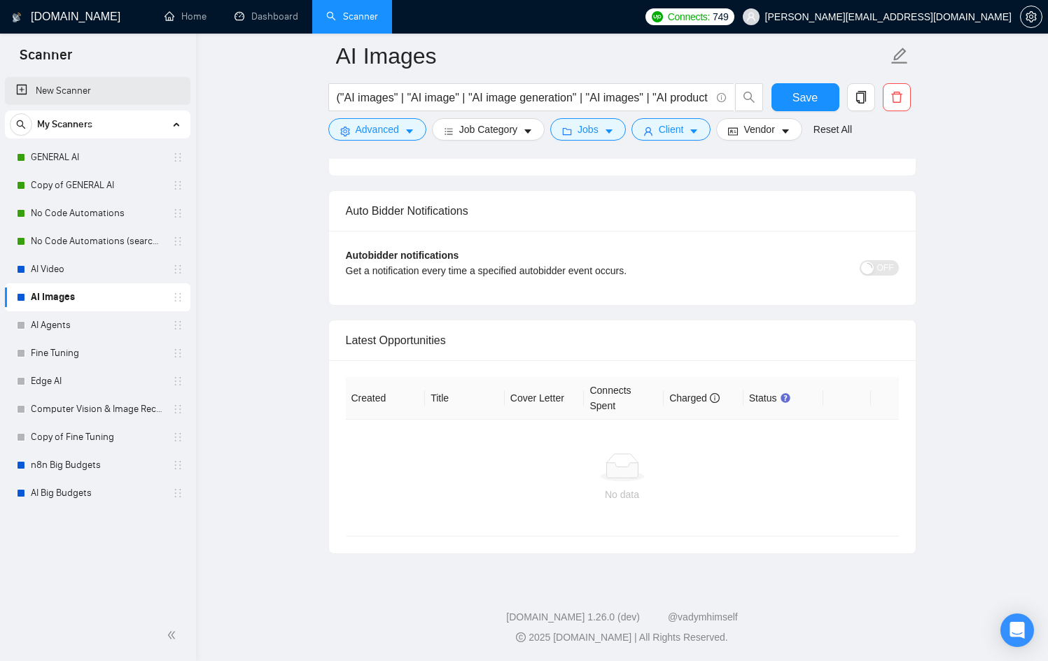
click at [82, 92] on link "New Scanner" at bounding box center [97, 91] width 163 height 28
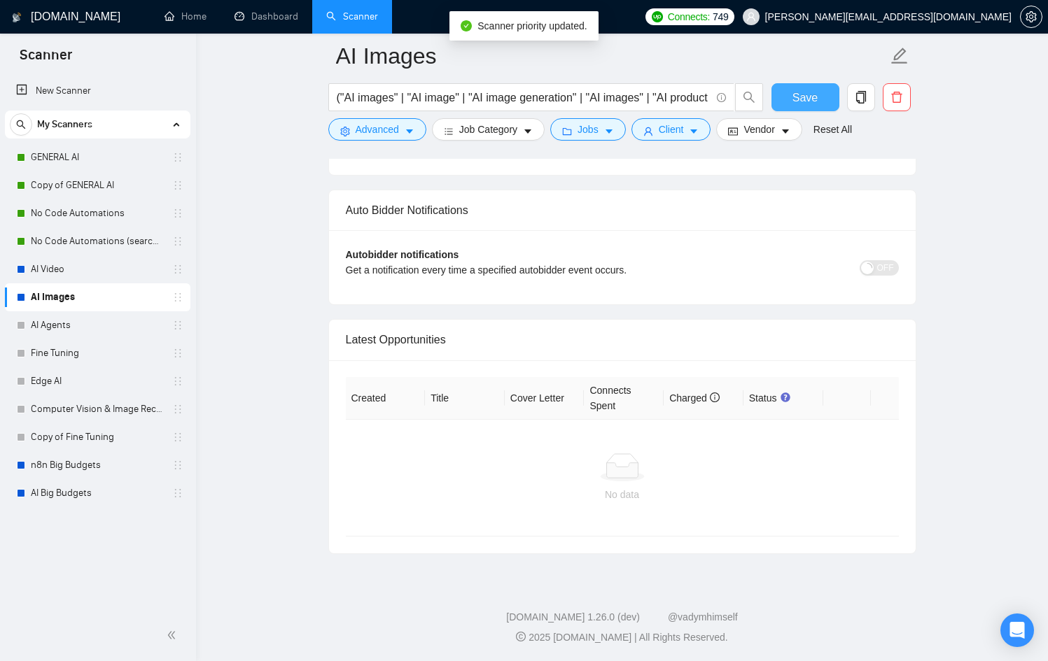
click at [800, 99] on span "Save" at bounding box center [804, 97] width 25 height 17
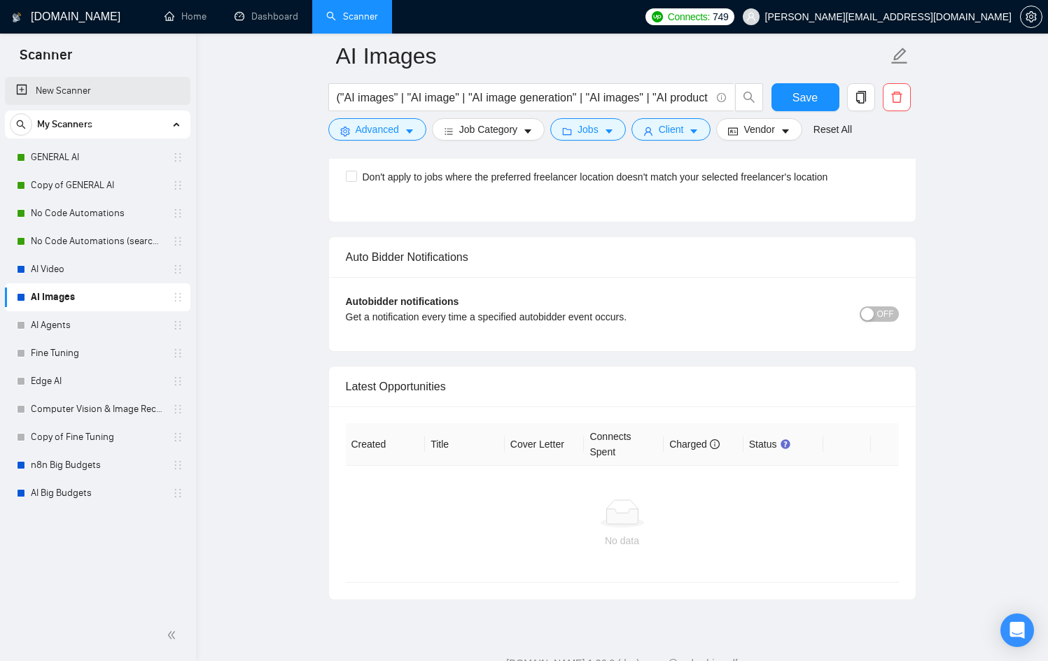
click at [112, 87] on link "New Scanner" at bounding box center [97, 91] width 163 height 28
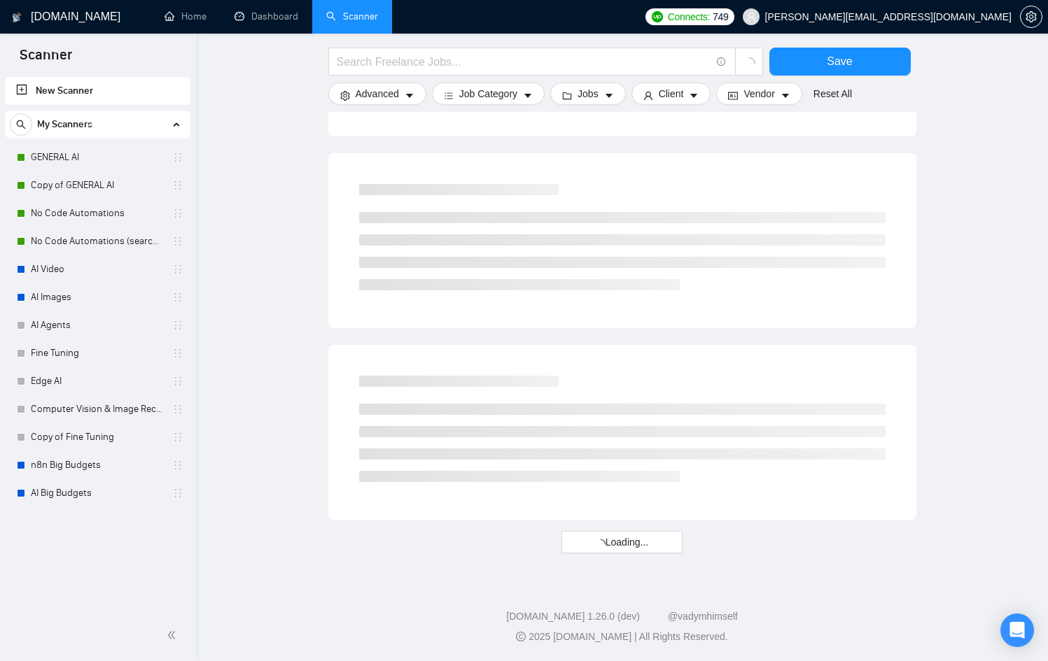
scroll to position [681, 0]
click at [472, 60] on input "text" at bounding box center [524, 61] width 374 height 17
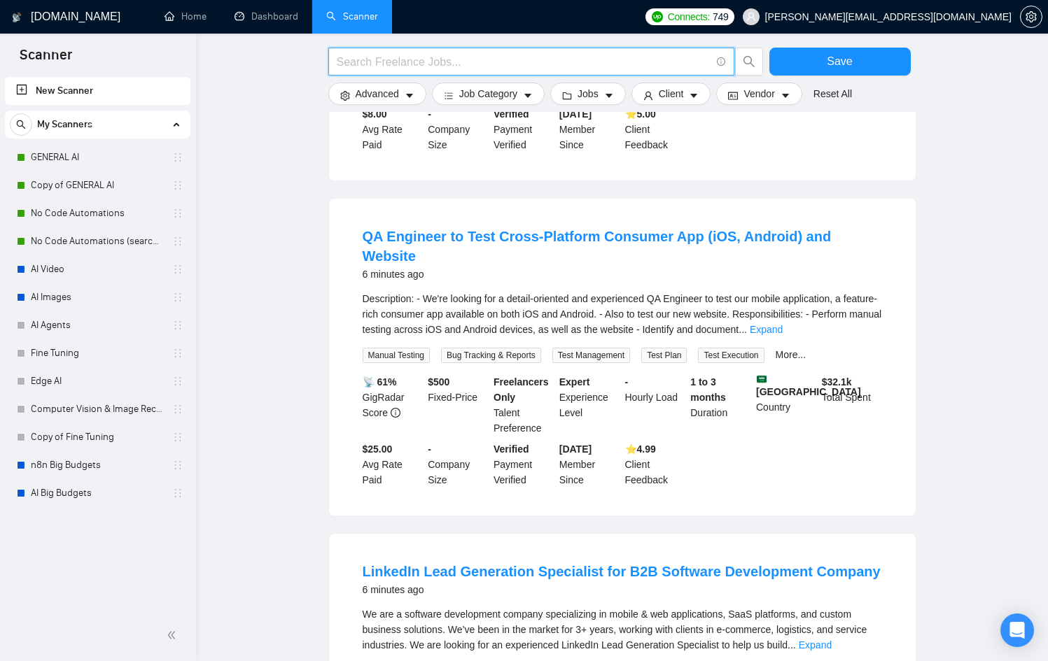
click at [466, 61] on input "text" at bounding box center [524, 61] width 374 height 17
paste input "("Midjourney" | "Sora" | "Runway" | "RunwayML" | "[PERSON_NAME]" | "Pika" | "Pi…"
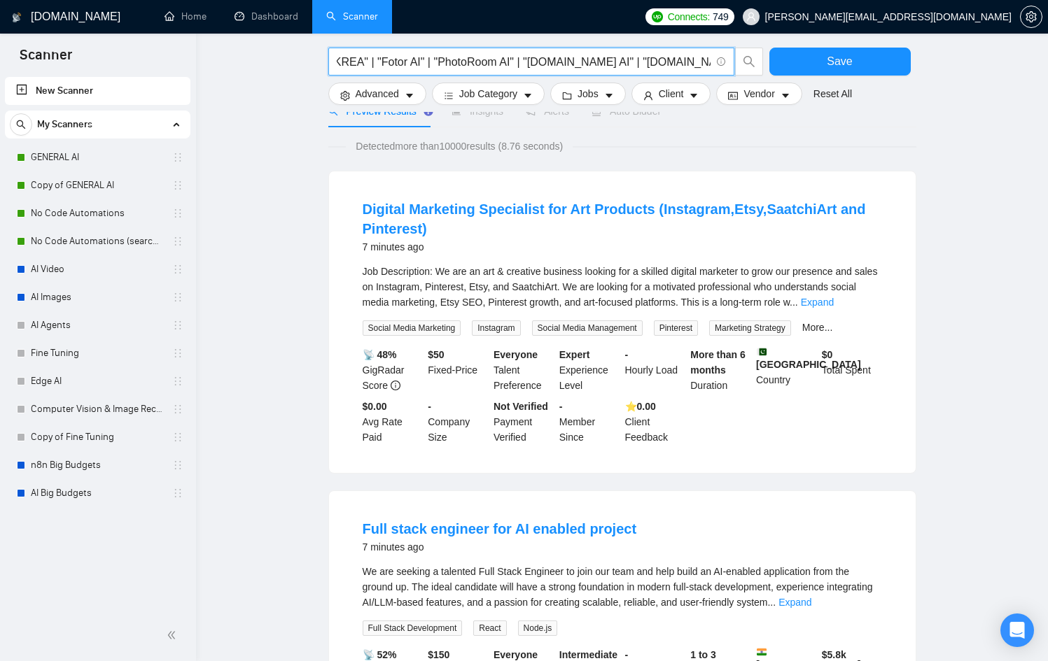
scroll to position [0, 0]
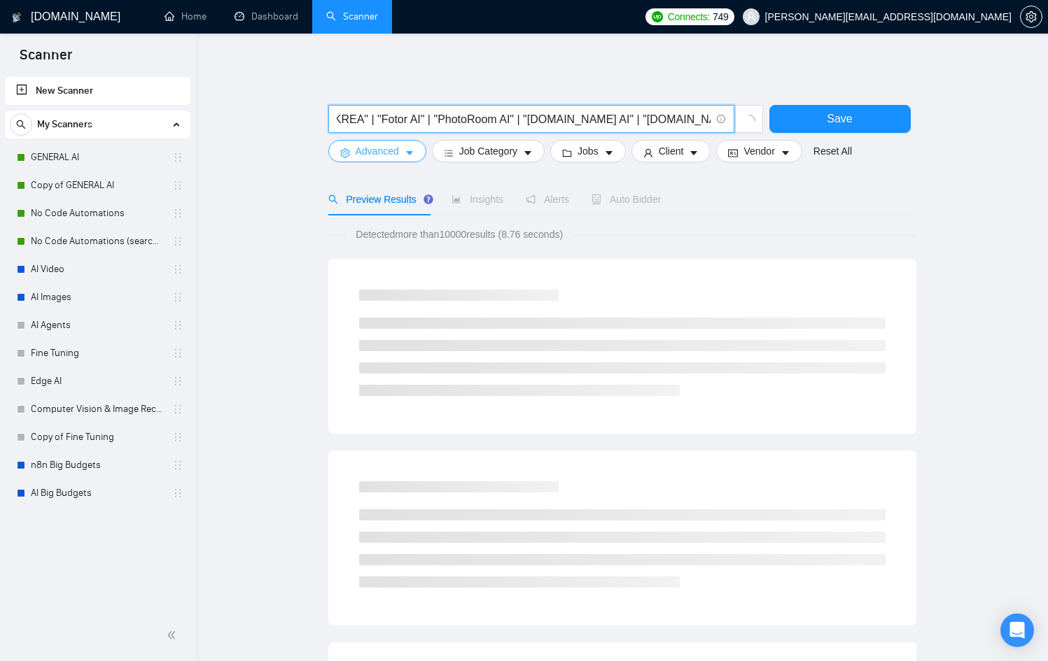
type input "("Midjourney" | "Sora" | "Runway" | "RunwayML" | "[PERSON_NAME]" | "Pika" | "Pi…"
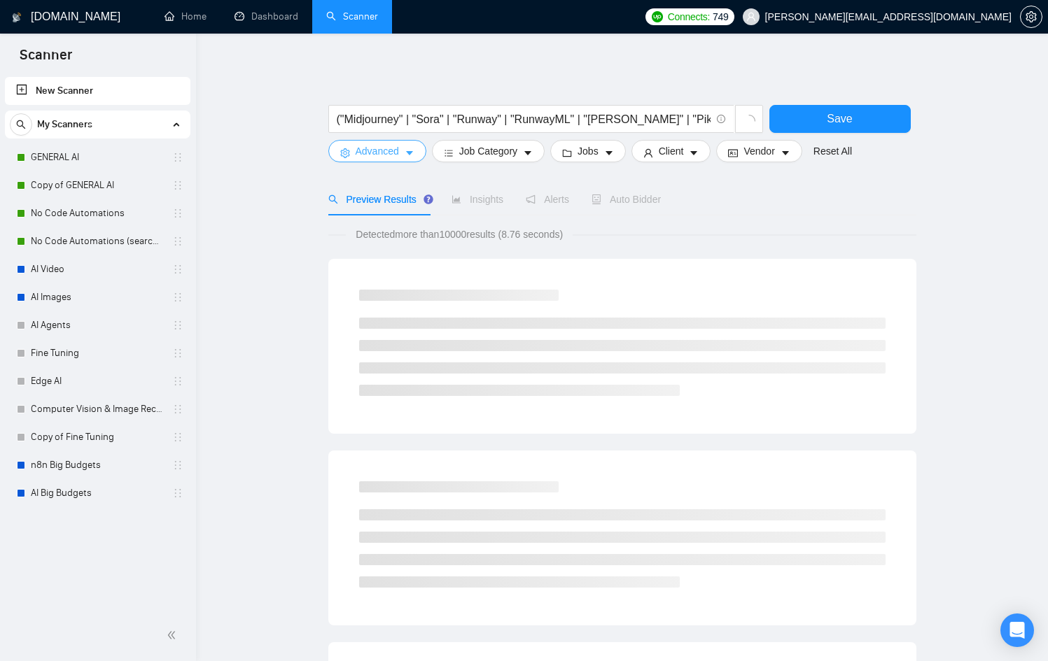
click at [392, 148] on span "Advanced" at bounding box center [377, 150] width 43 height 15
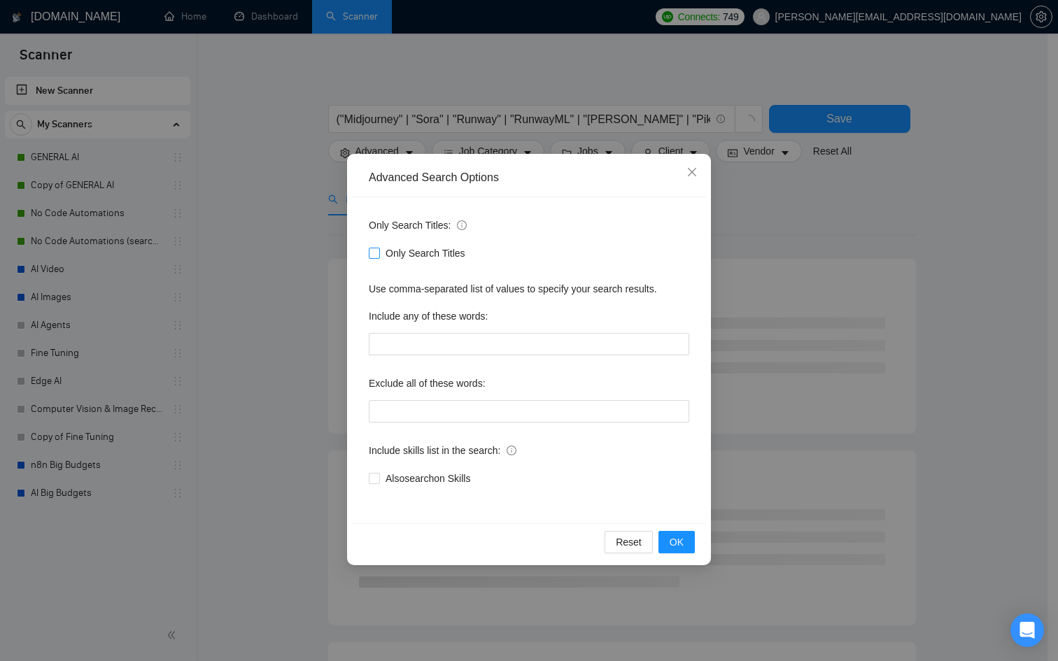
click at [438, 254] on span "Only Search Titles" at bounding box center [425, 253] width 91 height 15
click at [379, 254] on input "Only Search Titles" at bounding box center [374, 253] width 10 height 10
checkbox input "true"
click at [689, 545] on button "OK" at bounding box center [677, 542] width 36 height 22
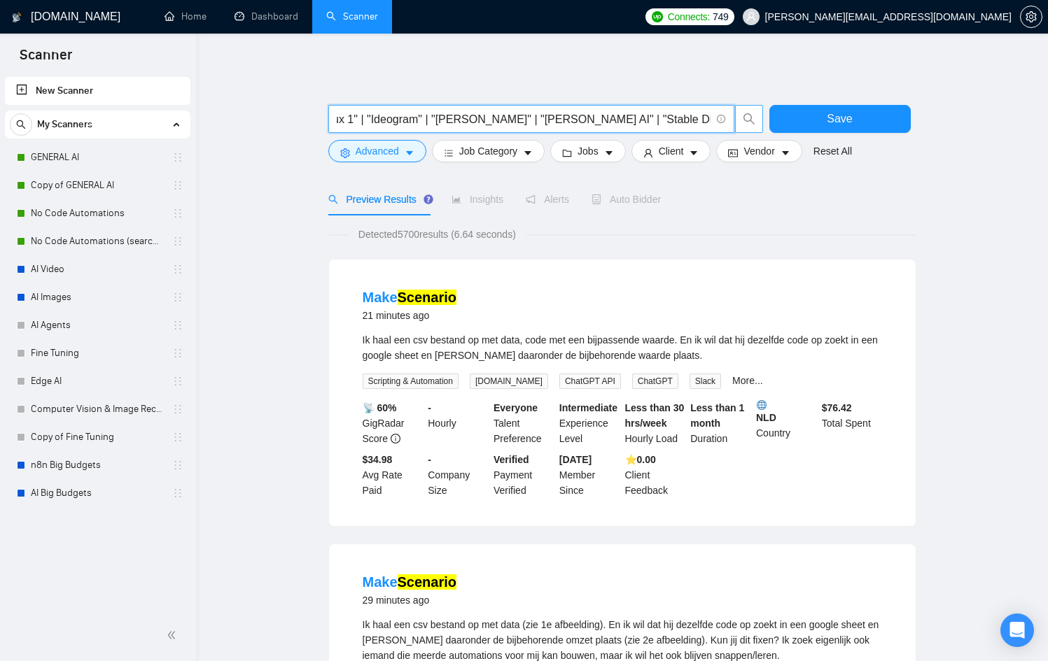
scroll to position [0, 1544]
drag, startPoint x: 480, startPoint y: 117, endPoint x: 743, endPoint y: 115, distance: 263.2
click at [743, 115] on span "("Midjourney" | "Sora" | "Runway" | "RunwayML" | "[PERSON_NAME]" | "Pika" | "Pi…" at bounding box center [545, 119] width 435 height 28
drag, startPoint x: 617, startPoint y: 116, endPoint x: 727, endPoint y: 120, distance: 109.3
click at [727, 120] on span "("Midjourney" | "Sora" | "Runway" | "RunwayML" | "[PERSON_NAME]" | "Pika" | "Pi…" at bounding box center [531, 119] width 406 height 28
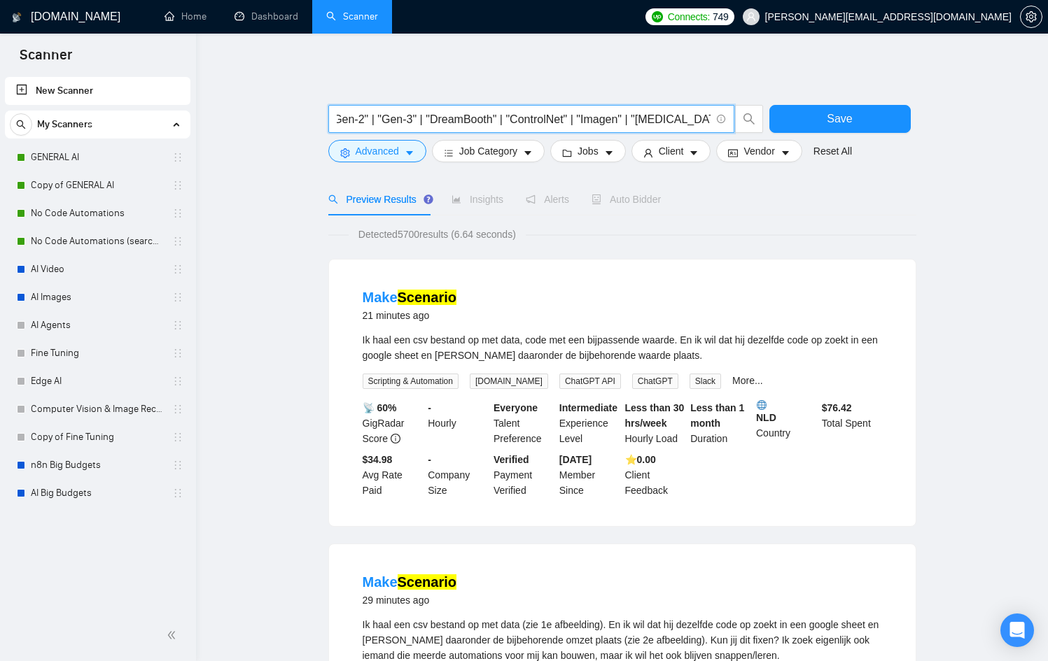
scroll to position [0, 0]
click at [518, 127] on span "("Midjourney" | "Sora" | "Runway" | "RunwayML" | "[PERSON_NAME]" | "Pika" | "Pi…" at bounding box center [531, 119] width 406 height 28
drag, startPoint x: 521, startPoint y: 123, endPoint x: 934, endPoint y: 120, distance: 413.0
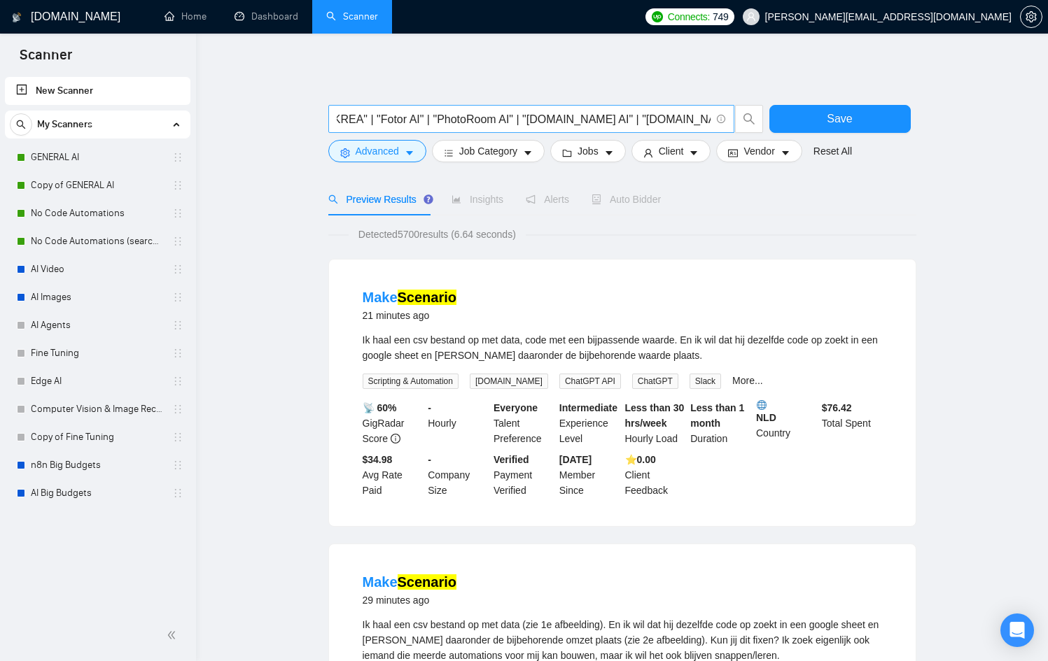
click at [475, 131] on span "("Midjourney" | "Sora" | "Runway" | "RunwayML" | "[PERSON_NAME]" | "Pika" | "Pi…" at bounding box center [531, 119] width 406 height 28
click at [477, 122] on input "("Midjourney" | "Sora" | "Runway" | "RunwayML" | "[PERSON_NAME]" | "Pika" | "Pi…" at bounding box center [524, 119] width 374 height 17
click at [563, 115] on input "("Midjourney" | "Sora" | "Runway" | "RunwayML" | "[PERSON_NAME]" | "Pika" | "Pi…" at bounding box center [524, 119] width 374 height 17
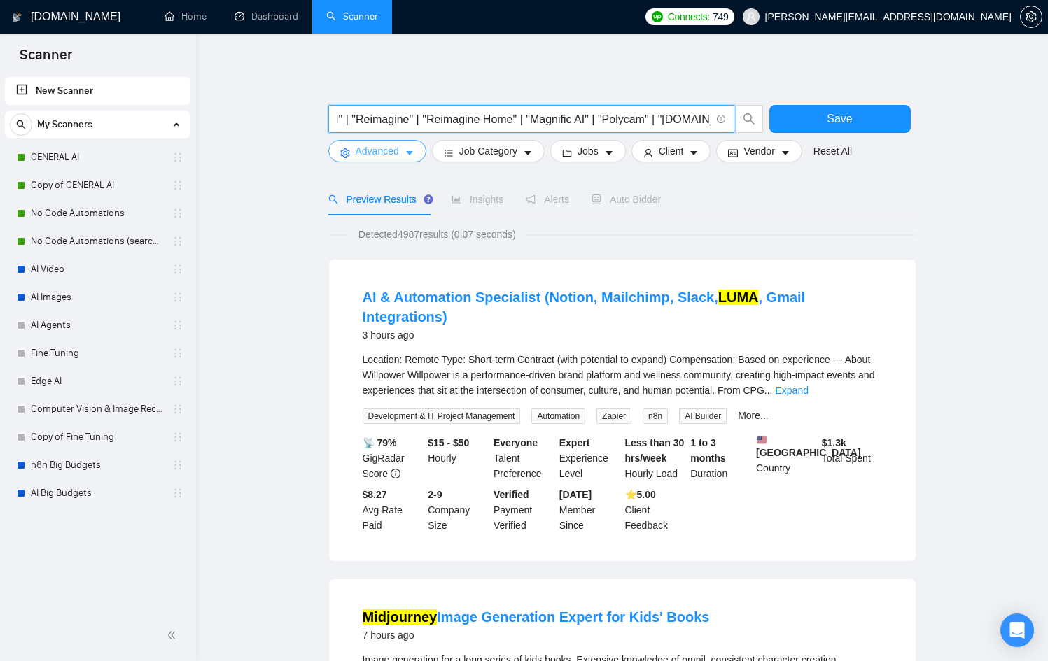
type input "("Midjourney" | "Sora" | "Runway" | "RunwayML" | "[PERSON_NAME]" | "Pika" | "Pi…"
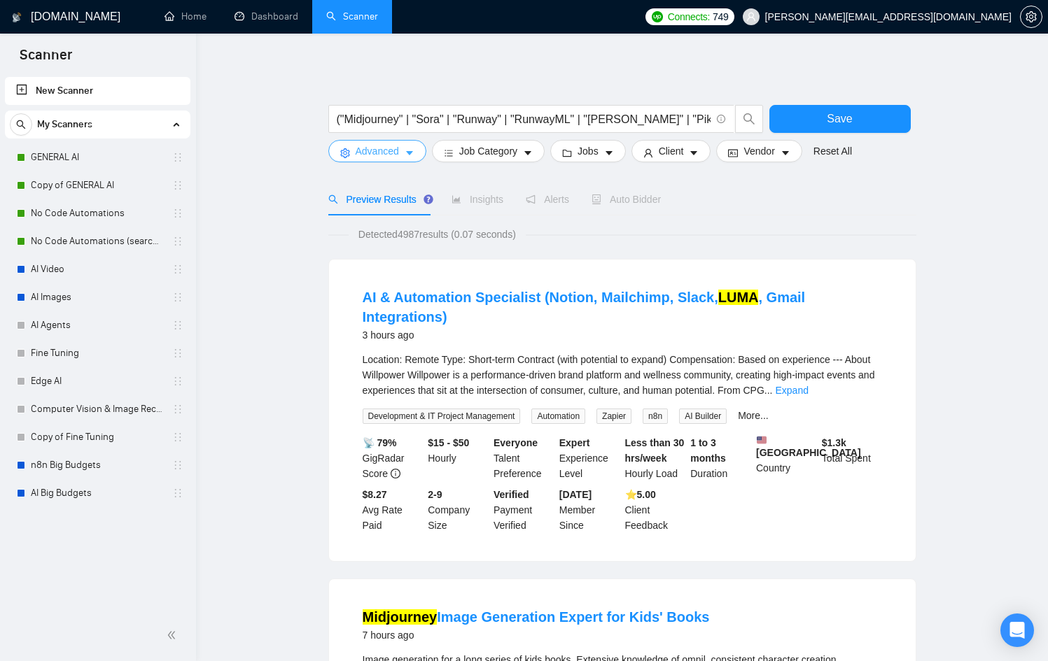
click at [389, 147] on span "Advanced" at bounding box center [377, 150] width 43 height 15
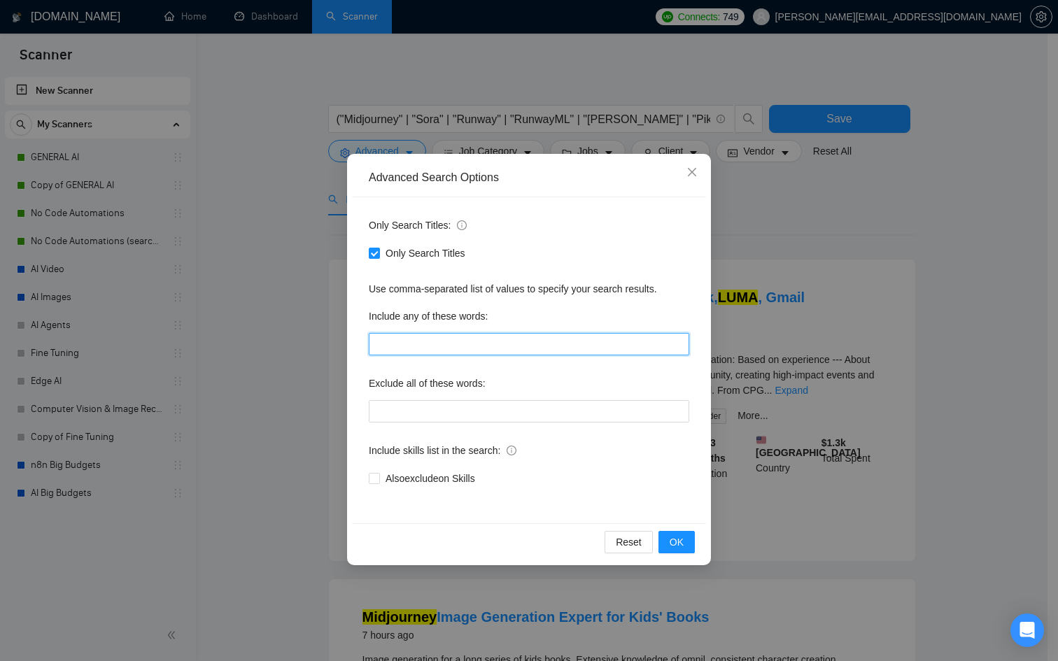
click at [521, 353] on input "text" at bounding box center [529, 344] width 321 height 22
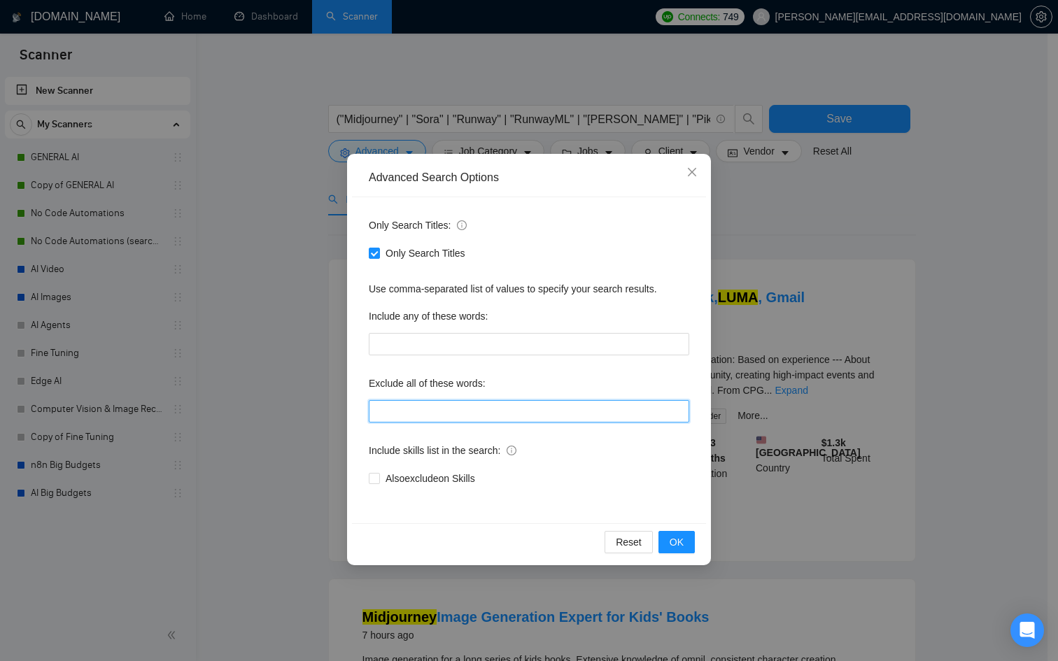
click at [422, 408] on input "text" at bounding box center [529, 411] width 321 height 22
type input "a"
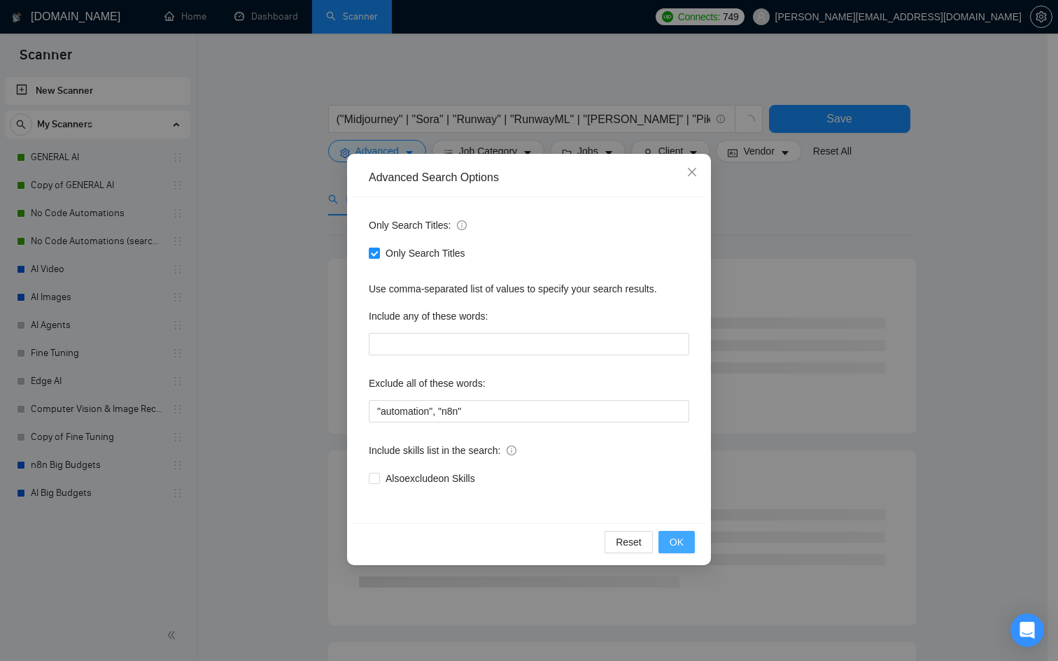
click at [680, 552] on button "OK" at bounding box center [677, 542] width 36 height 22
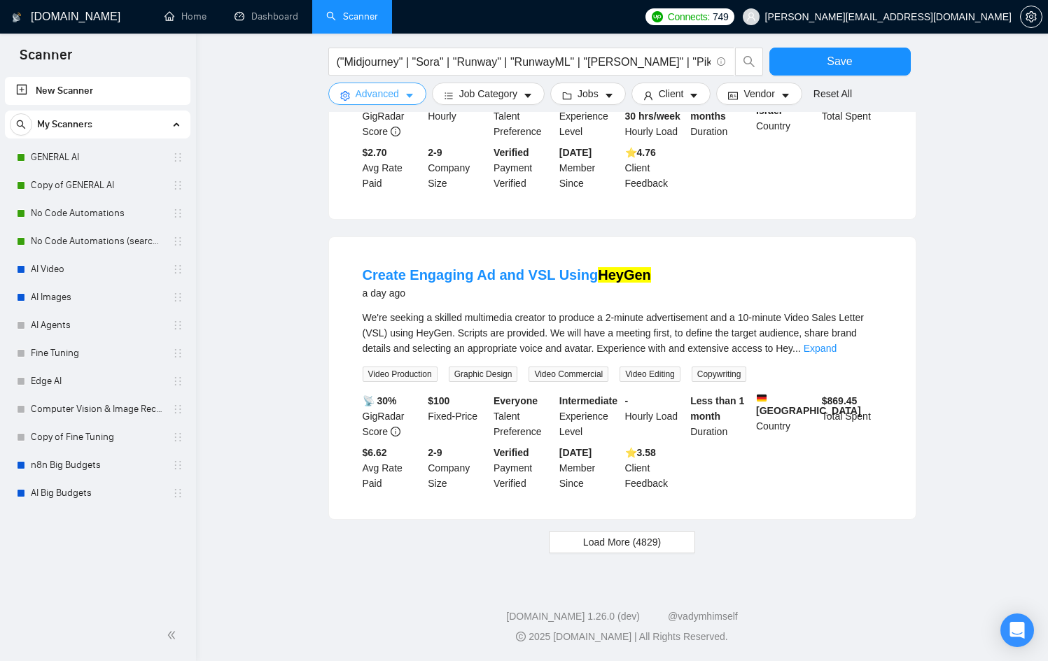
scroll to position [1237, 0]
click at [640, 544] on span "Load More (4829)" at bounding box center [622, 542] width 78 height 15
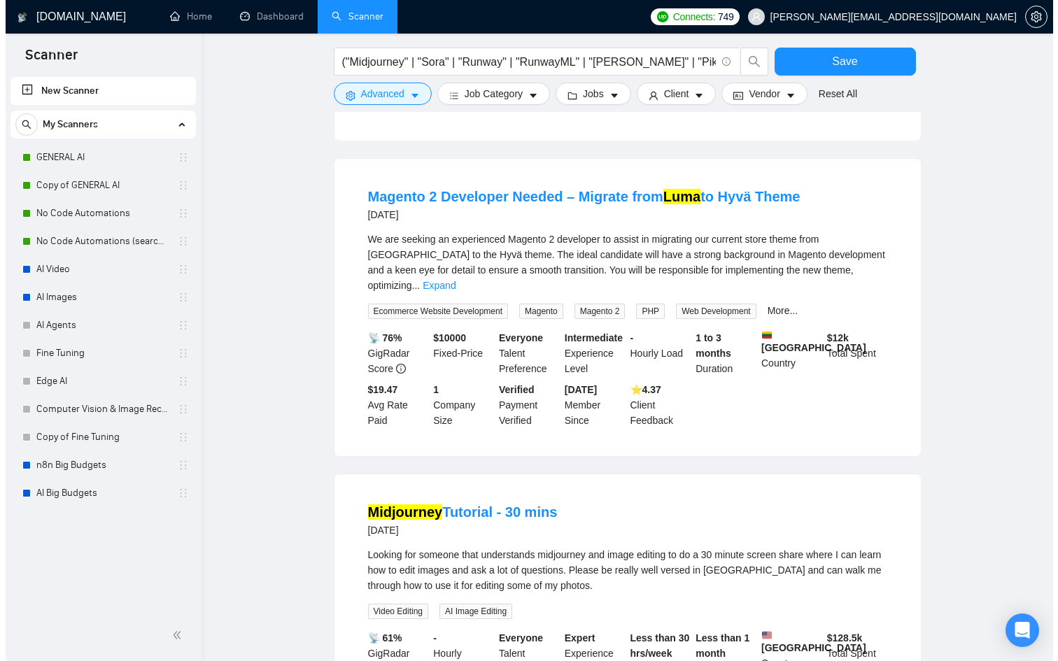
scroll to position [2530, 0]
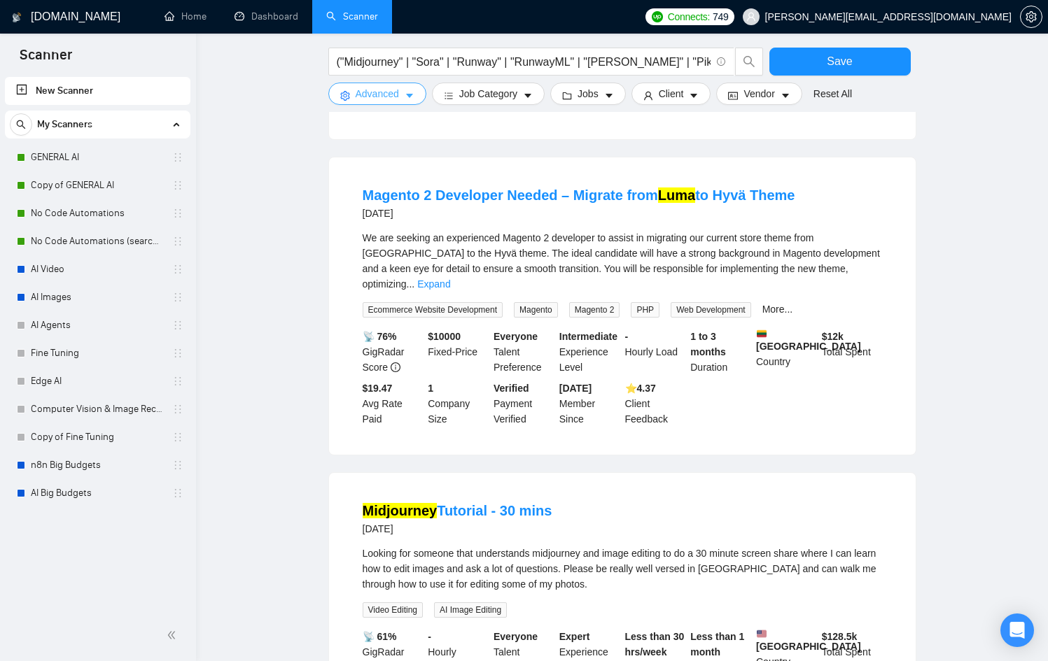
click at [372, 98] on span "Advanced" at bounding box center [377, 93] width 43 height 15
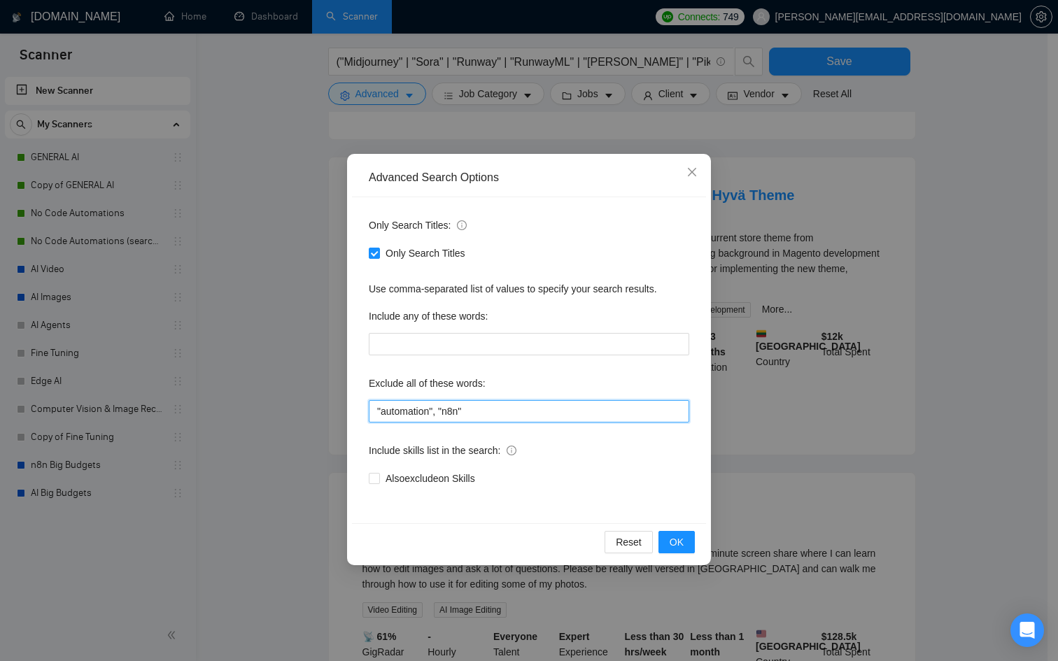
click at [566, 412] on input ""automation", "n8n"" at bounding box center [529, 411] width 321 height 22
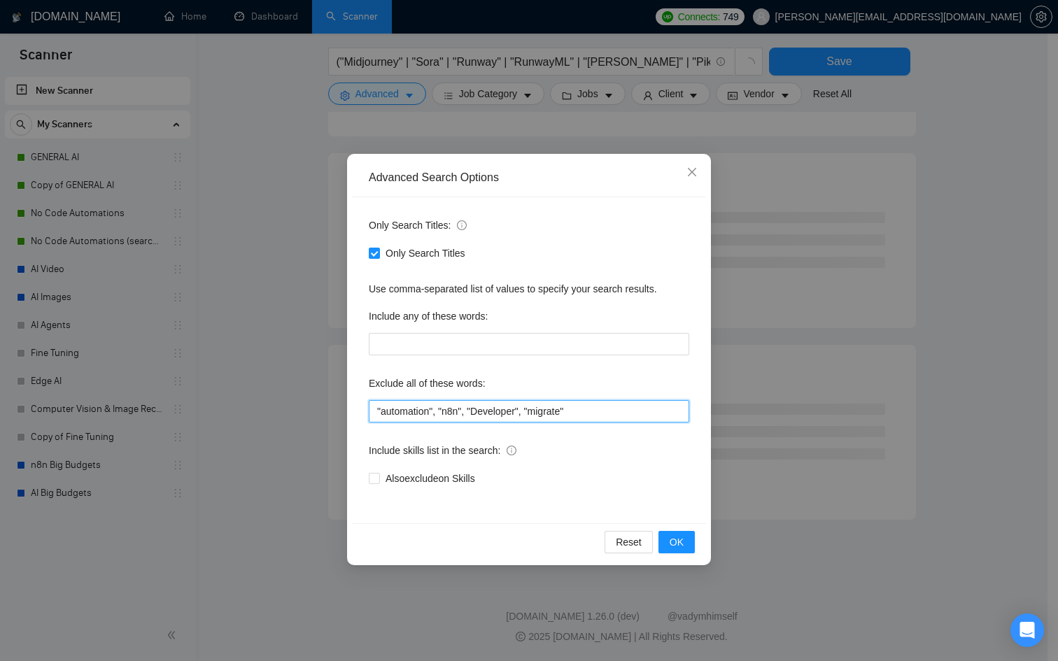
scroll to position [1640, 0]
type input ""automation", "n8n", "Developer", "migrate""
click at [673, 547] on span "OK" at bounding box center [677, 542] width 14 height 15
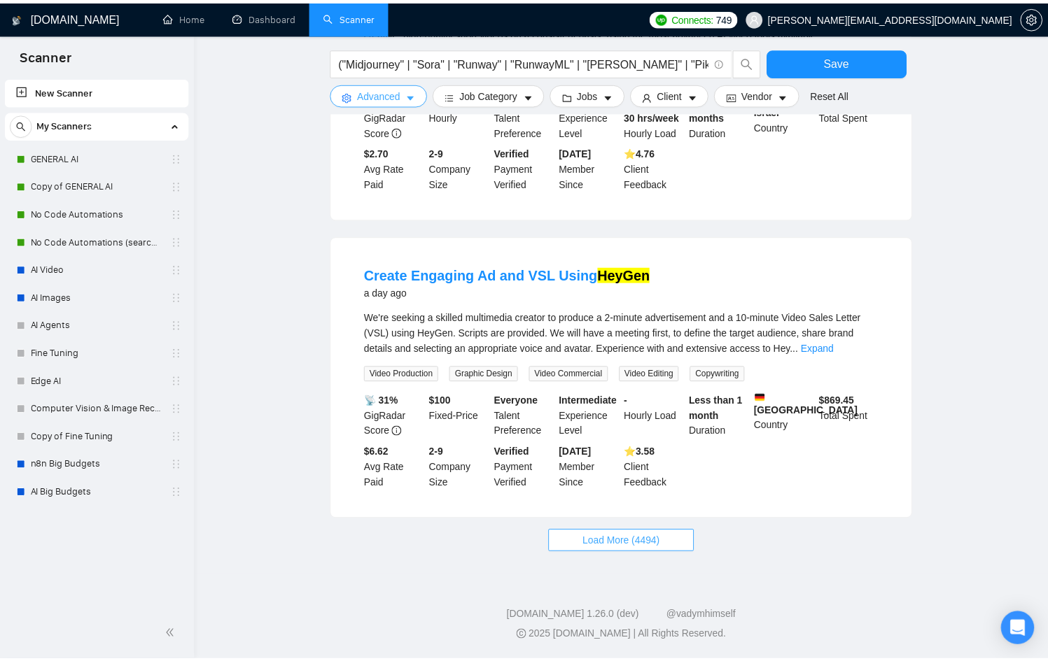
scroll to position [1237, 0]
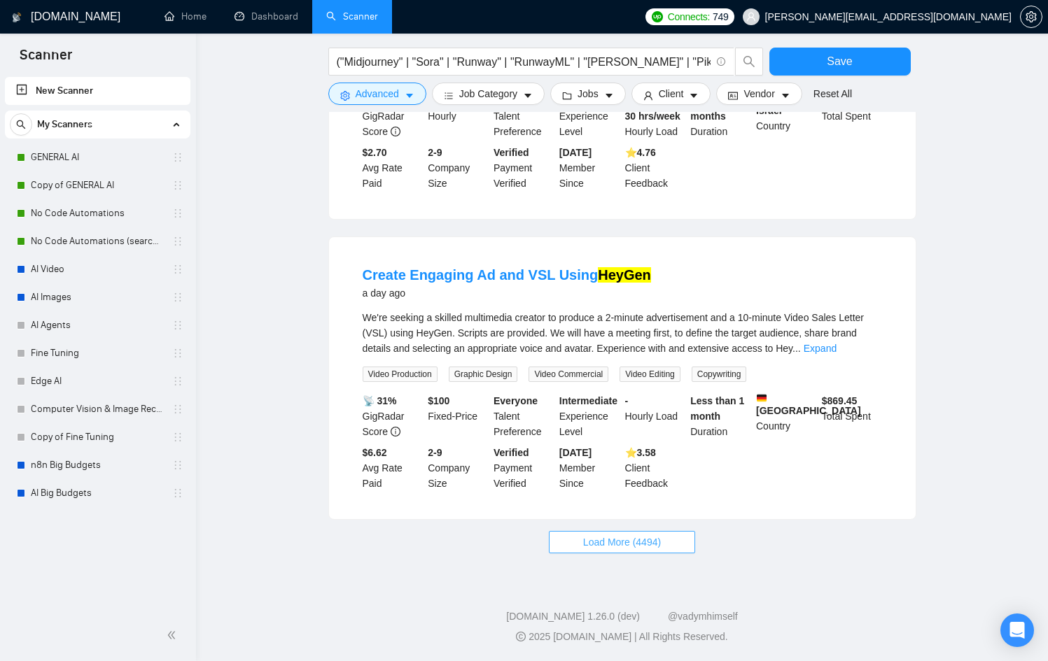
click at [648, 538] on span "Load More (4494)" at bounding box center [622, 542] width 78 height 15
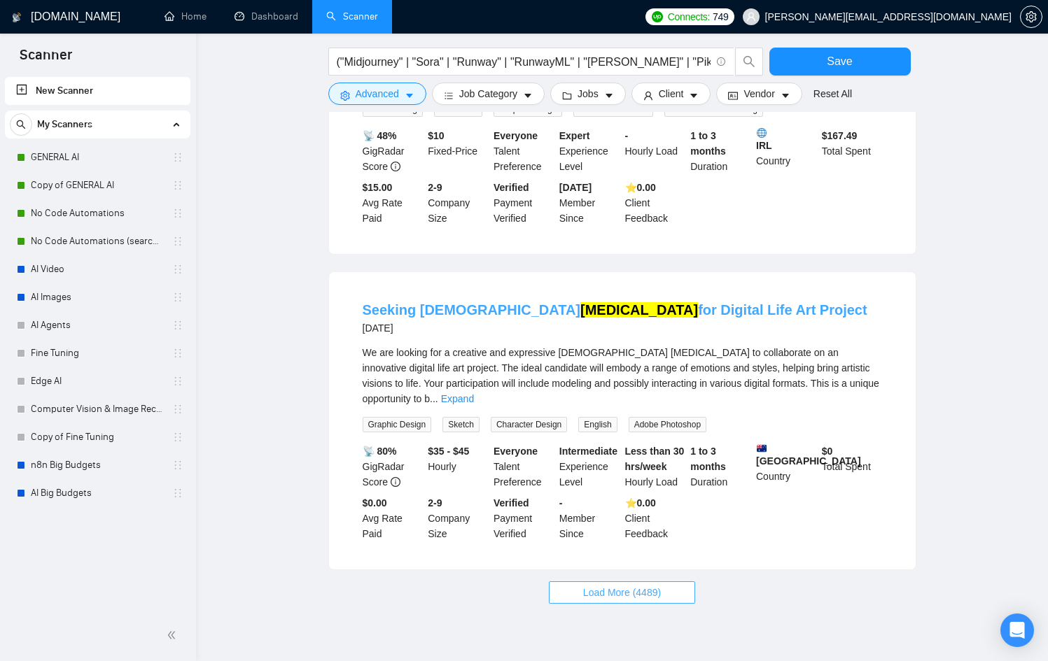
scroll to position [2776, 0]
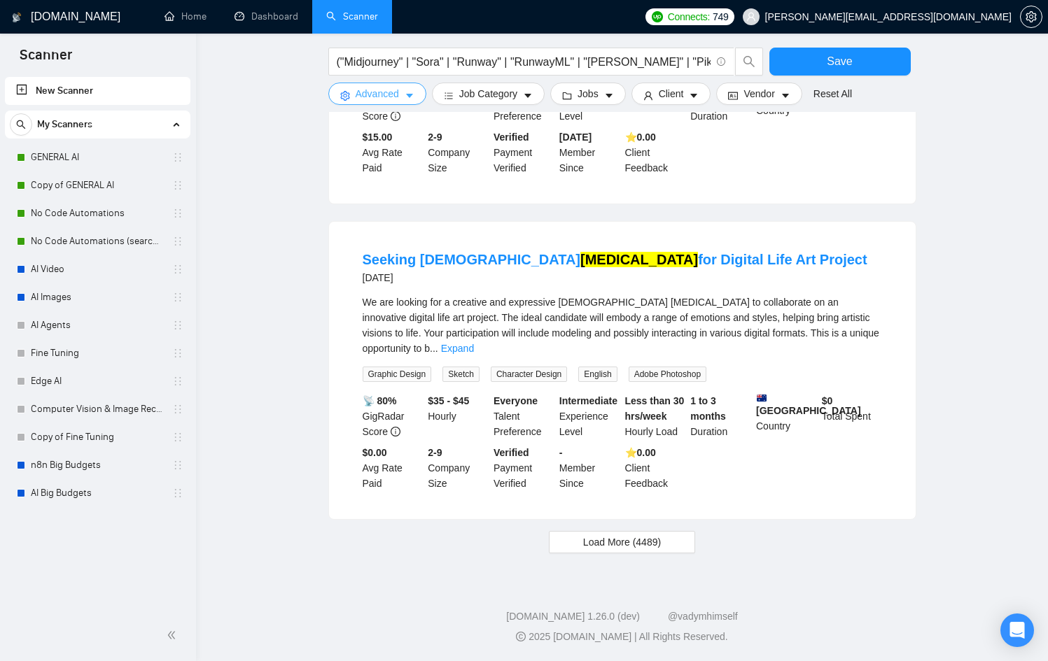
click at [414, 95] on icon "caret-down" at bounding box center [410, 96] width 10 height 10
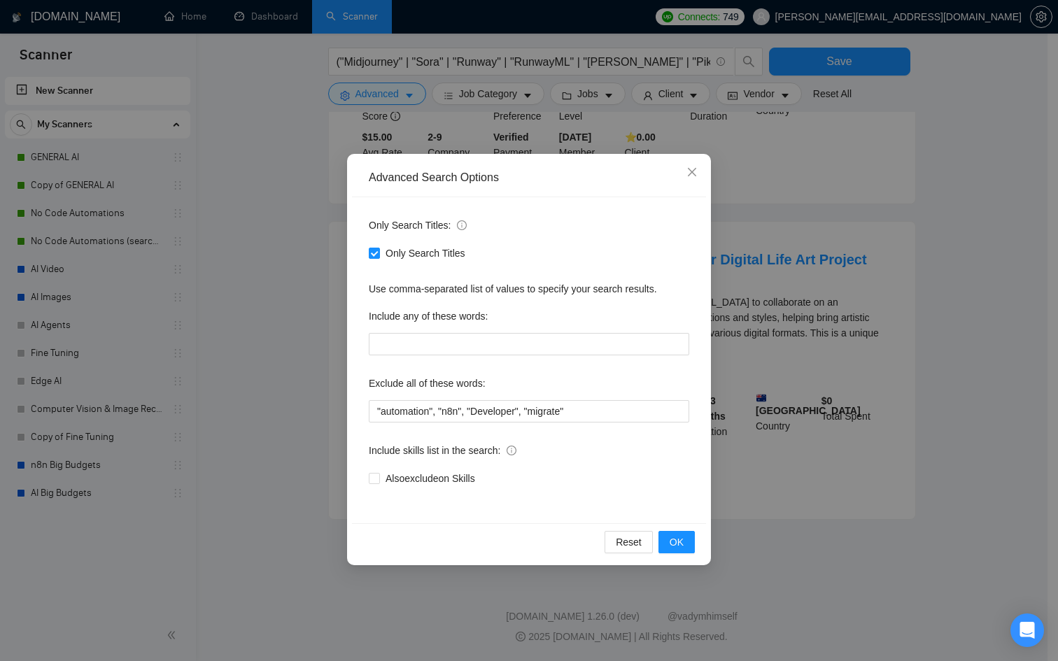
click at [428, 85] on div "Advanced Search Options Only Search Titles: Only Search Titles Use comma-separa…" at bounding box center [529, 330] width 1058 height 661
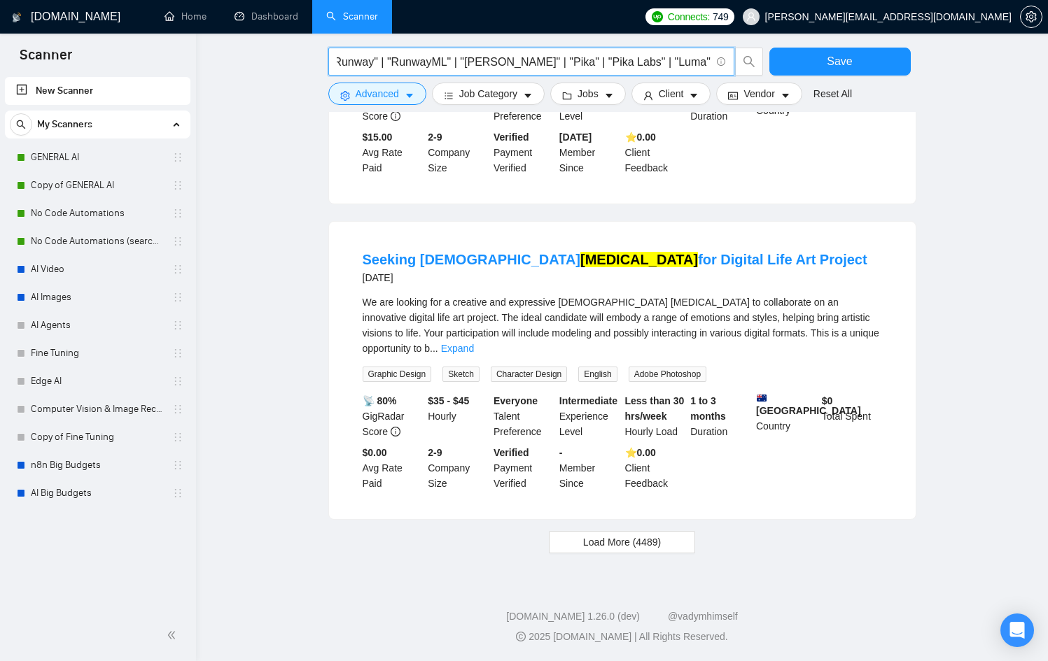
scroll to position [0, 221]
drag, startPoint x: 526, startPoint y: 65, endPoint x: 727, endPoint y: 64, distance: 201.6
click at [727, 64] on span "("Midjourney" | "Sora" | "Runway" | "RunwayML" | "[PERSON_NAME]" | "Pika" | "Pi…" at bounding box center [531, 62] width 406 height 28
drag, startPoint x: 601, startPoint y: 64, endPoint x: 708, endPoint y: 71, distance: 107.4
click at [708, 71] on span "("Midjourney" | "Sora" | "Runway" | "RunwayML" | "[PERSON_NAME]" | "Pika" | "Pi…" at bounding box center [531, 62] width 406 height 28
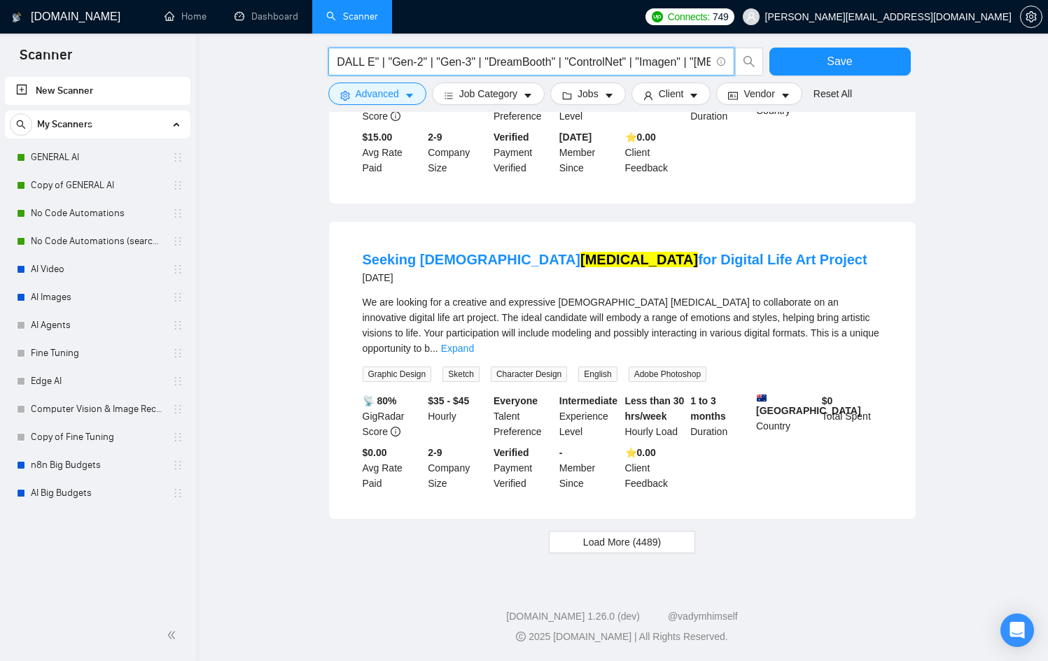
scroll to position [0, 1491]
click at [619, 59] on input "("Midjourney" | "Sora" | "Runway" | "RunwayML" | "[PERSON_NAME]" | "Pika" | "Pi…" at bounding box center [524, 61] width 374 height 17
drag, startPoint x: 653, startPoint y: 63, endPoint x: 768, endPoint y: 71, distance: 115.0
click at [767, 70] on div "("Midjourney" | "Sora" | "Runway" | "RunwayML" | "[PERSON_NAME]" | "Pika" | "Pi…" at bounding box center [619, 65] width 588 height 35
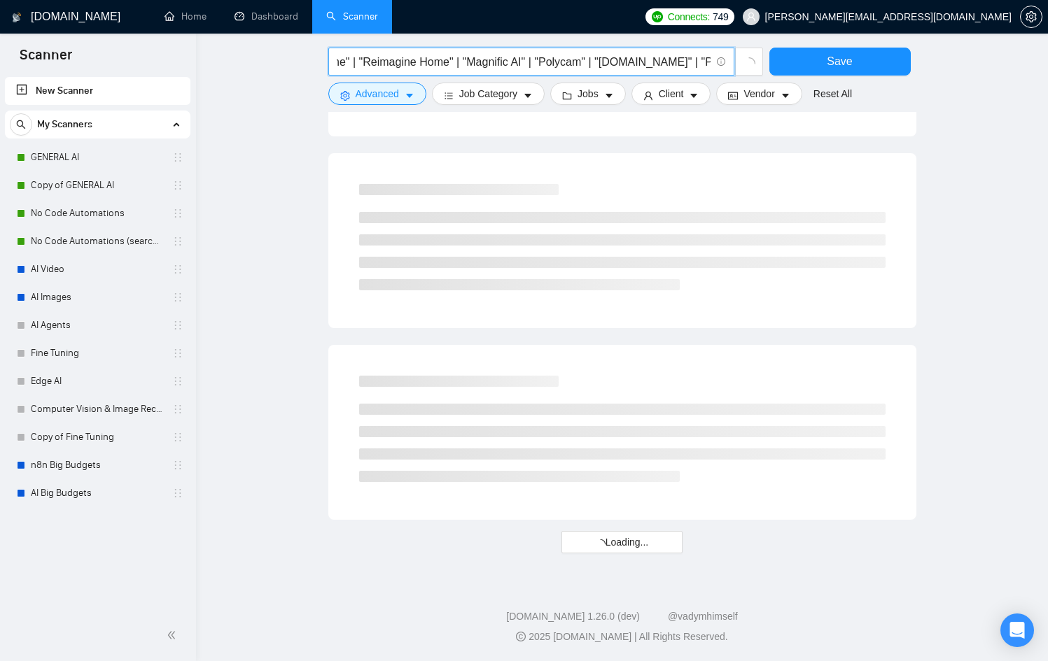
click at [535, 59] on input "("Midjourney" | "Sora" | "Runway" | "RunwayML" | "[PERSON_NAME]" | "Pika" | "Pi…" at bounding box center [524, 61] width 374 height 17
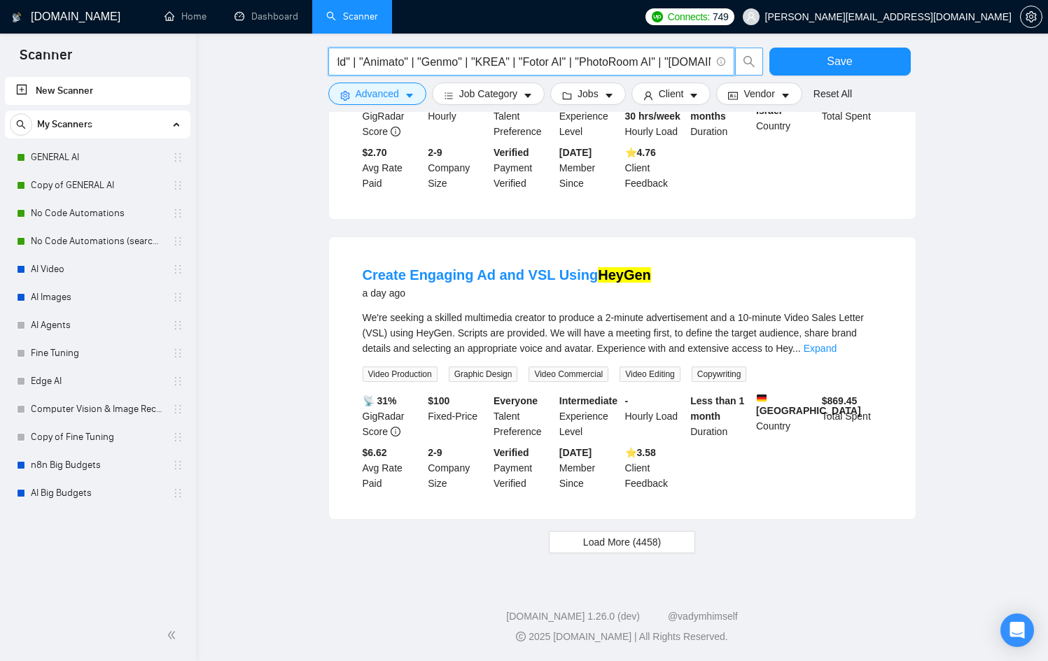
scroll to position [0, 3335]
drag, startPoint x: 539, startPoint y: 61, endPoint x: 748, endPoint y: 71, distance: 208.8
click at [748, 71] on span "("Midjourney" | "Sora" | "Runway" | "RunwayML" | "[PERSON_NAME]" | "Pika" | "Pi…" at bounding box center [545, 62] width 435 height 28
click at [703, 57] on input "("Midjourney" | "Sora" | "Runway" | "RunwayML" | "[PERSON_NAME]" | "Pika" | "Pi…" at bounding box center [524, 61] width 374 height 17
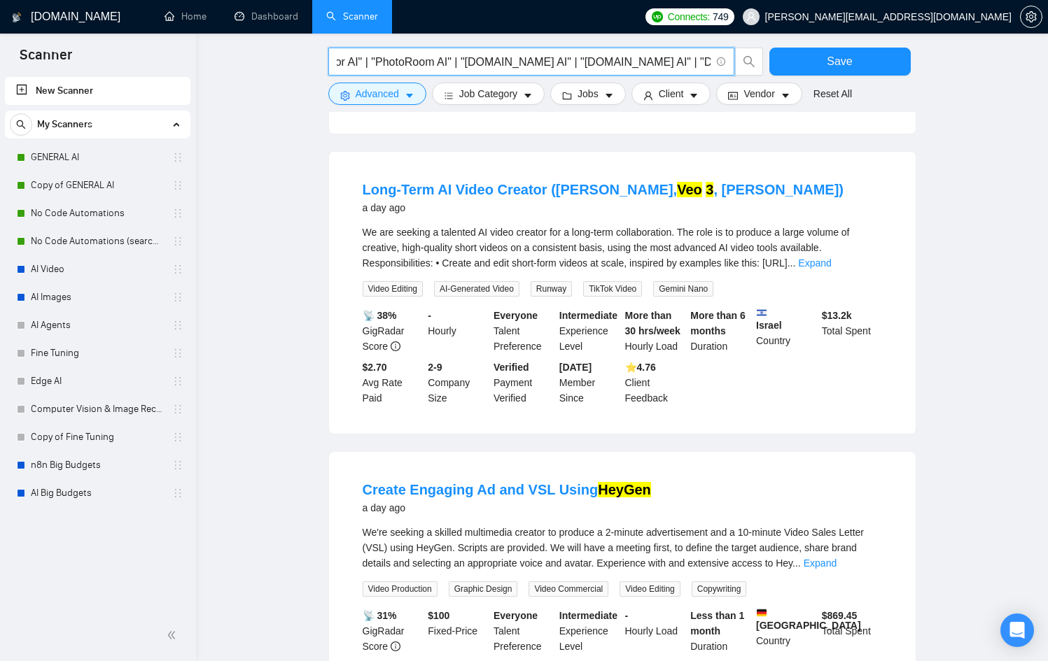
scroll to position [1237, 0]
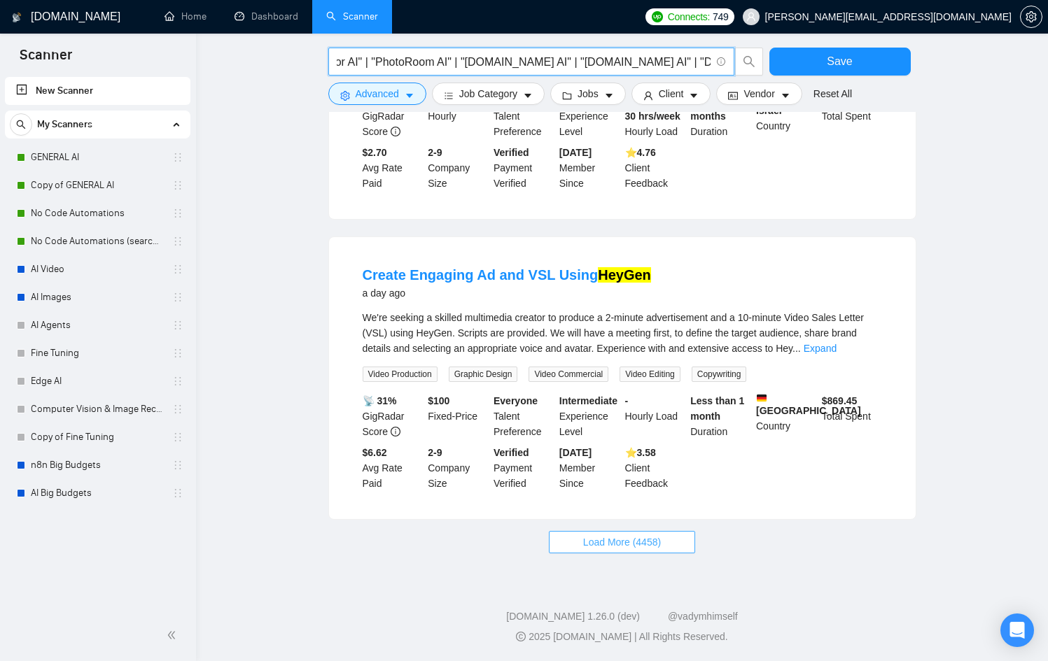
type input "("Midjourney" | "Sora" | "Runway" | "RunwayML" | "[PERSON_NAME]" | "Pika" | "Pi…"
click at [671, 542] on button "Load More (4458)" at bounding box center [622, 542] width 146 height 22
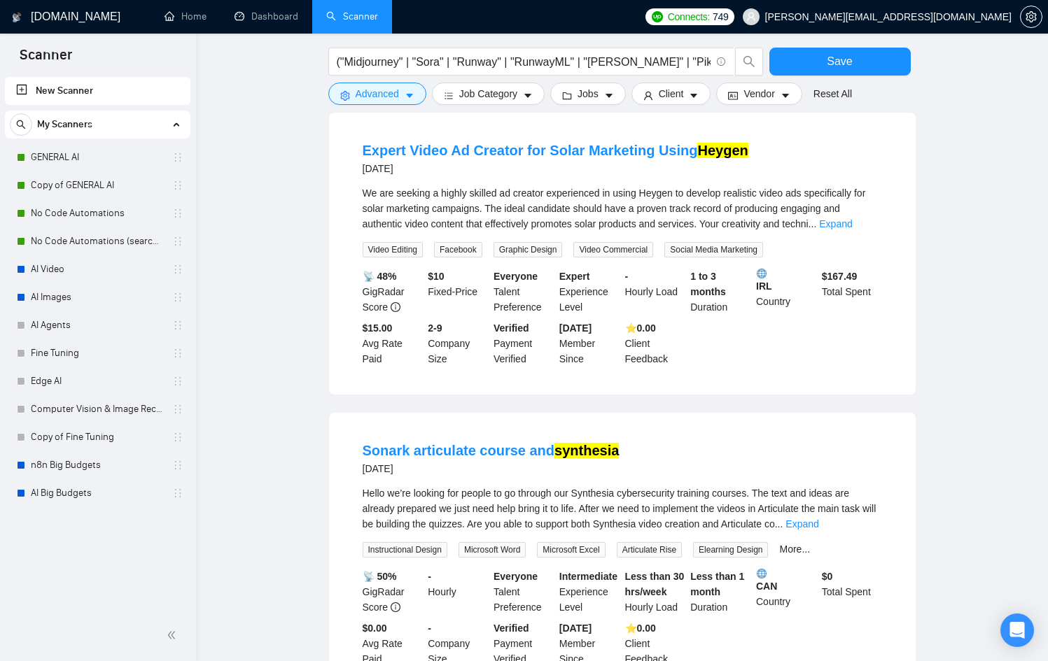
scroll to position [2776, 0]
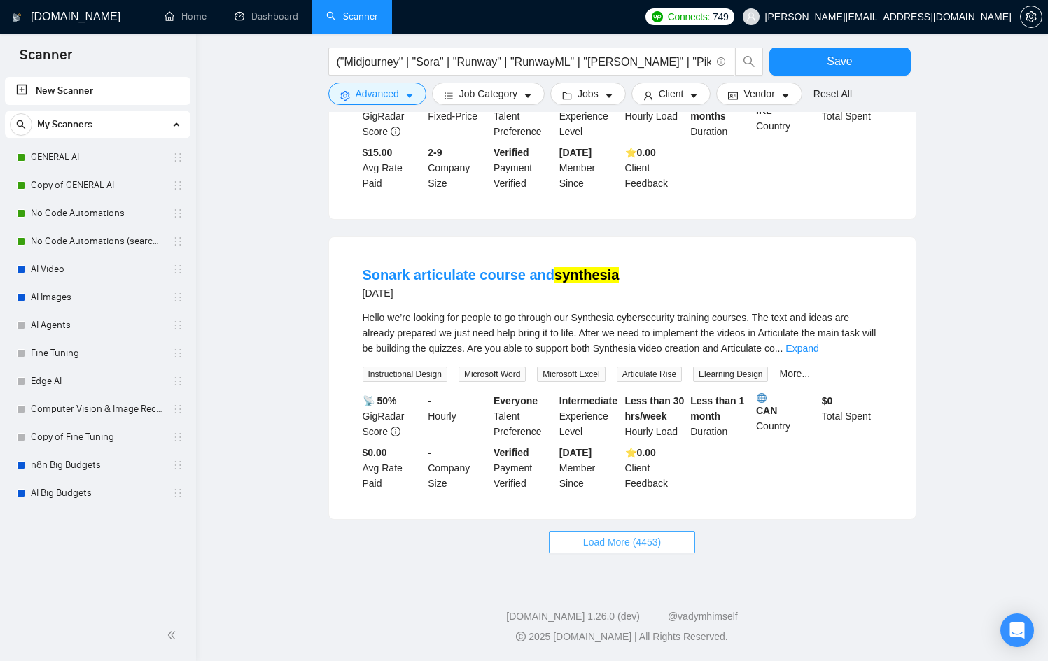
click at [631, 539] on span "Load More (4453)" at bounding box center [622, 542] width 78 height 15
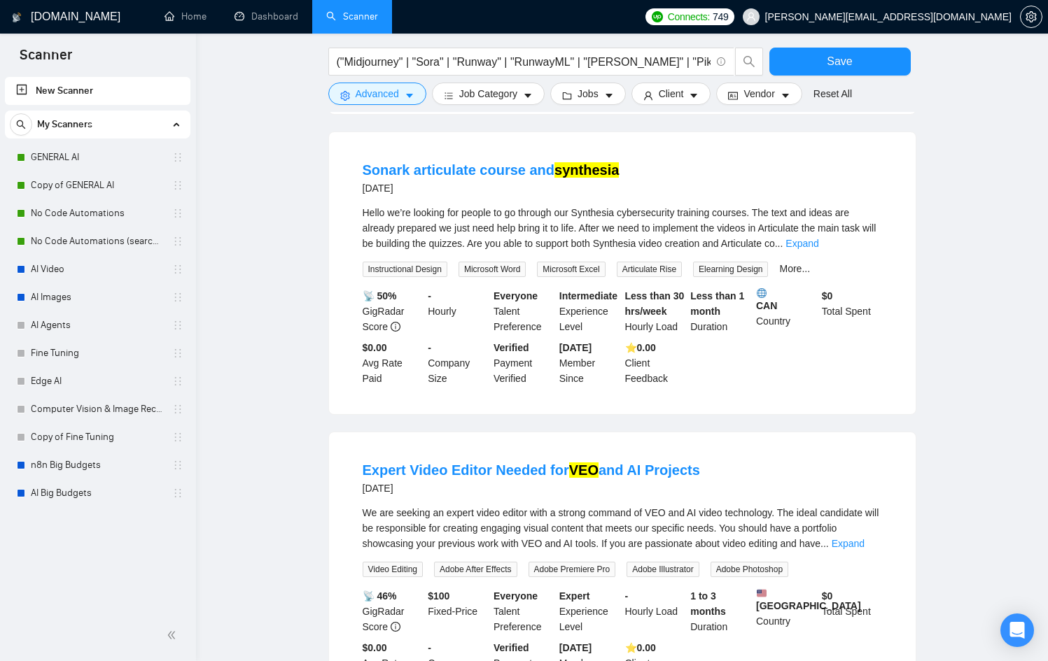
scroll to position [2857, 0]
click at [818, 248] on link "Expand" at bounding box center [801, 242] width 33 height 11
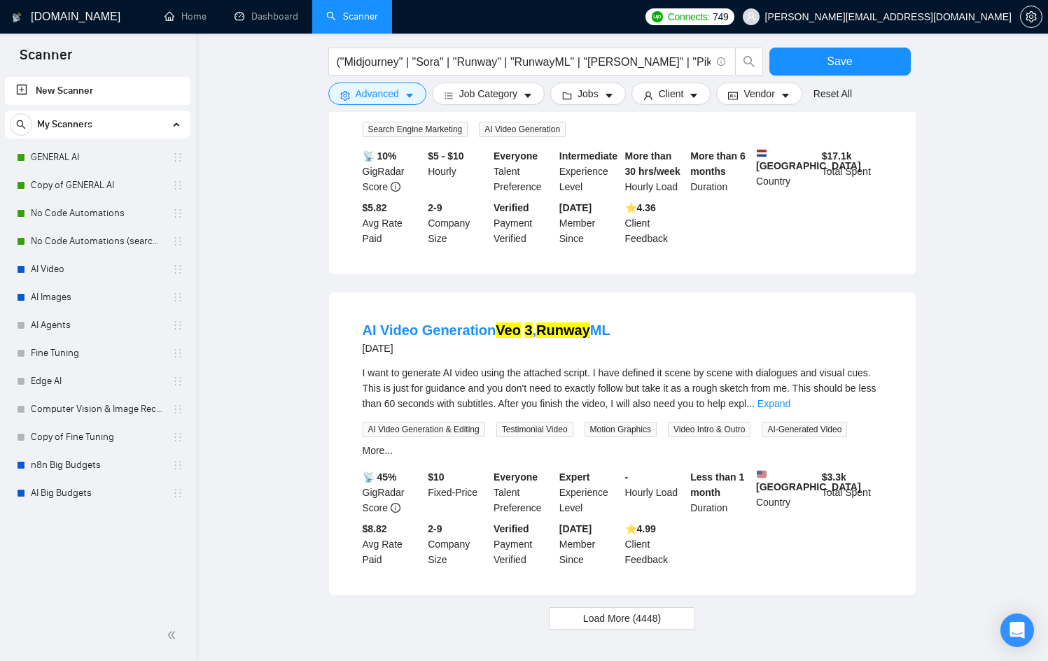
scroll to position [4361, 0]
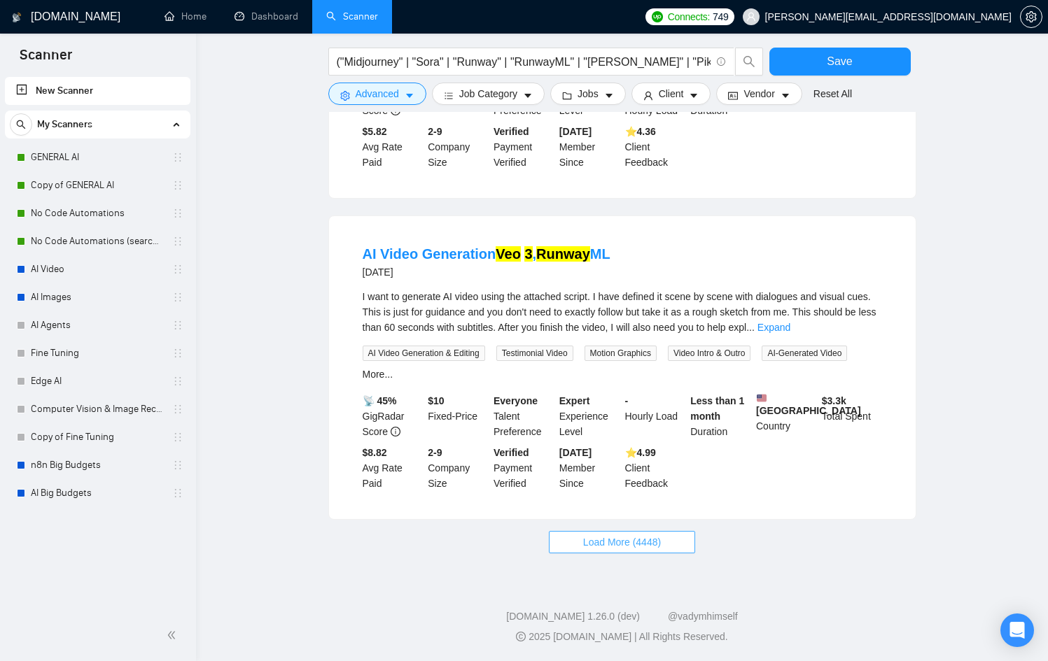
click at [679, 548] on button "Load More (4448)" at bounding box center [622, 542] width 146 height 22
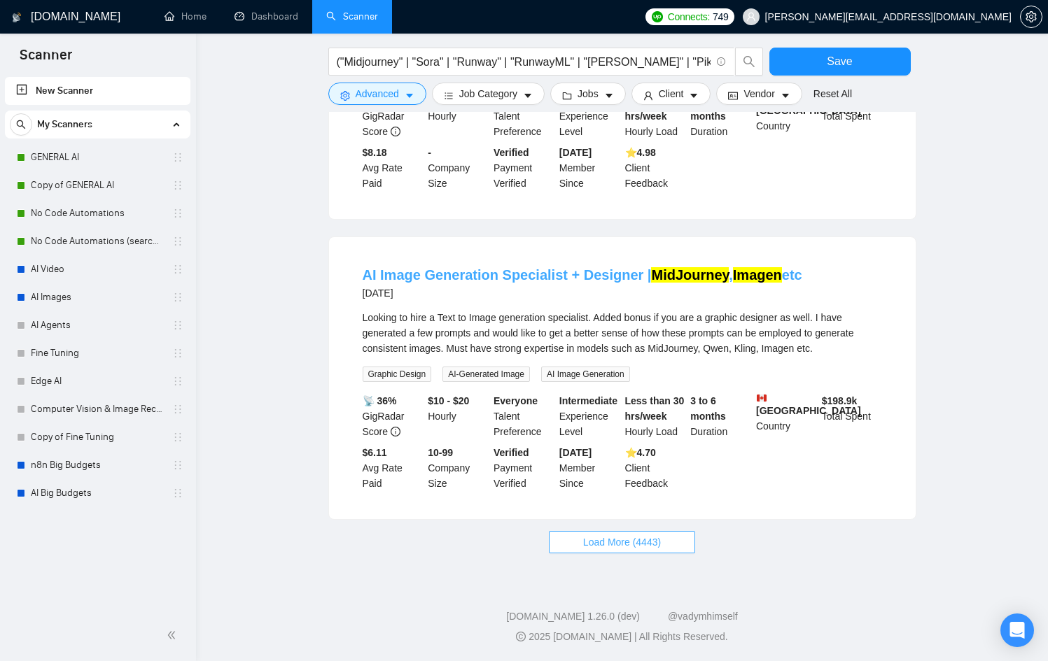
scroll to position [5895, 0]
click at [603, 540] on span "Load More (4443)" at bounding box center [622, 542] width 78 height 15
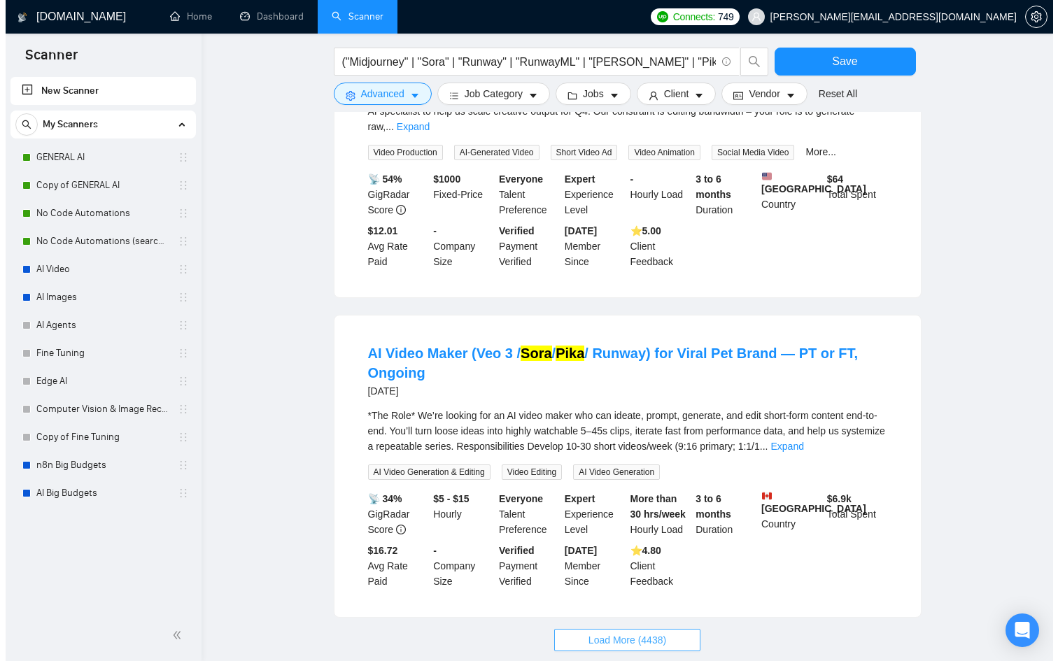
scroll to position [7327, 0]
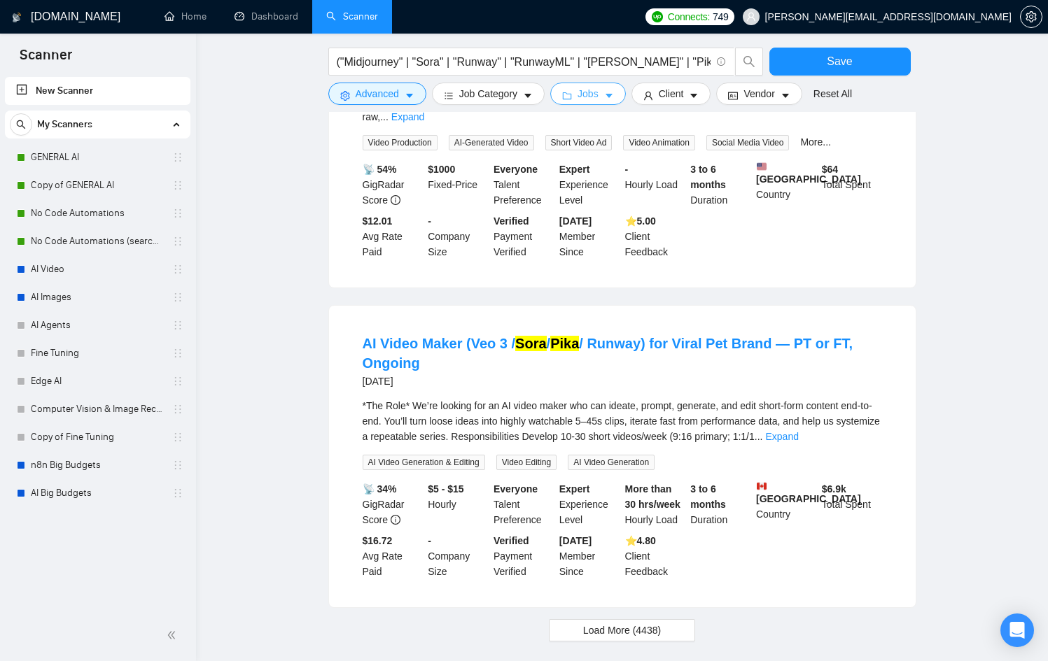
click at [588, 92] on span "Jobs" at bounding box center [587, 93] width 21 height 15
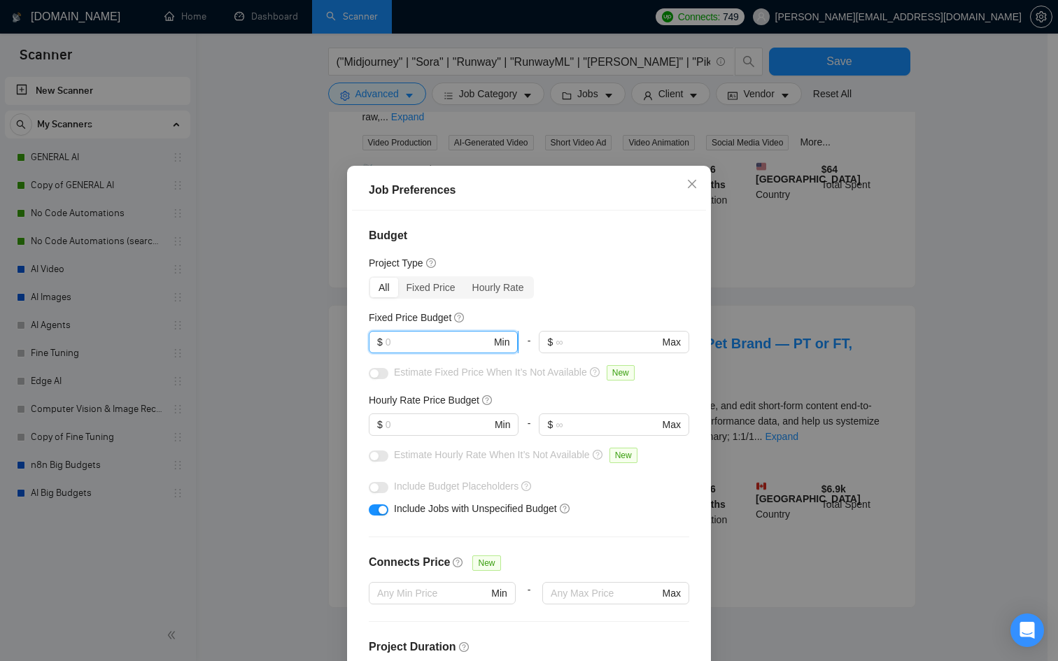
drag, startPoint x: 425, startPoint y: 346, endPoint x: 404, endPoint y: 342, distance: 21.4
click at [425, 347] on input "text" at bounding box center [439, 342] width 106 height 15
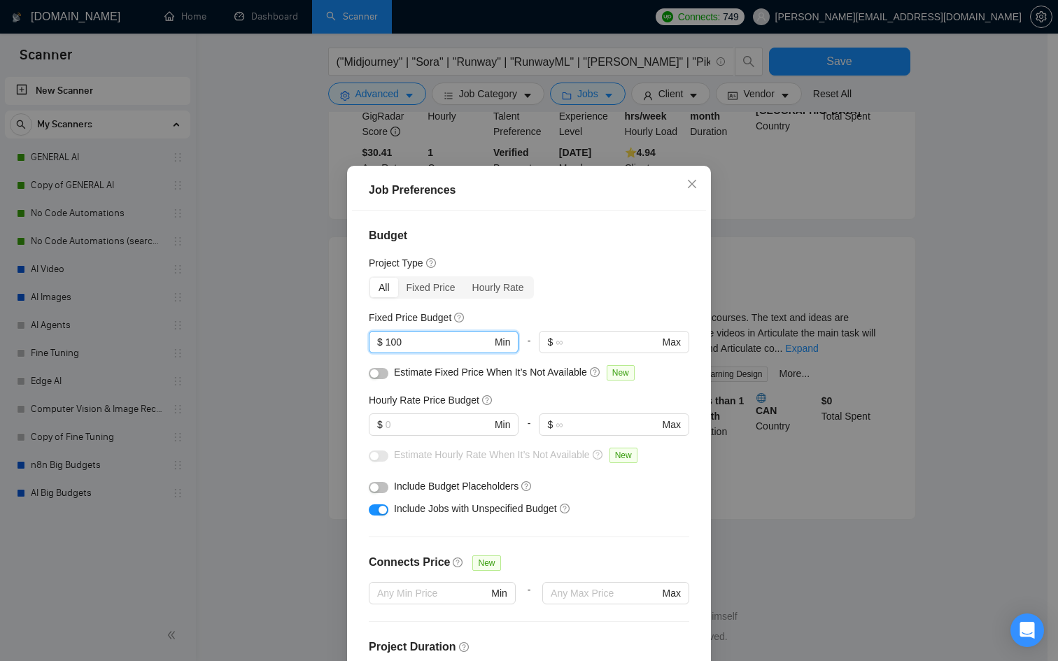
scroll to position [1261, 0]
type input "100"
click at [374, 372] on button "button" at bounding box center [379, 373] width 20 height 11
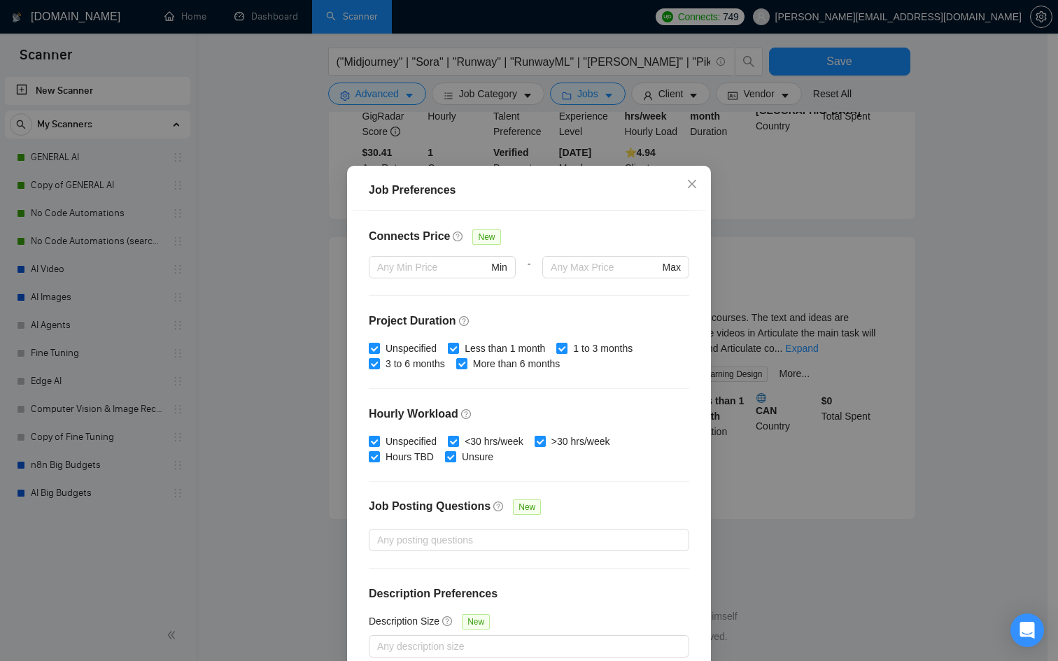
scroll to position [74, 0]
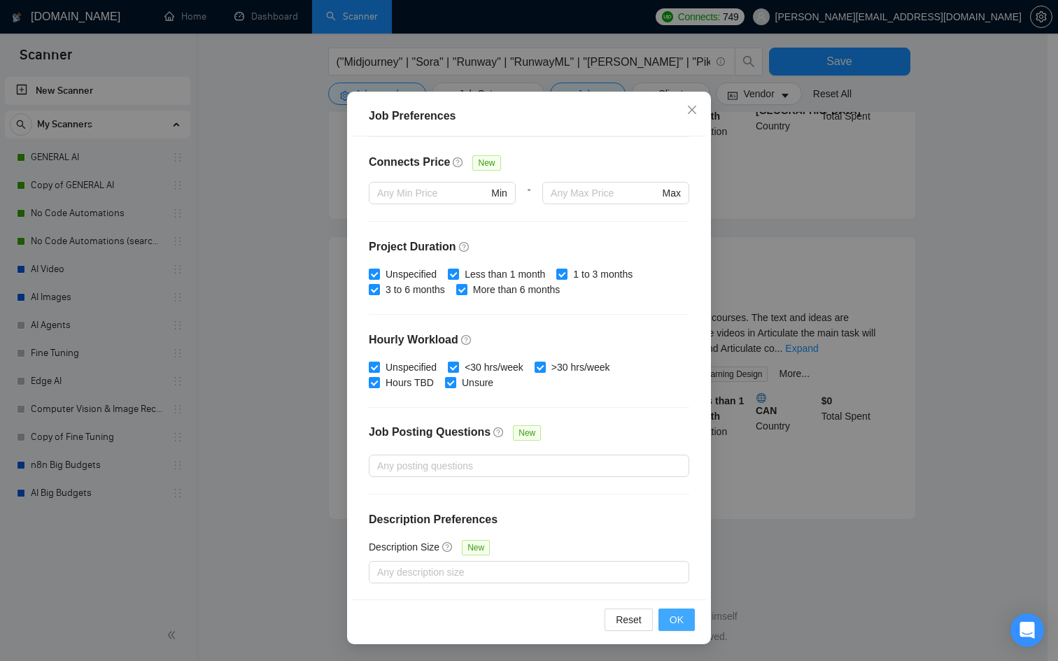
click at [659, 624] on button "OK" at bounding box center [677, 620] width 36 height 22
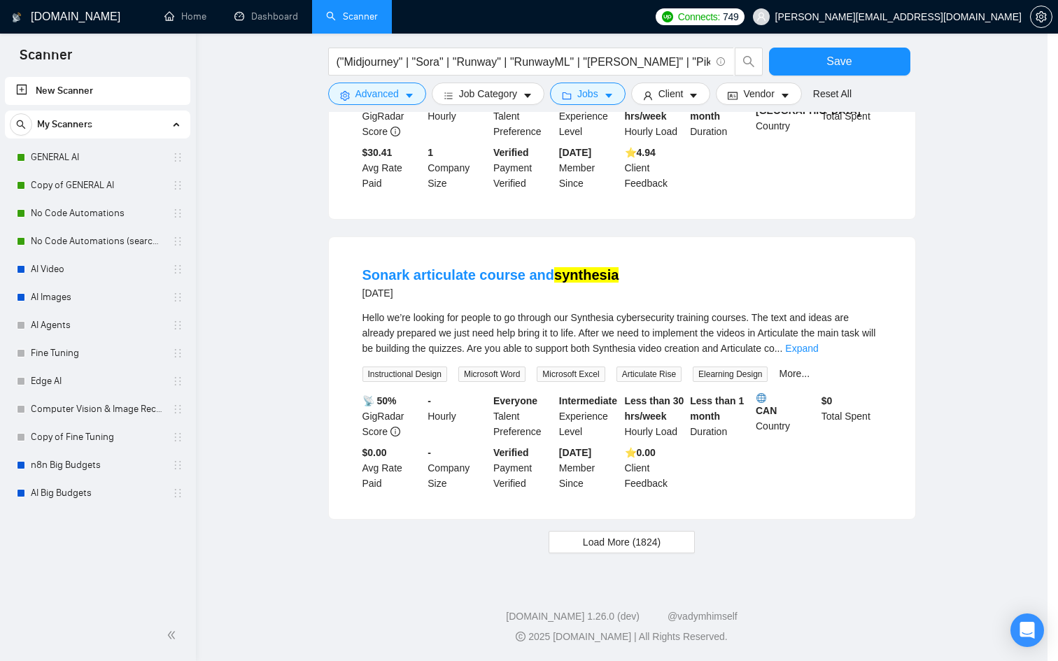
scroll to position [0, 0]
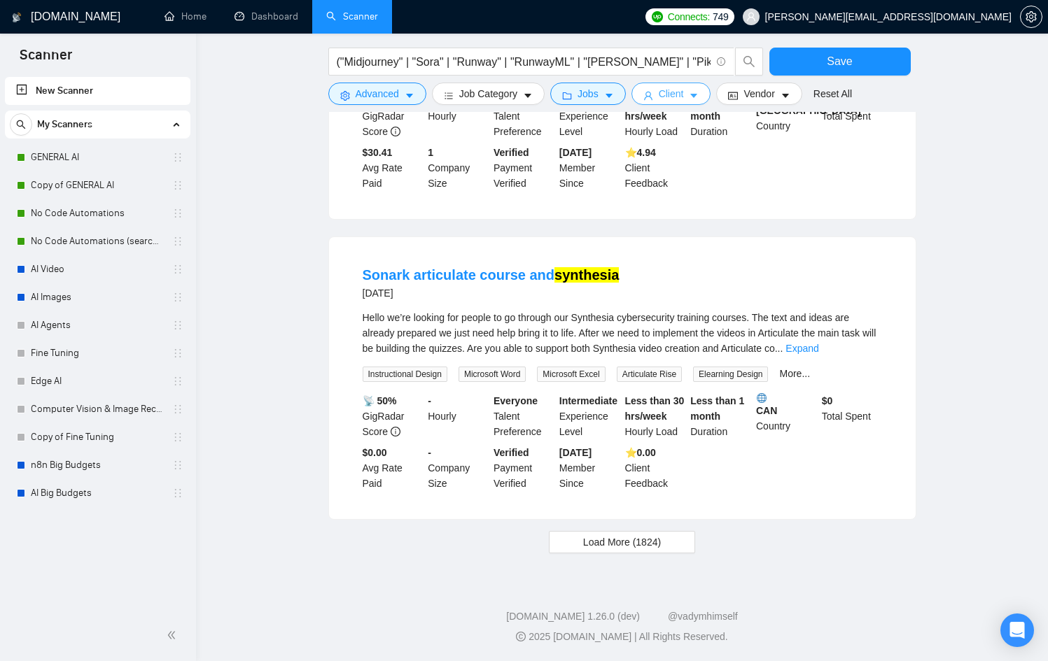
click at [694, 89] on button "Client" at bounding box center [671, 94] width 80 height 22
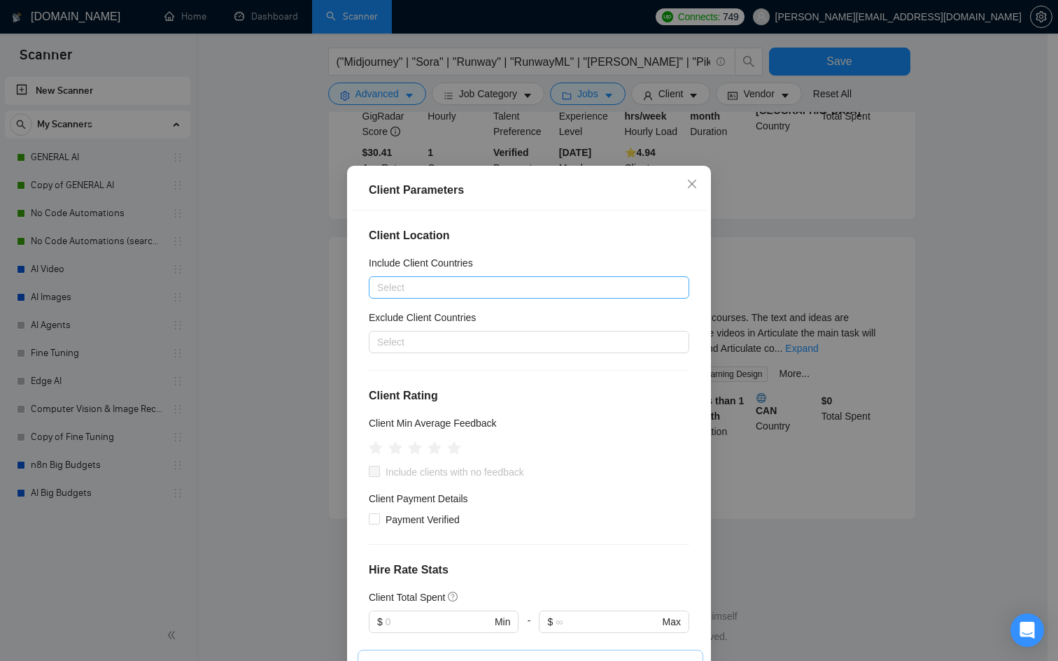
click at [439, 290] on div at bounding box center [522, 287] width 300 height 17
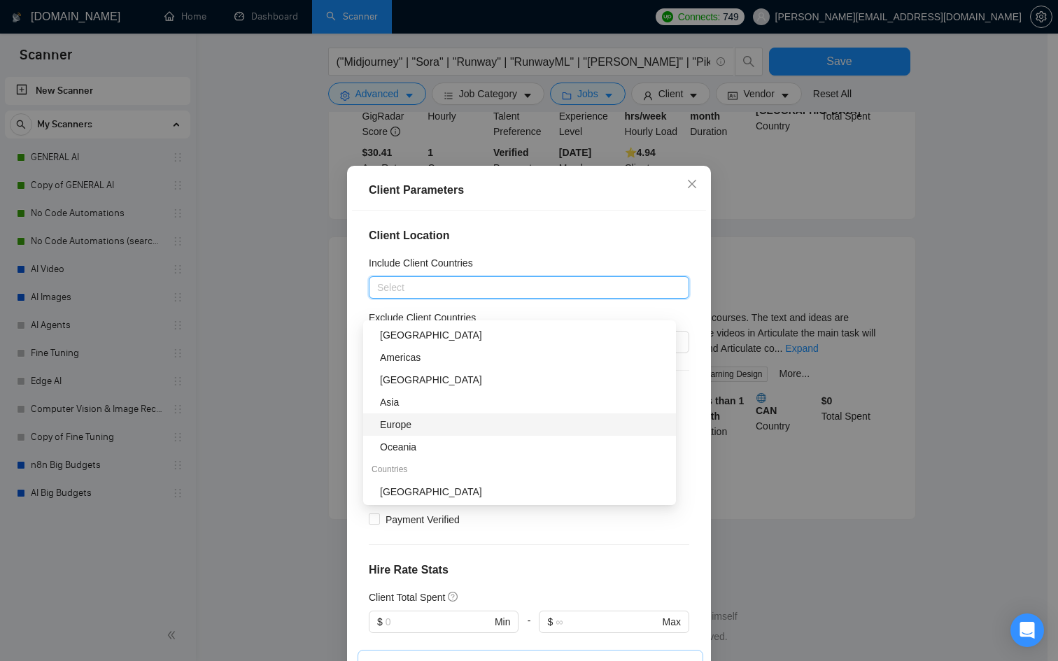
click at [419, 417] on div "Europe" at bounding box center [524, 424] width 288 height 15
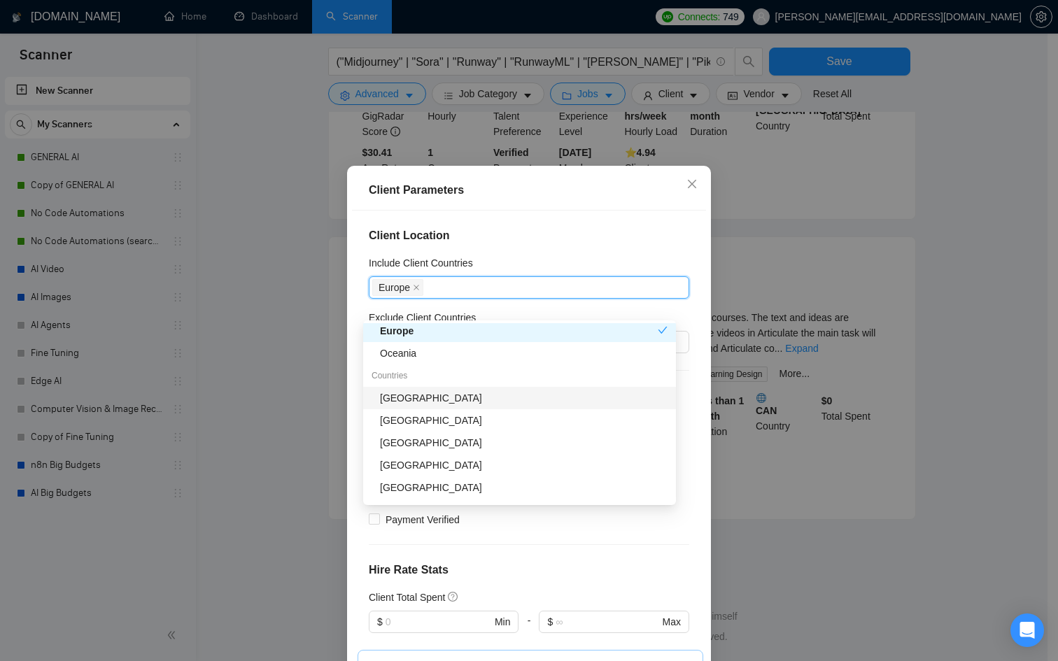
scroll to position [113, 0]
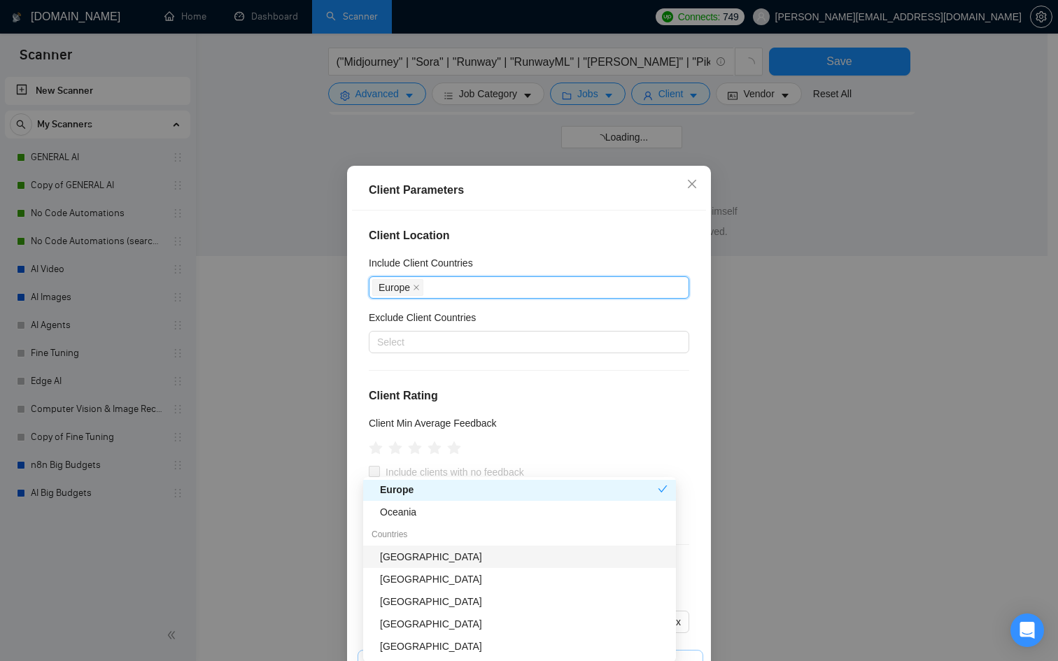
click at [424, 384] on div "Client Location Include Client Countries [GEOGRAPHIC_DATA] Exclude Client Count…" at bounding box center [529, 442] width 354 height 463
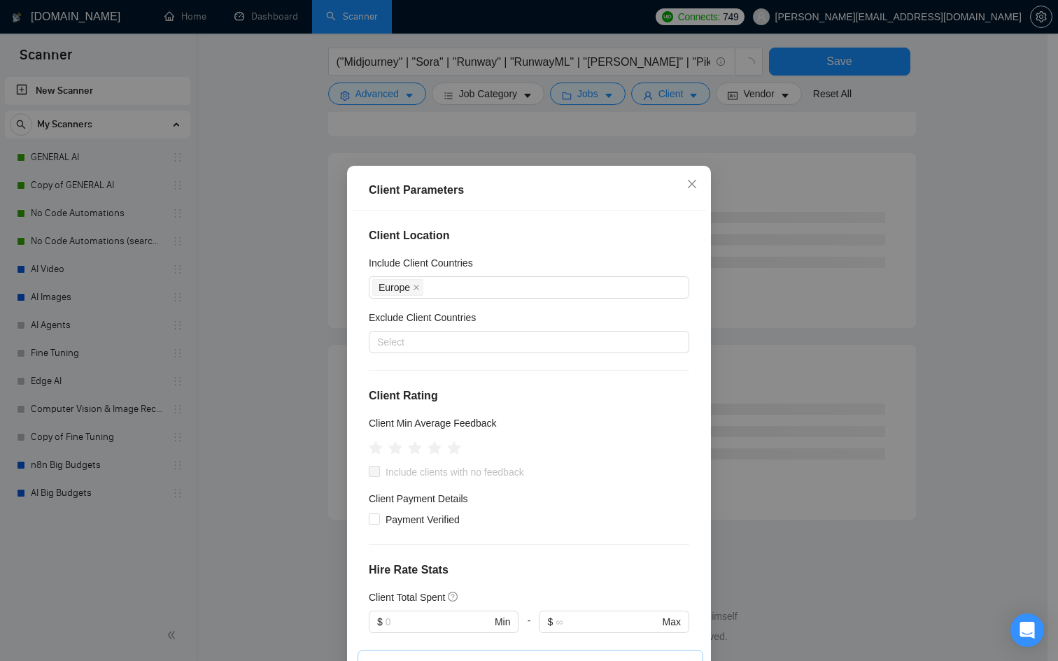
scroll to position [681, 0]
click at [441, 285] on div "Europe" at bounding box center [522, 288] width 300 height 20
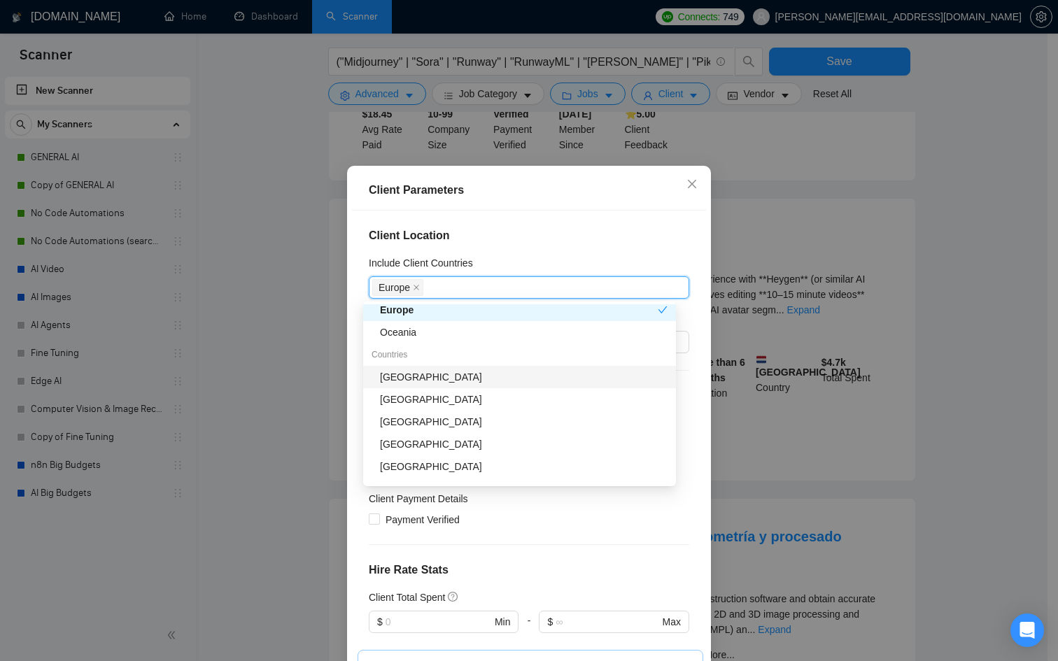
scroll to position [120, 0]
click at [433, 377] on div "[GEOGRAPHIC_DATA]" at bounding box center [524, 374] width 288 height 15
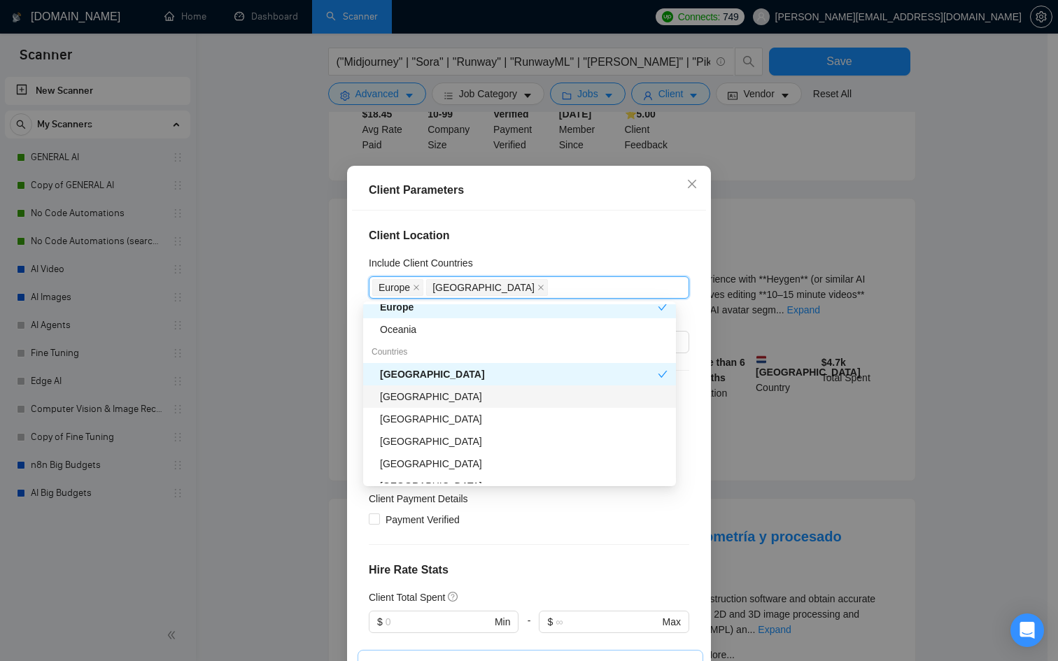
click at [436, 392] on div "[GEOGRAPHIC_DATA]" at bounding box center [524, 396] width 288 height 15
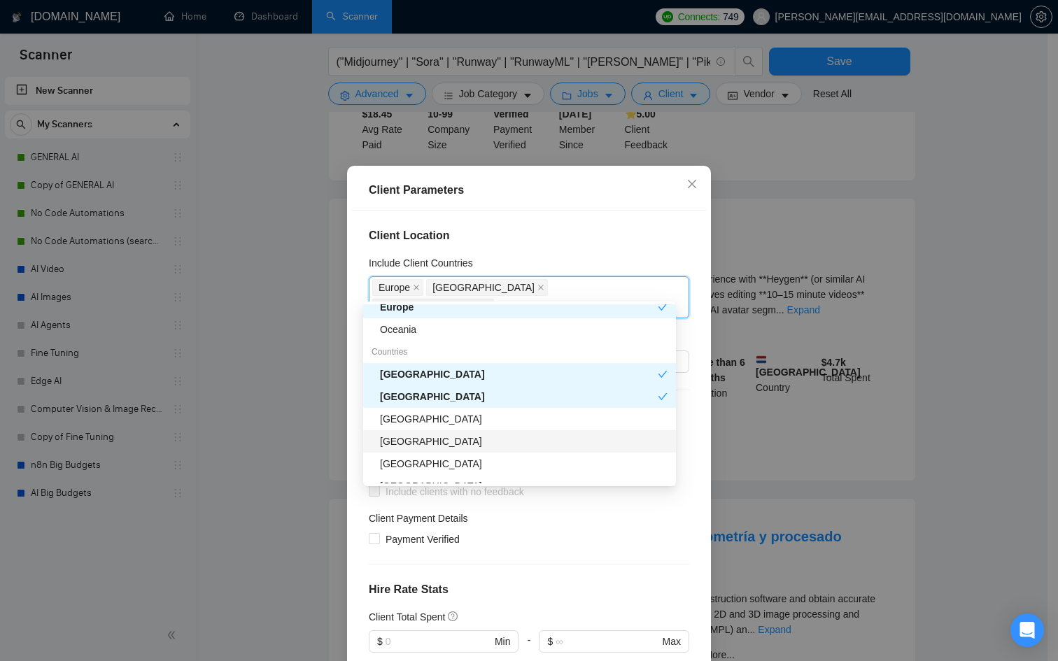
click at [402, 442] on div "[GEOGRAPHIC_DATA]" at bounding box center [524, 441] width 288 height 15
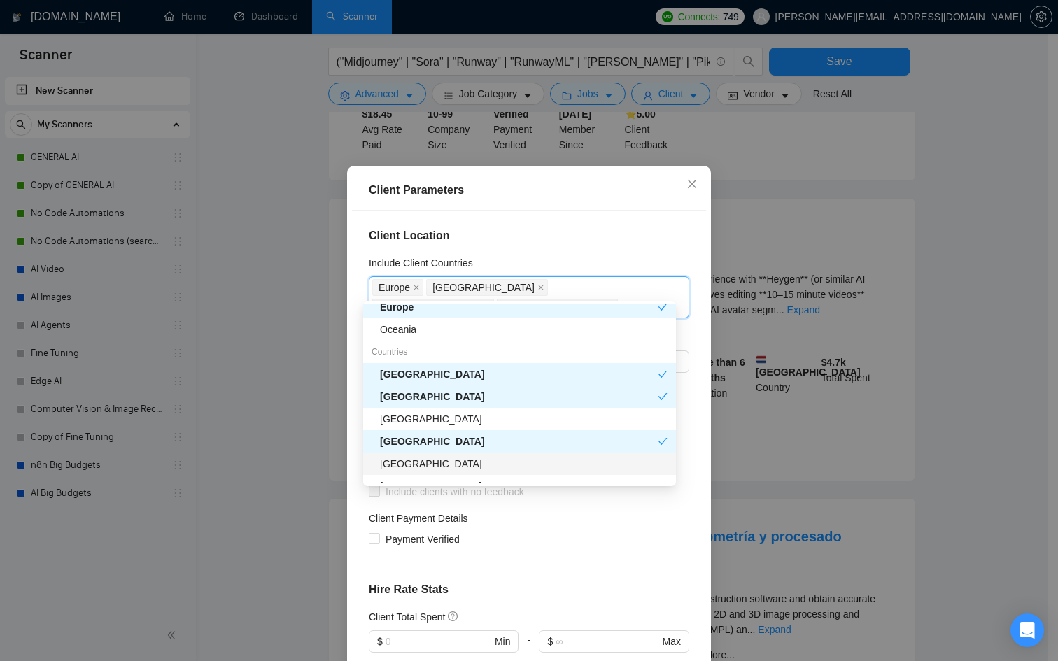
click at [405, 471] on div "[GEOGRAPHIC_DATA]" at bounding box center [524, 463] width 288 height 15
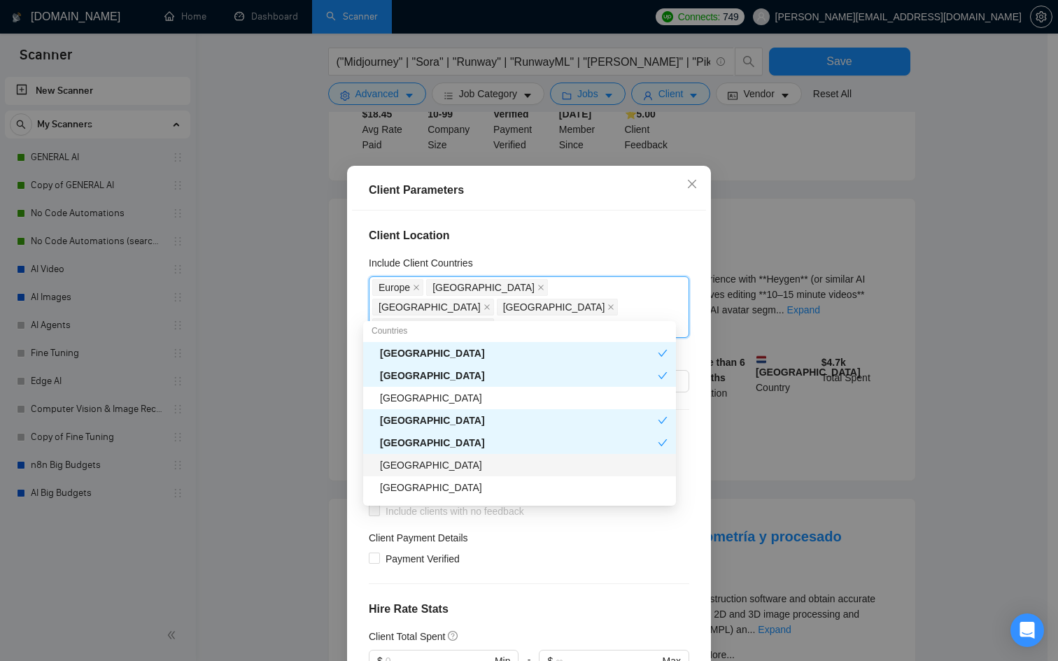
click at [411, 459] on div "[GEOGRAPHIC_DATA]" at bounding box center [524, 465] width 288 height 15
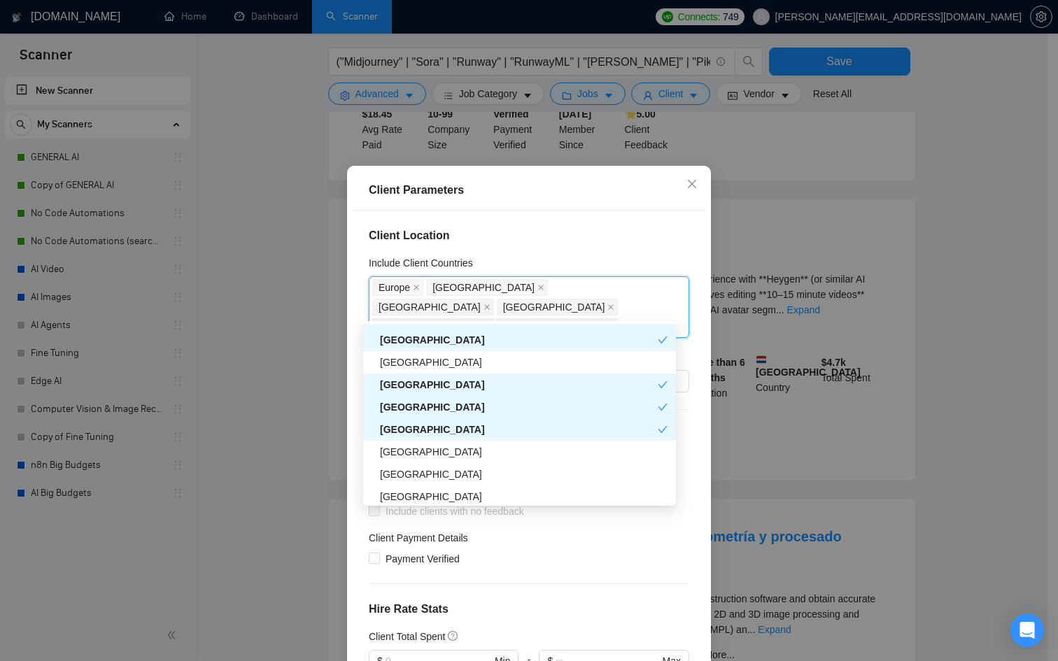
scroll to position [200, 0]
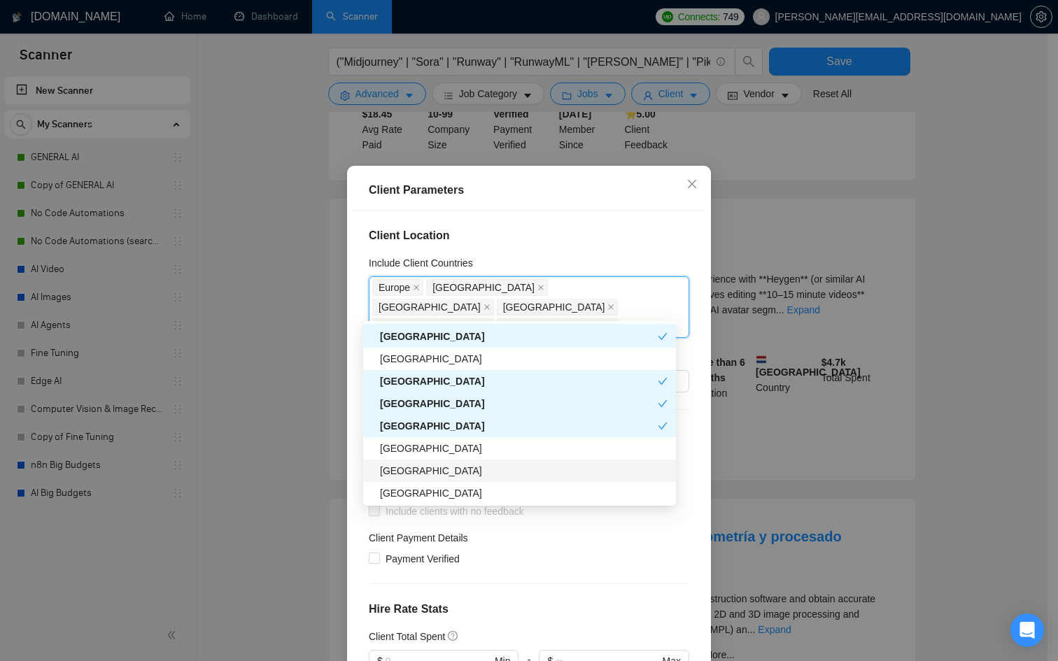
click at [413, 470] on div "[GEOGRAPHIC_DATA]" at bounding box center [524, 470] width 288 height 15
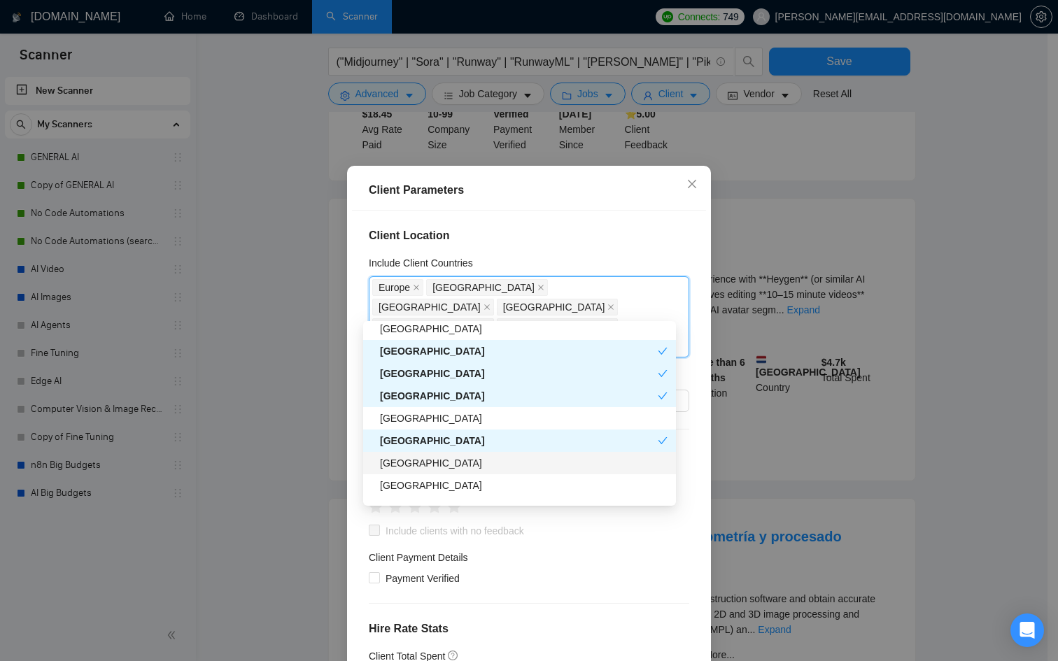
click at [413, 468] on div "[GEOGRAPHIC_DATA]" at bounding box center [524, 463] width 288 height 15
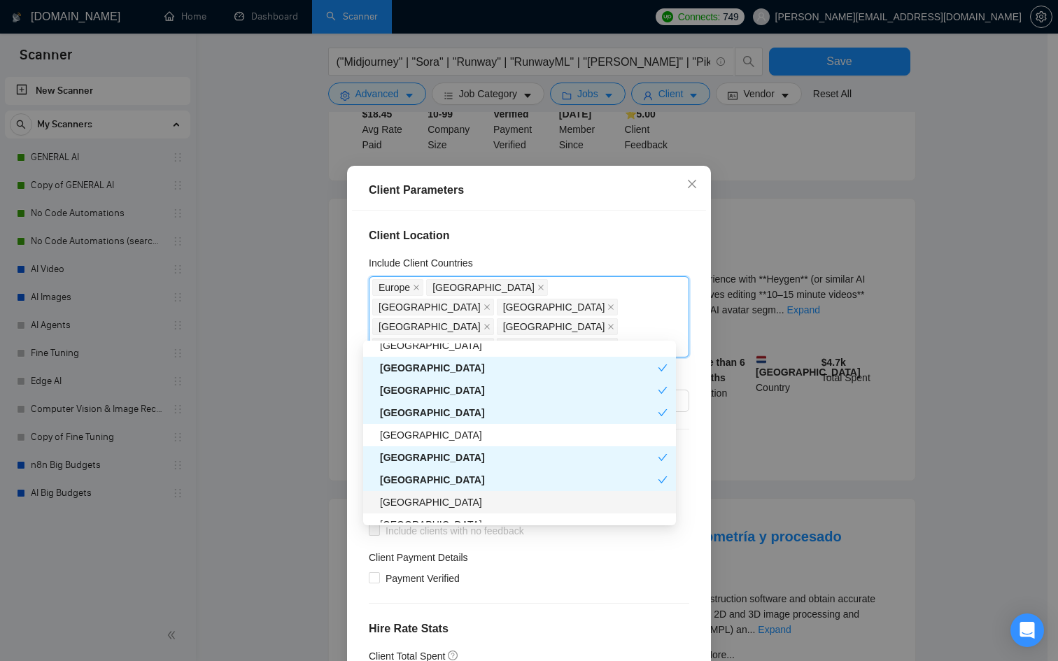
click at [414, 495] on div "[GEOGRAPHIC_DATA]" at bounding box center [524, 502] width 288 height 15
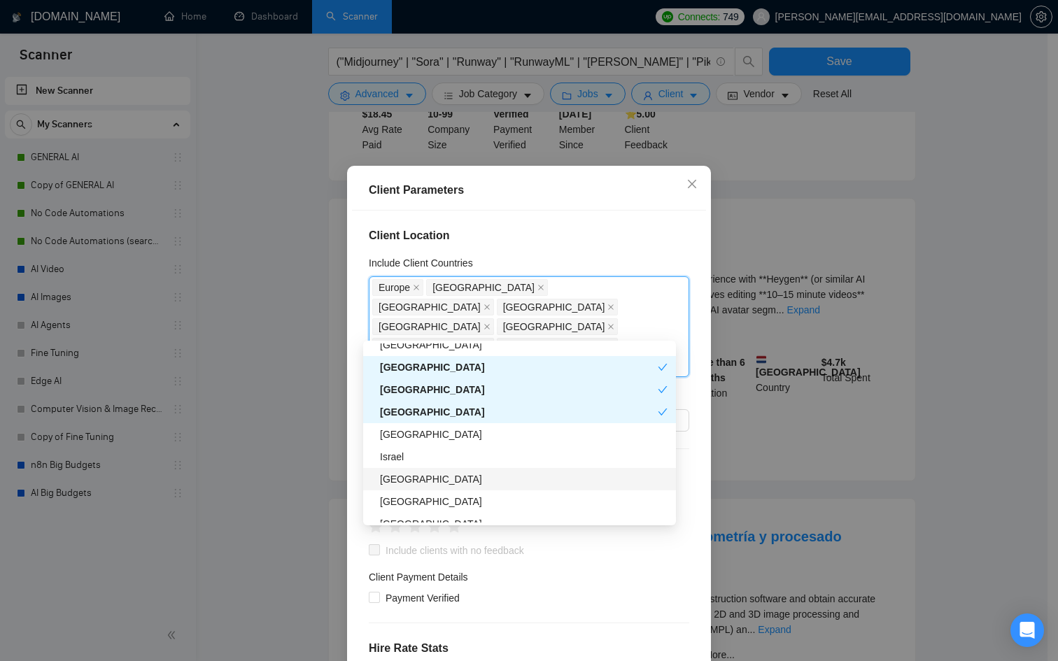
scroll to position [323, 0]
click at [431, 436] on div "[GEOGRAPHIC_DATA]" at bounding box center [524, 434] width 288 height 15
click at [416, 482] on div "[GEOGRAPHIC_DATA]" at bounding box center [524, 479] width 288 height 15
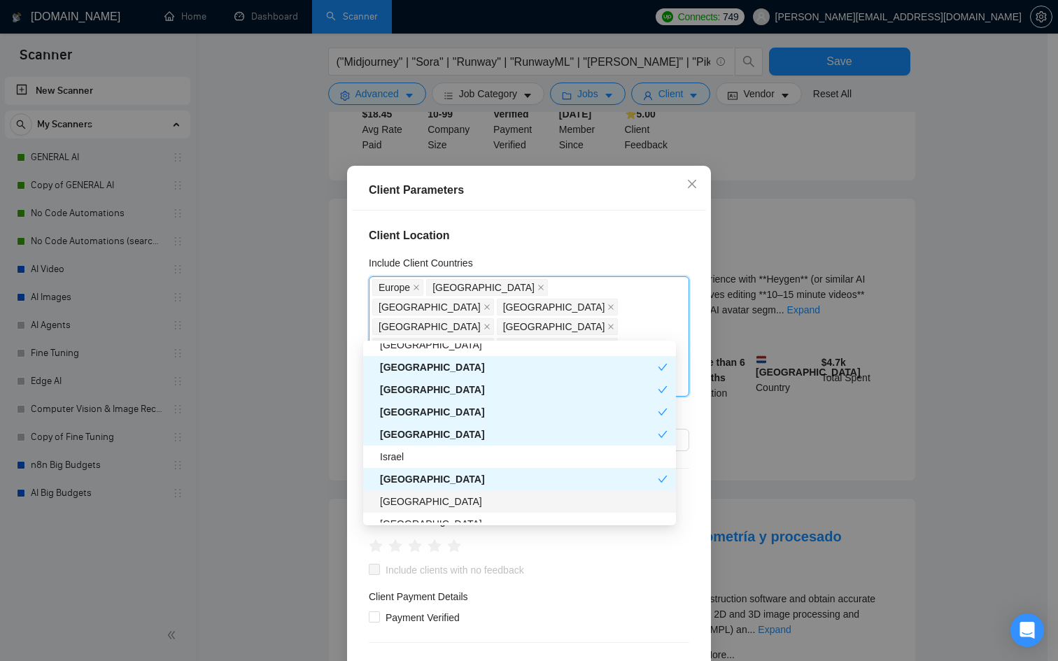
click at [413, 501] on div "[GEOGRAPHIC_DATA]" at bounding box center [524, 501] width 288 height 15
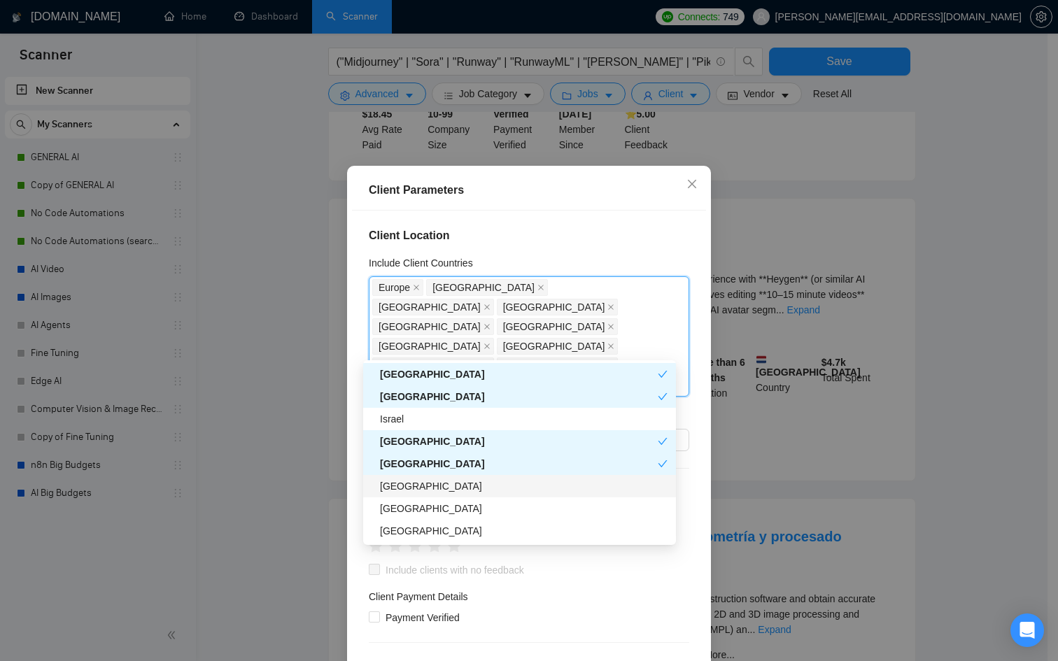
scroll to position [381, 0]
click at [428, 461] on div "[GEOGRAPHIC_DATA]" at bounding box center [519, 463] width 278 height 15
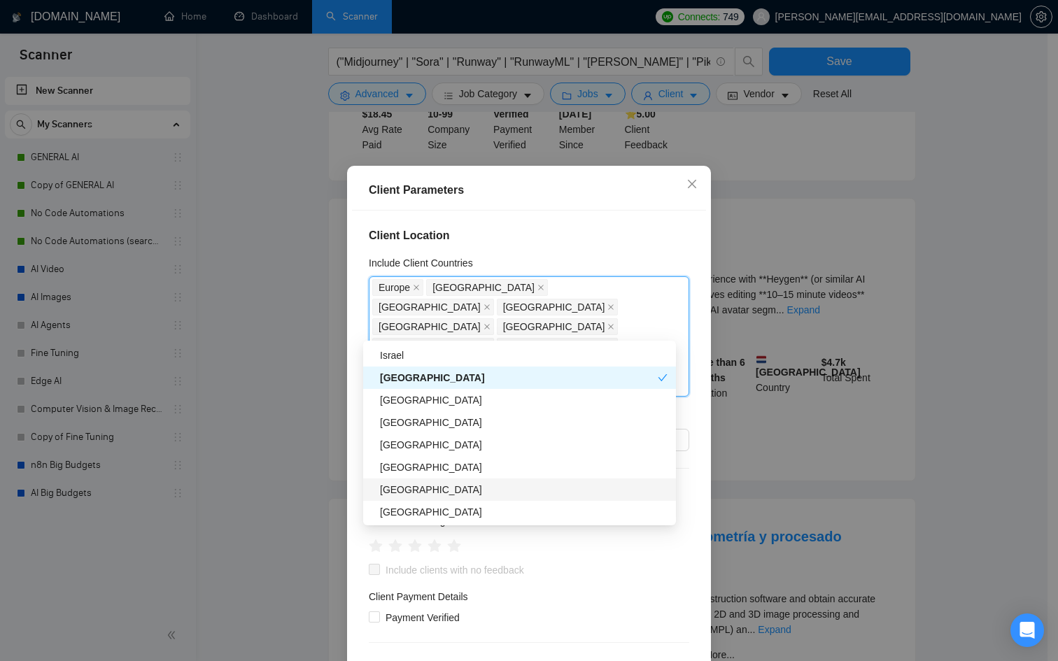
scroll to position [428, 0]
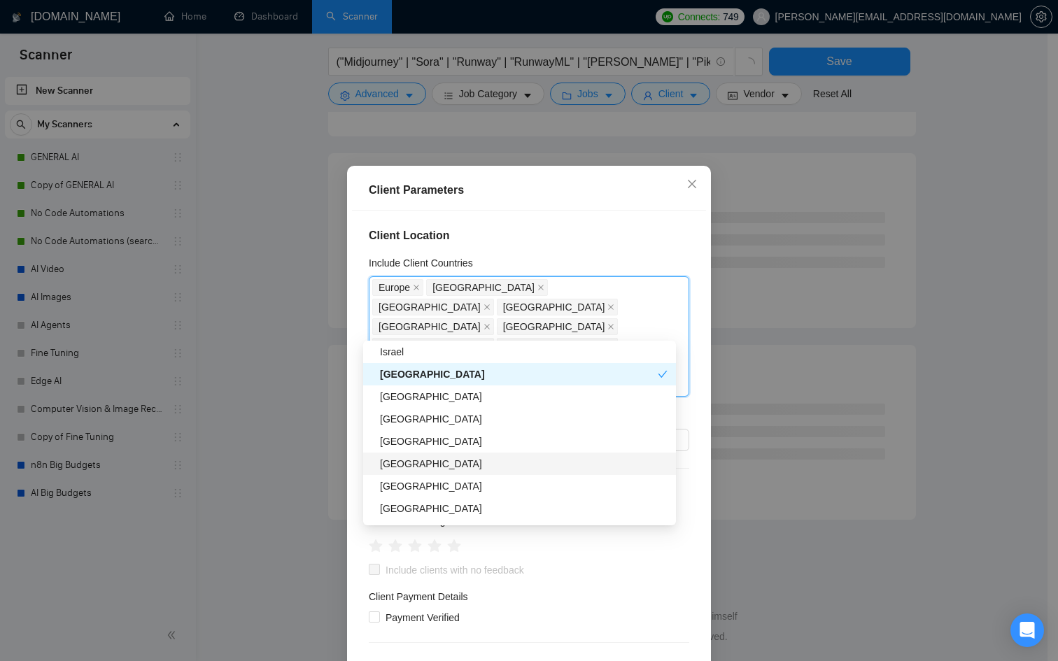
click at [428, 464] on div "[GEOGRAPHIC_DATA]" at bounding box center [524, 463] width 288 height 15
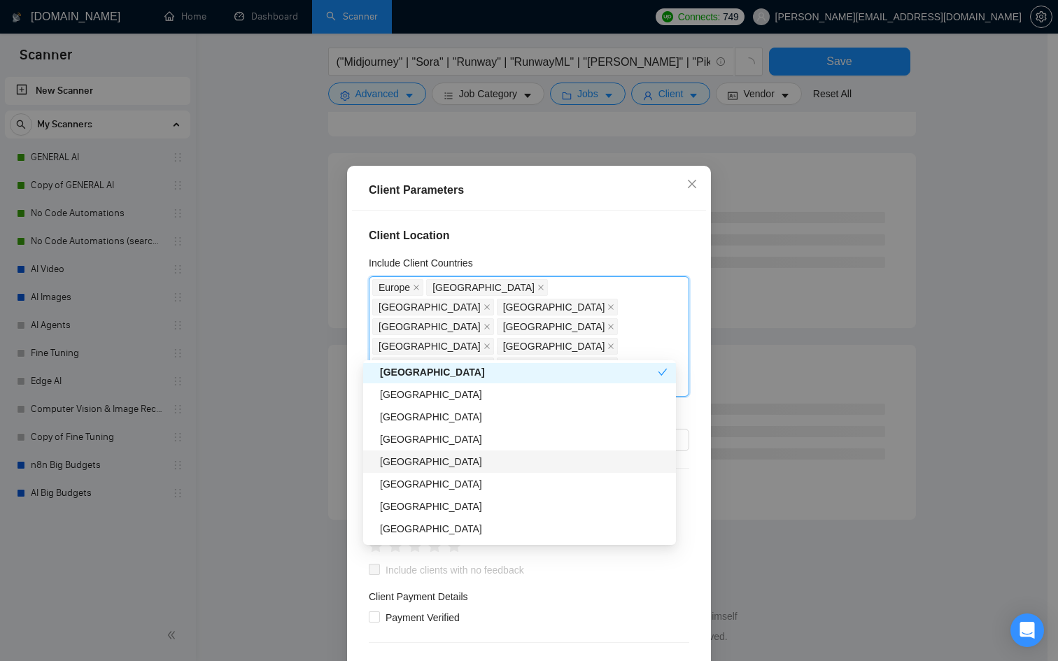
scroll to position [547, 0]
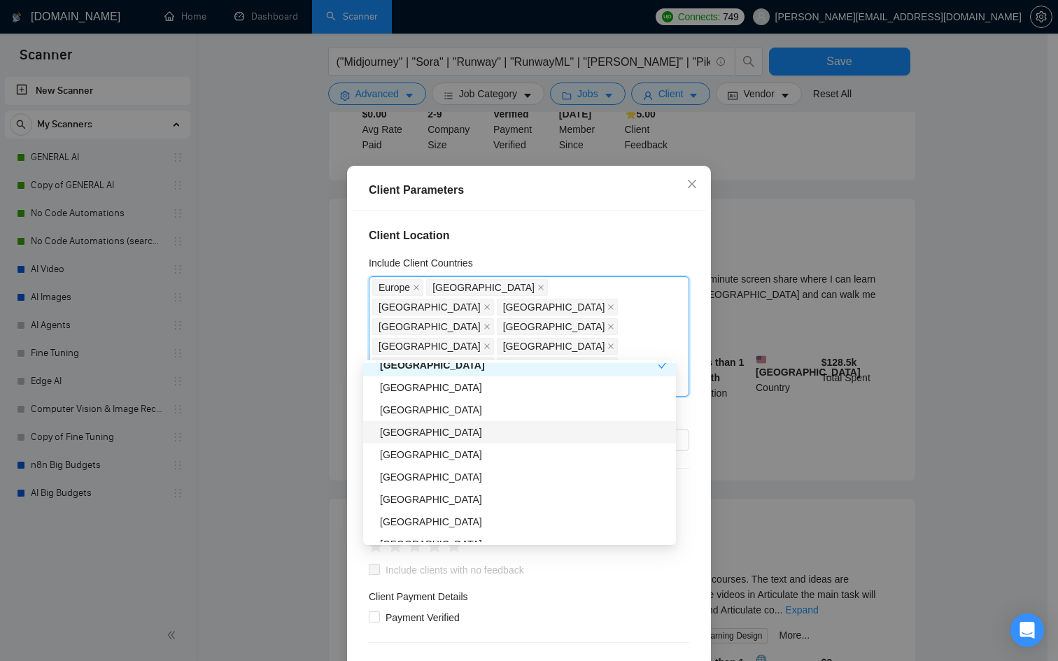
click at [398, 432] on div "[GEOGRAPHIC_DATA]" at bounding box center [524, 432] width 288 height 15
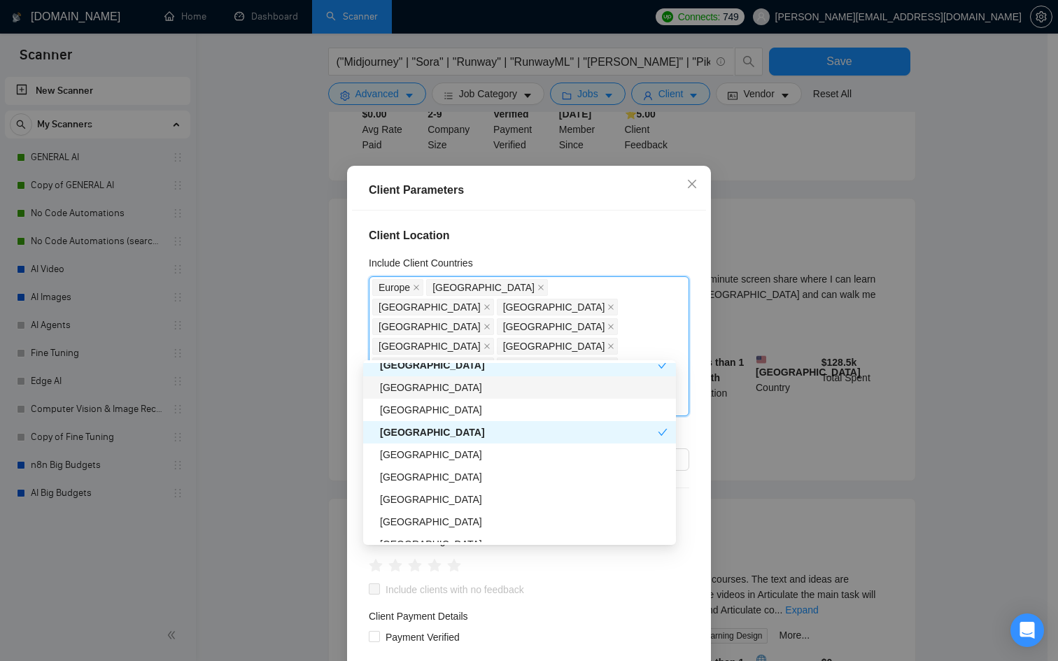
click at [414, 392] on div "[GEOGRAPHIC_DATA]" at bounding box center [524, 387] width 288 height 15
click at [400, 470] on div "[GEOGRAPHIC_DATA]" at bounding box center [524, 477] width 288 height 15
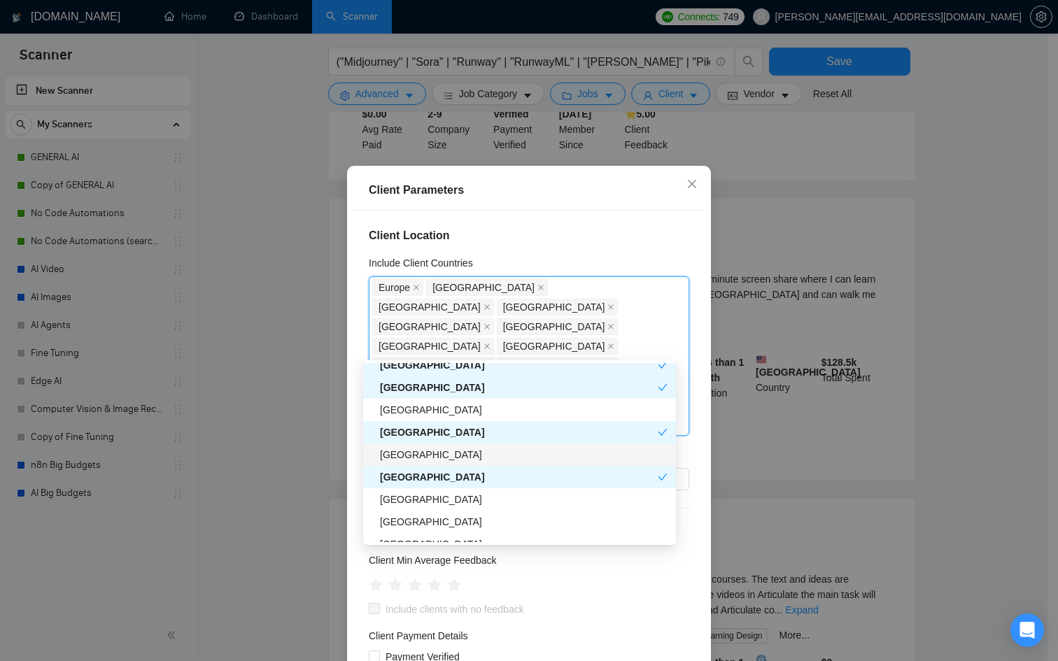
click at [407, 450] on div "[GEOGRAPHIC_DATA]" at bounding box center [524, 454] width 288 height 15
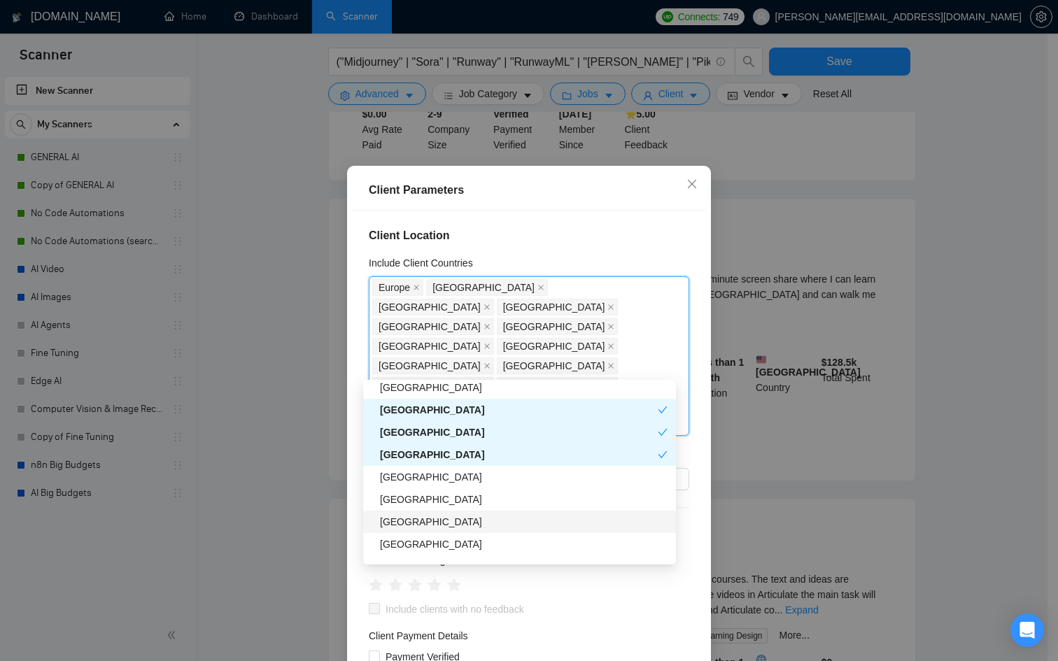
scroll to position [590, 0]
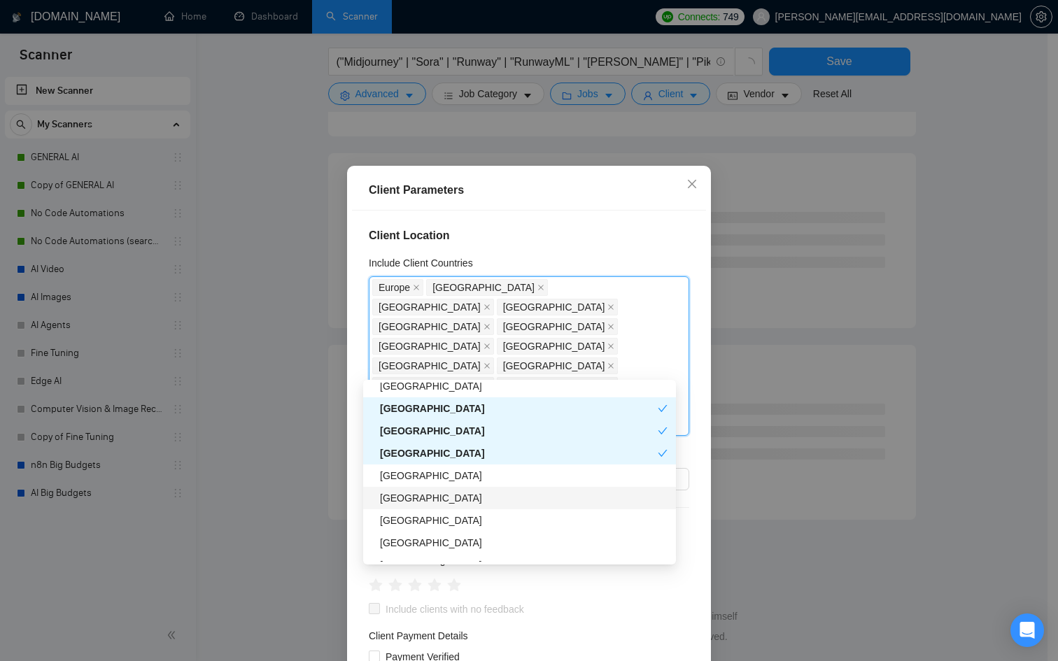
click at [412, 503] on div "[GEOGRAPHIC_DATA]" at bounding box center [524, 498] width 288 height 15
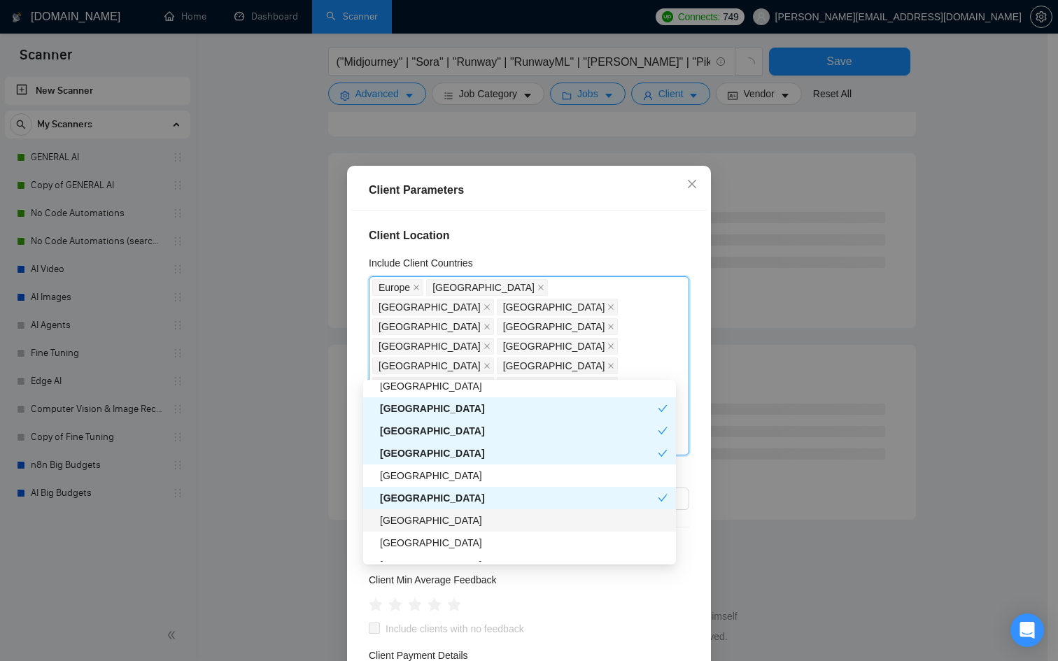
click at [405, 521] on div "[GEOGRAPHIC_DATA]" at bounding box center [524, 520] width 288 height 15
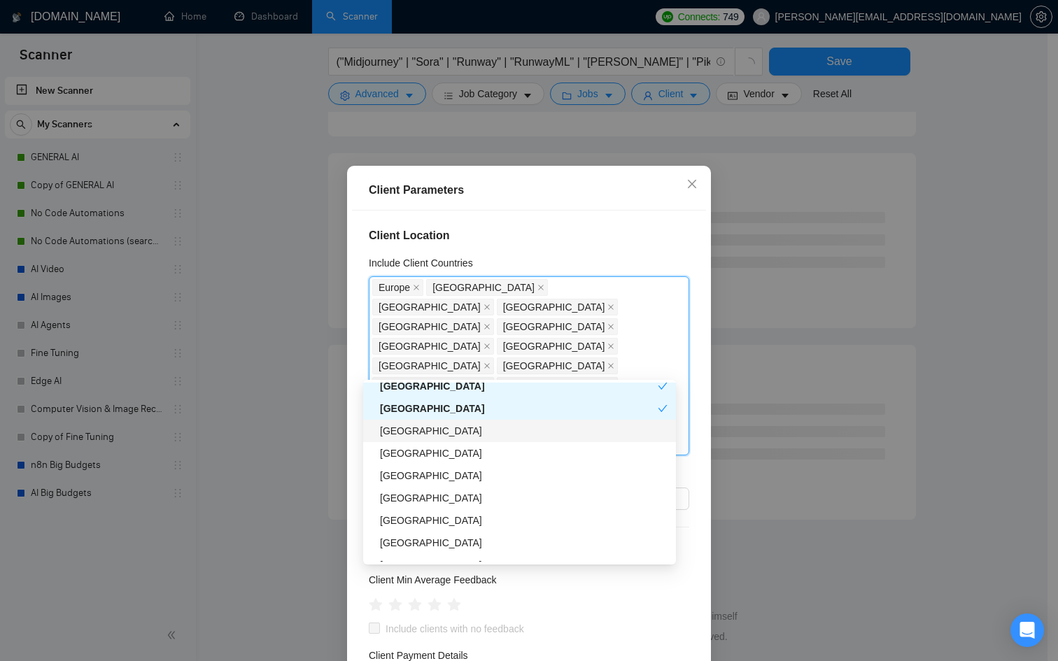
click at [419, 429] on div "[GEOGRAPHIC_DATA]" at bounding box center [524, 430] width 288 height 15
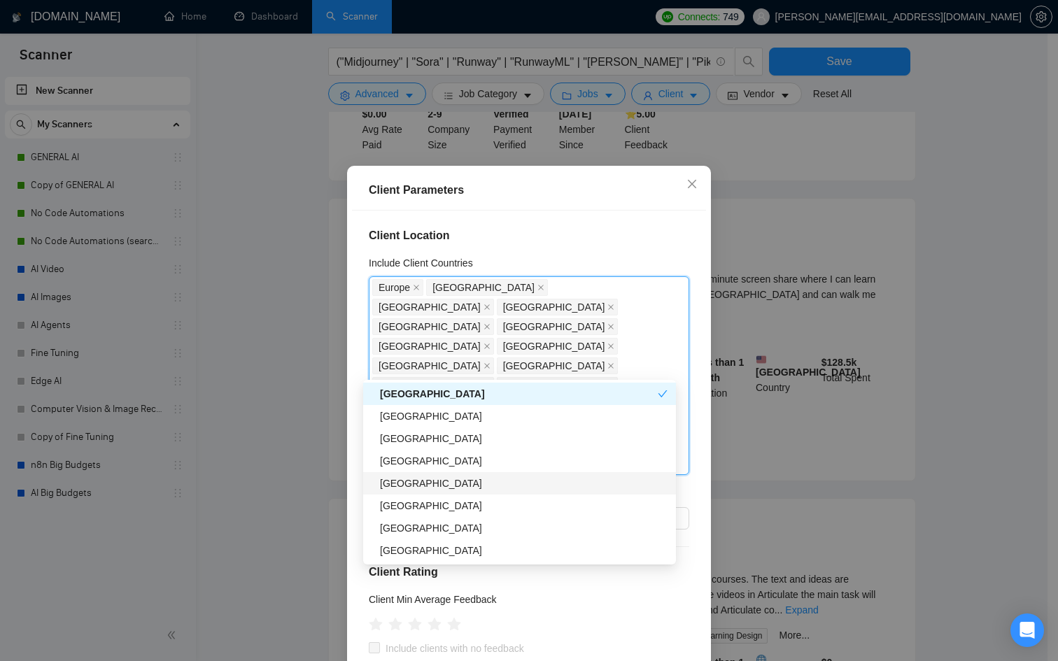
scroll to position [749, 0]
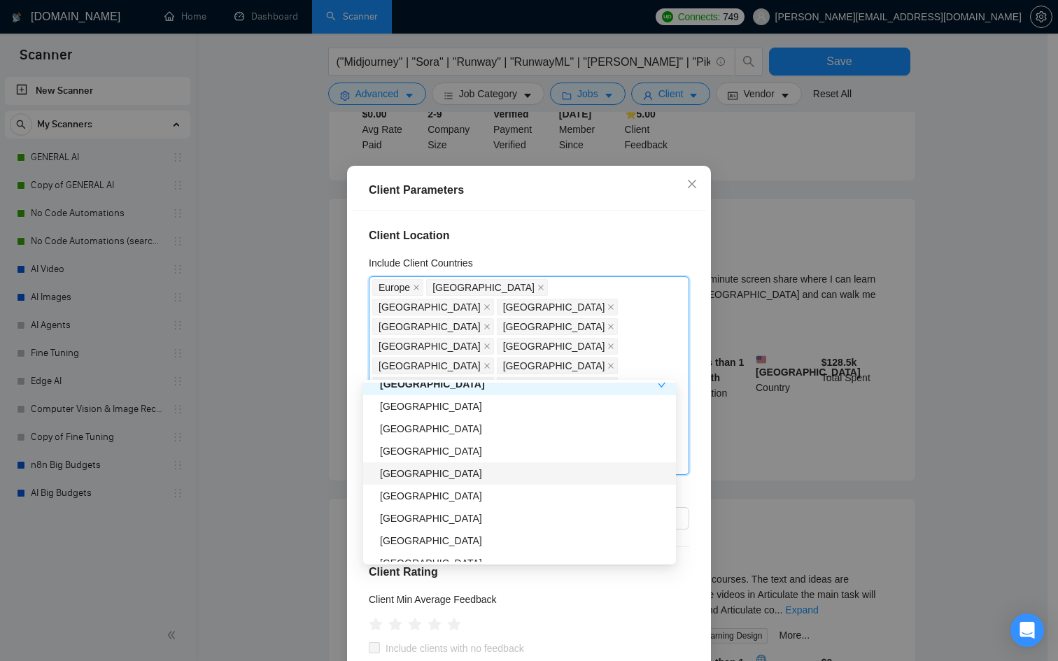
click at [412, 478] on div "[GEOGRAPHIC_DATA]" at bounding box center [524, 473] width 288 height 15
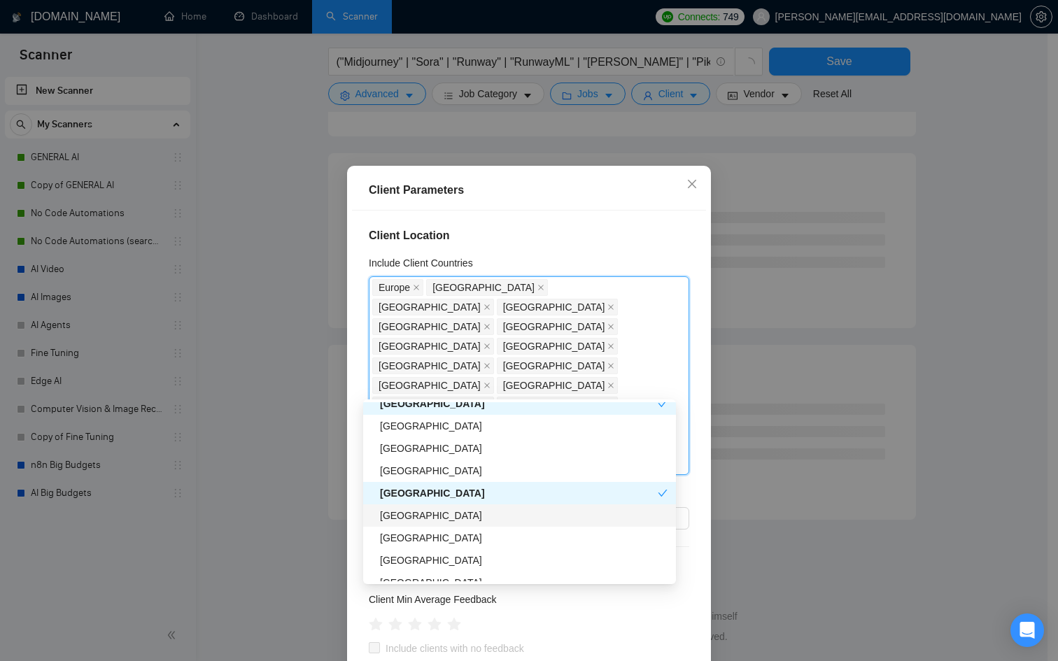
click at [400, 512] on div "[GEOGRAPHIC_DATA]" at bounding box center [524, 515] width 288 height 15
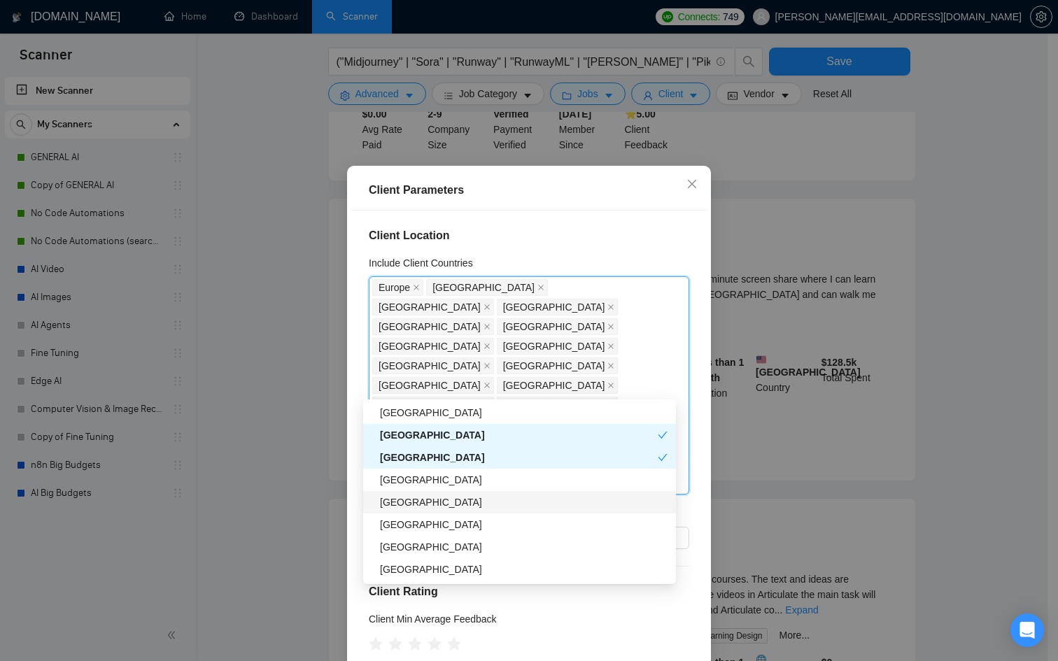
click at [404, 510] on div "[GEOGRAPHIC_DATA]" at bounding box center [519, 502] width 313 height 22
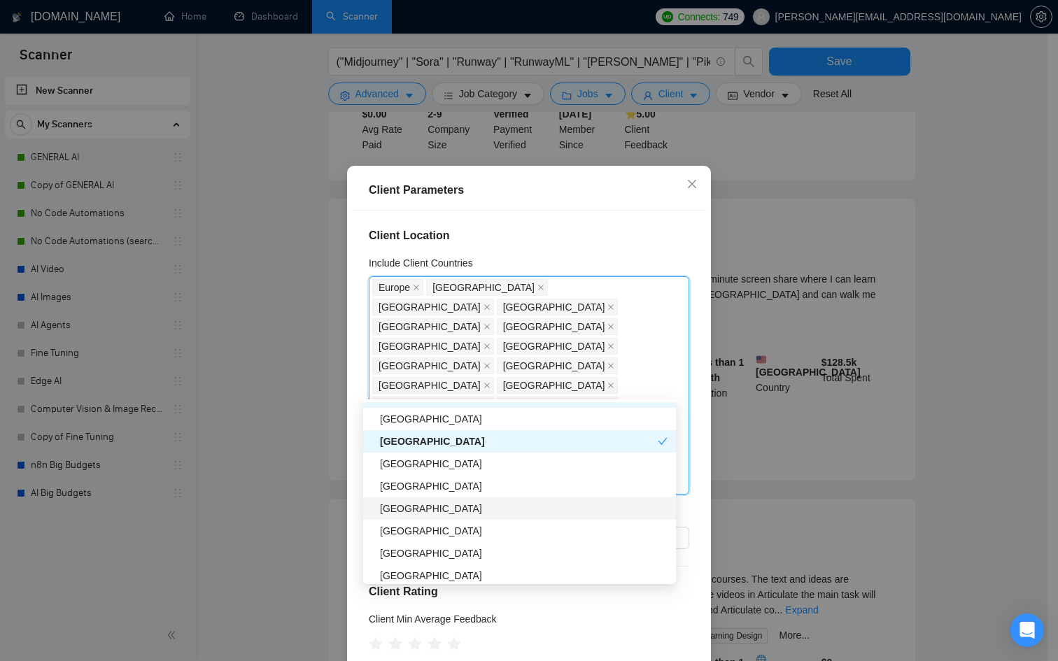
scroll to position [873, 0]
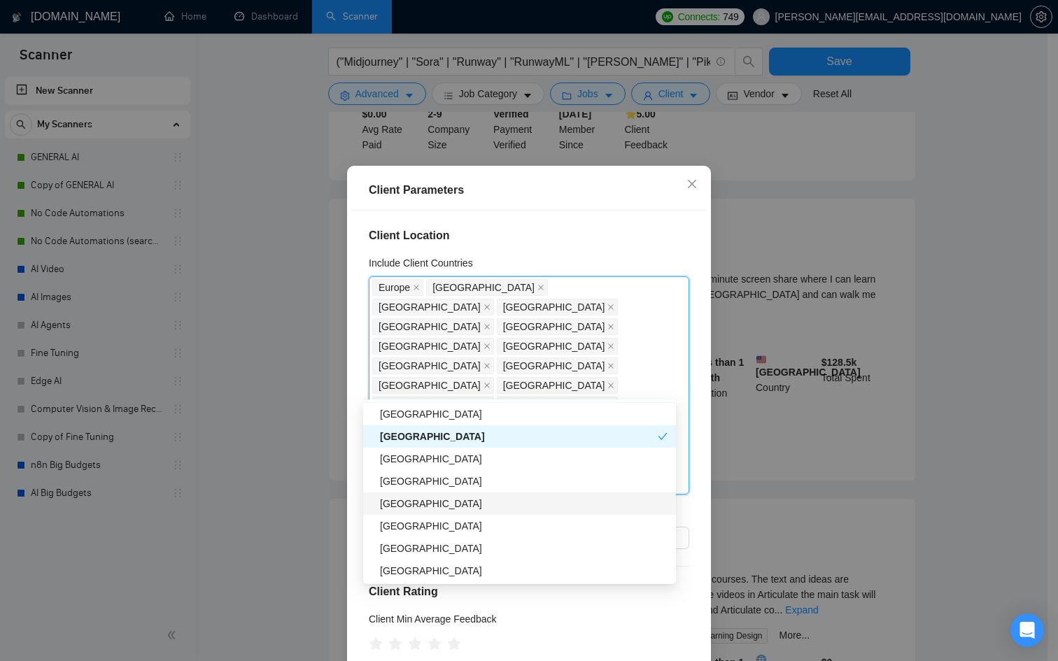
click at [407, 503] on div "[GEOGRAPHIC_DATA]" at bounding box center [524, 503] width 288 height 15
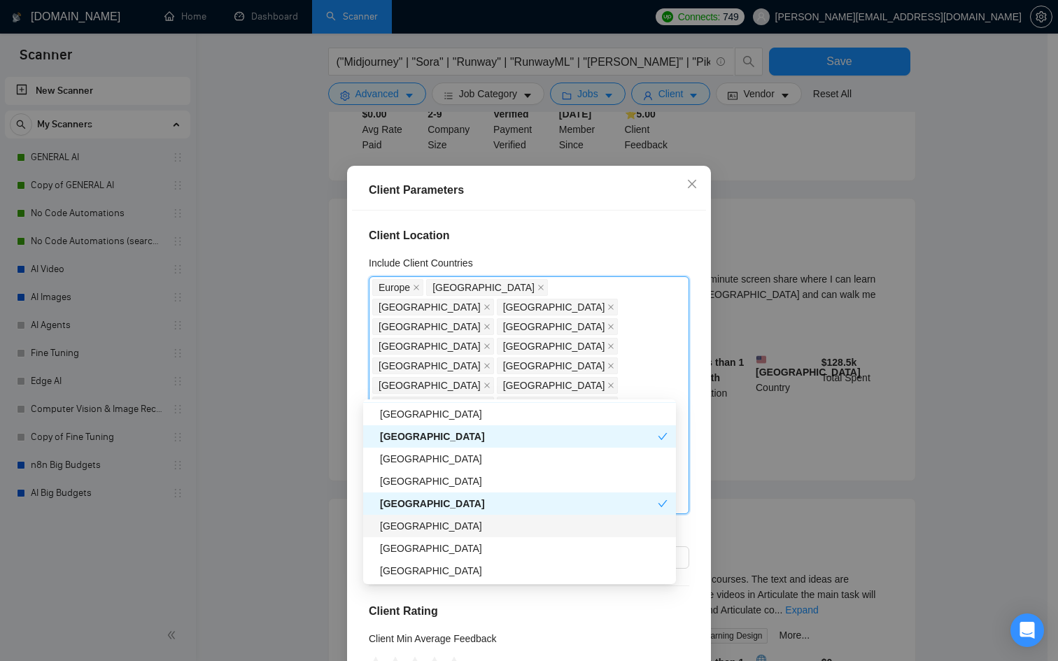
click at [402, 519] on div "[GEOGRAPHIC_DATA]" at bounding box center [524, 526] width 288 height 15
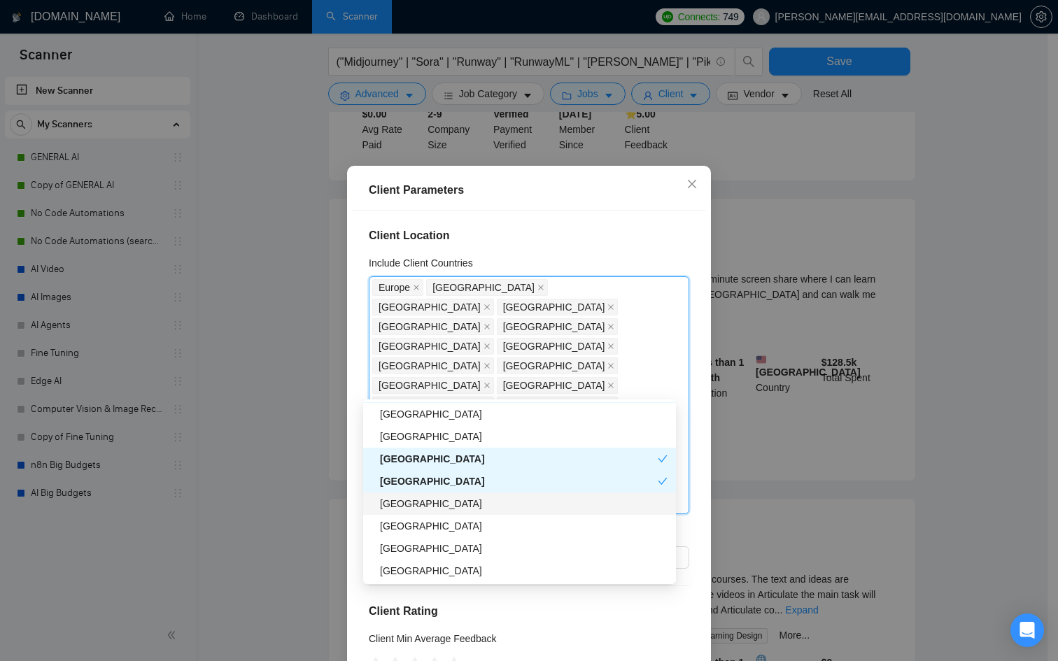
click at [406, 507] on div "[GEOGRAPHIC_DATA]" at bounding box center [524, 503] width 288 height 15
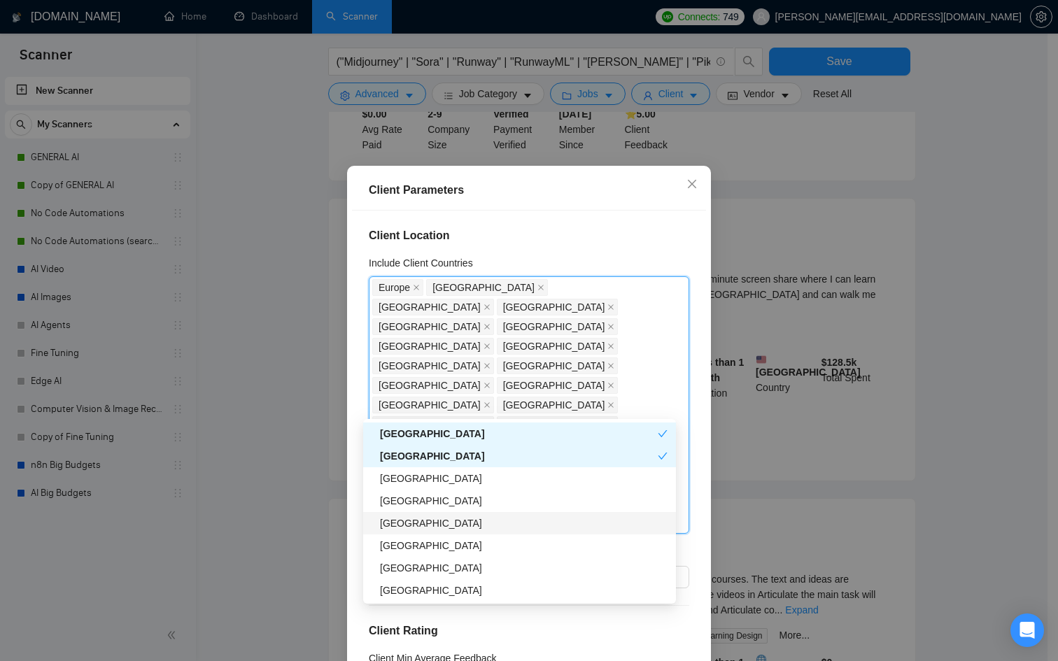
scroll to position [989, 0]
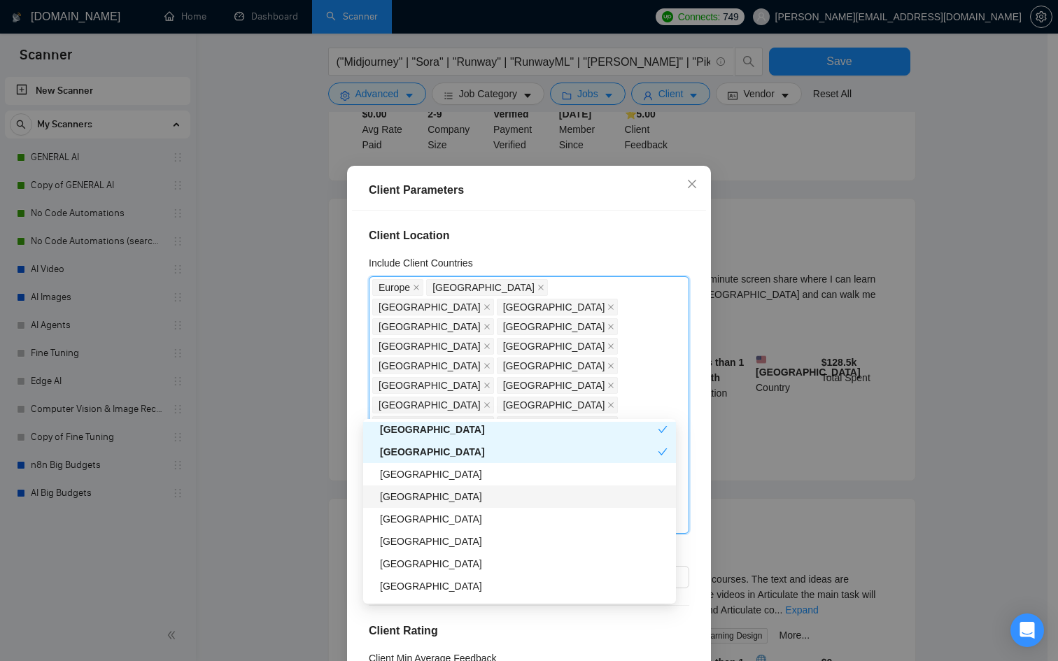
click at [412, 493] on div "[GEOGRAPHIC_DATA]" at bounding box center [524, 496] width 288 height 15
click at [406, 513] on div "[GEOGRAPHIC_DATA]" at bounding box center [524, 519] width 288 height 15
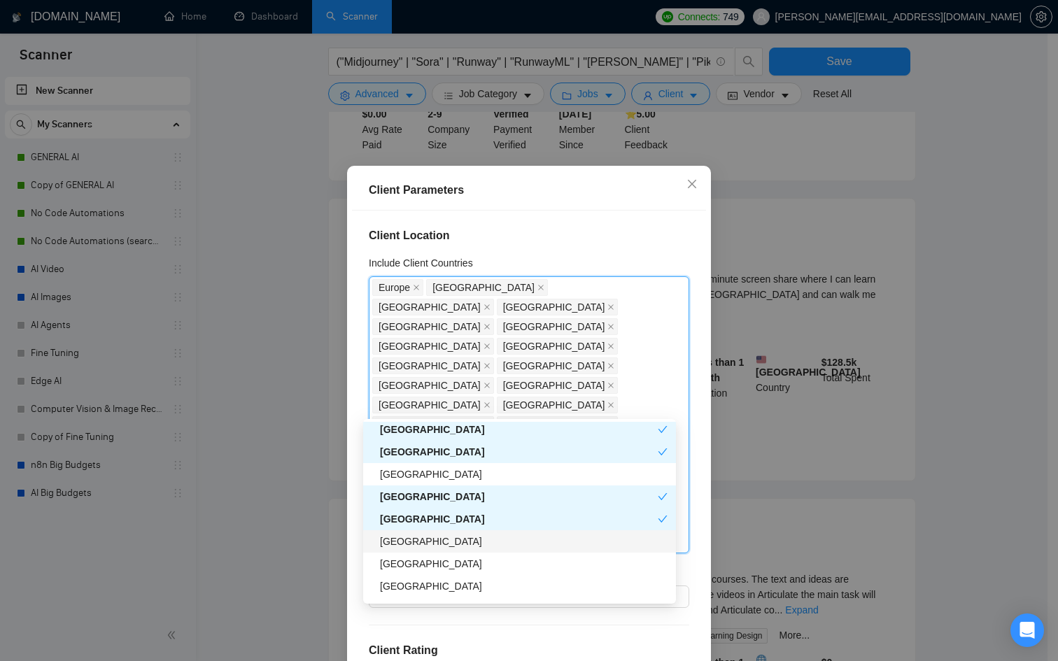
click at [404, 535] on div "[GEOGRAPHIC_DATA]" at bounding box center [524, 541] width 288 height 15
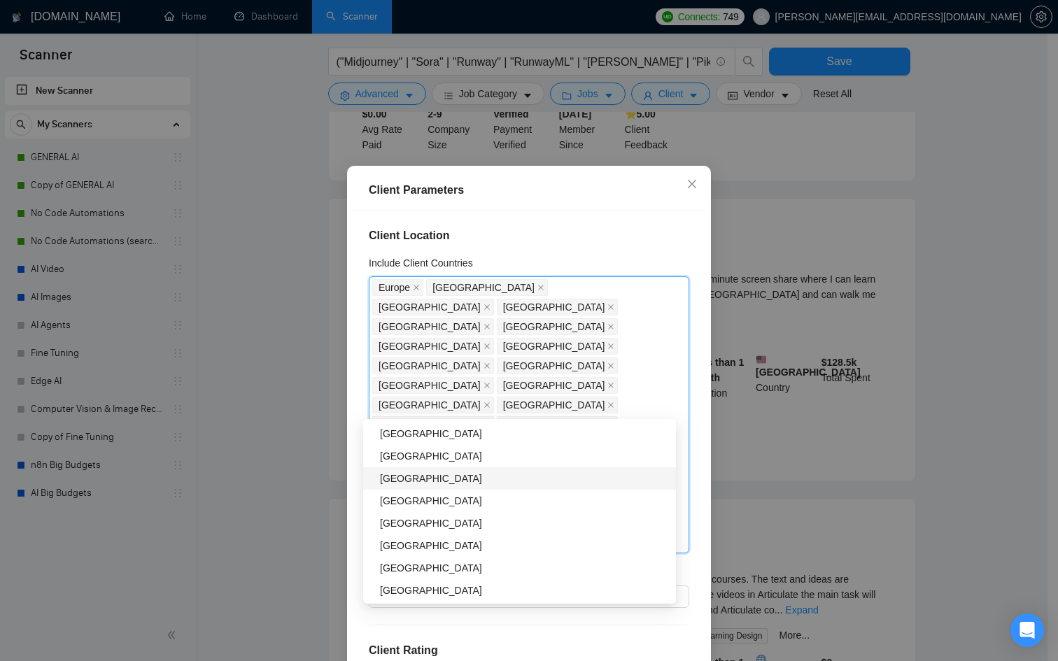
scroll to position [1139, 0]
click at [515, 589] on div "[GEOGRAPHIC_DATA]" at bounding box center [524, 593] width 288 height 15
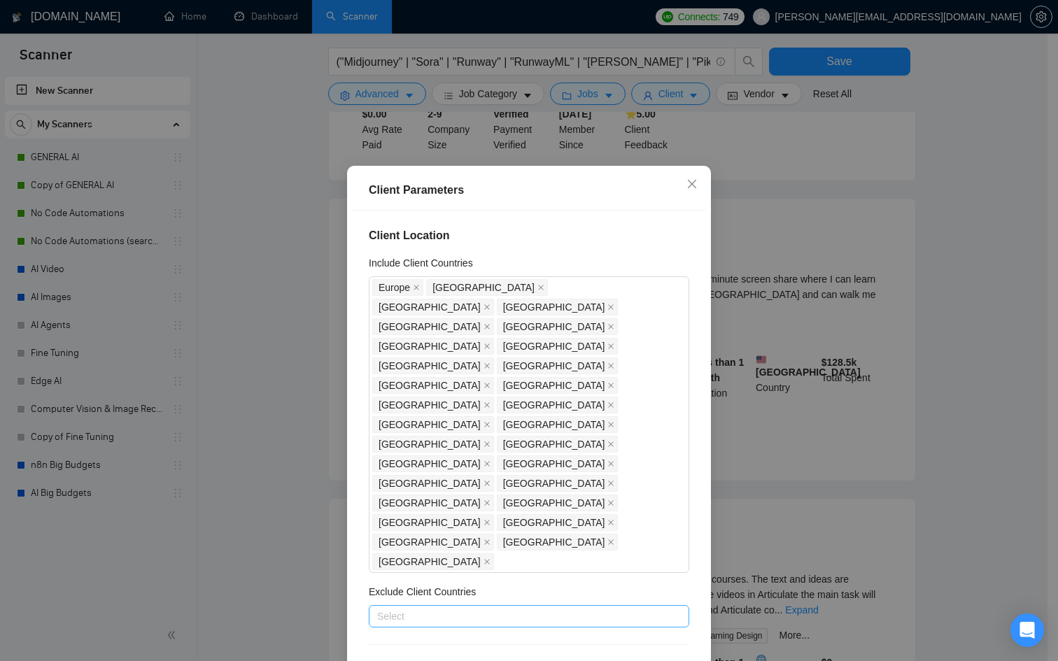
click at [524, 608] on div at bounding box center [522, 616] width 300 height 17
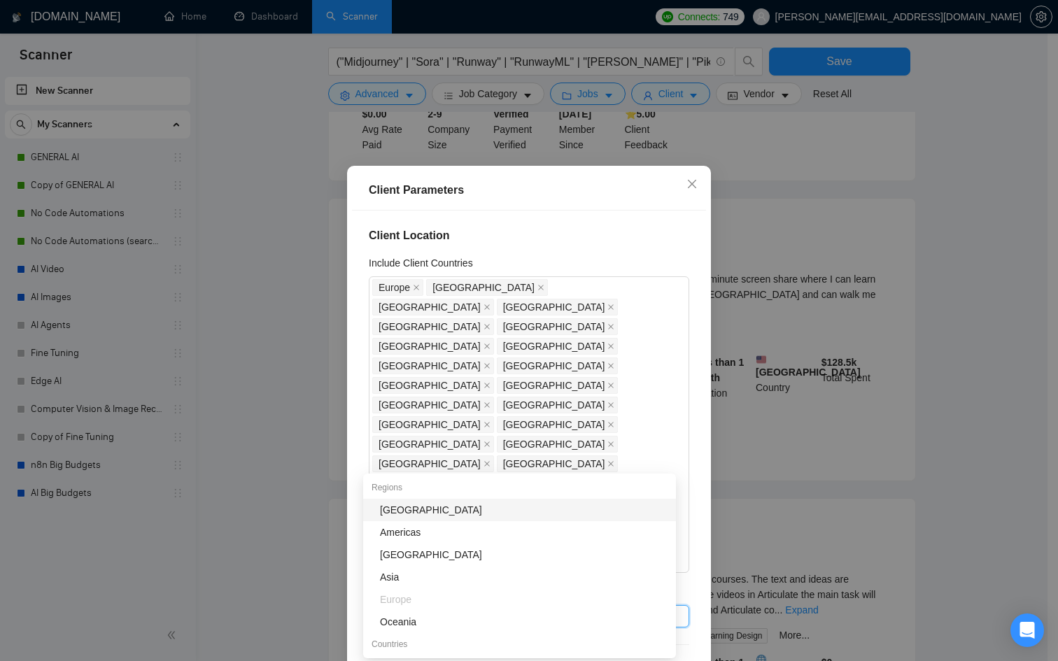
click at [451, 510] on div "[GEOGRAPHIC_DATA]" at bounding box center [524, 510] width 288 height 15
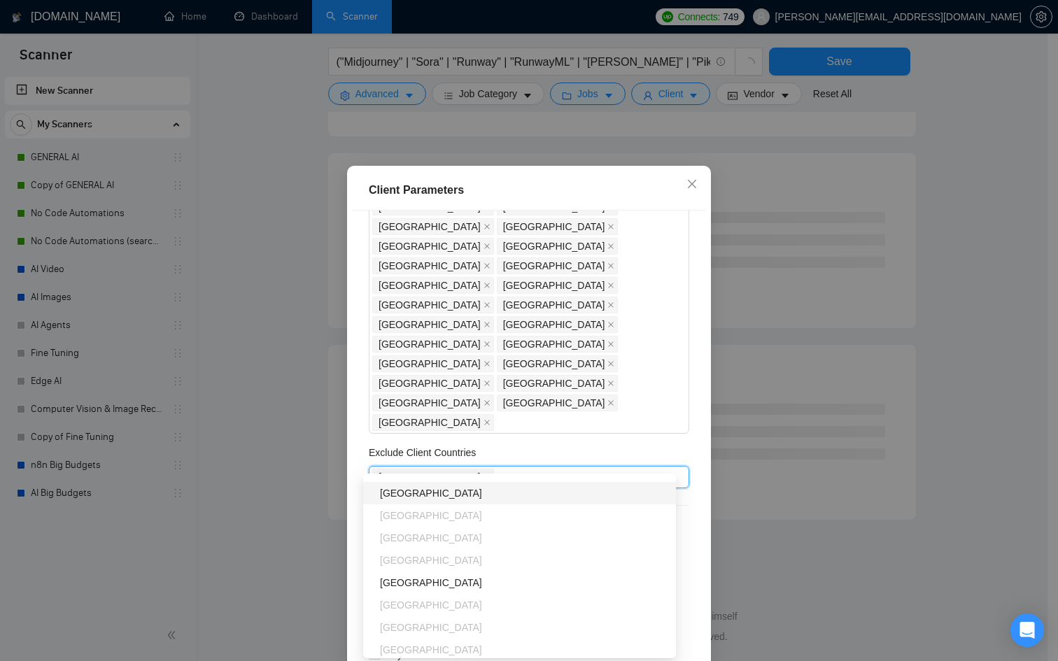
scroll to position [143, 0]
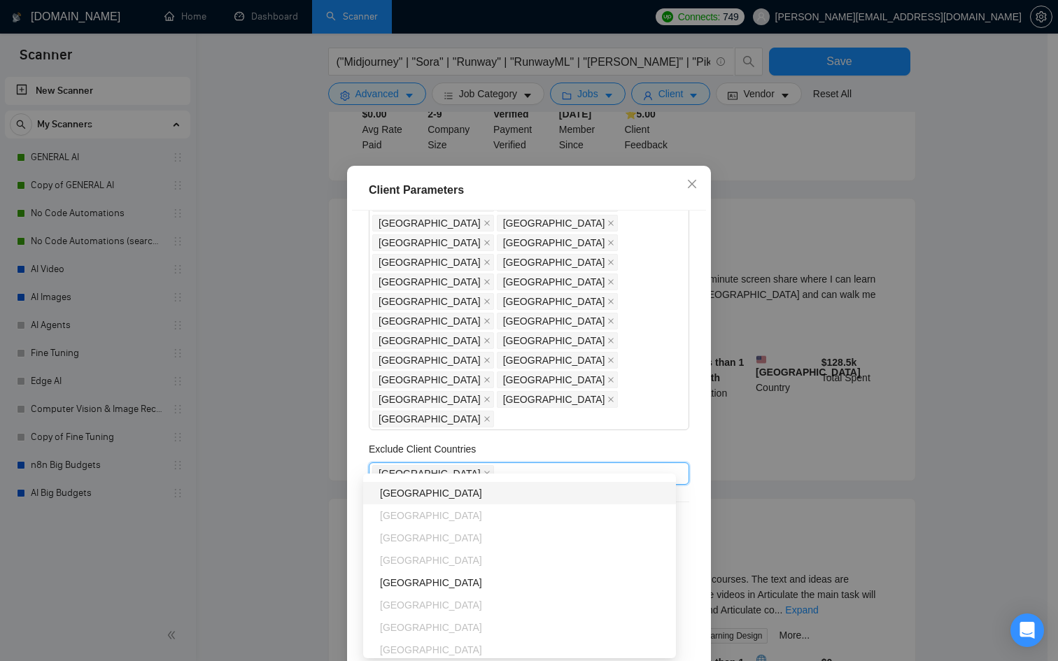
click at [427, 492] on div "[GEOGRAPHIC_DATA]" at bounding box center [524, 493] width 288 height 15
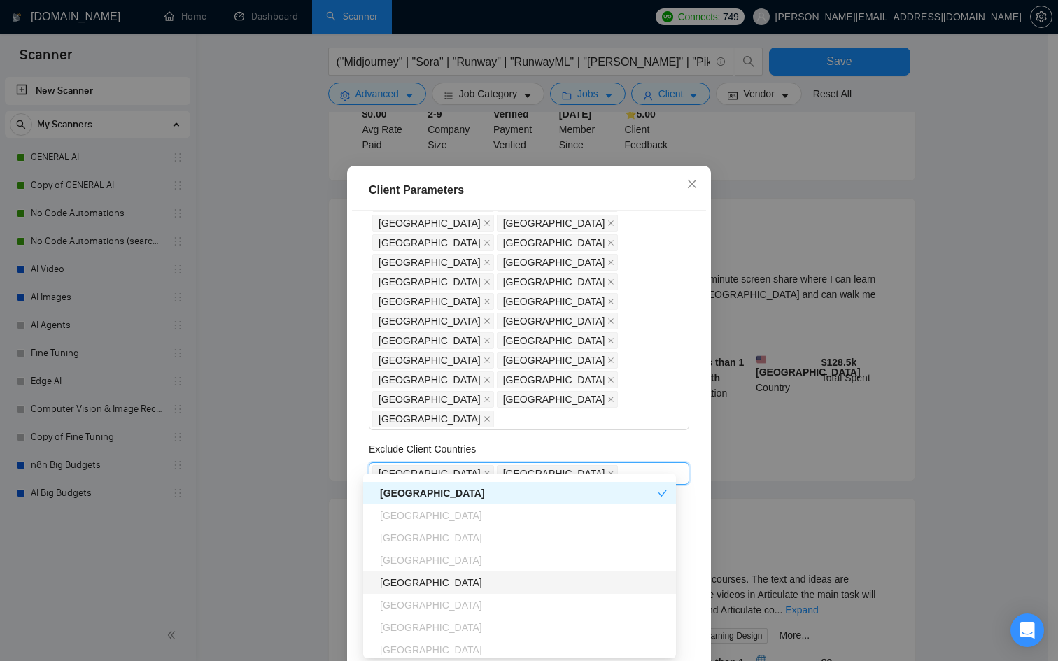
click at [422, 580] on div "[GEOGRAPHIC_DATA]" at bounding box center [524, 582] width 288 height 15
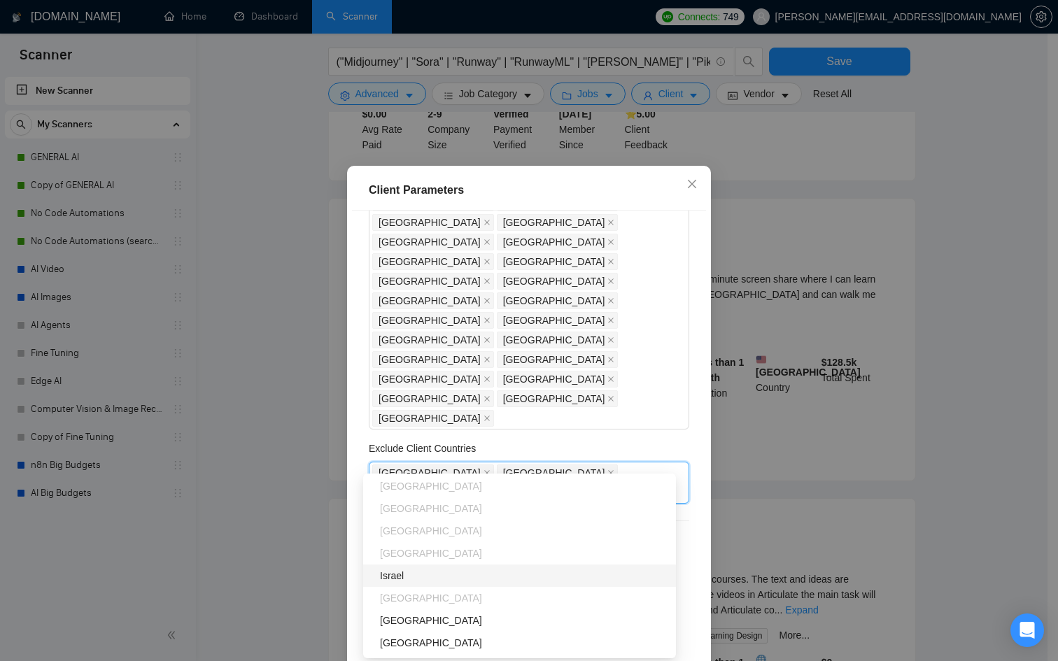
click at [413, 585] on div "Israel" at bounding box center [519, 576] width 313 height 22
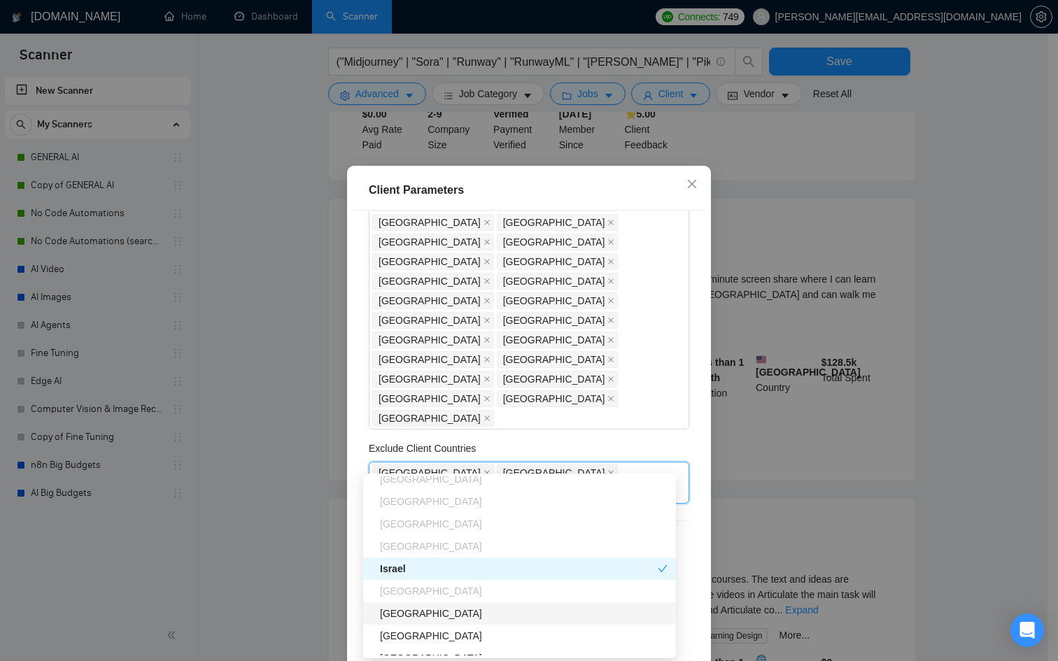
click at [415, 610] on div "[GEOGRAPHIC_DATA]" at bounding box center [524, 613] width 288 height 15
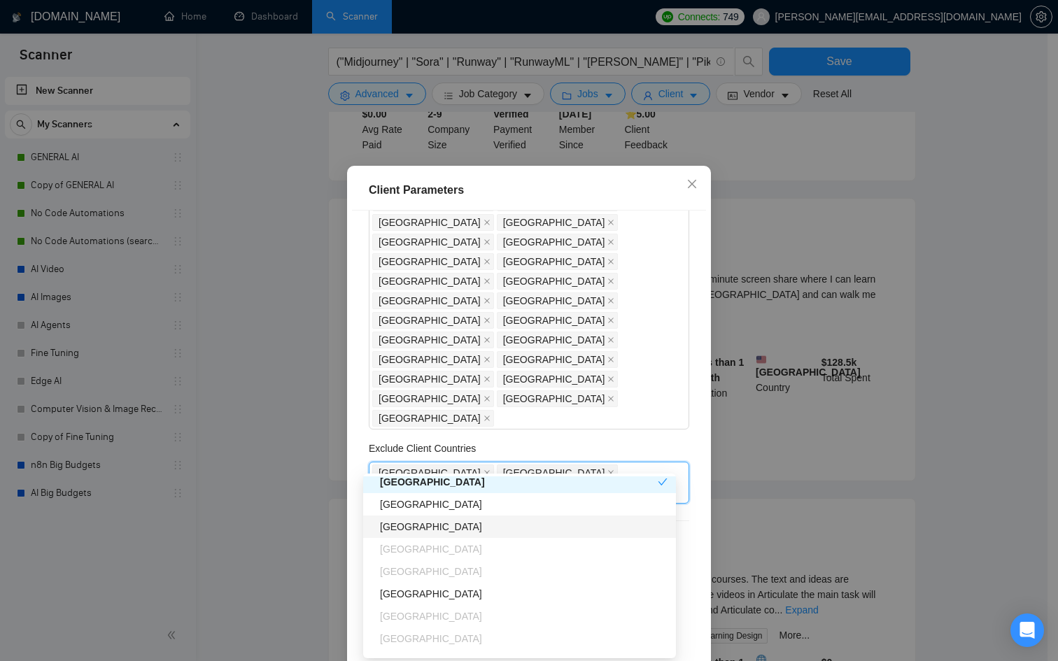
scroll to position [148, 0]
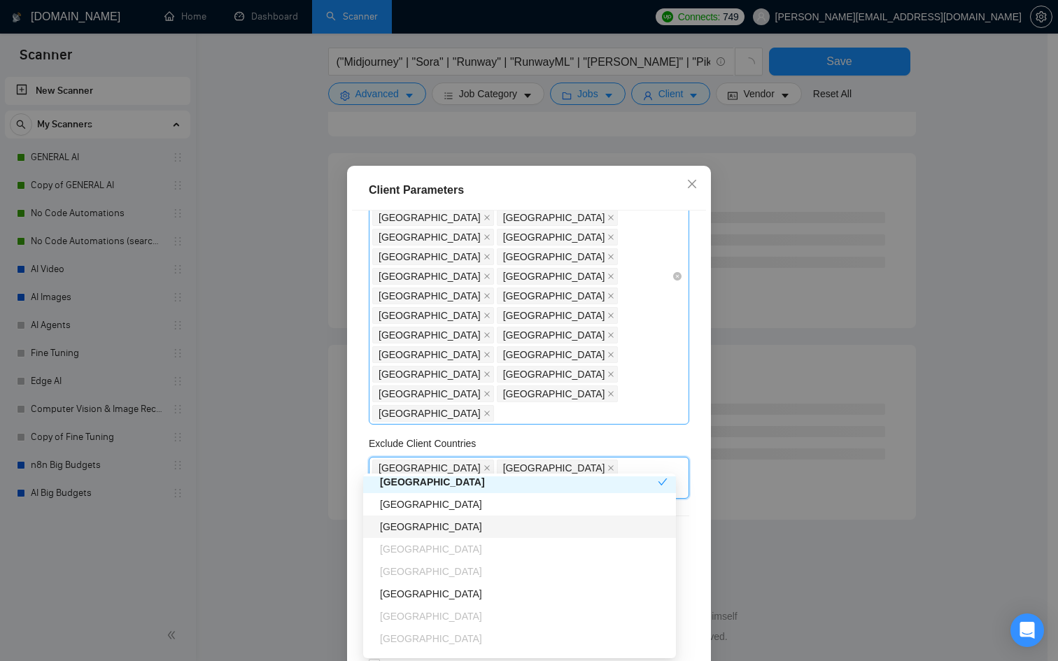
click at [671, 261] on div "[GEOGRAPHIC_DATA] [GEOGRAPHIC_DATA] [GEOGRAPHIC_DATA] [GEOGRAPHIC_DATA] [GEOGRA…" at bounding box center [529, 276] width 321 height 297
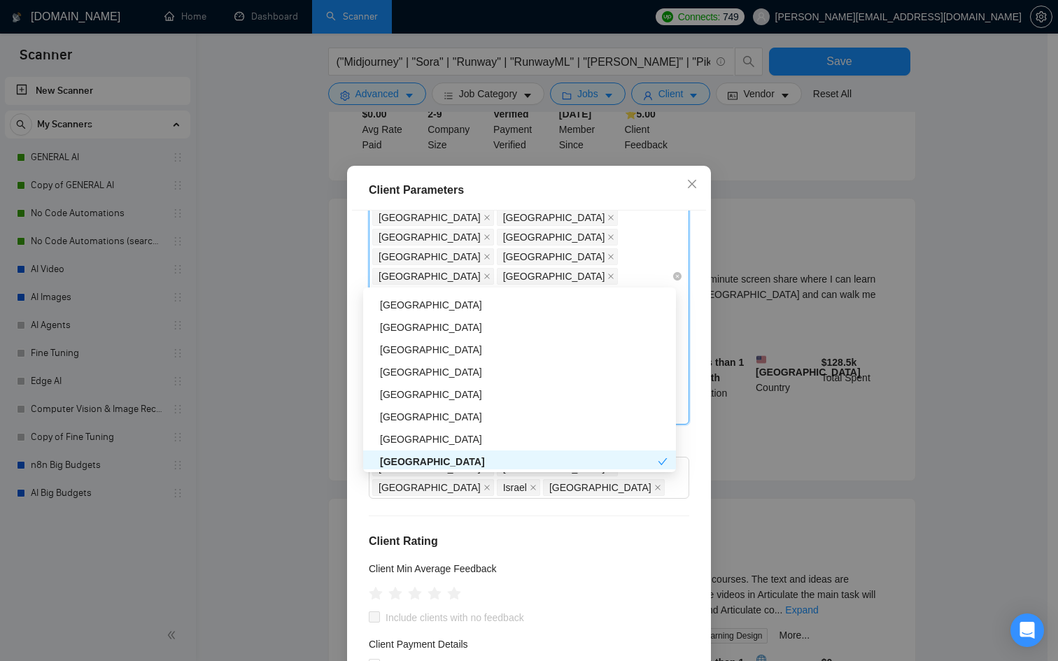
type input "spa"
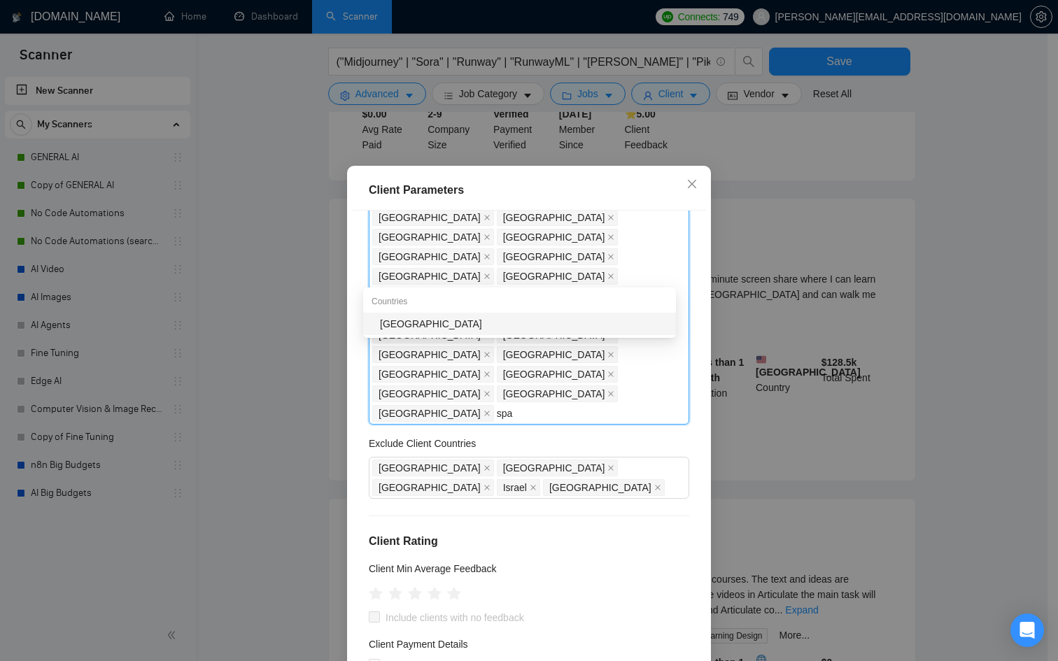
click at [474, 330] on div "[GEOGRAPHIC_DATA]" at bounding box center [524, 323] width 288 height 15
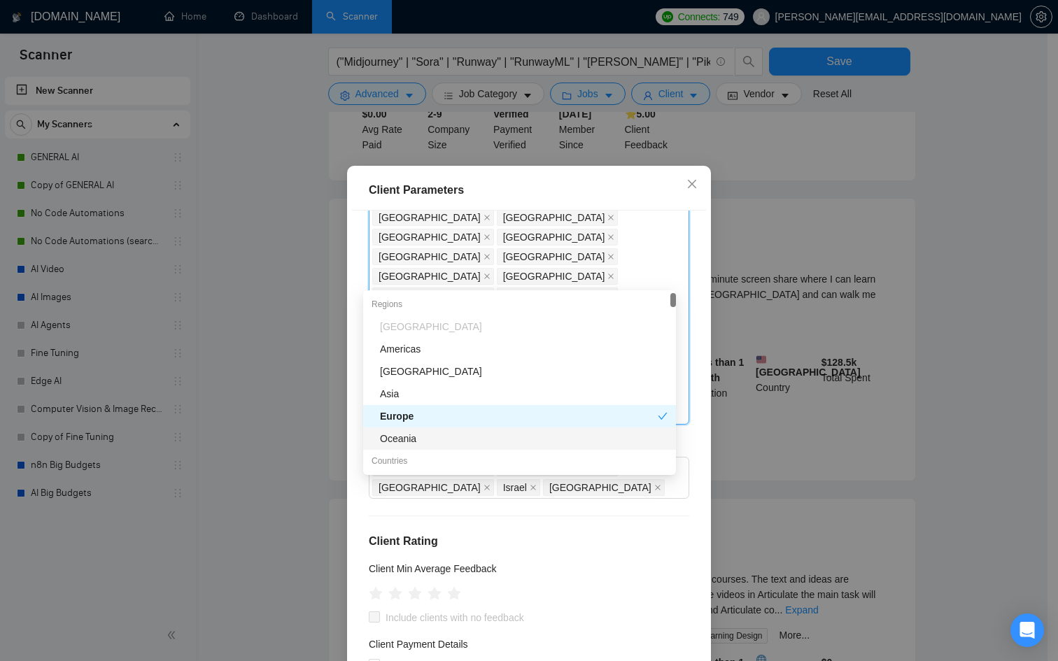
click at [569, 521] on div "Client Location Include Client Countries [GEOGRAPHIC_DATA] [GEOGRAPHIC_DATA] [G…" at bounding box center [529, 442] width 354 height 463
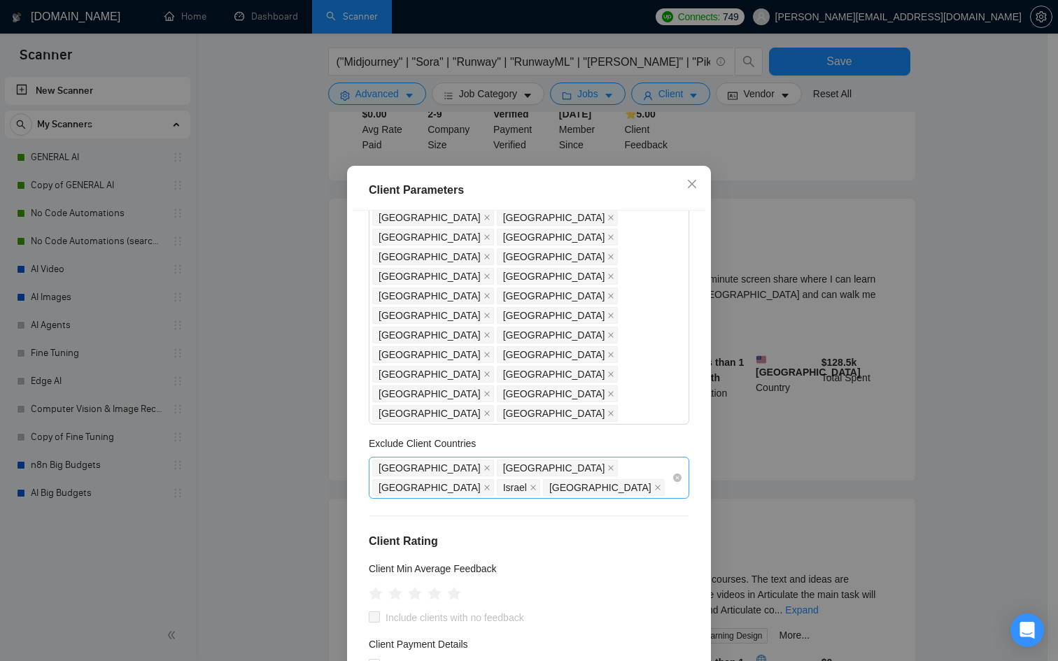
click at [636, 478] on div "[GEOGRAPHIC_DATA]" at bounding box center [605, 488] width 125 height 20
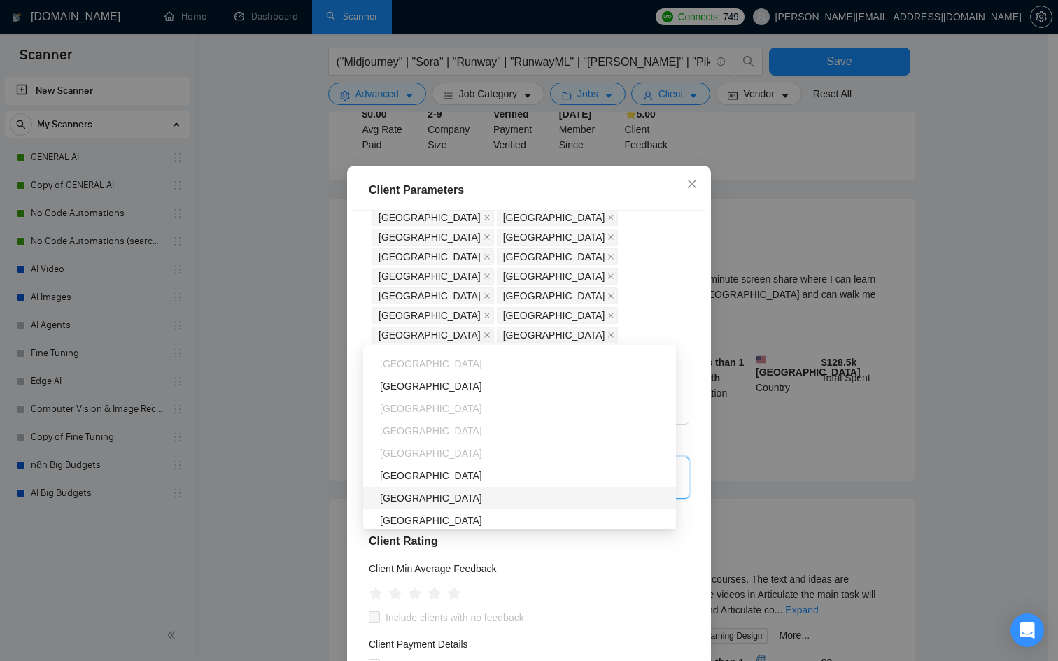
scroll to position [641, 0]
click at [424, 388] on div "[GEOGRAPHIC_DATA]" at bounding box center [524, 389] width 288 height 15
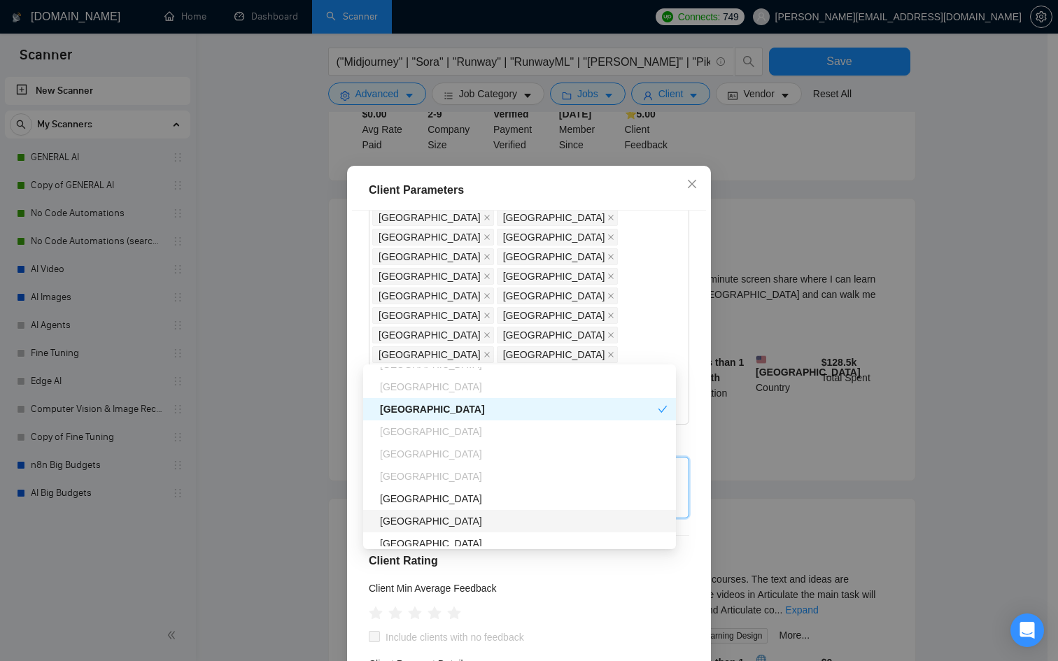
click at [431, 500] on div "[GEOGRAPHIC_DATA]" at bounding box center [524, 498] width 288 height 15
click at [430, 519] on div "[GEOGRAPHIC_DATA]" at bounding box center [524, 521] width 288 height 15
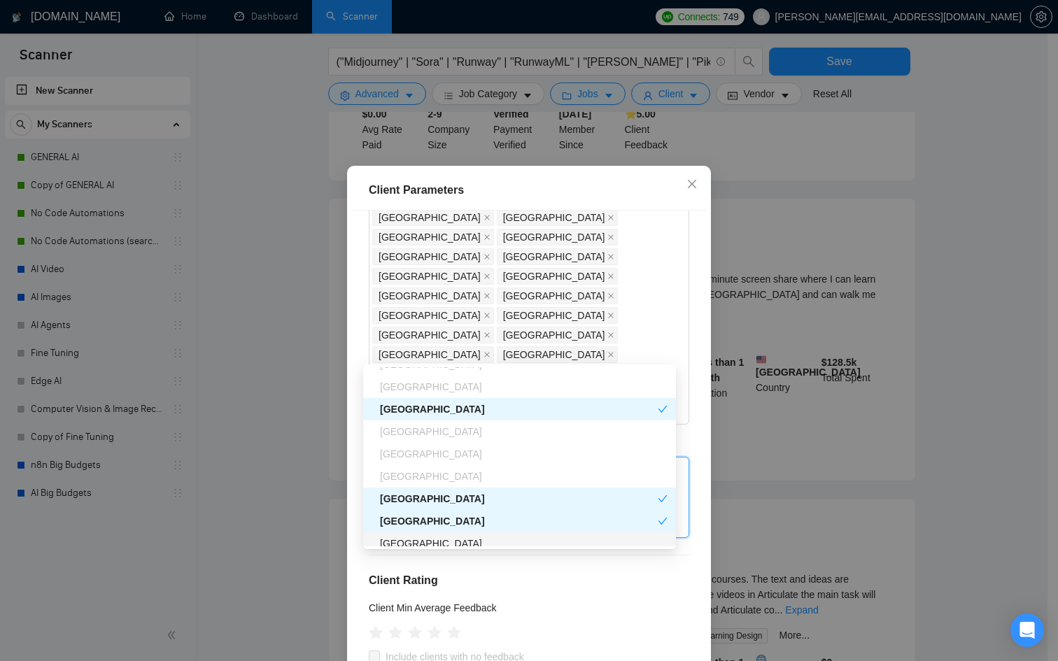
click at [428, 540] on div "[GEOGRAPHIC_DATA]" at bounding box center [524, 543] width 288 height 15
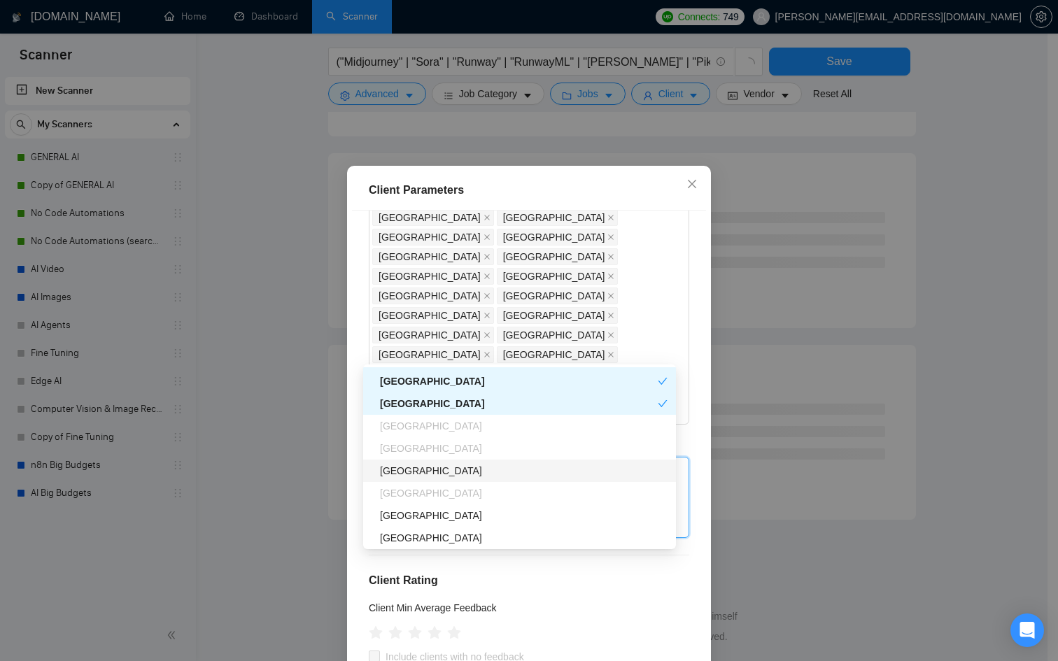
click at [437, 464] on div "[GEOGRAPHIC_DATA]" at bounding box center [524, 470] width 288 height 15
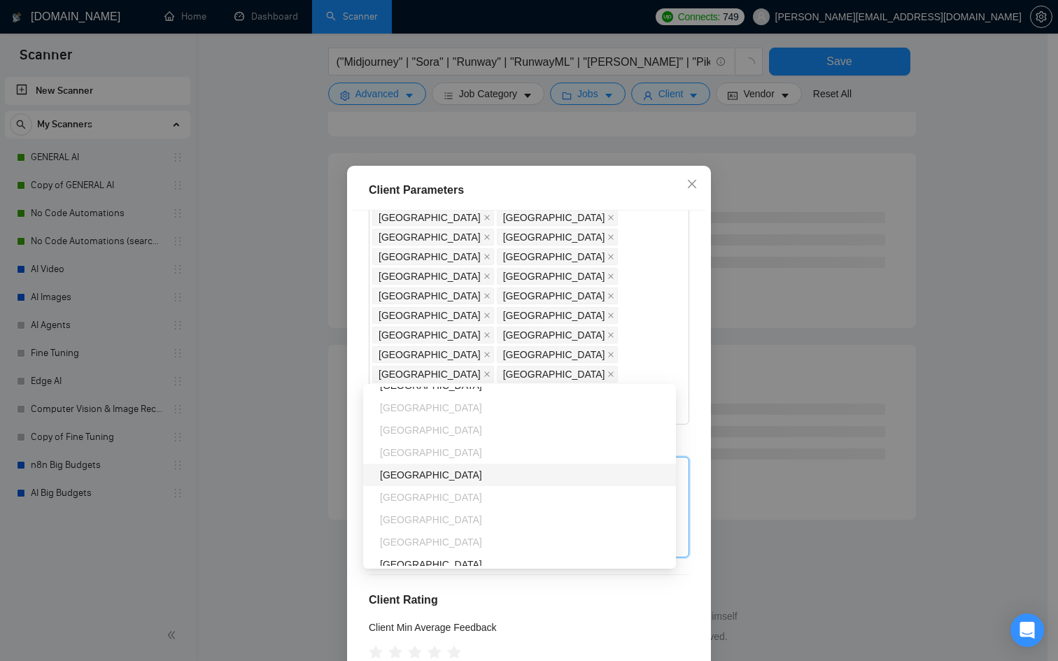
click at [428, 469] on div "[GEOGRAPHIC_DATA]" at bounding box center [524, 475] width 288 height 15
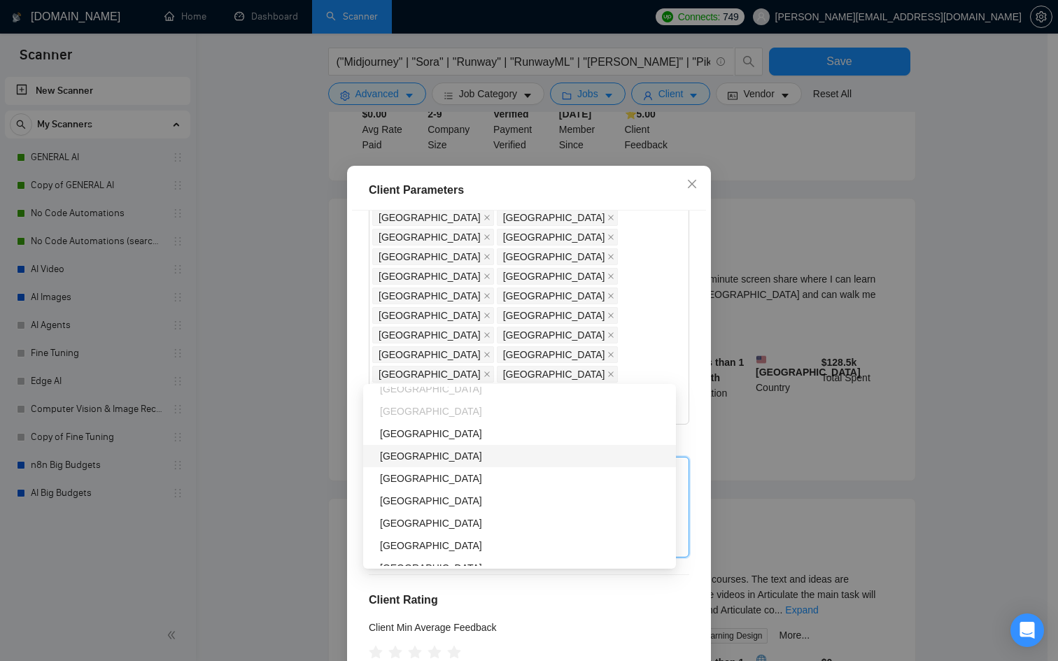
scroll to position [1087, 0]
click at [422, 433] on div "[GEOGRAPHIC_DATA]" at bounding box center [524, 430] width 288 height 15
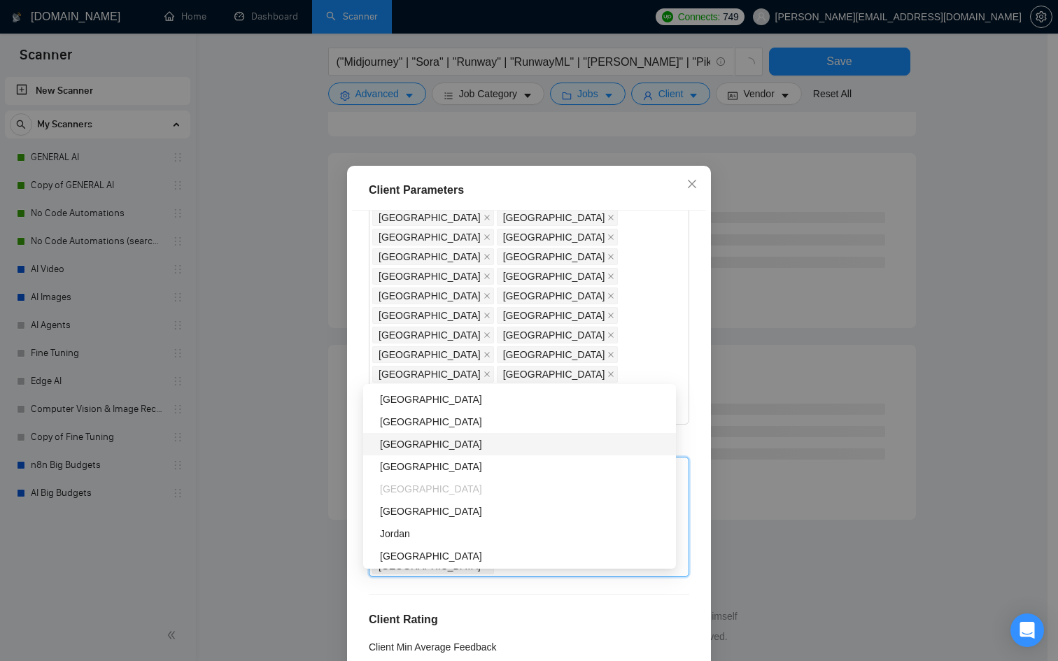
scroll to position [1212, 0]
click at [421, 446] on div "[GEOGRAPHIC_DATA]" at bounding box center [524, 440] width 288 height 15
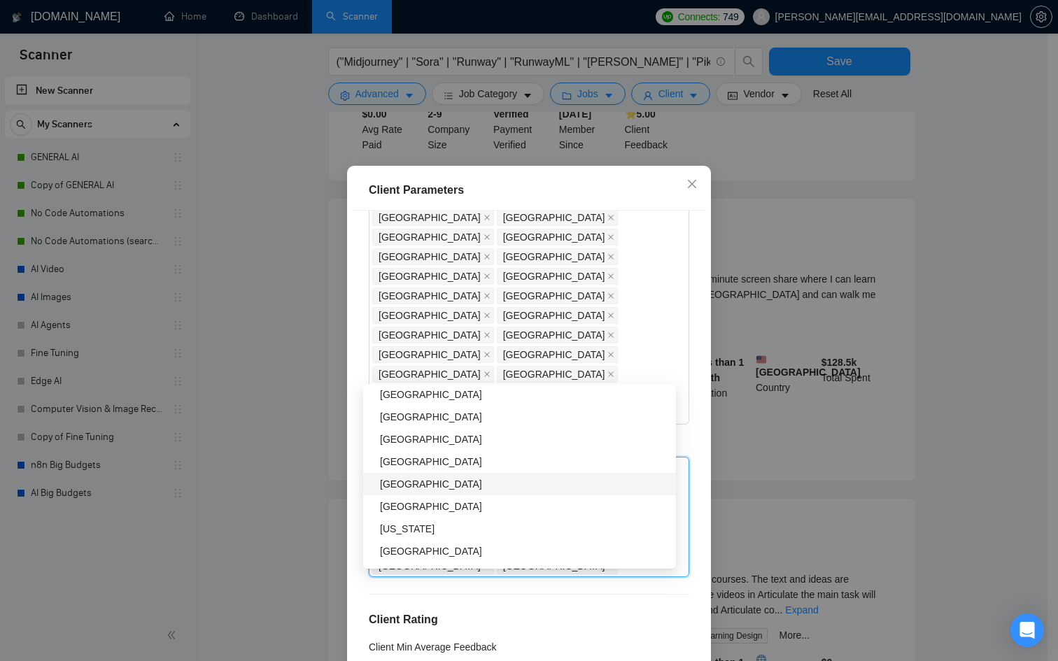
scroll to position [1642, 0]
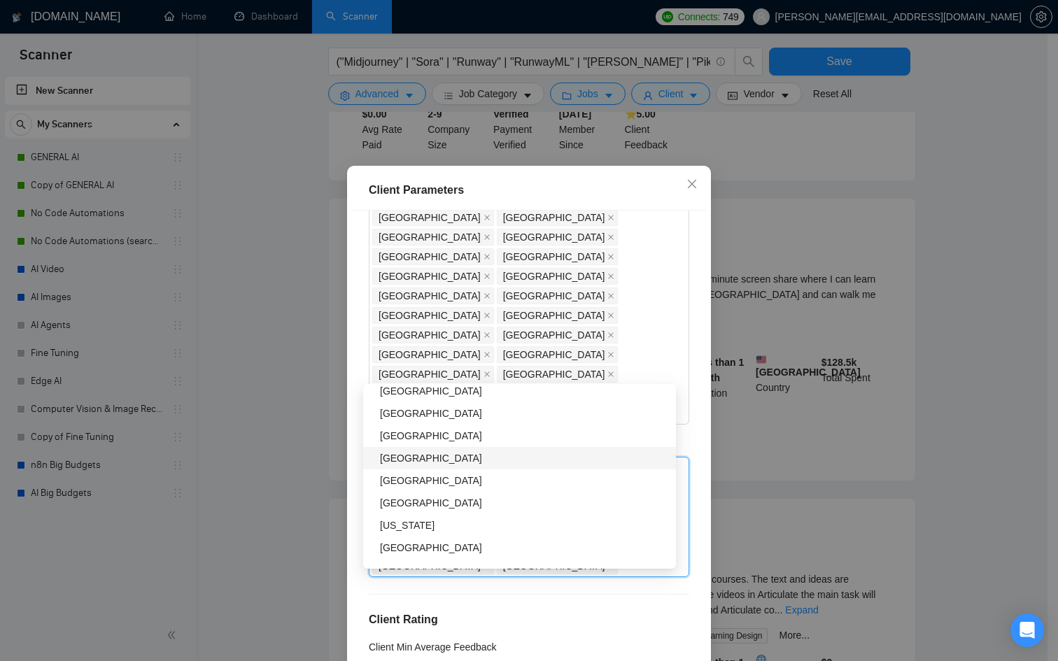
click at [412, 461] on div "[GEOGRAPHIC_DATA]" at bounding box center [524, 458] width 288 height 15
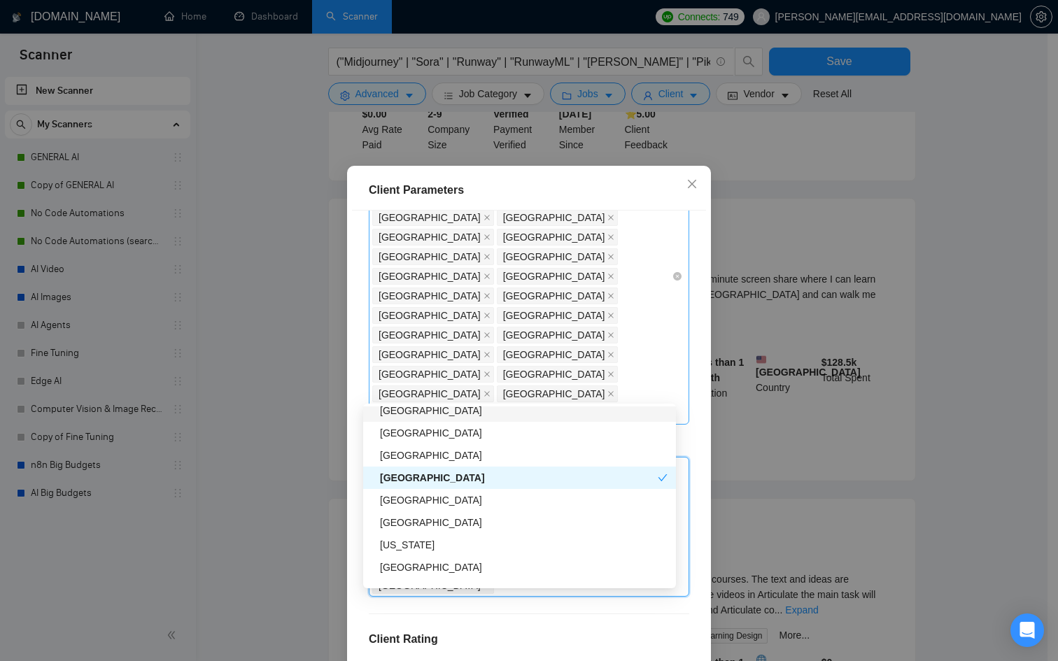
click at [523, 281] on div "[GEOGRAPHIC_DATA] [GEOGRAPHIC_DATA] [GEOGRAPHIC_DATA] [GEOGRAPHIC_DATA] [GEOGRA…" at bounding box center [522, 276] width 300 height 294
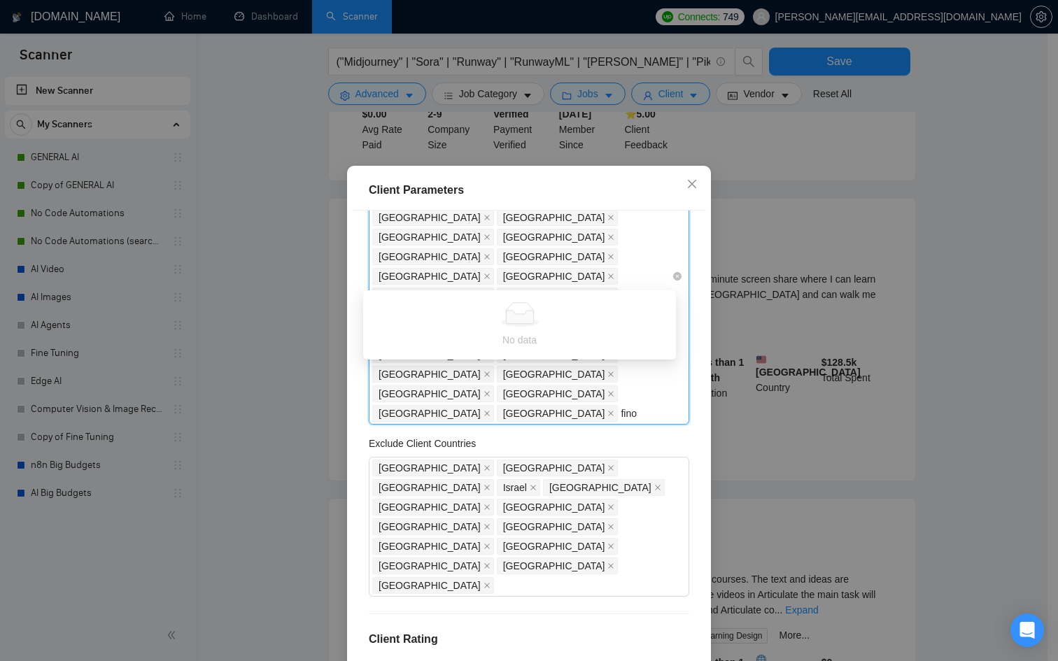
type input "fin"
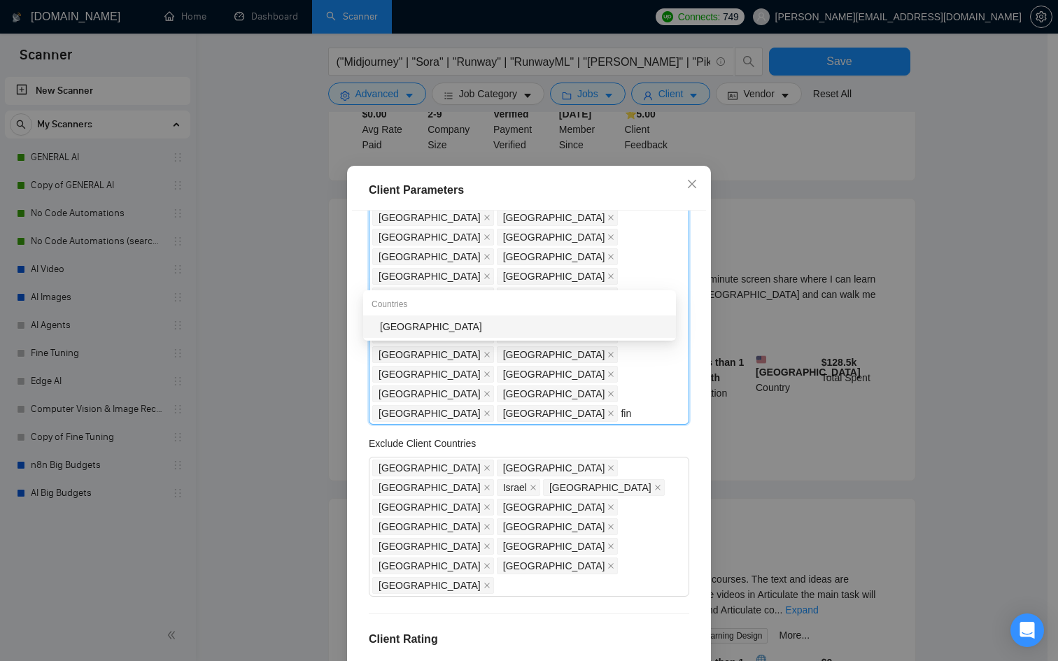
click at [476, 328] on div "[GEOGRAPHIC_DATA]" at bounding box center [524, 326] width 288 height 15
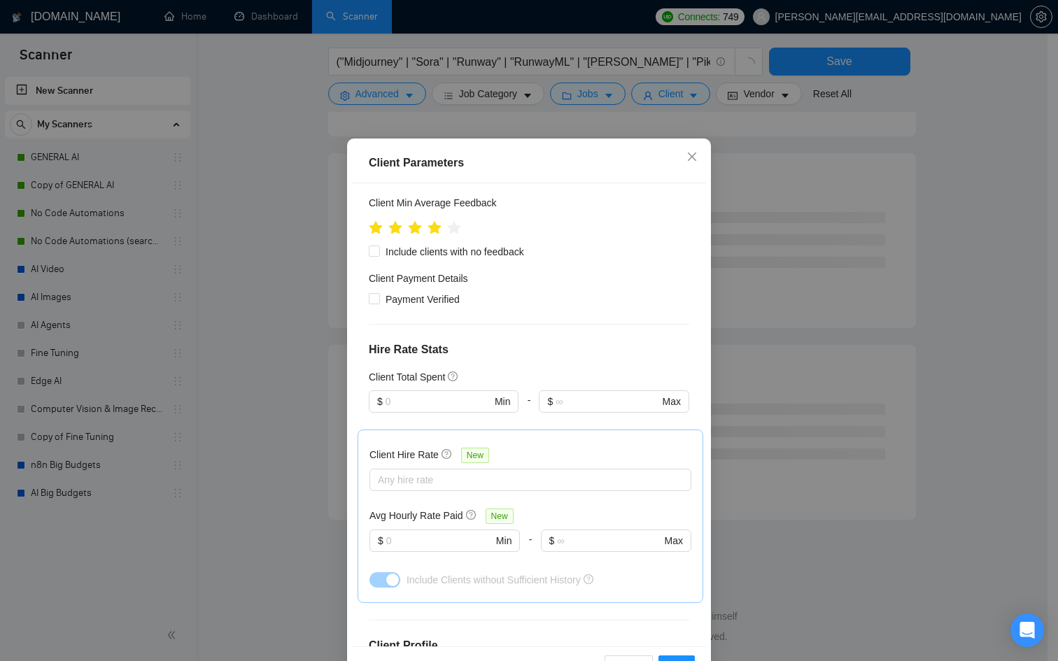
scroll to position [74, 0]
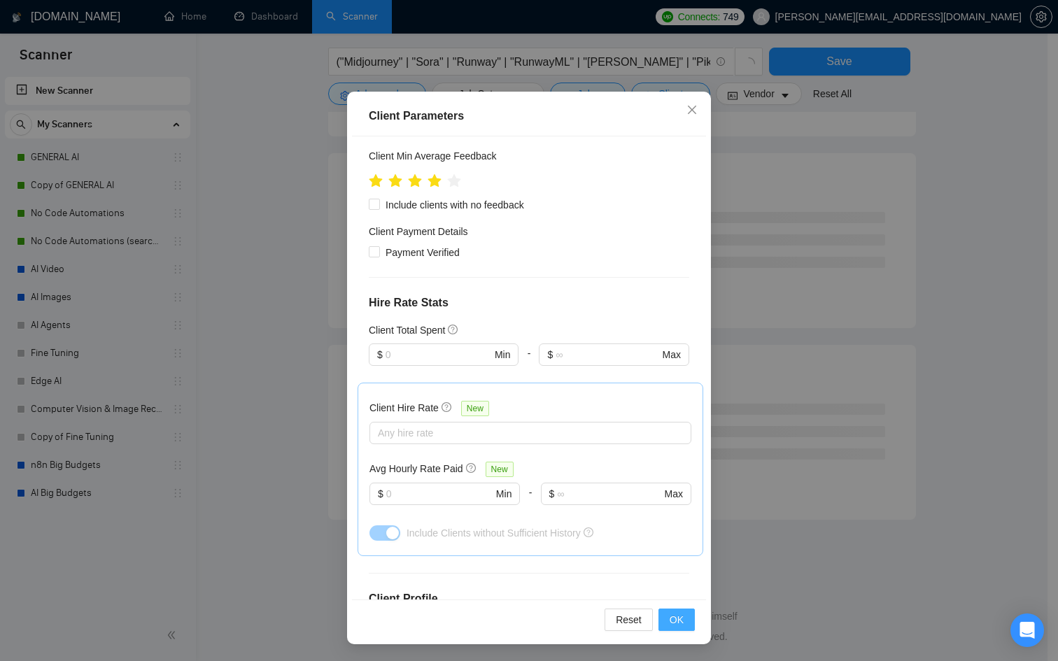
click at [683, 621] on button "OK" at bounding box center [677, 620] width 36 height 22
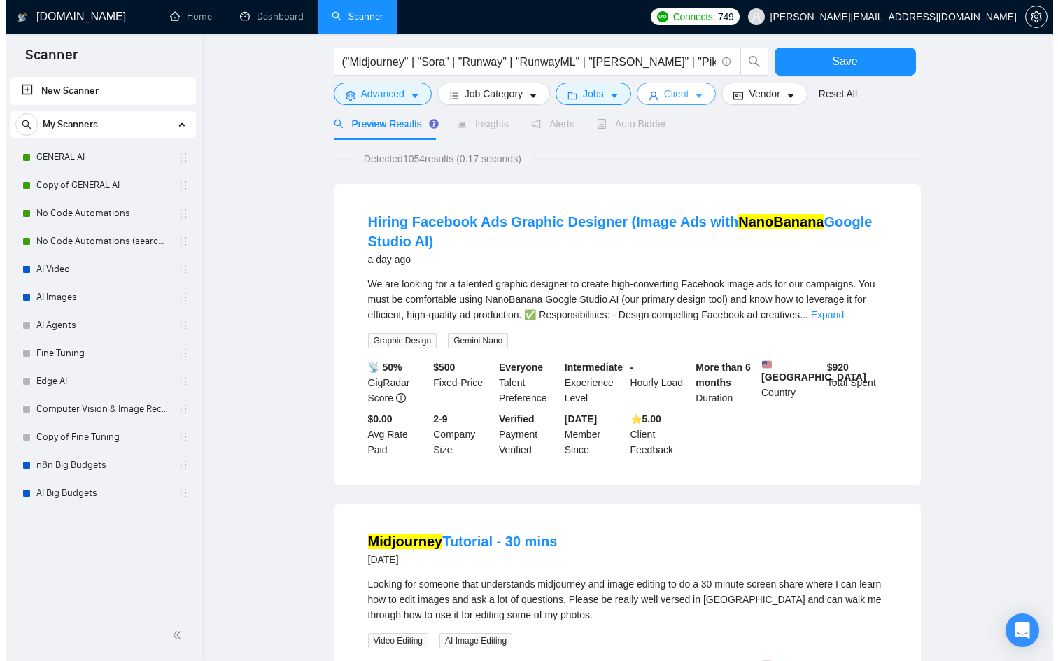
scroll to position [0, 0]
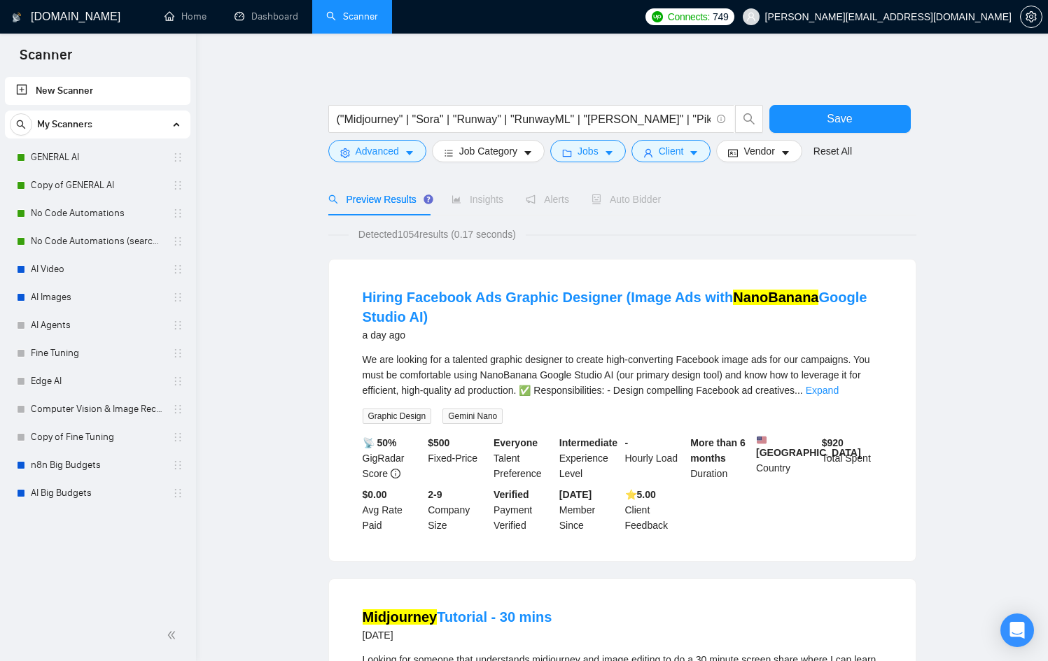
click at [471, 195] on span "Insights" at bounding box center [477, 199] width 52 height 11
click at [684, 158] on span "Client" at bounding box center [671, 150] width 25 height 15
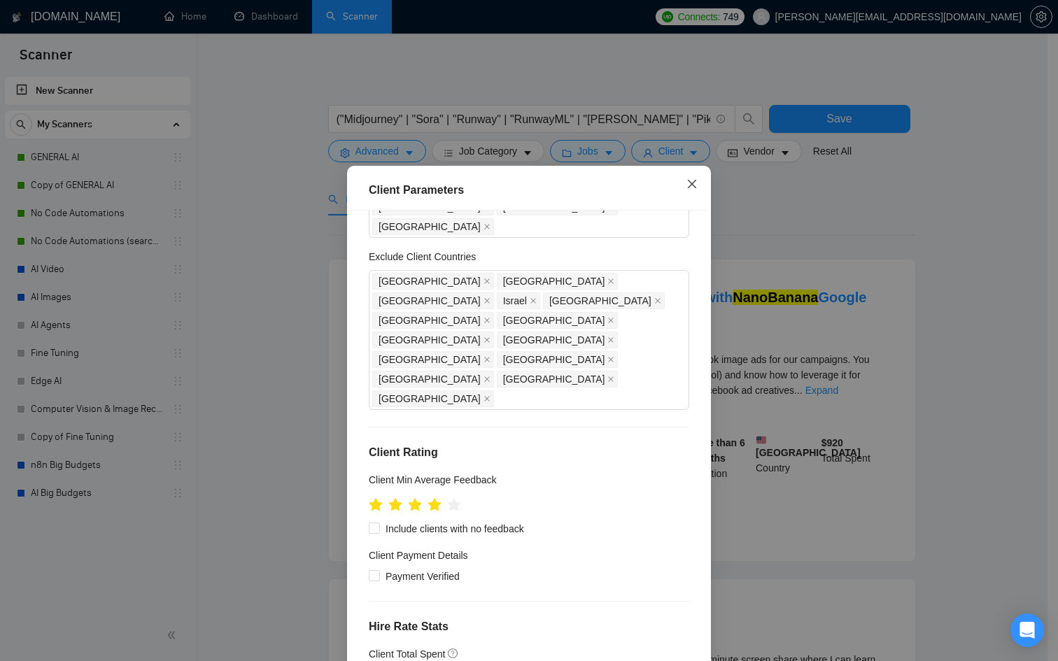
scroll to position [349, 0]
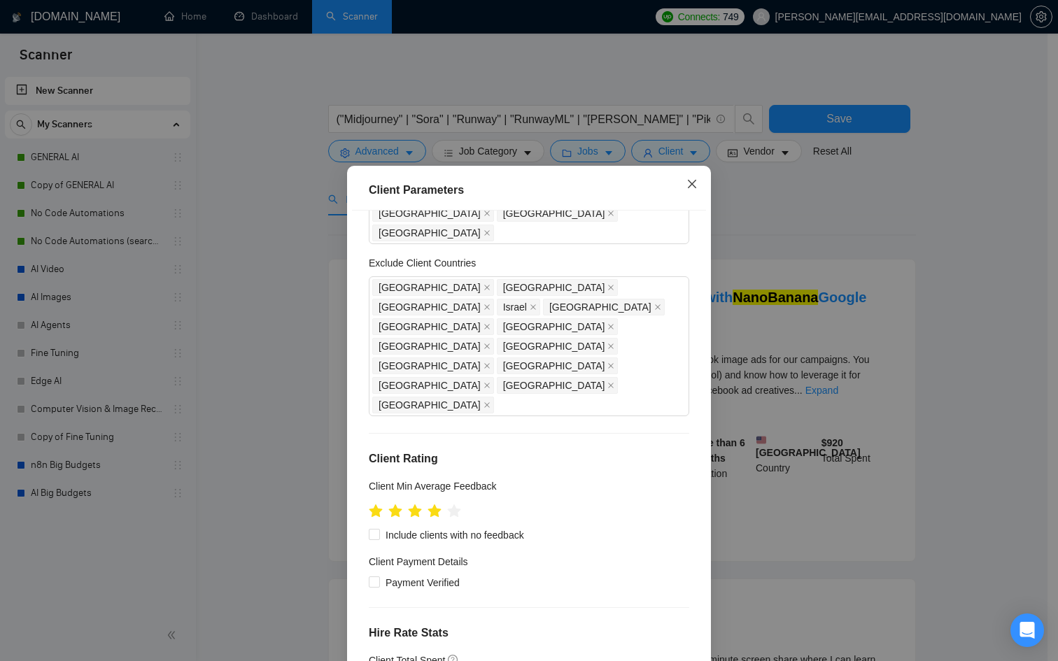
click at [687, 184] on icon "close" at bounding box center [692, 183] width 11 height 11
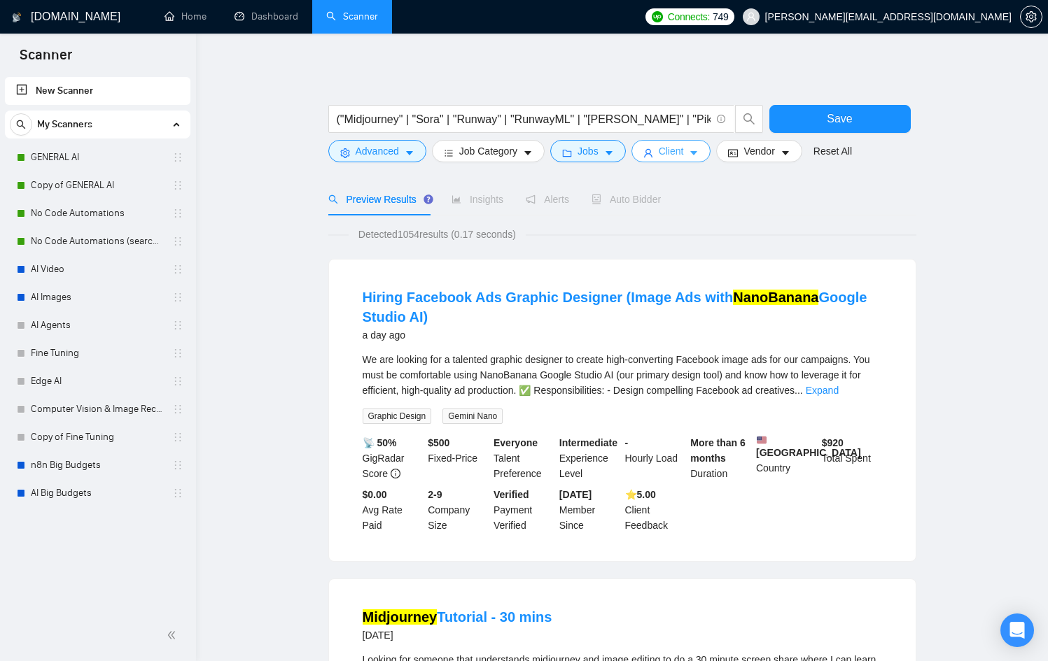
click at [681, 150] on span "Client" at bounding box center [671, 150] width 25 height 15
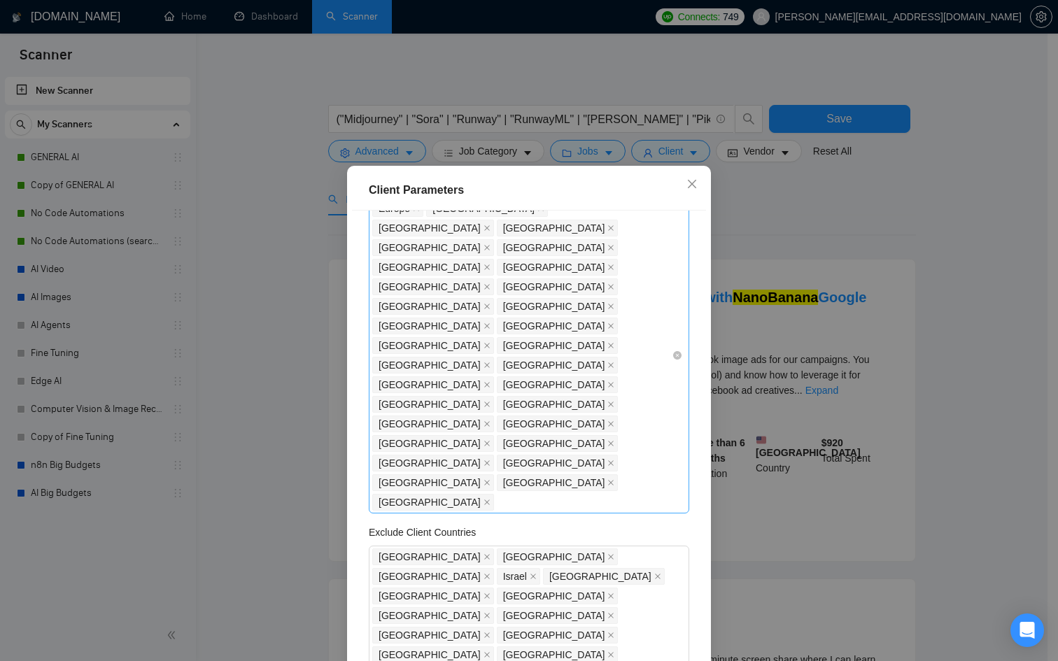
scroll to position [0, 0]
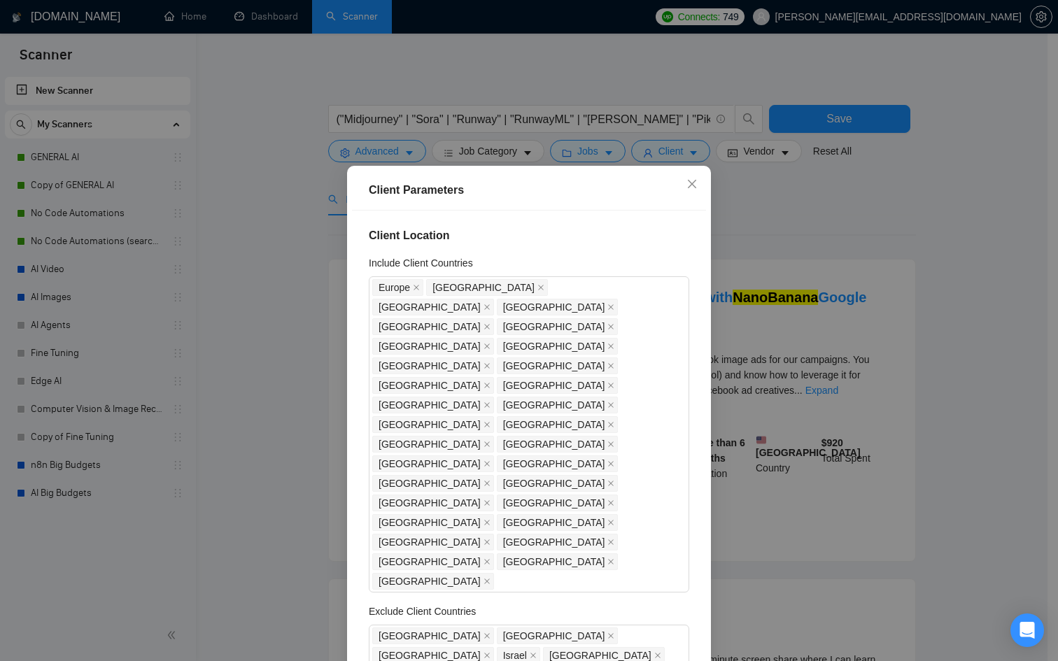
click at [592, 146] on div "Client Parameters Client Location Include Client Countries [GEOGRAPHIC_DATA] [G…" at bounding box center [529, 330] width 1058 height 661
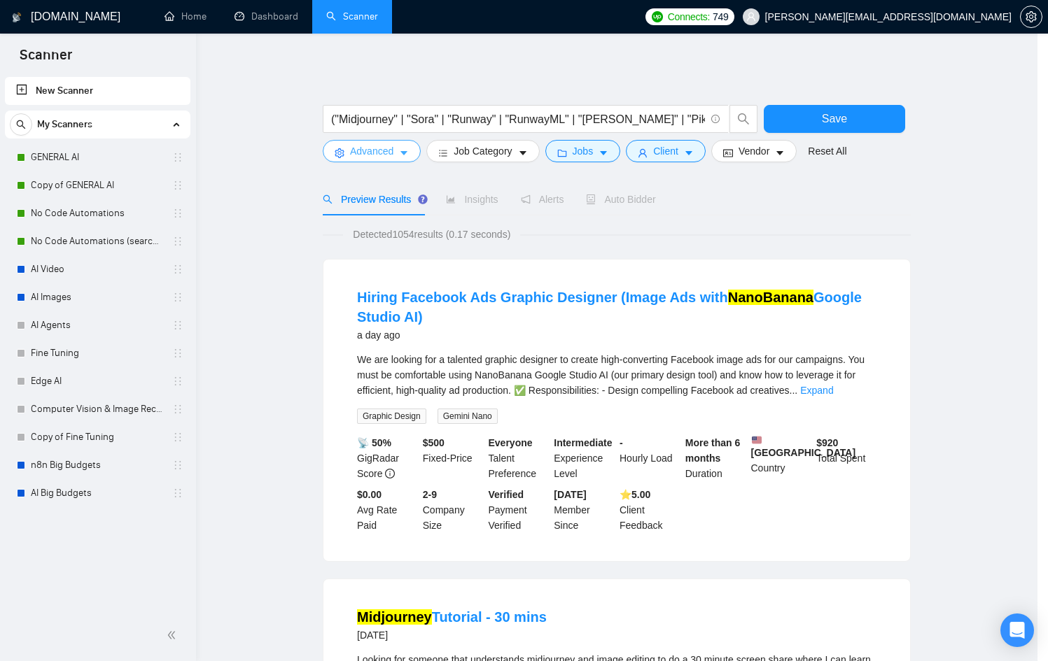
click at [407, 155] on icon "caret-down" at bounding box center [404, 153] width 10 height 10
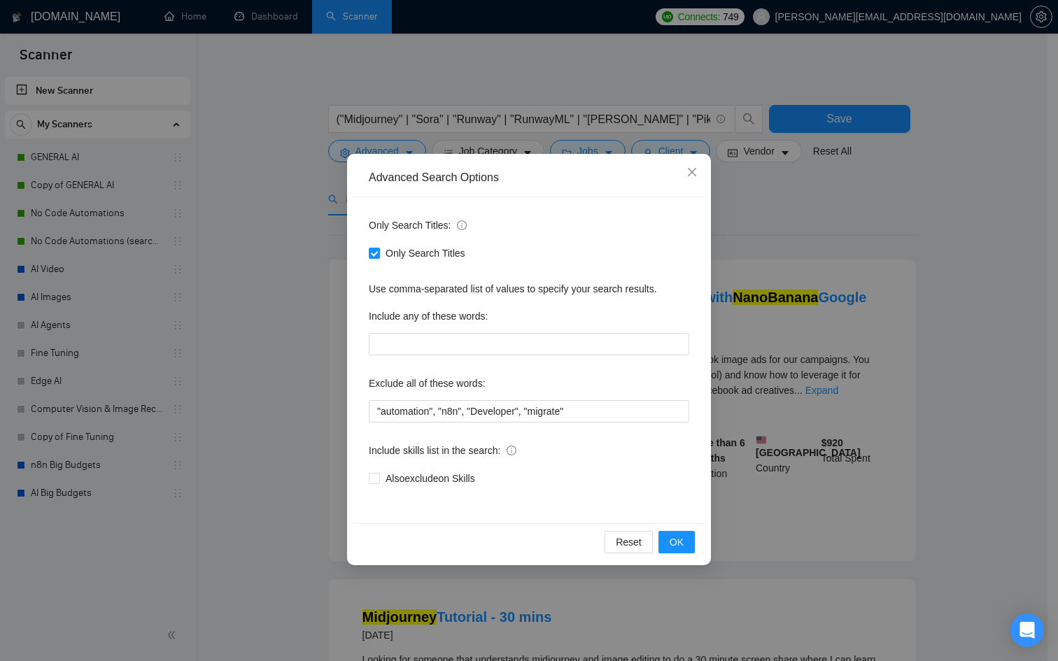
click at [404, 146] on div "Advanced Search Options Only Search Titles: Only Search Titles Use comma-separa…" at bounding box center [529, 330] width 1058 height 661
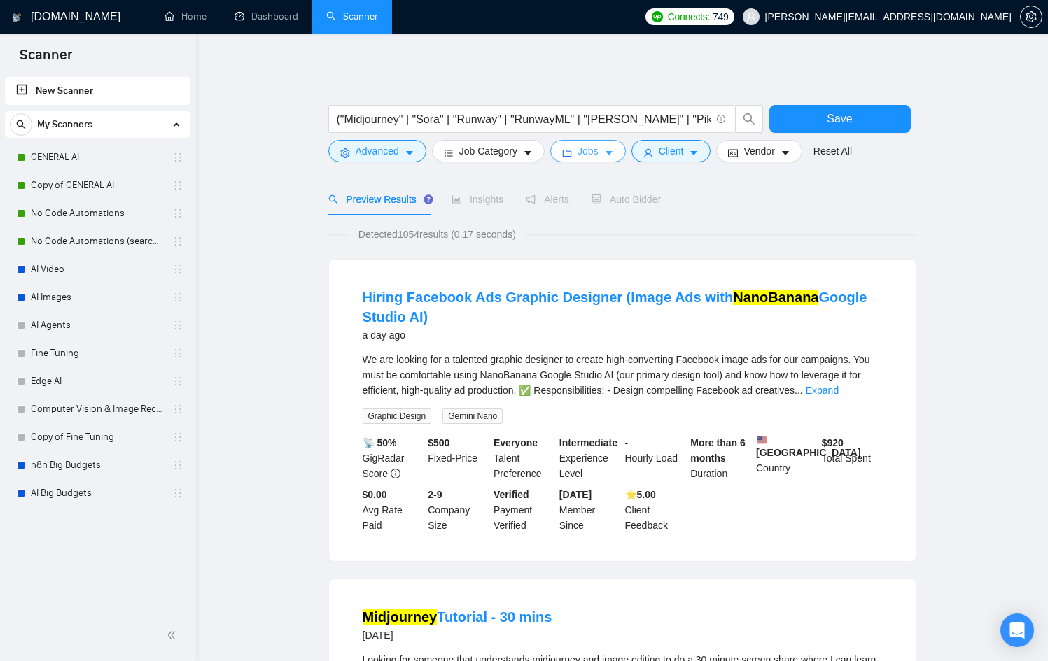
drag, startPoint x: 584, startPoint y: 145, endPoint x: 576, endPoint y: 146, distance: 7.7
click at [576, 145] on button "Jobs" at bounding box center [588, 151] width 76 height 22
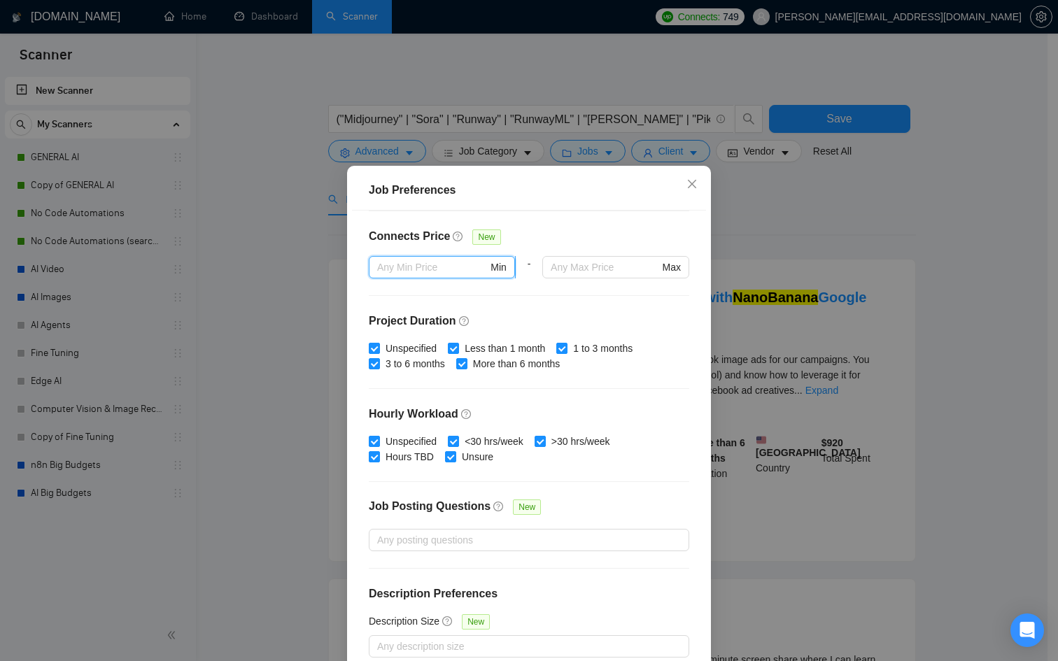
click at [443, 267] on input "text" at bounding box center [432, 267] width 111 height 15
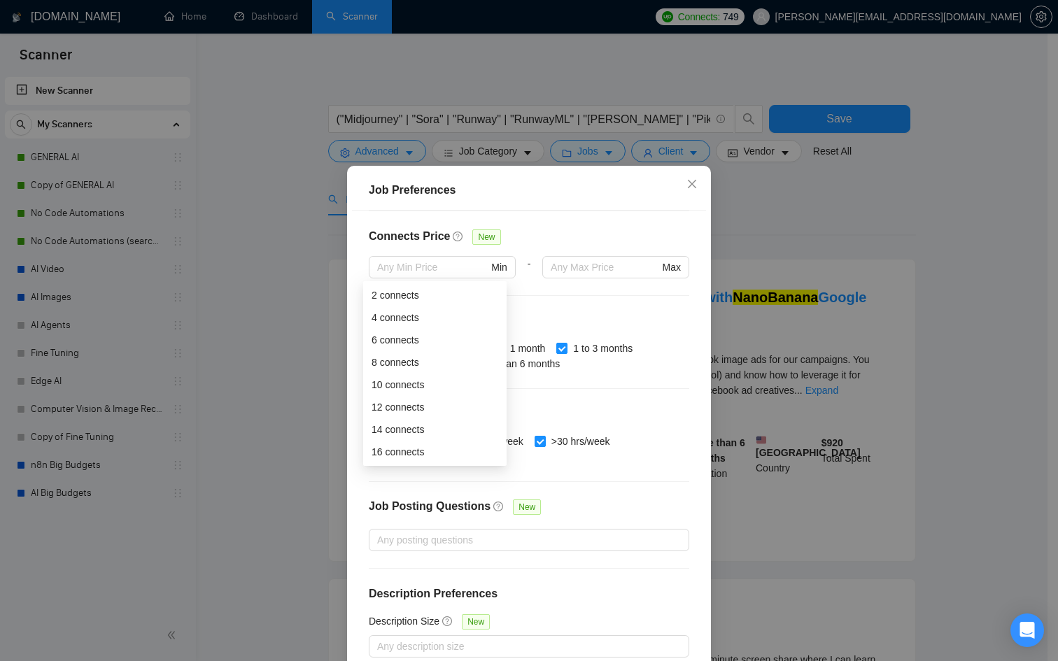
click at [440, 237] on h4 "Connects Price" at bounding box center [409, 236] width 81 height 17
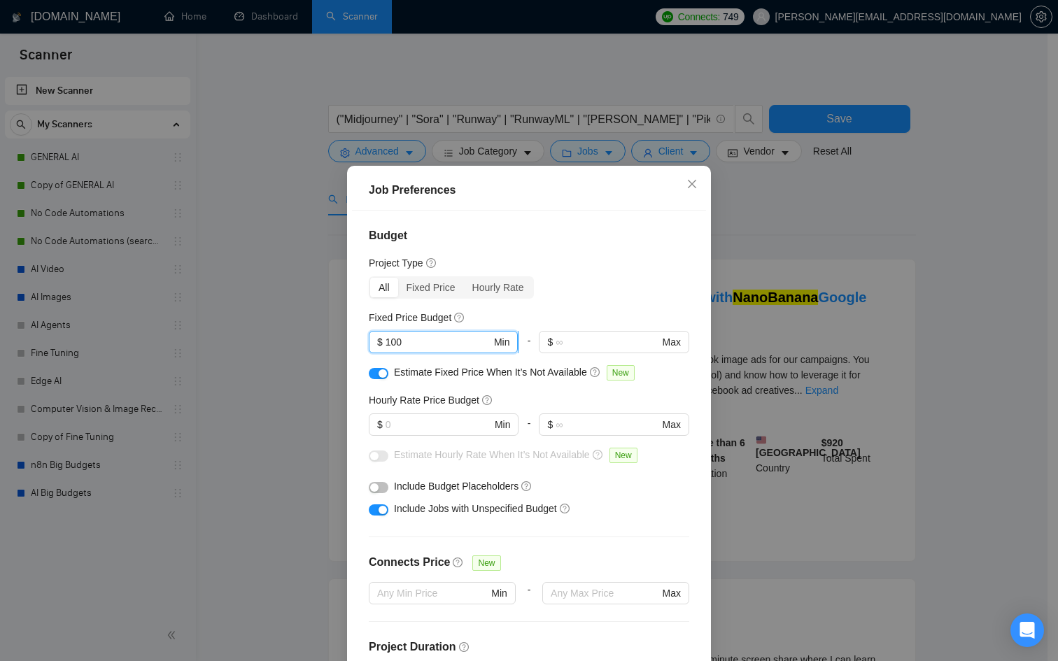
click at [407, 339] on input "100" at bounding box center [439, 342] width 106 height 15
type input "1"
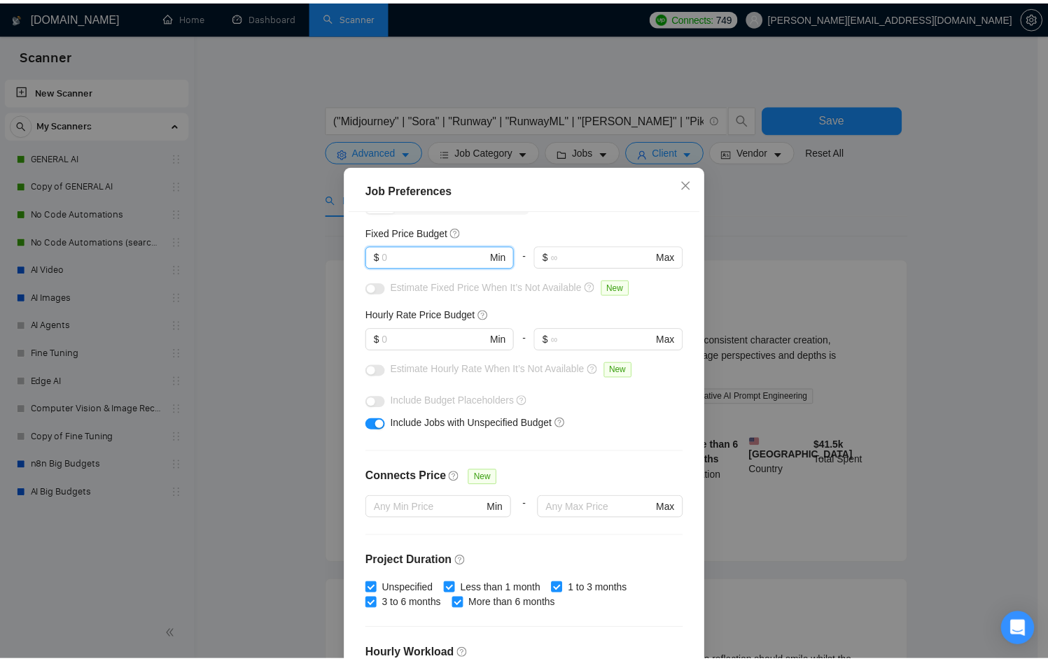
scroll to position [326, 0]
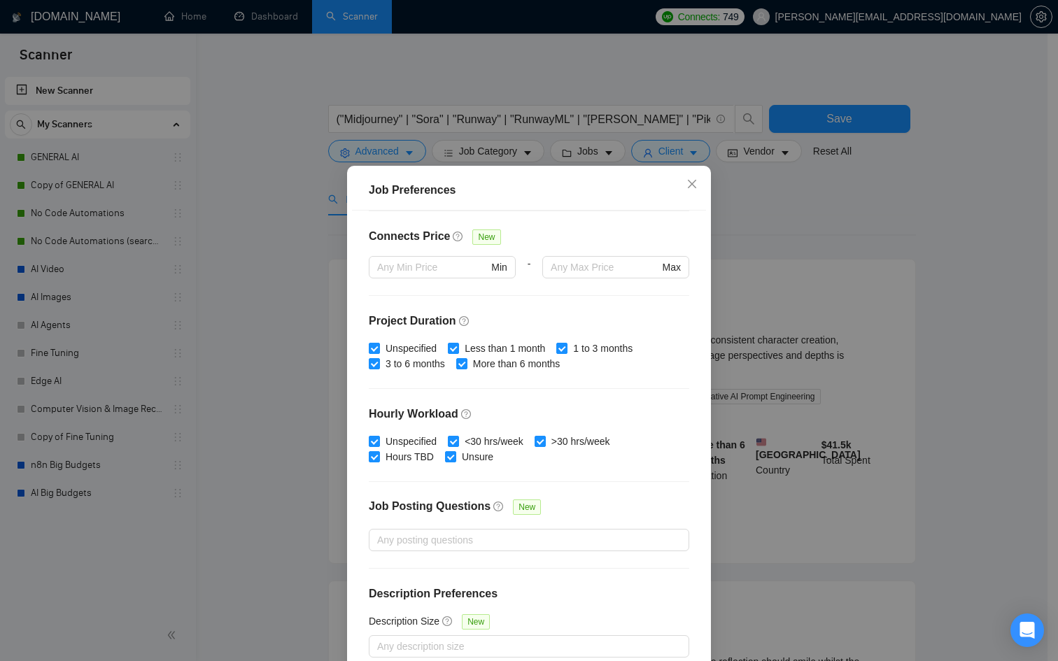
click at [802, 284] on div "Job Preferences Budget Project Type All Fixed Price Hourly Rate Fixed Price Bud…" at bounding box center [529, 330] width 1058 height 661
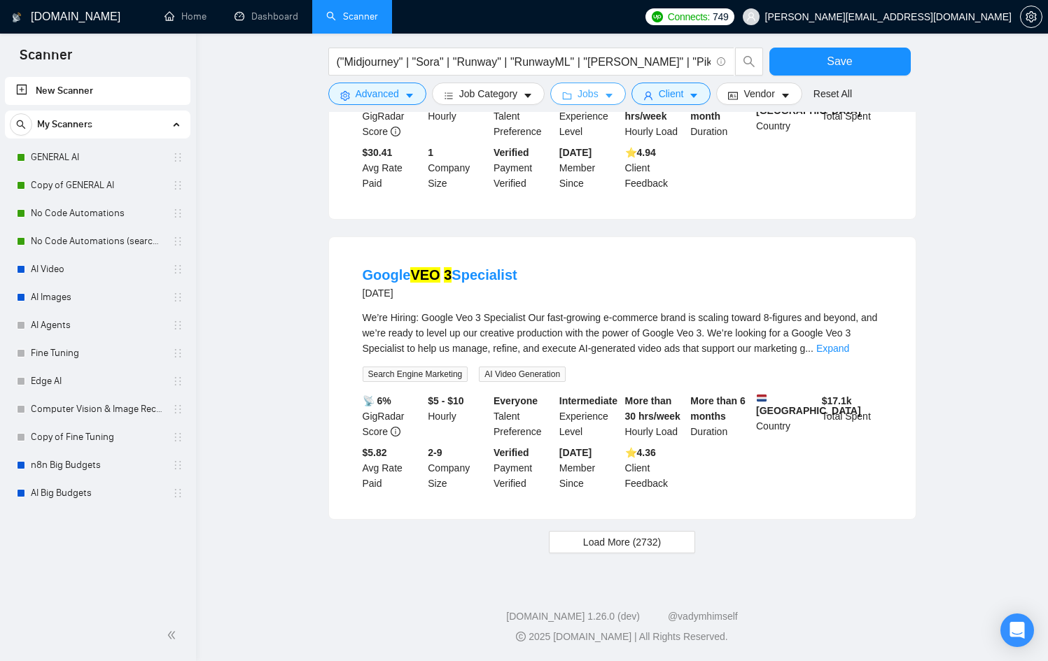
scroll to position [1277, 0]
click at [568, 533] on button "Load More (2732)" at bounding box center [622, 542] width 146 height 22
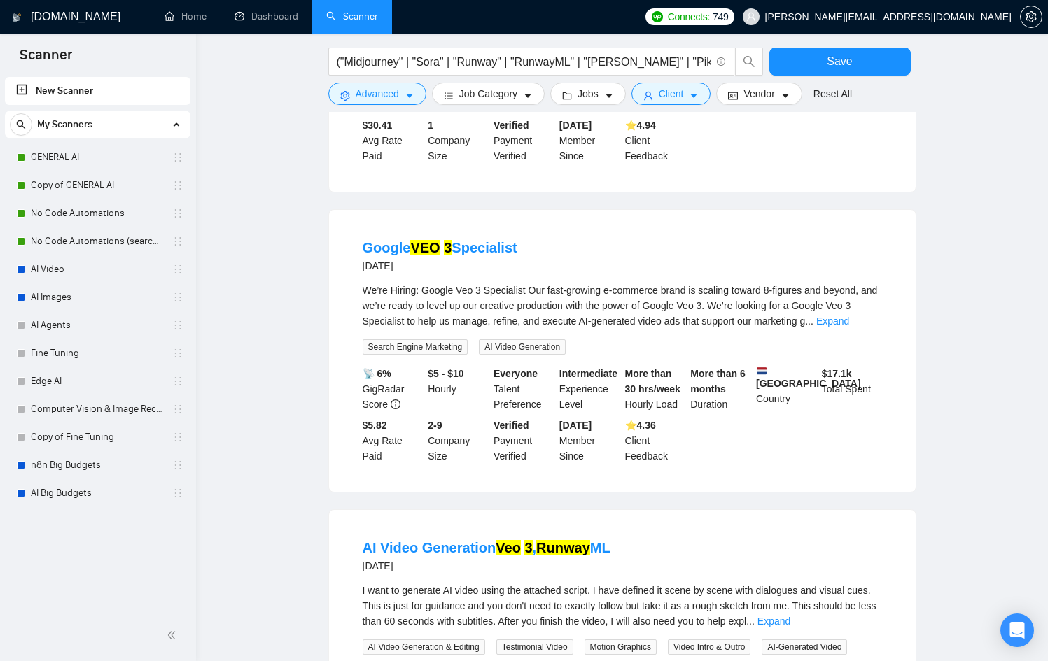
click at [604, 544] on div "AI Video Generation Veo 3 , Runway ML [DATE] I want to generate AI video using …" at bounding box center [622, 661] width 587 height 303
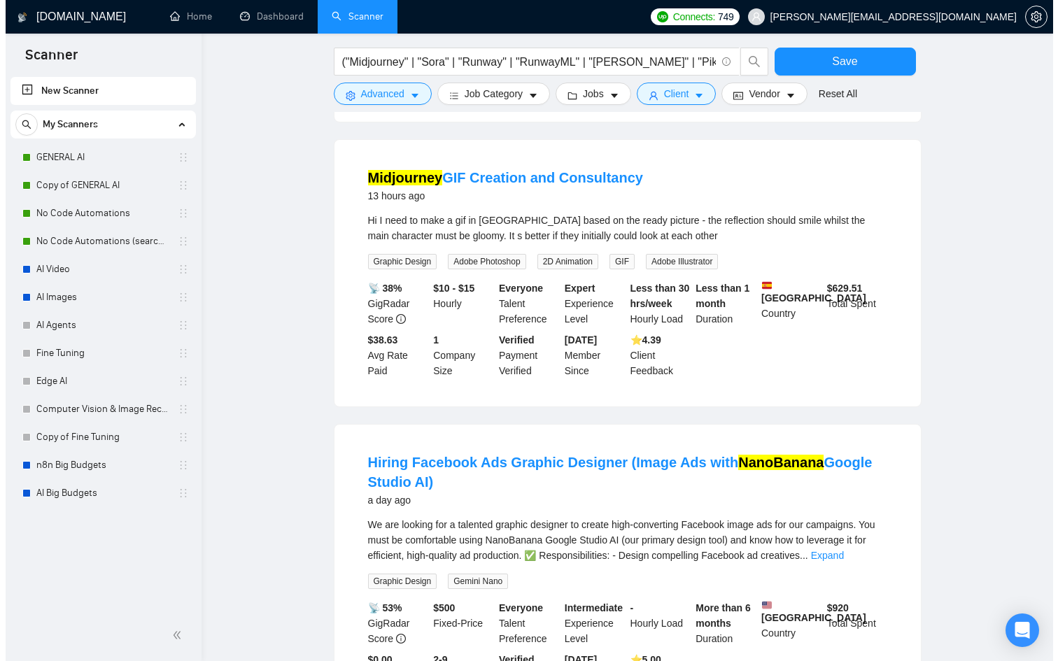
scroll to position [0, 0]
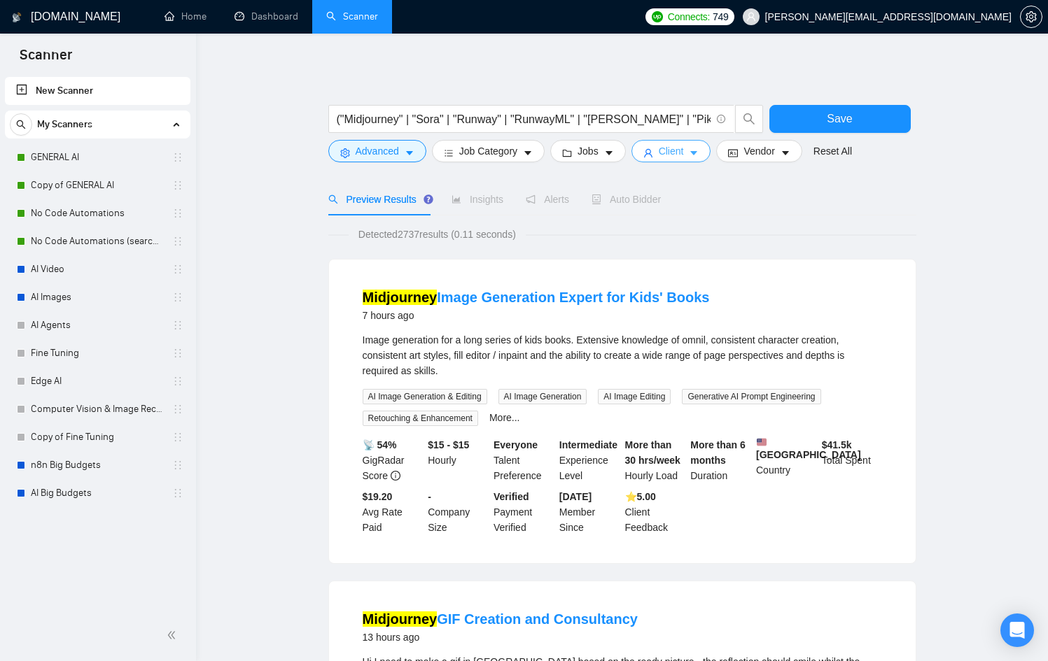
click at [684, 148] on span "Client" at bounding box center [671, 150] width 25 height 15
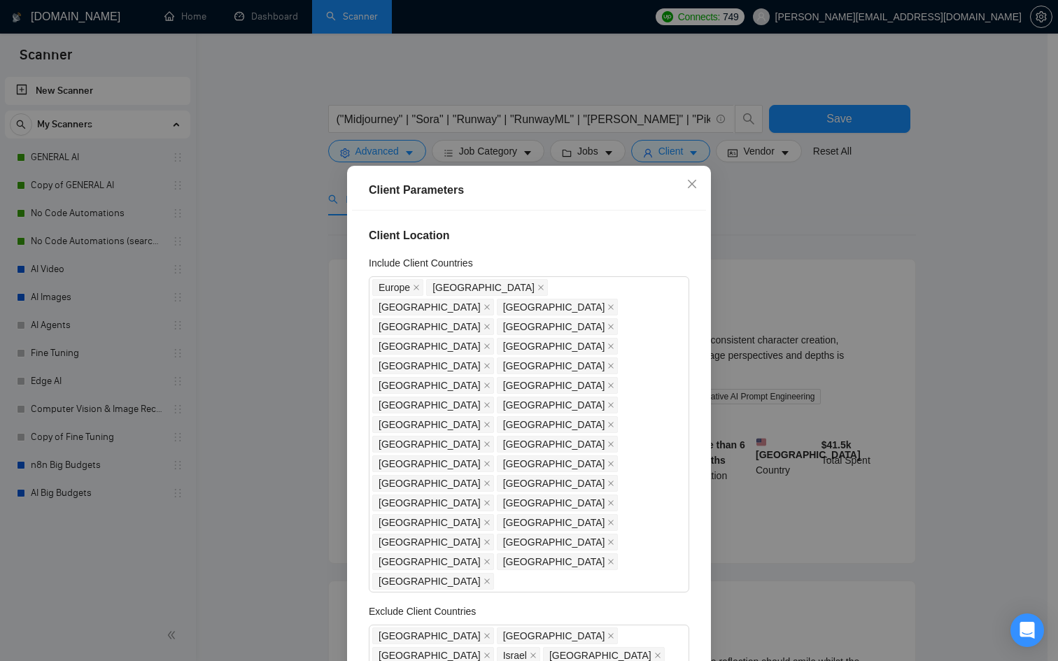
drag, startPoint x: 547, startPoint y: 132, endPoint x: 561, endPoint y: 143, distance: 17.5
click at [547, 133] on div "Client Parameters Client Location Include Client Countries [GEOGRAPHIC_DATA] [G…" at bounding box center [529, 330] width 1058 height 661
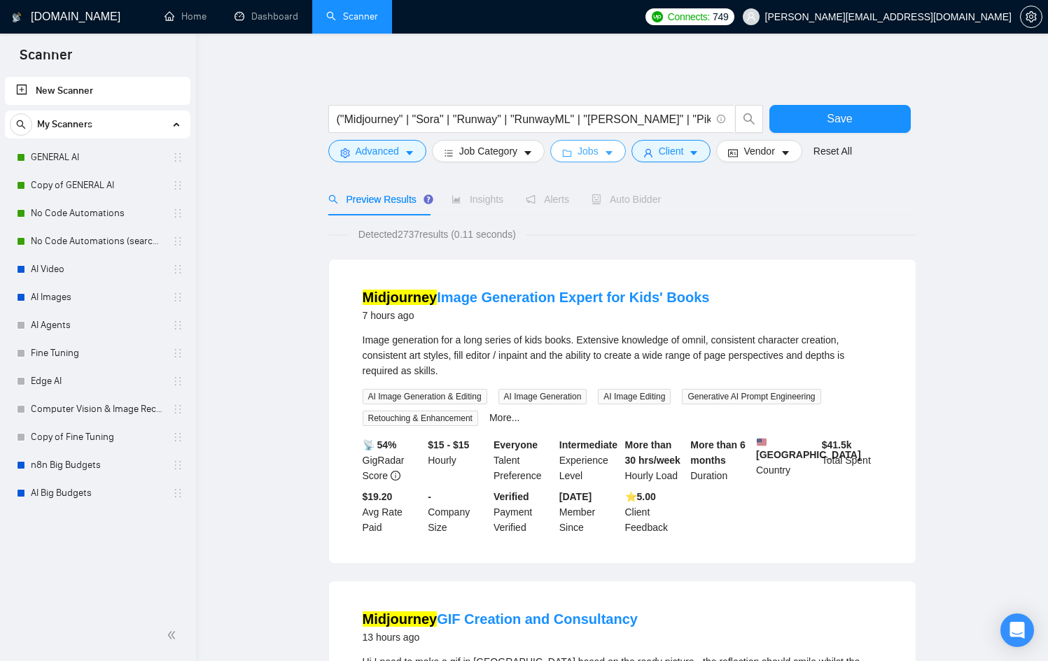
click at [585, 148] on span "Jobs" at bounding box center [587, 150] width 21 height 15
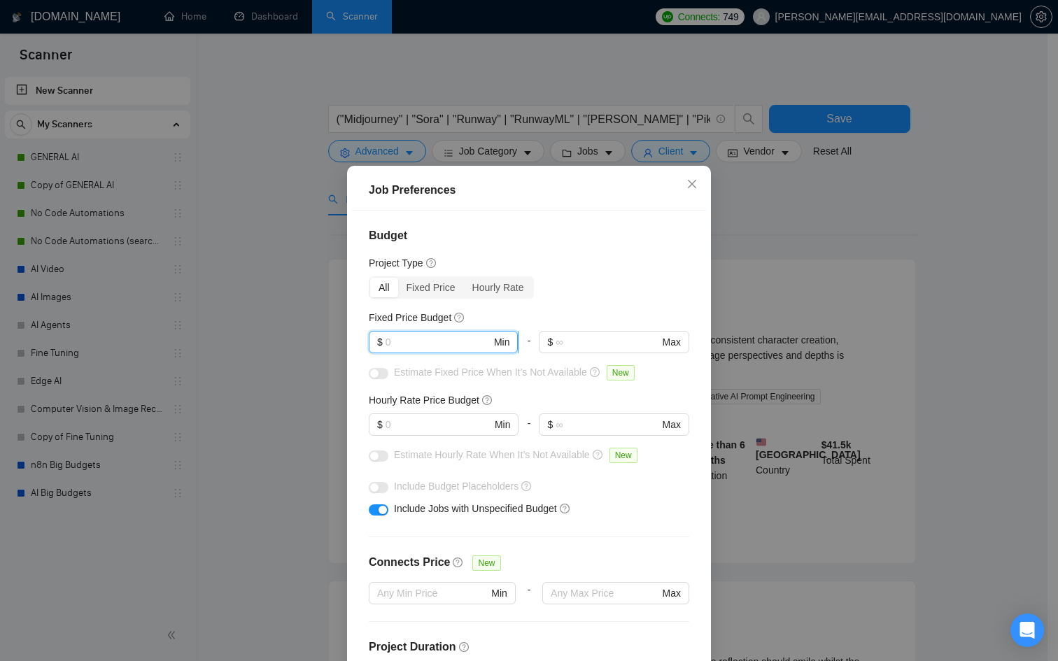
click at [419, 346] on input "text" at bounding box center [439, 342] width 106 height 15
type input "4"
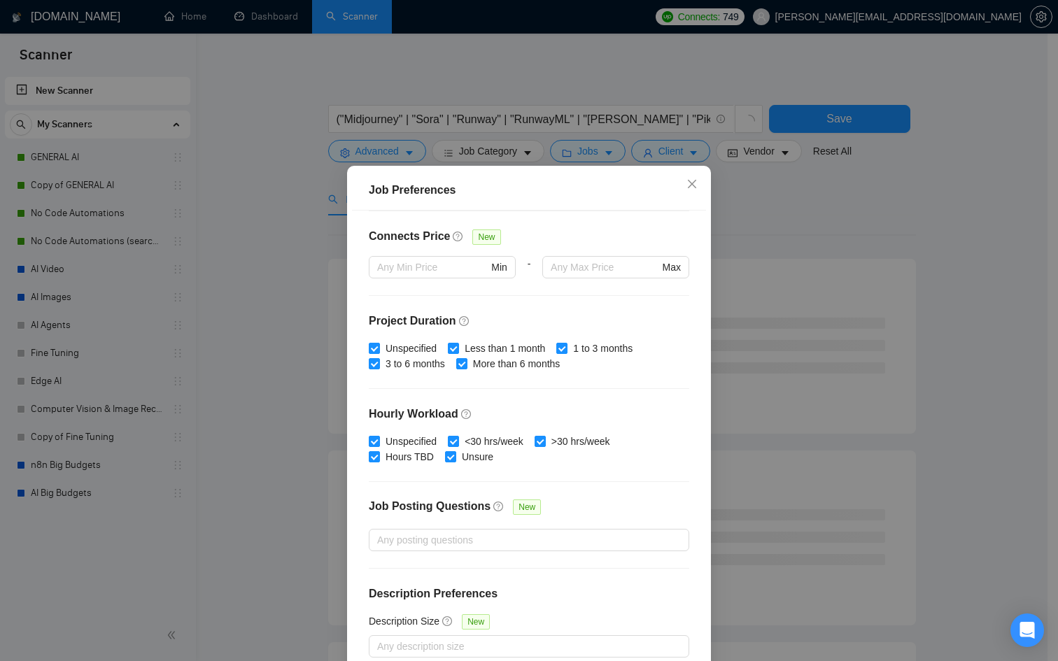
scroll to position [74, 0]
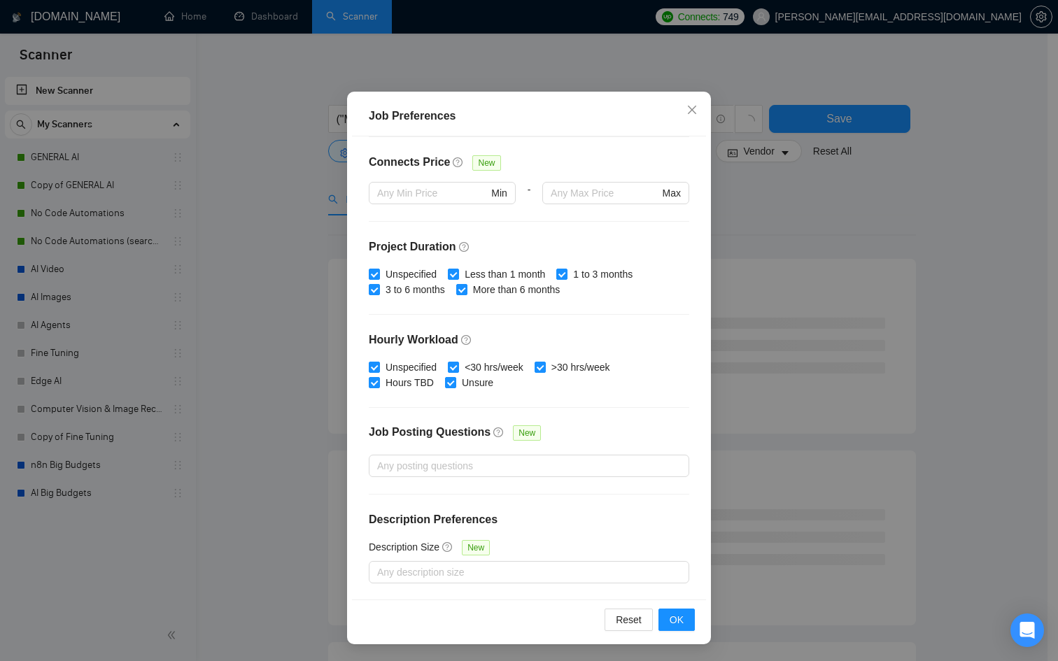
type input "50"
click at [666, 632] on div "Reset OK" at bounding box center [529, 620] width 354 height 40
click at [670, 621] on span "OK" at bounding box center [677, 619] width 14 height 15
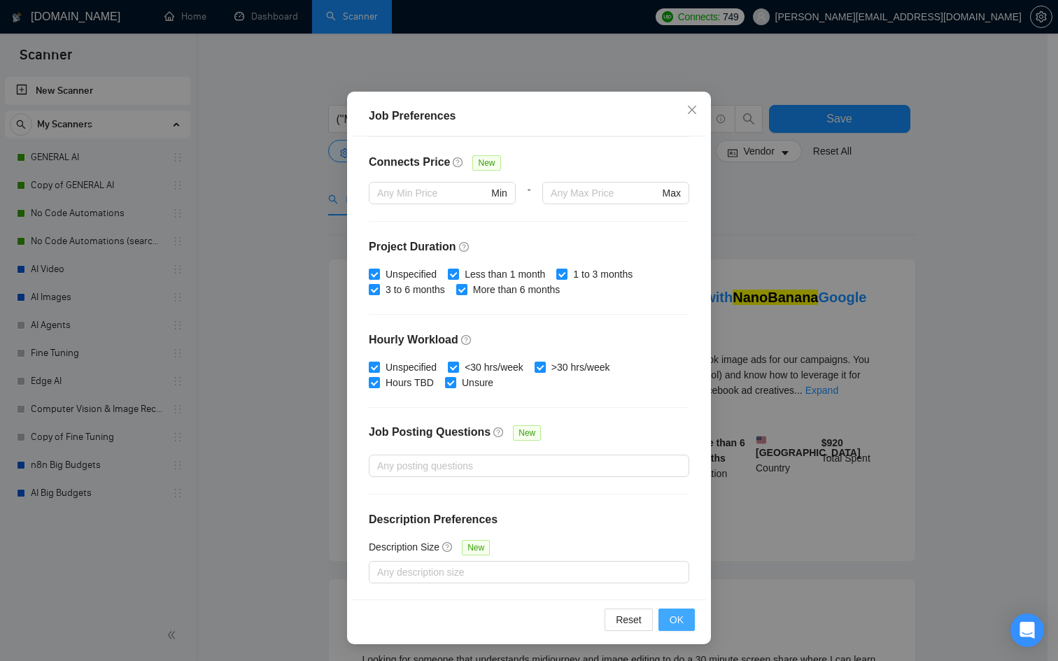
scroll to position [0, 0]
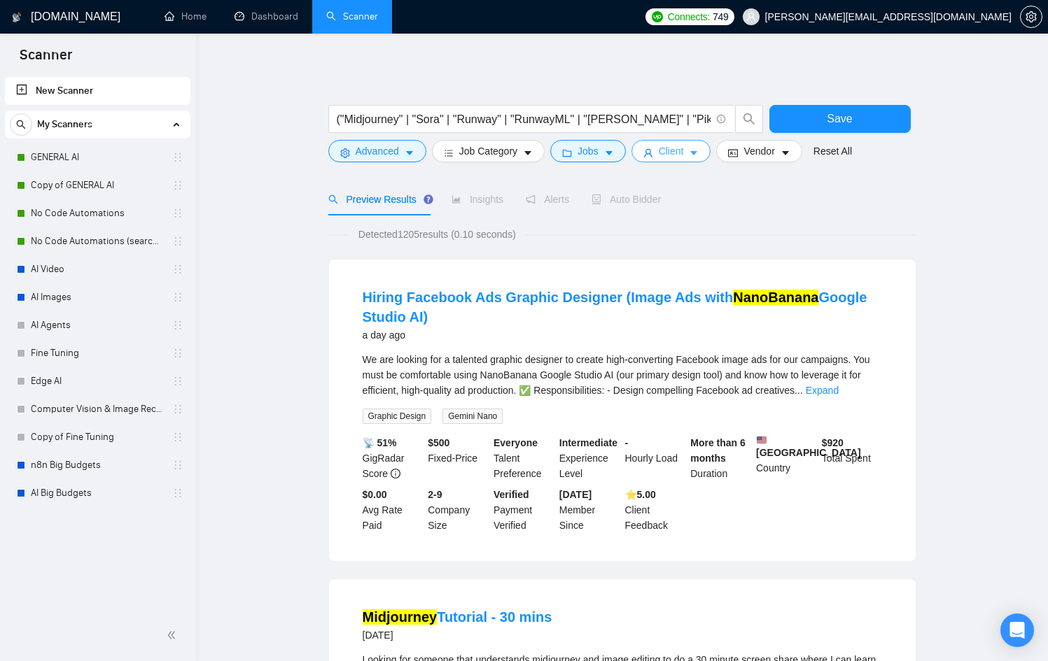
click at [699, 155] on icon "caret-down" at bounding box center [694, 153] width 10 height 10
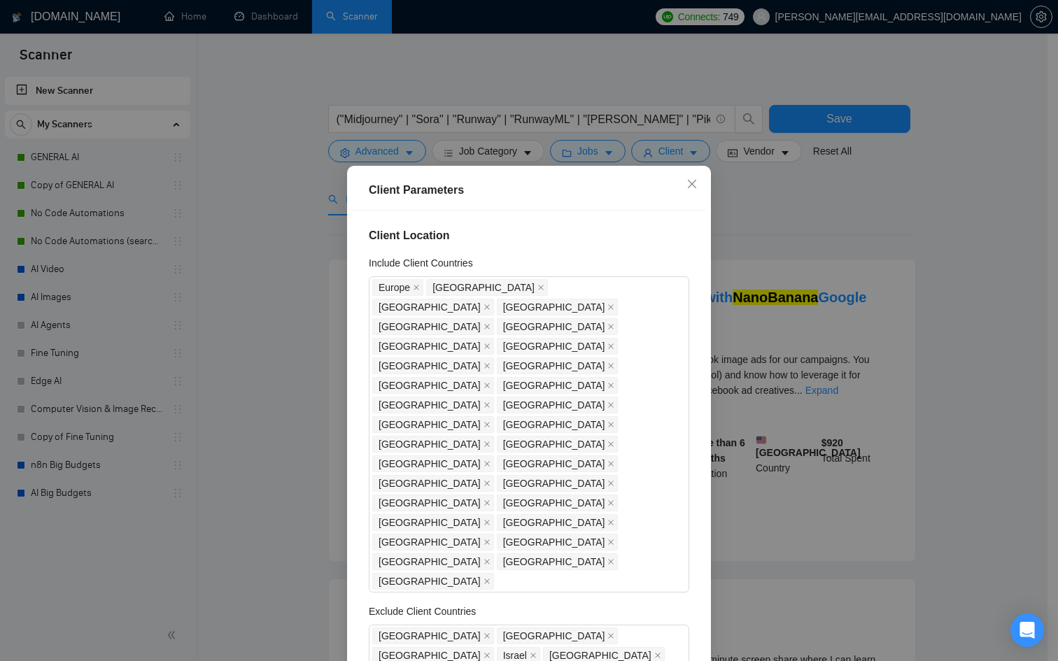
click at [596, 106] on div "Client Parameters Client Location Include Client Countries [GEOGRAPHIC_DATA] [G…" at bounding box center [529, 330] width 1058 height 661
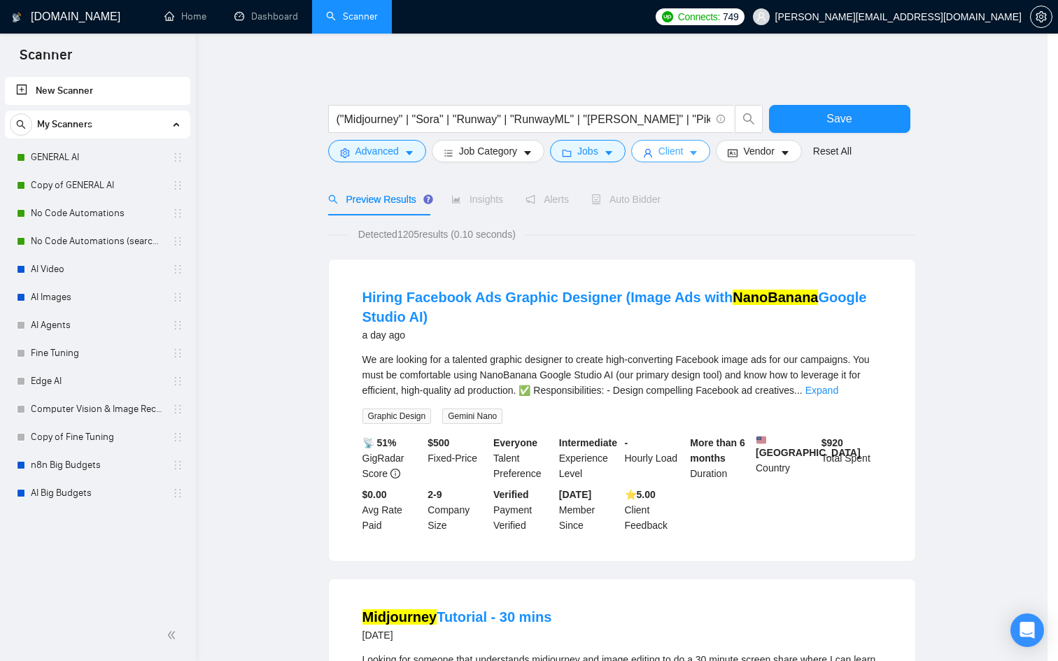
click at [593, 139] on body "Scanner New Scanner My Scanners GENERAL AI Copy of GENERAL AI No Code Automatio…" at bounding box center [524, 330] width 1048 height 661
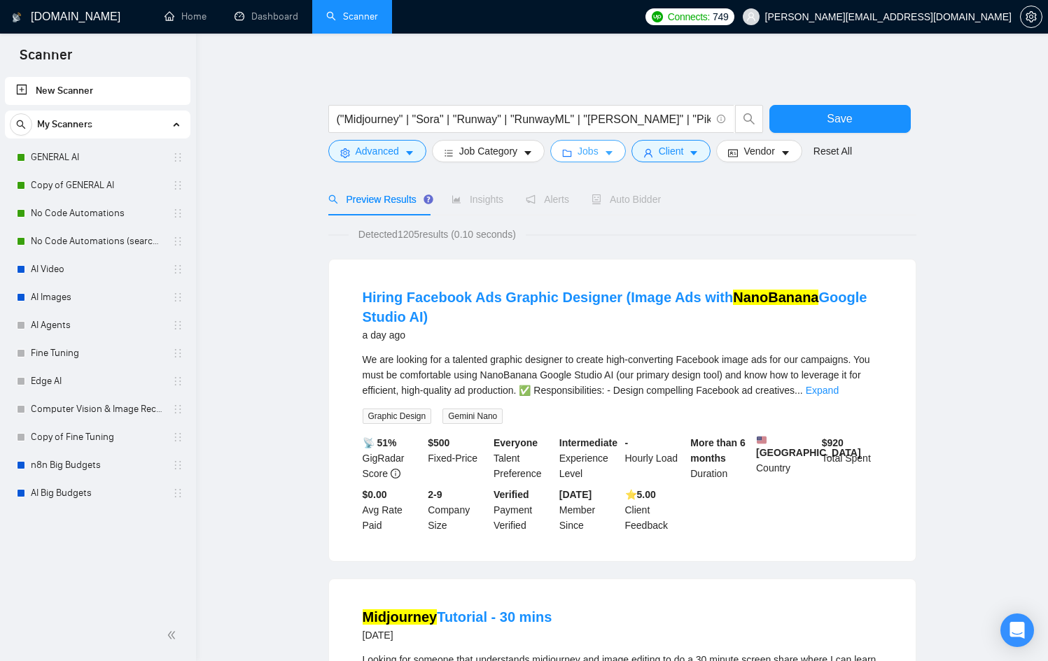
click at [595, 155] on span "Jobs" at bounding box center [587, 150] width 21 height 15
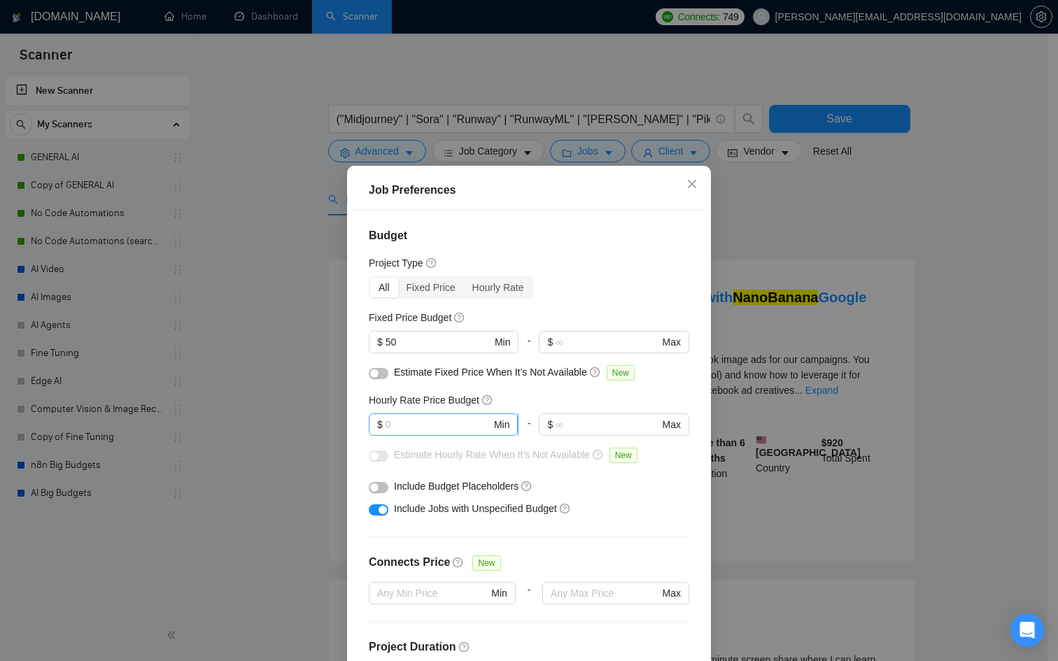
click at [387, 431] on input "text" at bounding box center [439, 424] width 106 height 15
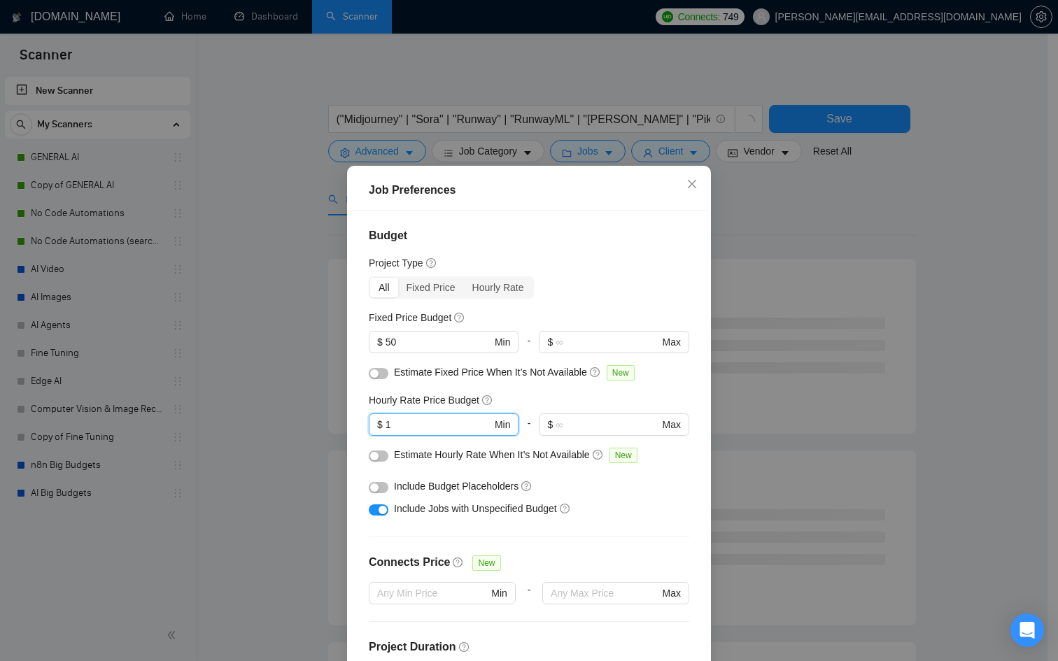
type input "1"
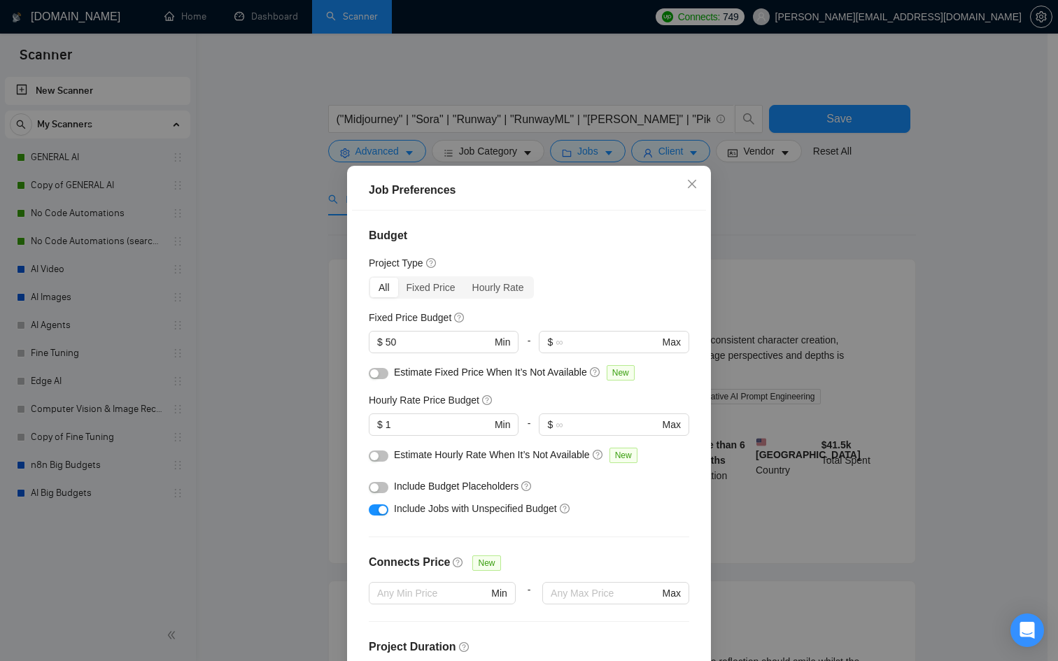
click at [375, 456] on button "button" at bounding box center [379, 456] width 20 height 11
click at [377, 384] on div at bounding box center [379, 376] width 20 height 22
click at [378, 377] on button "button" at bounding box center [379, 373] width 20 height 11
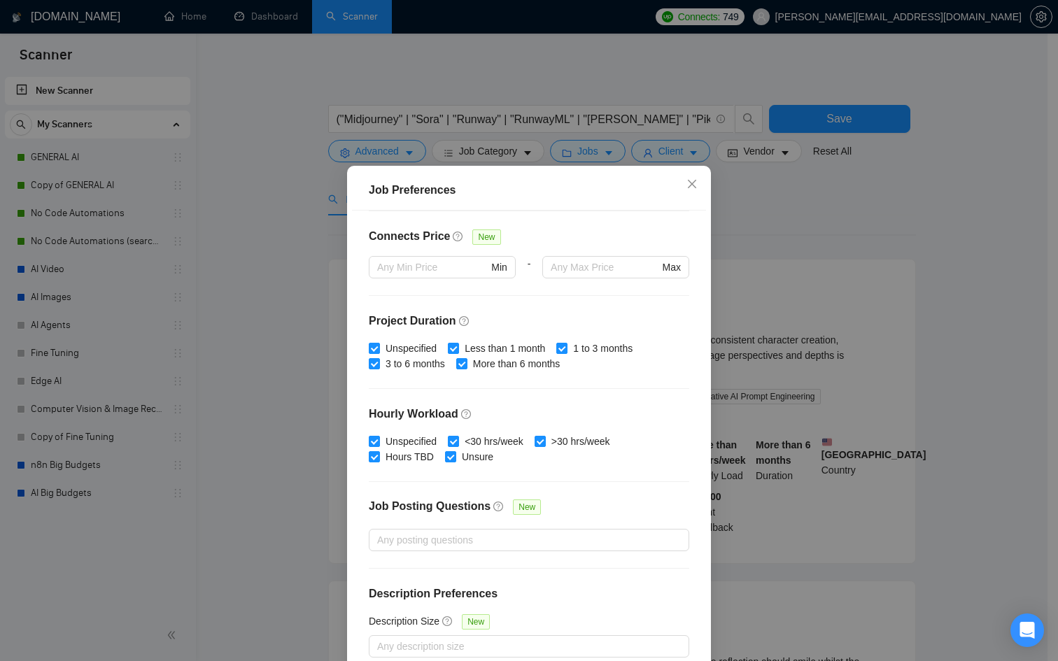
scroll to position [74, 0]
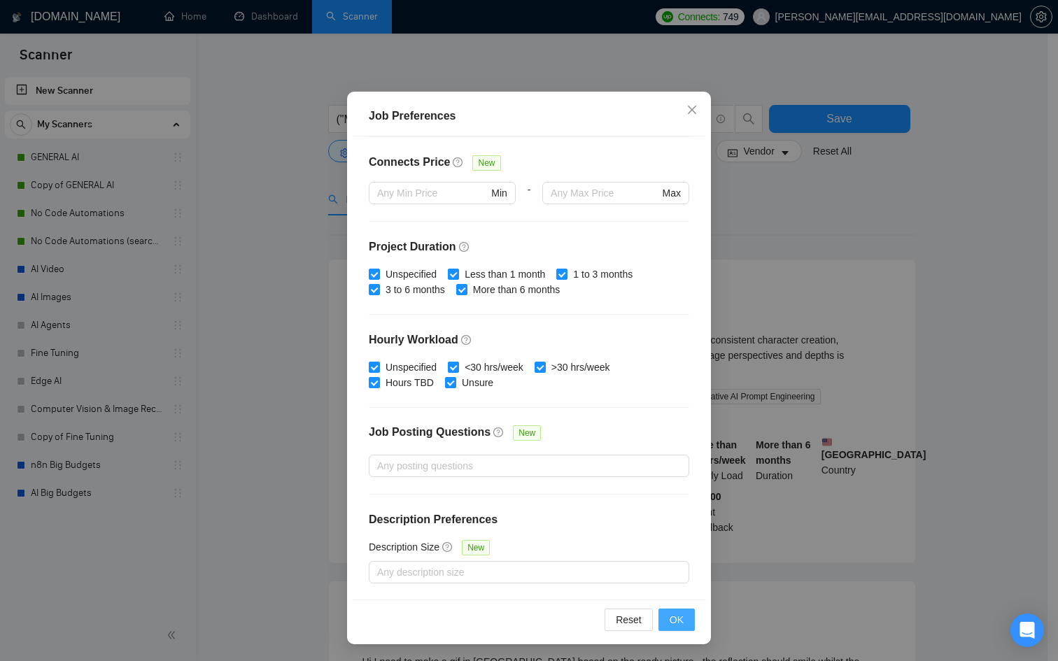
click at [672, 624] on span "OK" at bounding box center [677, 619] width 14 height 15
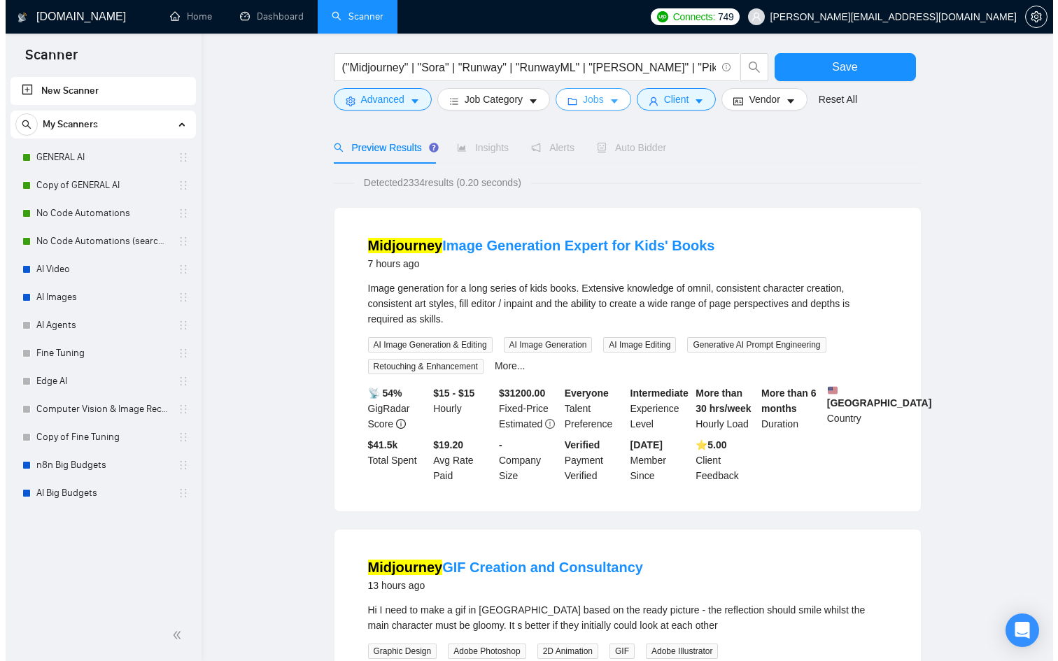
scroll to position [0, 0]
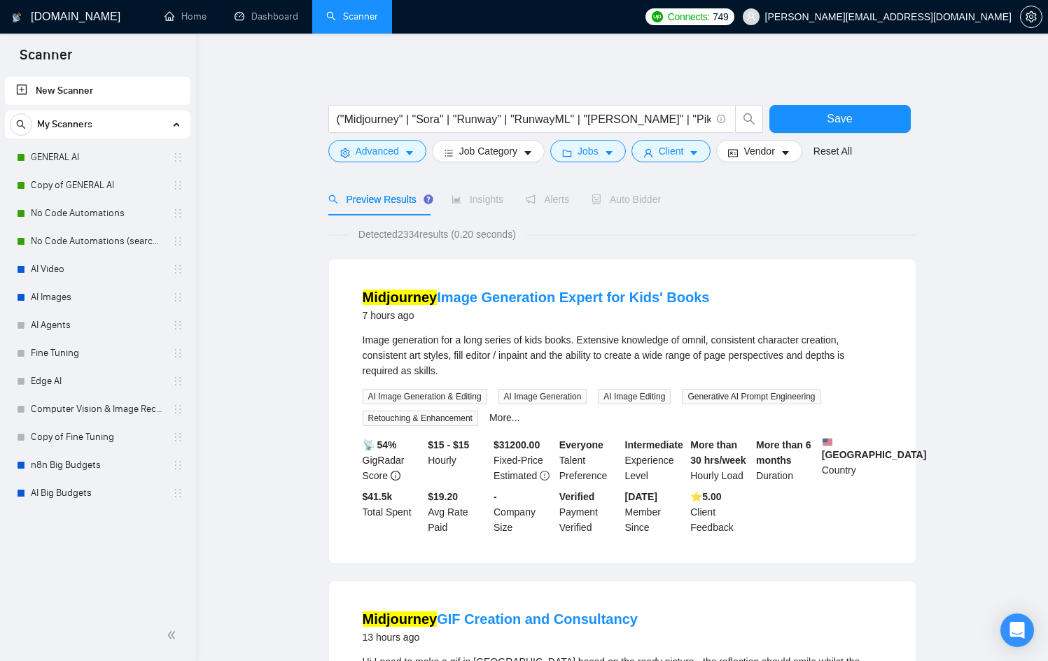
click at [765, 137] on div "("Midjourney" | "Sora" | "Runway" | "RunwayML" | "[PERSON_NAME]" | "Pika" | "Pi…" at bounding box center [545, 122] width 441 height 35
click at [759, 150] on span "Vendor" at bounding box center [758, 150] width 31 height 15
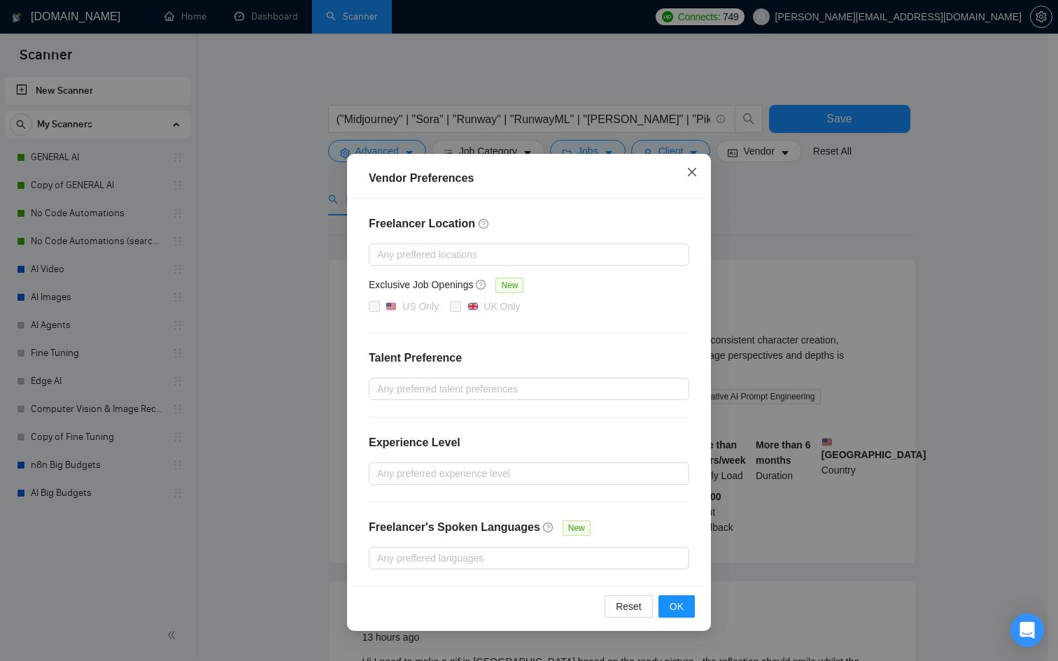
click at [687, 175] on icon "close" at bounding box center [692, 172] width 11 height 11
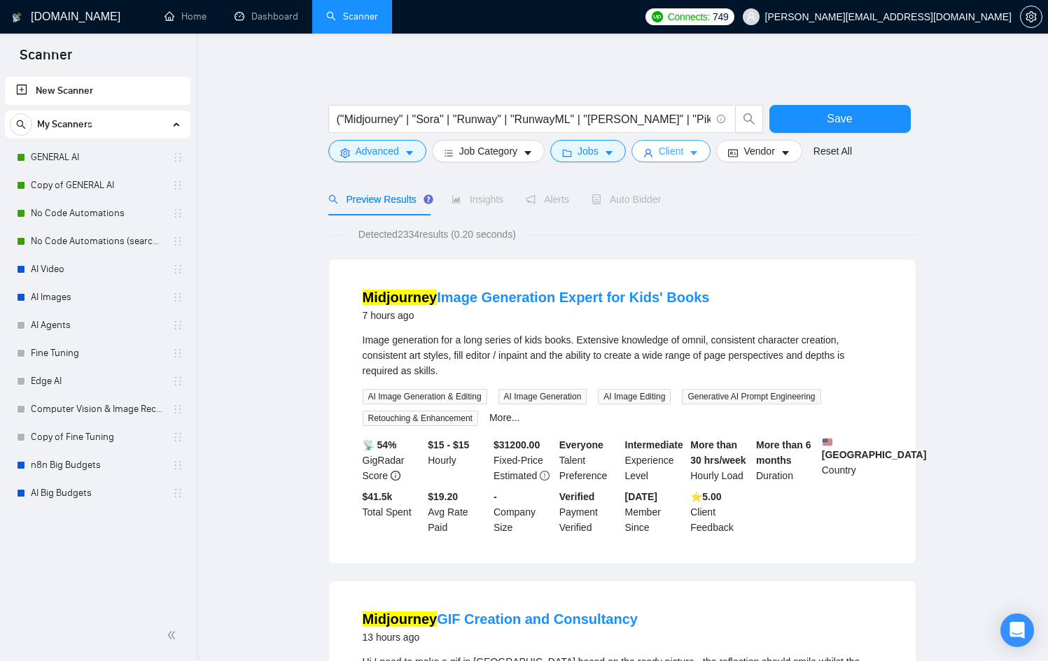
click at [679, 156] on span "Client" at bounding box center [671, 150] width 25 height 15
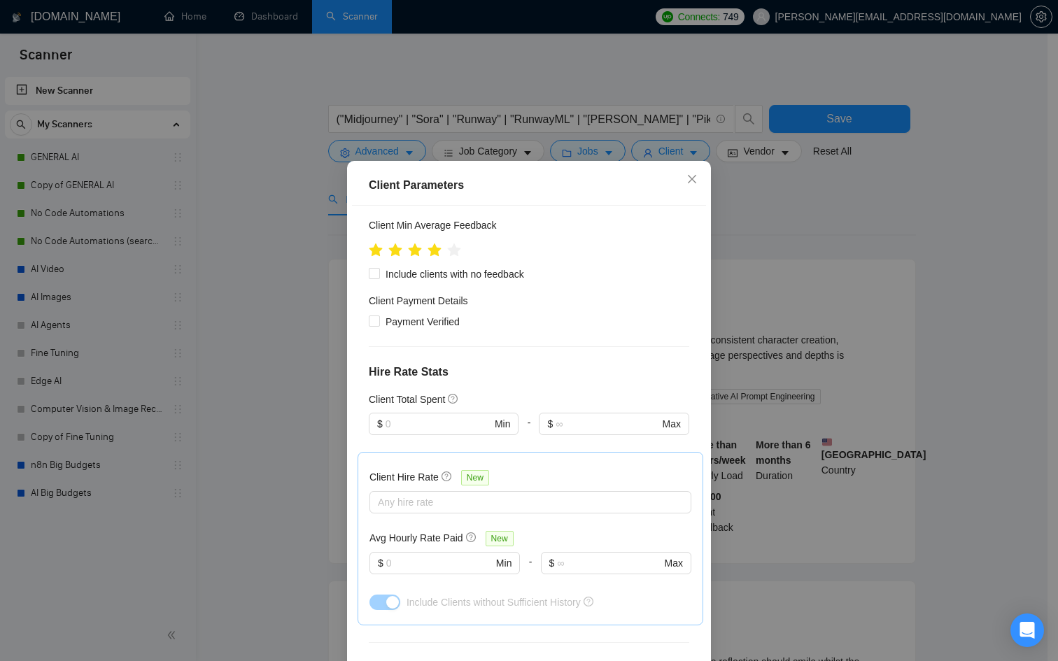
scroll to position [7, 0]
click at [421, 554] on input "text" at bounding box center [439, 561] width 106 height 15
type input "10"
click at [589, 439] on div "Client Location Include Client Countries [GEOGRAPHIC_DATA] [GEOGRAPHIC_DATA] [G…" at bounding box center [529, 435] width 354 height 463
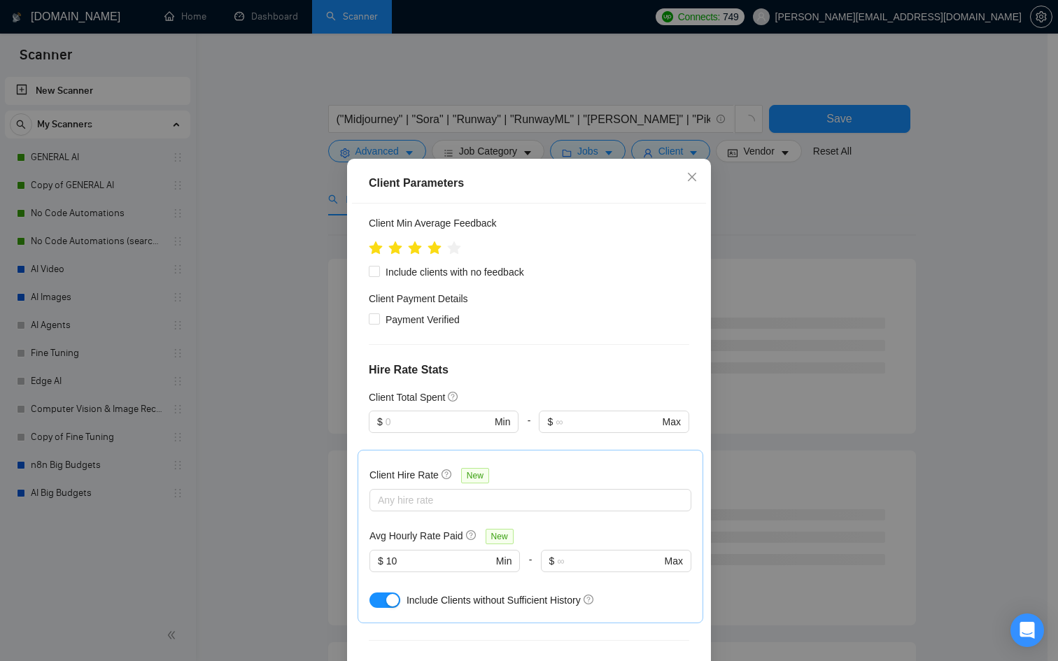
scroll to position [74, 0]
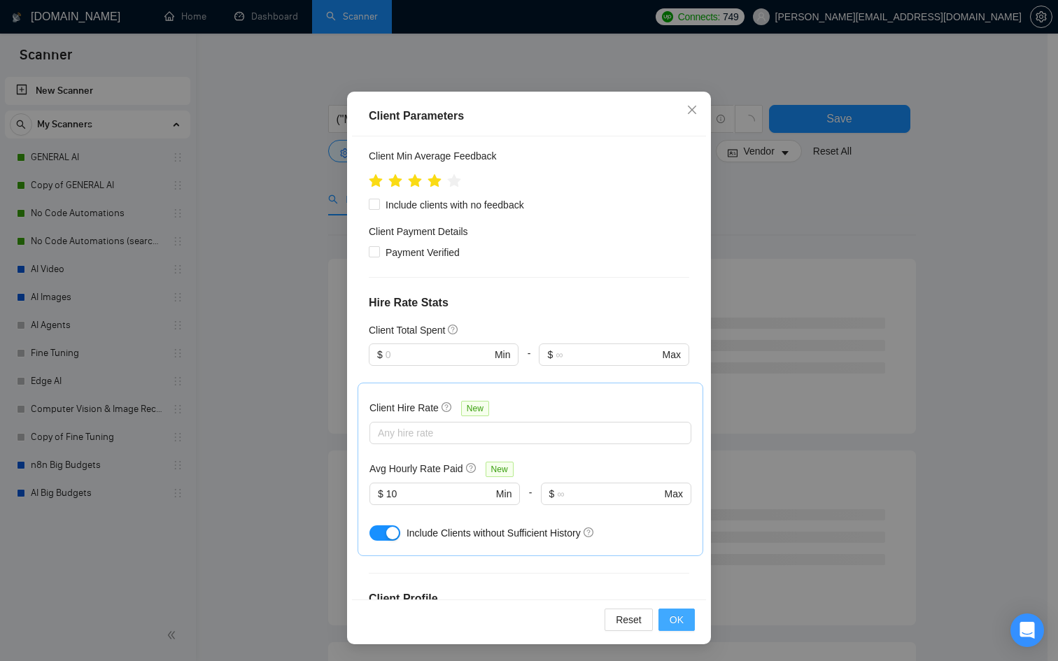
click at [670, 622] on span "OK" at bounding box center [677, 619] width 14 height 15
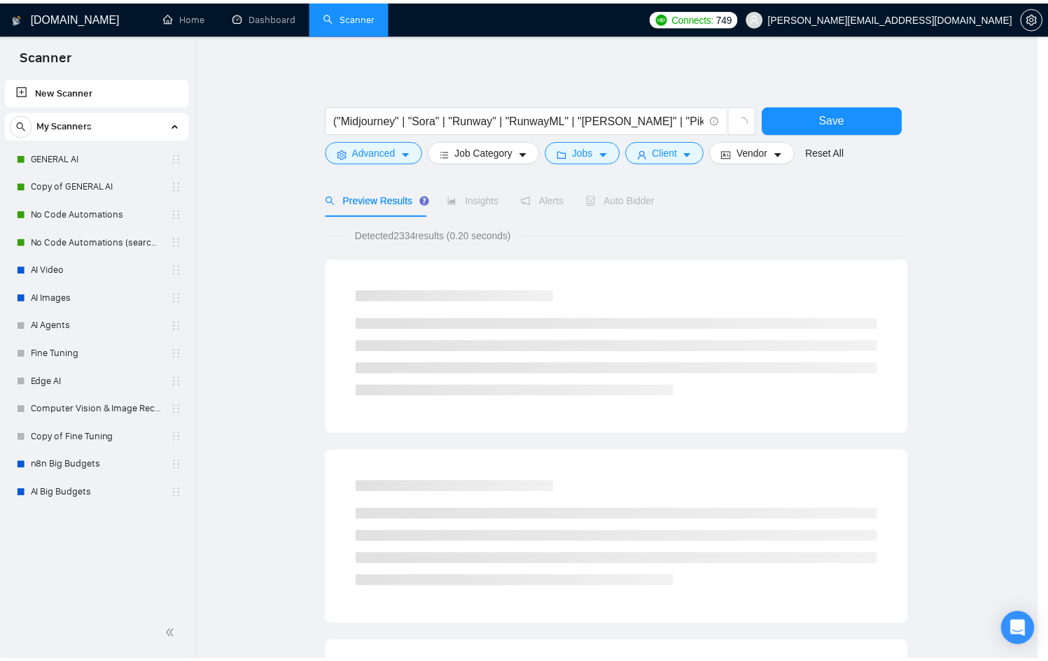
scroll to position [0, 0]
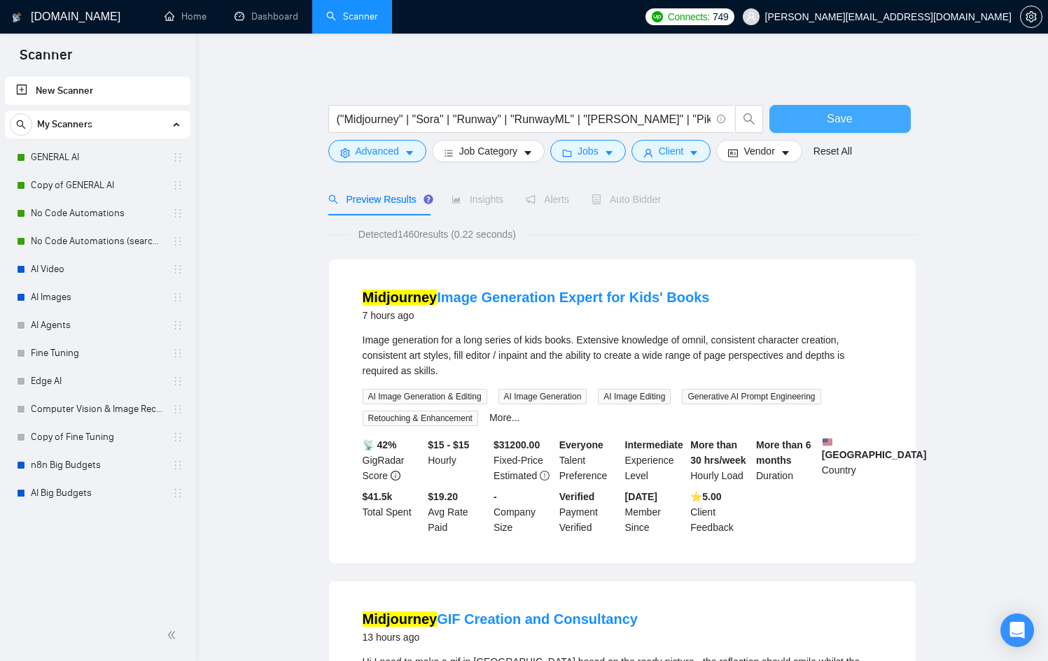
click at [870, 122] on button "Save" at bounding box center [839, 119] width 141 height 28
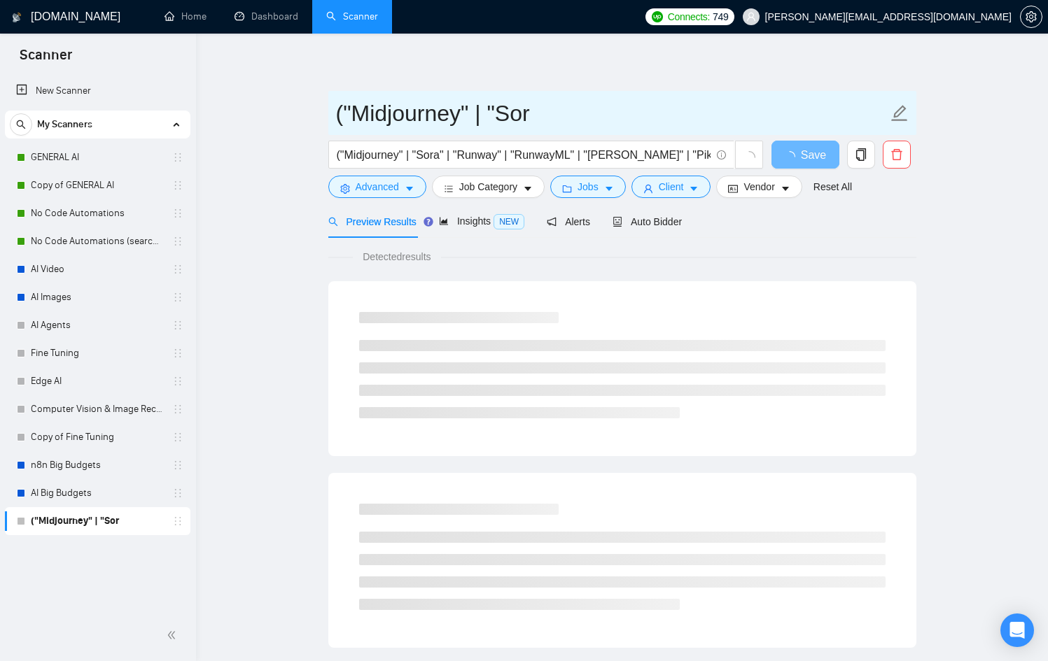
click at [420, 103] on input "("Midjourney" | "Sor" at bounding box center [612, 113] width 552 height 35
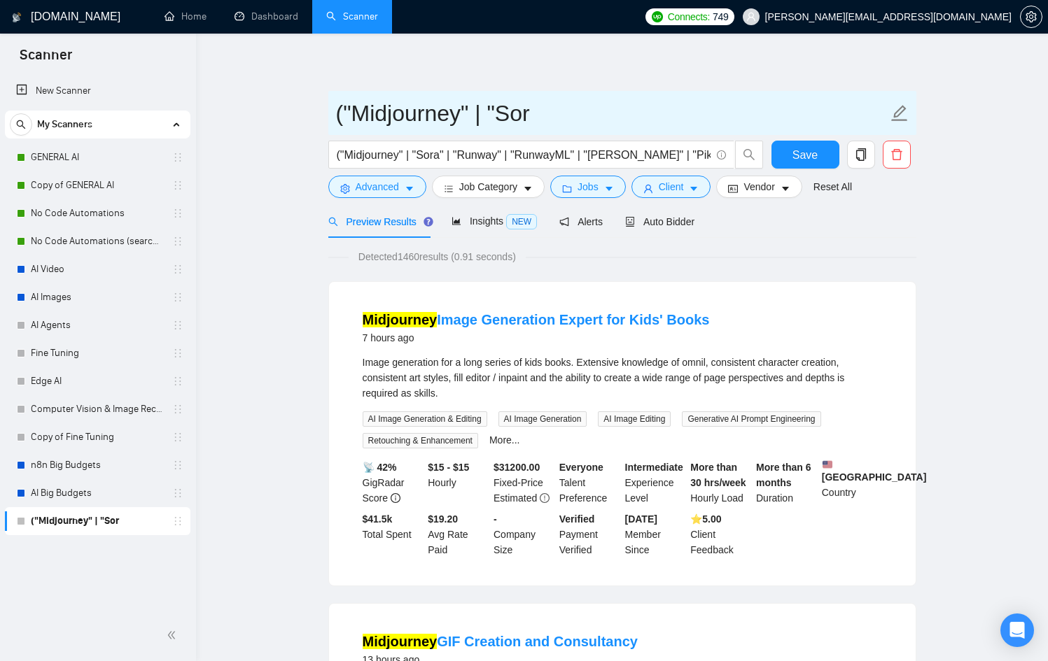
click at [541, 117] on input "("Midjourney" | "Sor" at bounding box center [612, 113] width 552 height 35
type input "AI image + video technologies"
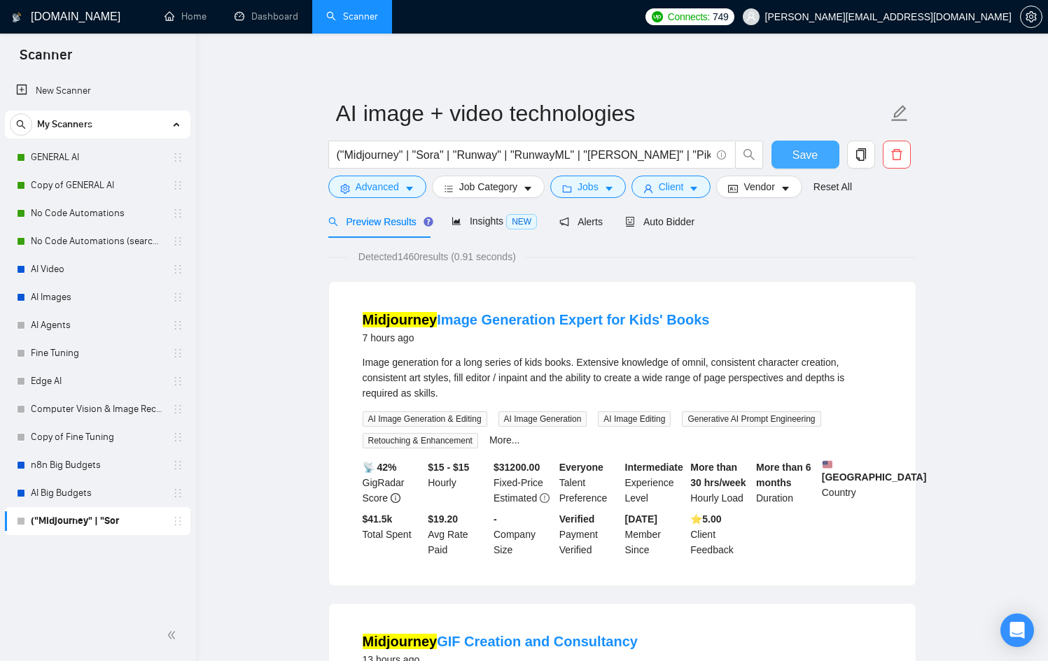
click at [814, 155] on span "Save" at bounding box center [804, 154] width 25 height 17
click at [589, 223] on span "Alerts" at bounding box center [580, 221] width 43 height 11
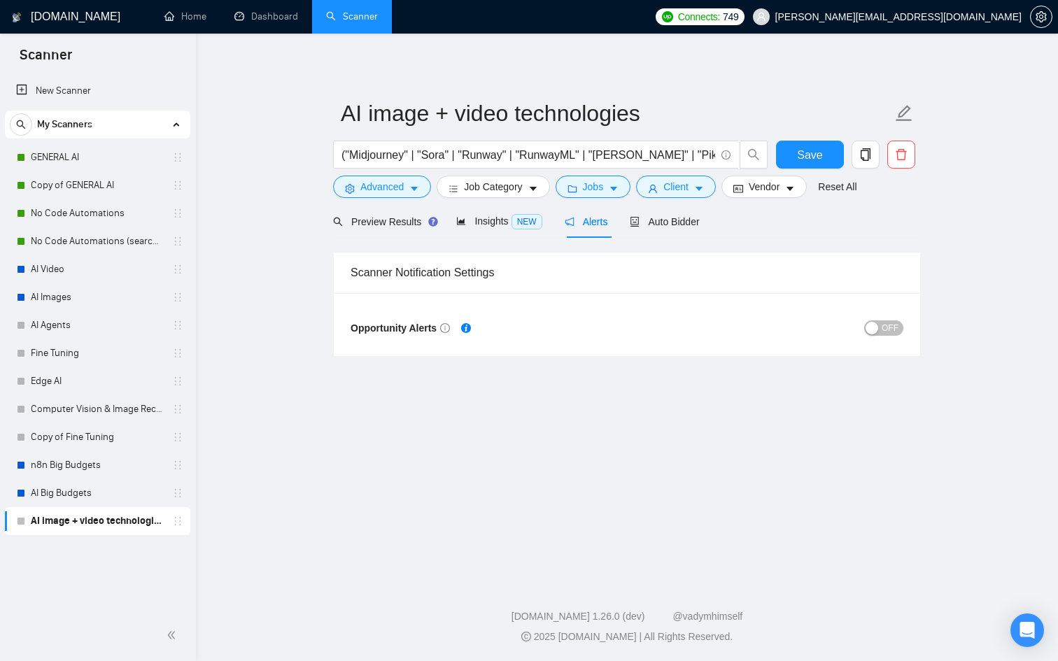
click at [880, 332] on button "OFF" at bounding box center [883, 328] width 39 height 15
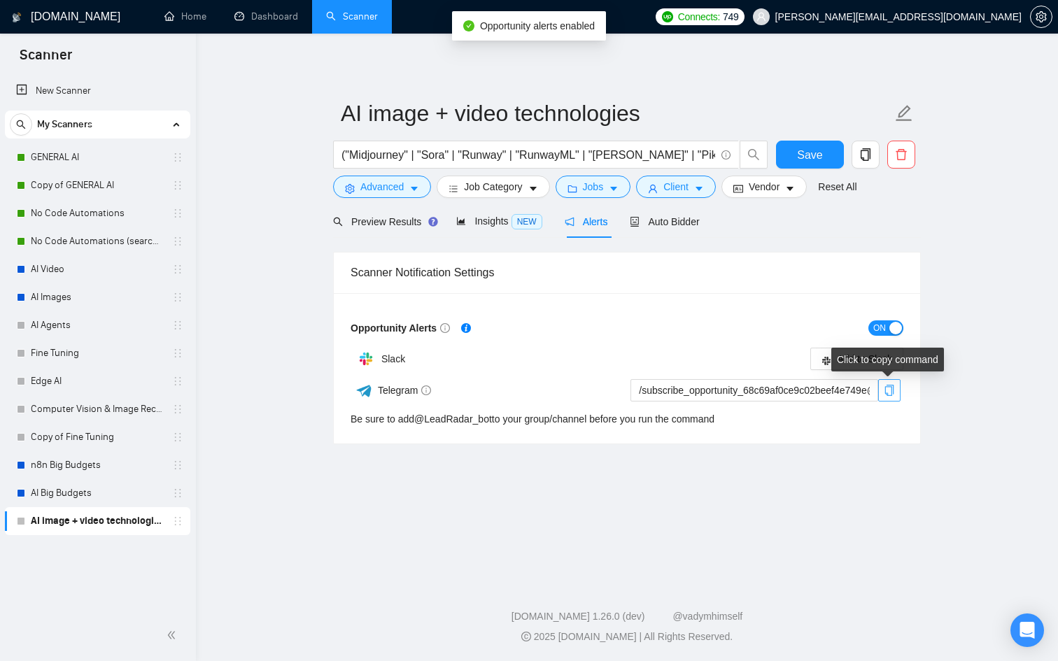
click at [885, 391] on icon "copy" at bounding box center [889, 390] width 11 height 11
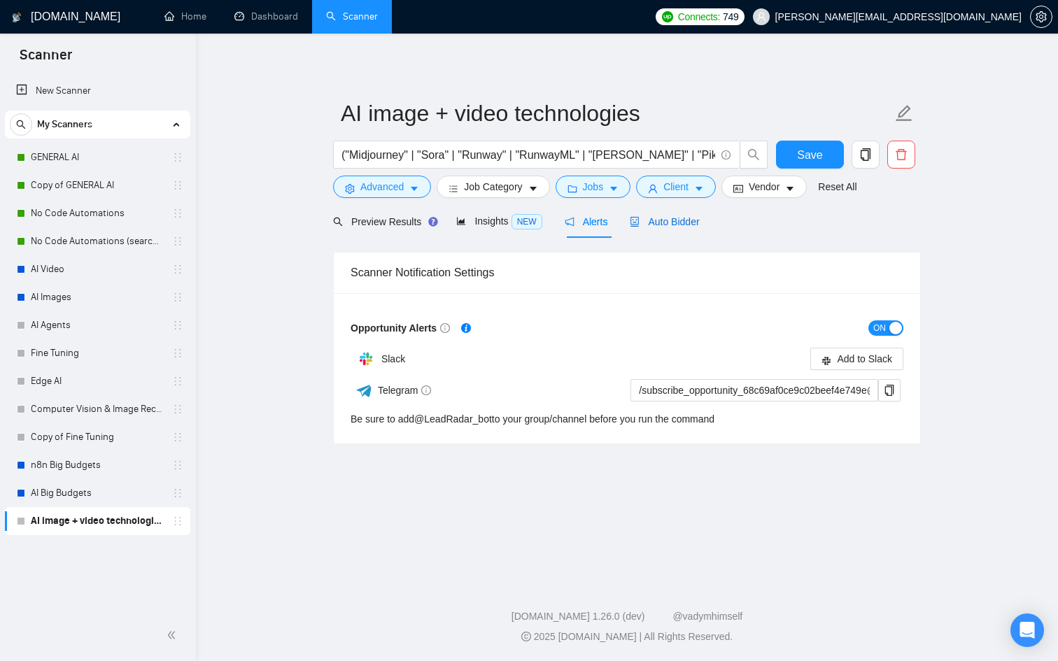
click at [684, 225] on span "Auto Bidder" at bounding box center [664, 221] width 69 height 11
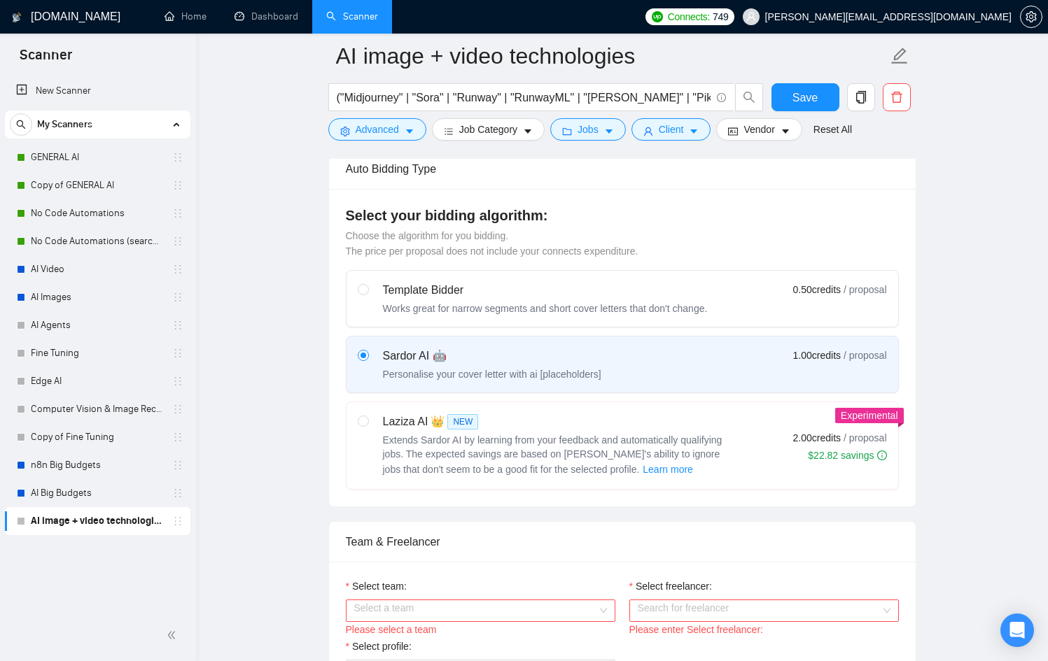
click at [709, 460] on div "Extends Sardor AI by learning from your feedback and automatically qualifying j…" at bounding box center [558, 455] width 350 height 45
click at [367, 426] on input "radio" at bounding box center [363, 421] width 10 height 10
radio input "true"
radio input "false"
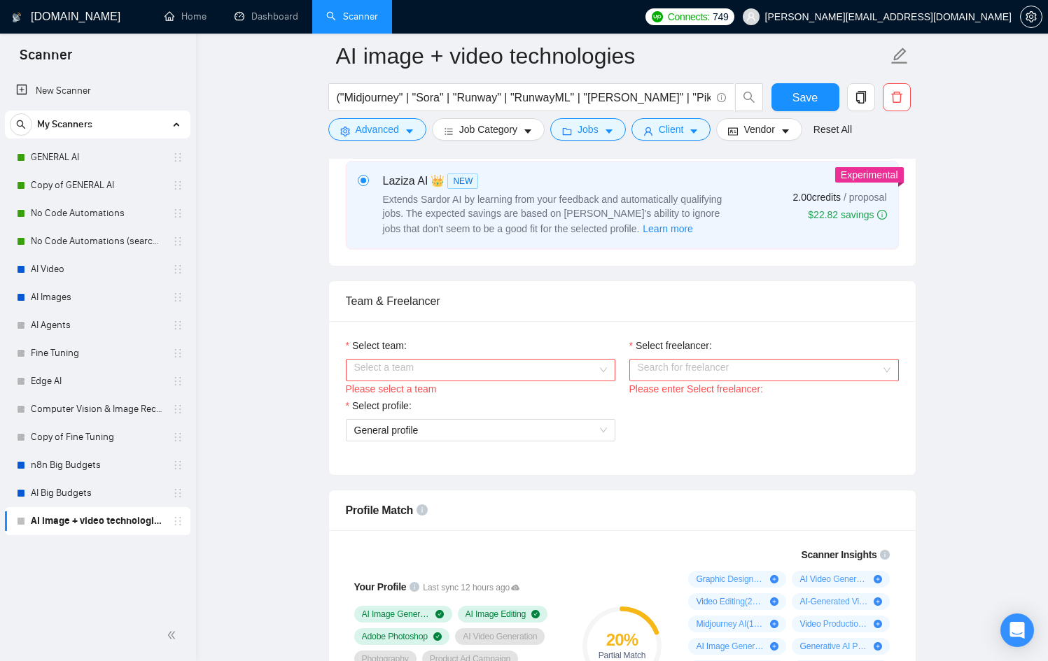
scroll to position [582, 0]
click at [542, 375] on input "Select team:" at bounding box center [475, 368] width 243 height 21
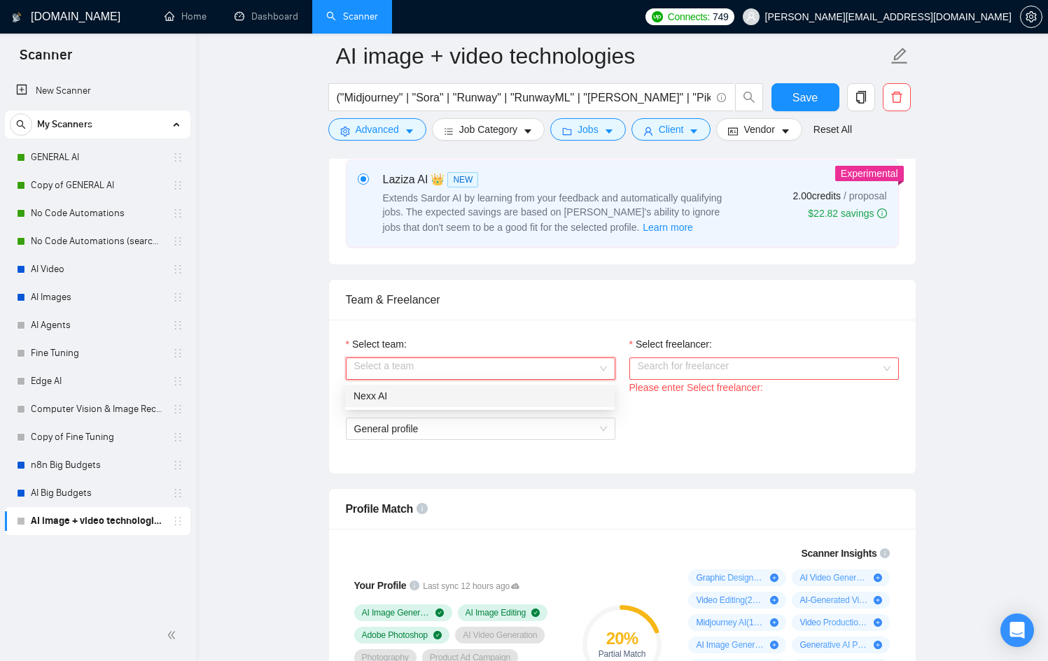
click at [509, 397] on div "Nexx AI" at bounding box center [479, 395] width 253 height 15
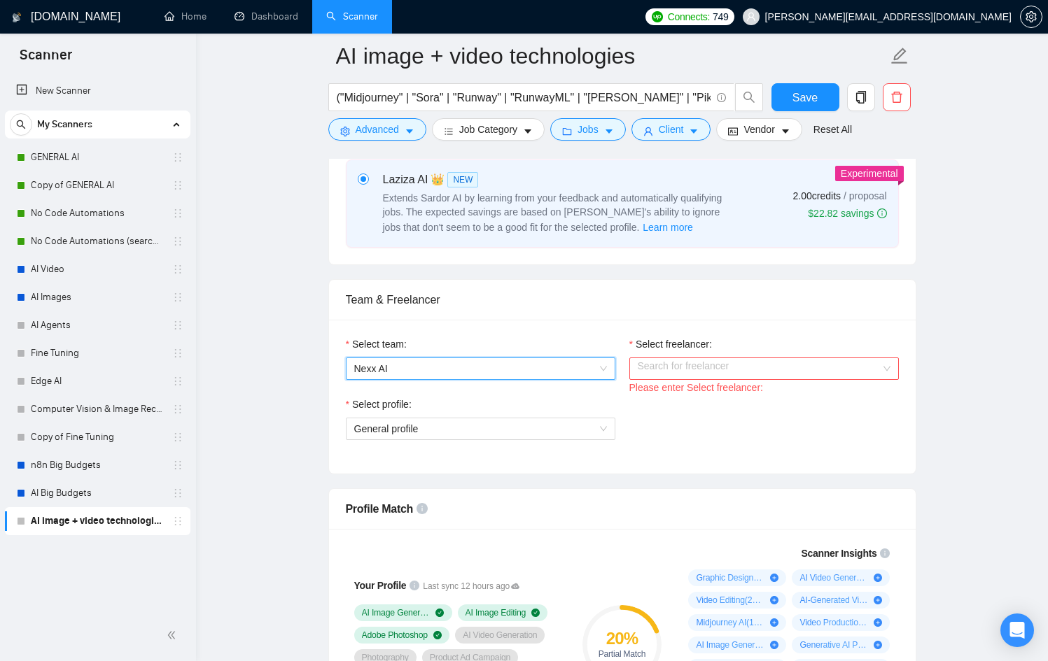
click at [764, 355] on div "Select freelancer:" at bounding box center [763, 347] width 269 height 21
click at [761, 372] on input "Select freelancer:" at bounding box center [759, 368] width 243 height 21
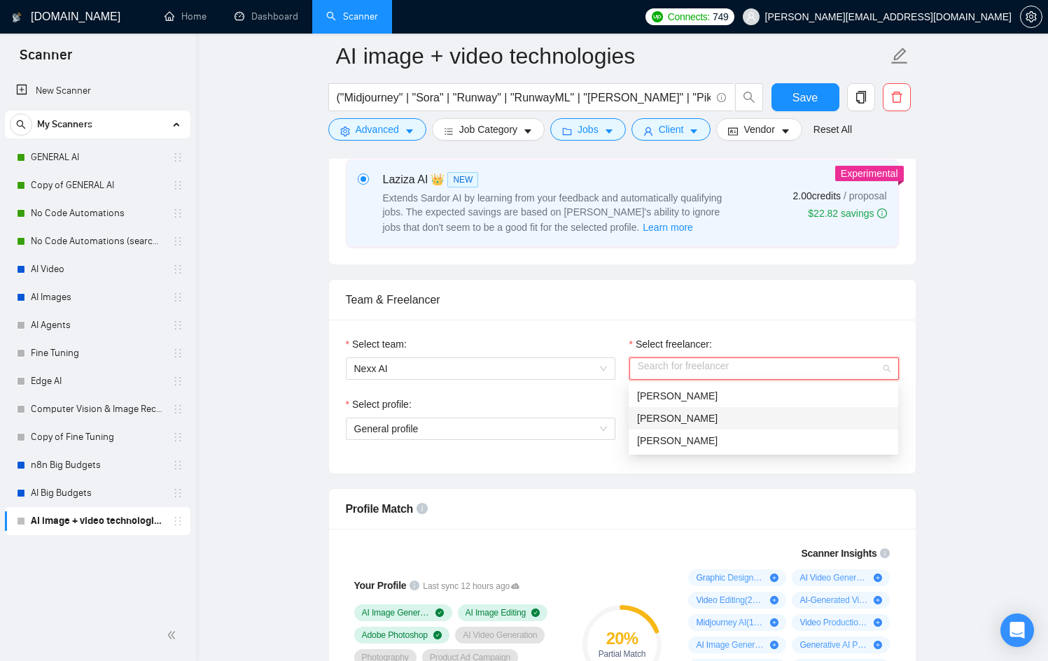
click at [713, 415] on div "[PERSON_NAME]" at bounding box center [763, 418] width 253 height 15
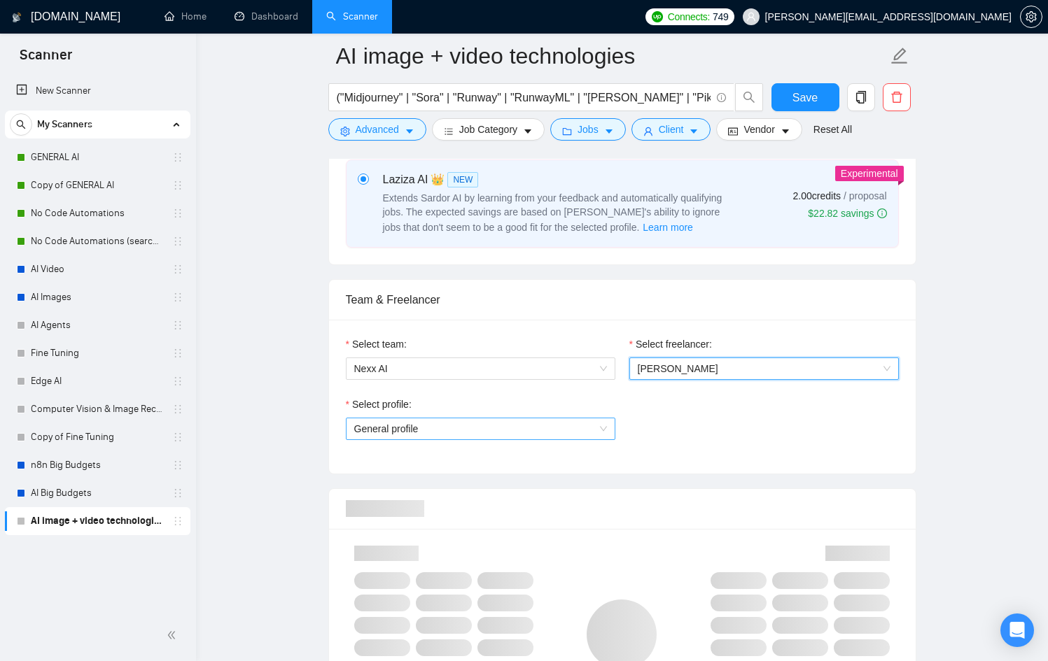
click at [562, 429] on span "General profile" at bounding box center [480, 429] width 253 height 21
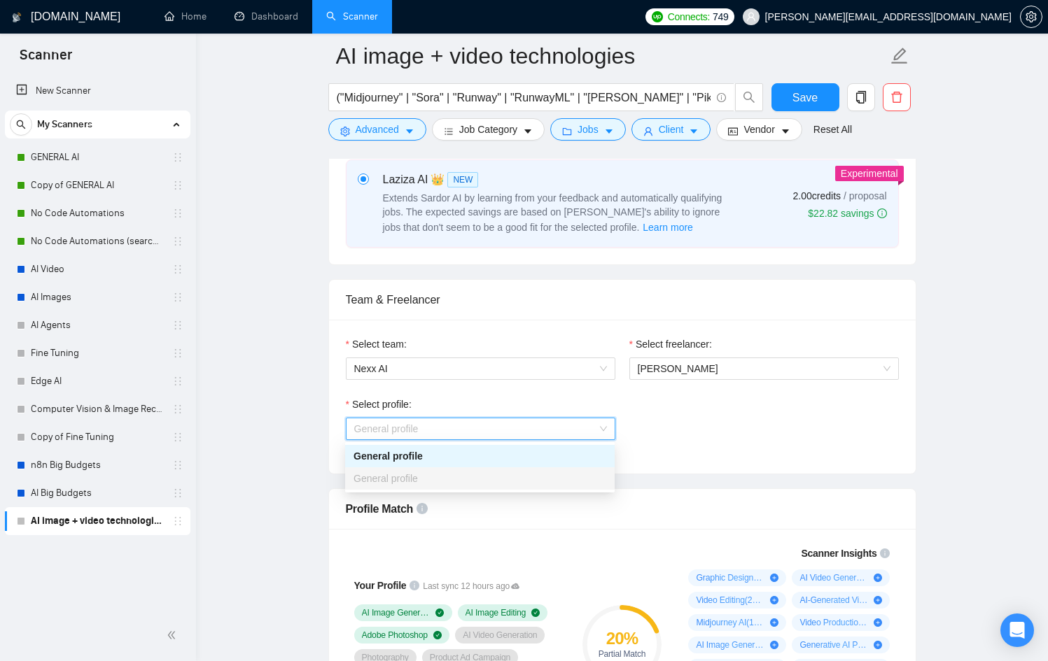
click at [688, 433] on div "Select profile: General profile" at bounding box center [622, 427] width 567 height 60
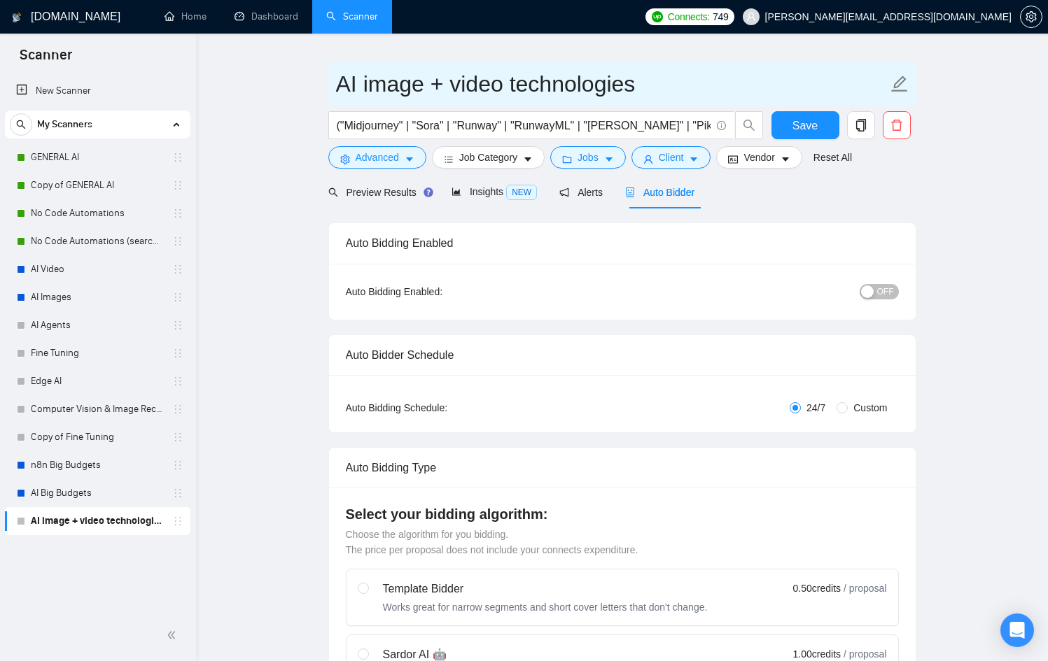
scroll to position [0, 0]
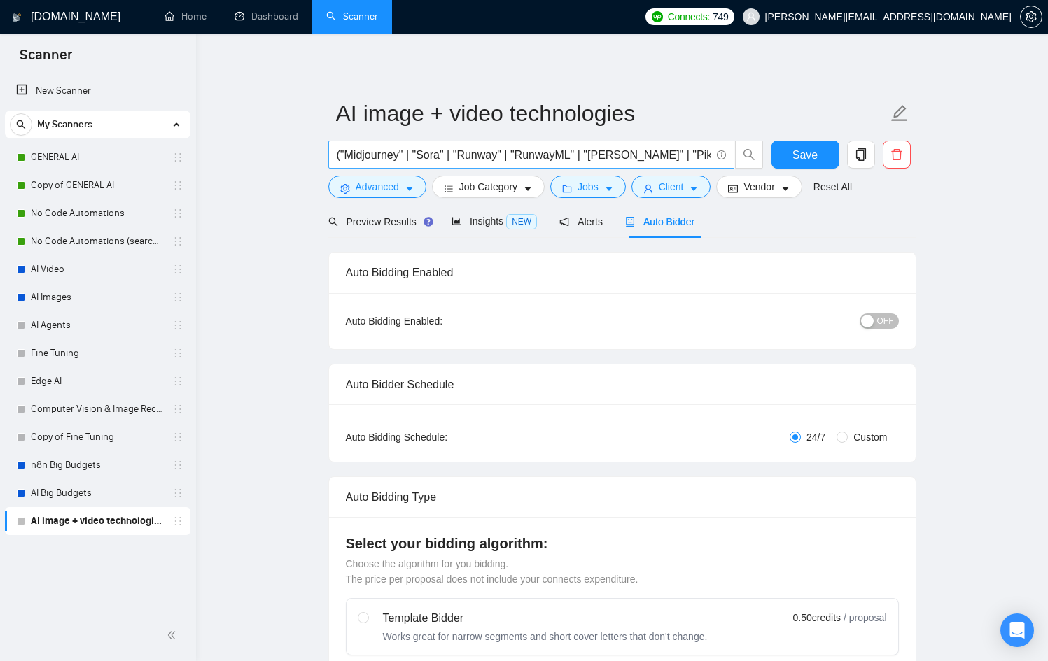
click at [493, 157] on input "("Midjourney" | "Sora" | "Runway" | "RunwayML" | "[PERSON_NAME]" | "Pika" | "Pi…" at bounding box center [524, 154] width 374 height 17
click at [412, 148] on input "("Midjourney" | "Sora" | "Runway" | "RunwayML" | "[PERSON_NAME]" | "Pika" | "Pi…" at bounding box center [524, 154] width 374 height 17
paste input "table Diffusion" | "[PERSON_NAME]" | "Fluid AI" | "Ideogram" | "Flux" | "Seedre…"
click at [381, 218] on span "Preview Results" at bounding box center [378, 221] width 101 height 11
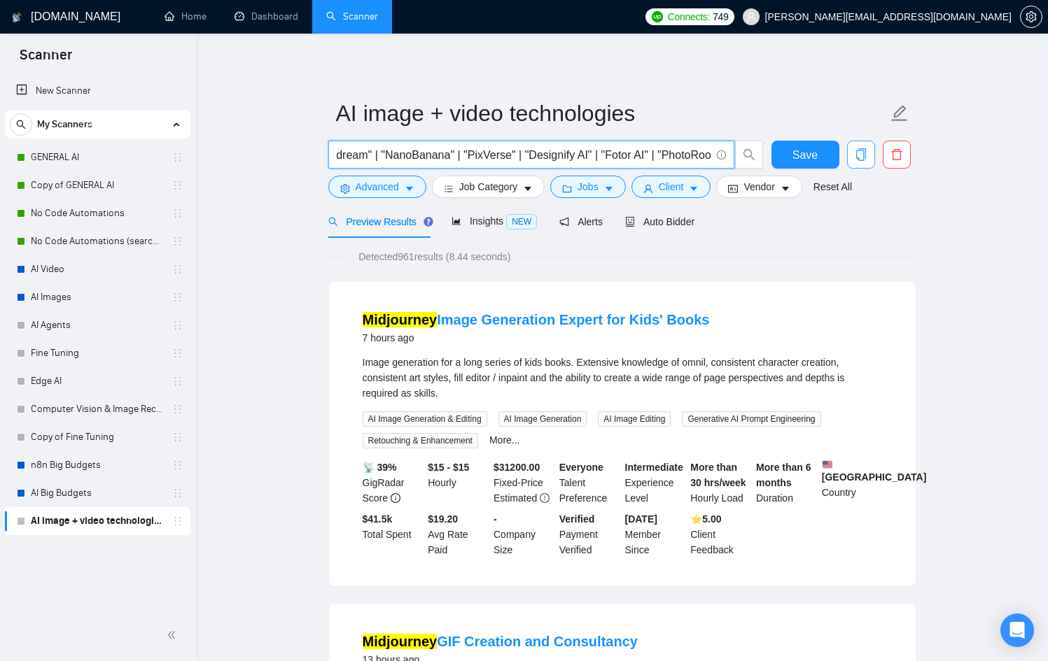
scroll to position [0, 732]
drag, startPoint x: 578, startPoint y: 160, endPoint x: 871, endPoint y: 158, distance: 293.3
click at [871, 158] on div "("Midjourney" | "Stable Diffusion" | "[PERSON_NAME]" | "Fluid AI" | "Ideogram" …" at bounding box center [619, 158] width 588 height 35
click at [706, 152] on input "("Midjourney" | "Stable Diffusion" | "[PERSON_NAME]" | "Fluid AI" | "Ideogram" …" at bounding box center [524, 154] width 374 height 17
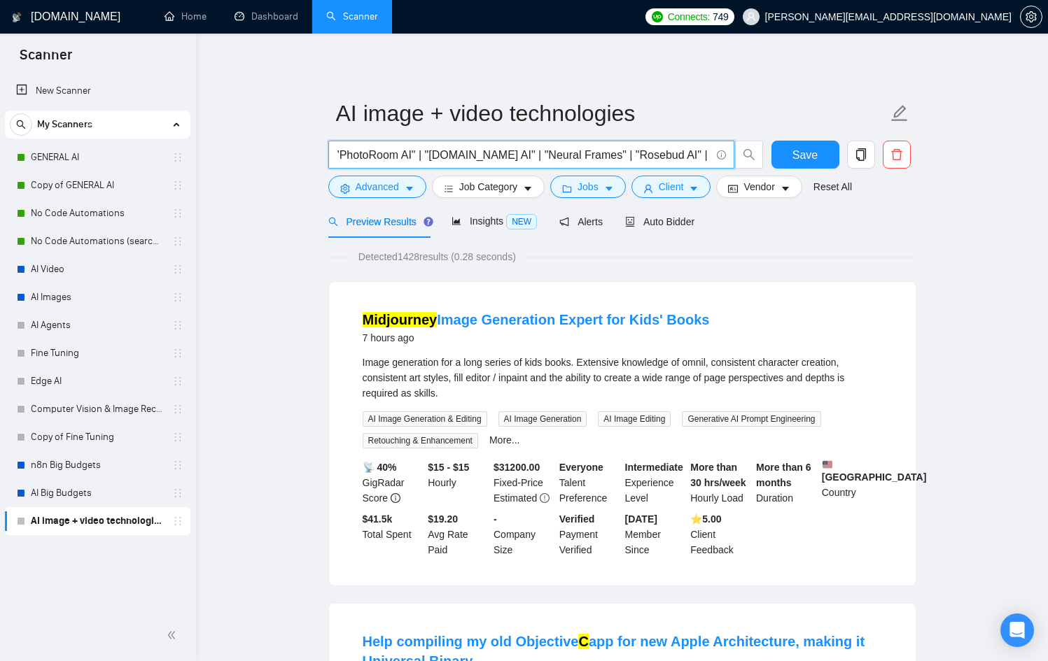
scroll to position [0, 788]
click at [695, 156] on input "("Midjourney" | "Stable Diffusion" | "[PERSON_NAME]" | "Fluid AI" | "Ideogram" …" at bounding box center [524, 154] width 374 height 17
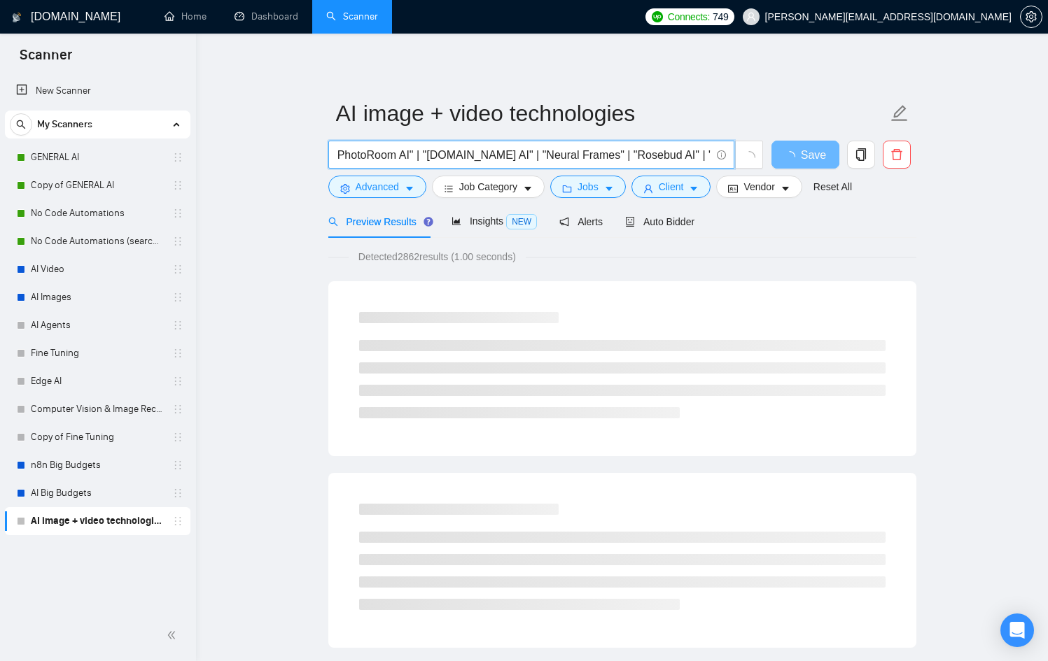
click at [701, 158] on input "("Midjourney" | "Stable Diffusion" | "[PERSON_NAME]" | "Fluid AI" | "Ideogram" …" at bounding box center [524, 154] width 374 height 17
click at [708, 153] on input "("Midjourney" | "Stable Diffusion" | "[PERSON_NAME]" | "Fluid AI" | "Ideogram" …" at bounding box center [524, 154] width 374 height 17
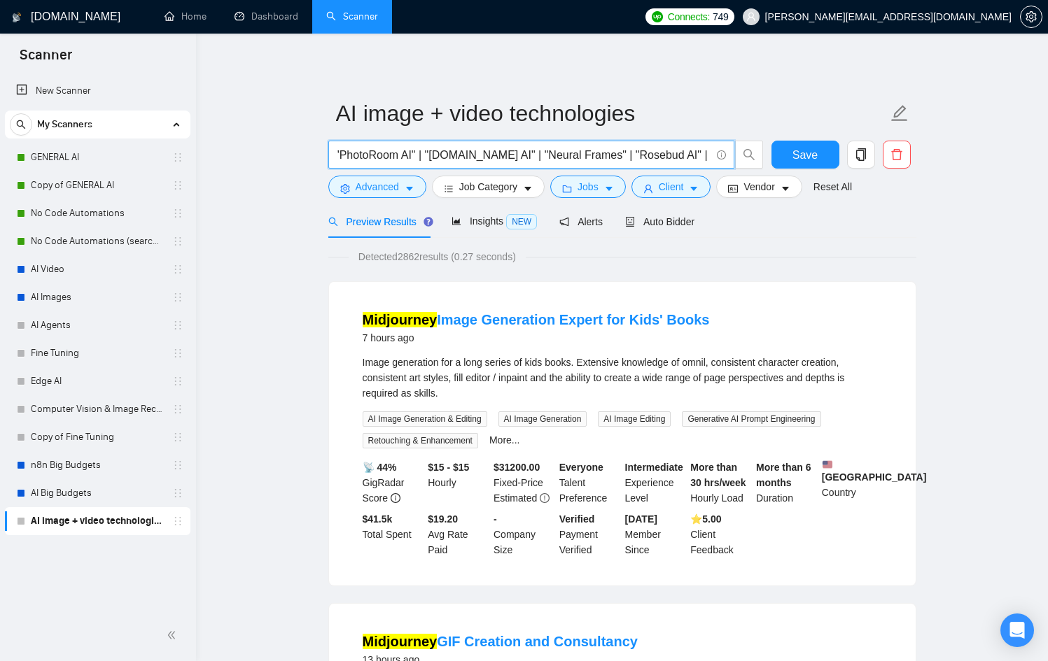
scroll to position [0, 788]
drag, startPoint x: 690, startPoint y: 155, endPoint x: 797, endPoint y: 159, distance: 107.2
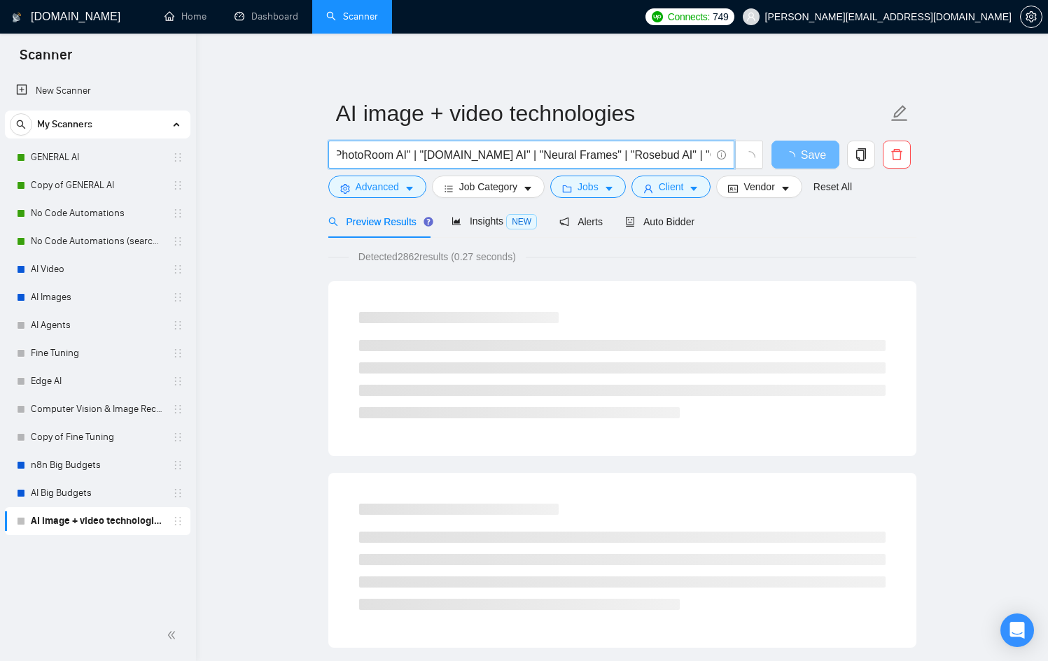
click at [700, 158] on input "("Midjourney" | "Stable Diffusion" | "[PERSON_NAME]" | "Fluid AI" | "Ideogram" …" at bounding box center [524, 154] width 374 height 17
drag, startPoint x: 700, startPoint y: 155, endPoint x: 785, endPoint y: 150, distance: 85.5
click at [785, 150] on div "("Midjourney" | "Stable Diffusion" | "[PERSON_NAME]" | "Fluid AI" | "Ideogram" …" at bounding box center [619, 158] width 588 height 35
click at [715, 147] on span at bounding box center [719, 154] width 13 height 17
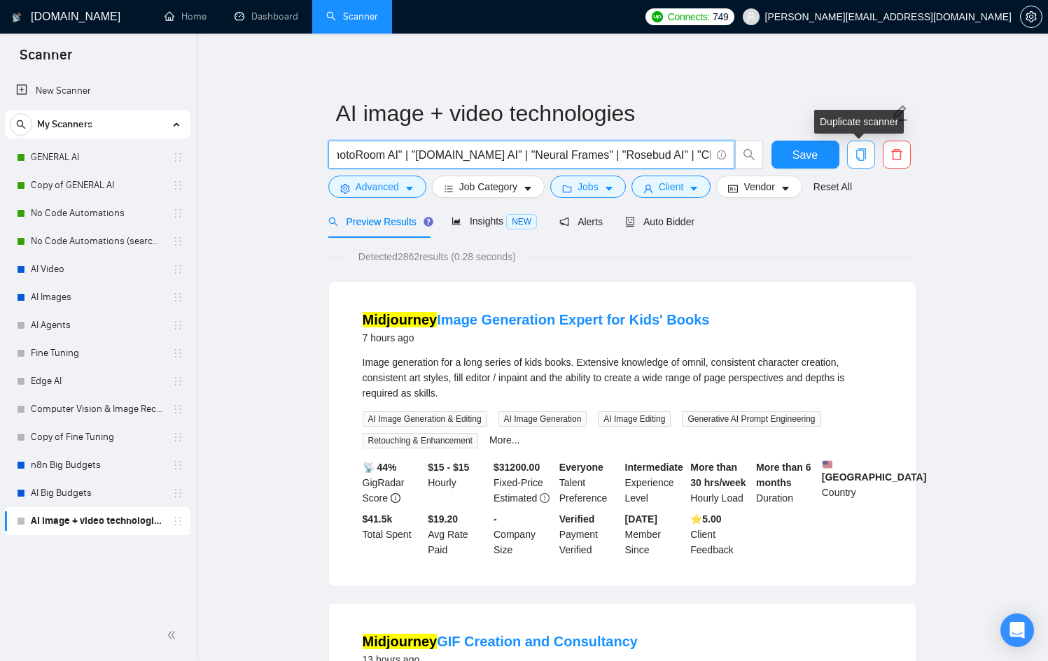
drag, startPoint x: 667, startPoint y: 154, endPoint x: 857, endPoint y: 157, distance: 189.7
click at [857, 157] on div "("Midjourney" | "Stable Diffusion" | "[PERSON_NAME]" | "Fluid AI" | "Ideogram" …" at bounding box center [619, 158] width 588 height 35
click at [702, 155] on input "("Midjourney" | "Stable Diffusion" | "[PERSON_NAME]" | "Fluid AI" | "Ideogram" …" at bounding box center [524, 154] width 374 height 17
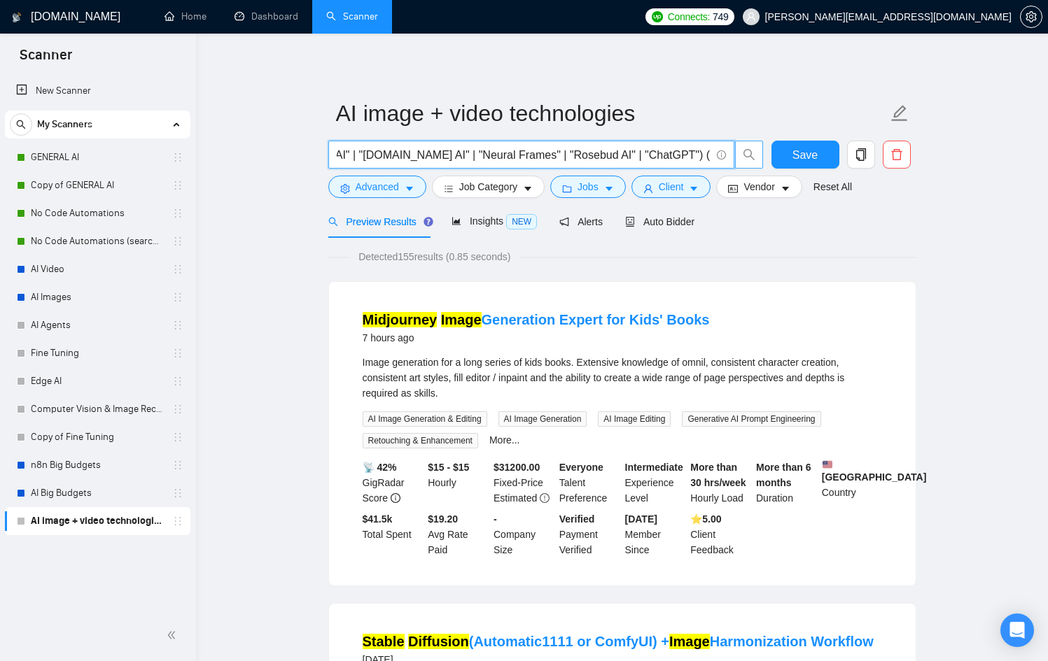
drag, startPoint x: 663, startPoint y: 156, endPoint x: 739, endPoint y: 156, distance: 76.3
click at [739, 156] on span "("Midjourney" | "Stable Diffusion" | "[PERSON_NAME]" | "Fluid AI" | "Ideogram" …" at bounding box center [545, 155] width 435 height 28
drag, startPoint x: 708, startPoint y: 155, endPoint x: 661, endPoint y: 158, distance: 47.0
click at [661, 158] on input "("Midjourney" | "Stable Diffusion" | "[PERSON_NAME]" | "Fluid AI" | "Ideogram" …" at bounding box center [524, 154] width 374 height 17
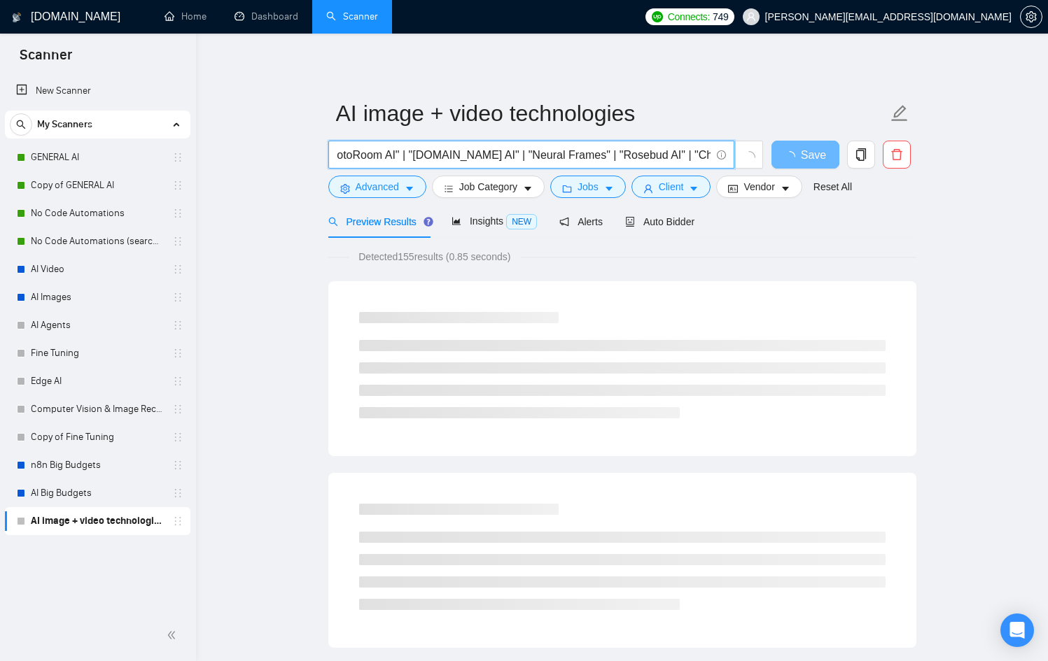
drag, startPoint x: 650, startPoint y: 155, endPoint x: 703, endPoint y: 151, distance: 54.0
click at [703, 151] on input "("Midjourney" | "Stable Diffusion" | "[PERSON_NAME]" | "Fluid AI" | "Ideogram" …" at bounding box center [524, 154] width 374 height 17
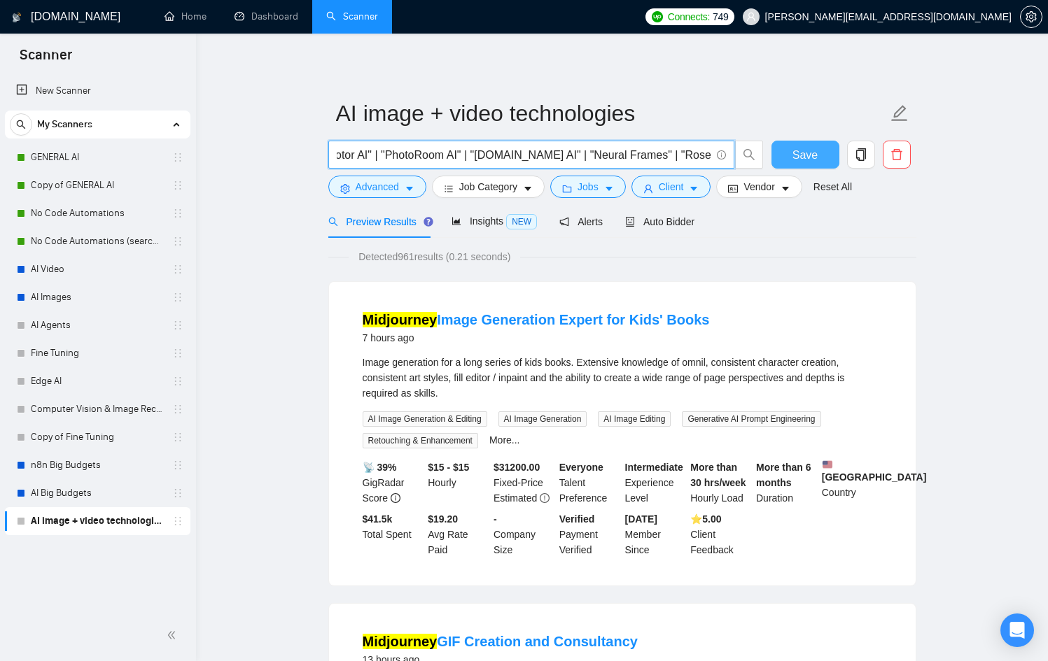
type input "("Midjourney" | "Stable Diffusion" | "[PERSON_NAME]" | "Fluid AI" | "Ideogram" …"
click at [781, 155] on button "Save" at bounding box center [805, 155] width 68 height 28
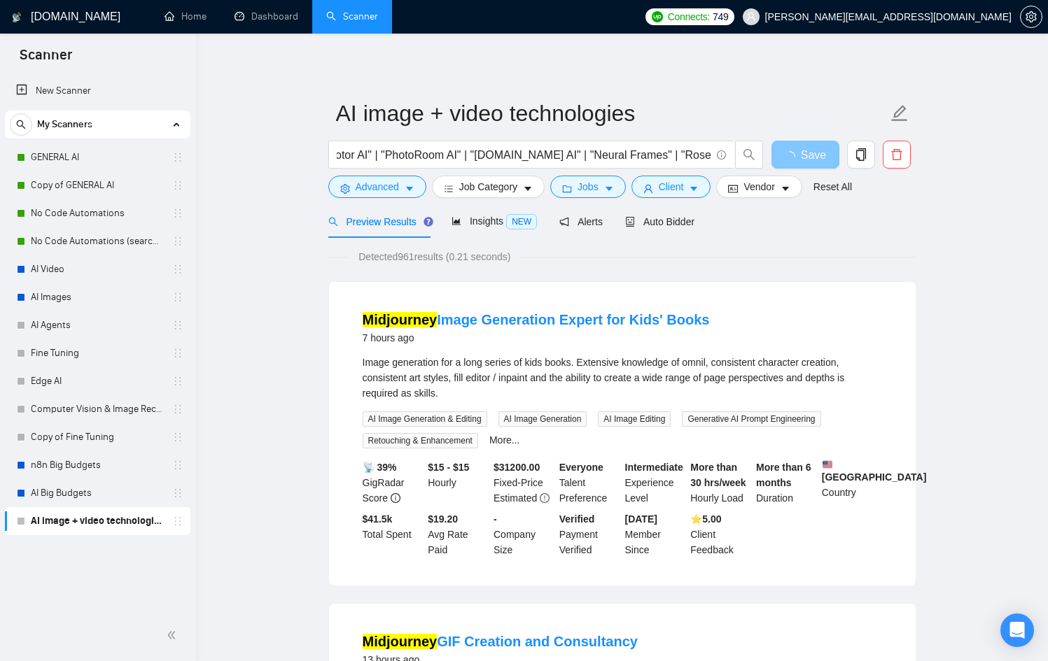
scroll to position [0, 0]
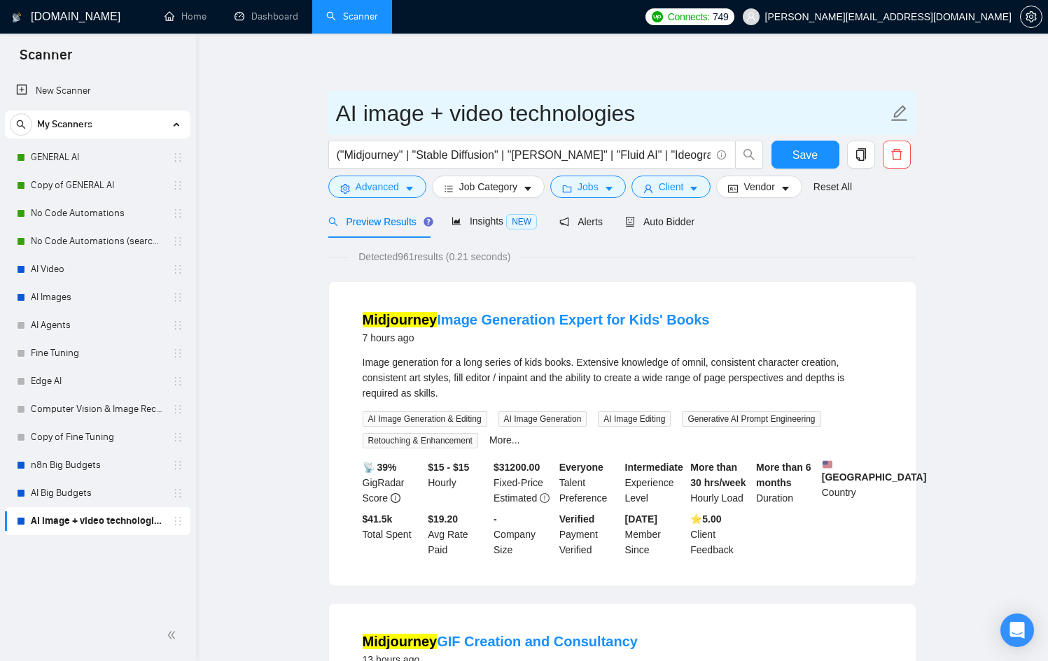
click at [636, 122] on input "AI image + video technologies" at bounding box center [612, 113] width 552 height 35
drag, startPoint x: 421, startPoint y: 113, endPoint x: 703, endPoint y: 111, distance: 282.8
click at [703, 111] on input "AI image + video technologies" at bounding box center [612, 113] width 552 height 35
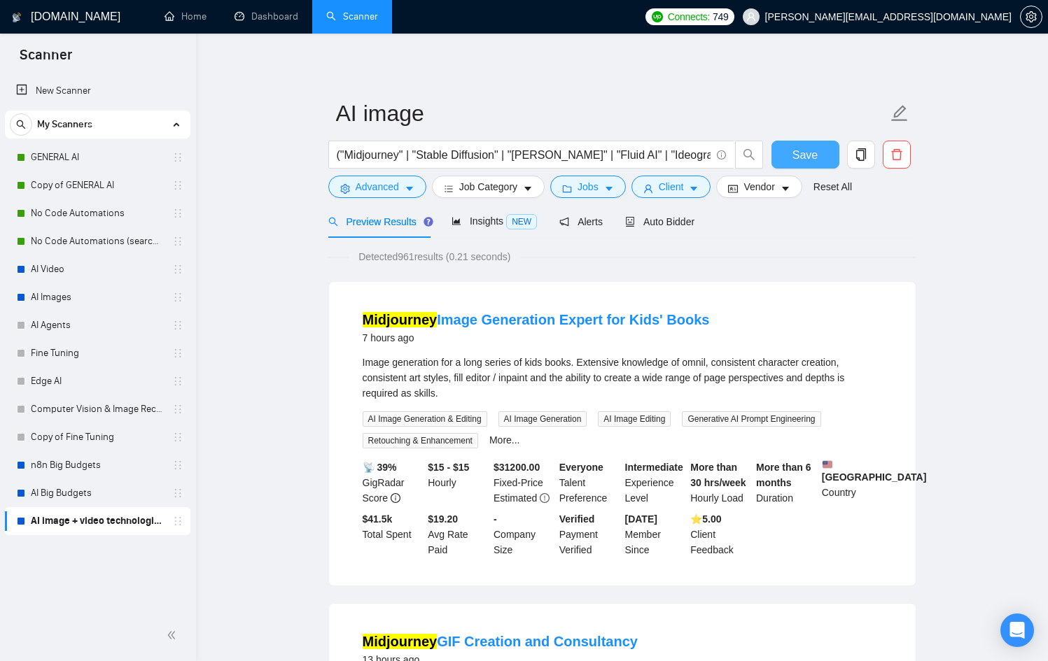
click at [811, 160] on span "Save" at bounding box center [804, 154] width 25 height 17
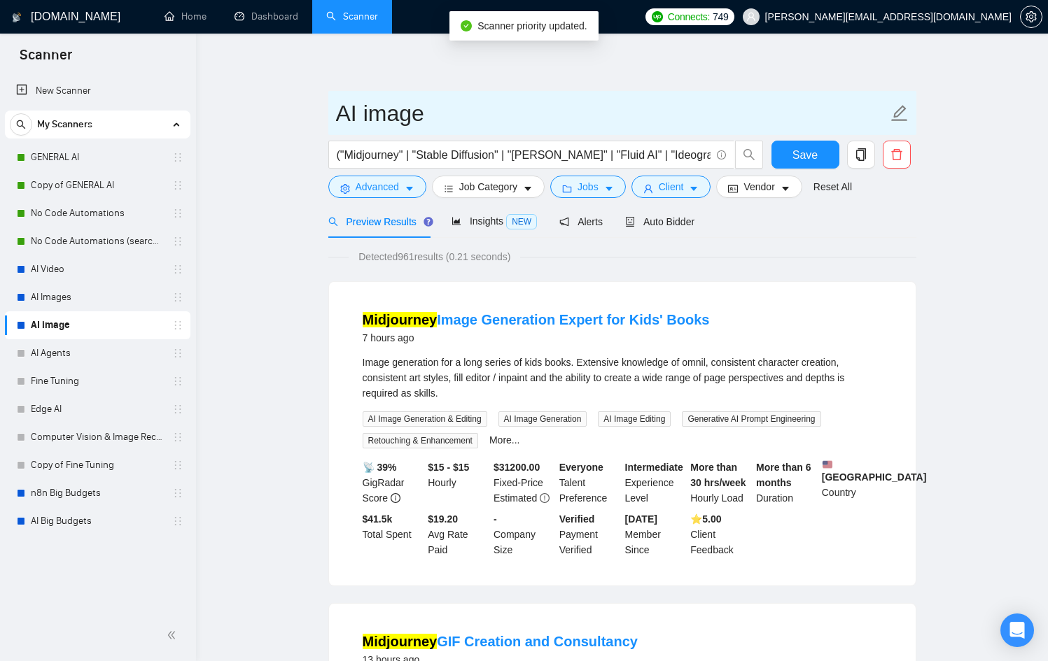
click at [477, 119] on input "AI image" at bounding box center [612, 113] width 552 height 35
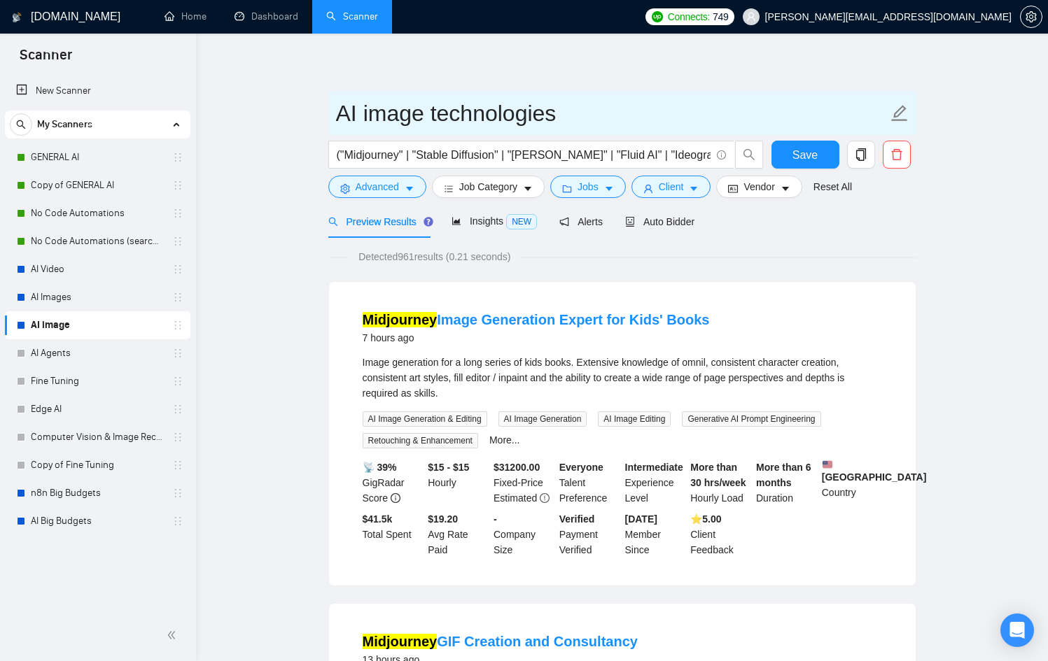
type input "AI image technologies"
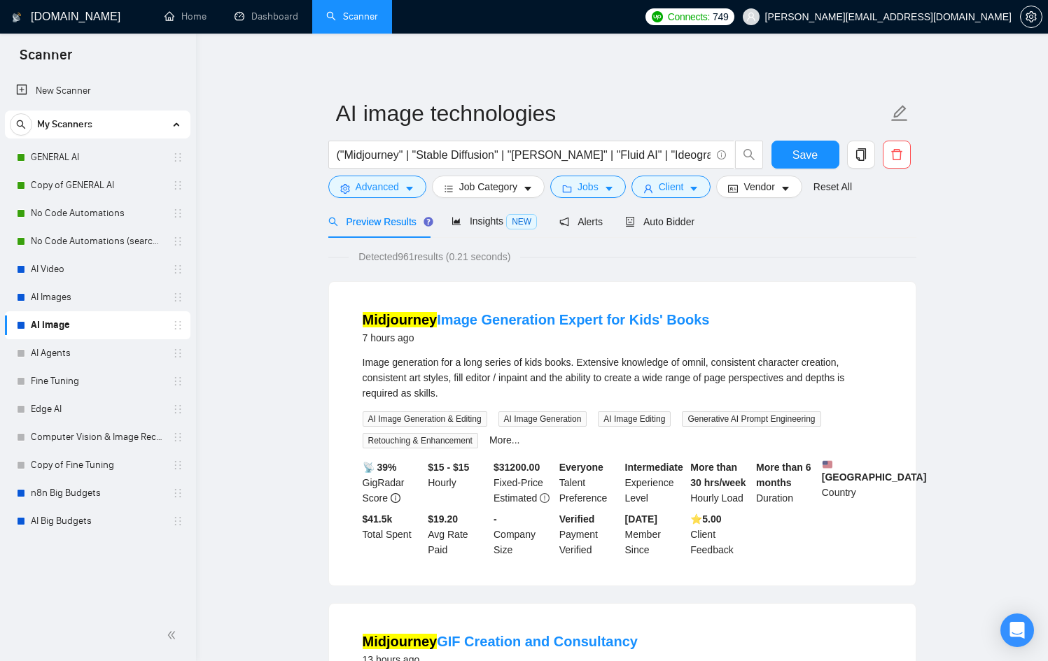
click at [869, 159] on span "copy" at bounding box center [861, 154] width 27 height 13
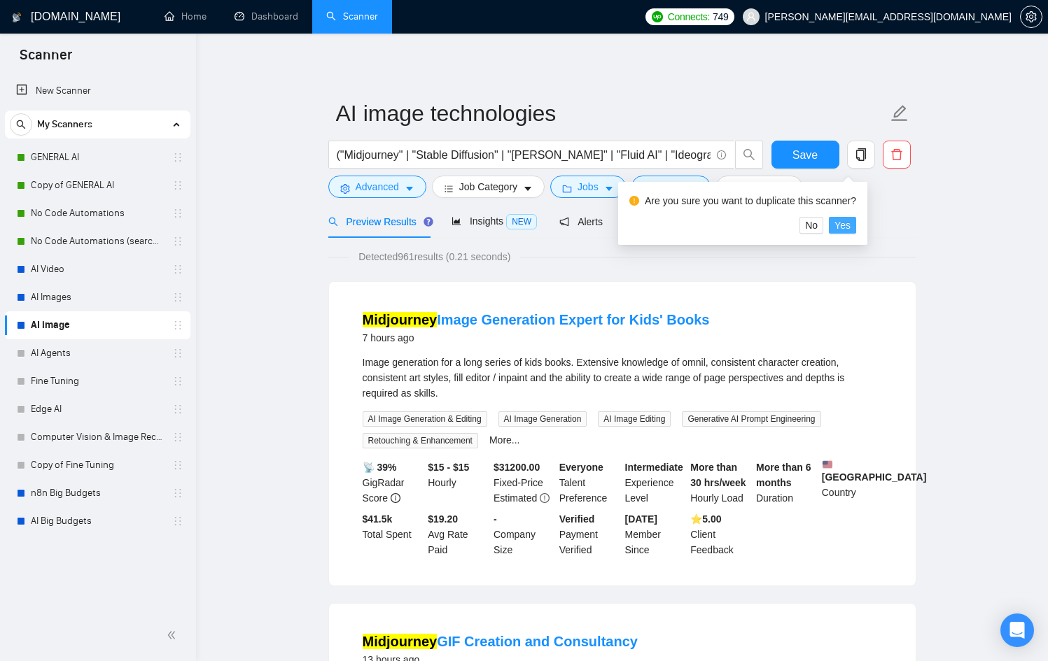
click at [850, 223] on span "Yes" at bounding box center [842, 225] width 16 height 15
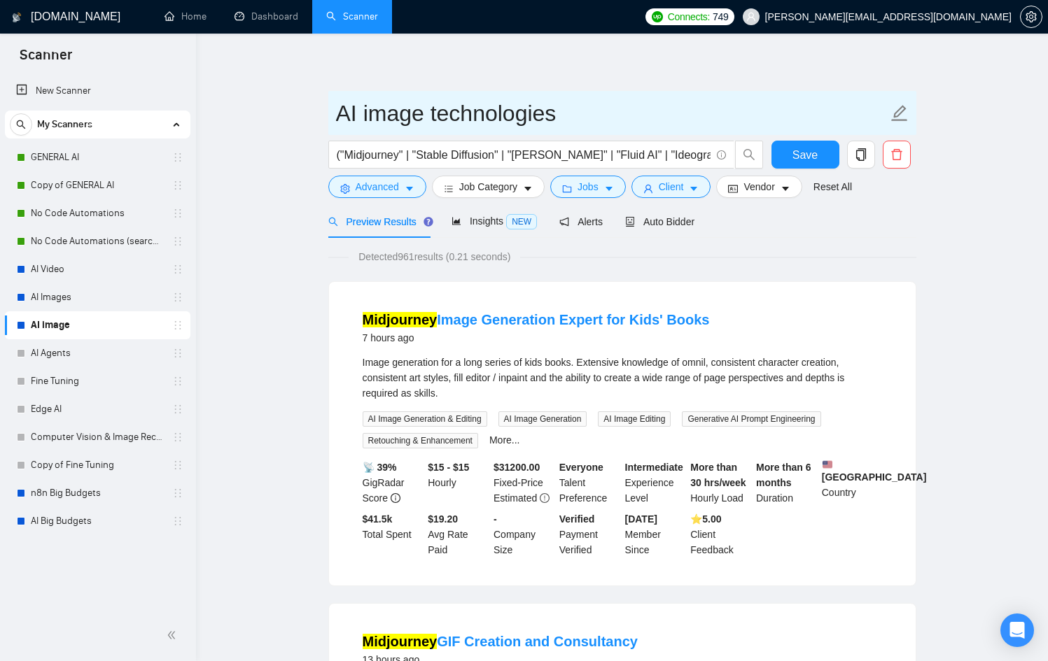
click at [827, 127] on input "AI image technologies" at bounding box center [612, 113] width 552 height 35
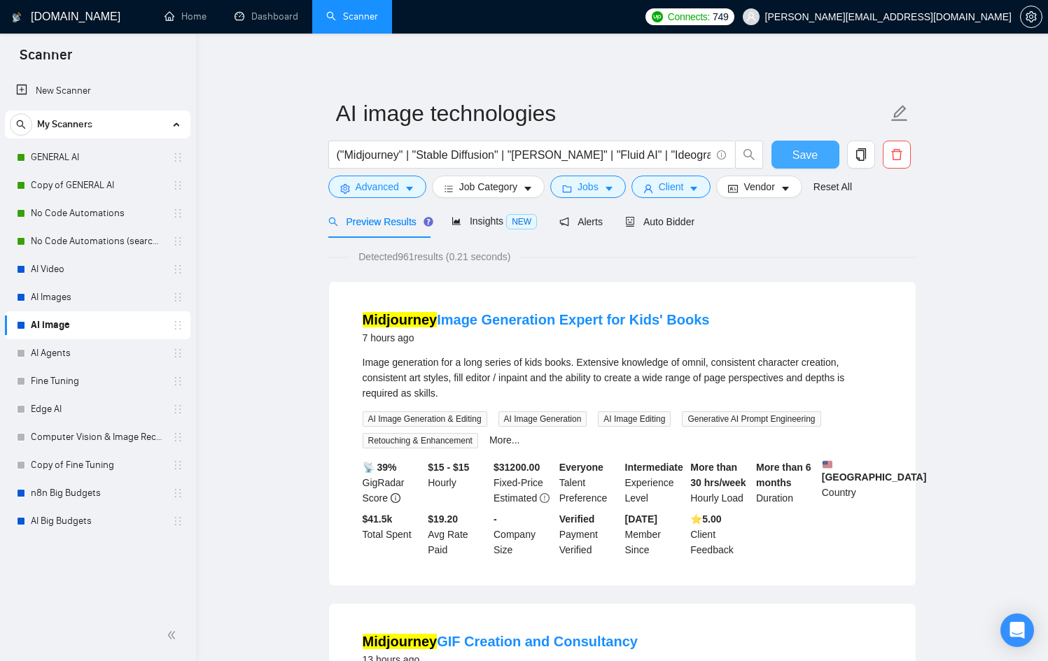
click at [823, 156] on button "Save" at bounding box center [805, 155] width 68 height 28
click at [856, 155] on icon "copy" at bounding box center [861, 154] width 13 height 13
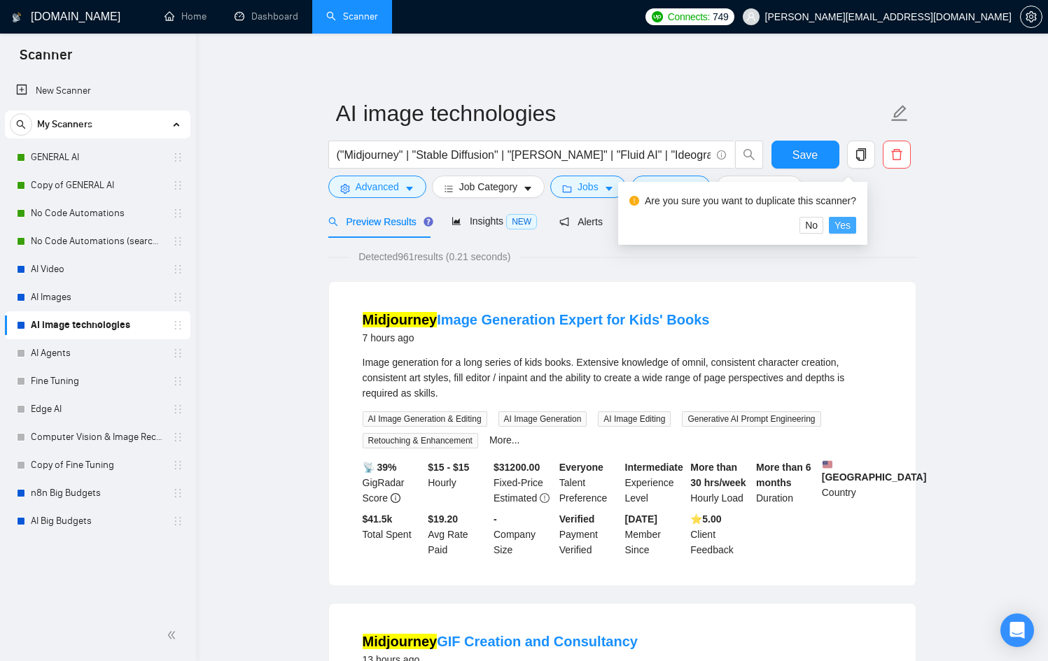
click at [850, 227] on span "Yes" at bounding box center [842, 225] width 16 height 15
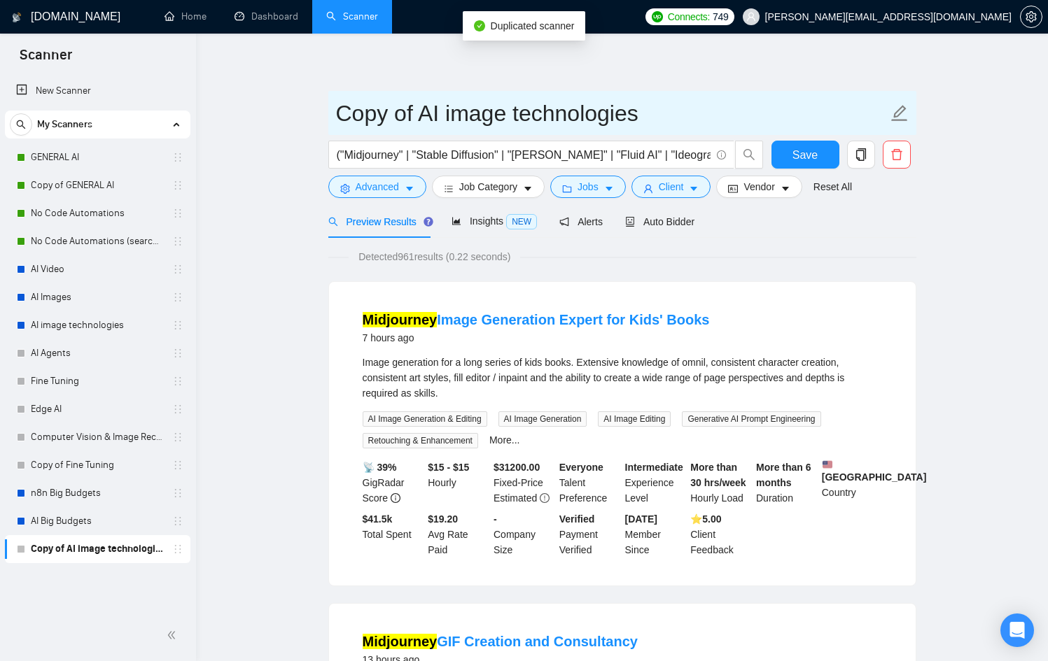
click at [418, 115] on input "Copy of AI image technologies" at bounding box center [612, 113] width 552 height 35
click at [415, 117] on input "Copy of AI image technologies" at bounding box center [612, 113] width 552 height 35
click at [416, 117] on input "Copy of AI image technologies" at bounding box center [612, 113] width 552 height 35
drag, startPoint x: 418, startPoint y: 116, endPoint x: 252, endPoint y: 124, distance: 166.1
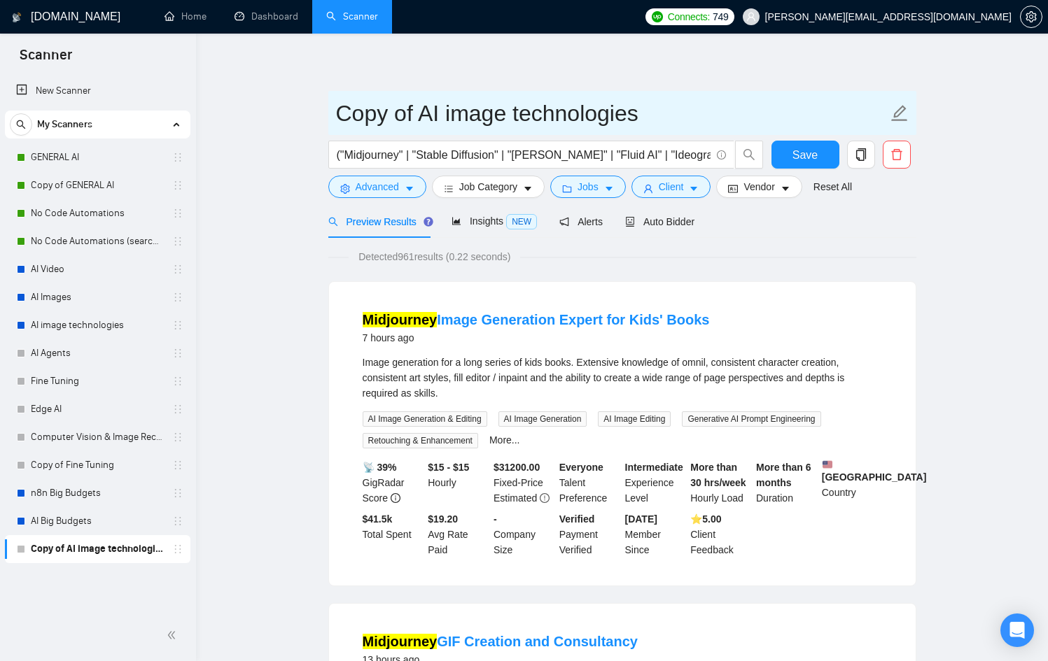
drag, startPoint x: 577, startPoint y: 111, endPoint x: 364, endPoint y: 122, distance: 213.7
click at [364, 122] on input "AI image technologies" at bounding box center [612, 113] width 552 height 35
click at [365, 120] on input "AI image technologies" at bounding box center [612, 113] width 552 height 35
drag, startPoint x: 360, startPoint y: 116, endPoint x: 416, endPoint y: 106, distance: 56.8
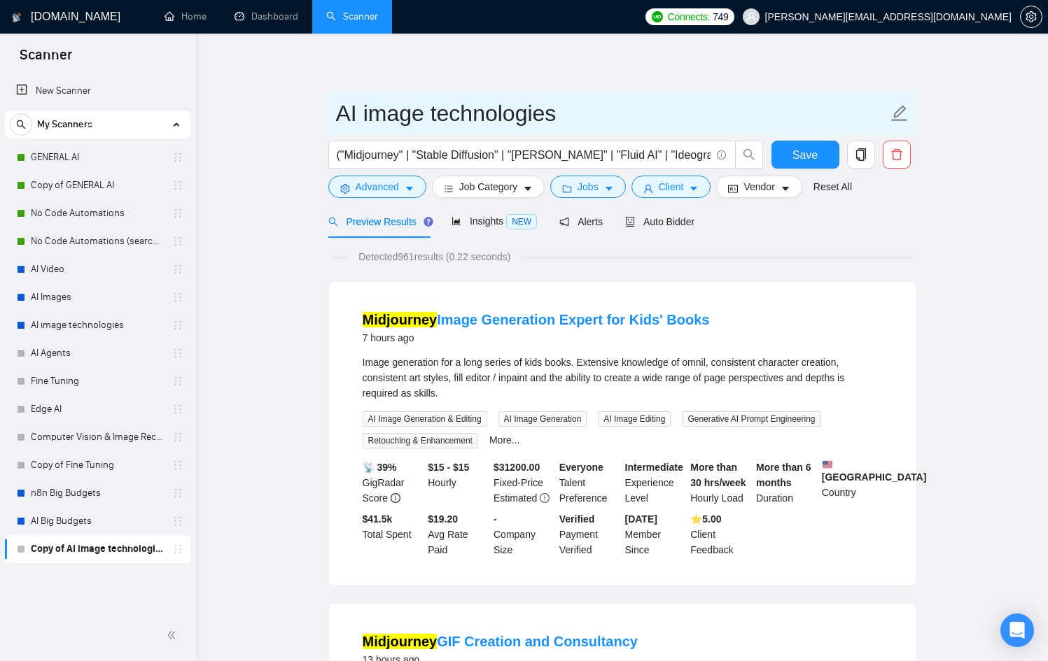
click at [416, 106] on input "AI image technologies" at bounding box center [612, 113] width 552 height 35
type input "AI video technologies"
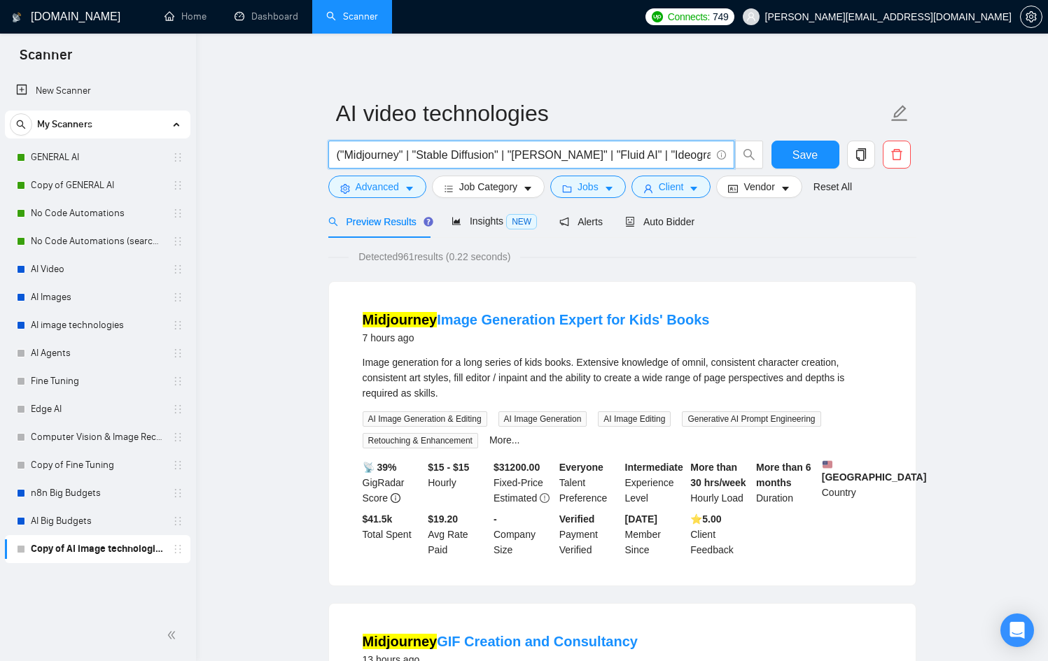
click at [630, 151] on input "("Midjourney" | "Stable Diffusion" | "[PERSON_NAME]" | "Fluid AI" | "Ideogram" …" at bounding box center [524, 154] width 374 height 17
paste input "Runway" | "RunwayML" | "Veo" | "Veo 3" | "Sora" | "Pika" | "Pika Labs" | "[PERS…"
click at [708, 155] on input "("Runway" | "RunwayML" | "Veo" | "Veo 3" | "Sora" | "Pika" | "Pika Labs" | "[PE…" at bounding box center [524, 154] width 374 height 17
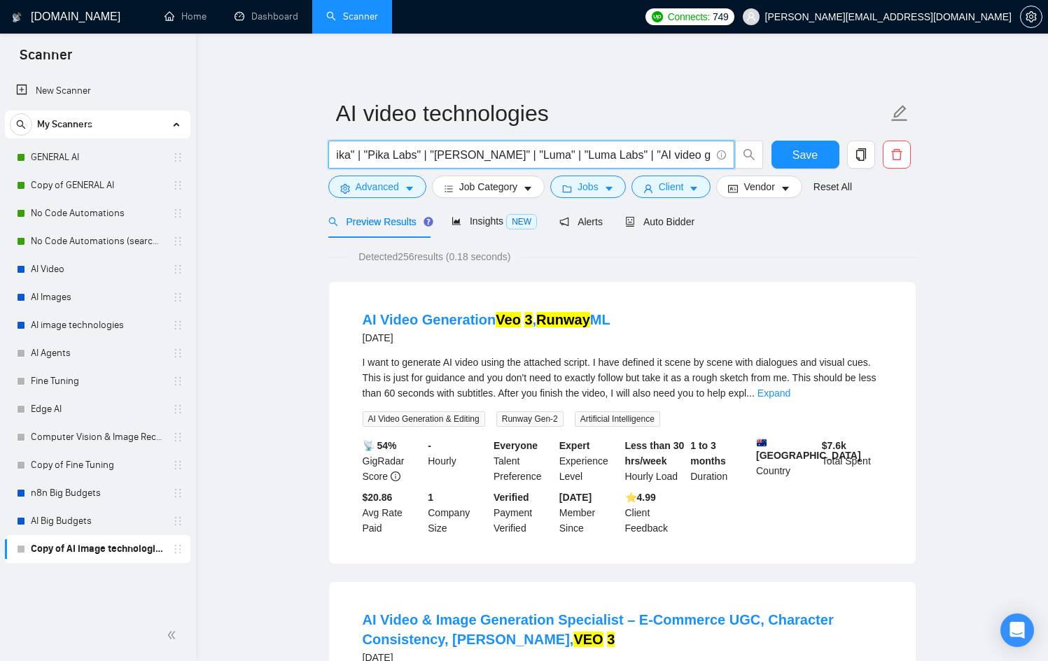
scroll to position [0, 273]
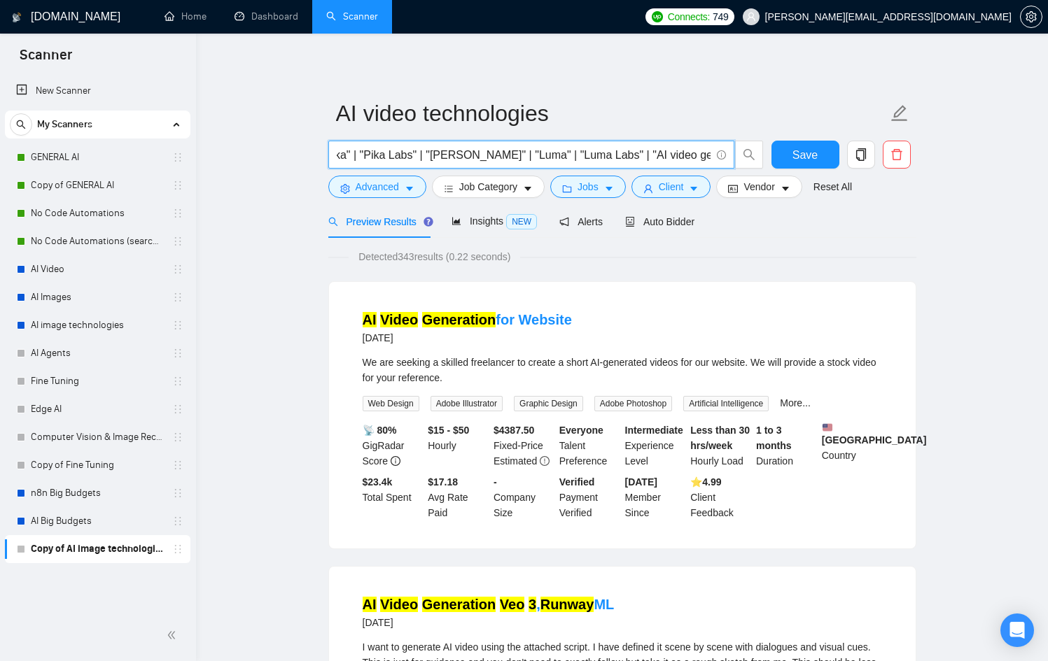
click at [706, 153] on input "("Runway" | "RunwayML" | "Veo" | "Veo 3" | "Sora" | "Pika" | "Pika Labs" | "[PE…" at bounding box center [524, 154] width 374 height 17
type input "("Runway" | "RunwayML" | "Veo" | "Veo 3" | "Sora" | "Pika" | "Pika Labs" | "[PE…"
click at [812, 148] on span "Save" at bounding box center [804, 154] width 25 height 17
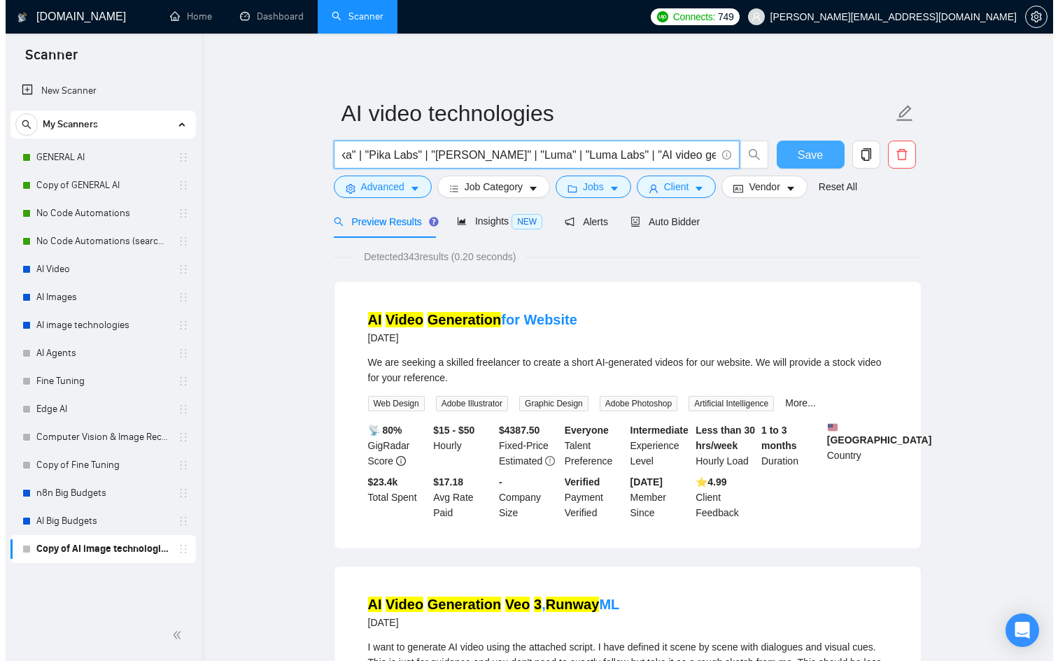
scroll to position [0, 0]
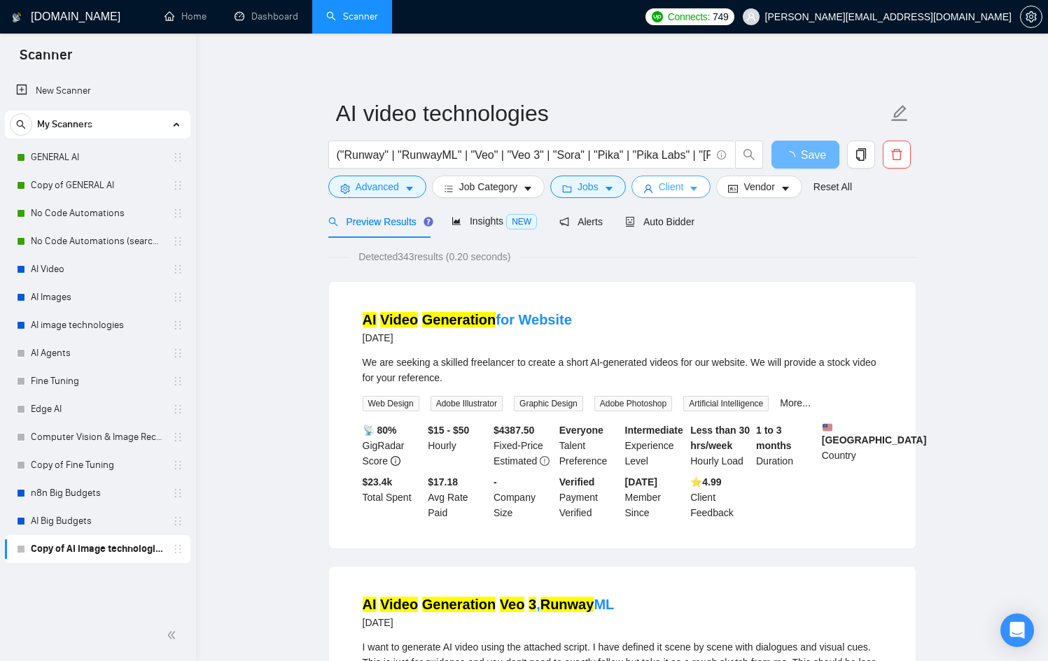
click at [679, 185] on span "Client" at bounding box center [671, 186] width 25 height 15
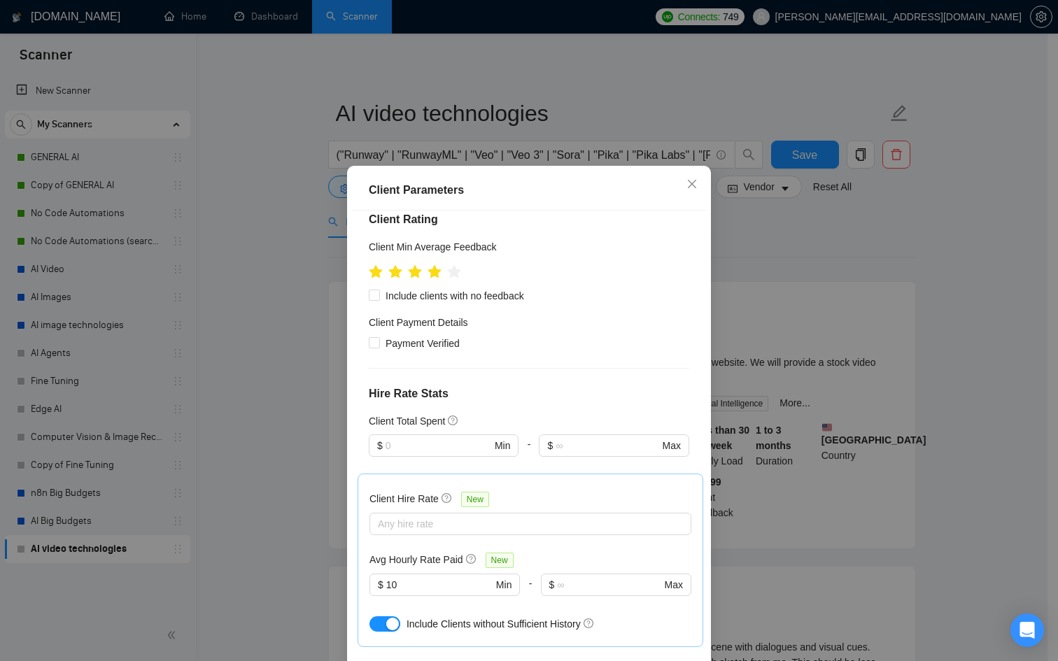
scroll to position [605, 0]
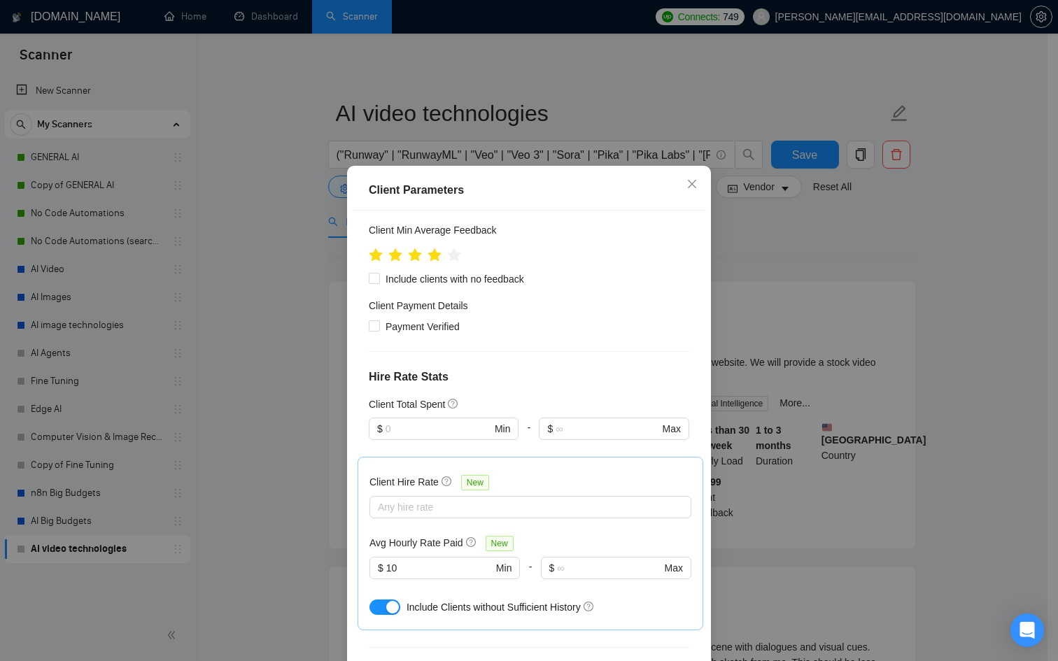
click at [852, 297] on div "Client Parameters Client Location Include Client Countries [GEOGRAPHIC_DATA] [G…" at bounding box center [529, 330] width 1058 height 661
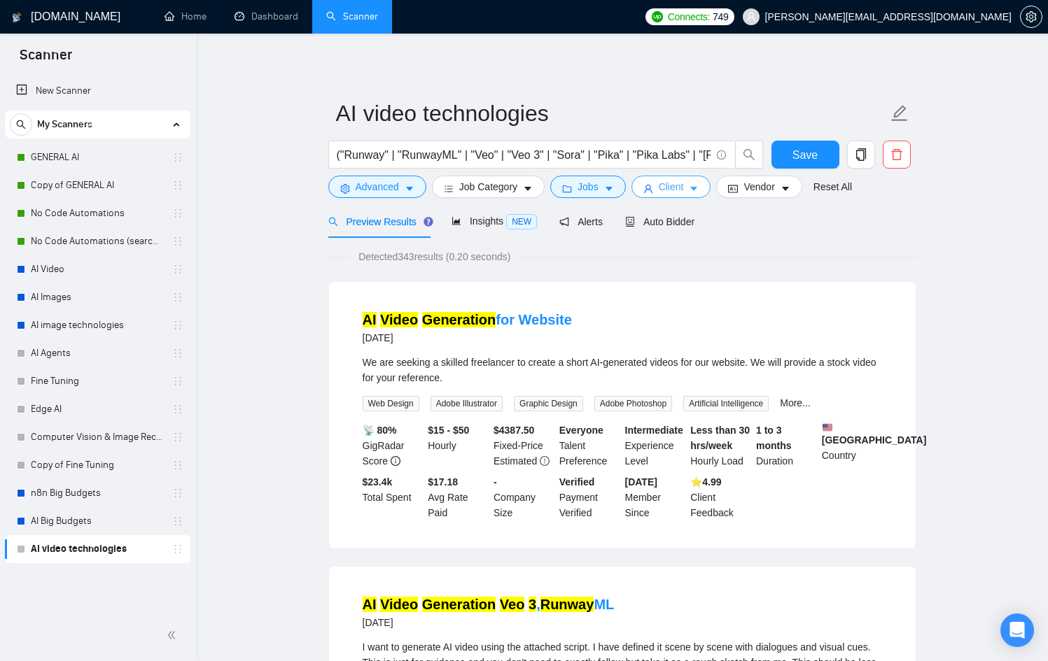
click at [689, 182] on button "Client" at bounding box center [671, 187] width 80 height 22
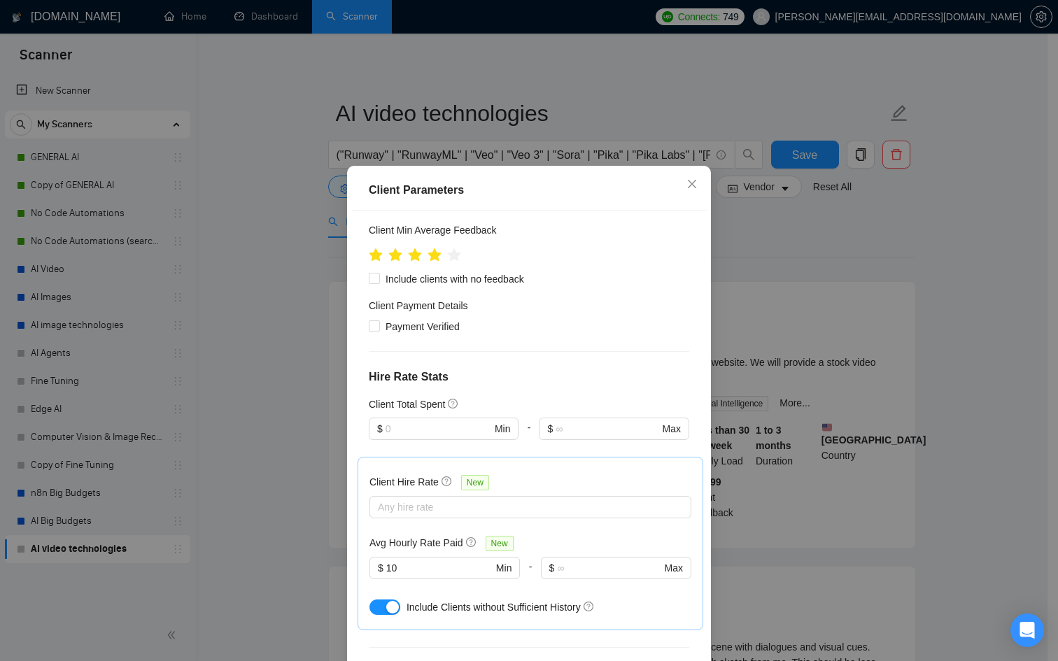
scroll to position [74, 0]
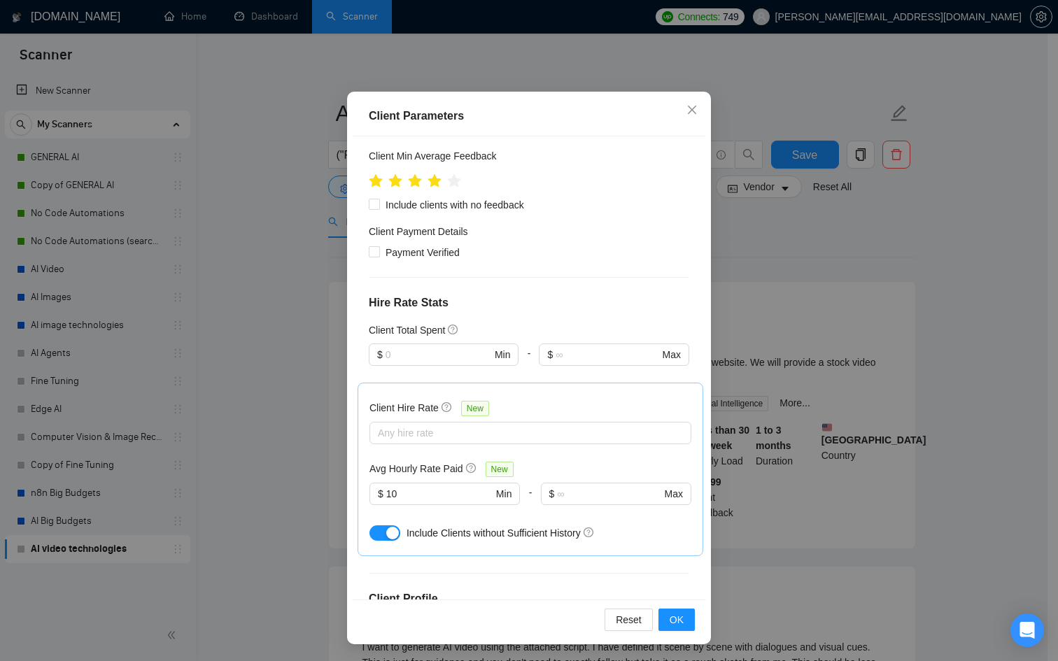
click at [767, 267] on div "Client Parameters Client Location Include Client Countries [GEOGRAPHIC_DATA] [G…" at bounding box center [529, 330] width 1058 height 661
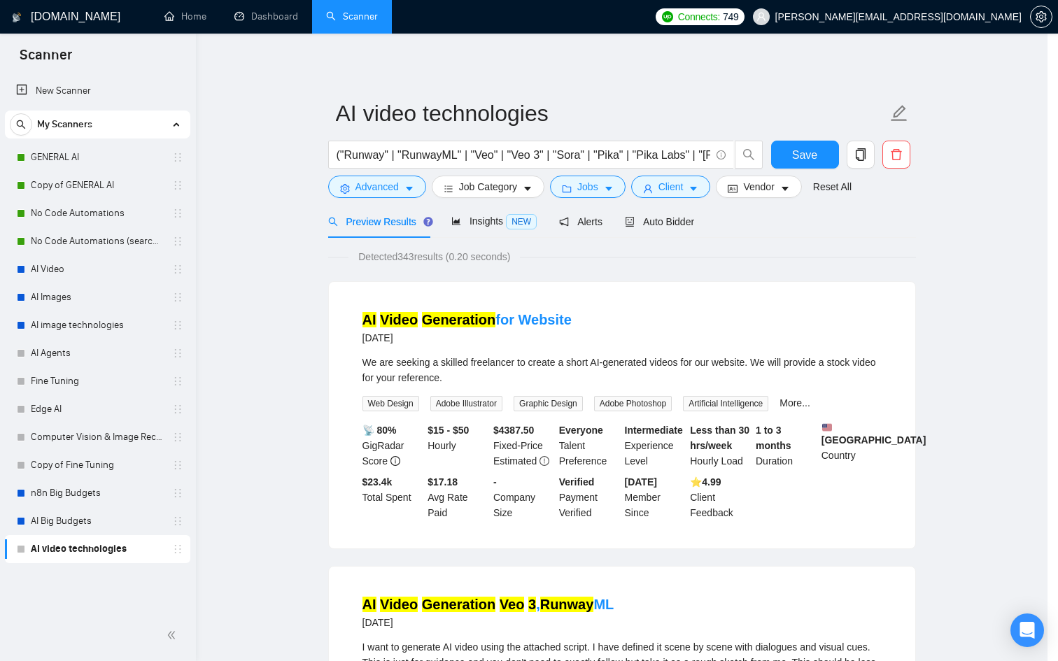
scroll to position [0, 0]
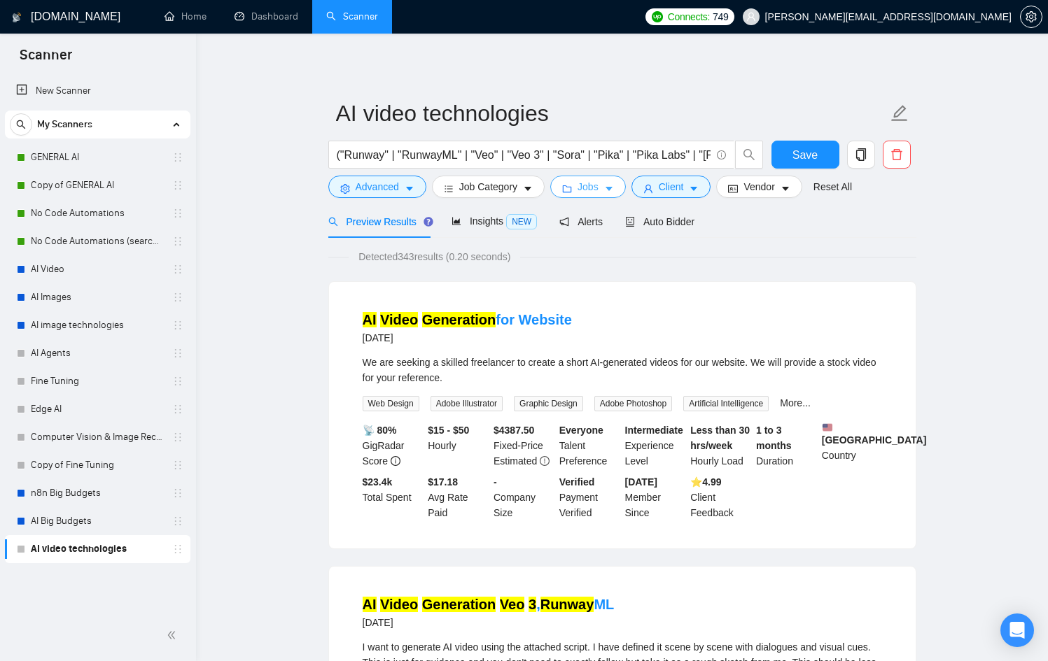
click at [620, 186] on button "Jobs" at bounding box center [588, 187] width 76 height 22
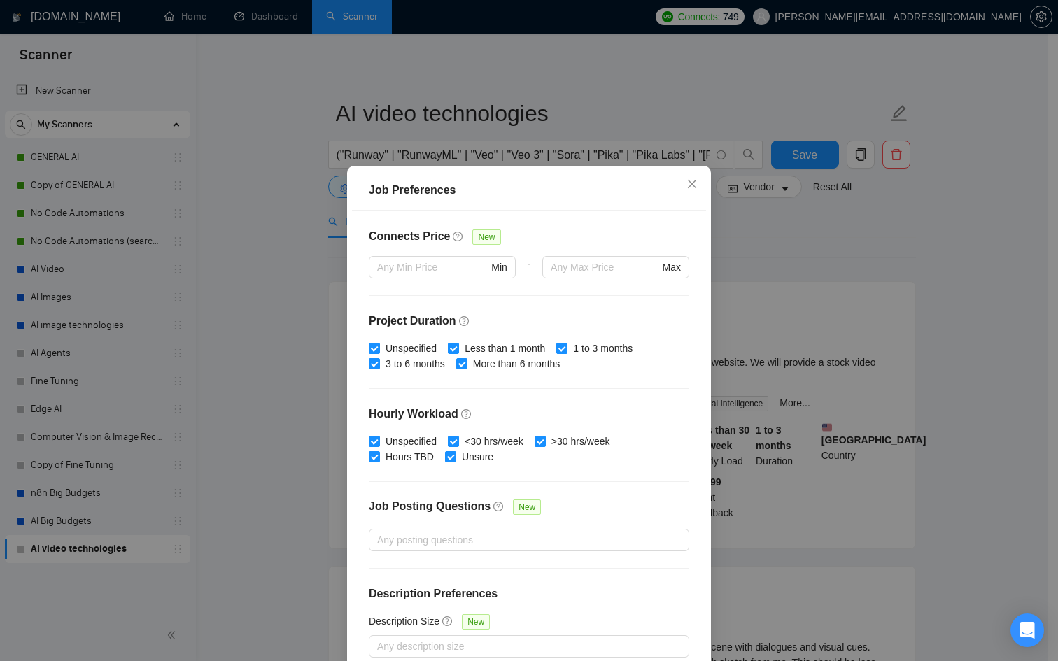
scroll to position [74, 0]
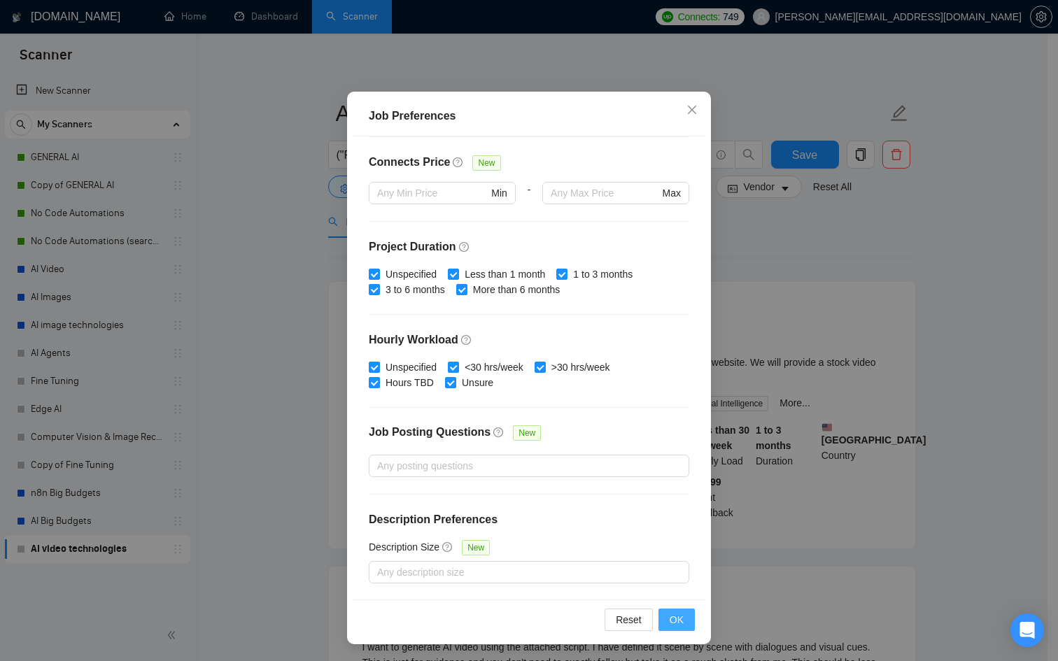
click at [674, 609] on button "OK" at bounding box center [677, 620] width 36 height 22
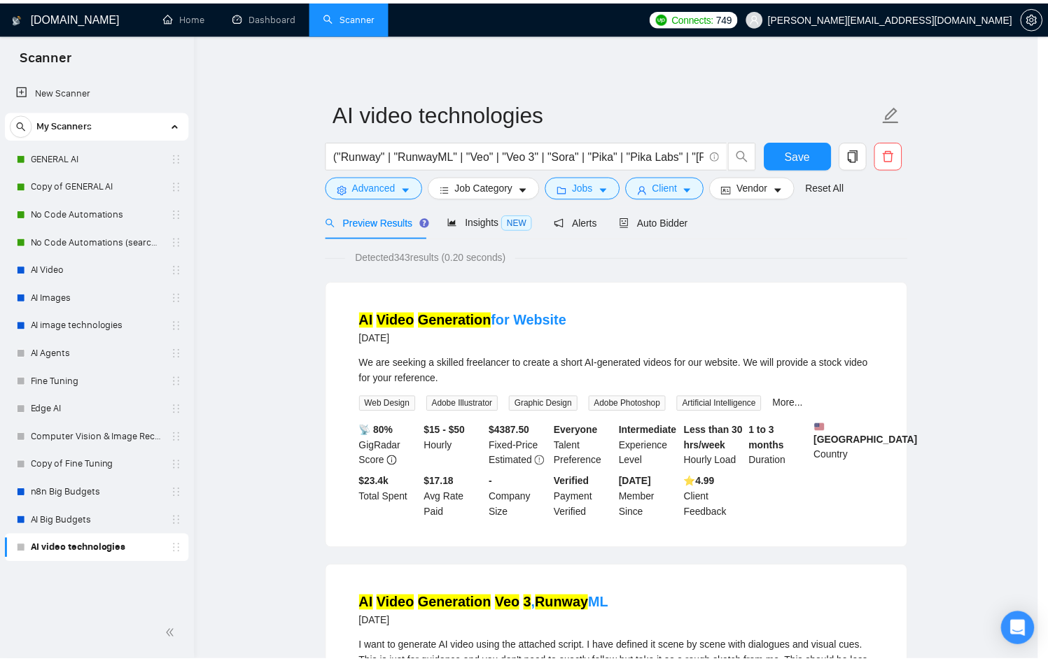
scroll to position [0, 0]
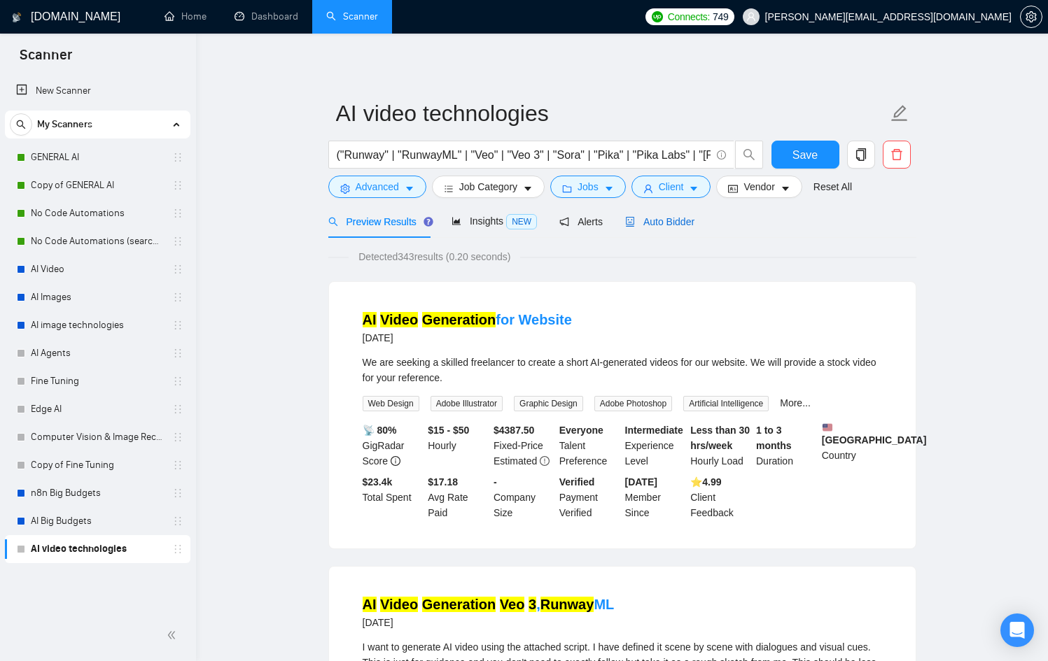
click at [693, 218] on span "Auto Bidder" at bounding box center [659, 221] width 69 height 11
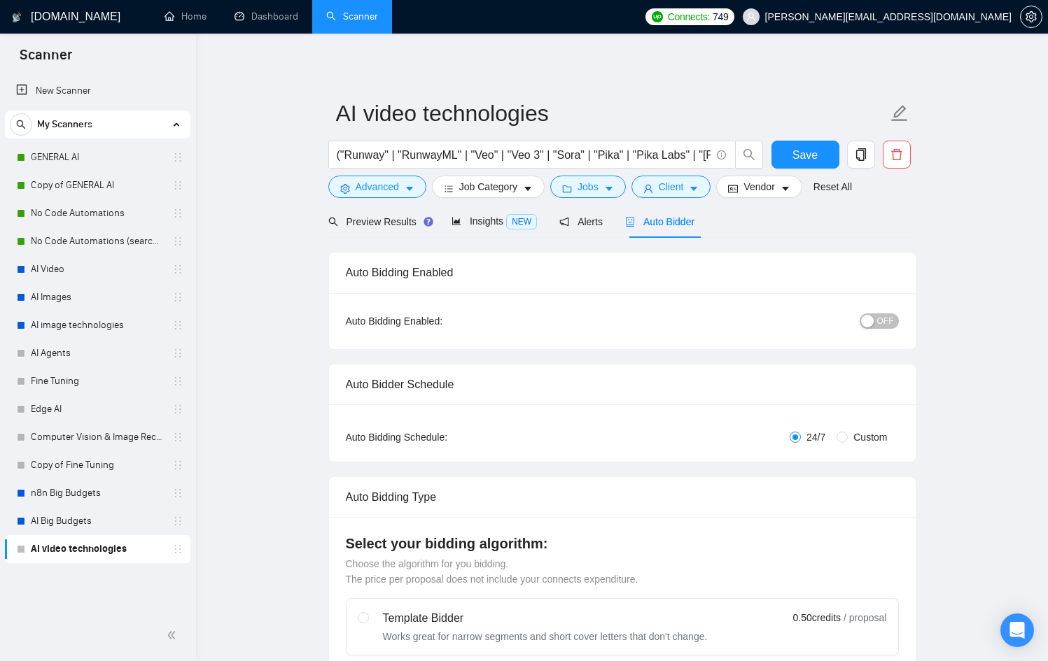
click at [550, 225] on div "Preview Results Insights NEW Alerts Auto Bidder" at bounding box center [511, 221] width 367 height 33
click at [563, 224] on icon "notification" at bounding box center [564, 222] width 10 height 10
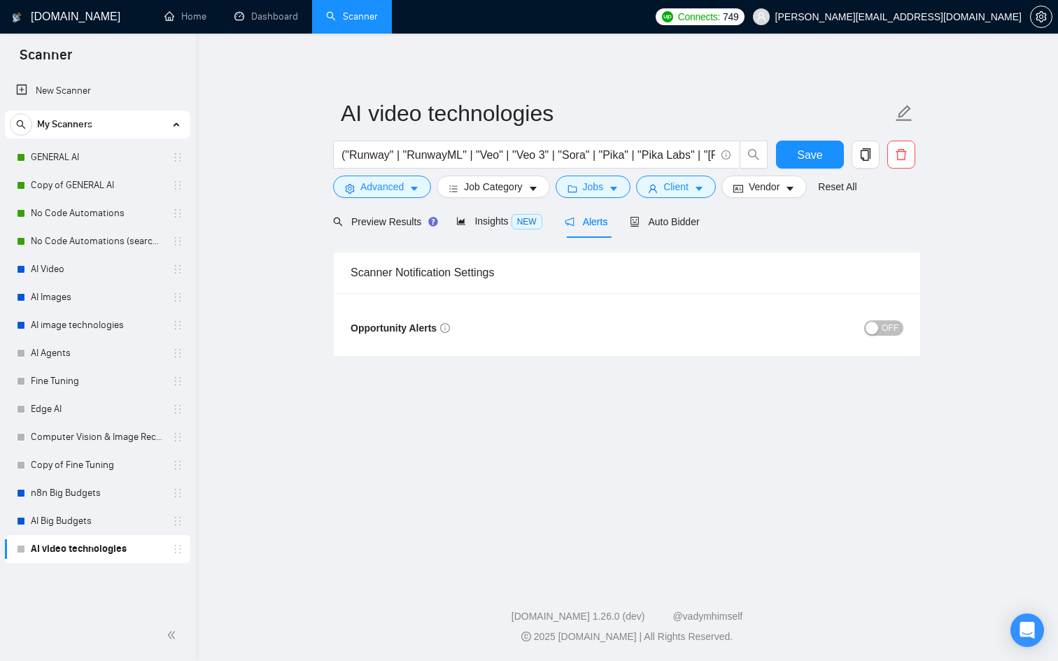
click at [864, 318] on div "OFF" at bounding box center [765, 328] width 276 height 22
click at [871, 323] on div "button" at bounding box center [872, 328] width 13 height 13
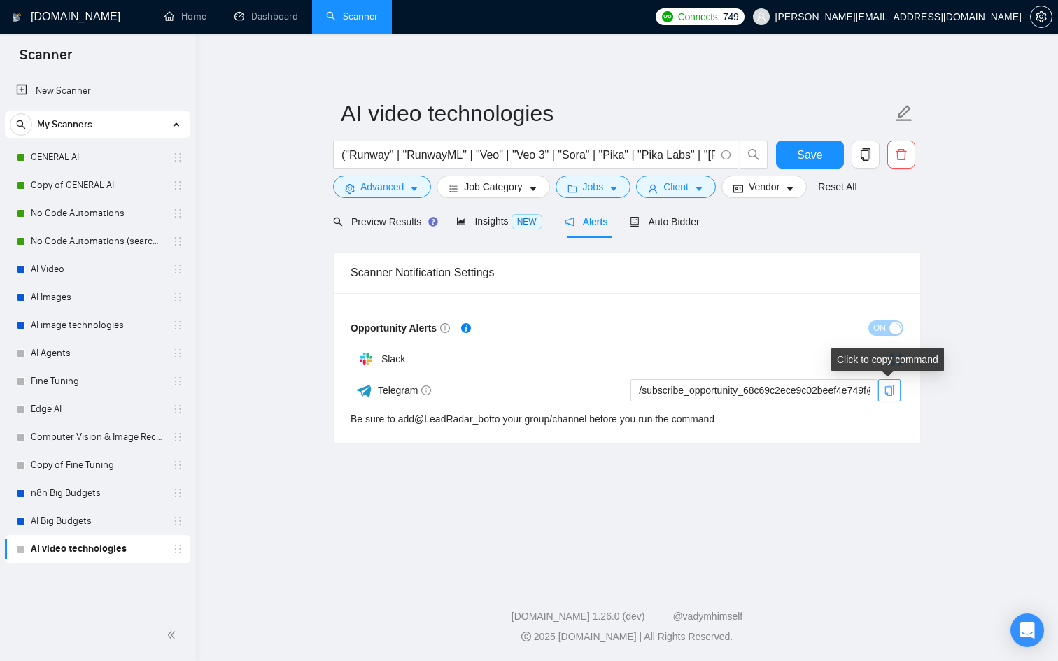
click at [885, 395] on icon "copy" at bounding box center [889, 390] width 11 height 11
click at [813, 148] on span "Save" at bounding box center [809, 154] width 25 height 17
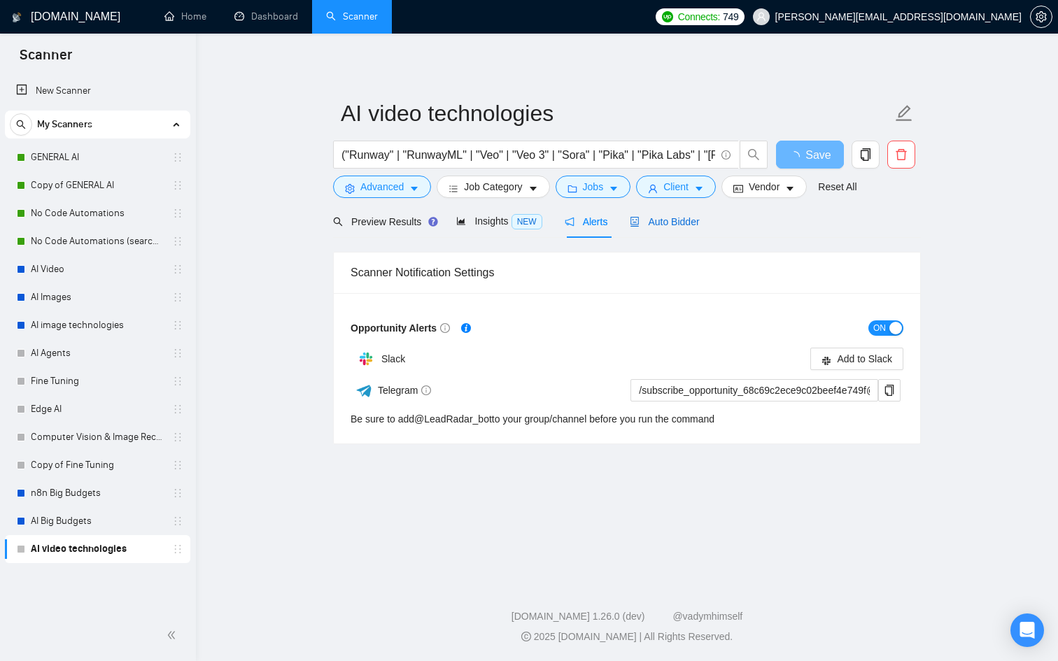
click at [690, 225] on span "Auto Bidder" at bounding box center [664, 221] width 69 height 11
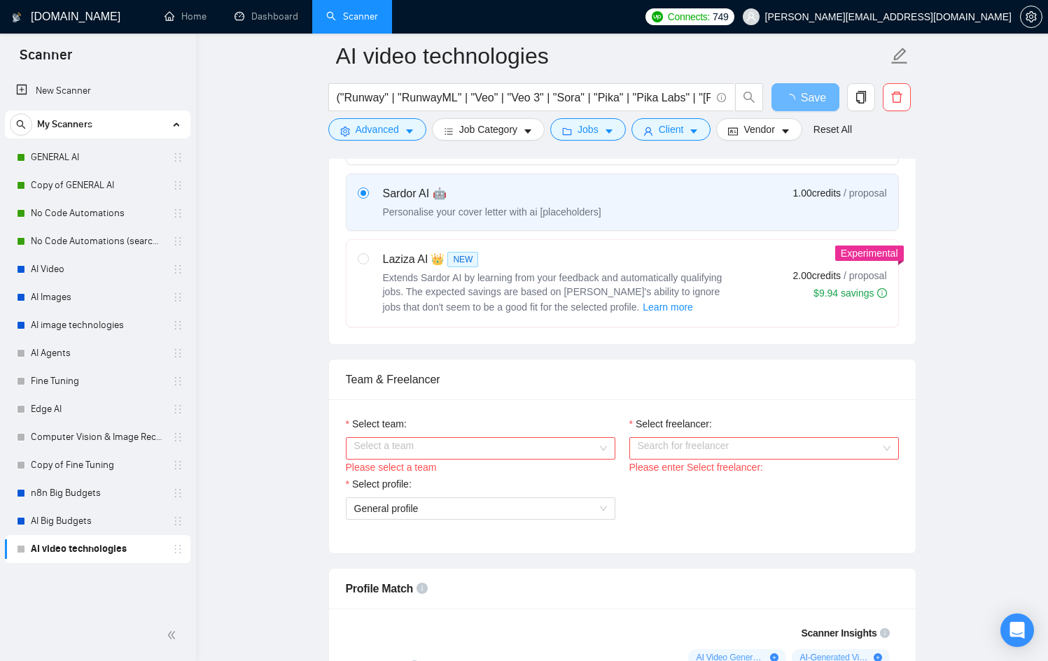
click at [577, 278] on span "Extends Sardor AI by learning from your feedback and automatically qualifying j…" at bounding box center [552, 292] width 339 height 41
click at [367, 263] on input "radio" at bounding box center [363, 258] width 10 height 10
radio input "true"
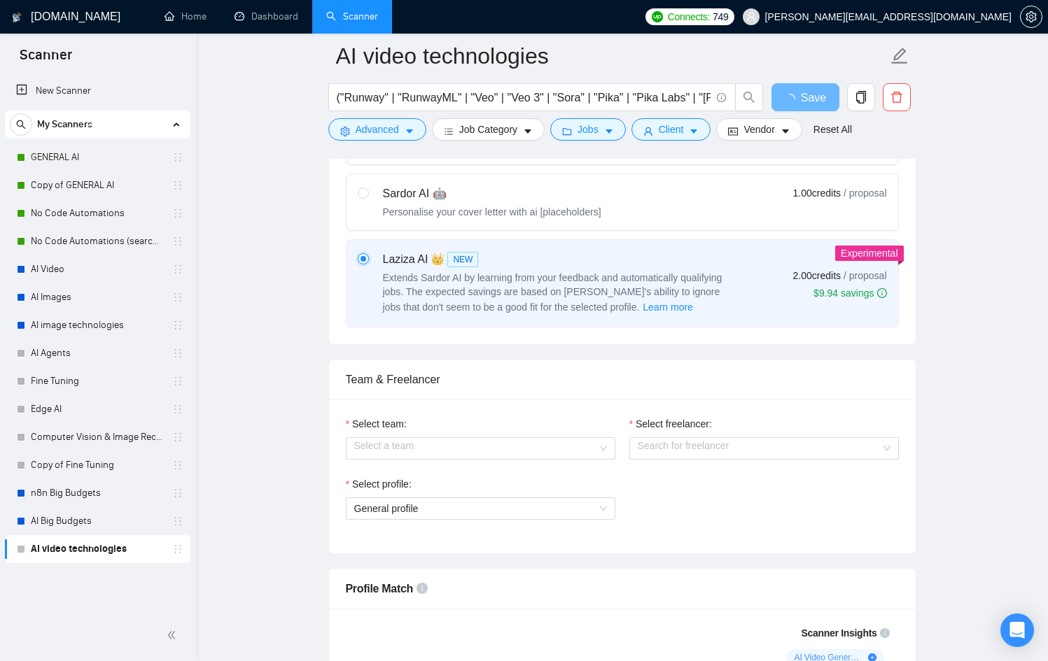
radio input "false"
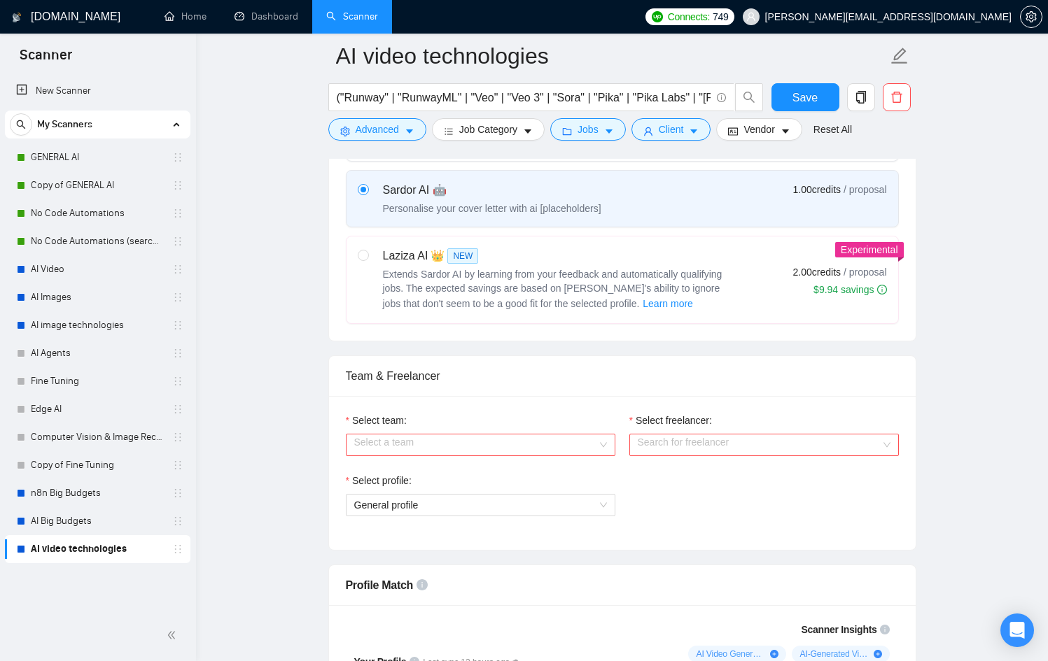
click at [547, 445] on input "Select team:" at bounding box center [475, 445] width 243 height 21
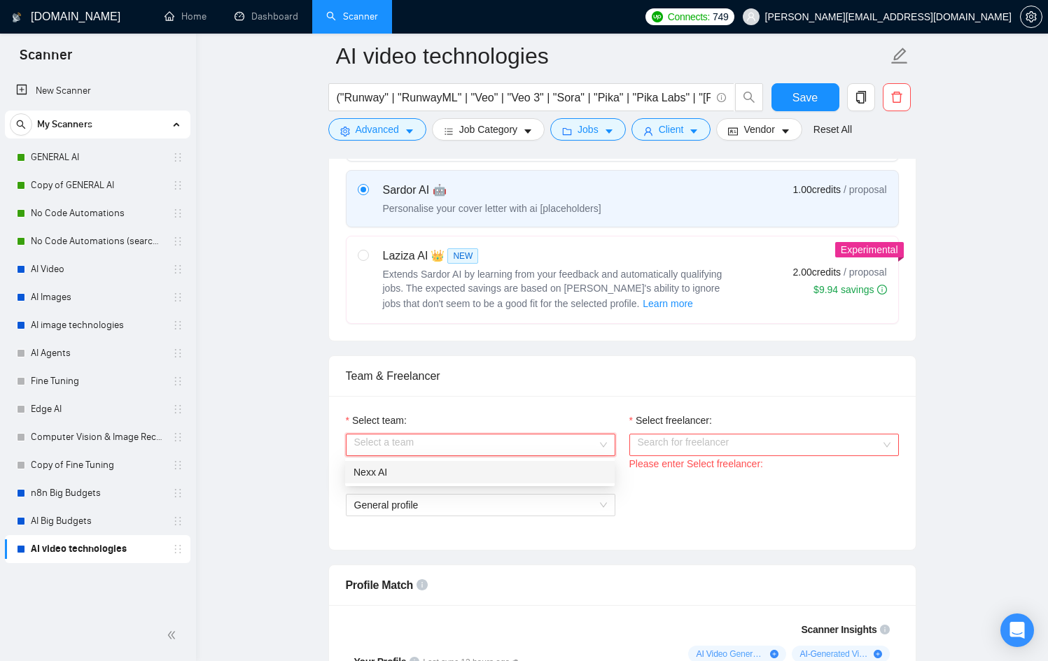
click at [467, 471] on div "Nexx AI" at bounding box center [479, 472] width 253 height 15
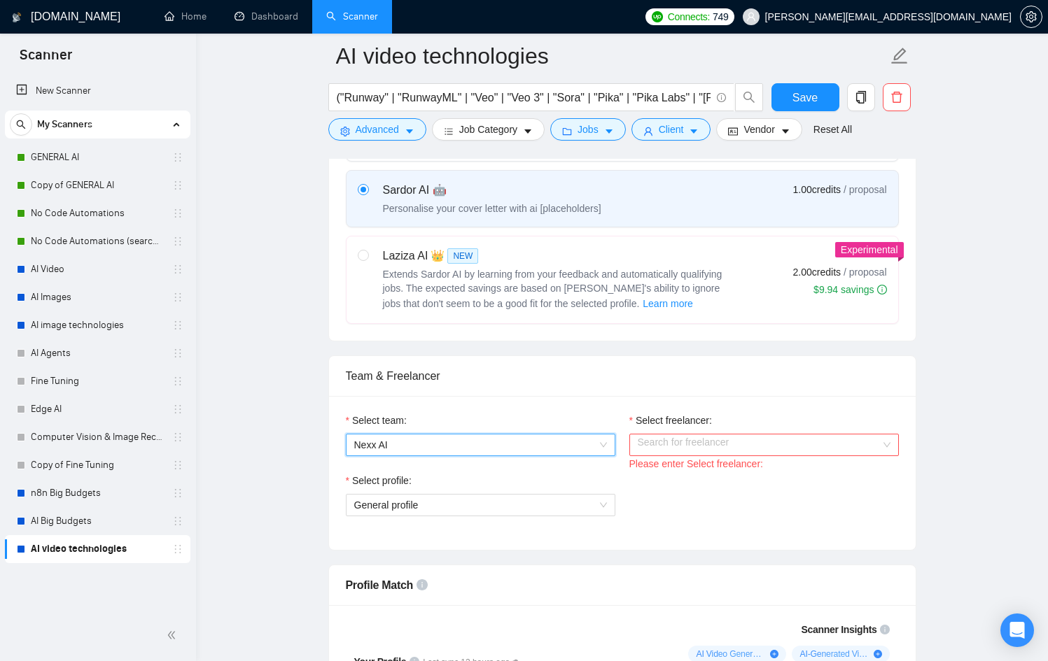
click at [676, 453] on input "Select freelancer:" at bounding box center [759, 445] width 243 height 21
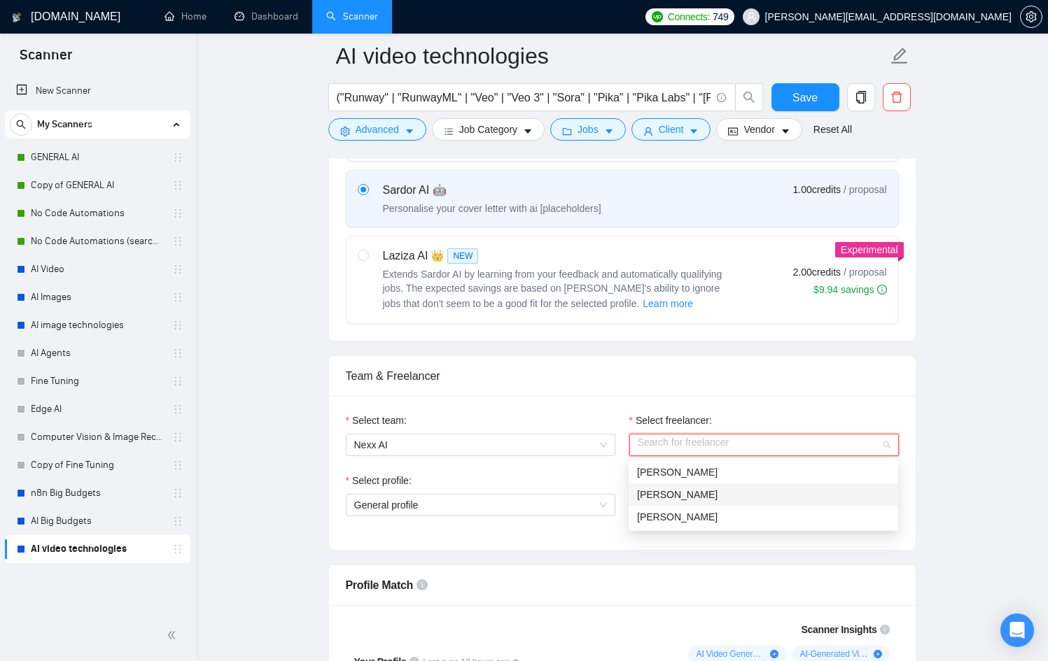
click at [678, 498] on span "[PERSON_NAME]" at bounding box center [677, 494] width 80 height 11
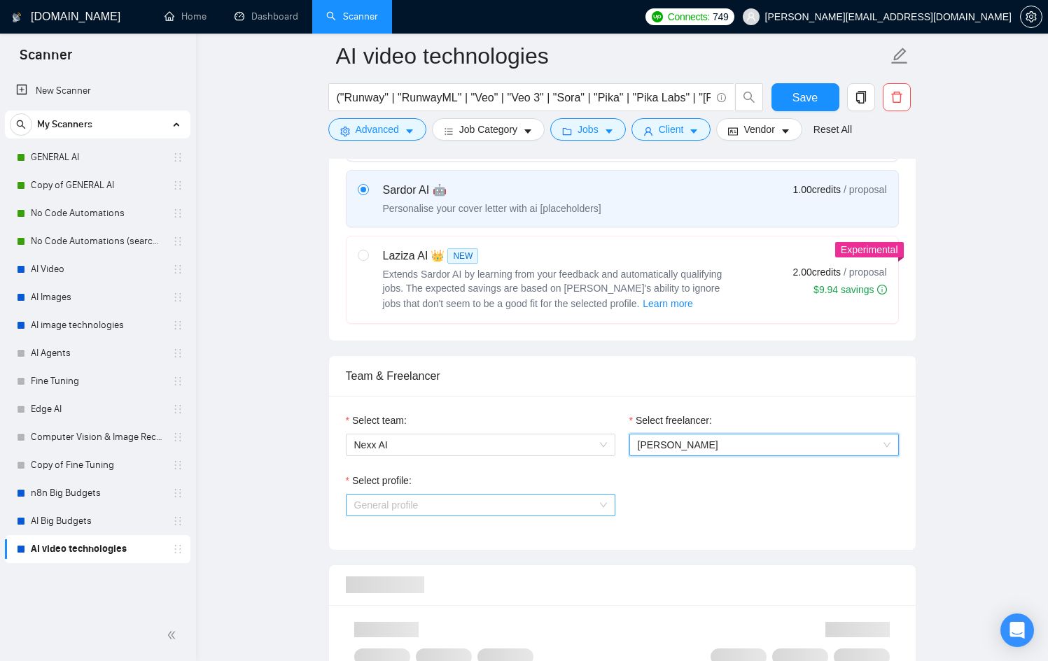
click at [490, 498] on span "General profile" at bounding box center [480, 505] width 253 height 21
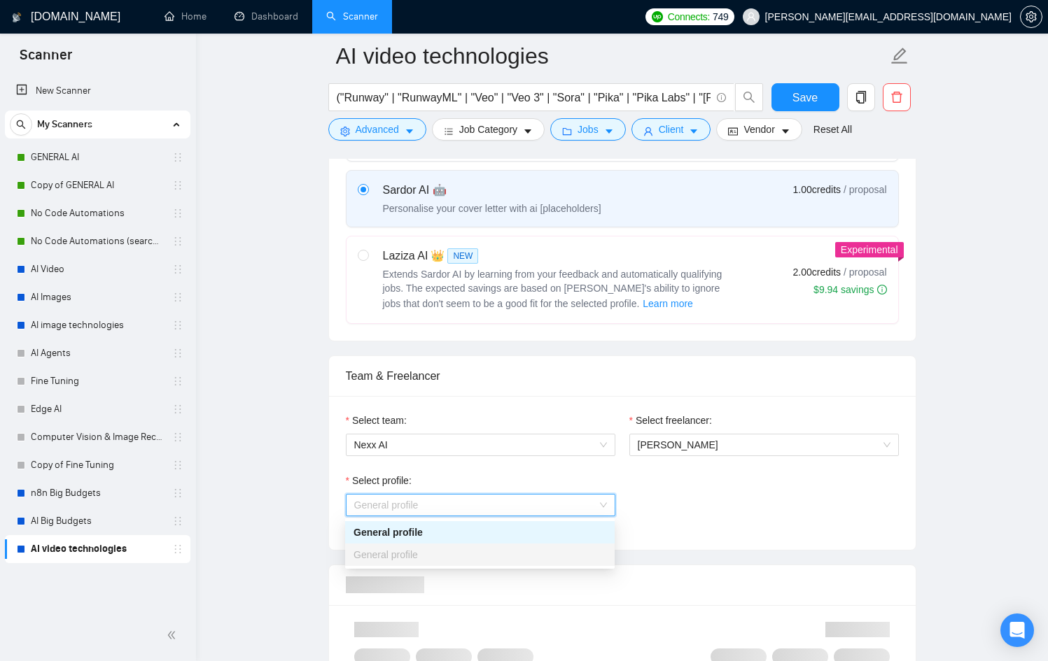
click at [441, 533] on div "General profile" at bounding box center [479, 532] width 253 height 15
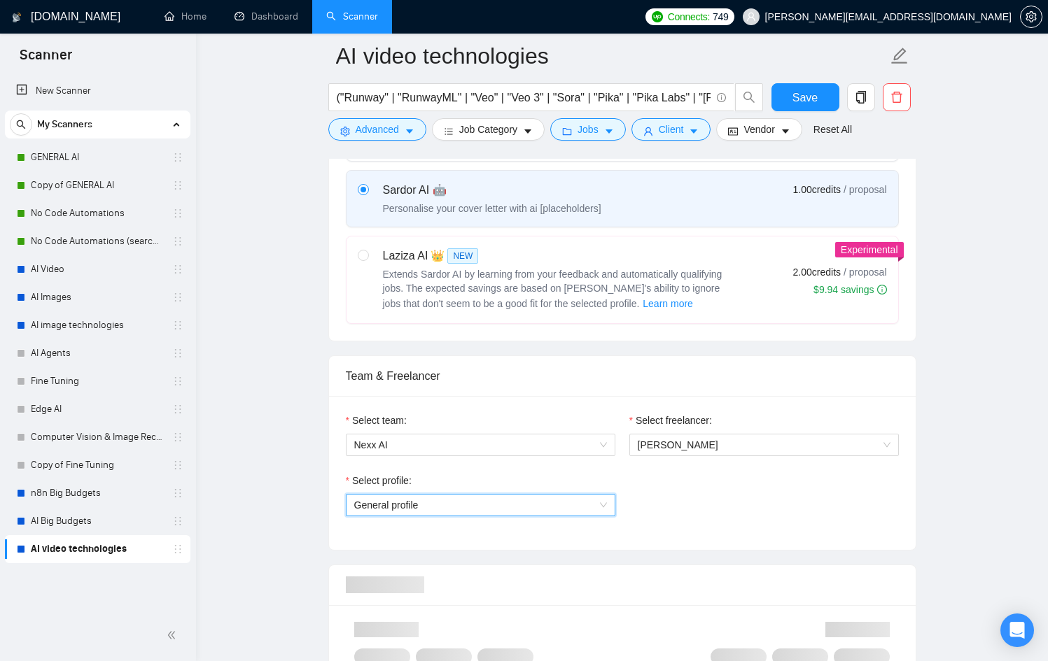
click at [692, 508] on div "Select profile: General profile General profile" at bounding box center [622, 503] width 567 height 60
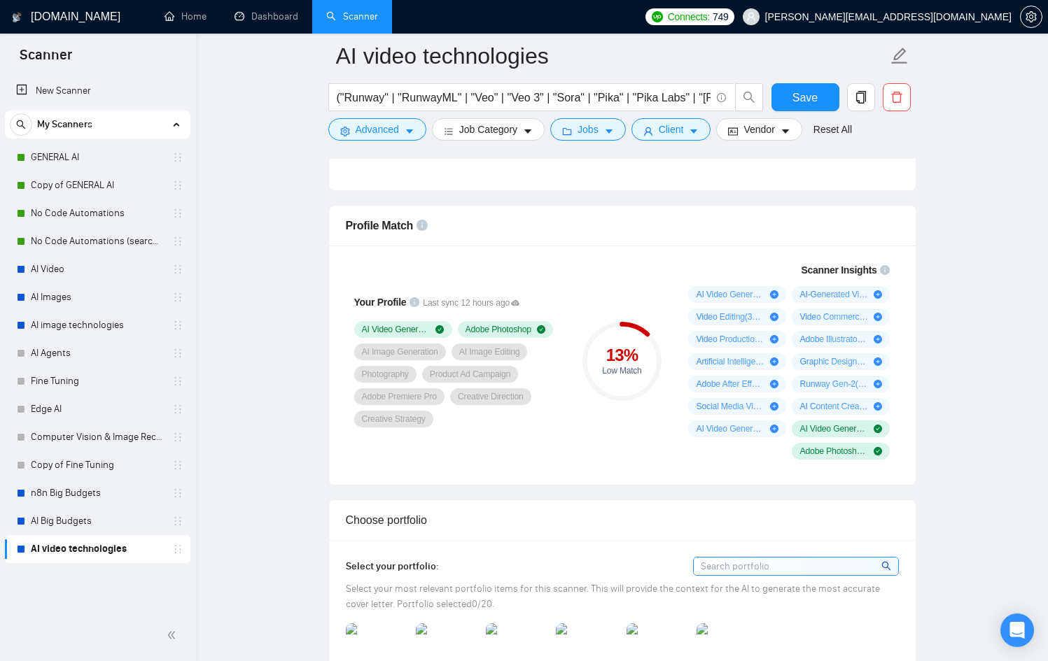
scroll to position [872, 0]
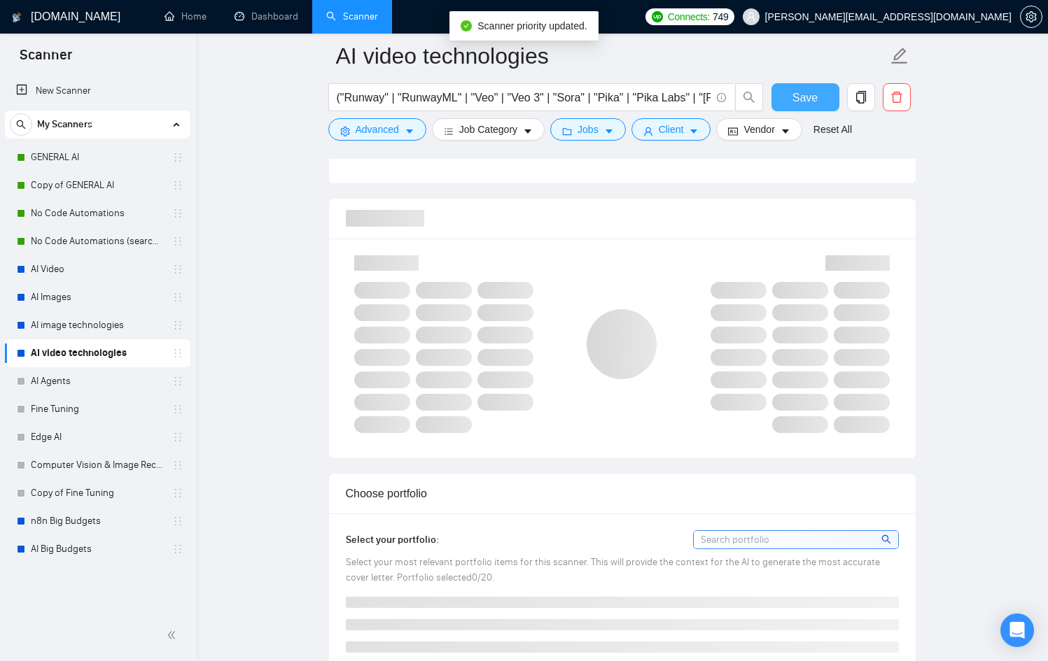
click at [806, 102] on span "Save" at bounding box center [804, 97] width 25 height 17
